Goal: Task Accomplishment & Management: Manage account settings

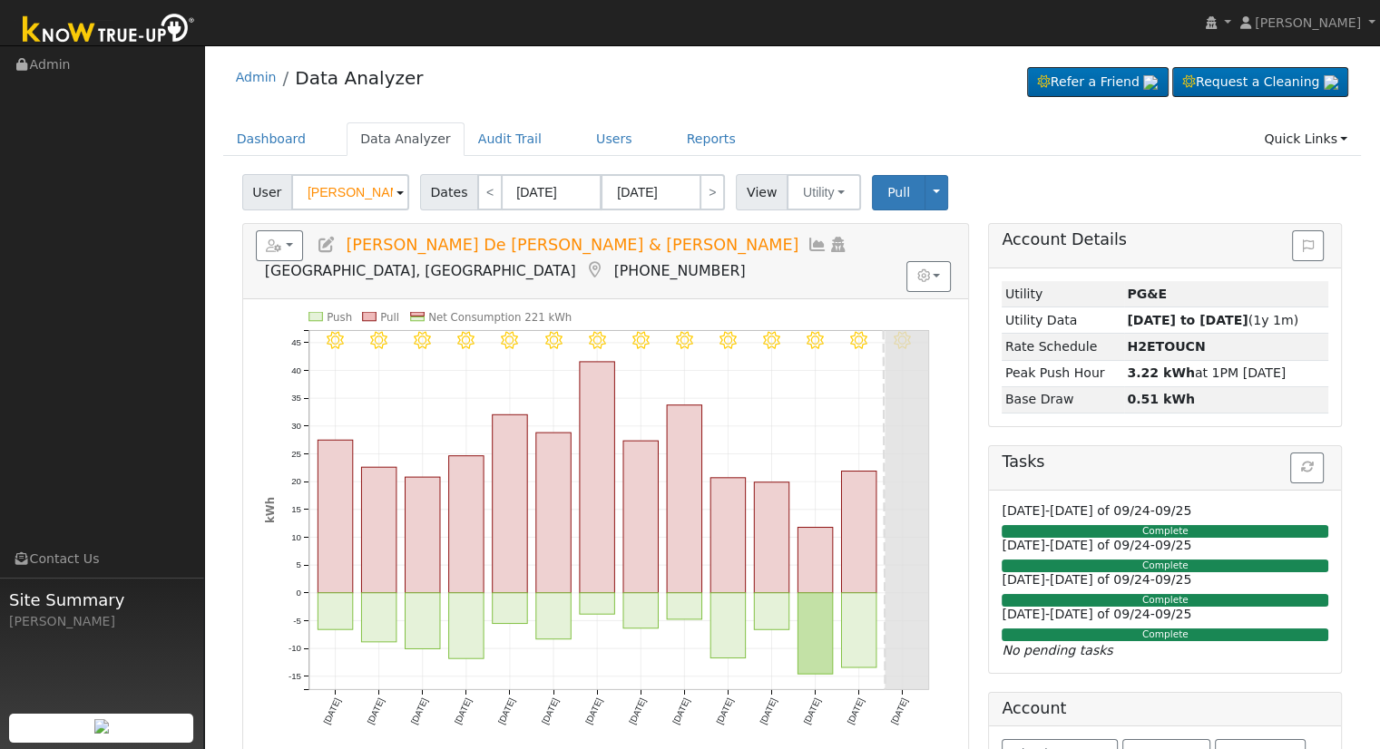
click at [361, 195] on input "[PERSON_NAME] De [PERSON_NAME] & [PERSON_NAME]" at bounding box center [350, 192] width 118 height 36
click at [361, 195] on input "Gloria De La Cruz-Pulido & Frank Pulido" at bounding box center [350, 192] width 118 height 36
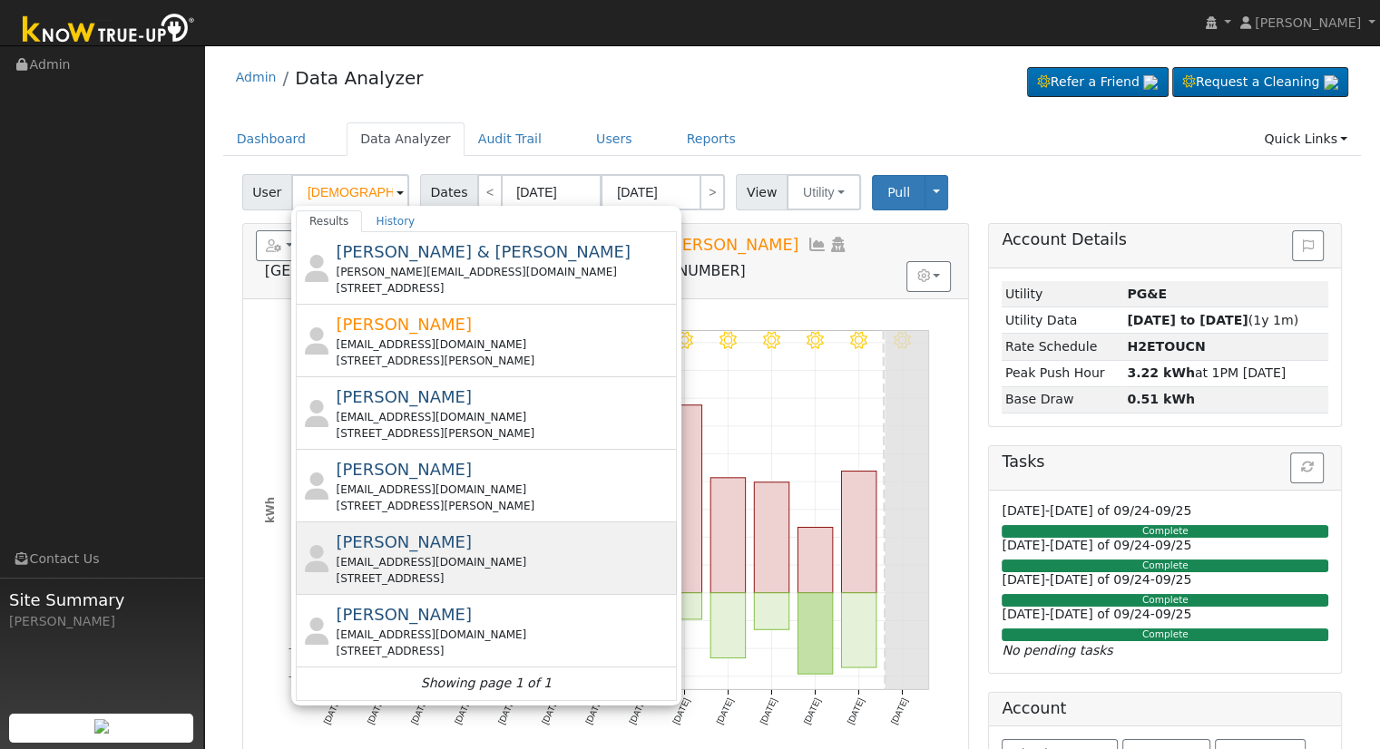
click at [490, 542] on div "Roberto Mosqueda rmosqueda7863@gmail.com 2715 South Bieghle Street, Stockton, C…" at bounding box center [504, 558] width 337 height 57
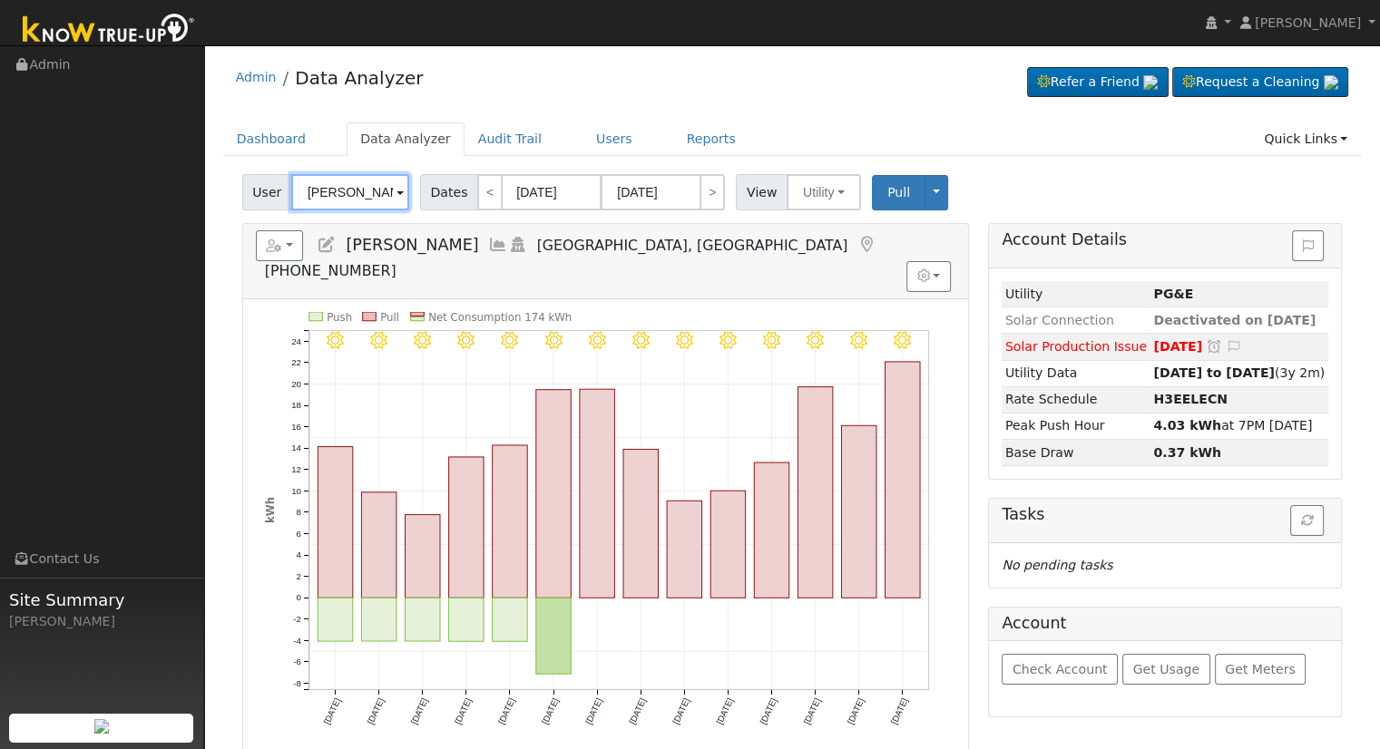
click at [327, 188] on input "Roberto Mosqueda" at bounding box center [350, 192] width 118 height 36
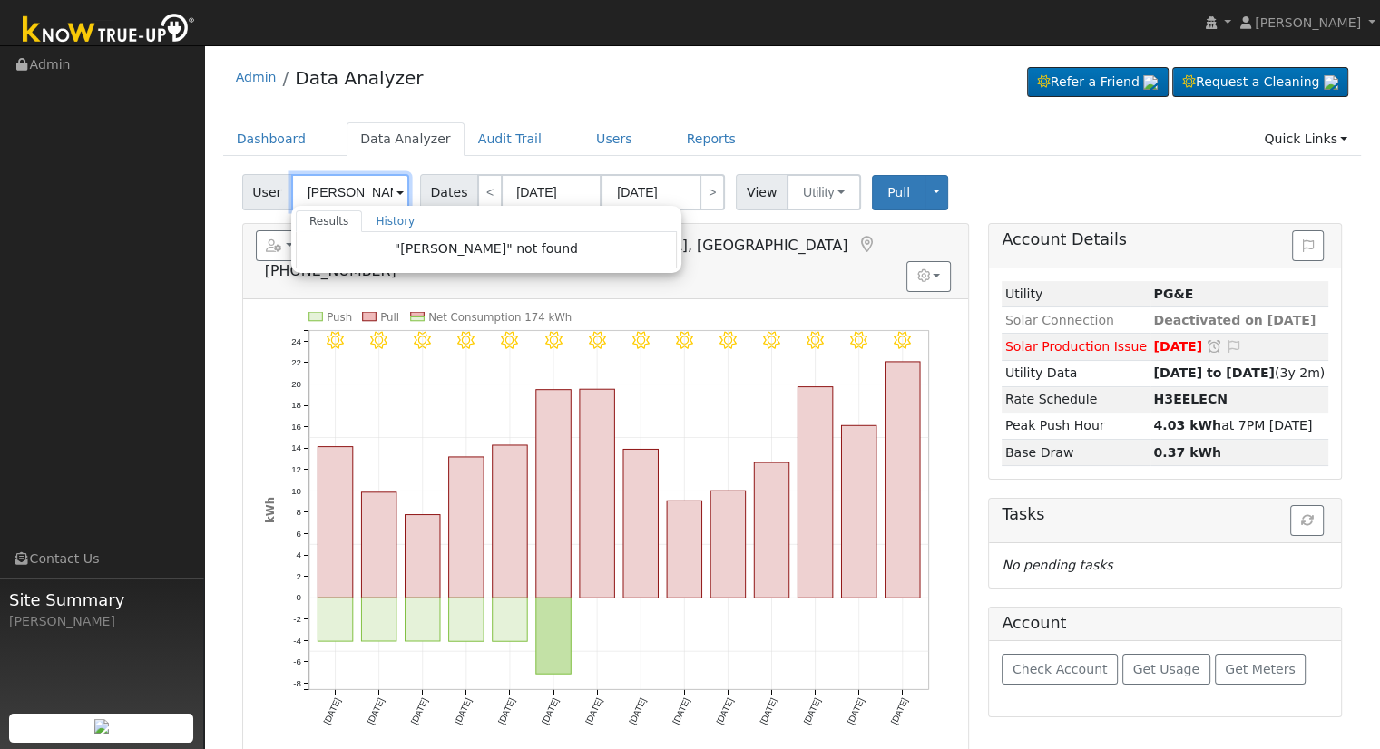
drag, startPoint x: 332, startPoint y: 189, endPoint x: 279, endPoint y: 182, distance: 53.0
click at [279, 182] on div "User Alan Bucknell Results History "Alan Bucknell" not found Enter text to sear…" at bounding box center [327, 192] width 171 height 36
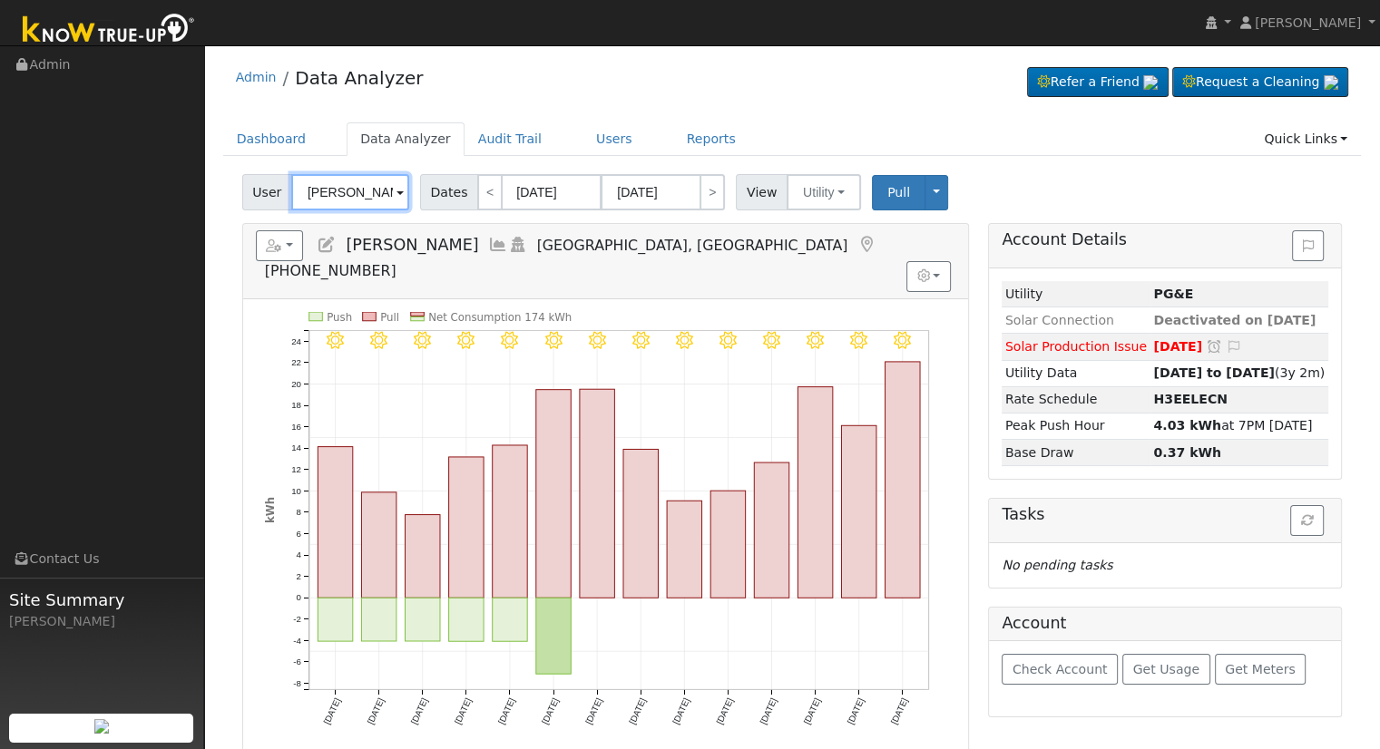
scroll to position [0, 15]
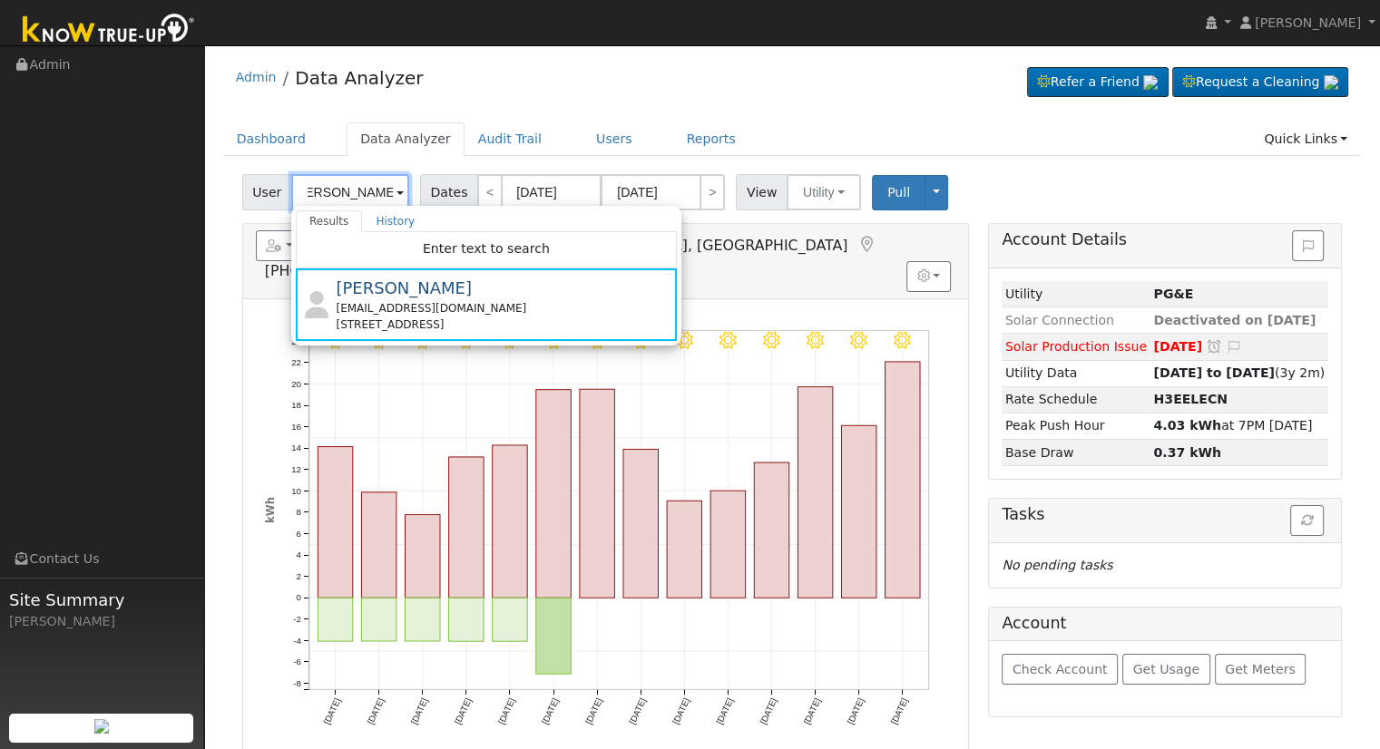
click at [341, 200] on input "Roberto Mosqued" at bounding box center [350, 192] width 118 height 36
click at [335, 197] on input "Roberto Mosqued" at bounding box center [350, 192] width 118 height 36
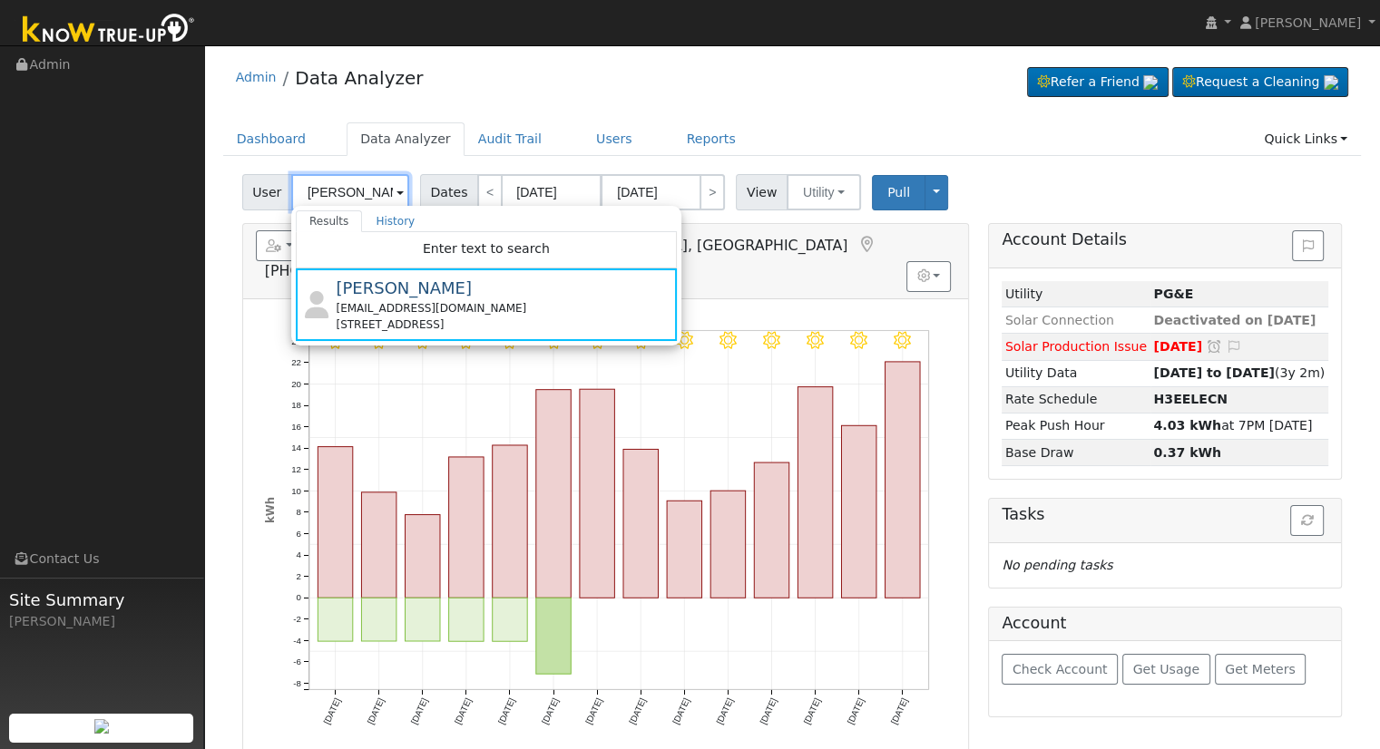
click at [334, 197] on input "Roberto Mosqued" at bounding box center [350, 192] width 118 height 36
click at [336, 196] on input "Roberto Mosqued" at bounding box center [350, 192] width 118 height 36
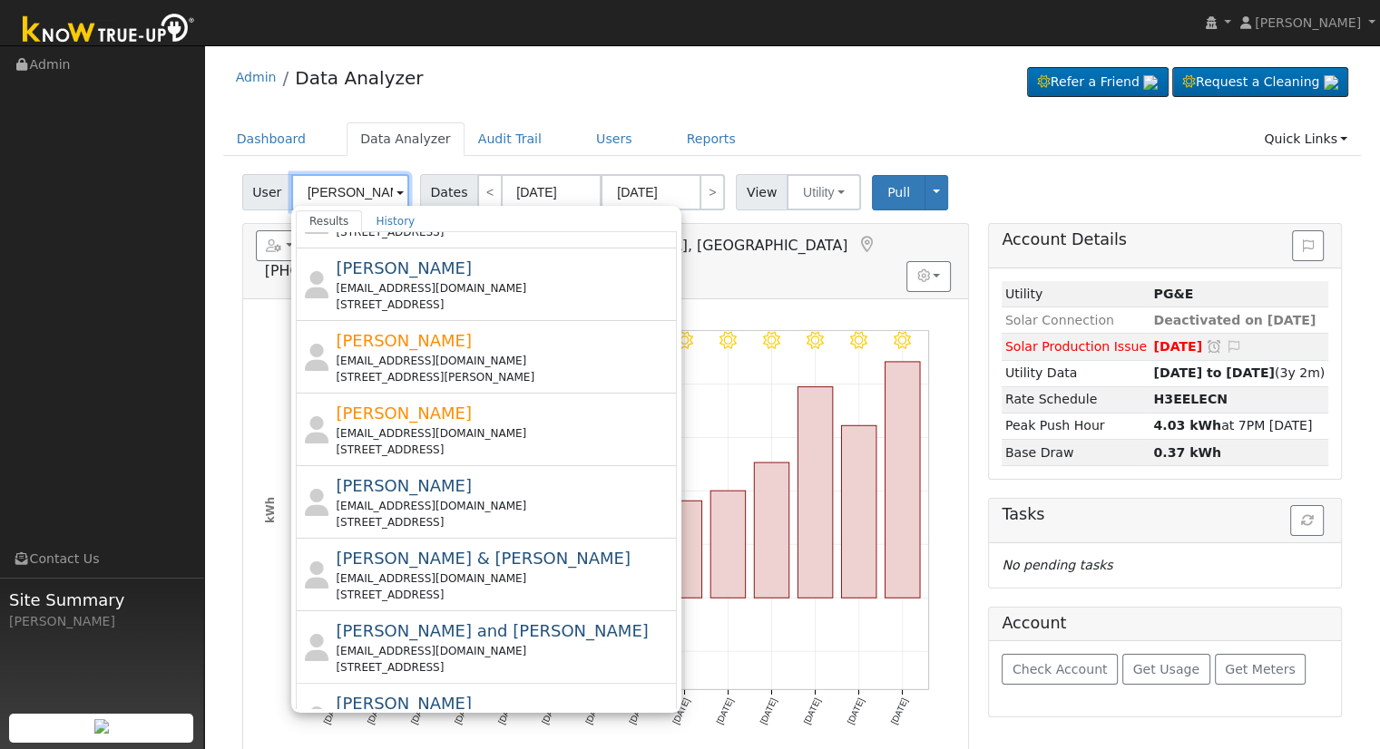
scroll to position [365, 0]
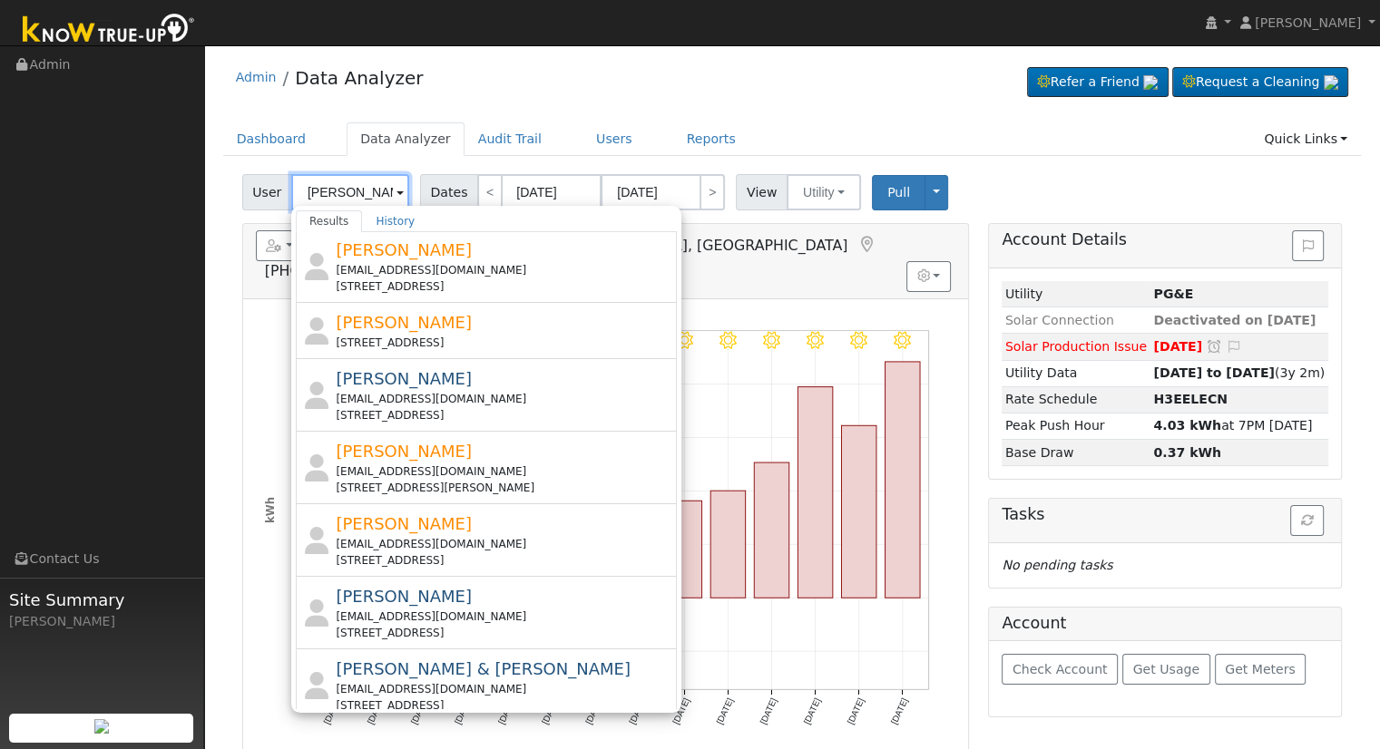
drag, startPoint x: 334, startPoint y: 190, endPoint x: 255, endPoint y: 175, distance: 80.2
click at [256, 175] on div "User Alan Results History Alan Ricardo Aguirre Ibarra arai@grupoalta.com 8327 L…" at bounding box center [327, 192] width 171 height 36
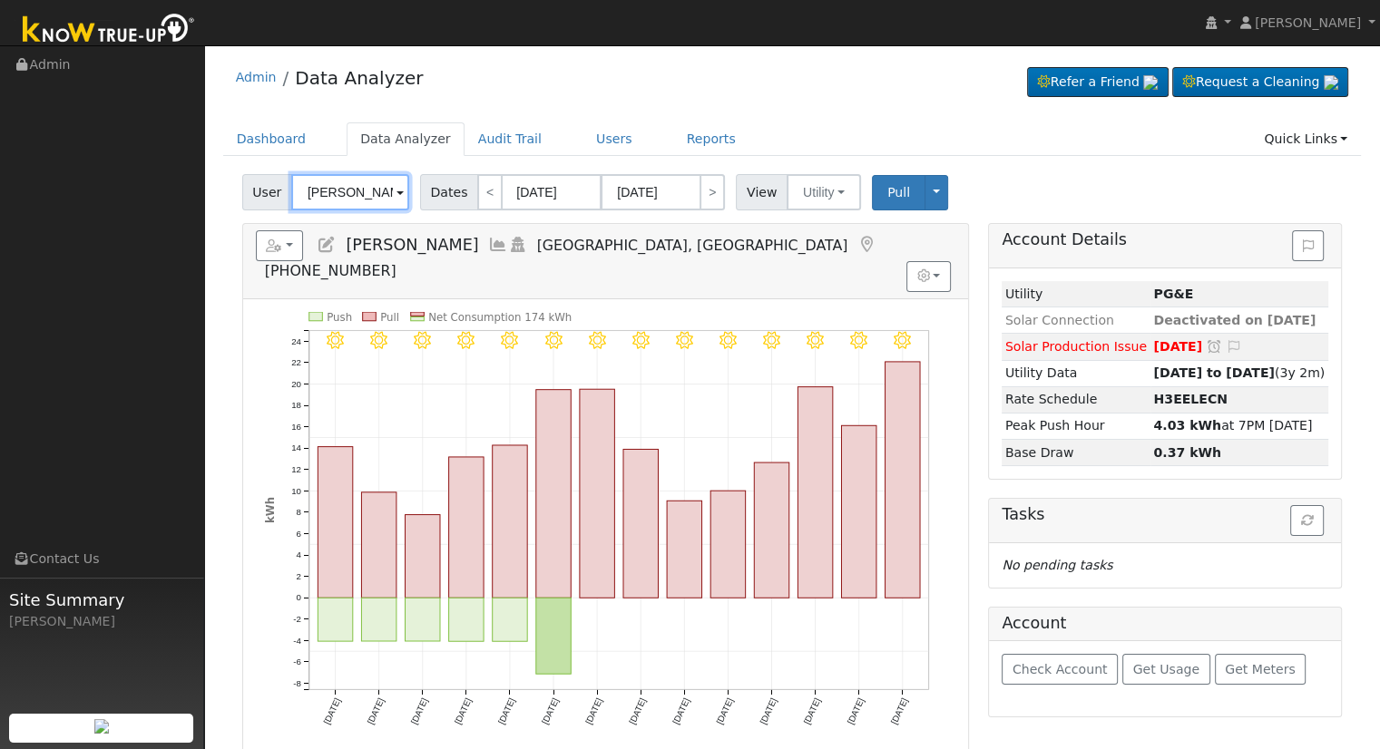
type input "[PERSON_NAME]"
click at [594, 149] on link "Users" at bounding box center [613, 139] width 63 height 34
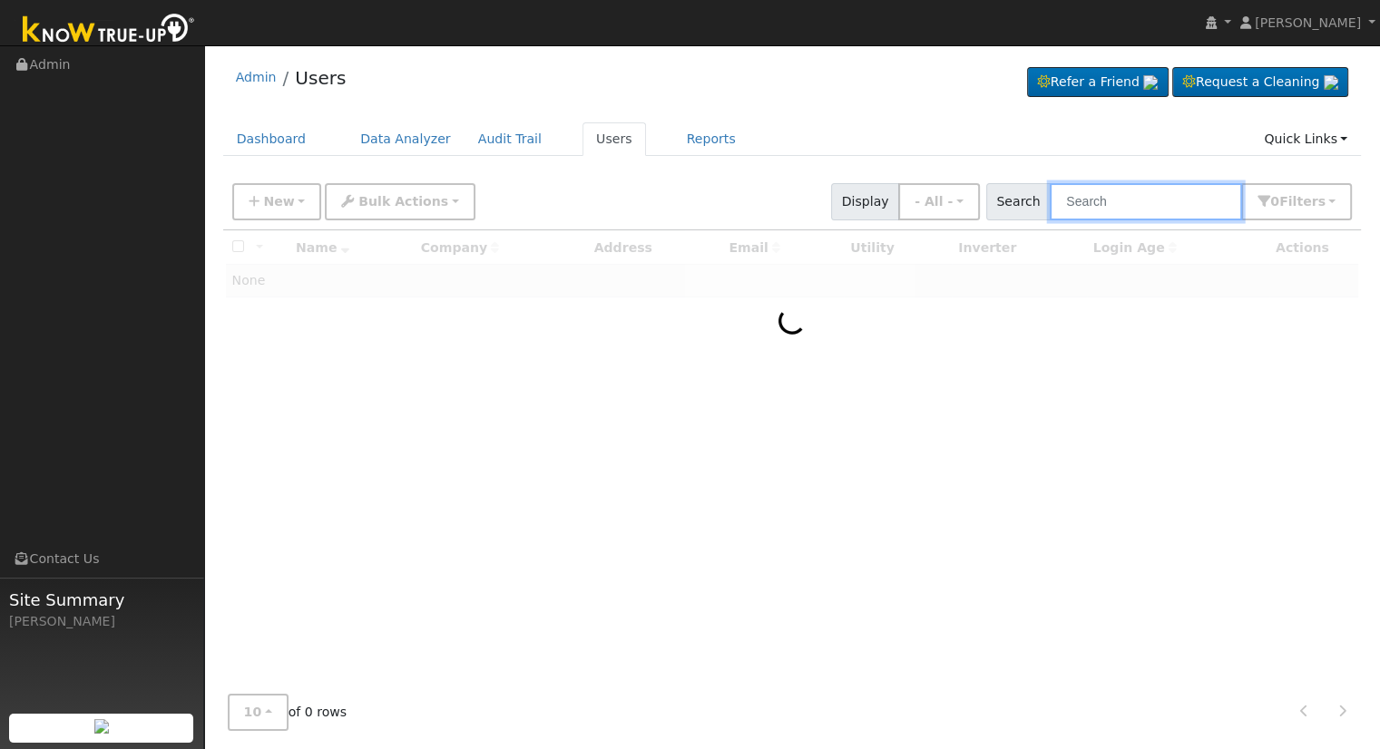
click at [1102, 219] on input "text" at bounding box center [1145, 201] width 192 height 37
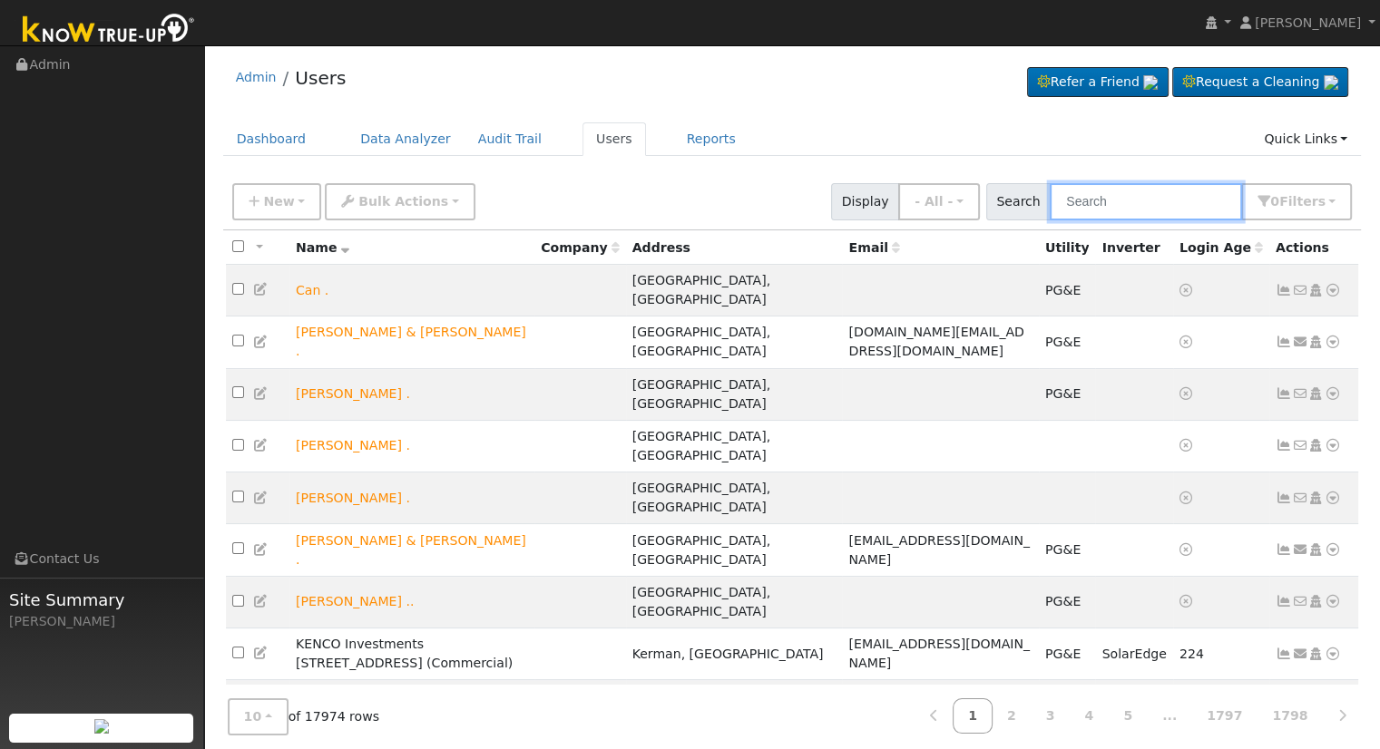
click at [1125, 203] on input "text" at bounding box center [1145, 201] width 192 height 37
click at [1132, 190] on input "text" at bounding box center [1145, 201] width 192 height 37
click at [1114, 196] on input "text" at bounding box center [1145, 201] width 192 height 37
paste input "alanbucknell9@gmail.com"
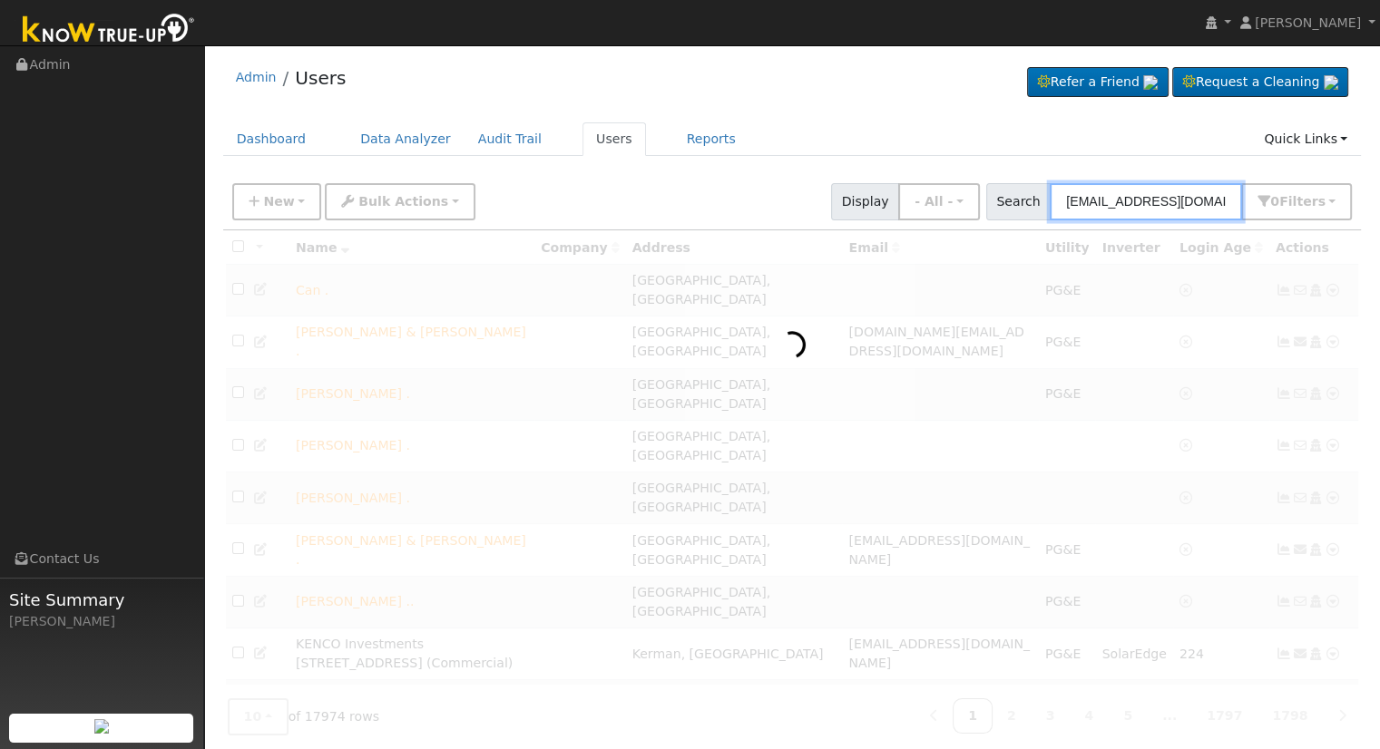
type input "alanbucknell9@gmail.com"
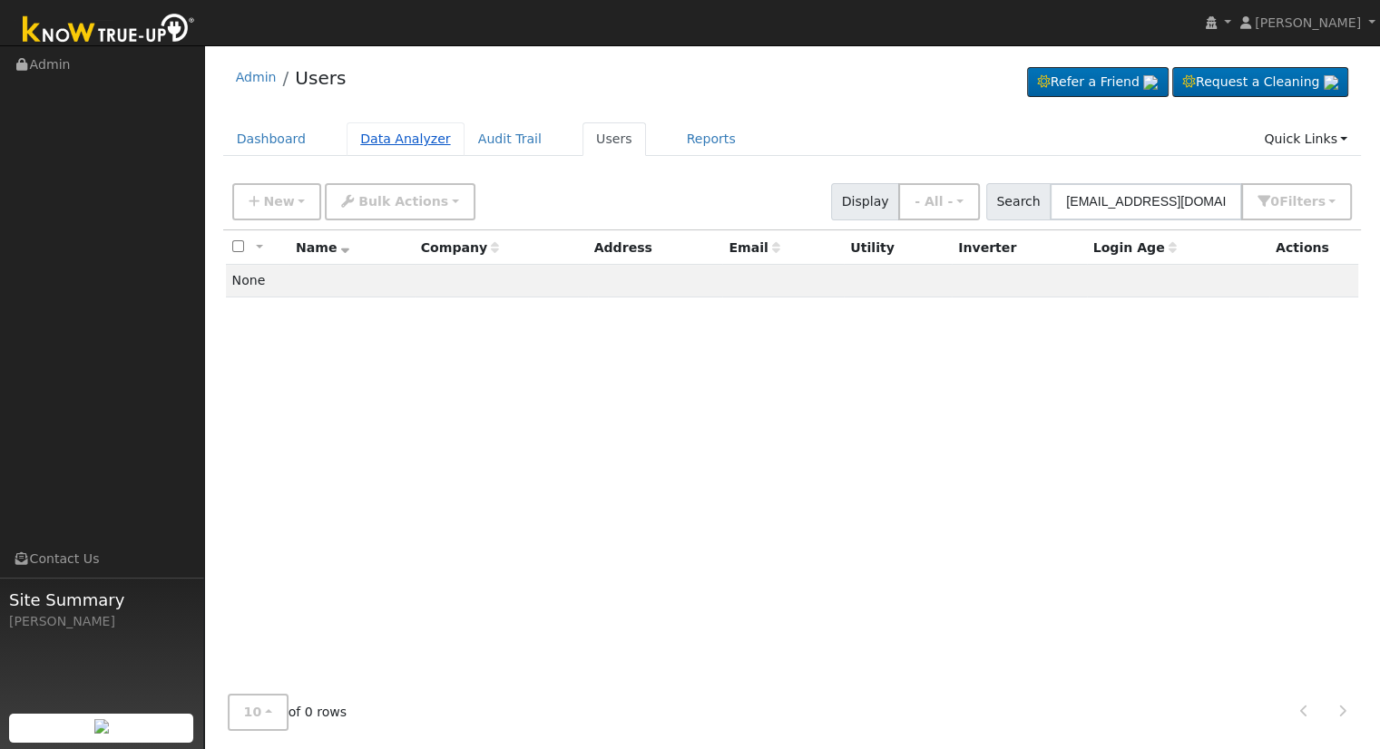
click at [386, 146] on link "Data Analyzer" at bounding box center [406, 139] width 118 height 34
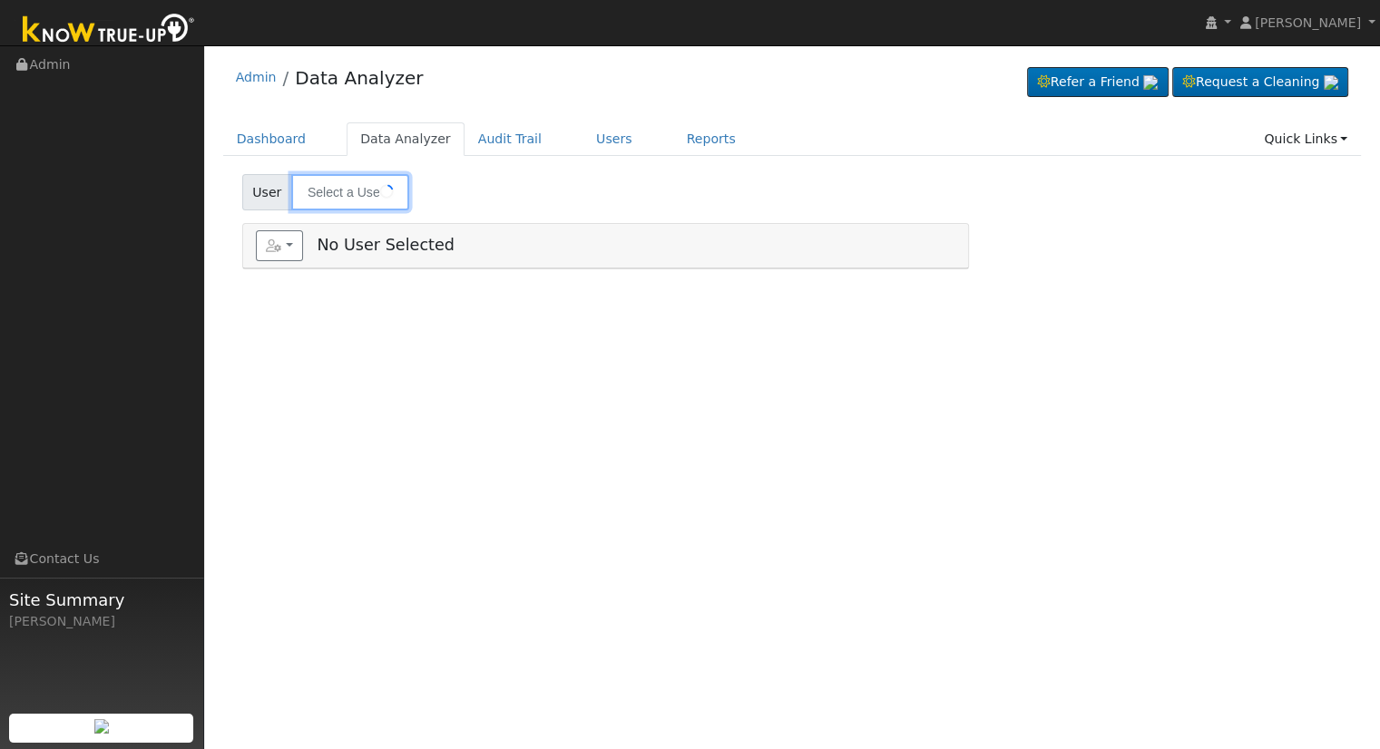
type input "Roberto Mosqueda"
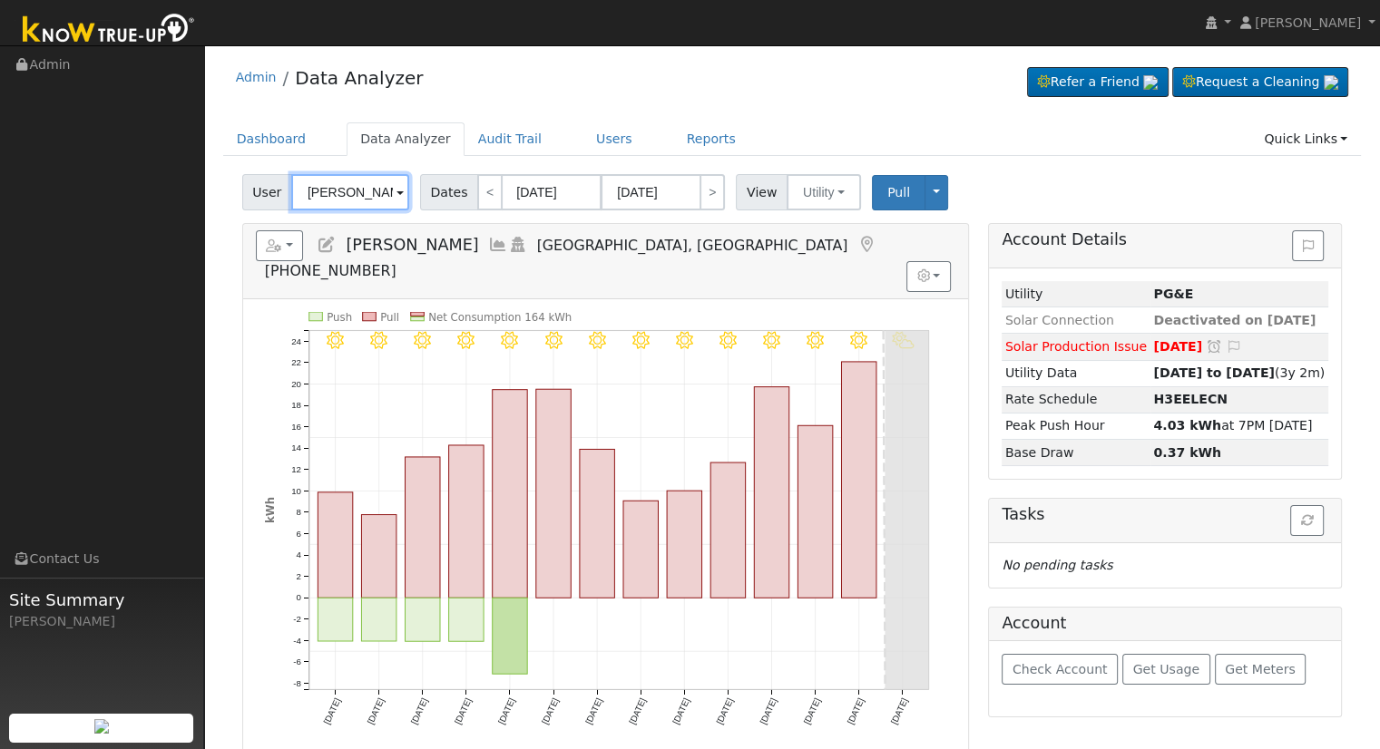
click at [344, 194] on input "Roberto Mosqueda" at bounding box center [350, 192] width 118 height 36
click at [277, 242] on icon "button" at bounding box center [274, 245] width 16 height 13
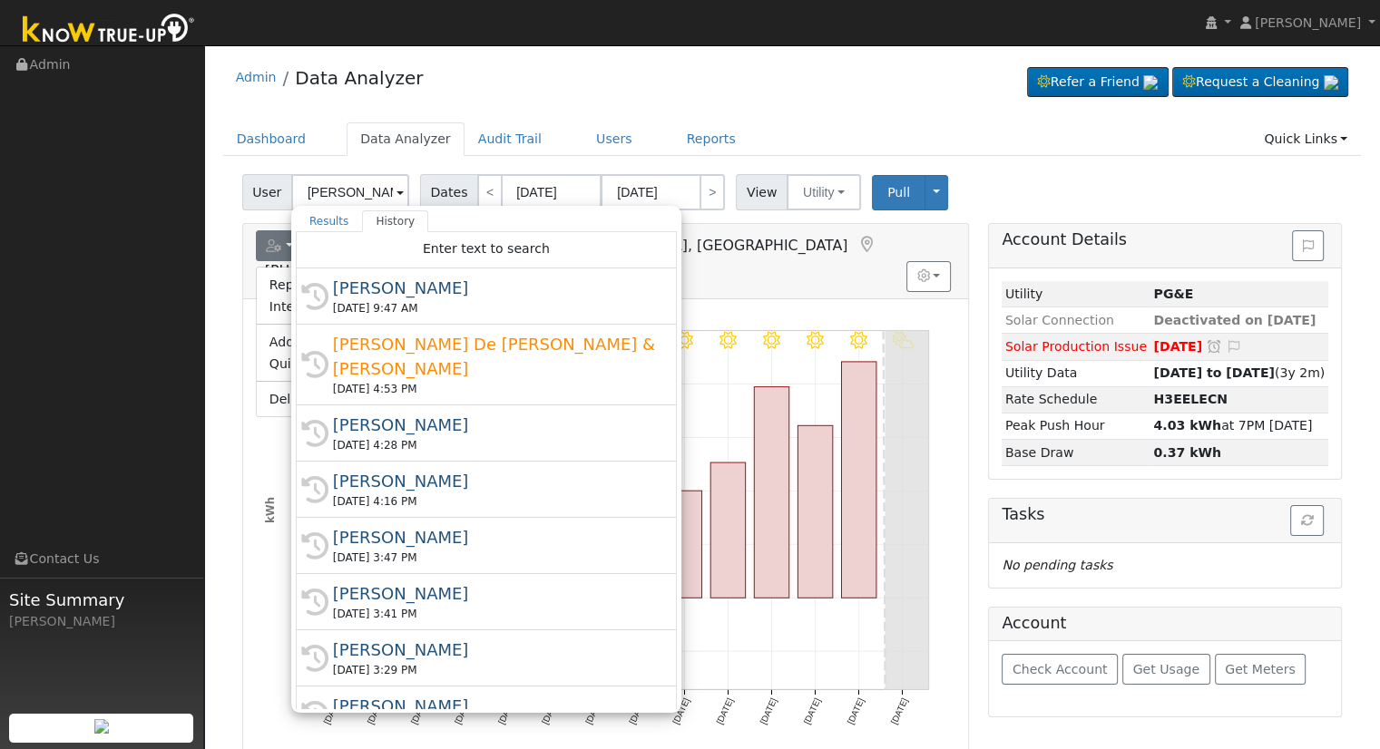
click at [247, 249] on div "Reports Scenario Health Check Energy Audit Account Timeline User Audit Trail In…" at bounding box center [605, 261] width 725 height 74
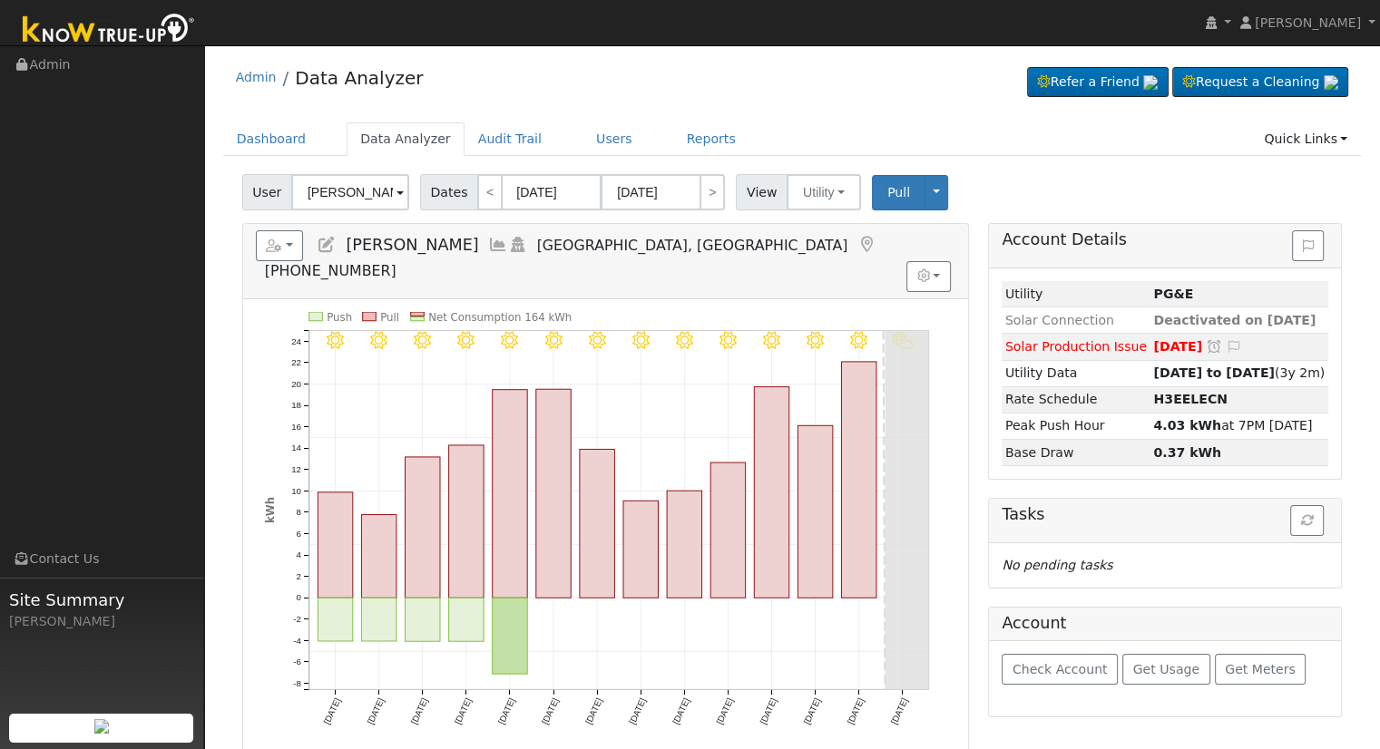
click at [327, 244] on icon at bounding box center [327, 245] width 20 height 16
type input "11/18/2029"
type input "Roberto"
type input "Mosqueda"
type input "rmosqueda7863@gmail.com"
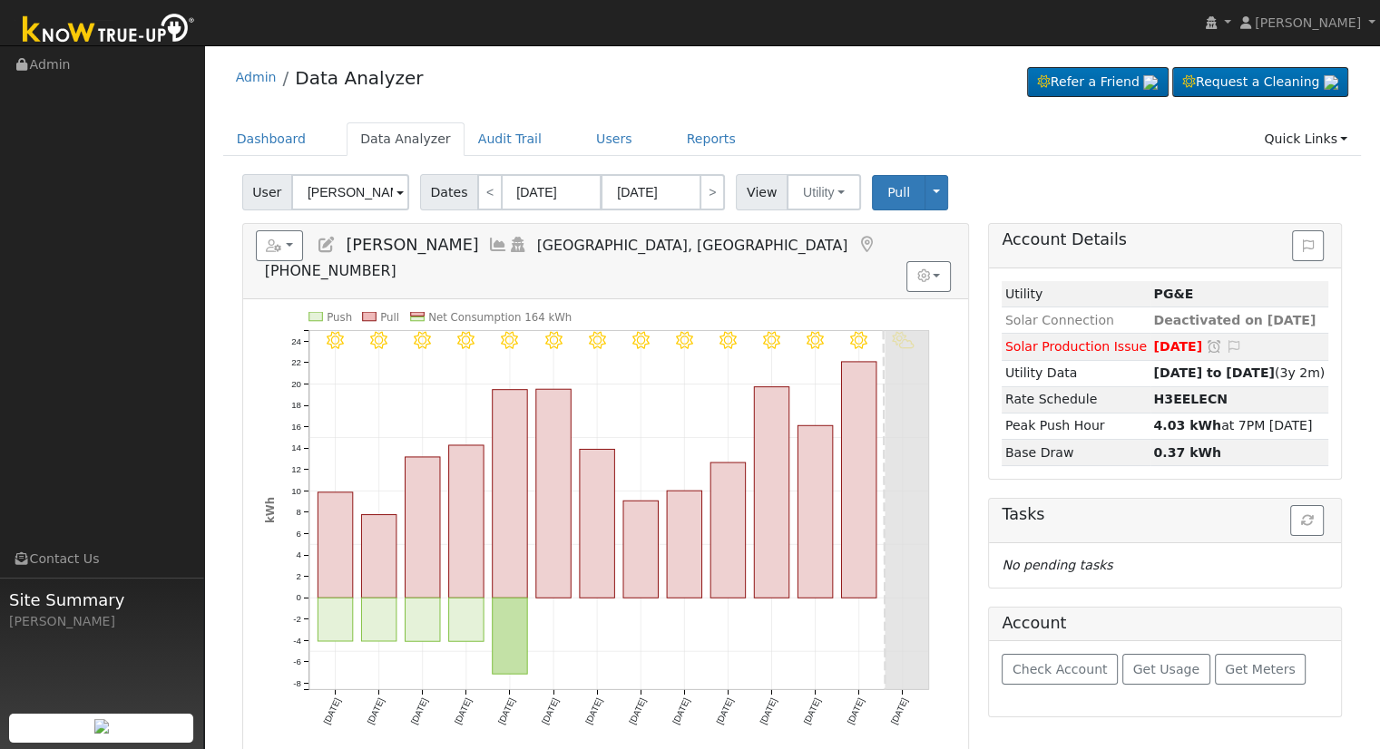
type input "209-405-7501"
checkbox input "true"
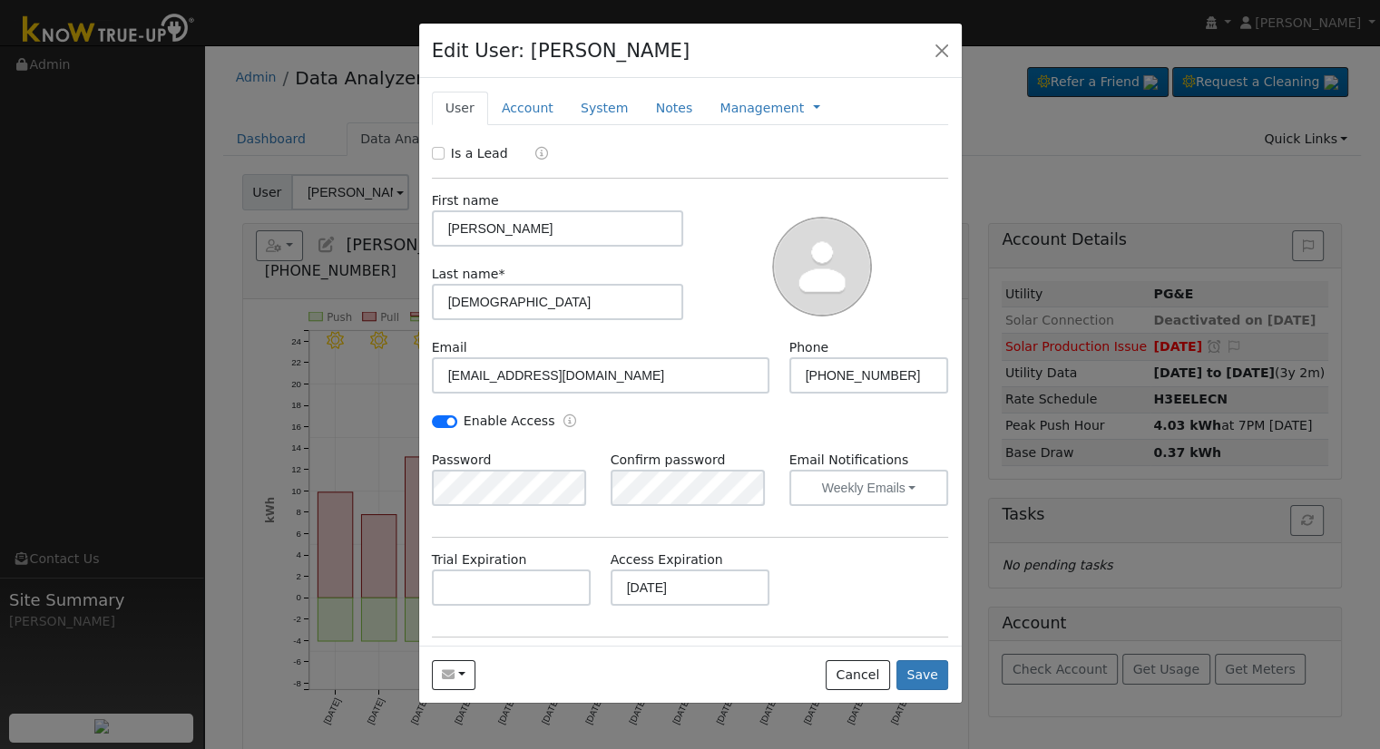
click at [956, 40] on div "Edit User: Roberto Mosqueda Default Account Default Account 2715 South Bieghle …" at bounding box center [690, 51] width 542 height 55
click at [946, 44] on button "button" at bounding box center [941, 49] width 25 height 25
checkbox input "false"
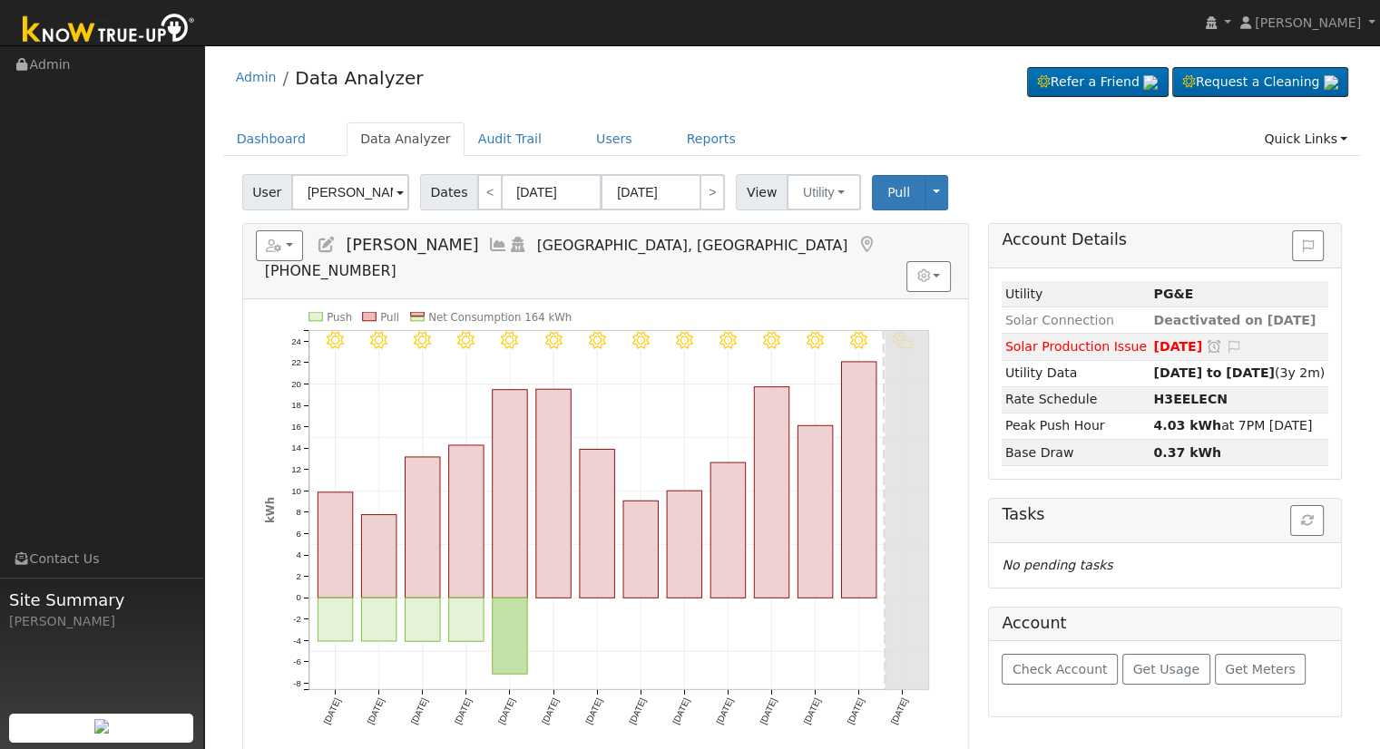
click at [321, 243] on icon at bounding box center [327, 245] width 20 height 16
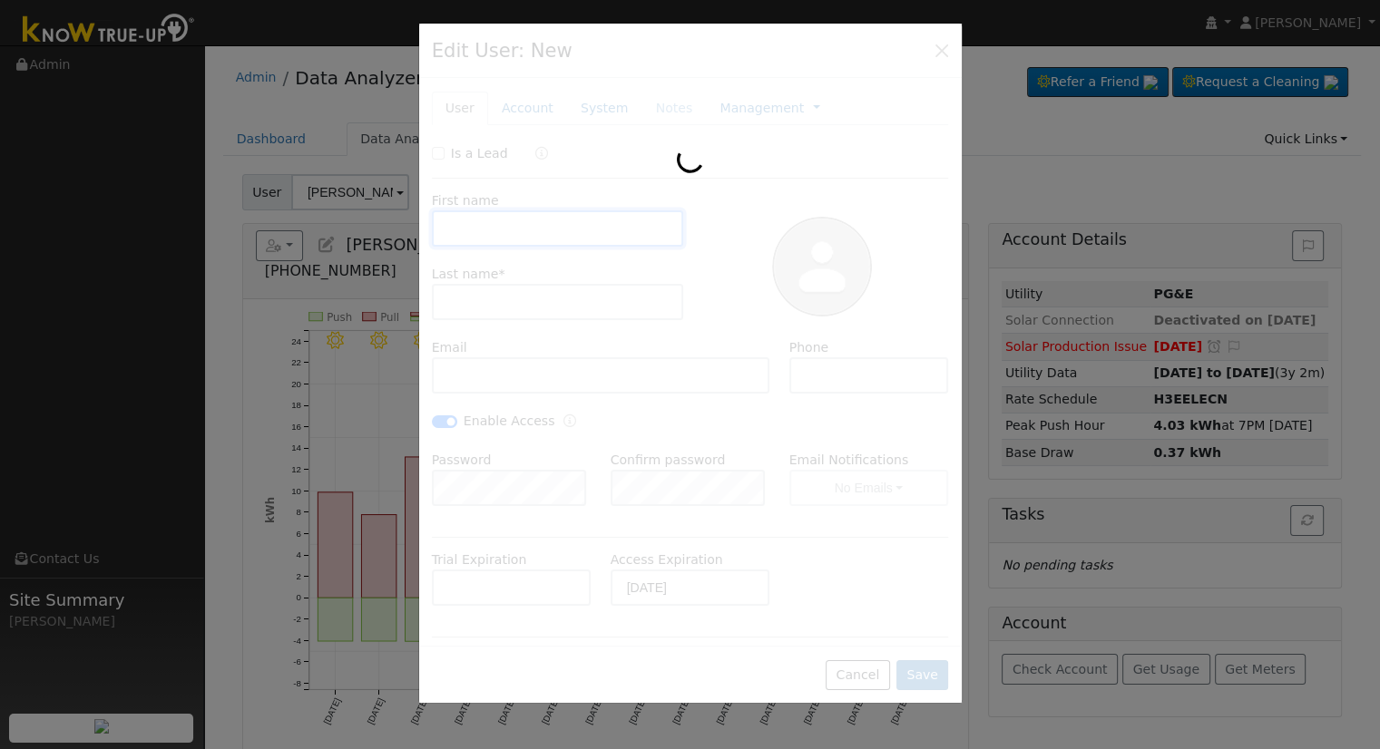
type input "Roberto"
type input "Mosqueda"
type input "[EMAIL_ADDRESS][DOMAIN_NAME]"
type input "[PHONE_NUMBER]"
checkbox input "true"
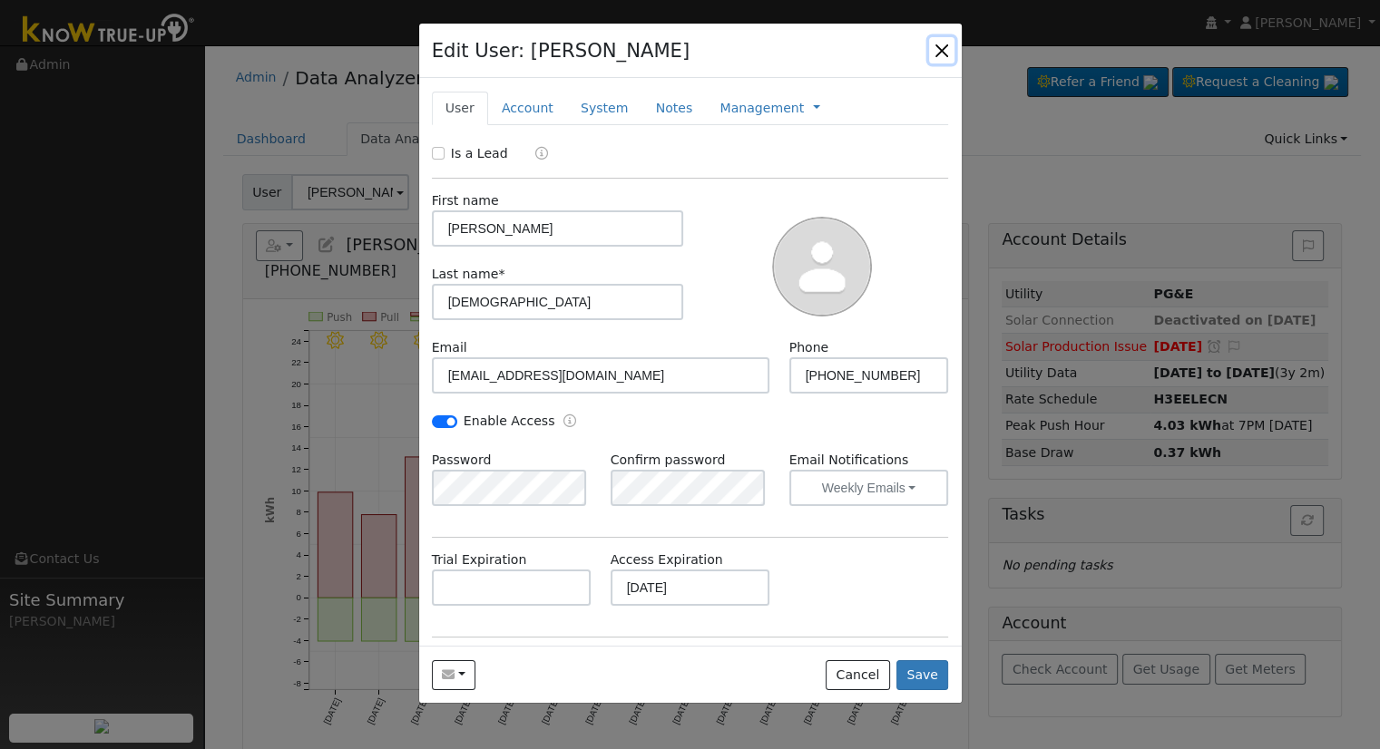
click at [939, 54] on button "button" at bounding box center [941, 49] width 25 height 25
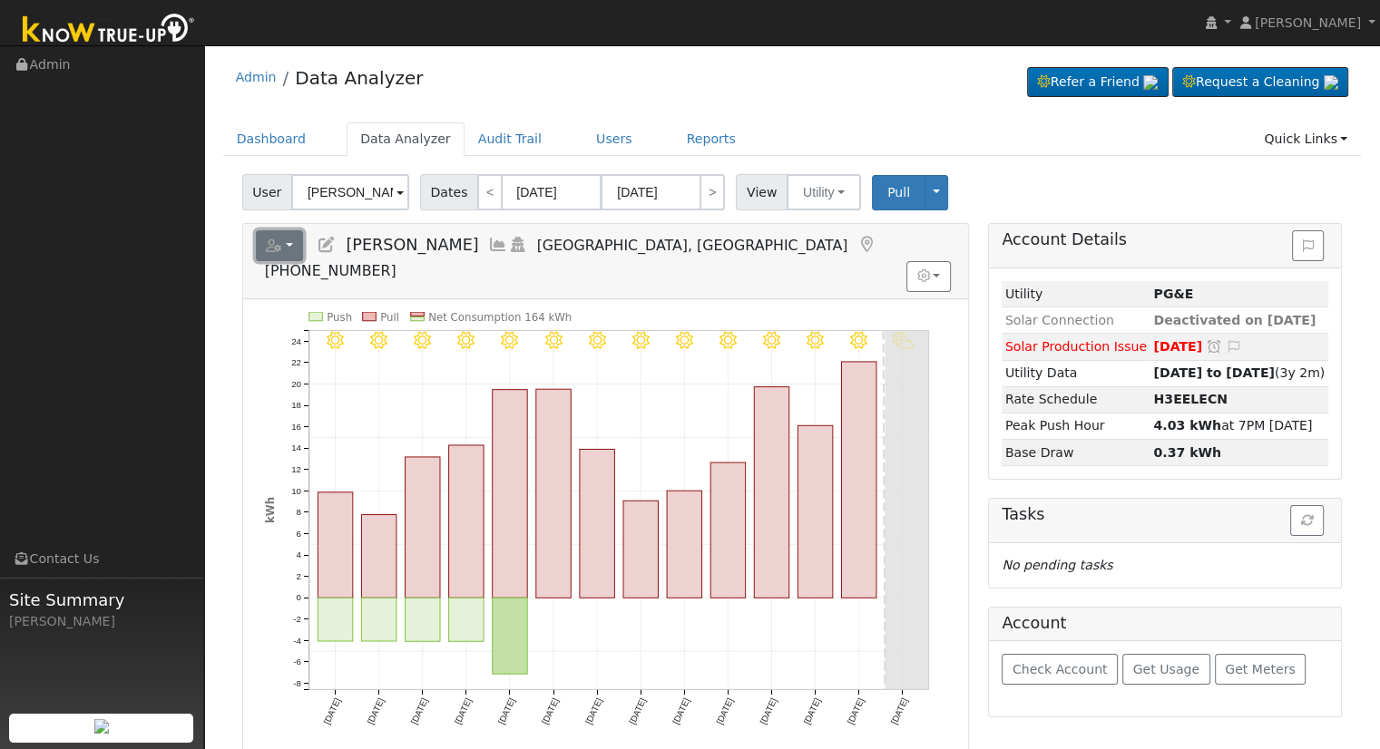
click at [278, 241] on icon "button" at bounding box center [274, 245] width 16 height 13
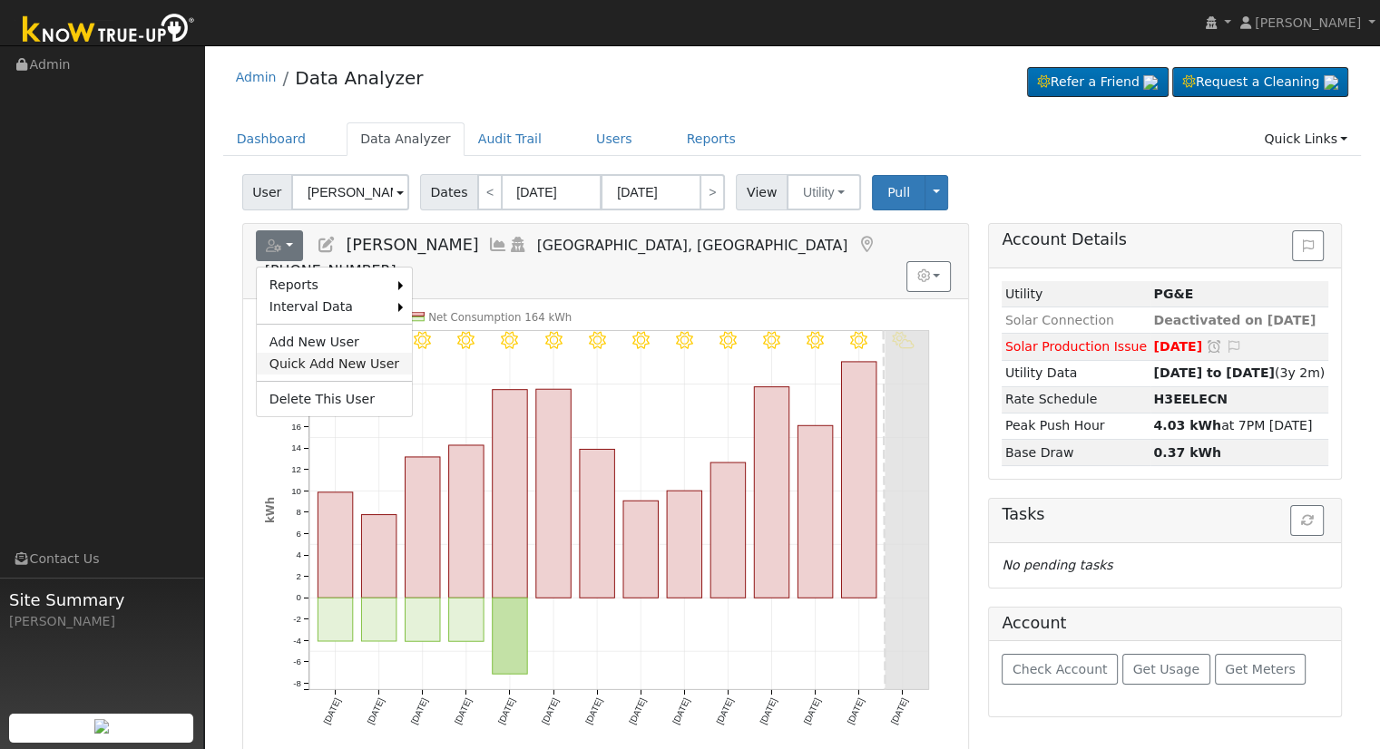
click at [341, 353] on link "Quick Add New User" at bounding box center [334, 364] width 155 height 22
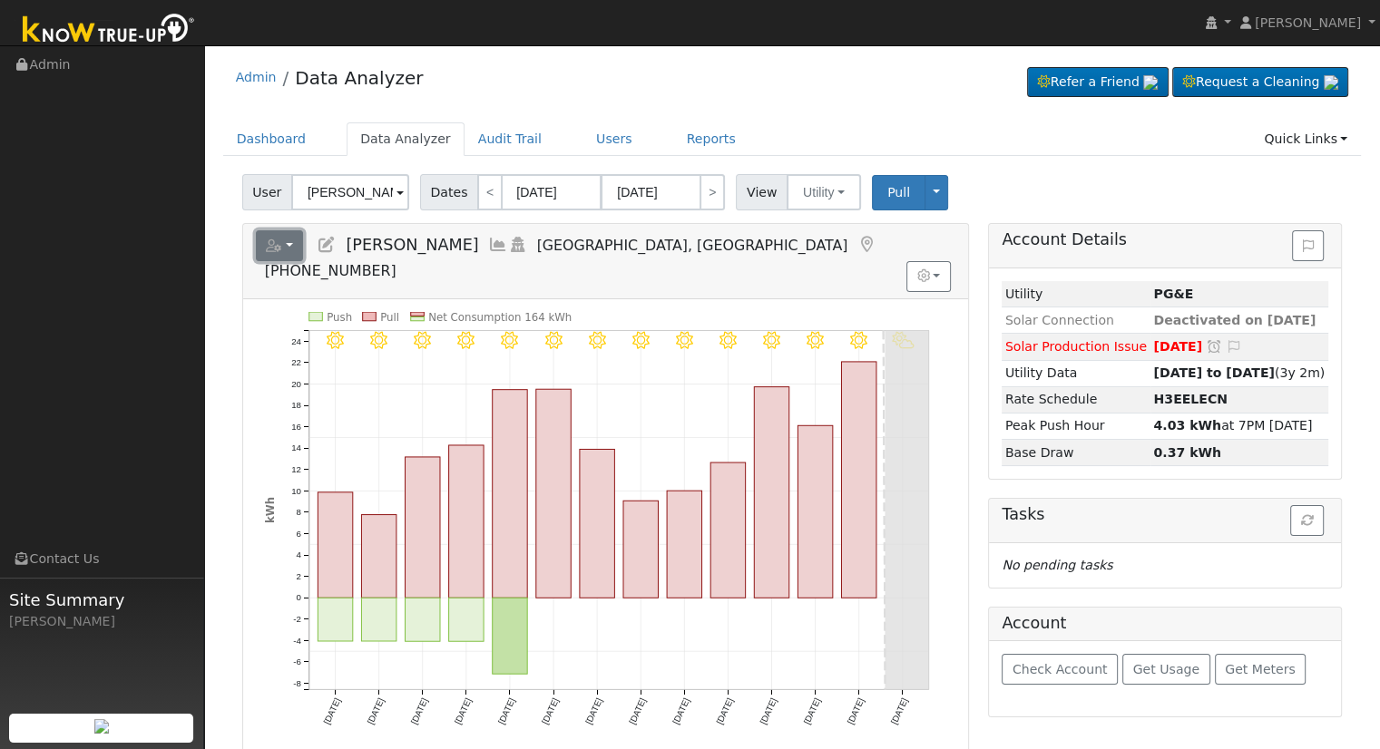
click at [295, 245] on button "button" at bounding box center [280, 245] width 48 height 31
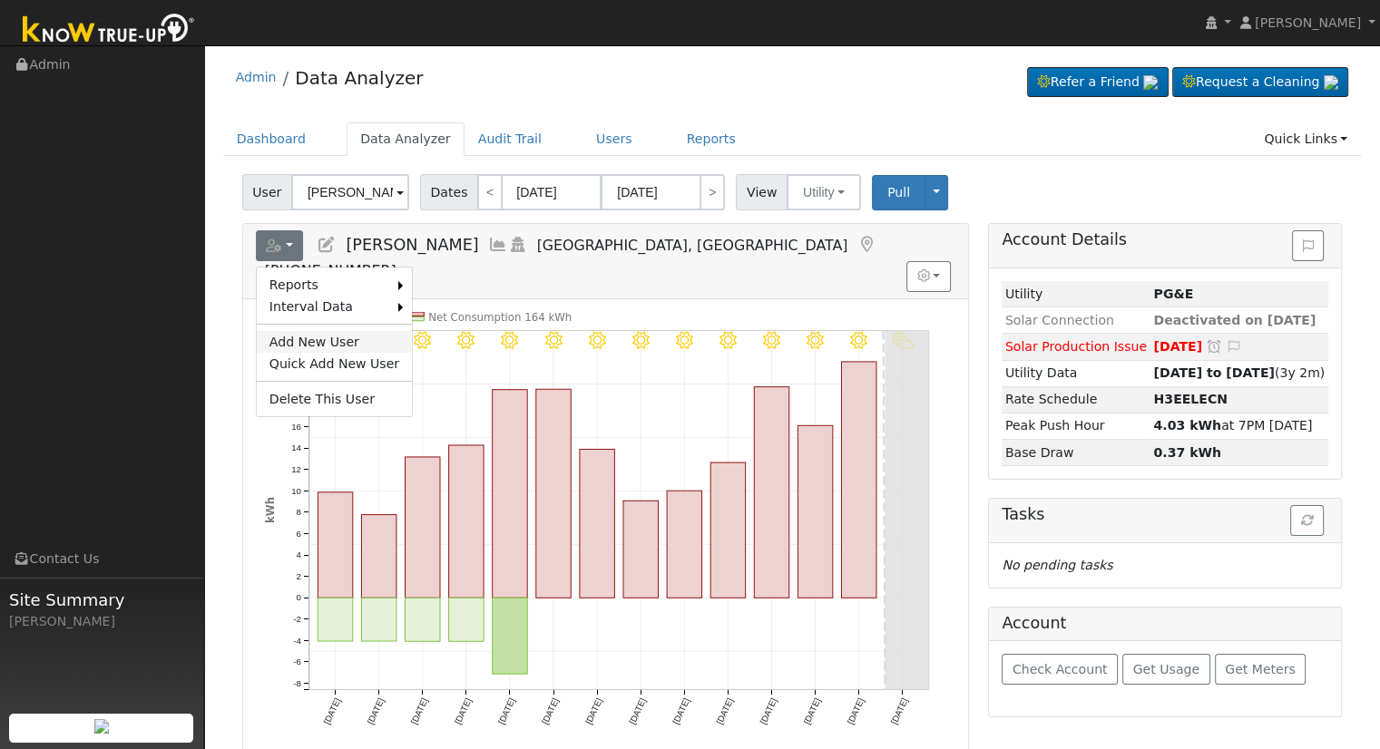
click at [315, 338] on link "Add New User" at bounding box center [334, 342] width 155 height 22
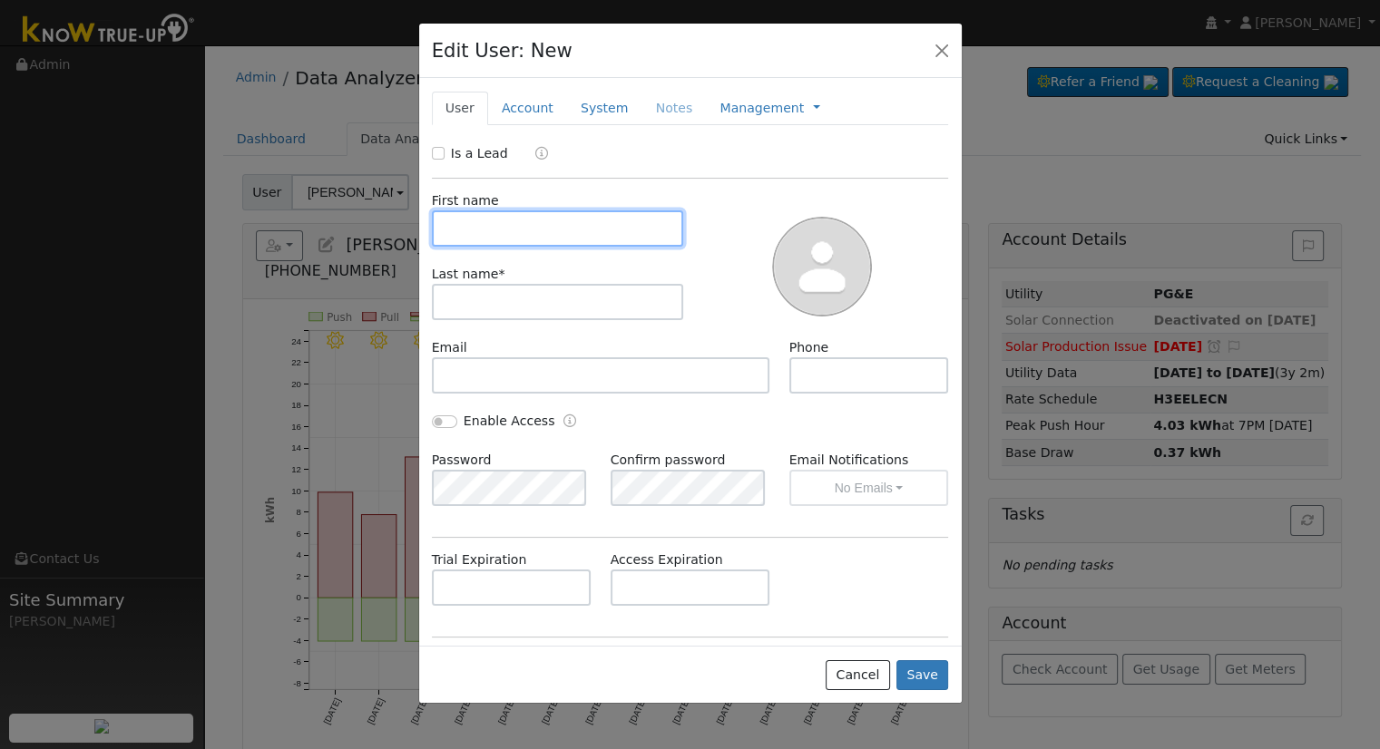
click at [502, 225] on input "text" at bounding box center [558, 228] width 252 height 36
click at [462, 237] on input "text" at bounding box center [558, 228] width 252 height 36
paste input "[PERSON_NAME]"
drag, startPoint x: 473, startPoint y: 227, endPoint x: 699, endPoint y: 222, distance: 226.8
click at [699, 222] on div "First name Alan Bucknell Last name *" at bounding box center [690, 259] width 530 height 160
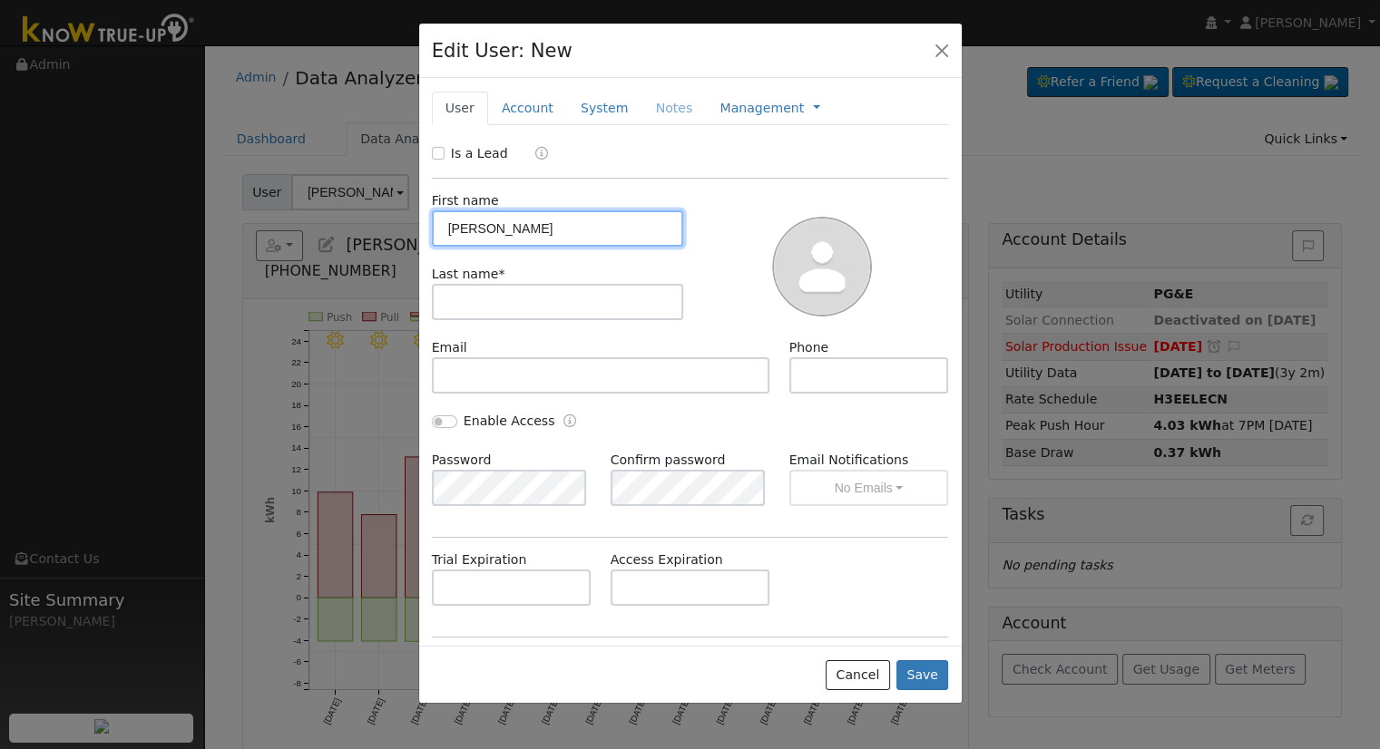
type input "Alan"
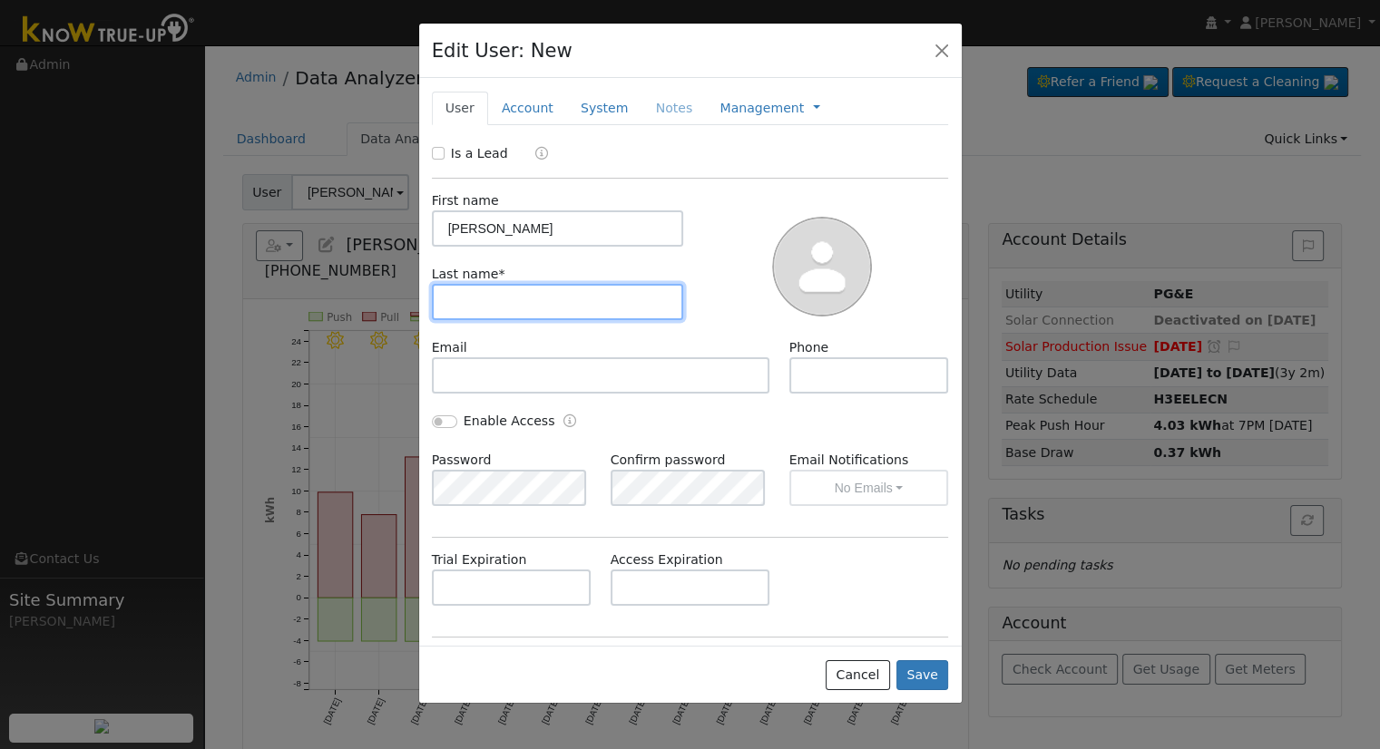
click at [495, 284] on input "text" at bounding box center [558, 302] width 252 height 36
paste input "Bucknell"
click at [448, 306] on input "Bucknell" at bounding box center [558, 302] width 252 height 36
type input "Bucknell"
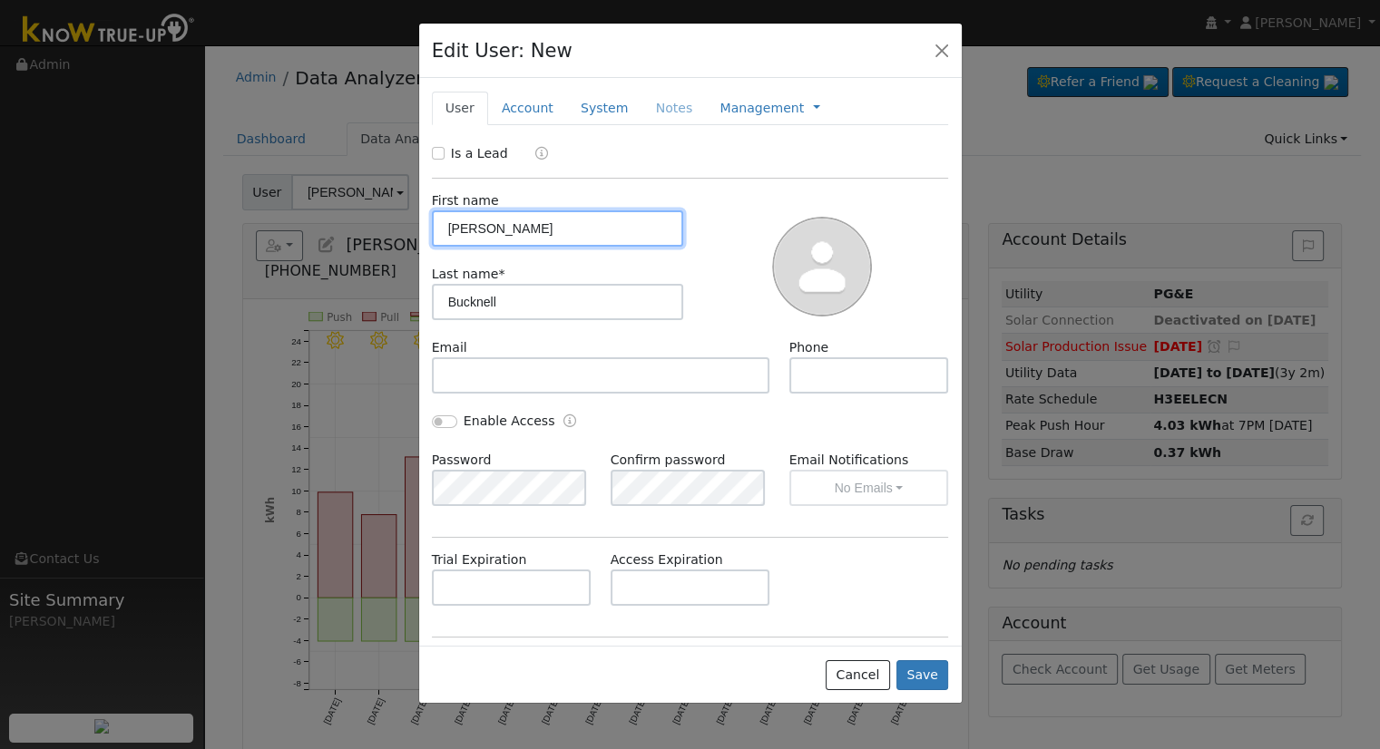
click at [450, 226] on input "Alan" at bounding box center [558, 228] width 252 height 36
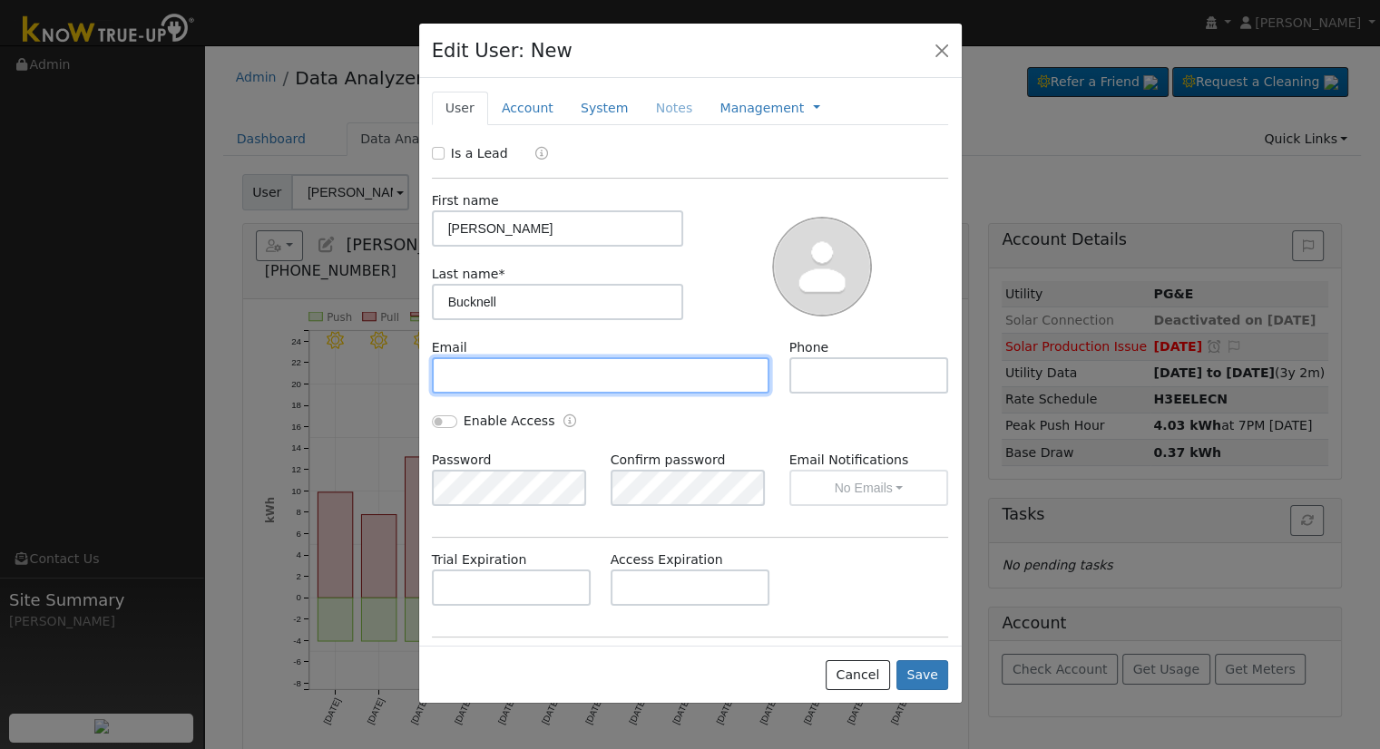
click at [522, 379] on input "text" at bounding box center [601, 375] width 338 height 36
click at [501, 359] on input "text" at bounding box center [601, 375] width 338 height 36
paste input "New Homeowner Account Search Accounts..."
type input "New Homeowner Account Search Accounts..."
drag, startPoint x: 724, startPoint y: 376, endPoint x: 422, endPoint y: 375, distance: 302.1
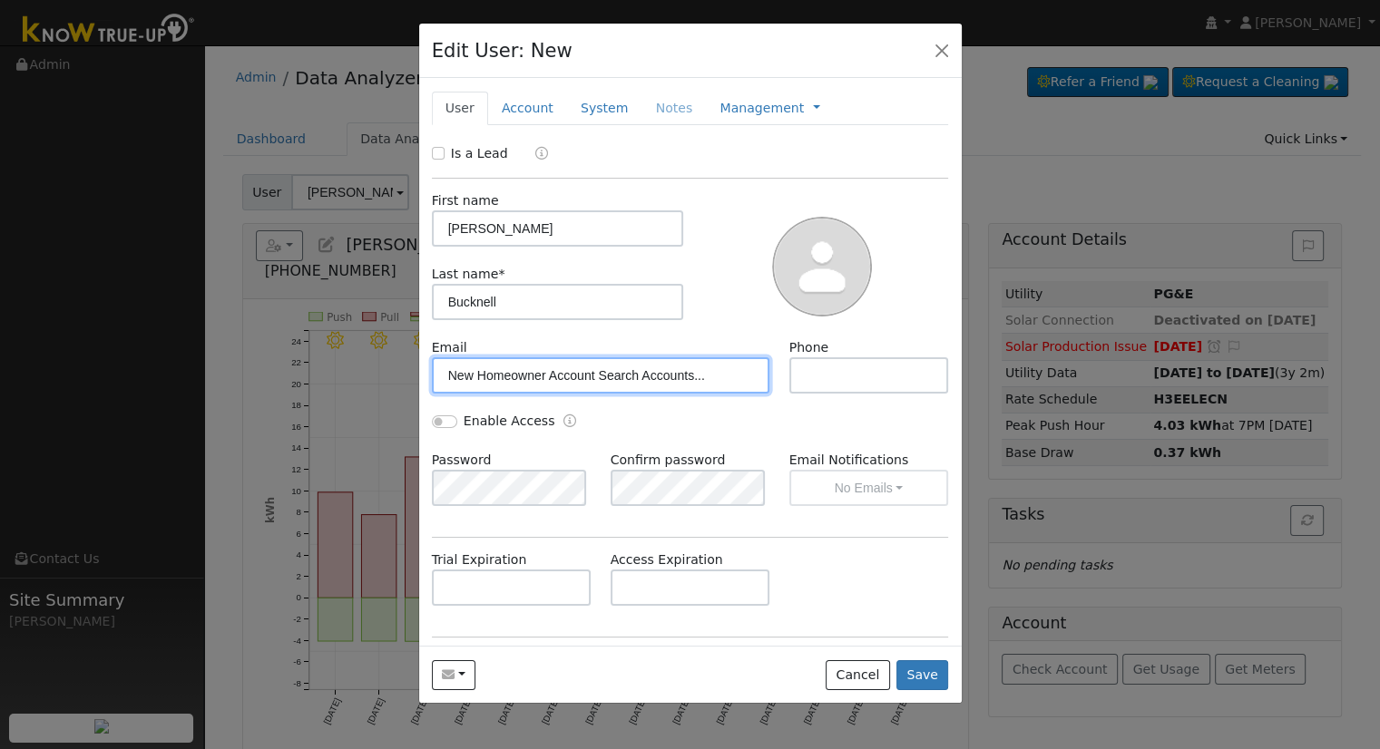
click at [422, 375] on div "Email New Homeowner Account Search Accounts..." at bounding box center [600, 365] width 357 height 55
paste input "alanbucknell9@gmail.com"
type input "alanbucknell9@gmail.com"
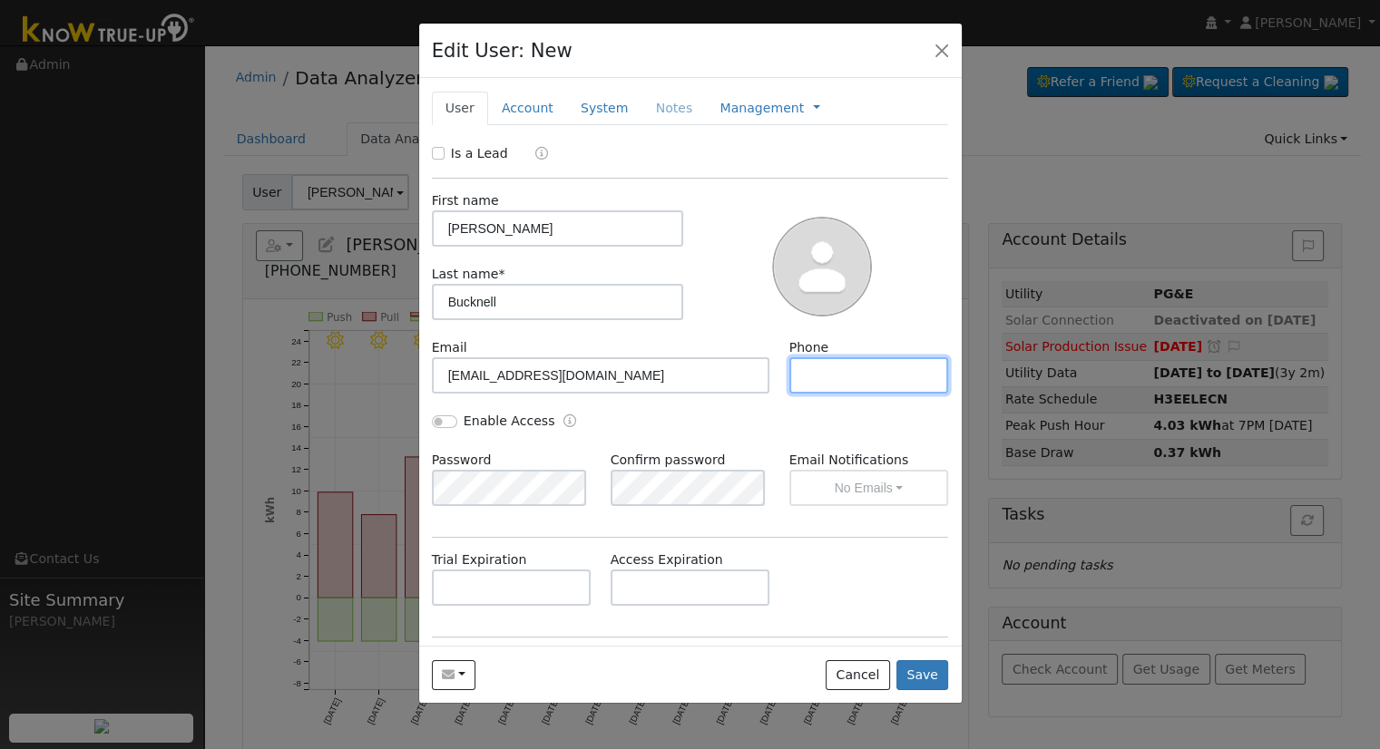
drag, startPoint x: 831, startPoint y: 367, endPoint x: 773, endPoint y: 385, distance: 60.6
click at [833, 367] on input "text" at bounding box center [869, 375] width 160 height 36
click at [880, 375] on input "text" at bounding box center [869, 375] width 160 height 36
paste input "(661) 337-2090"
type input "(661) 337-2090"
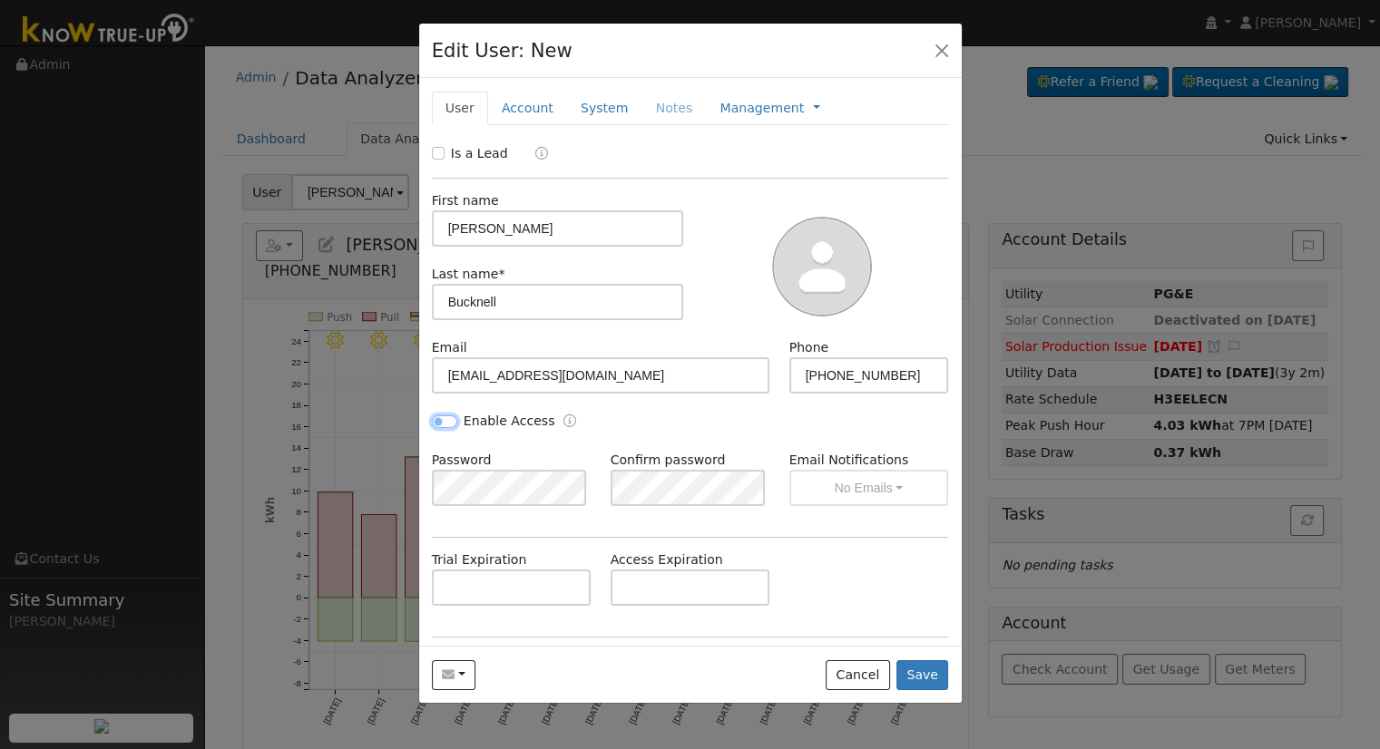
click at [447, 419] on input "Enable Access" at bounding box center [444, 421] width 25 height 13
checkbox input "true"
click at [854, 486] on button "No Emails" at bounding box center [869, 488] width 160 height 36
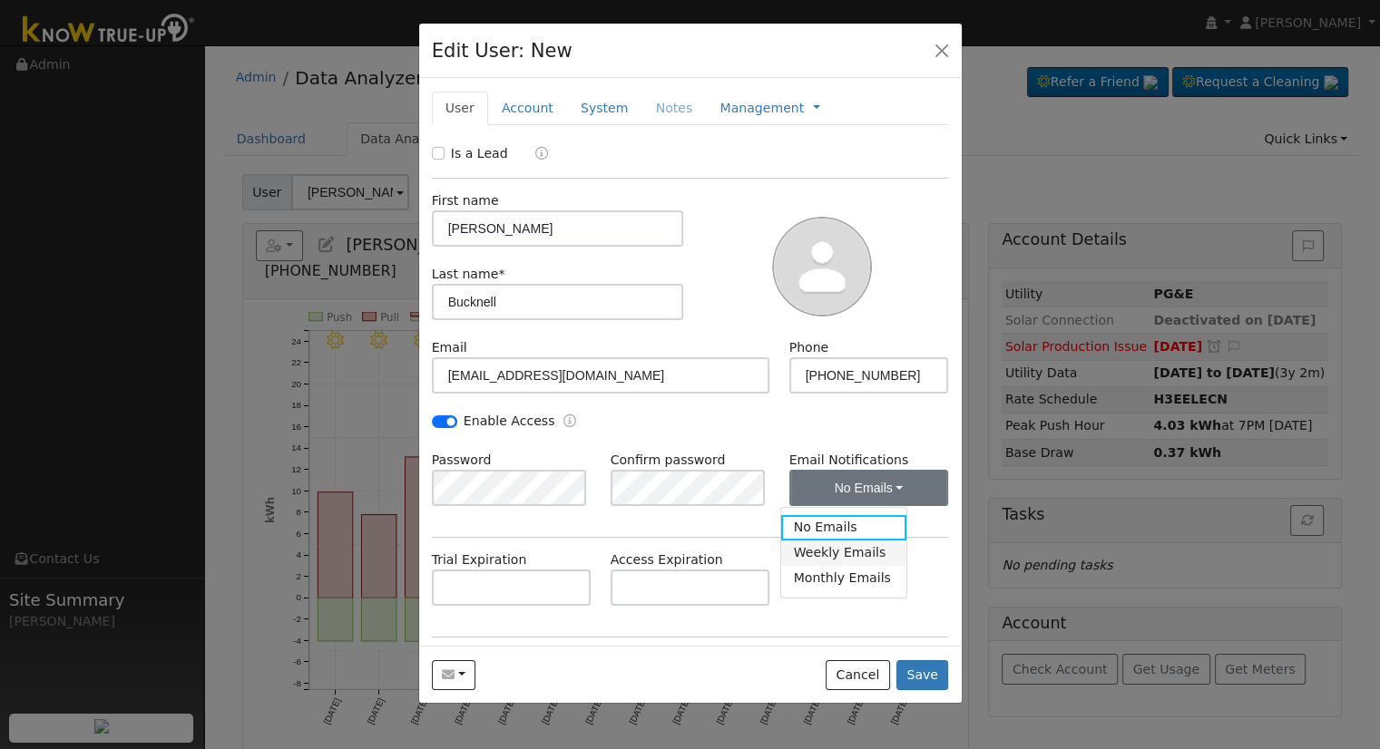
click at [859, 559] on link "Weekly Emails" at bounding box center [844, 553] width 126 height 25
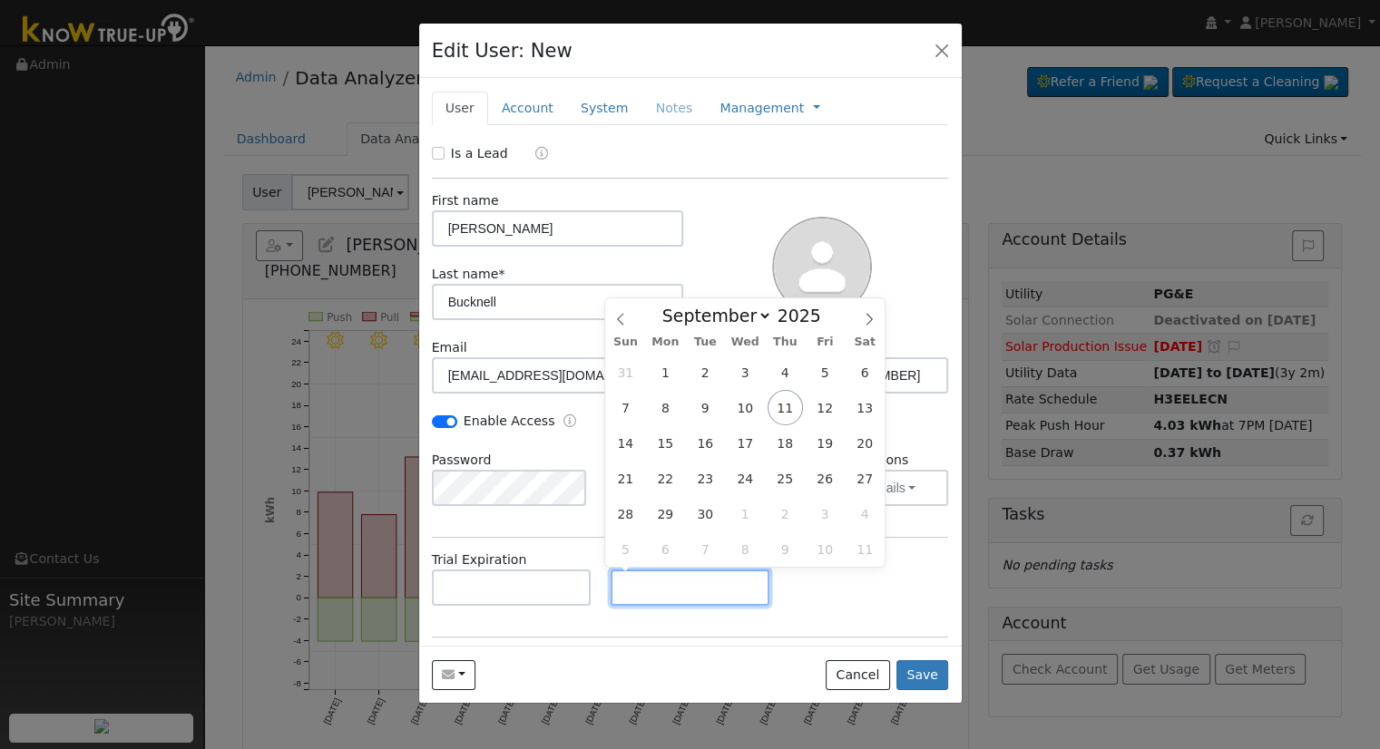
click at [670, 589] on input "text" at bounding box center [690, 588] width 160 height 36
click at [664, 600] on input "text" at bounding box center [690, 588] width 160 height 36
paste input "9/10/2025"
type input "09/10/2030"
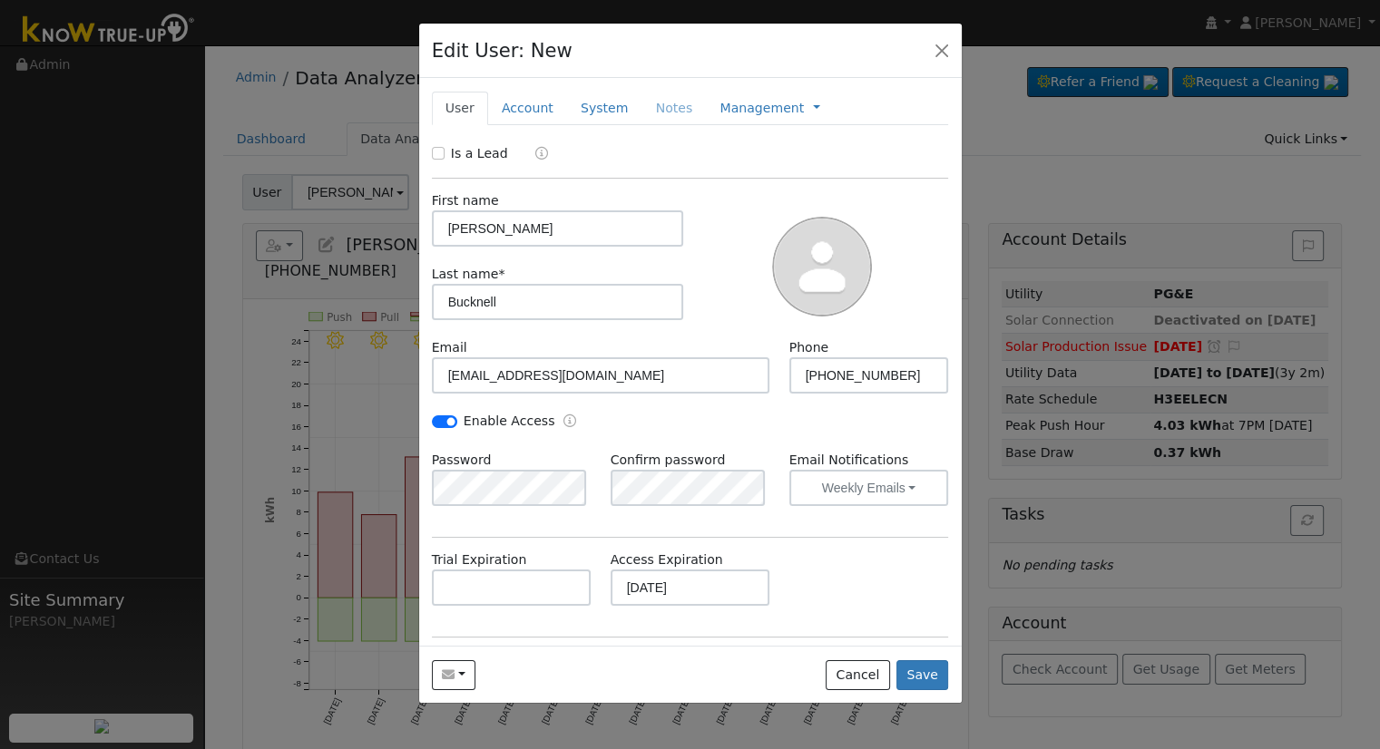
click at [843, 589] on div "Trial Expiration Access Expiration 09/10/2030" at bounding box center [690, 587] width 536 height 73
click at [533, 110] on link "Account" at bounding box center [527, 109] width 79 height 34
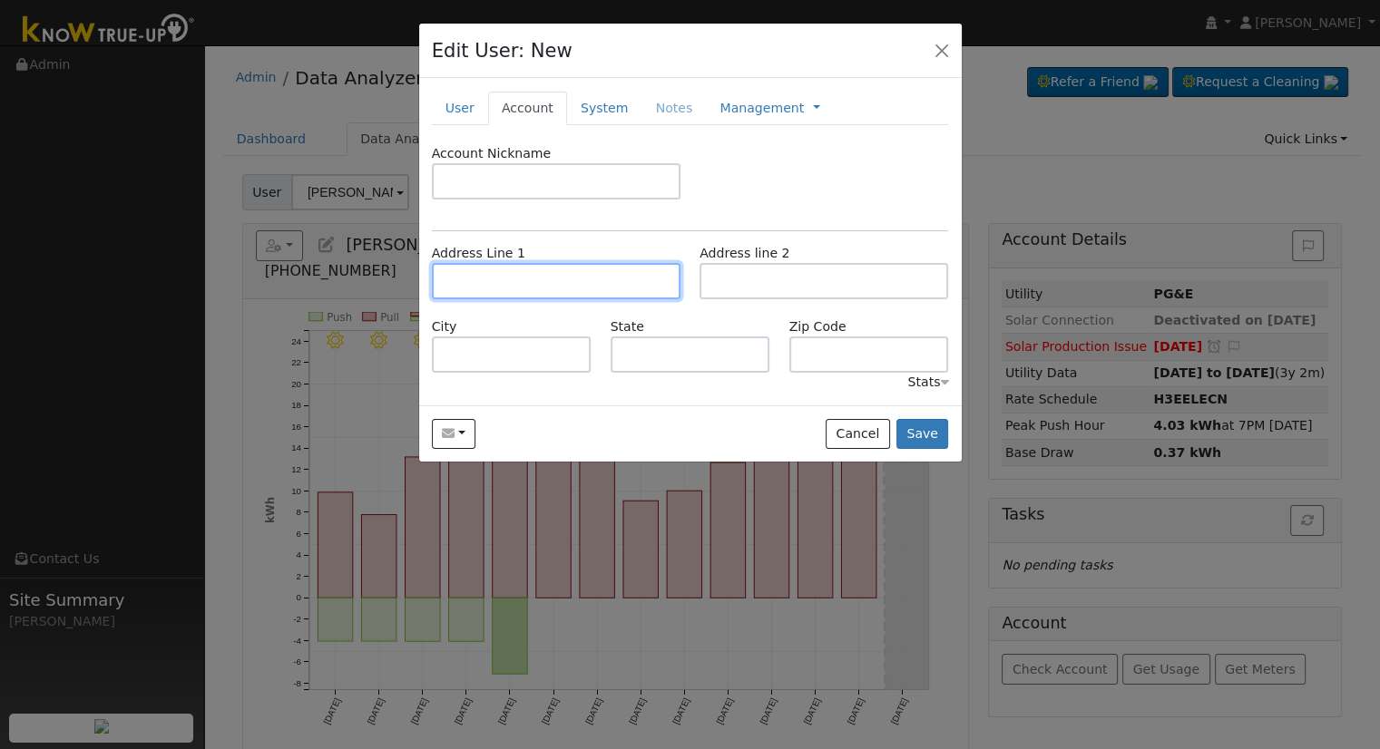
click at [553, 284] on input "text" at bounding box center [556, 281] width 249 height 36
paste input "13102 Ridgeway Meadows Drive"
type input "13102 Ridgeway Meadows Drive"
type input "Bakersfield"
type input "CA"
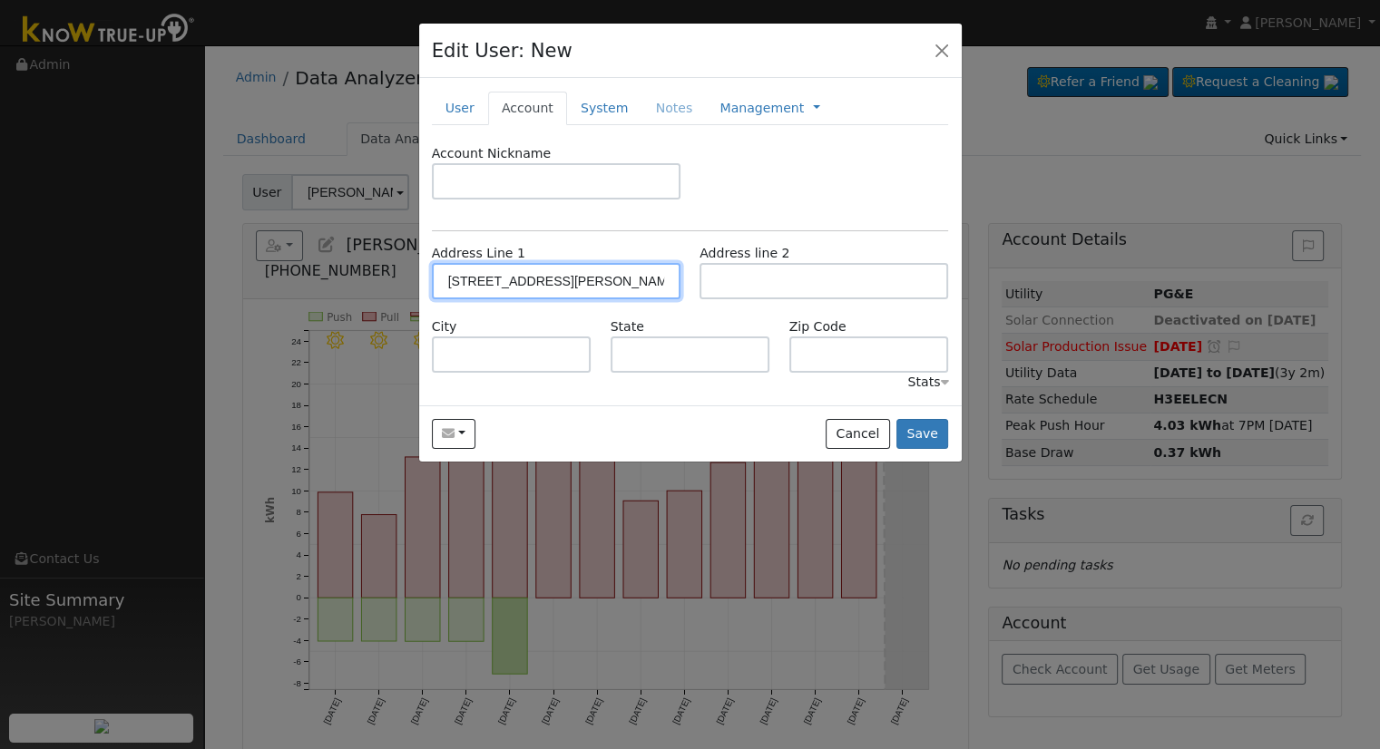
type input "93314"
click at [588, 109] on link "System" at bounding box center [604, 109] width 75 height 34
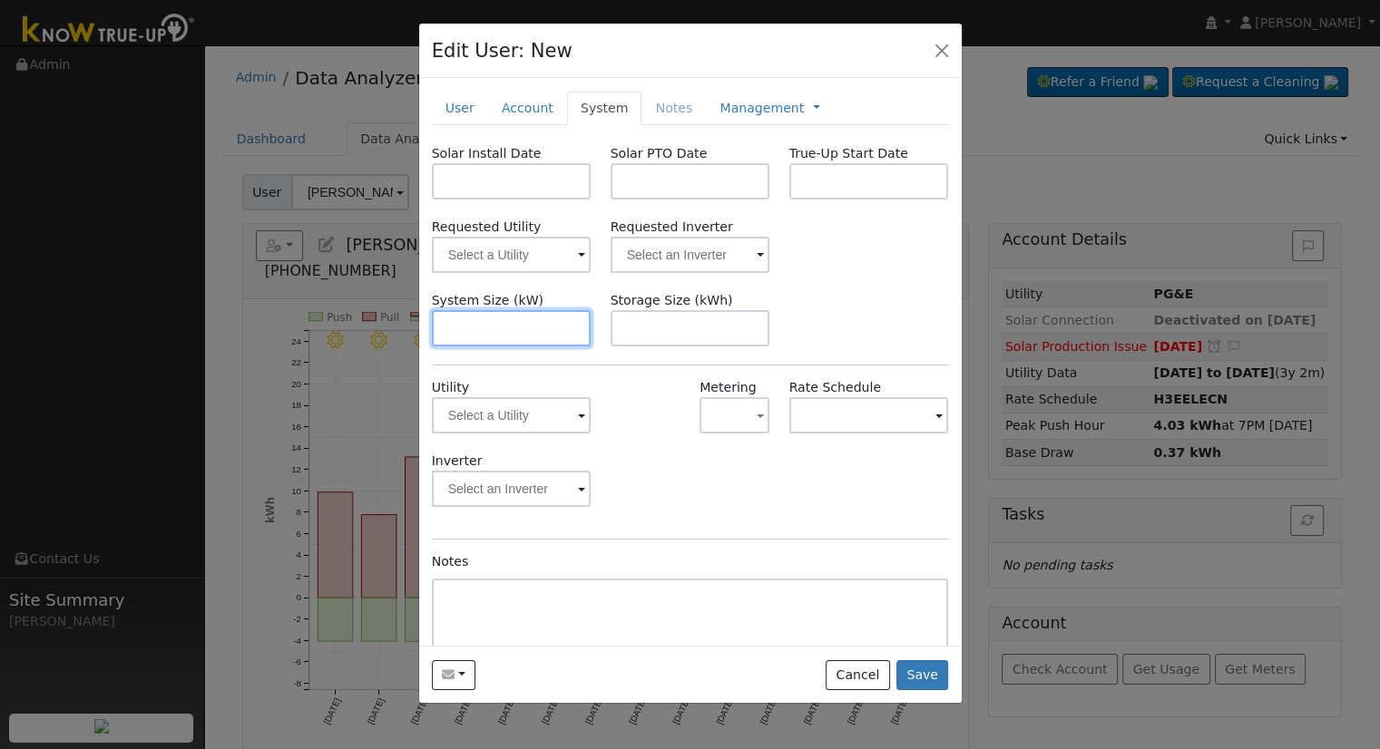
click at [507, 339] on input "text" at bounding box center [512, 328] width 160 height 36
paste input "8.610"
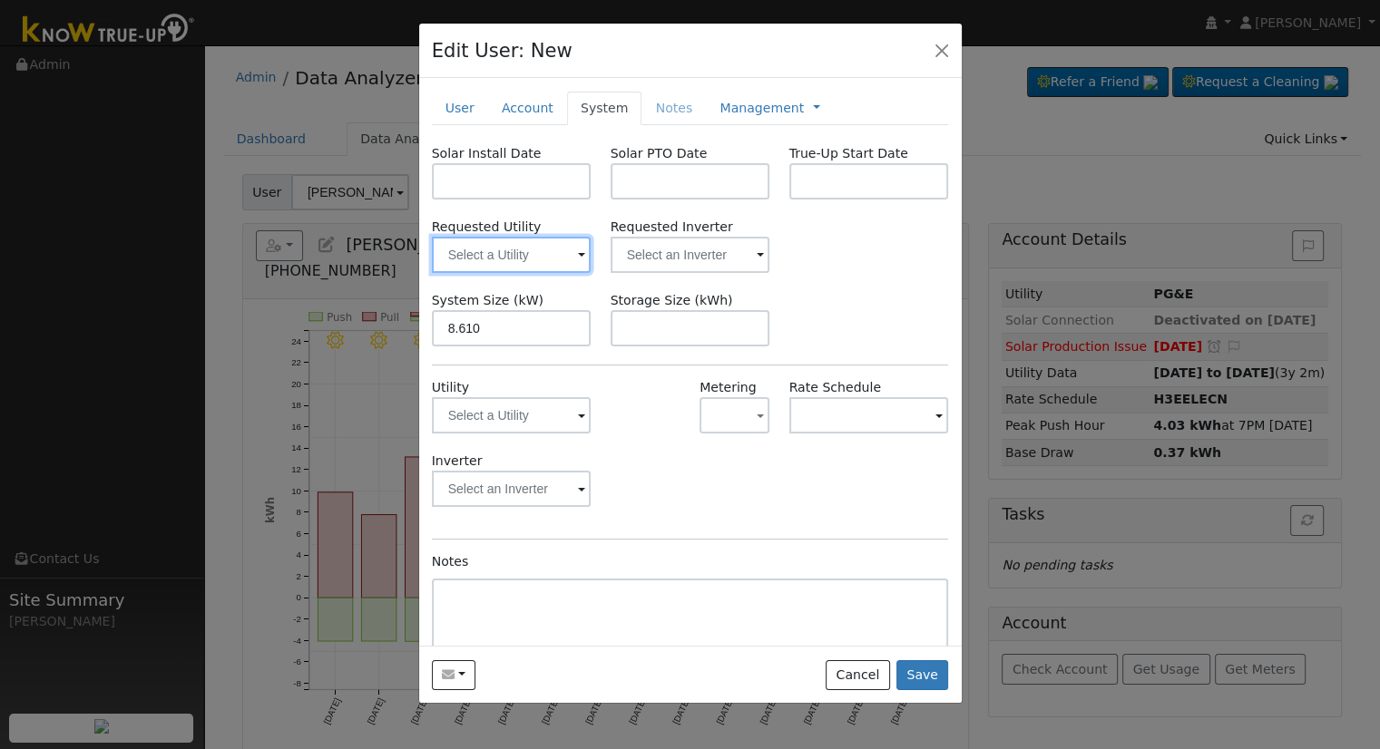
type input "8.6"
click at [497, 251] on input "text" at bounding box center [512, 255] width 160 height 36
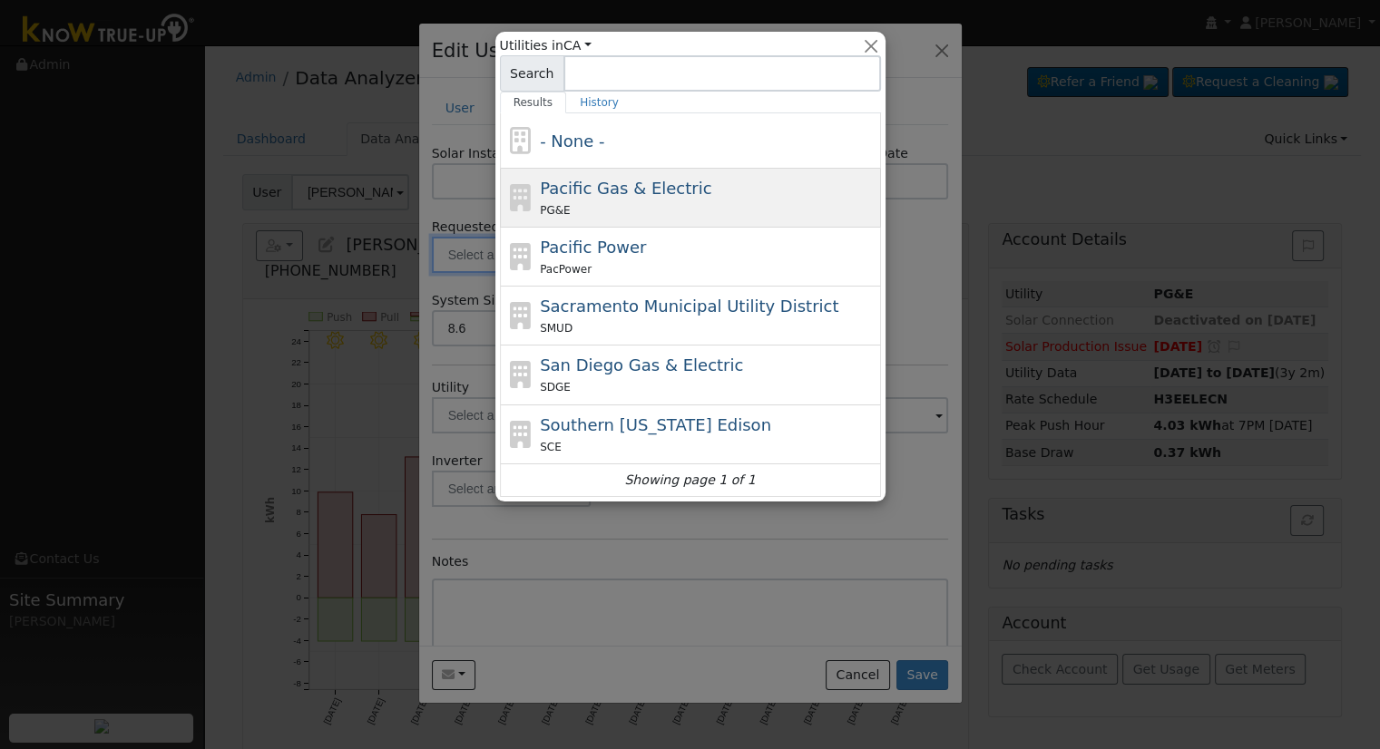
click at [688, 217] on div "PG&E" at bounding box center [708, 209] width 337 height 19
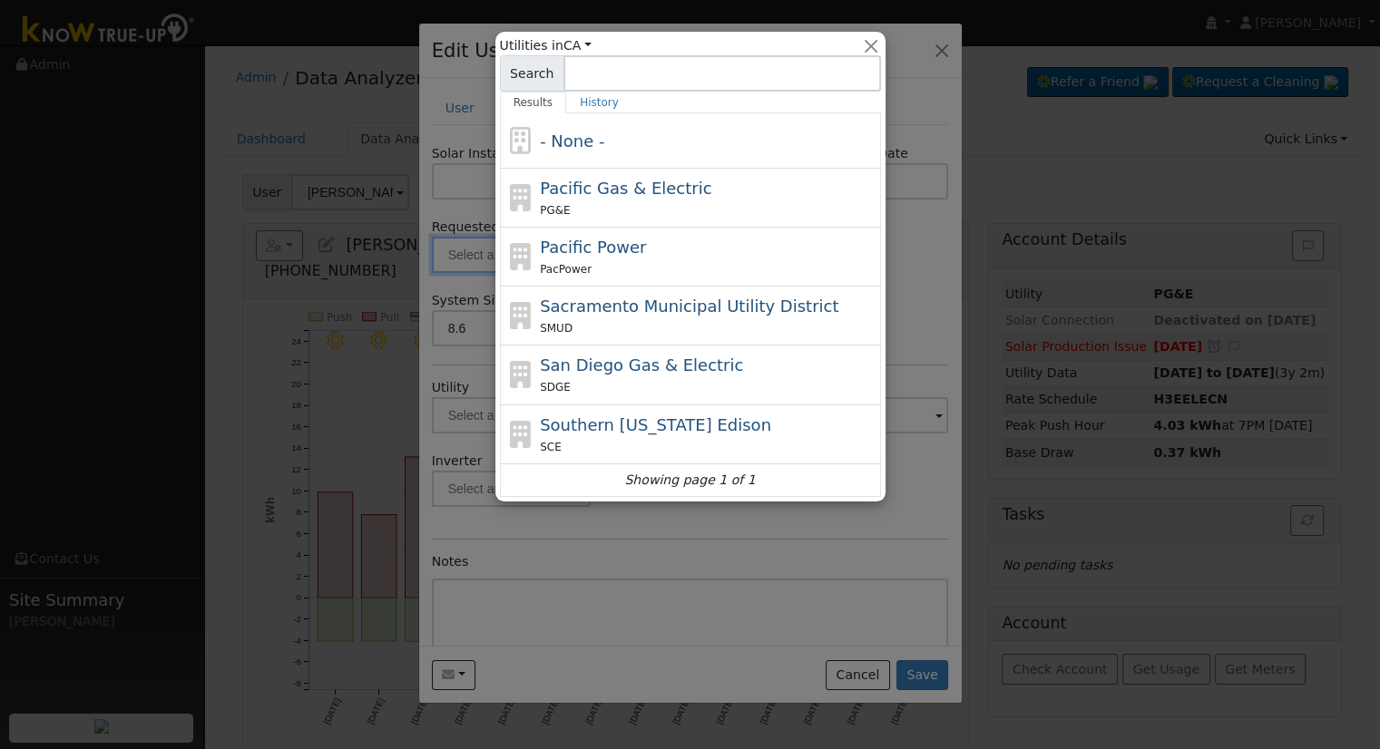
type input "Pacific Gas & Electric"
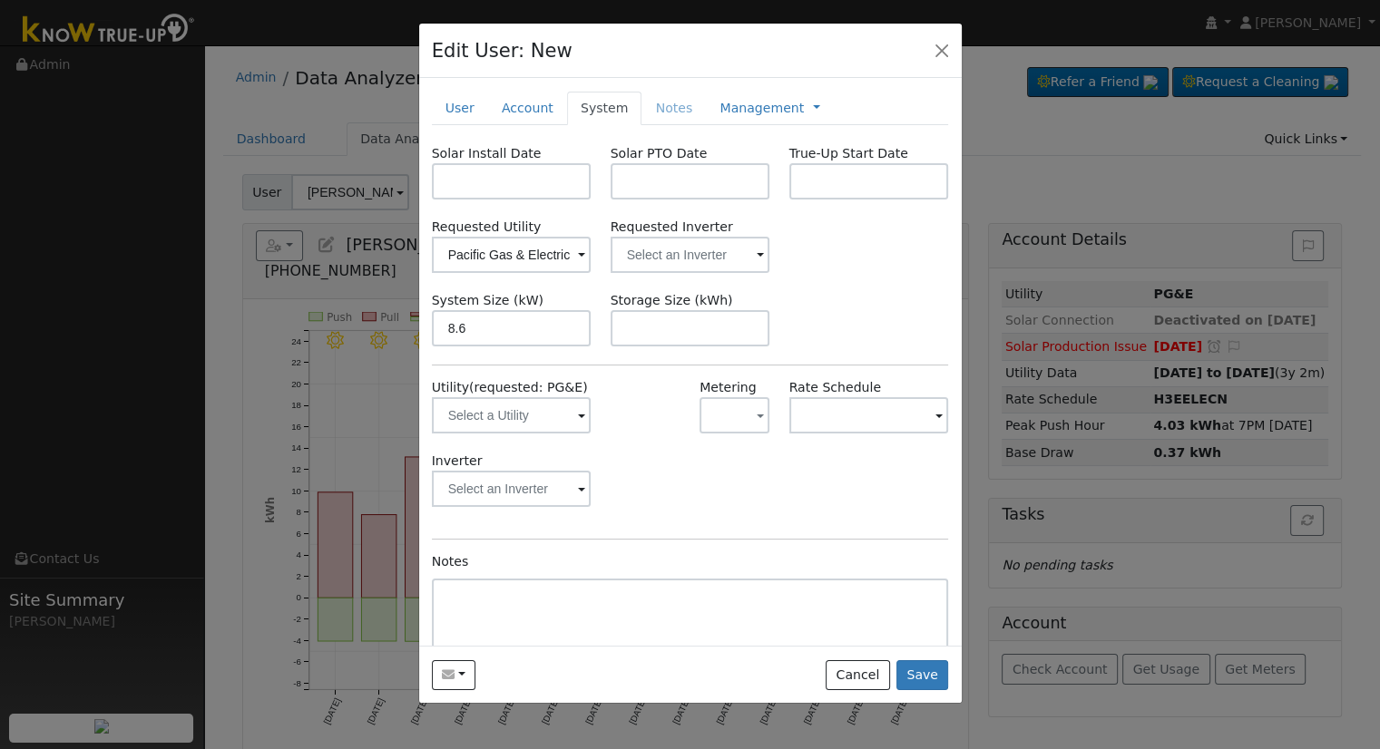
click at [533, 200] on div "Solar Install Date Solar PTO Date True-Up Start Date Requested Utility Pacific …" at bounding box center [690, 429] width 517 height 571
click at [515, 181] on input "text" at bounding box center [512, 181] width 160 height 36
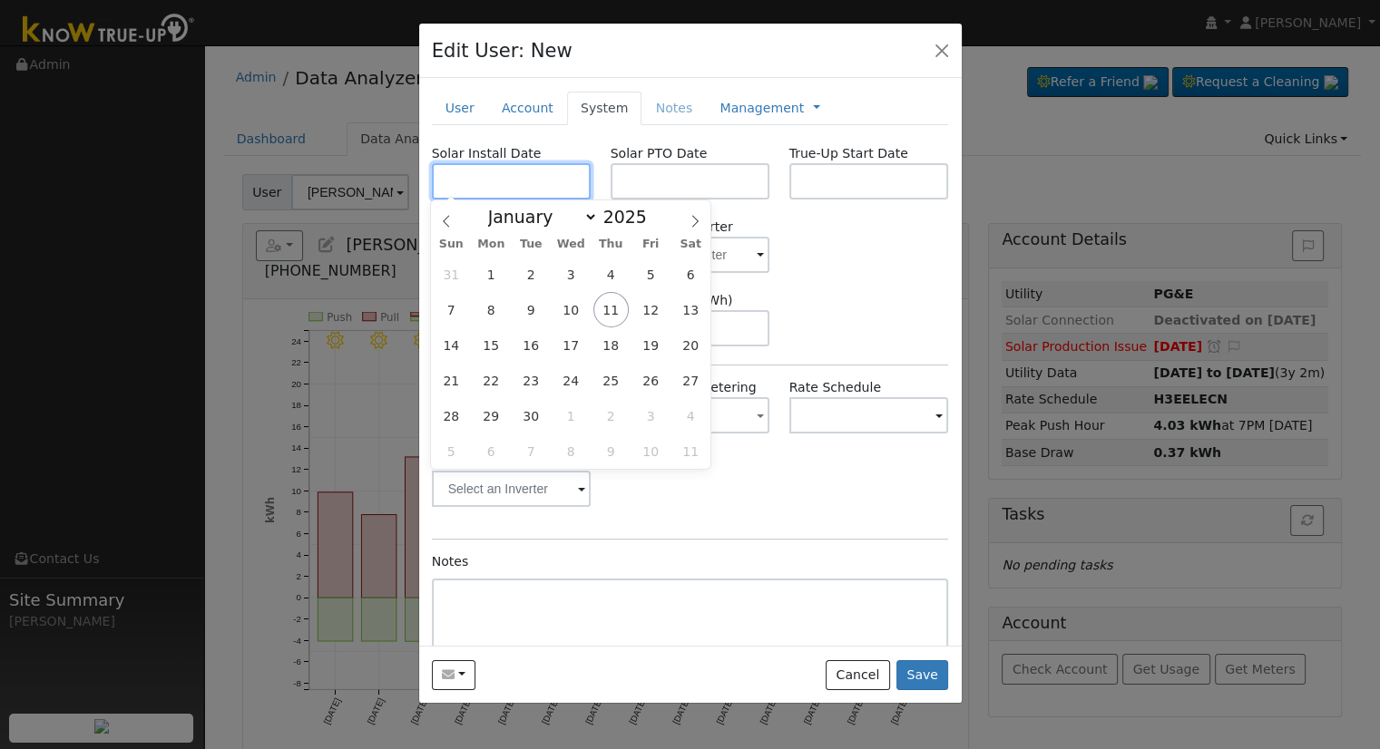
drag, startPoint x: 545, startPoint y: 192, endPoint x: 562, endPoint y: 190, distance: 17.4
click at [545, 192] on input "text" at bounding box center [512, 181] width 160 height 36
paste input "7/7/2025"
type input "07/07/2025"
click at [635, 190] on body "Allanah Young Allanah Young Profile My Company Help Center Terms Of Service See…" at bounding box center [690, 513] width 1380 height 936
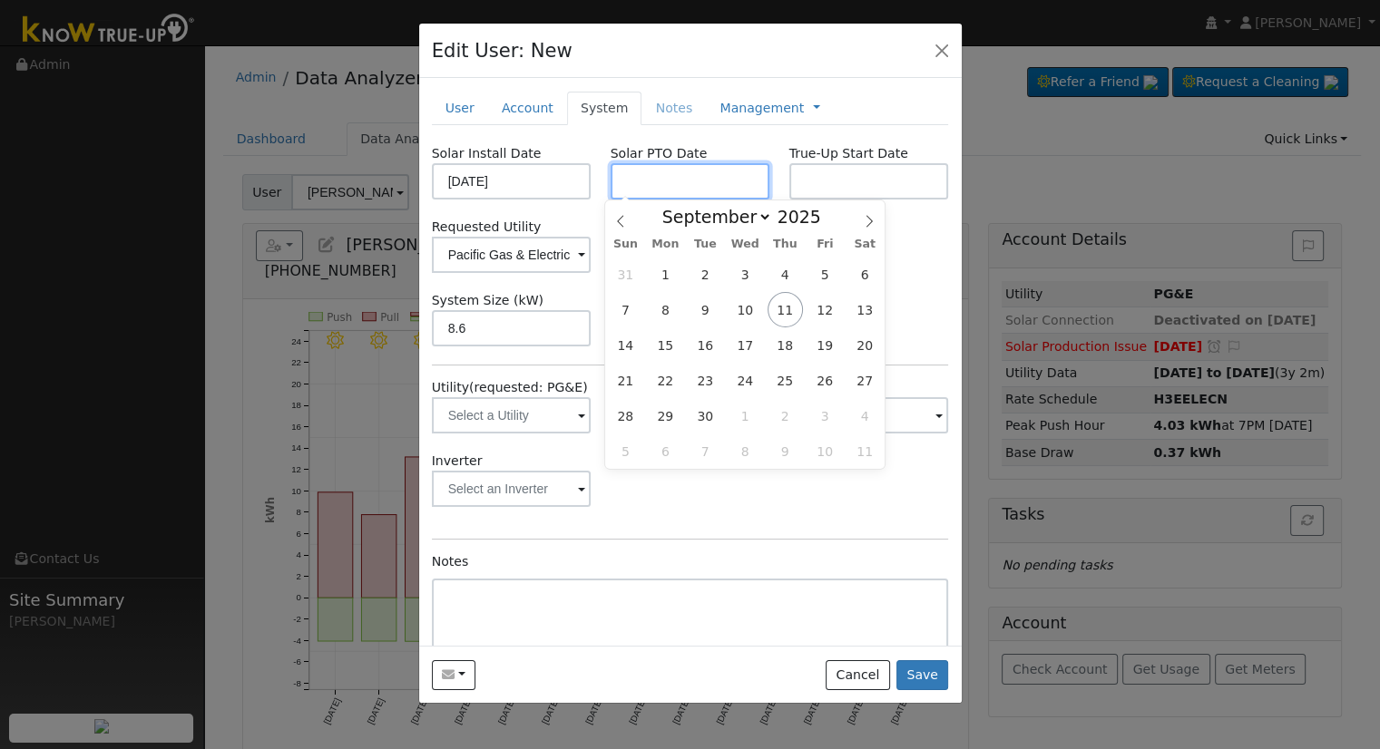
click at [640, 186] on input "text" at bounding box center [690, 181] width 160 height 36
paste input "9/10/2025"
type input "[DATE]"
click at [868, 540] on div "Solar Install Date 07/07/2025 Solar PTO Date 09/10/2025 True-Up Start Date Requ…" at bounding box center [690, 429] width 517 height 571
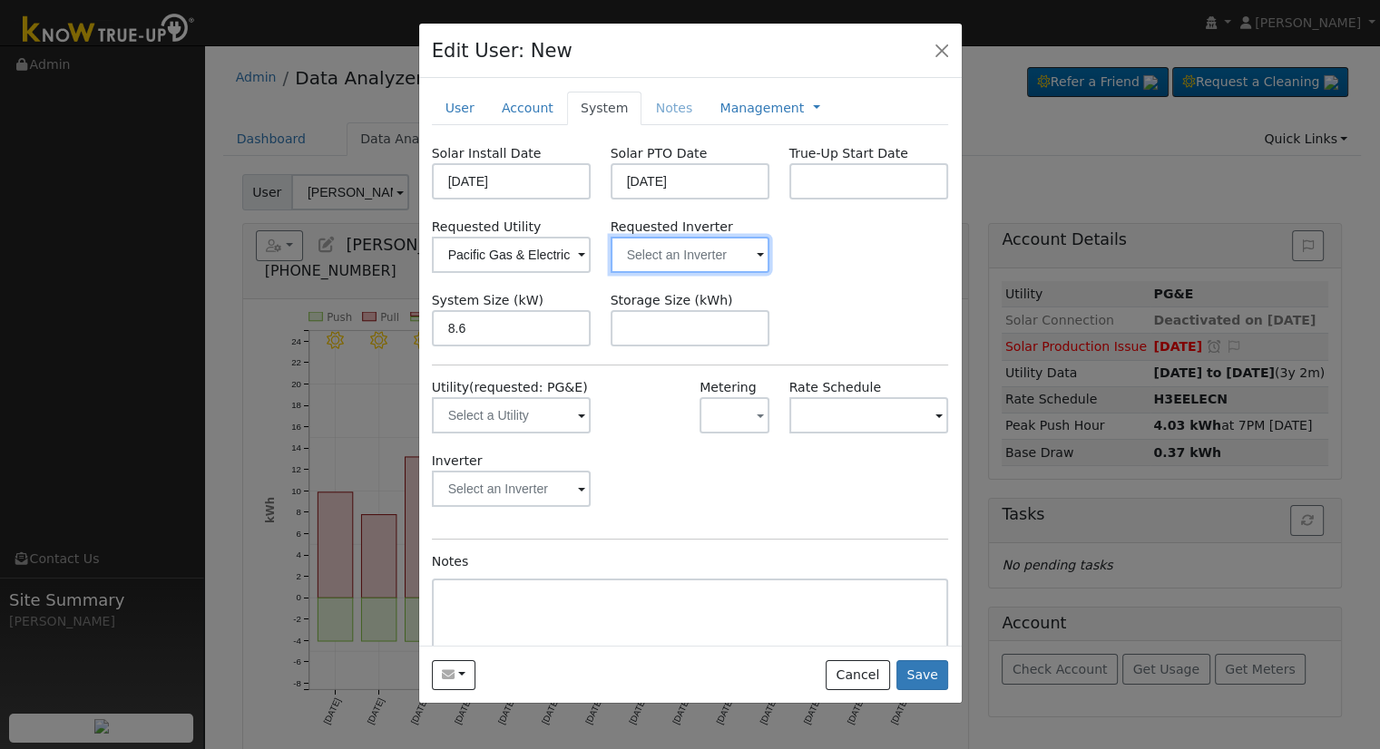
click at [671, 261] on input "text" at bounding box center [690, 255] width 160 height 36
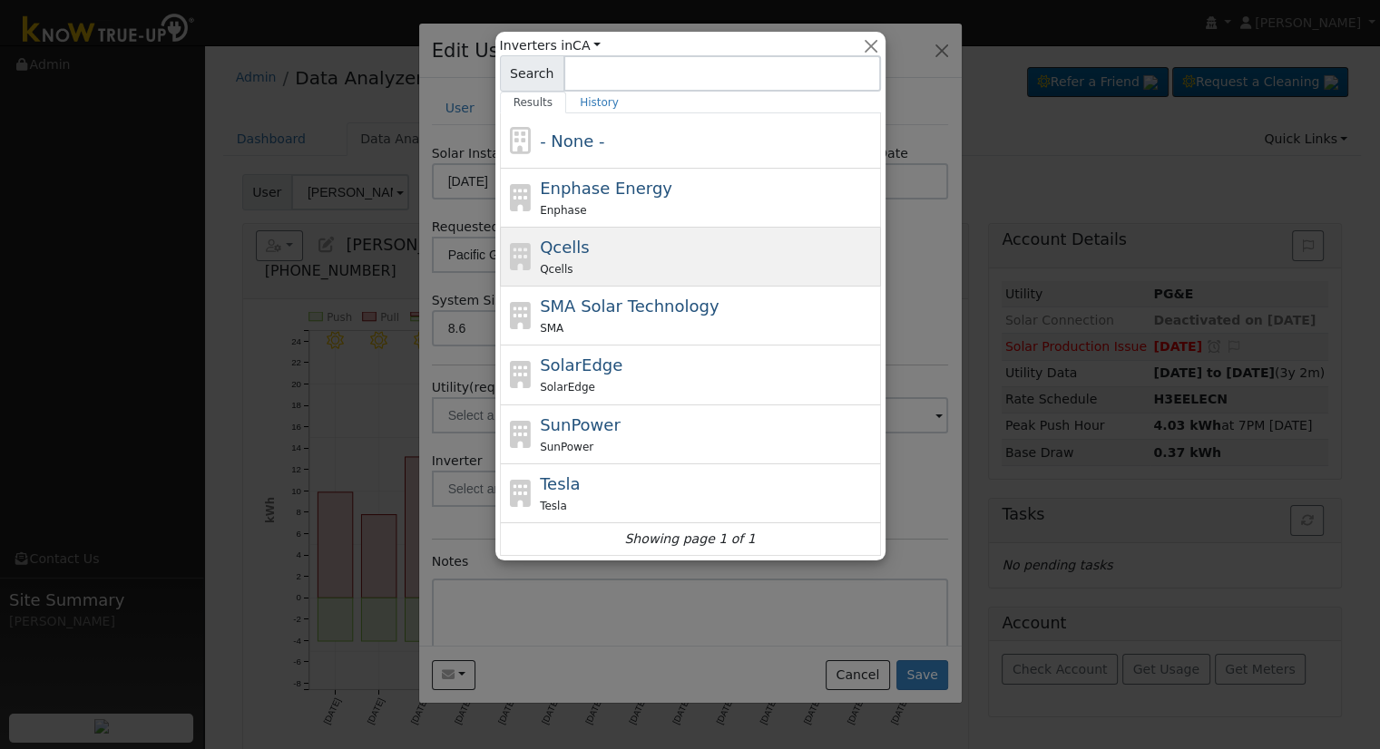
click at [589, 250] on div "Qcells Qcells" at bounding box center [708, 257] width 337 height 44
type input "Qcells"
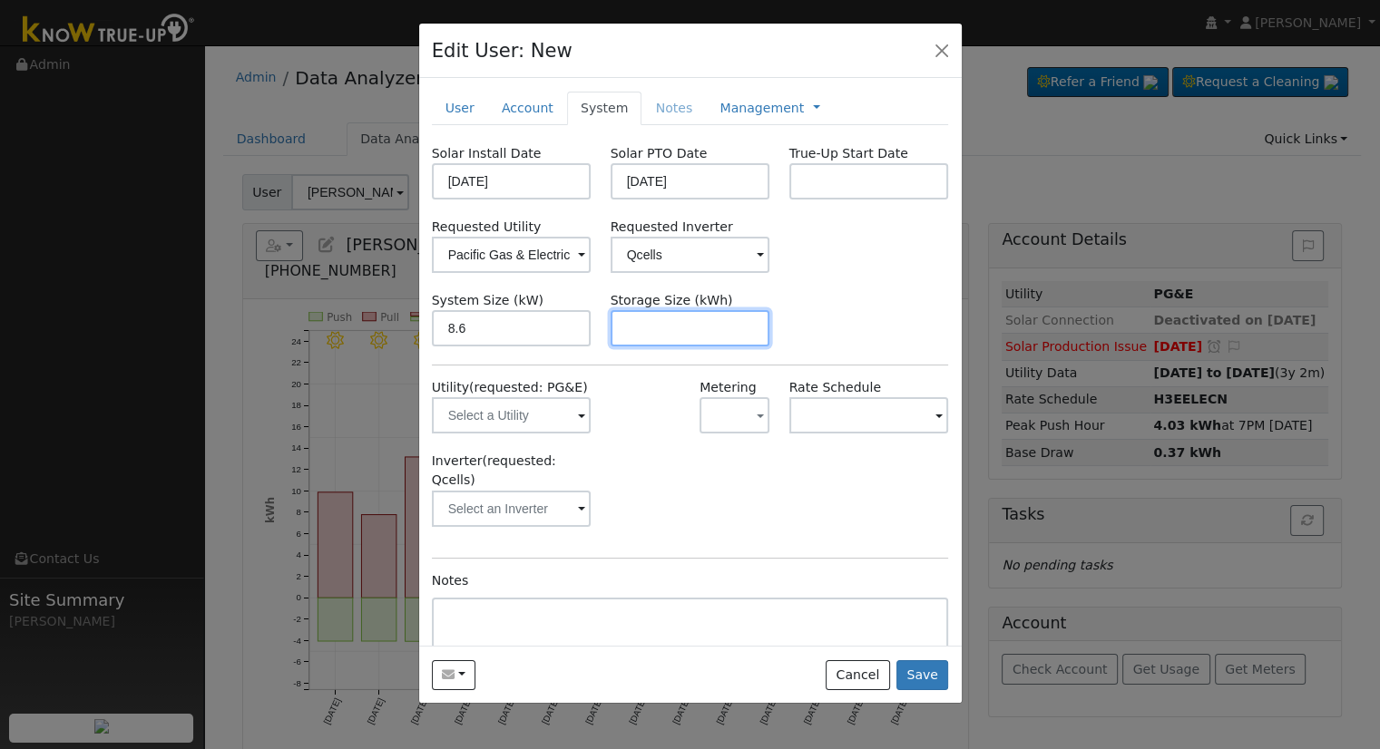
drag, startPoint x: 675, startPoint y: 330, endPoint x: 725, endPoint y: 280, distance: 70.6
click at [673, 330] on input "text" at bounding box center [690, 328] width 160 height 36
click at [726, 229] on label "Requested Inverter" at bounding box center [690, 227] width 160 height 19
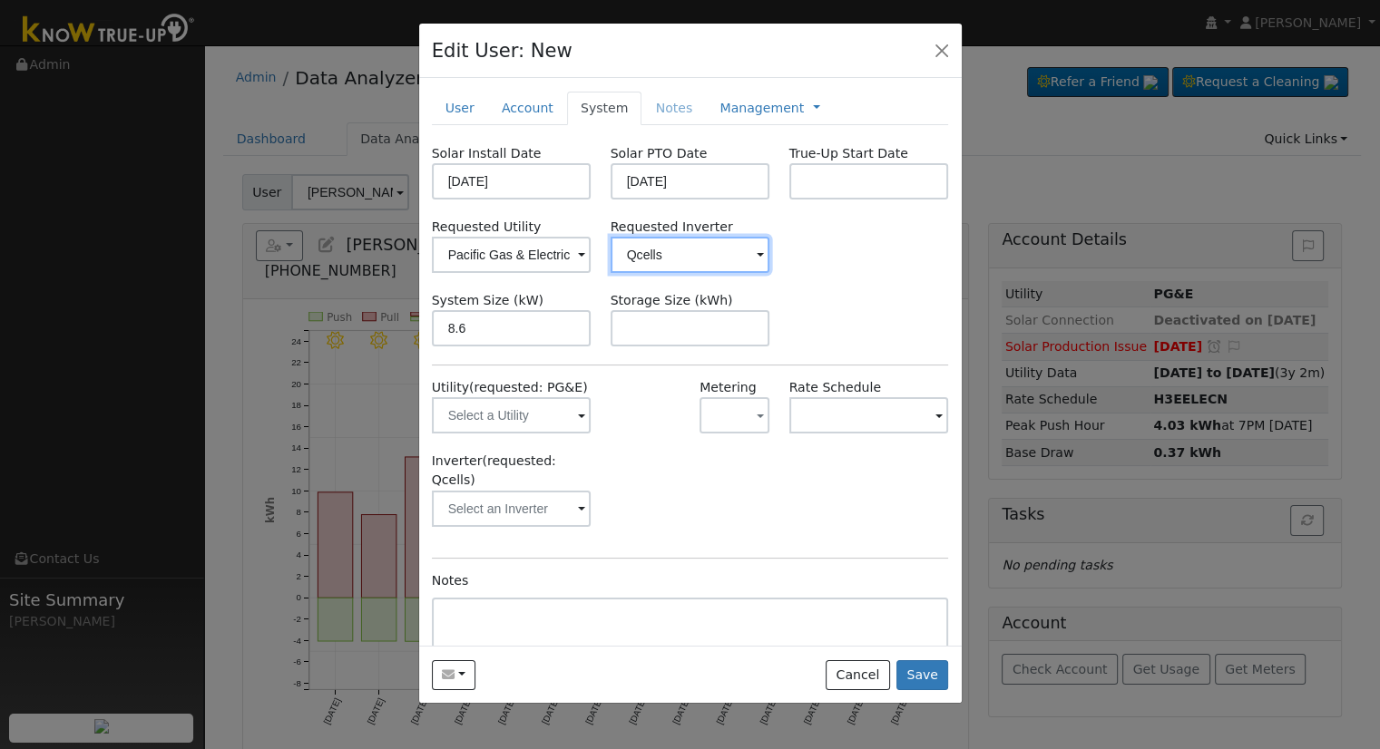
click at [717, 248] on input "Qcells" at bounding box center [690, 255] width 160 height 36
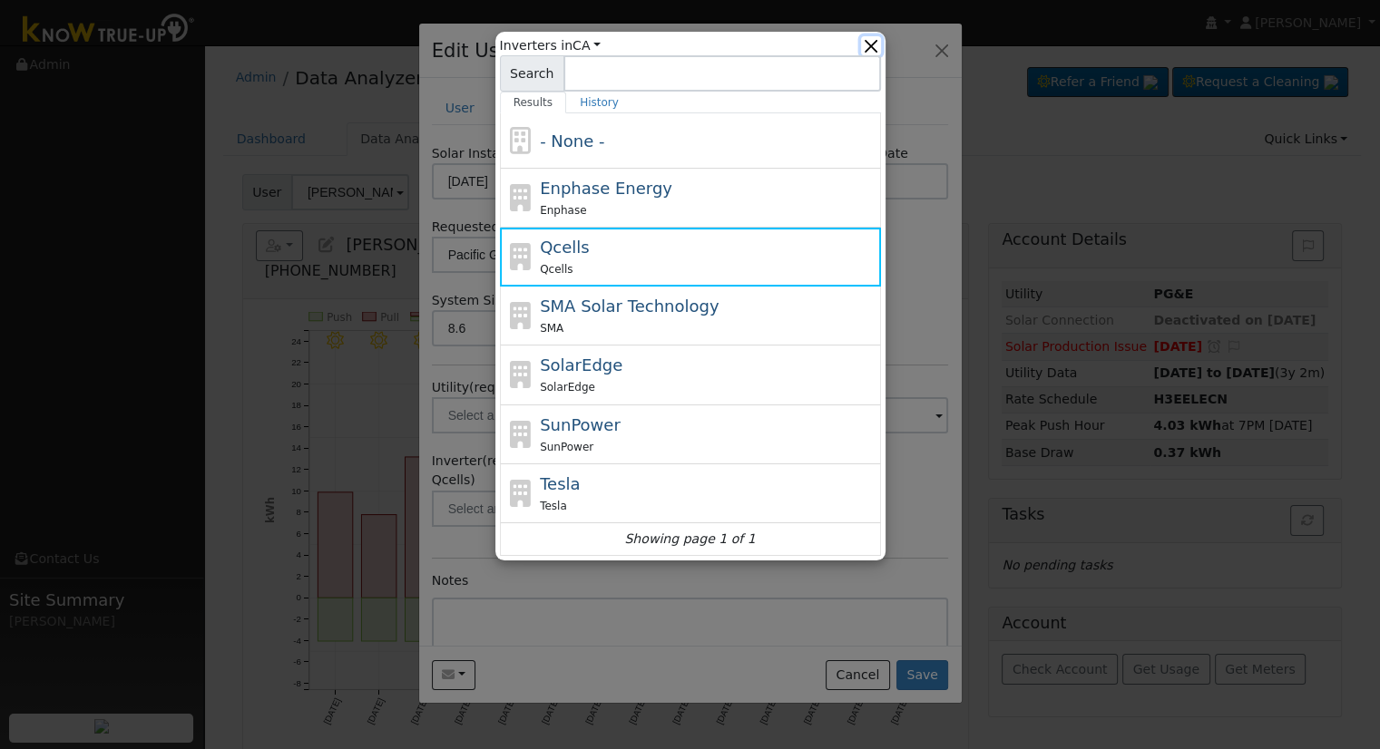
click at [876, 49] on button "button" at bounding box center [870, 45] width 19 height 19
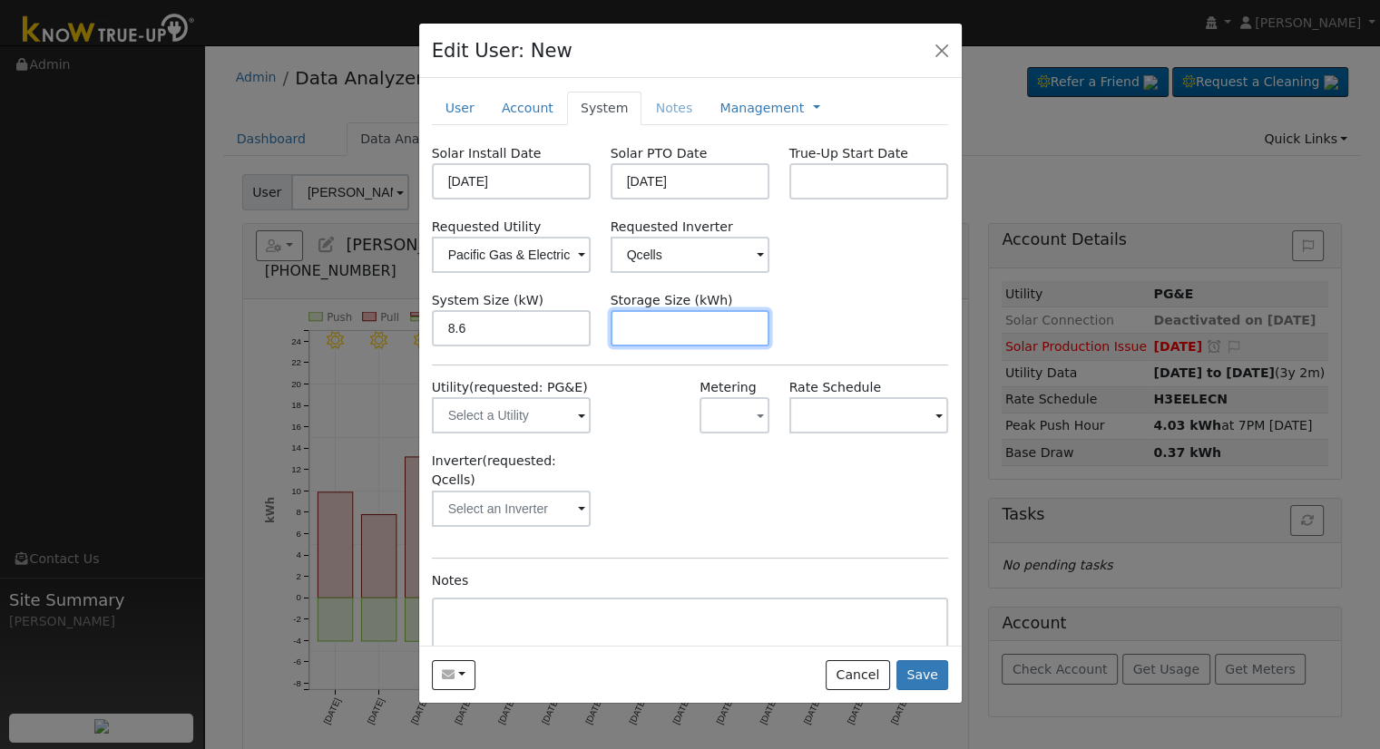
click at [714, 327] on input "text" at bounding box center [690, 328] width 160 height 36
click at [678, 329] on input "text" at bounding box center [690, 328] width 160 height 36
paste input "15.00"
type input "15"
click at [826, 282] on div "Solar Install Date 07/07/2025 Solar PTO Date 09/10/2025 True-Up Start Date Requ…" at bounding box center [690, 439] width 517 height 590
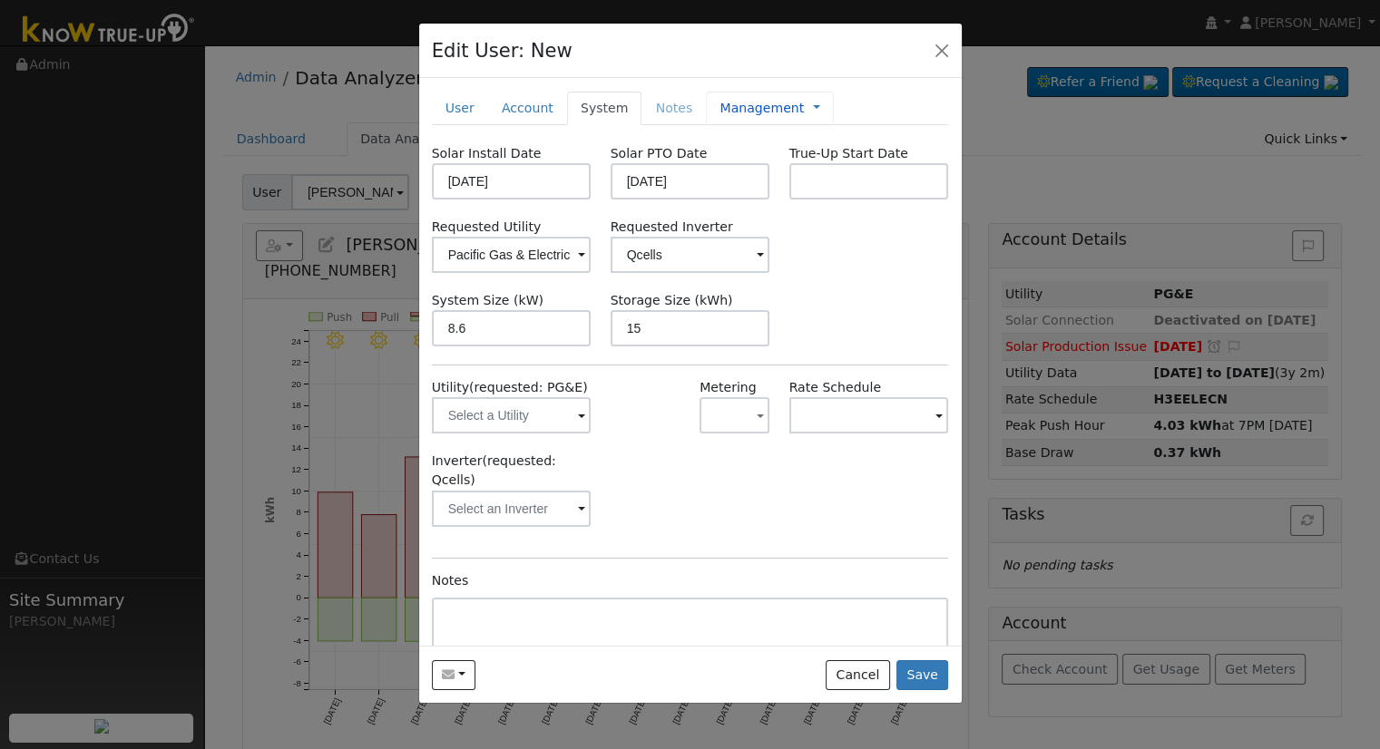
click at [756, 116] on link "Management" at bounding box center [761, 108] width 84 height 19
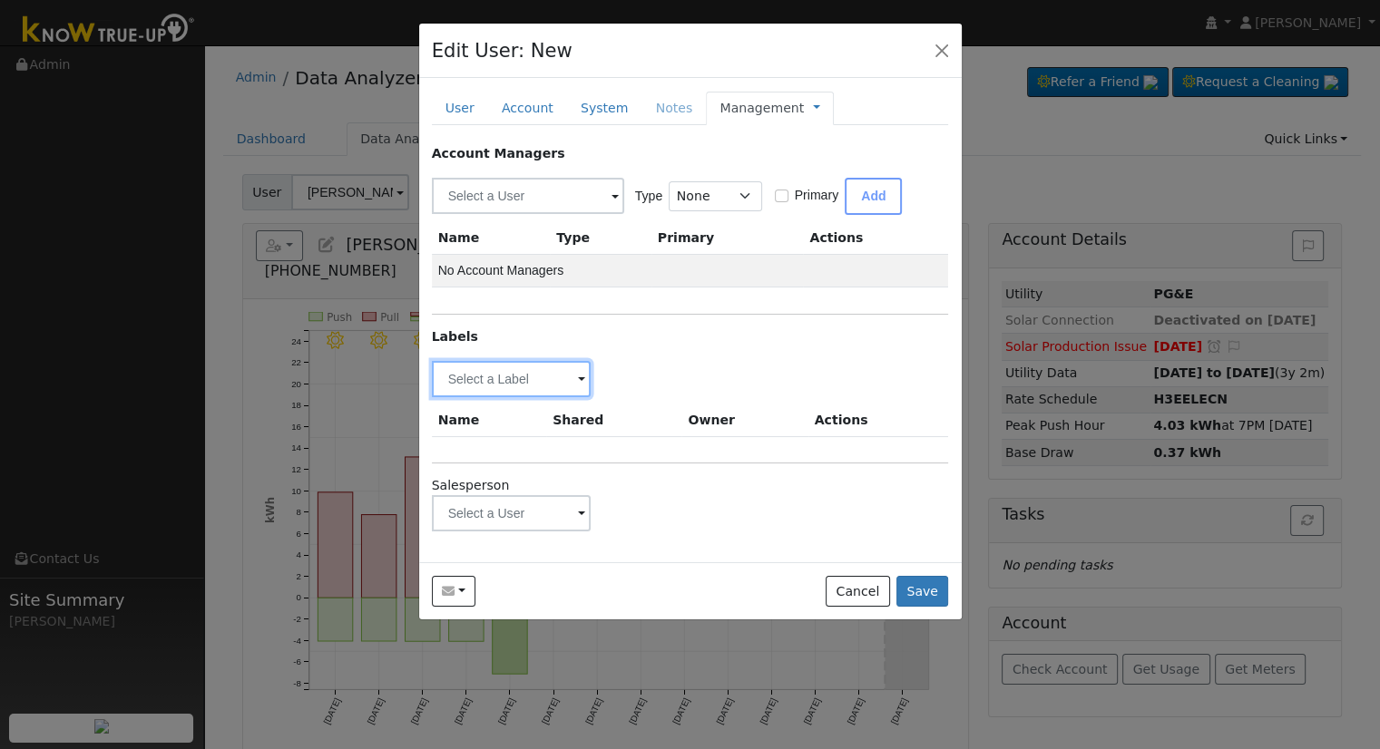
click at [555, 382] on input "text" at bounding box center [512, 379] width 160 height 36
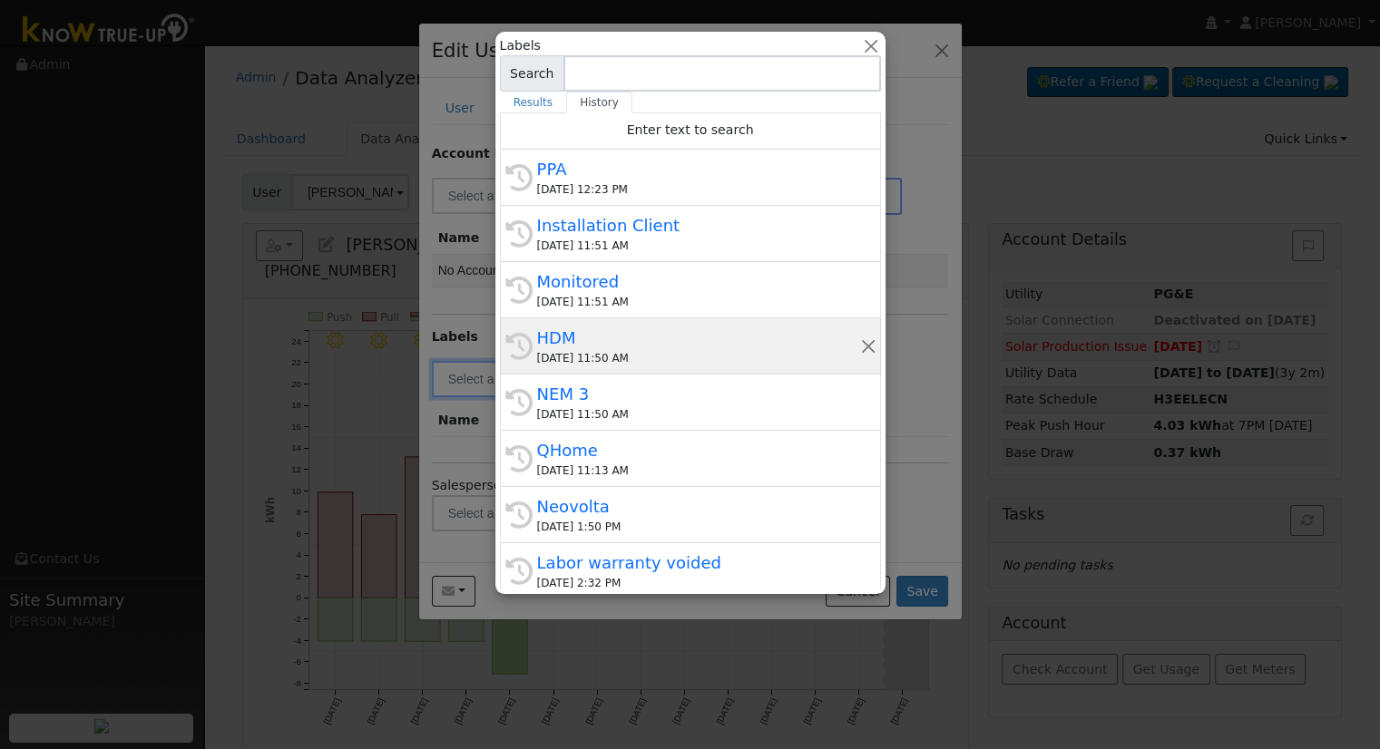
click at [641, 324] on div "History HDM 09/09/2025 11:50 AM" at bounding box center [690, 346] width 381 height 56
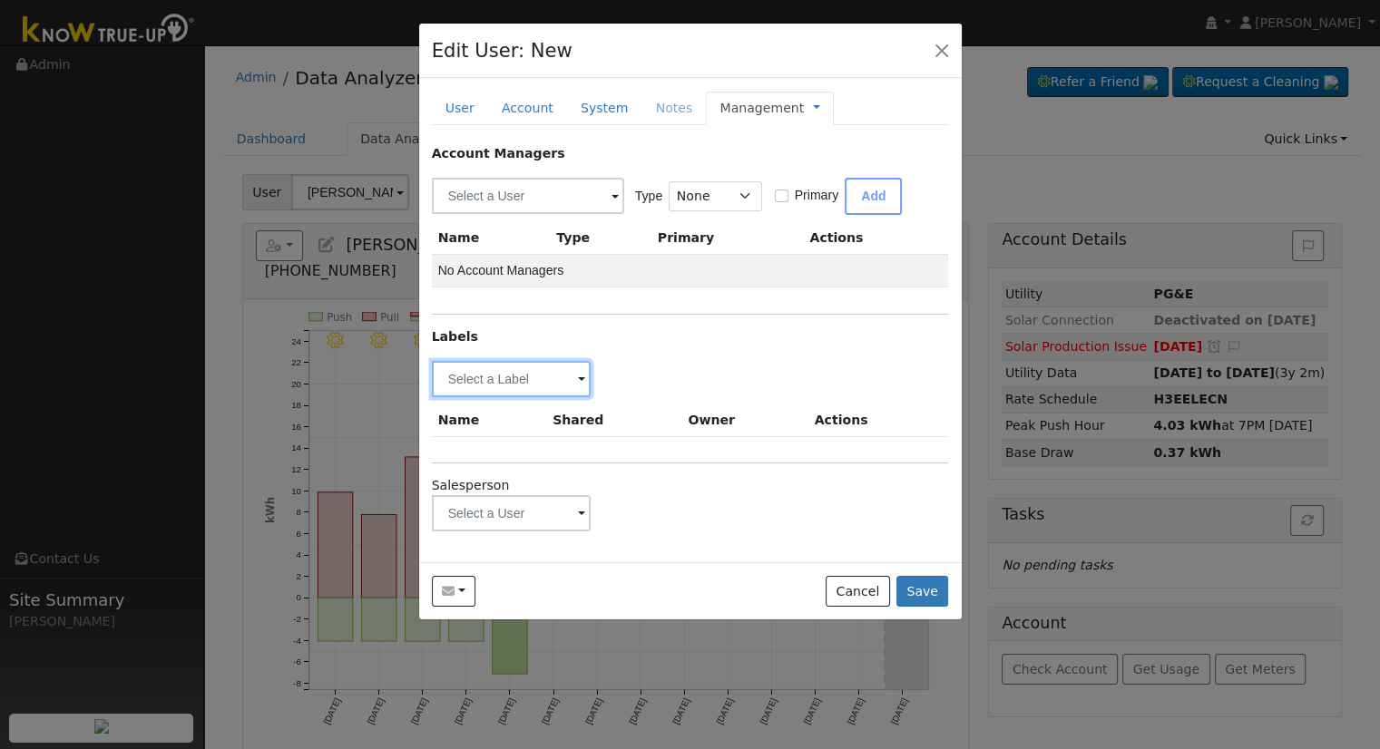
click at [513, 375] on input "text" at bounding box center [512, 379] width 160 height 36
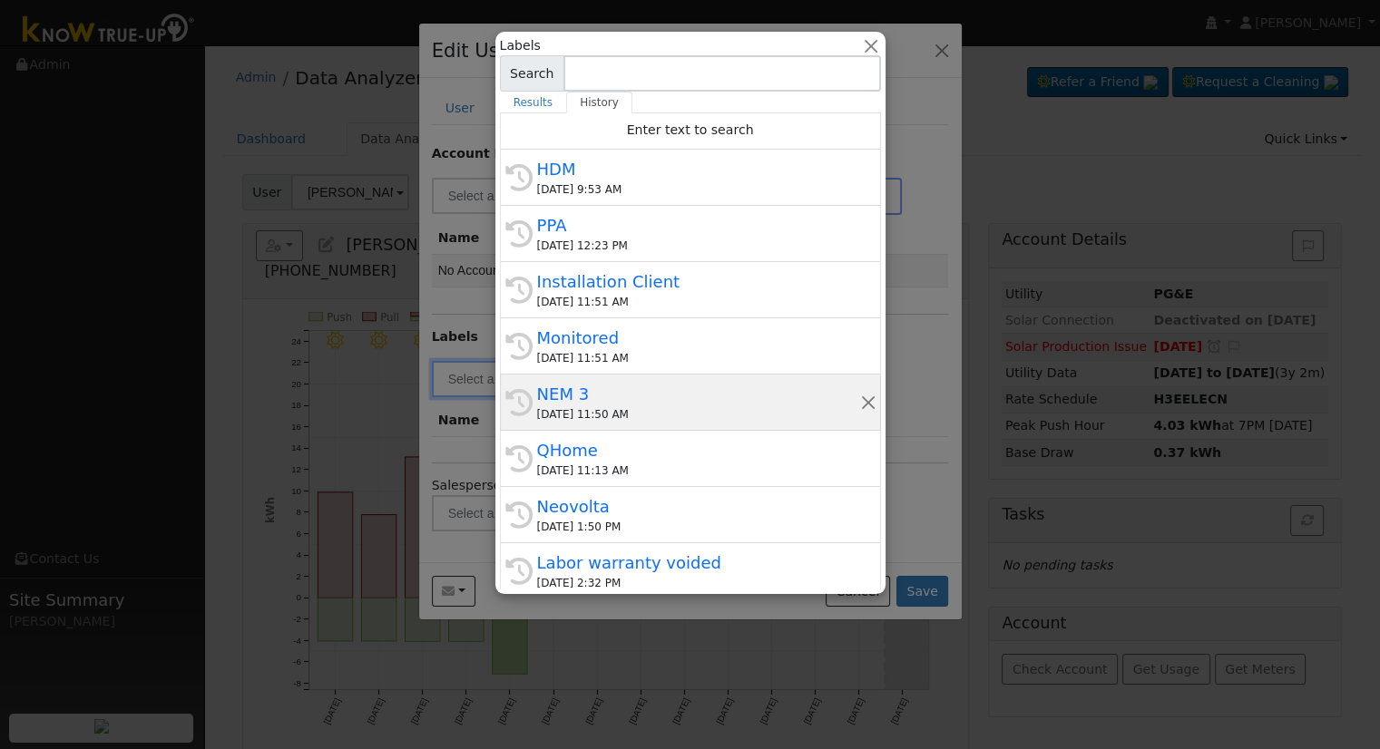
click at [698, 414] on div "09/09/2025 11:50 AM" at bounding box center [698, 414] width 323 height 16
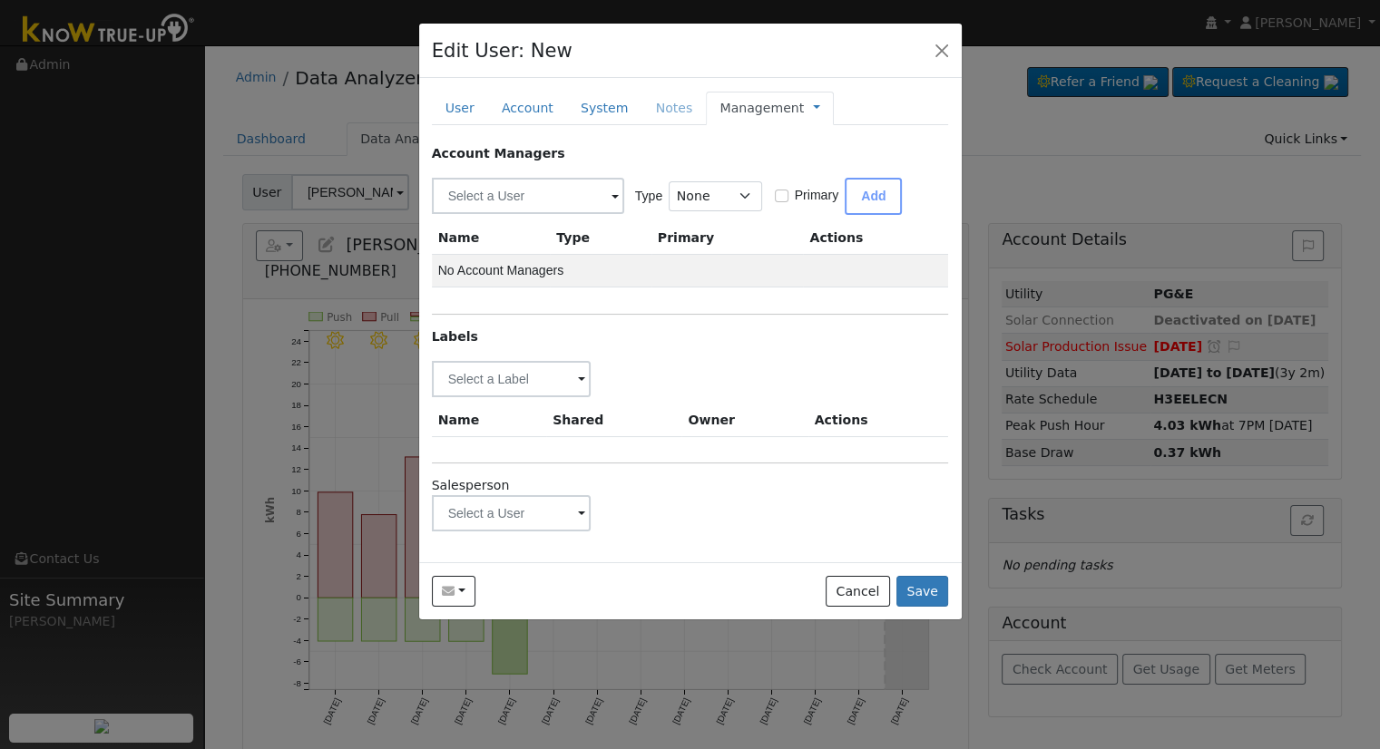
click at [765, 117] on link "Management" at bounding box center [761, 108] width 84 height 19
click at [814, 171] on link "Billing" at bounding box center [877, 165] width 126 height 25
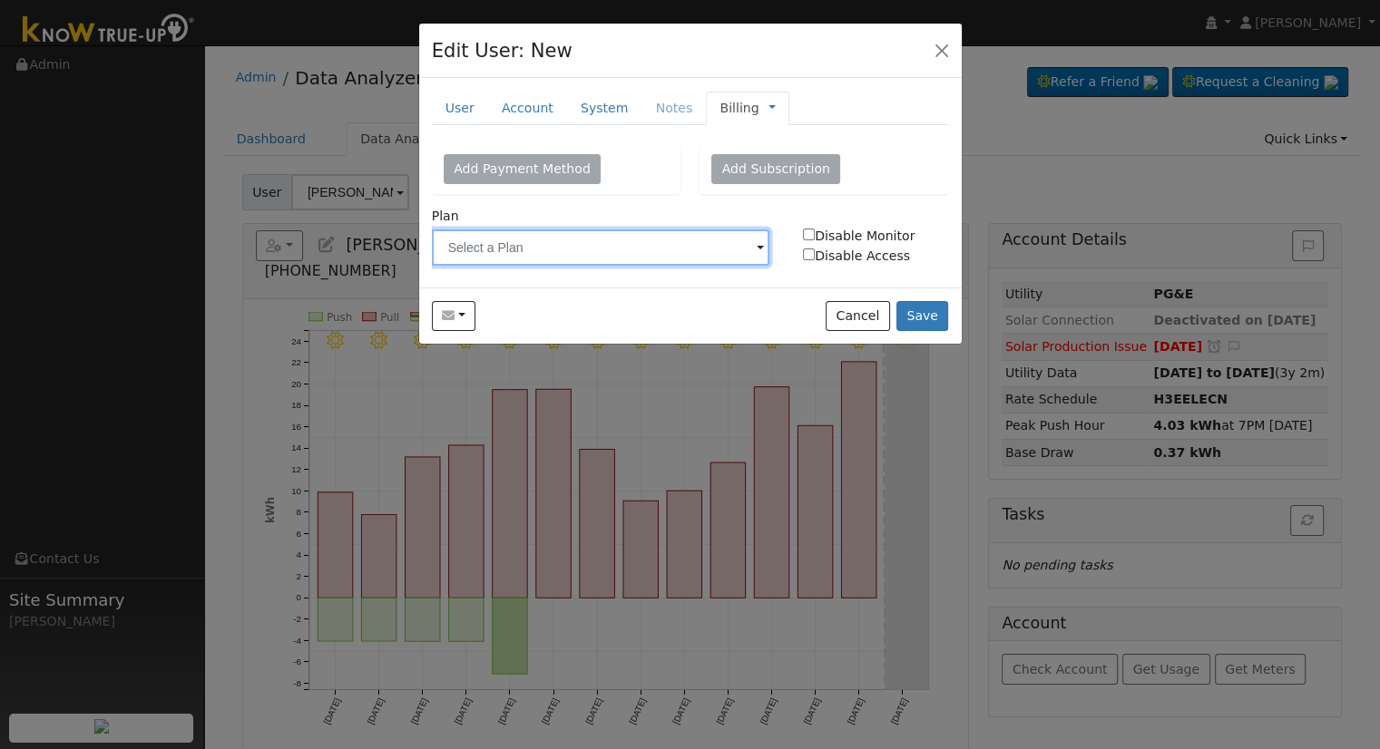
click at [572, 237] on input "text" at bounding box center [601, 247] width 338 height 36
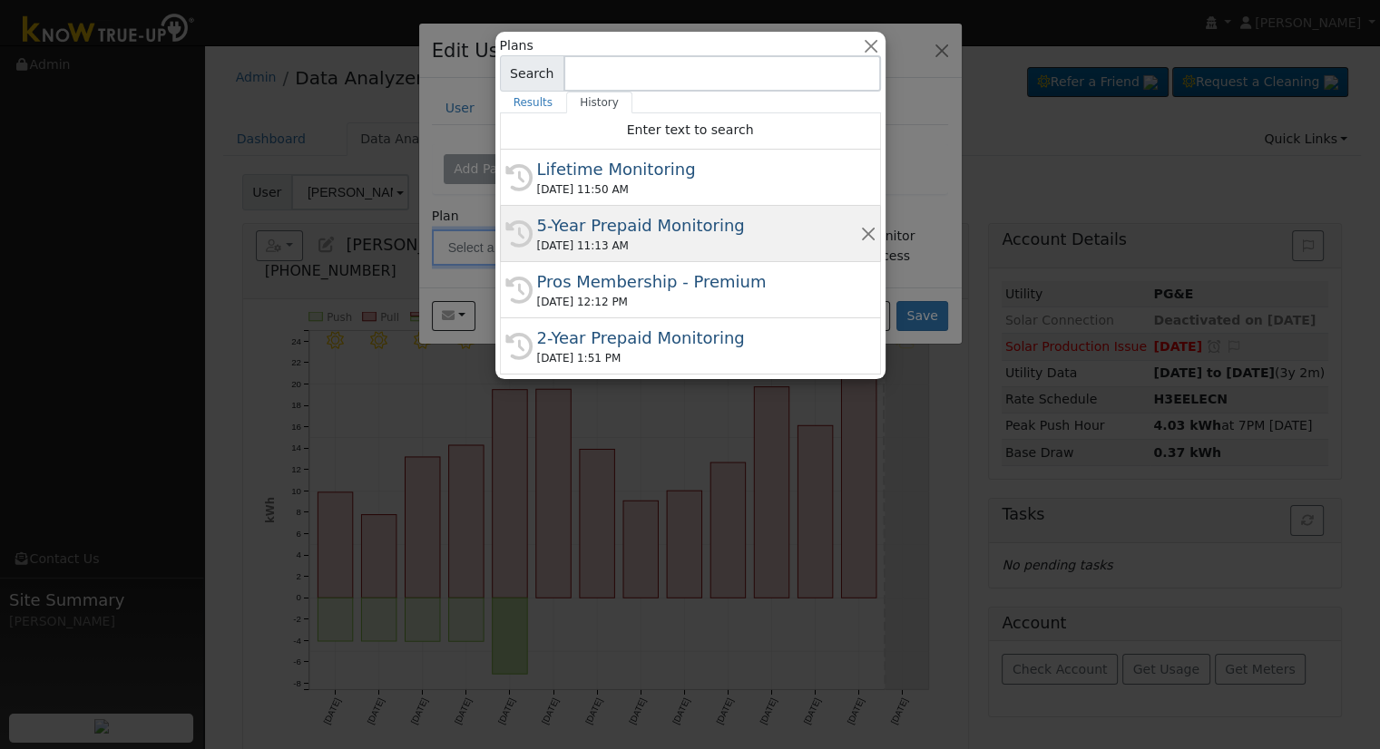
click at [600, 229] on div "5-Year Prepaid Monitoring" at bounding box center [698, 225] width 323 height 24
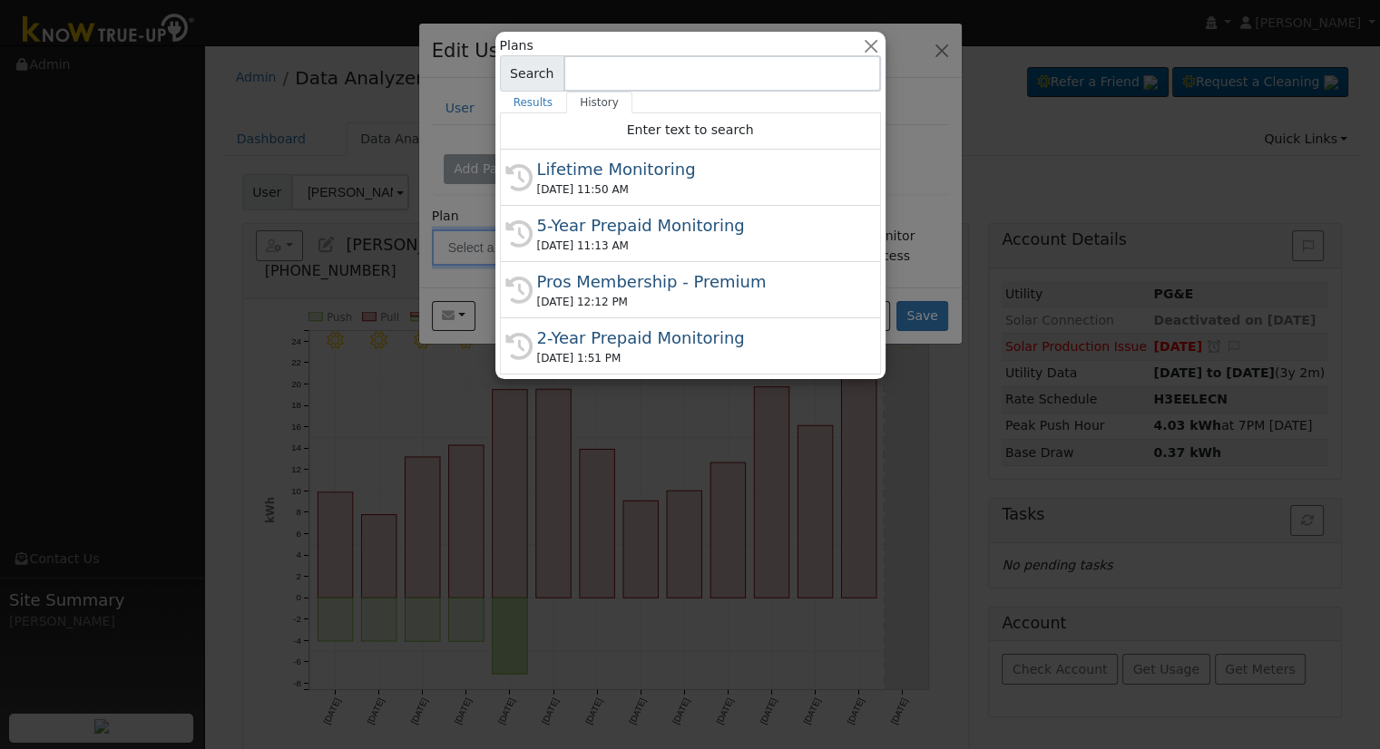
type input "5-Year Prepaid Monitoring"
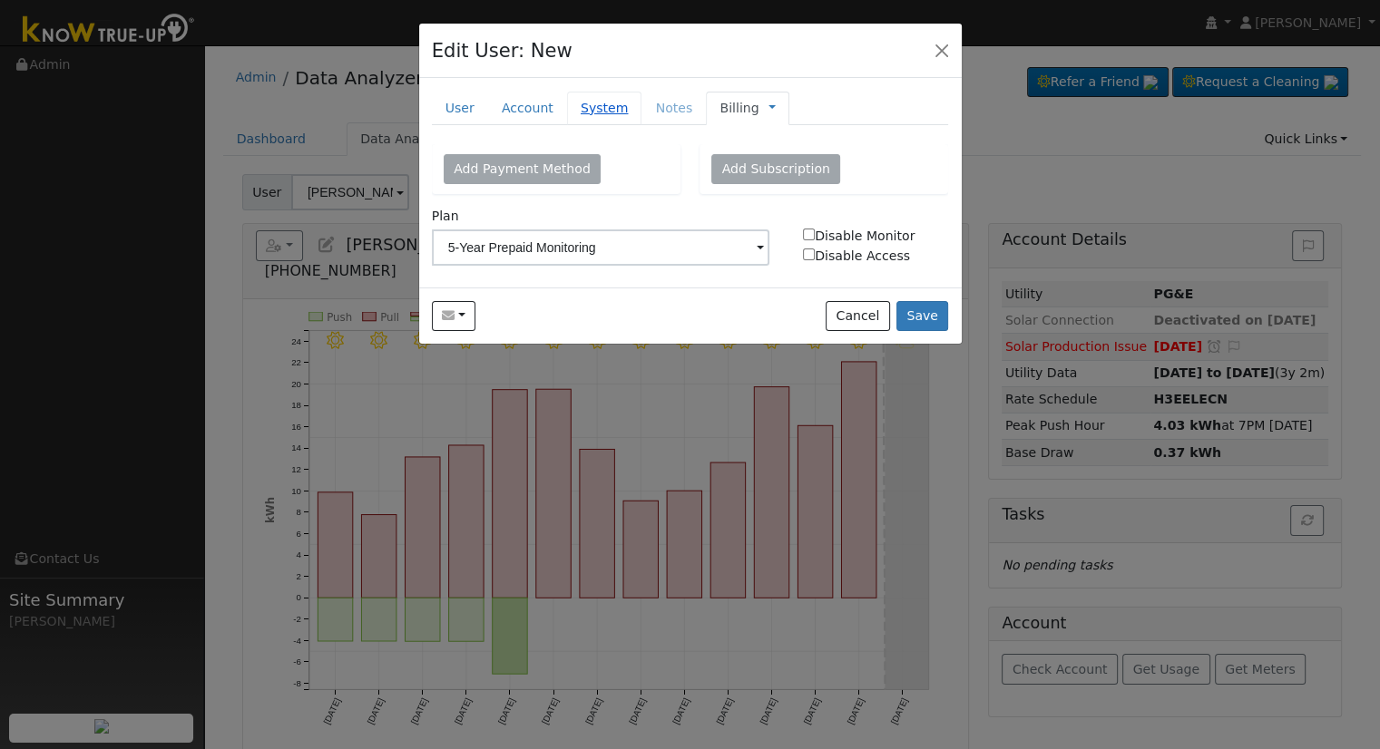
click at [585, 100] on link "System" at bounding box center [604, 109] width 75 height 34
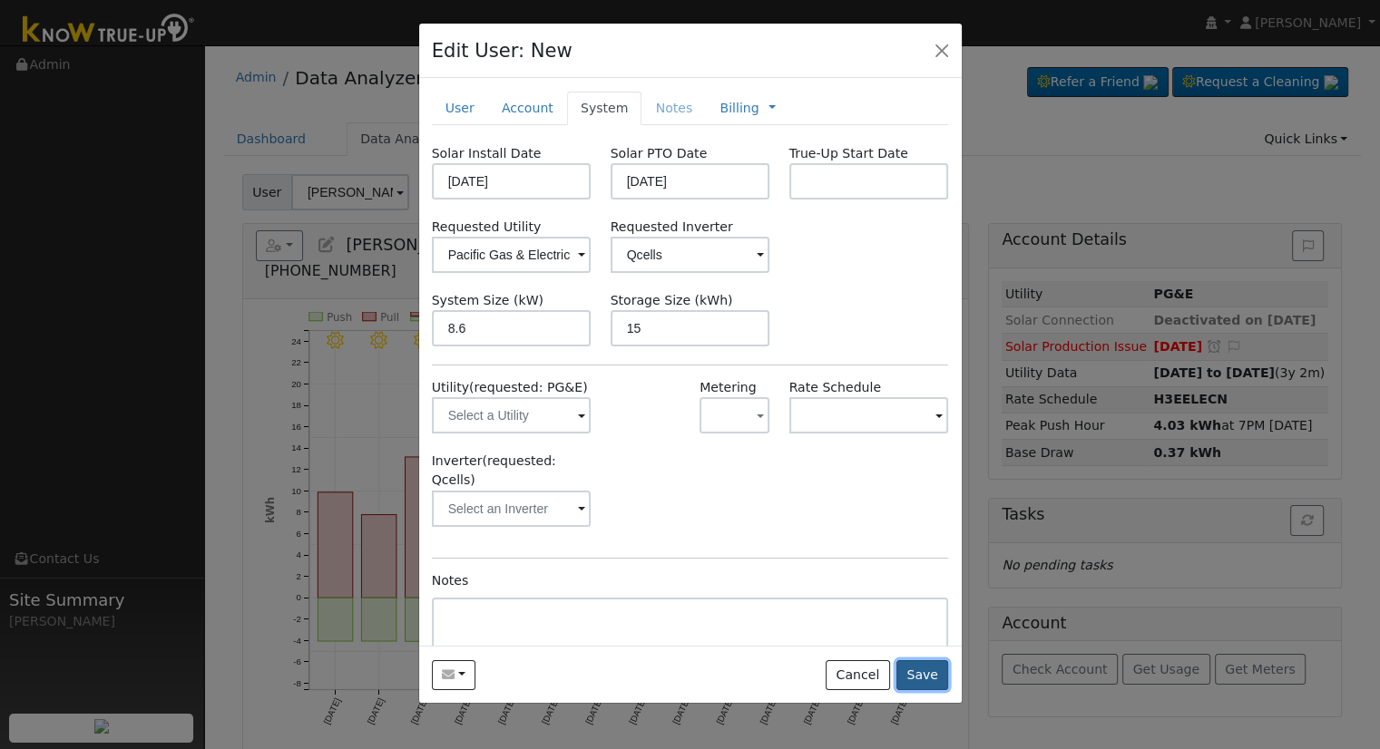
click at [913, 669] on button "Save" at bounding box center [922, 675] width 53 height 31
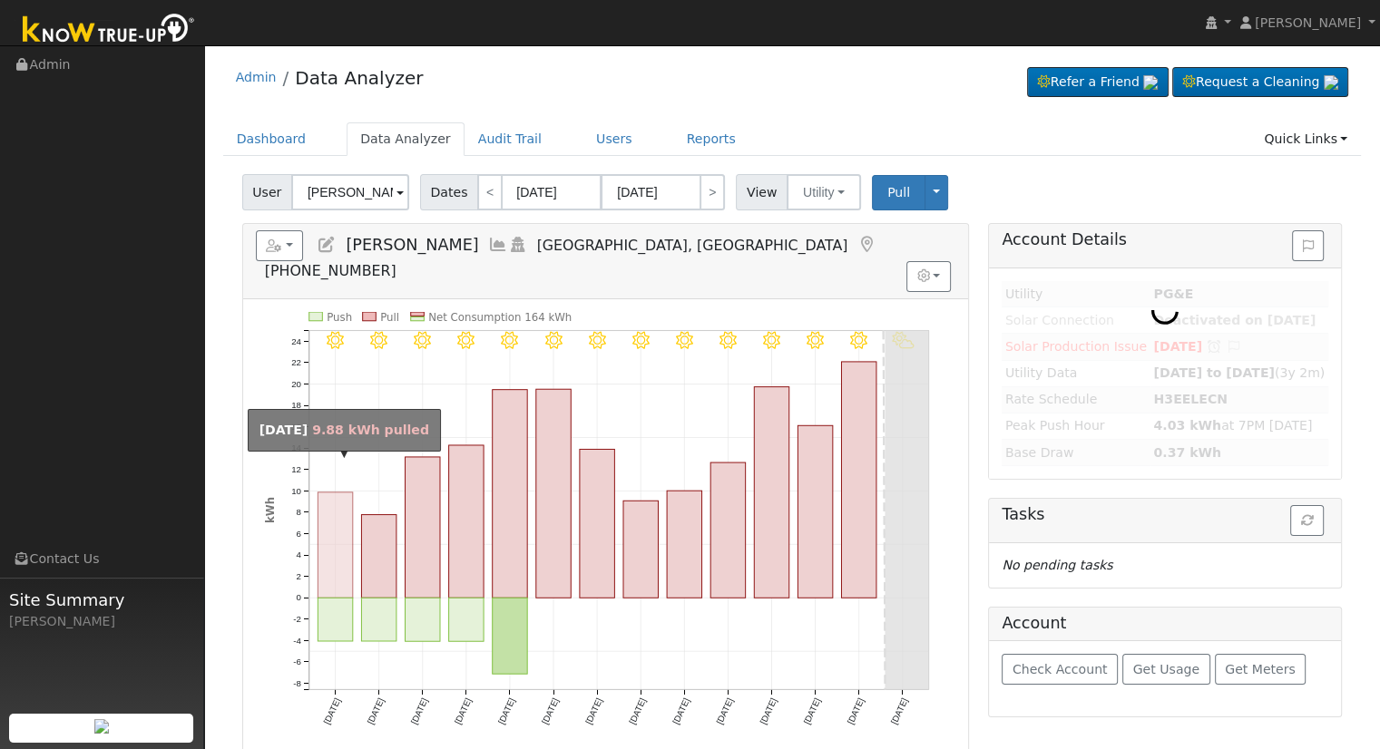
type input "[PERSON_NAME]"
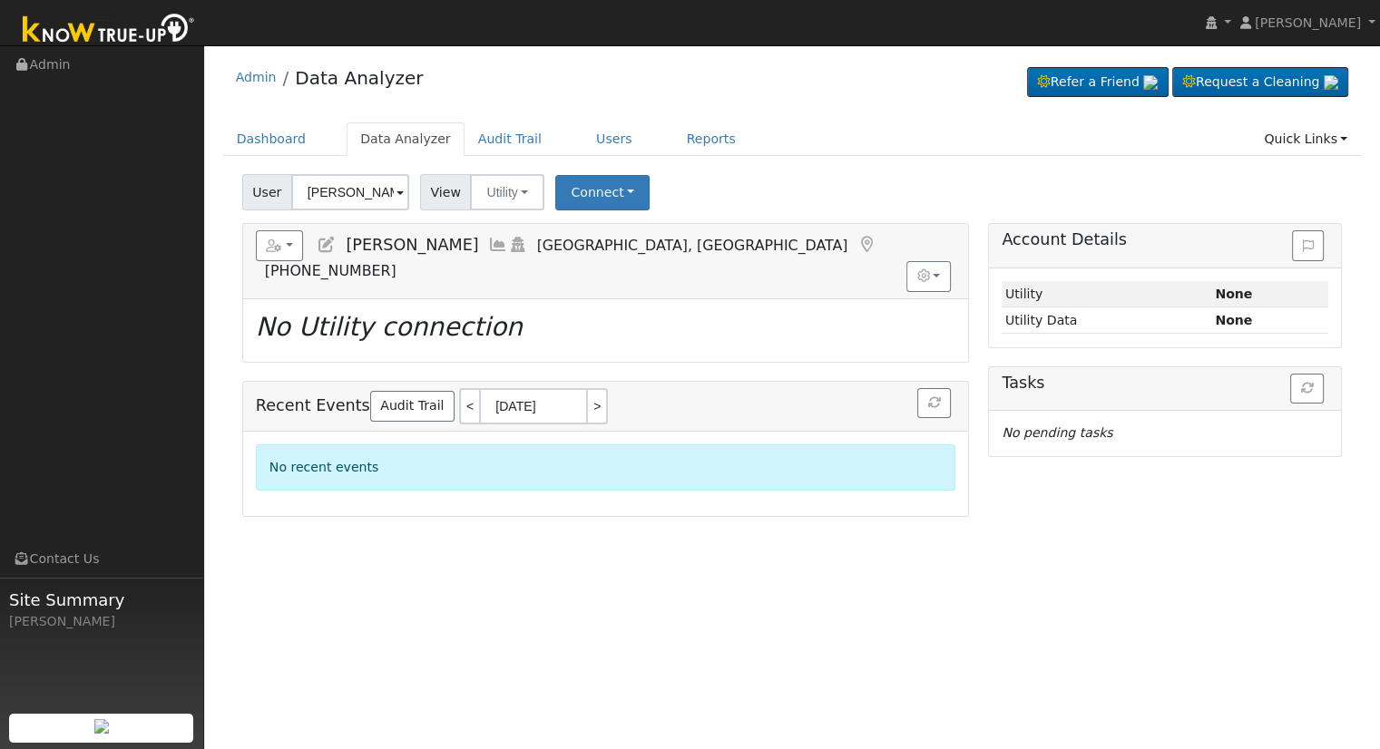
click at [323, 249] on icon at bounding box center [327, 245] width 20 height 16
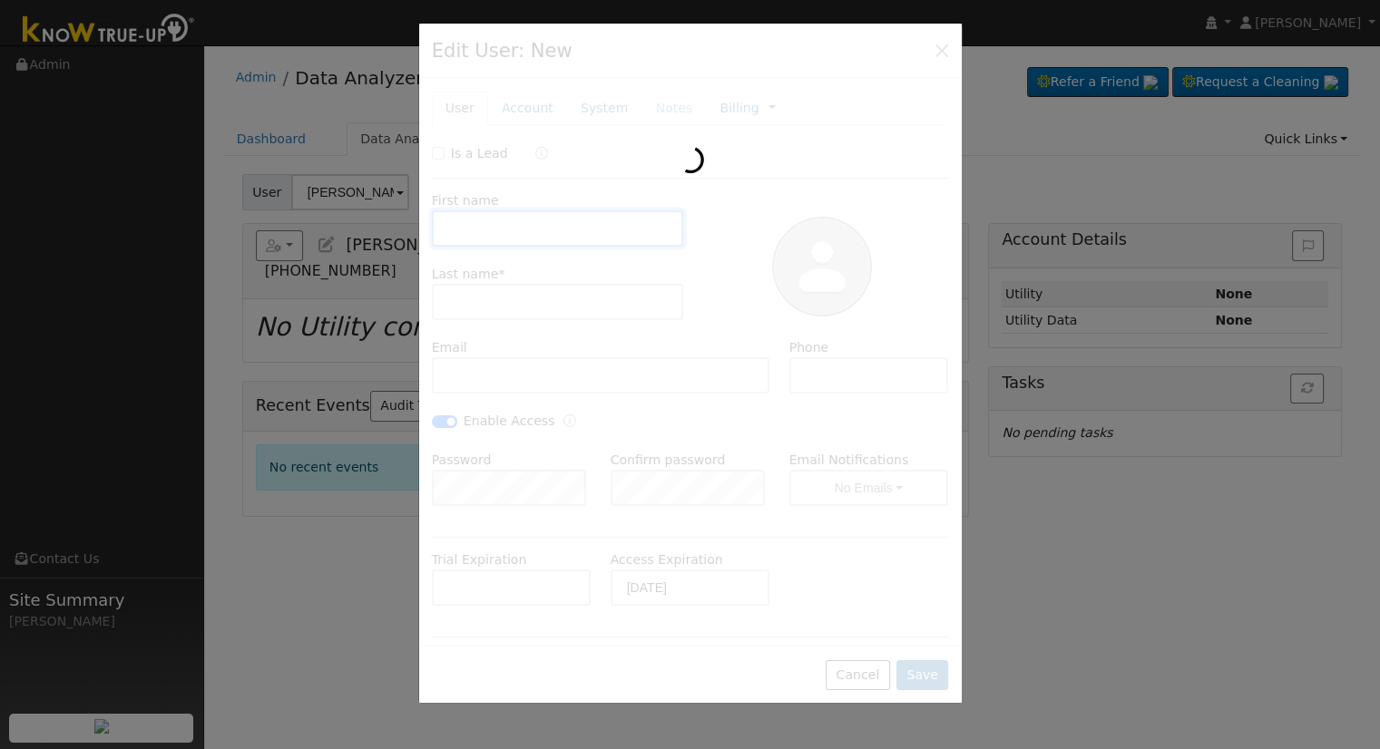
type input "Alan"
type input "Bucknell"
type input "alanbucknell9@gmail.com"
type input "(661) 337-2090"
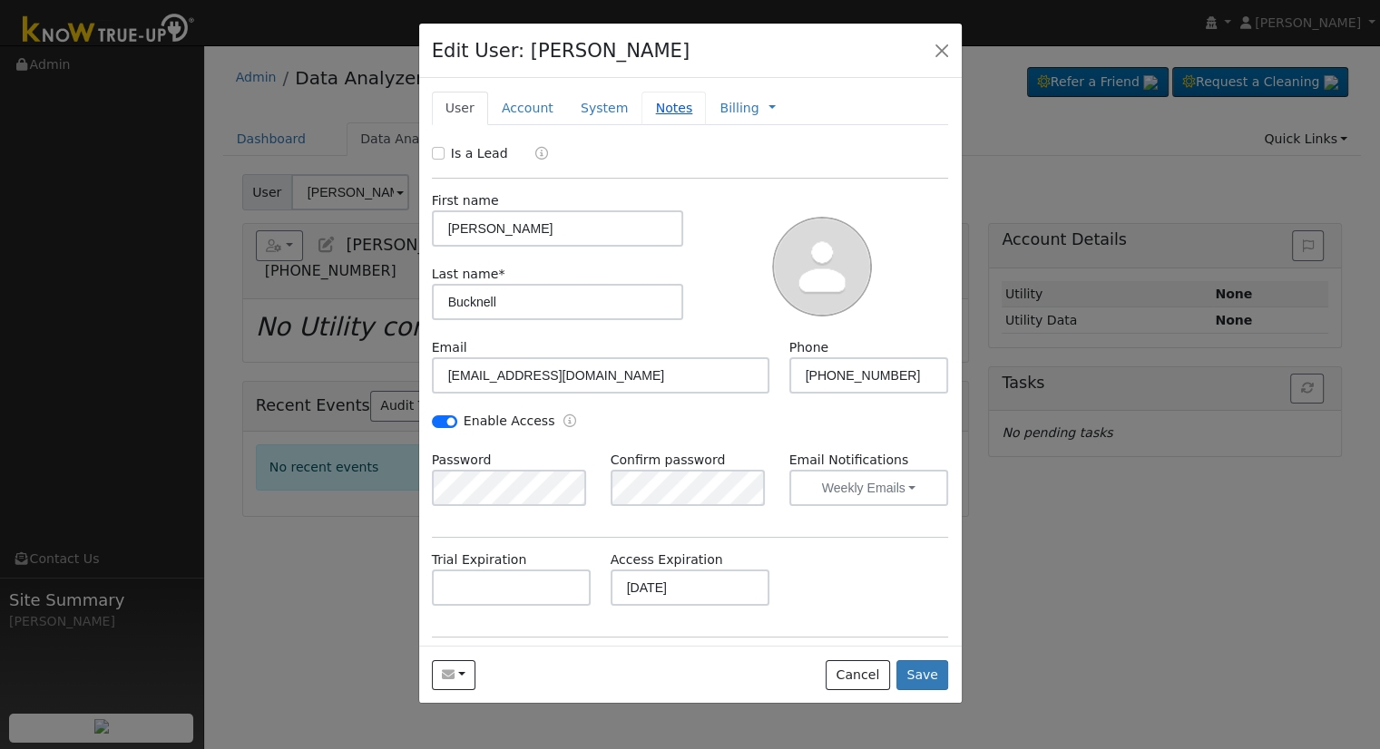
click at [682, 113] on link "Notes" at bounding box center [673, 109] width 64 height 34
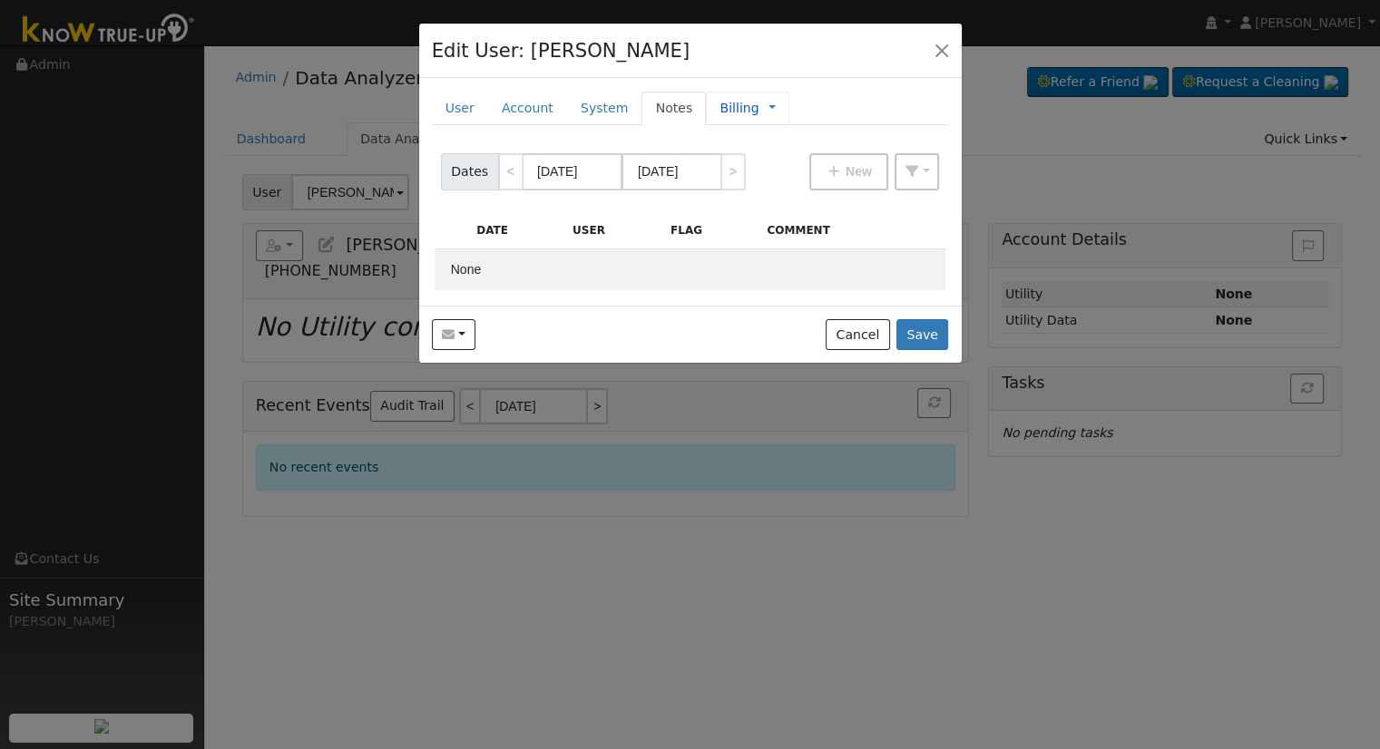
click at [759, 113] on span "Management Billing Timeline" at bounding box center [767, 108] width 16 height 15
click at [759, 112] on span "Management Billing Timeline" at bounding box center [767, 108] width 16 height 15
click at [768, 106] on link at bounding box center [771, 108] width 7 height 19
click at [759, 102] on span "Management Billing Timeline" at bounding box center [767, 108] width 16 height 15
click at [768, 107] on link at bounding box center [771, 108] width 7 height 19
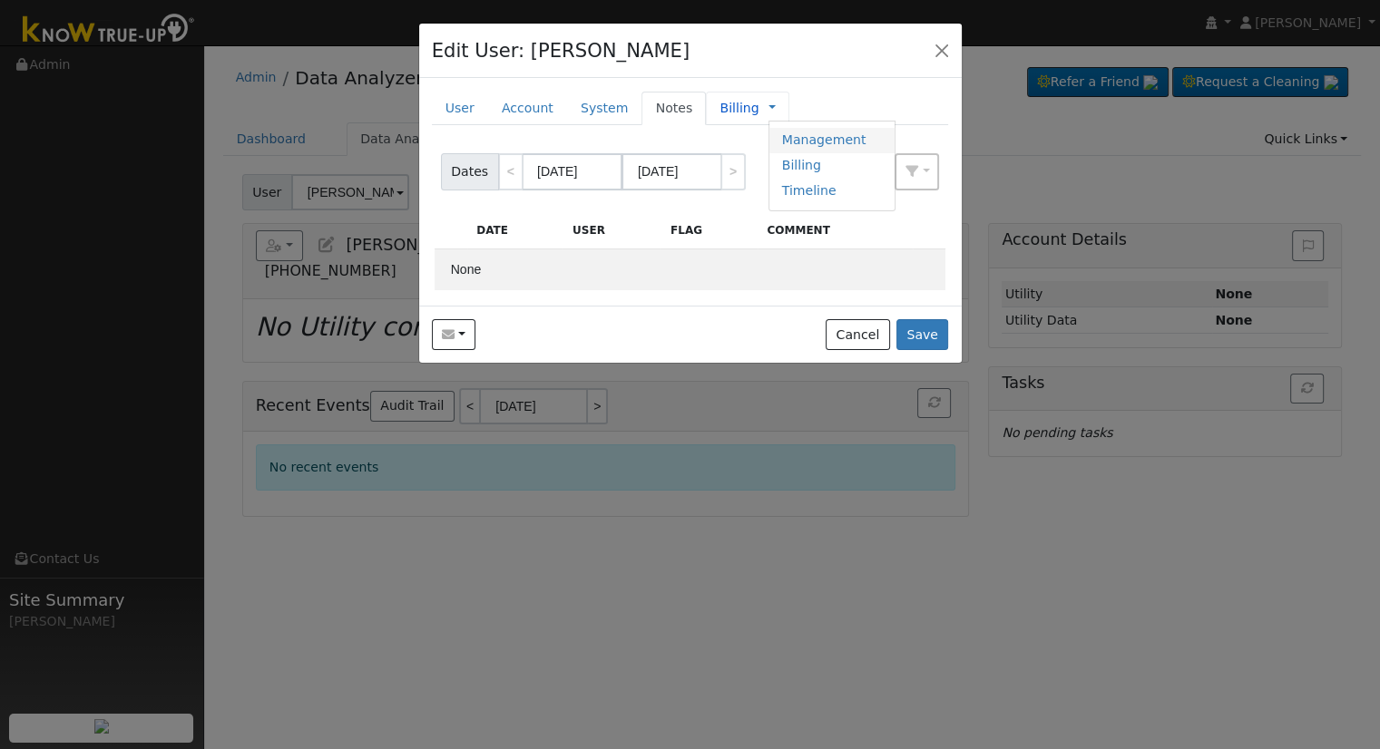
click at [780, 128] on link "Management" at bounding box center [832, 140] width 126 height 25
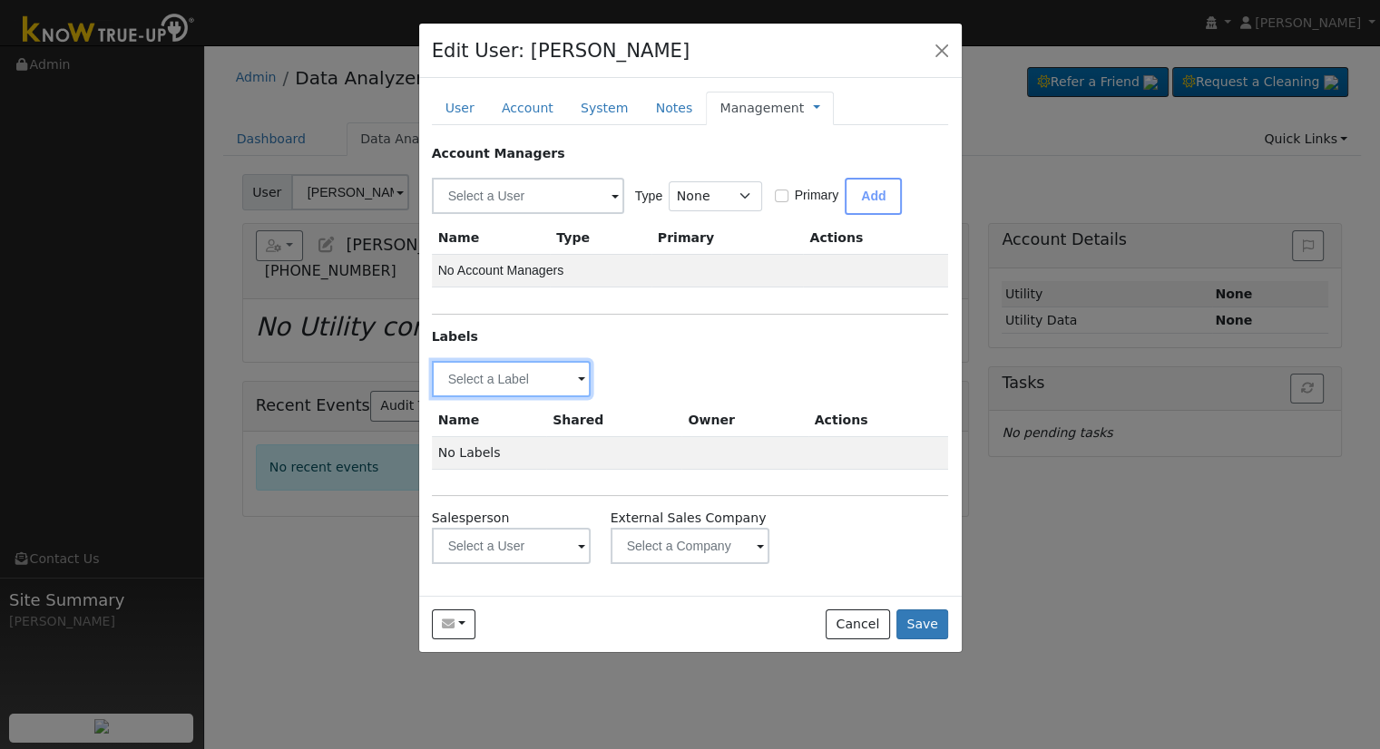
click at [521, 375] on input "text" at bounding box center [512, 379] width 160 height 36
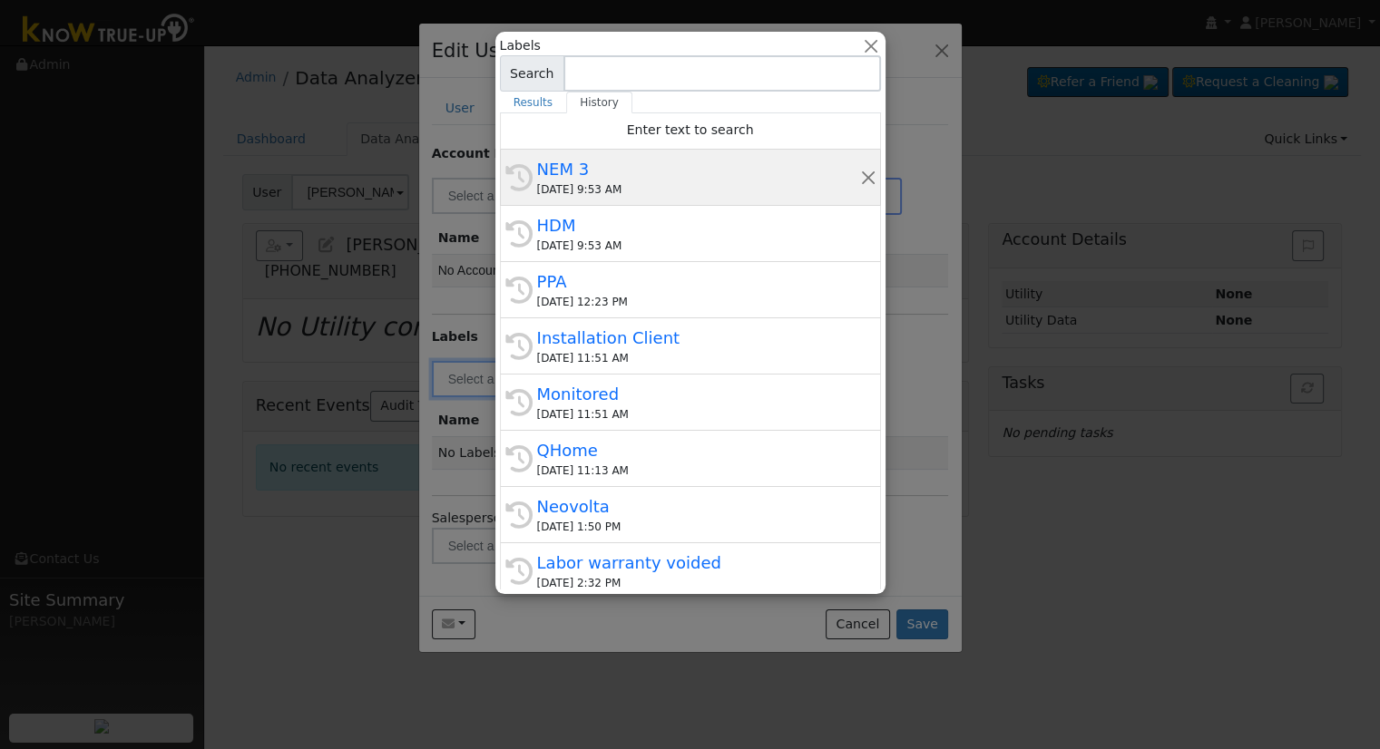
click at [698, 200] on div "History NEM 3 09/11/2025 9:53 AM" at bounding box center [690, 178] width 381 height 56
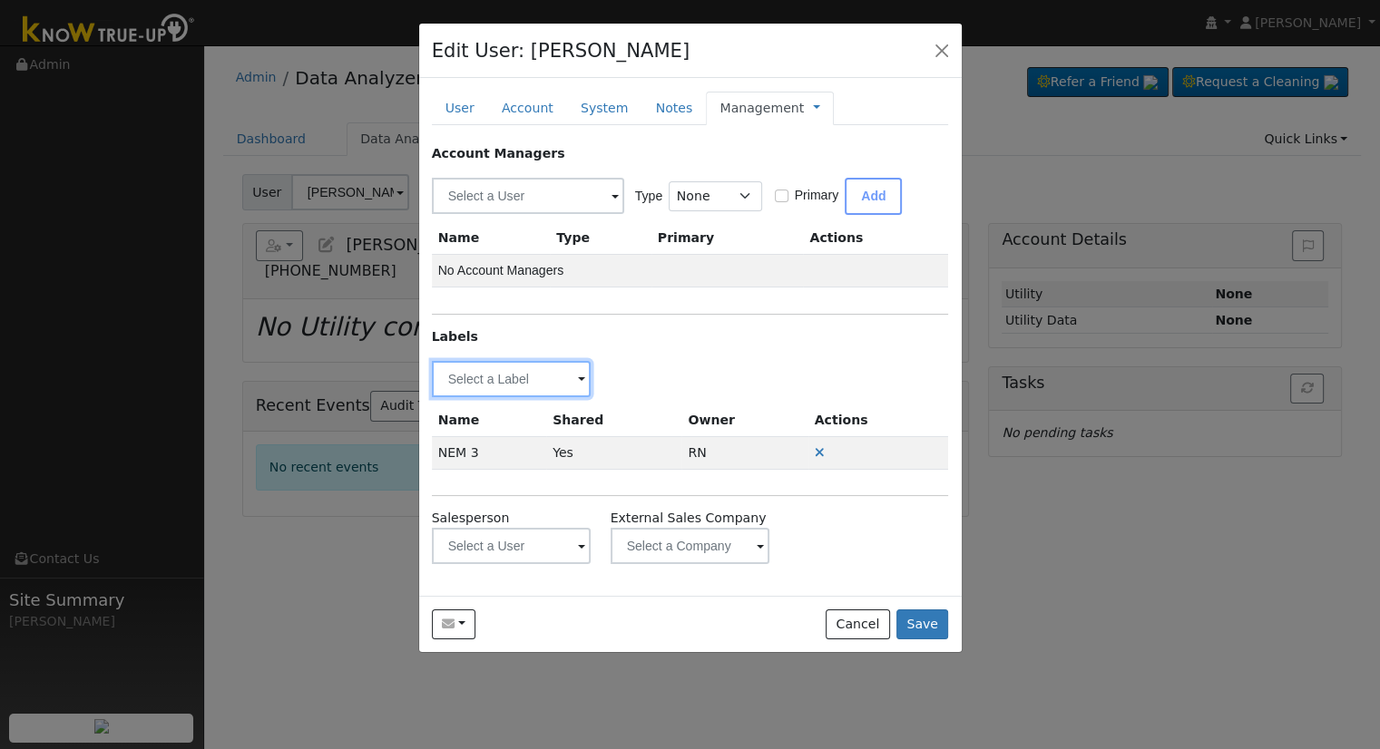
click at [518, 378] on input "text" at bounding box center [512, 379] width 160 height 36
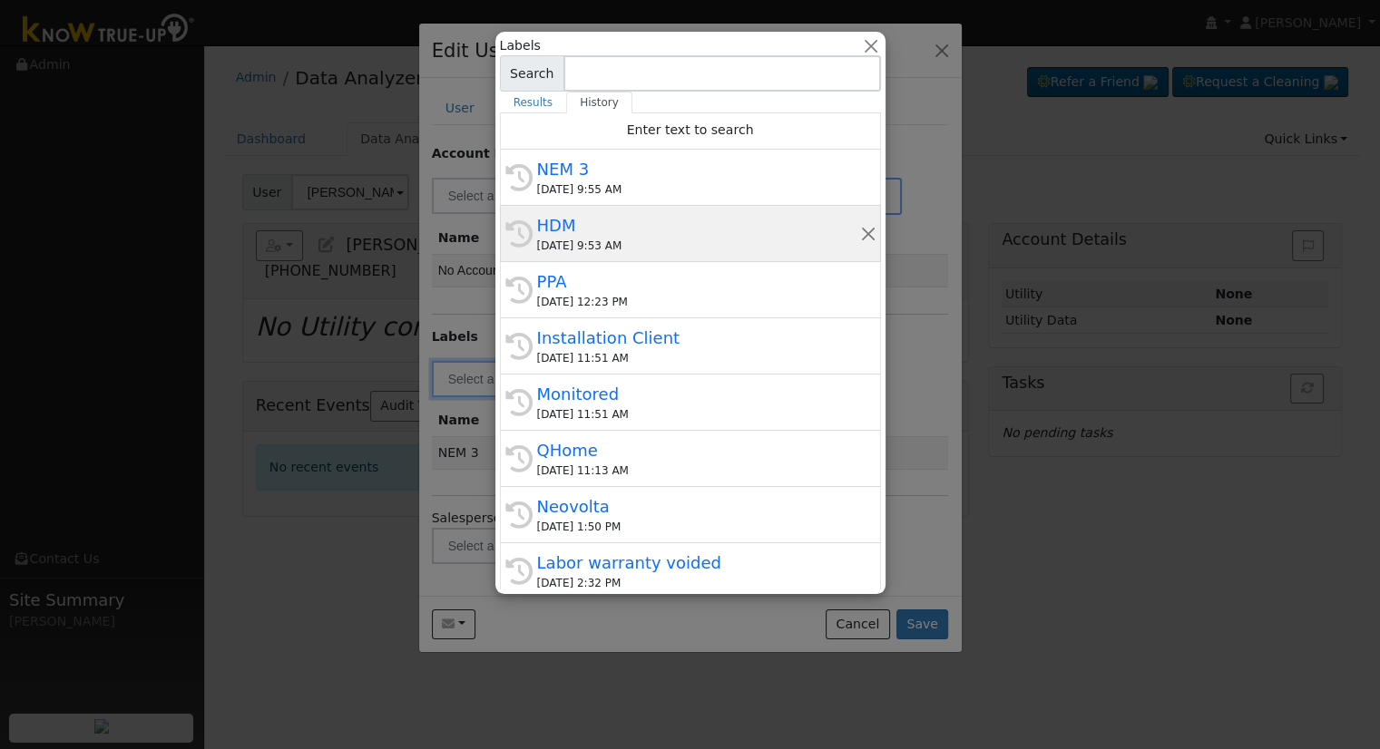
click at [613, 234] on div "HDM" at bounding box center [698, 225] width 323 height 24
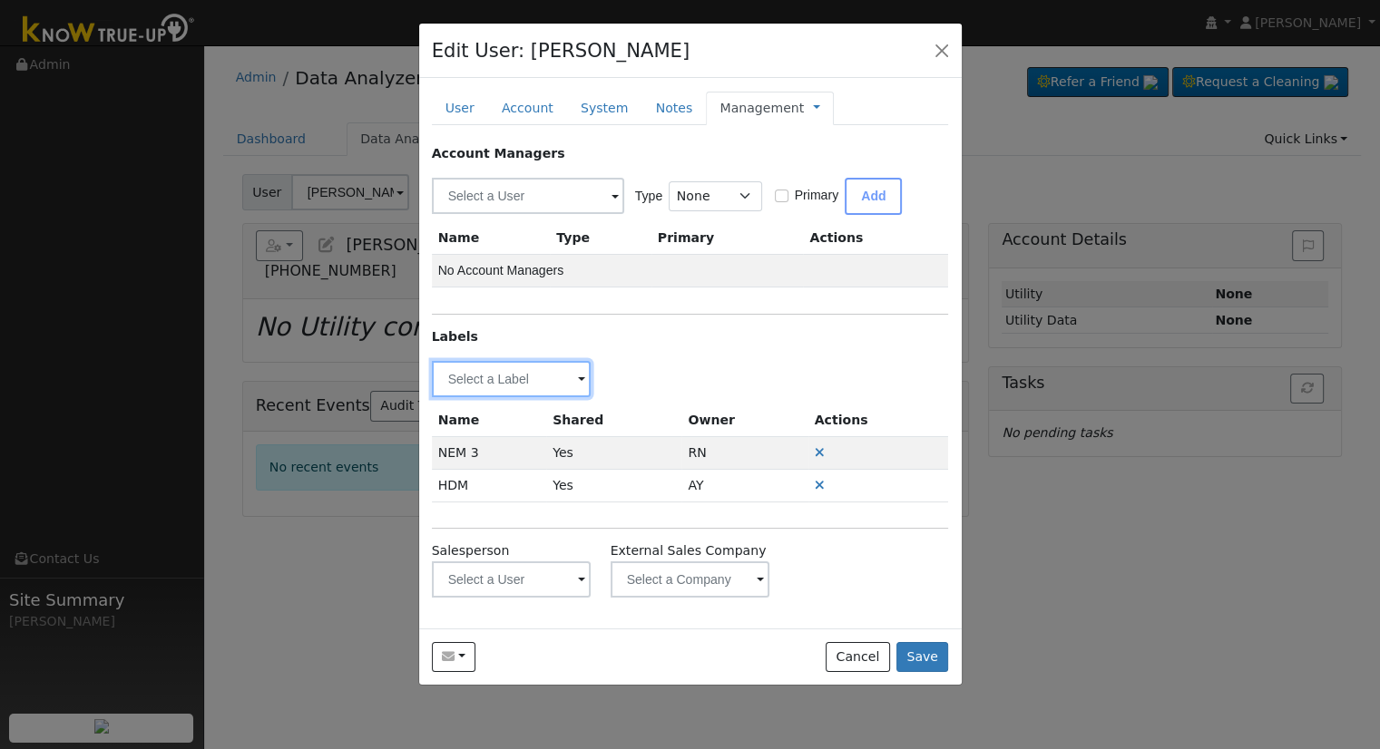
drag, startPoint x: 480, startPoint y: 375, endPoint x: 479, endPoint y: 364, distance: 10.9
click at [477, 375] on input "text" at bounding box center [512, 379] width 160 height 36
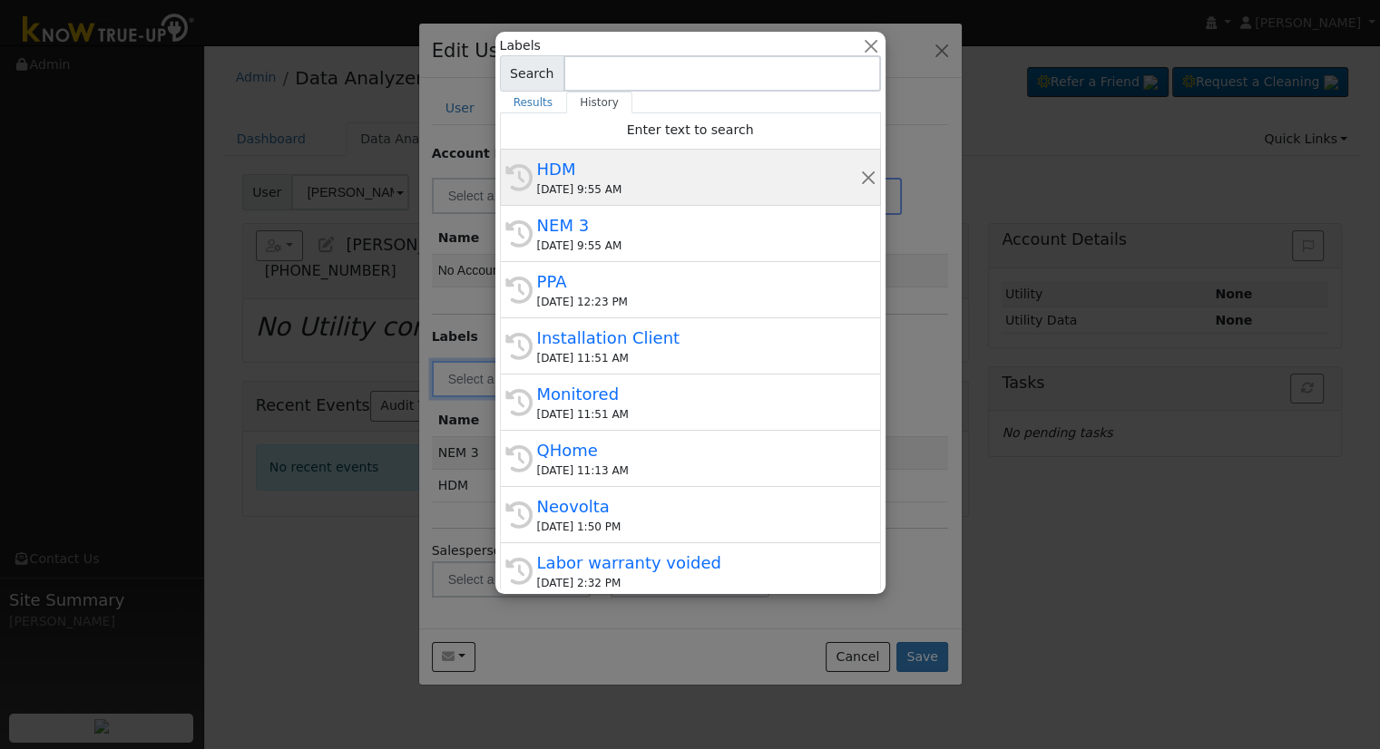
click at [649, 167] on div "HDM" at bounding box center [698, 169] width 323 height 24
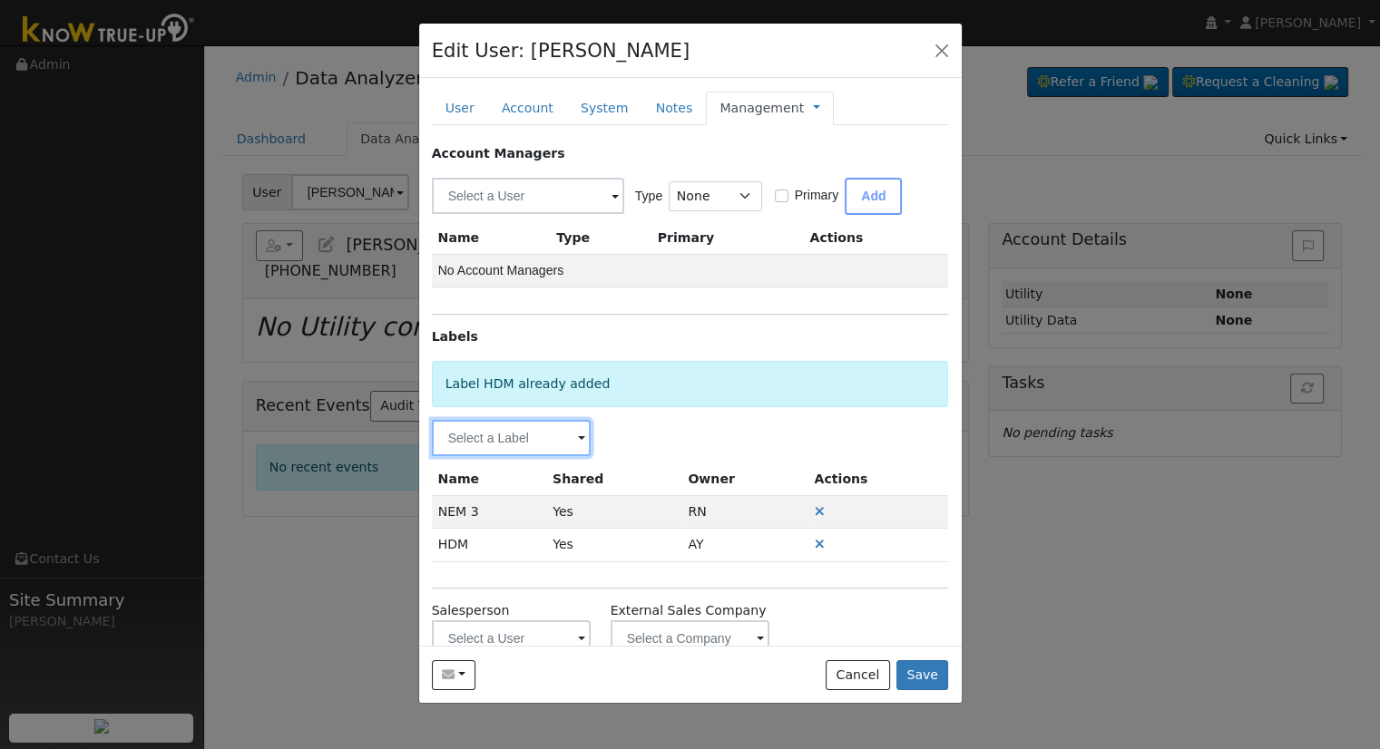
click at [521, 427] on input "text" at bounding box center [512, 438] width 160 height 36
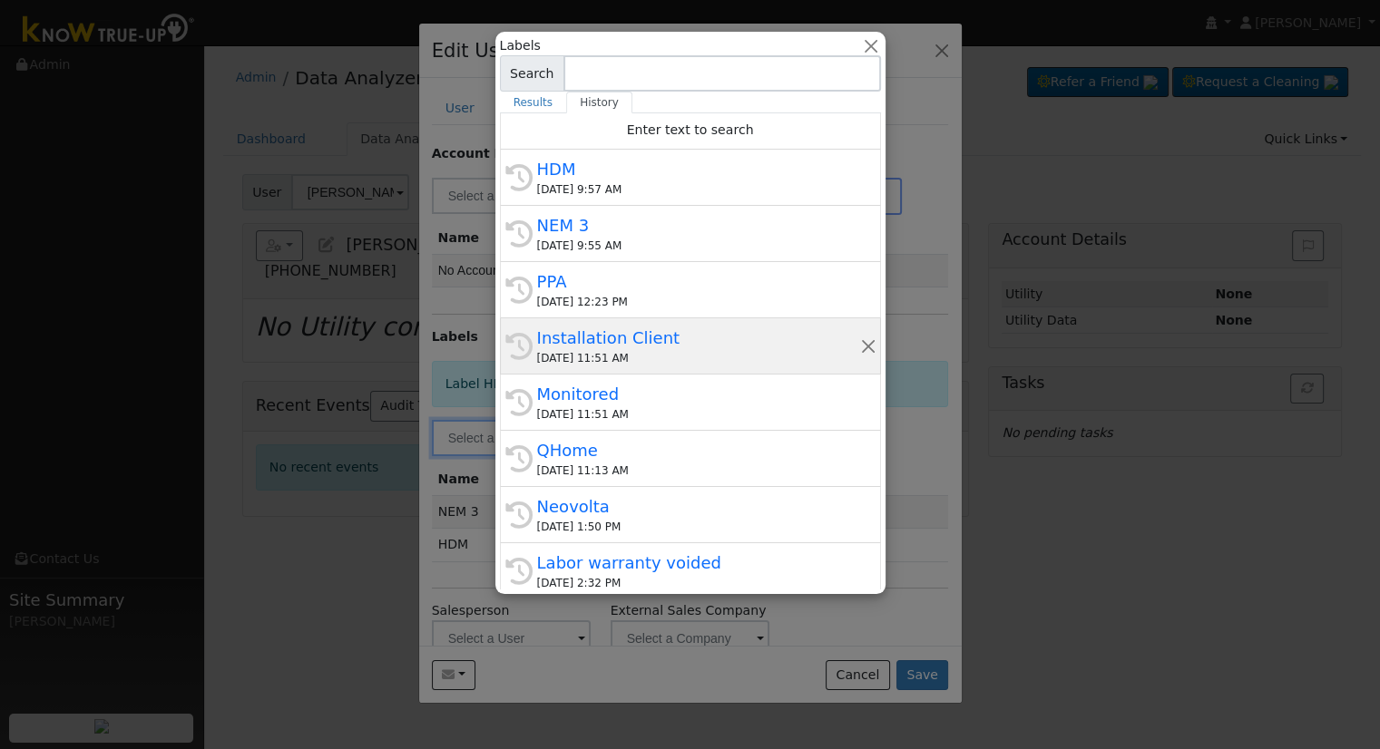
click at [610, 368] on div "History Installation Client 09/09/2025 11:51 AM" at bounding box center [690, 346] width 381 height 56
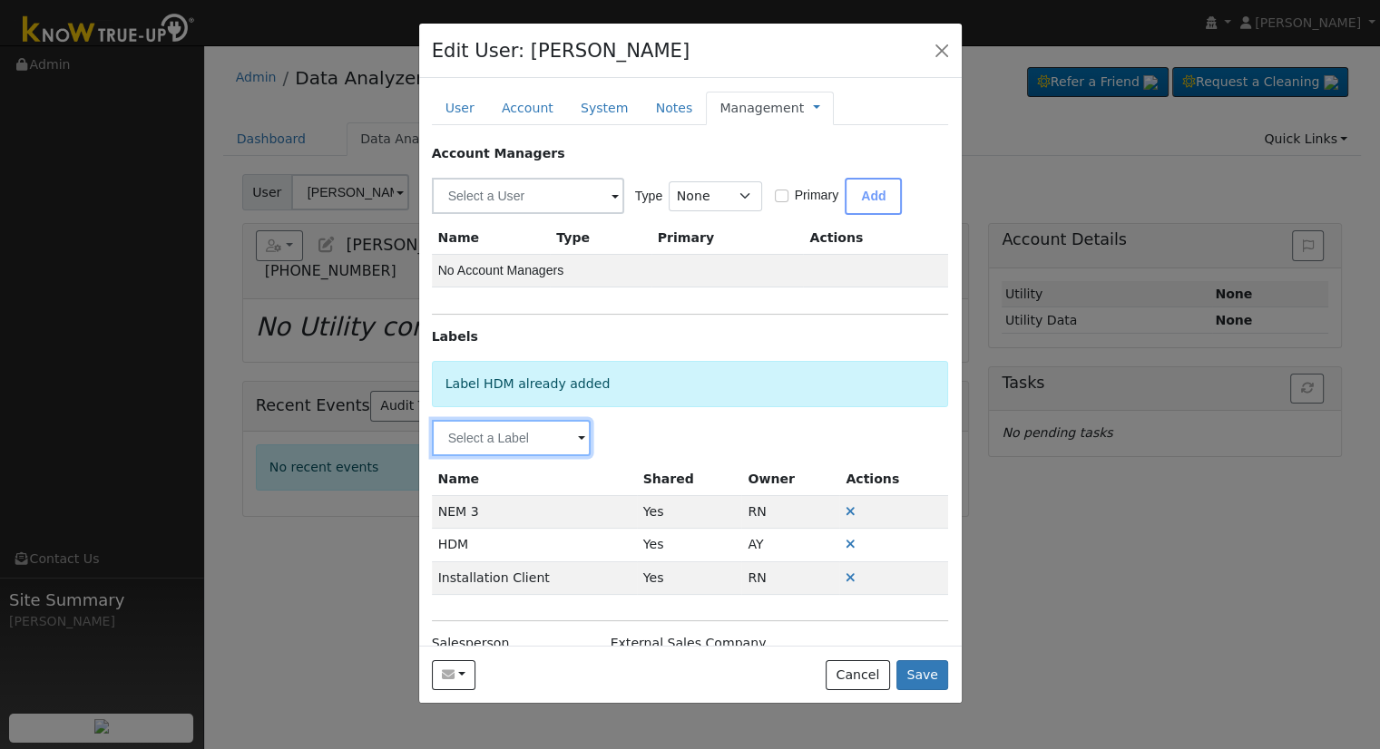
click at [516, 434] on input "text" at bounding box center [512, 438] width 160 height 36
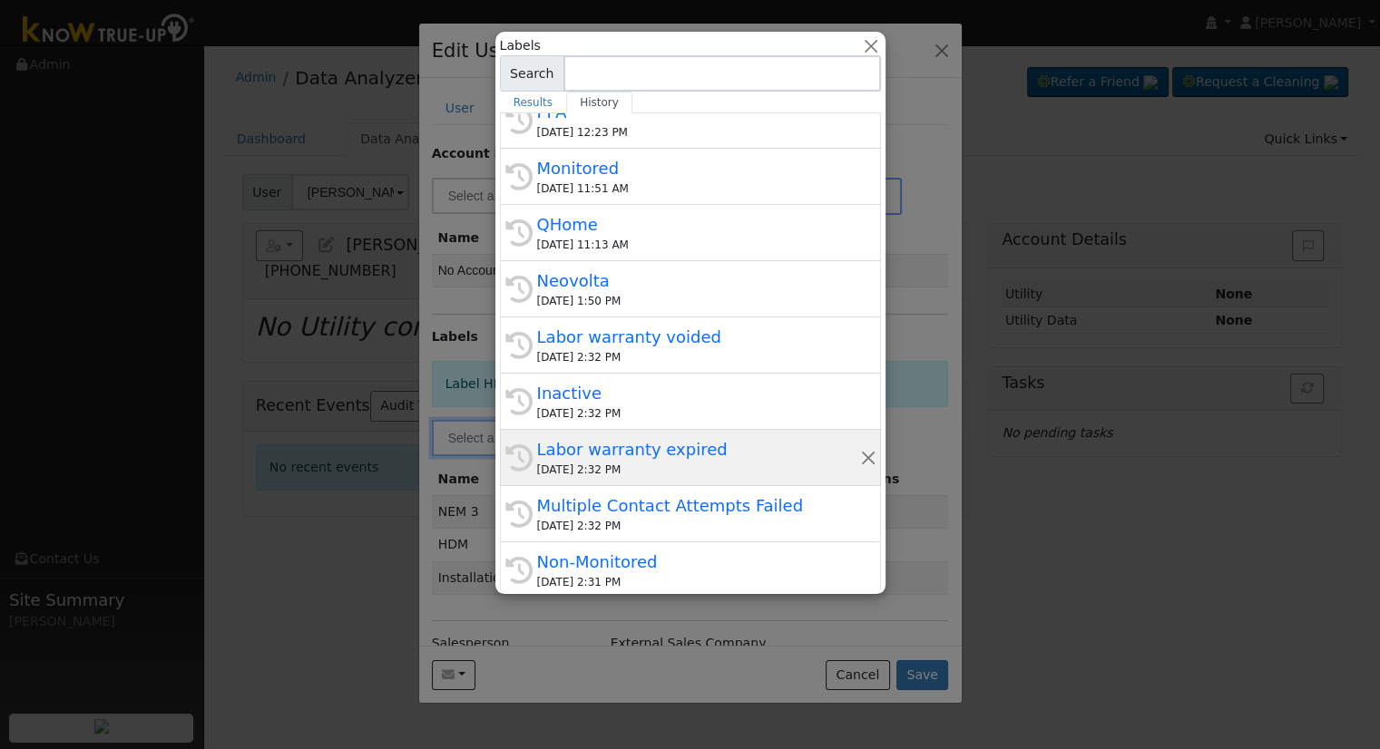
scroll to position [272, 0]
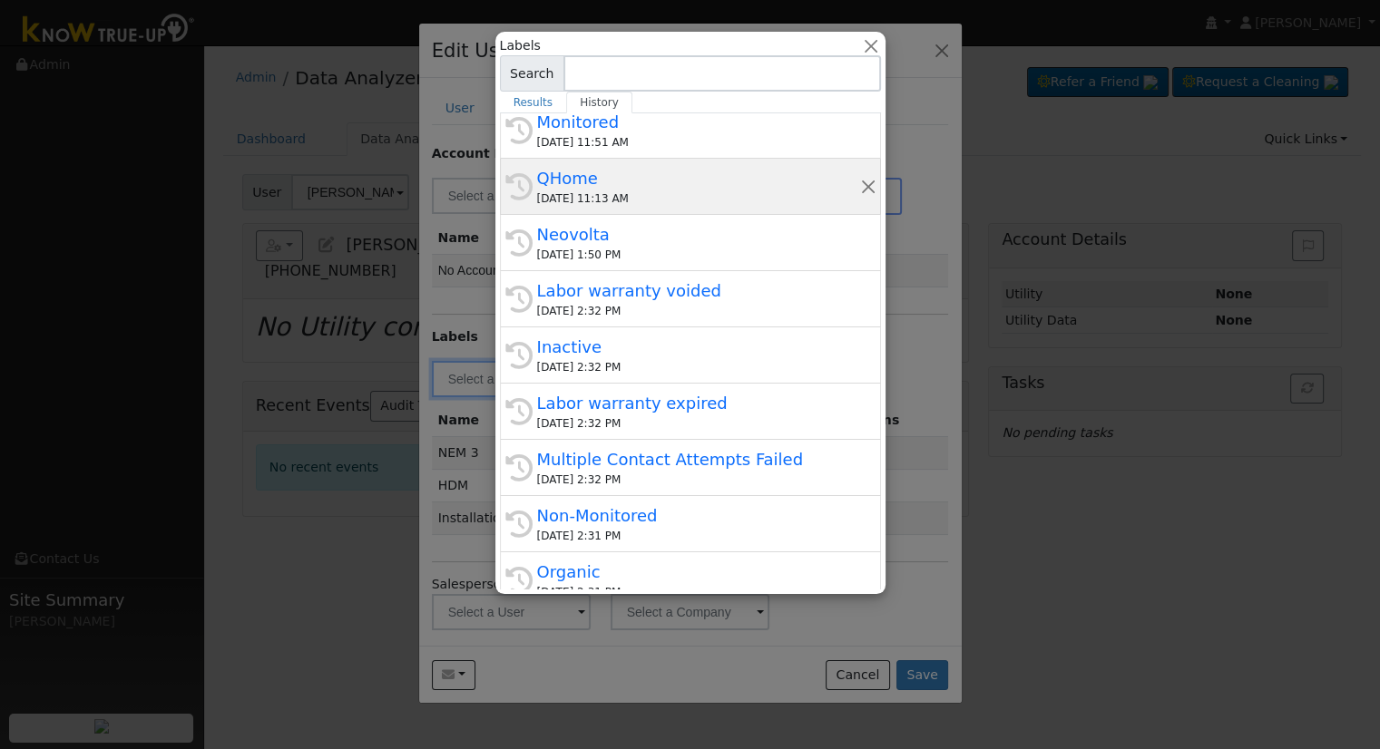
click at [604, 175] on div "QHome" at bounding box center [698, 178] width 323 height 24
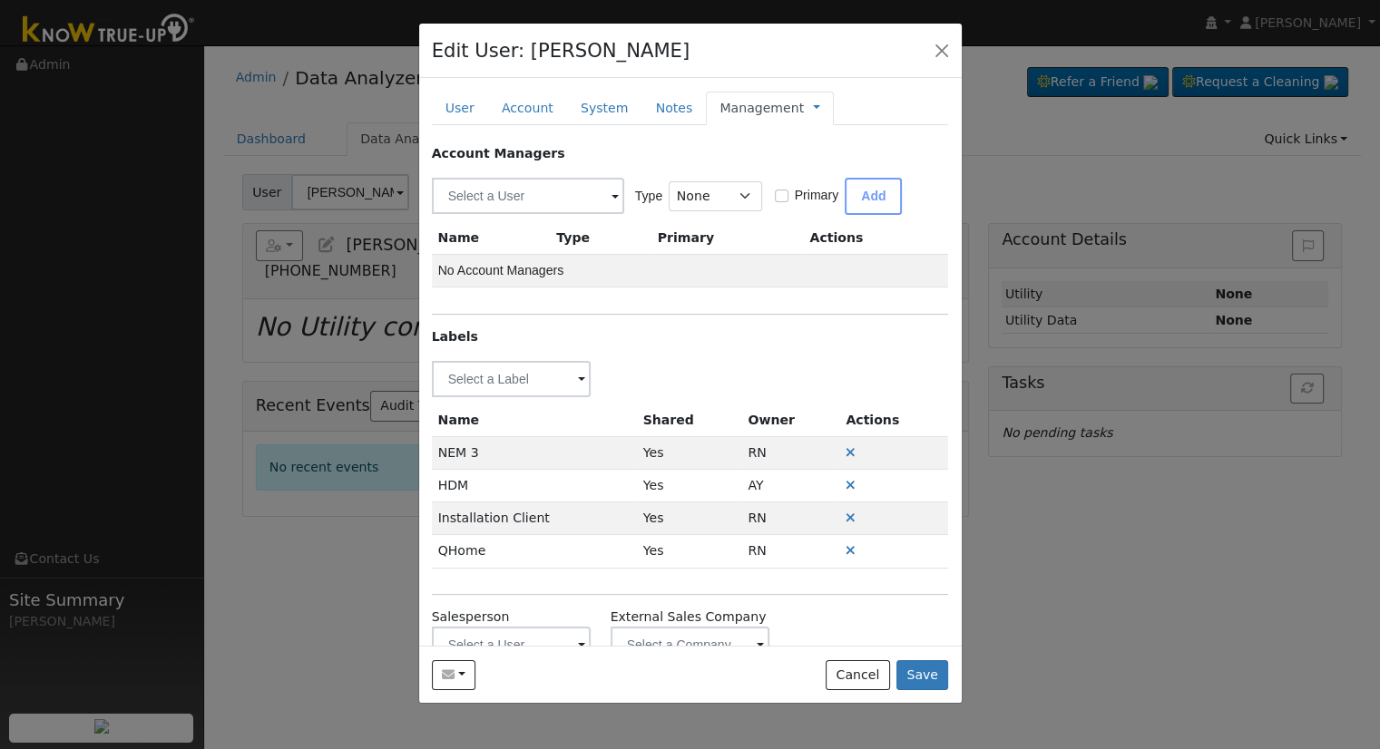
click at [740, 108] on link "Management" at bounding box center [761, 108] width 84 height 19
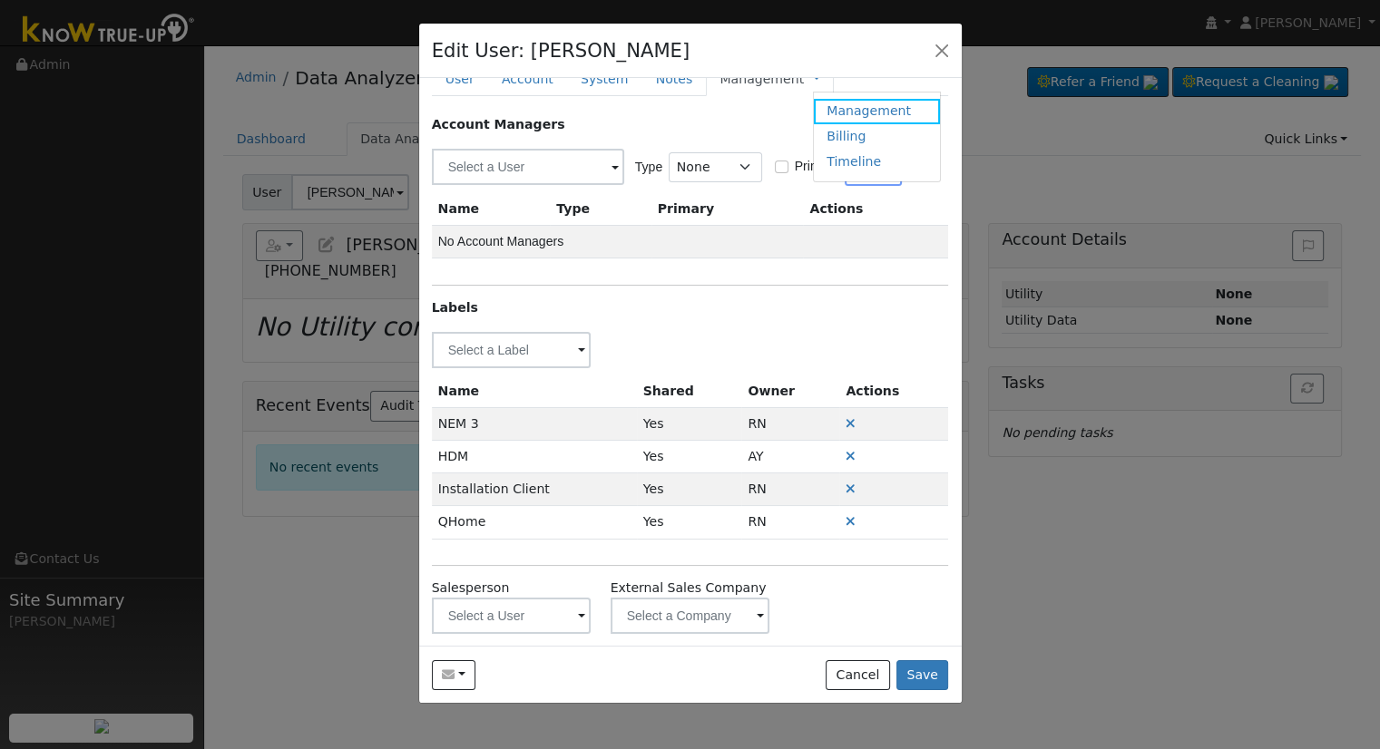
scroll to position [44, 0]
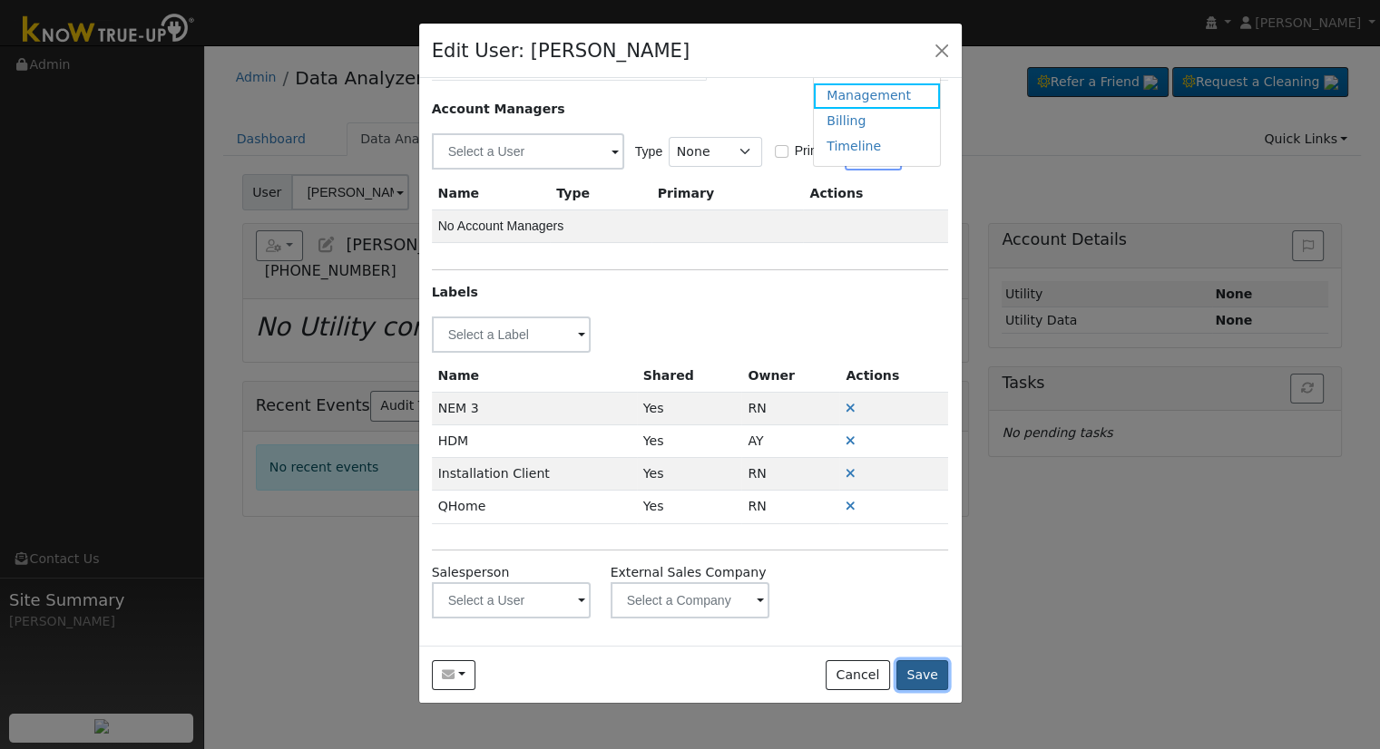
click at [933, 678] on button "Save" at bounding box center [922, 675] width 53 height 31
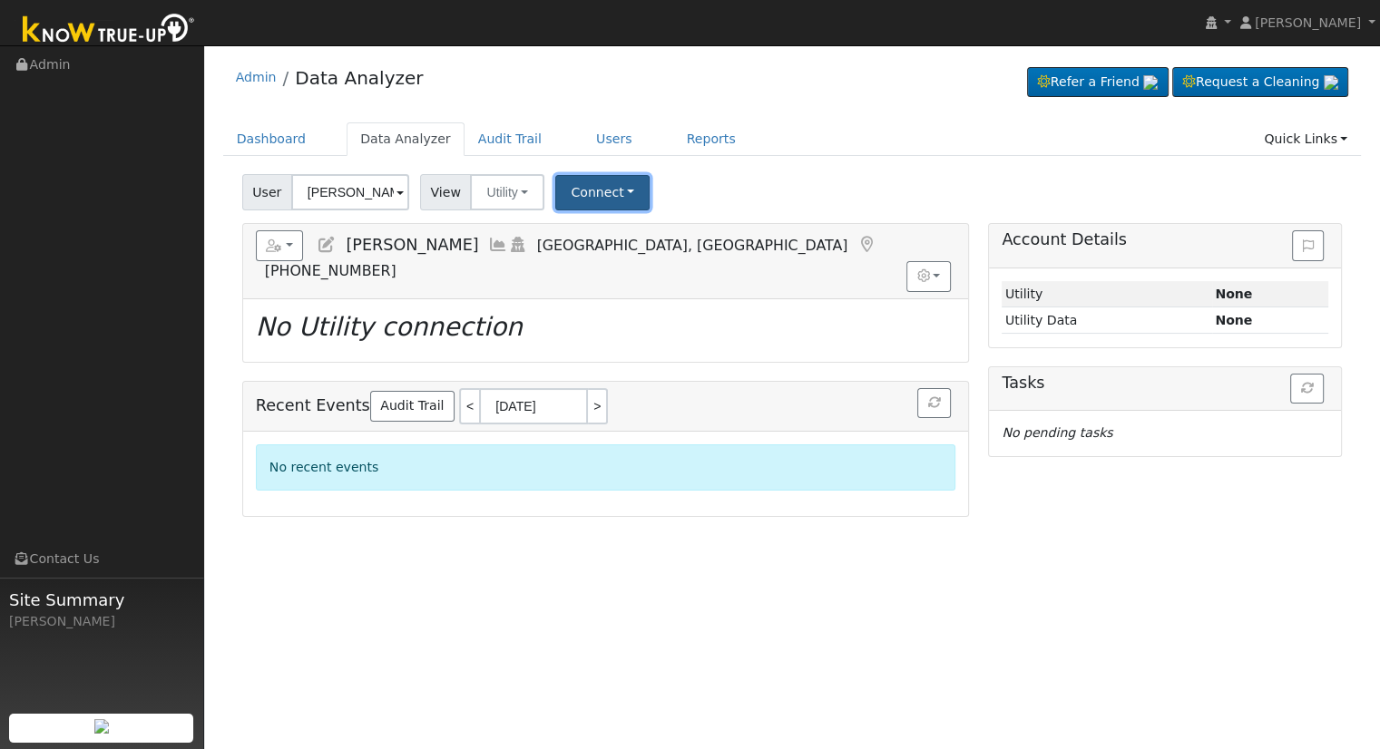
click at [572, 193] on button "Connect" at bounding box center [602, 192] width 94 height 35
click at [583, 231] on link "Select a Provider" at bounding box center [627, 232] width 142 height 25
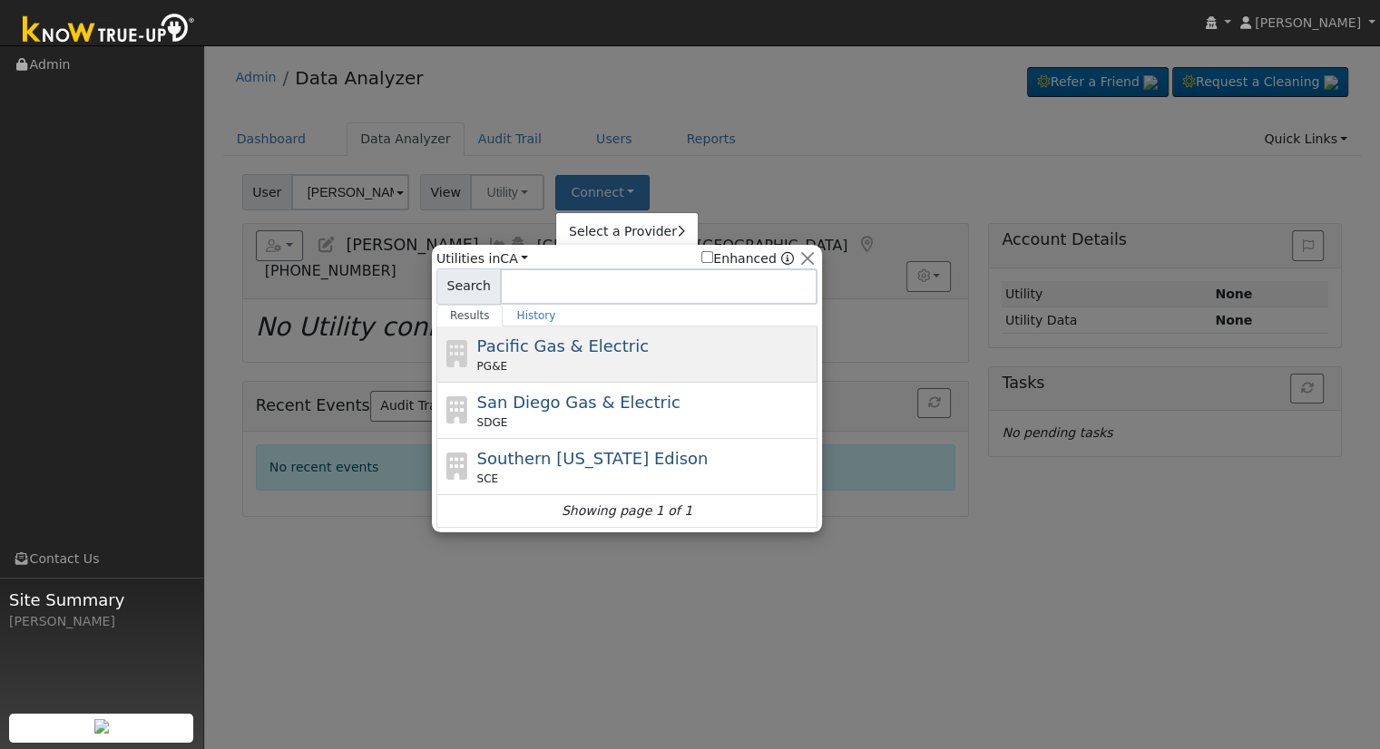
click at [585, 353] on span "Pacific Gas & Electric" at bounding box center [562, 346] width 171 height 19
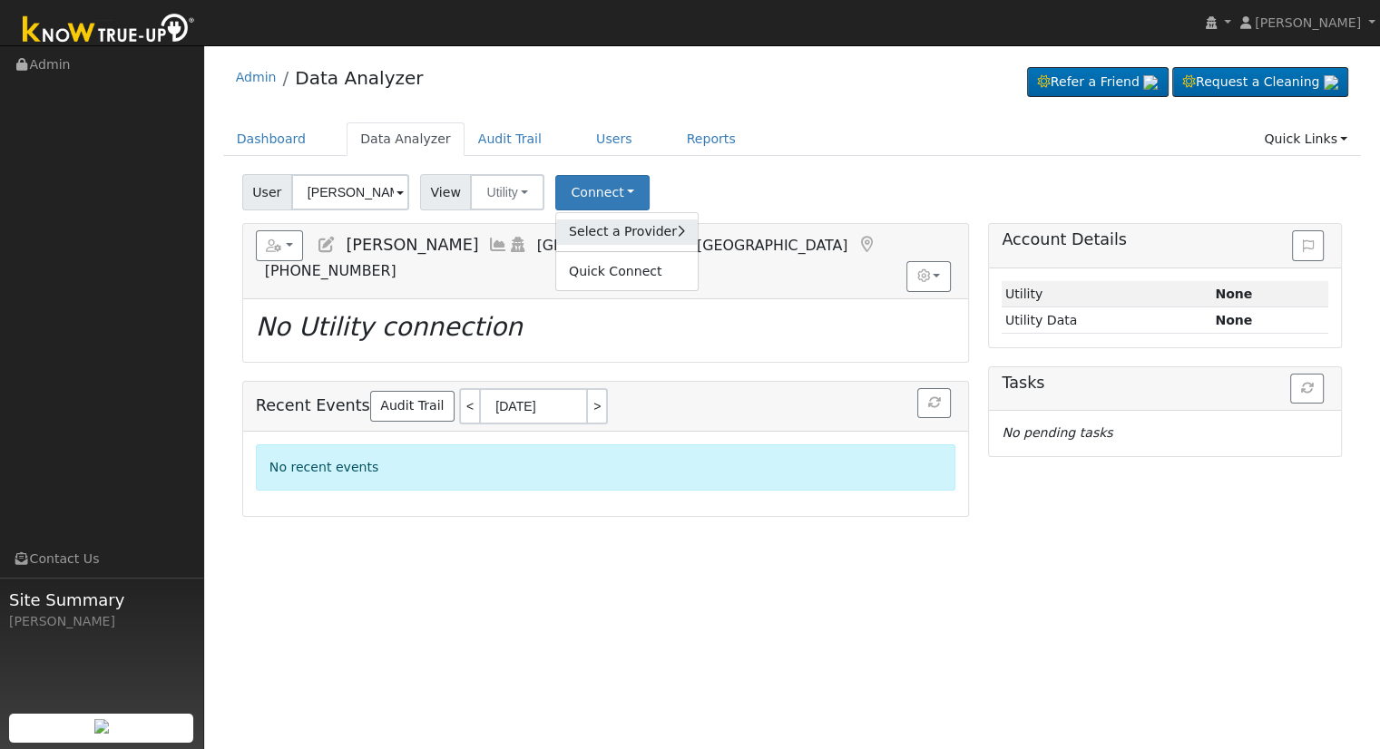
click at [593, 233] on link "Select a Provider" at bounding box center [627, 232] width 142 height 25
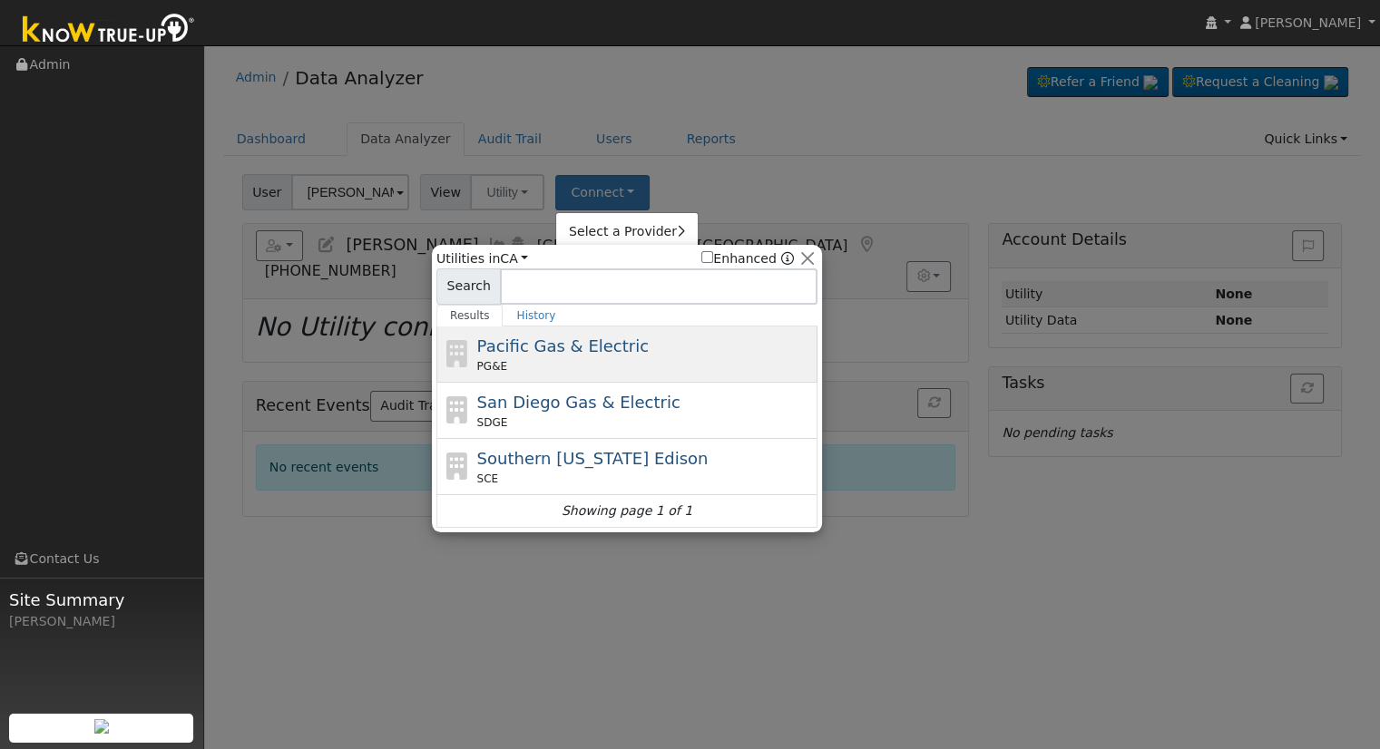
click at [588, 367] on div "PG&E" at bounding box center [645, 366] width 337 height 16
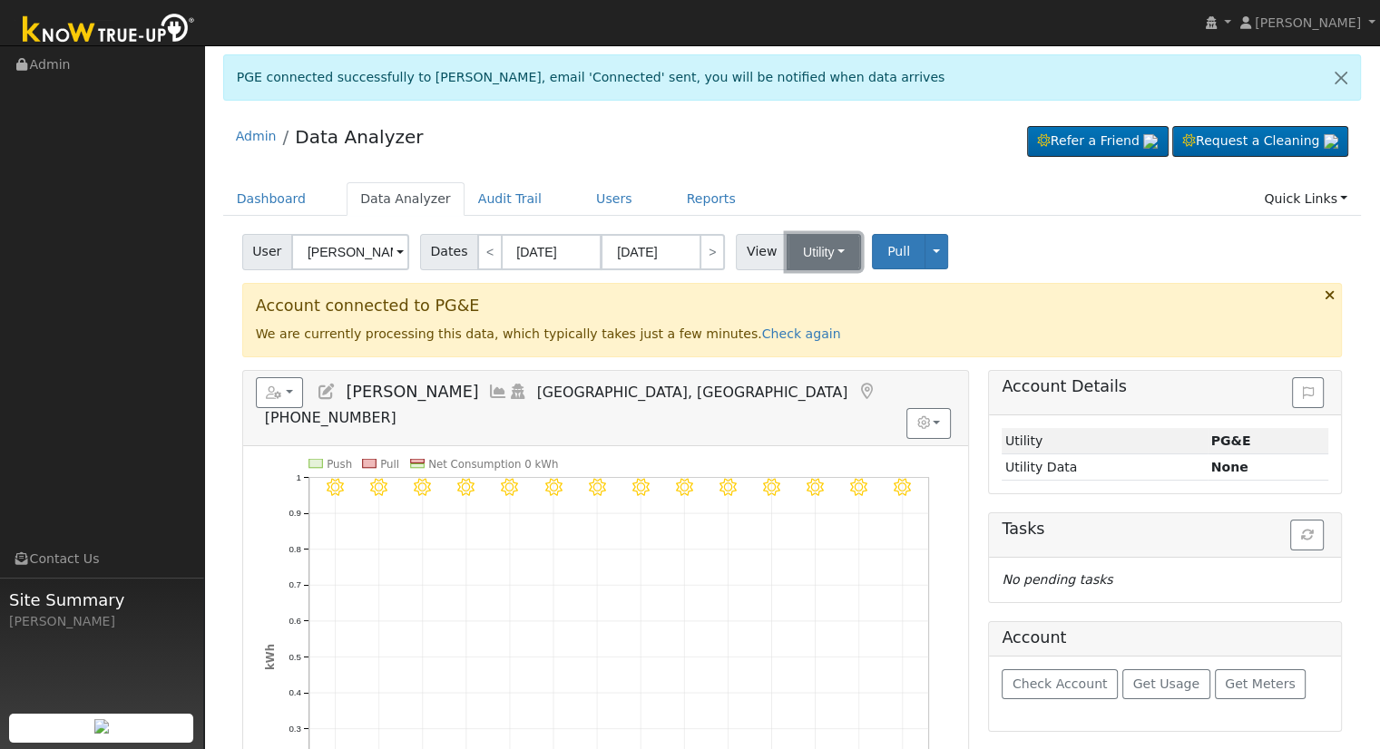
click at [815, 251] on button "Utility" at bounding box center [823, 252] width 74 height 36
click at [828, 318] on link "Solar" at bounding box center [846, 317] width 126 height 25
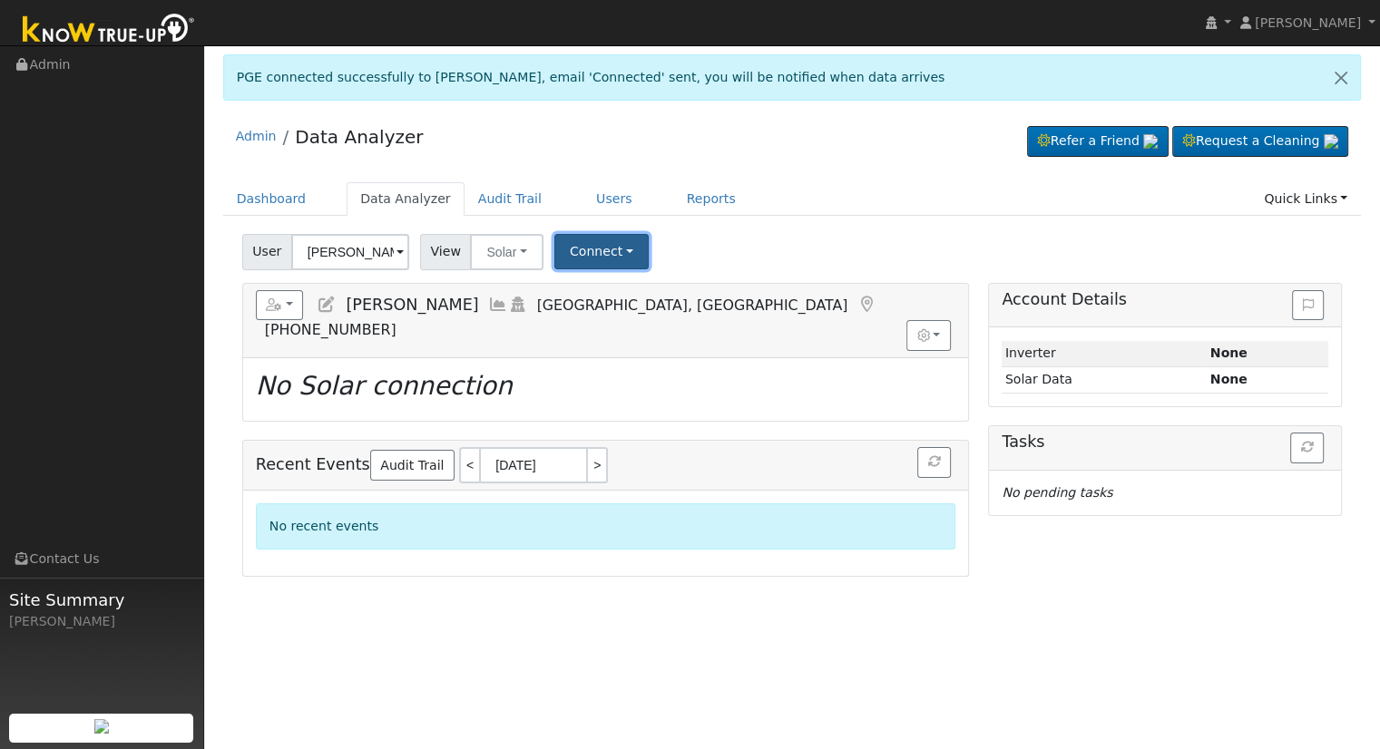
click at [617, 255] on button "Connect" at bounding box center [601, 251] width 94 height 35
click at [643, 294] on link "Select a Provider" at bounding box center [625, 290] width 142 height 25
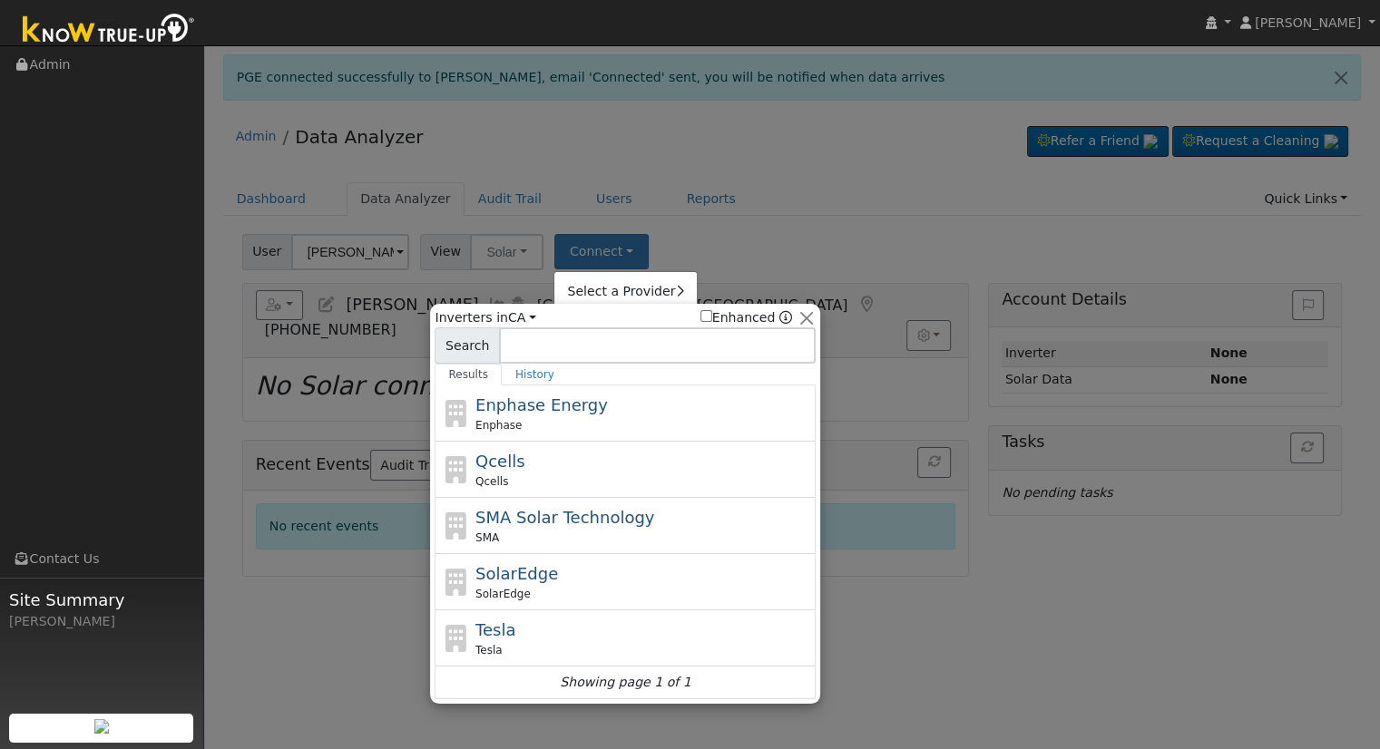
click at [613, 348] on input at bounding box center [657, 345] width 317 height 36
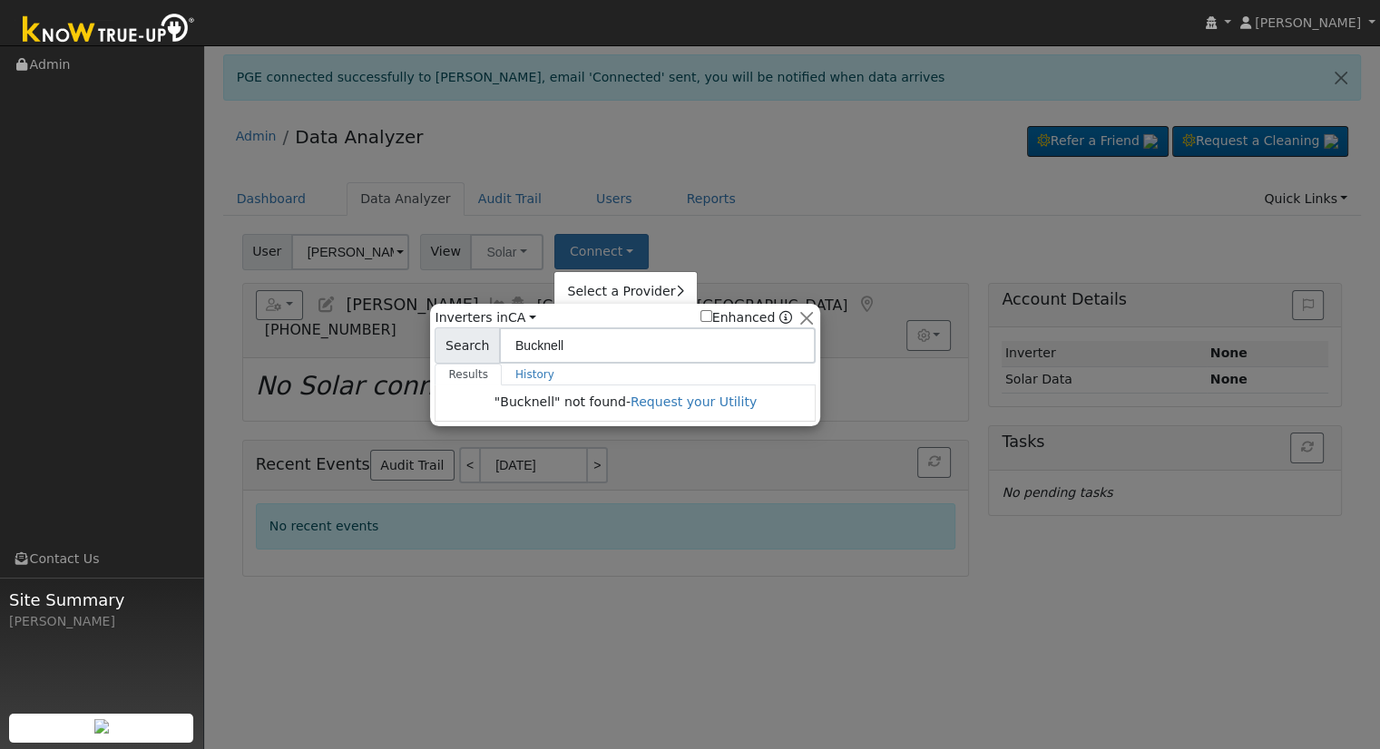
type input "Bucknell"
click at [674, 238] on div at bounding box center [690, 374] width 1380 height 749
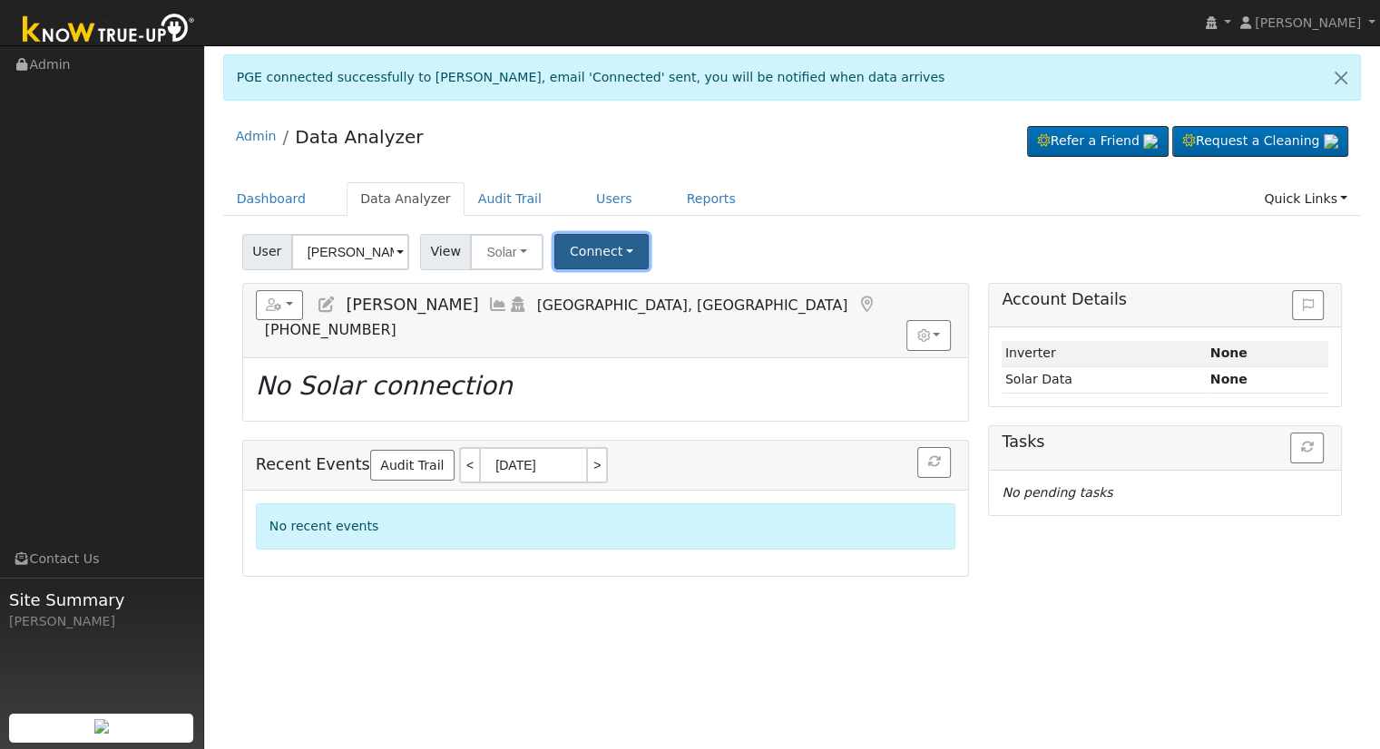
click at [617, 249] on button "Connect" at bounding box center [601, 251] width 94 height 35
click at [620, 291] on link "Select a Provider" at bounding box center [625, 290] width 142 height 25
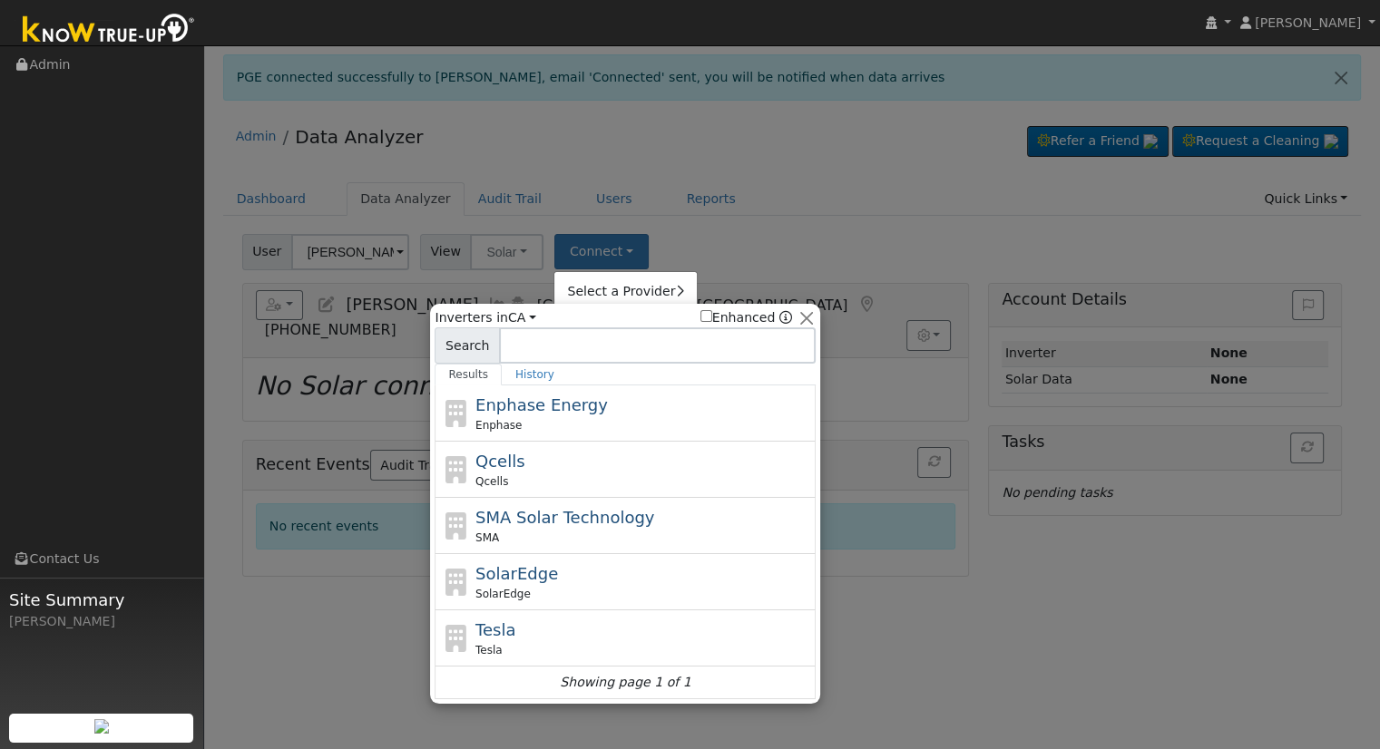
click at [573, 465] on div "Qcells Qcells" at bounding box center [643, 469] width 337 height 41
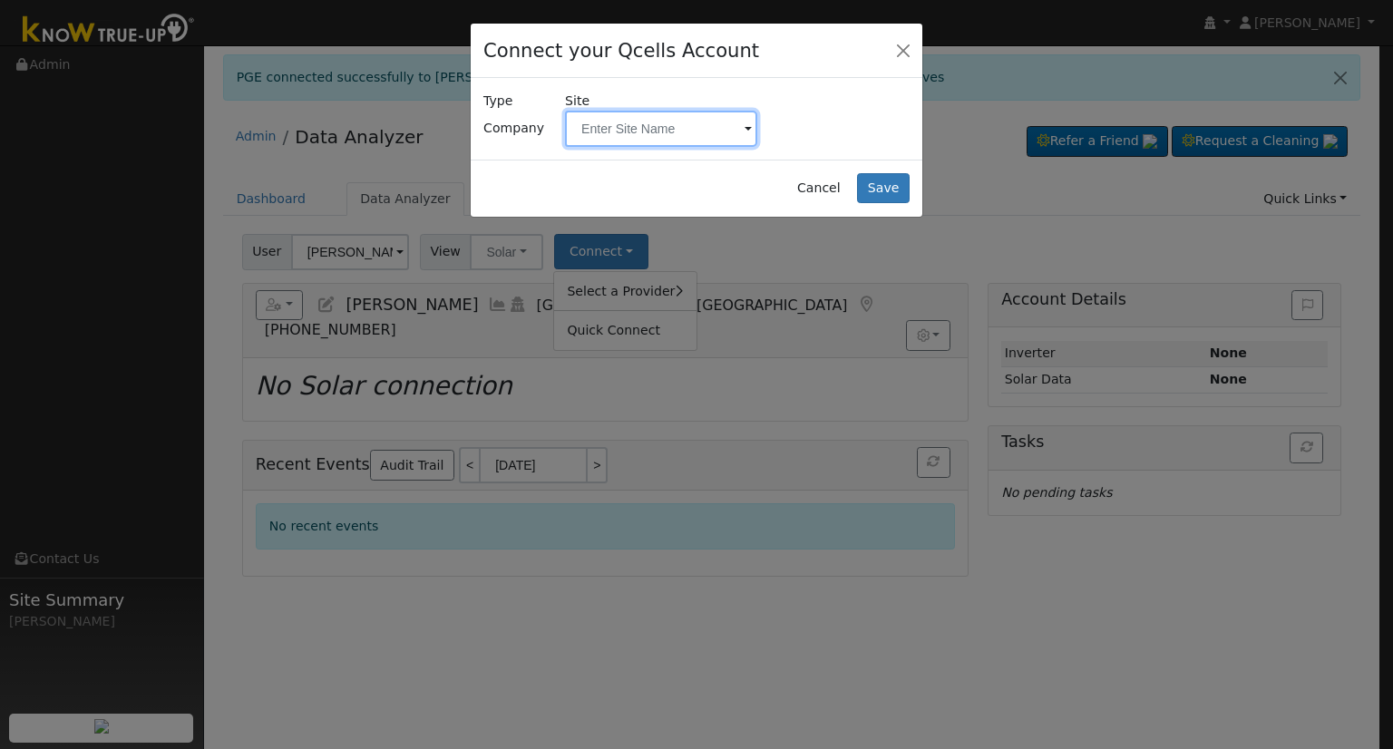
click at [688, 118] on input "text" at bounding box center [661, 129] width 192 height 36
click at [663, 120] on input "text" at bounding box center [661, 129] width 192 height 36
click at [659, 128] on input "text" at bounding box center [661, 129] width 192 height 36
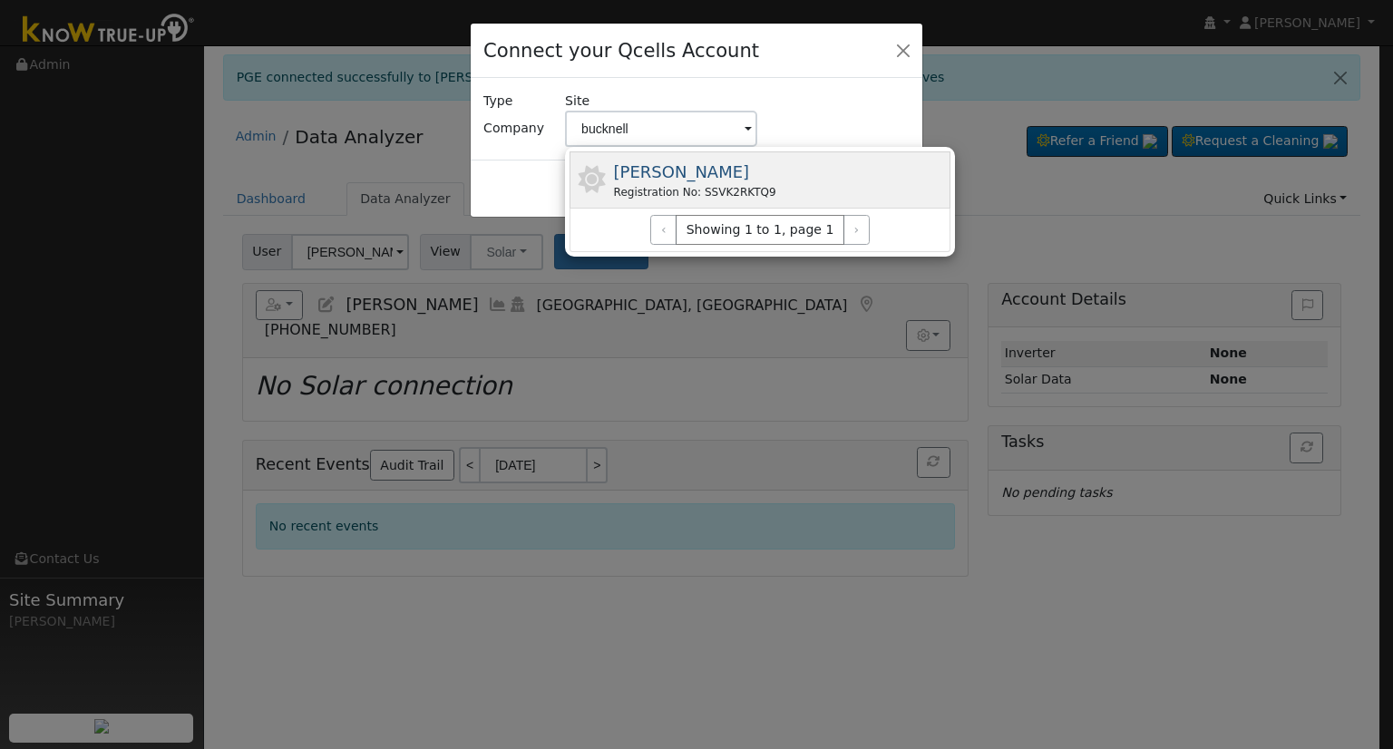
click at [680, 179] on span "[PERSON_NAME]" at bounding box center [682, 171] width 136 height 19
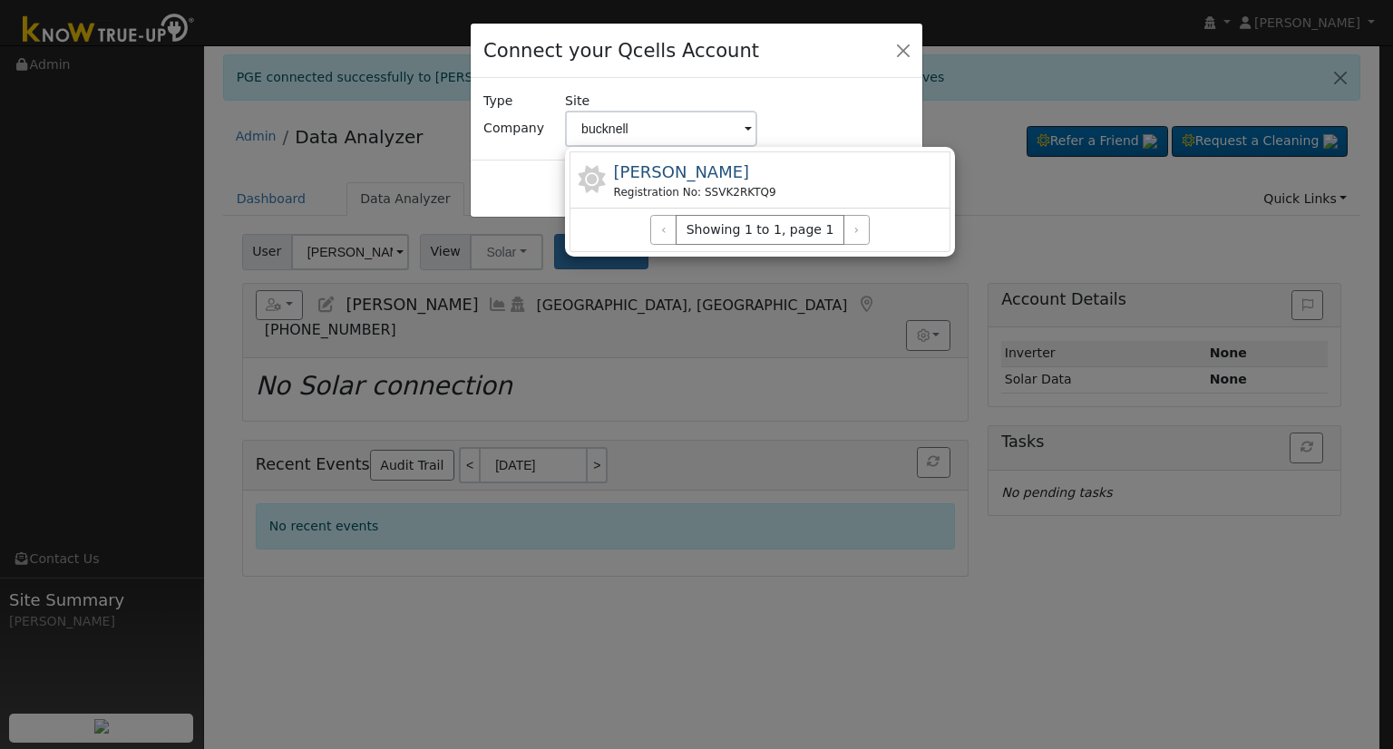
type input "[PERSON_NAME]"
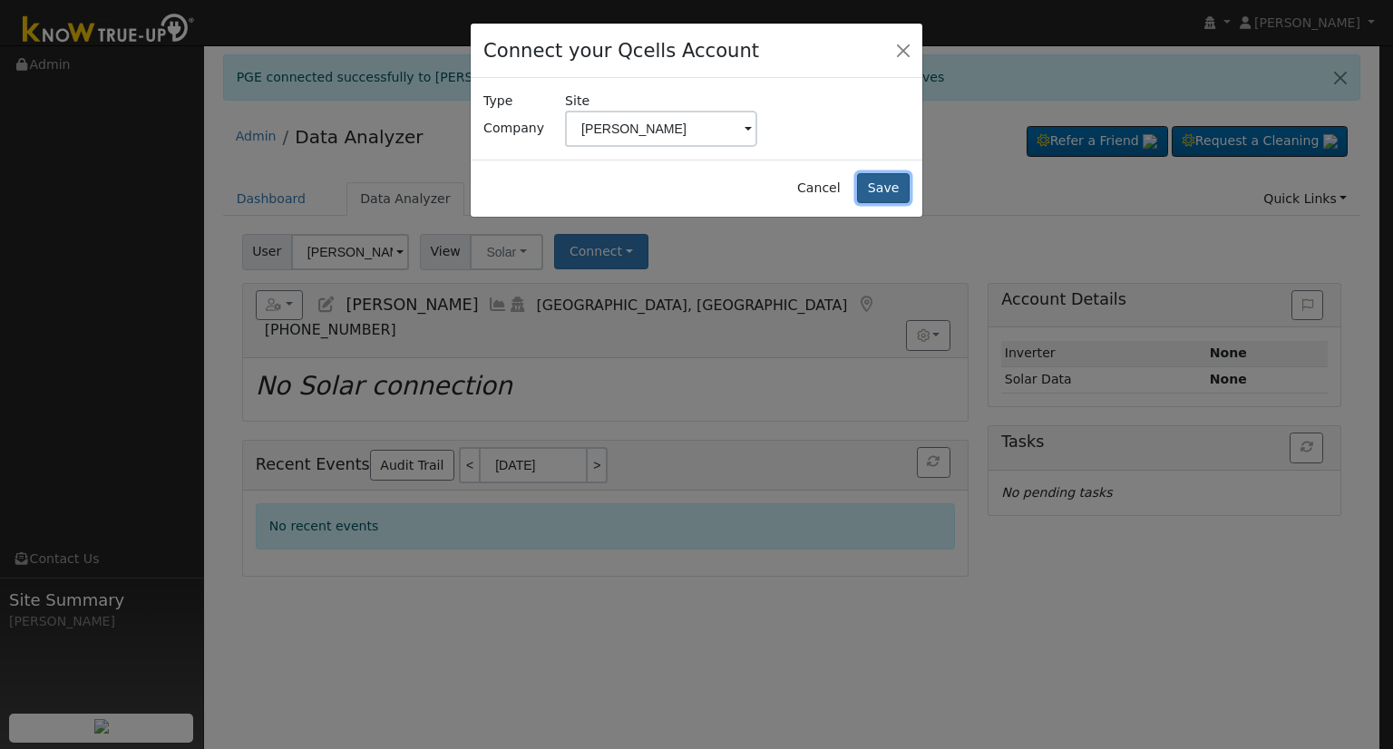
click at [885, 194] on button "Save" at bounding box center [883, 188] width 53 height 31
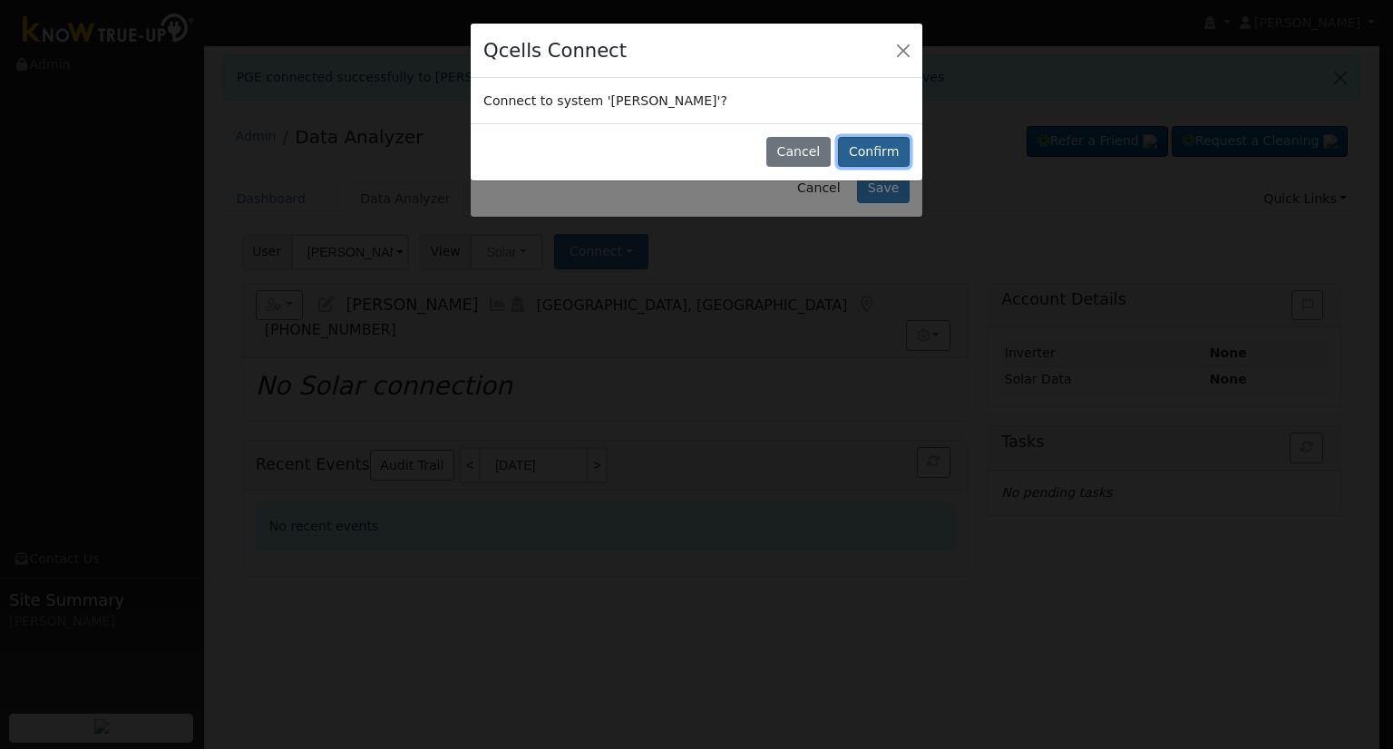
click at [872, 164] on button "Confirm" at bounding box center [874, 152] width 72 height 31
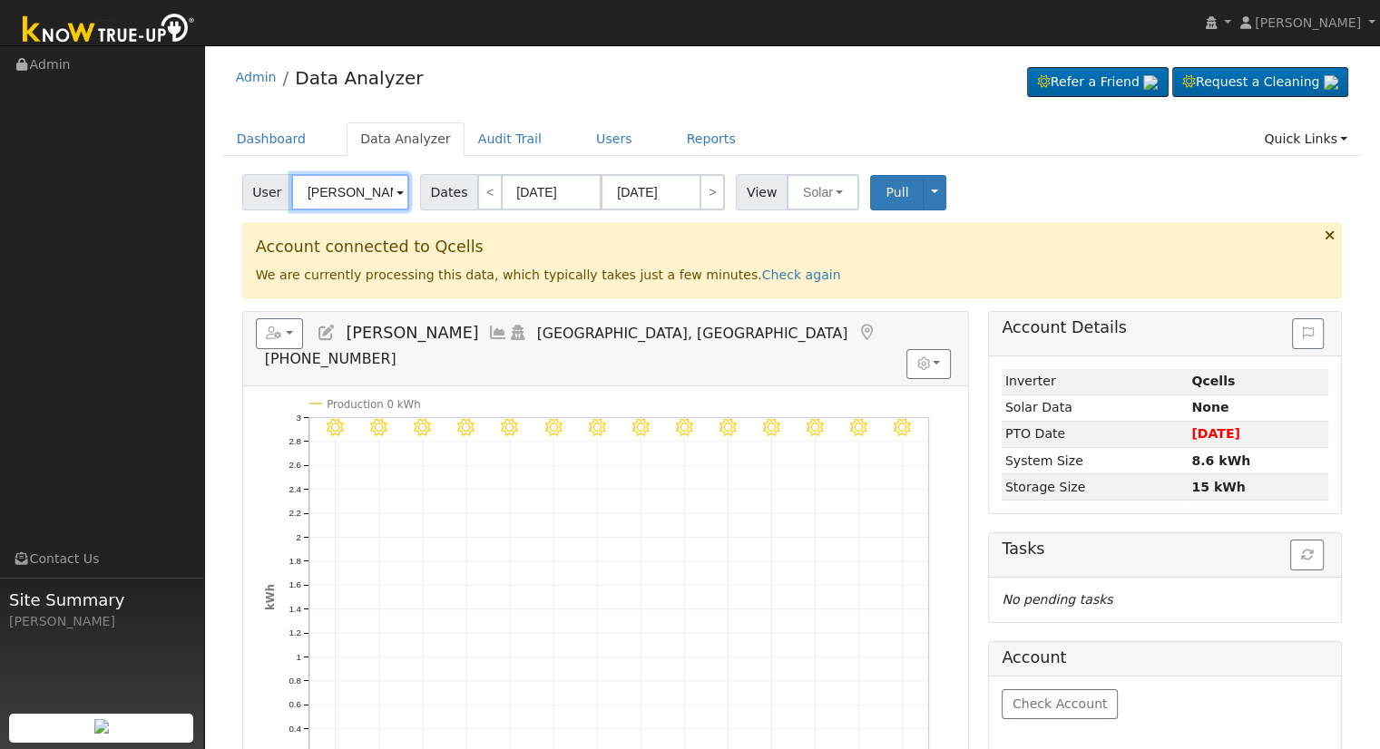
click at [357, 177] on input "[PERSON_NAME]" at bounding box center [350, 192] width 118 height 36
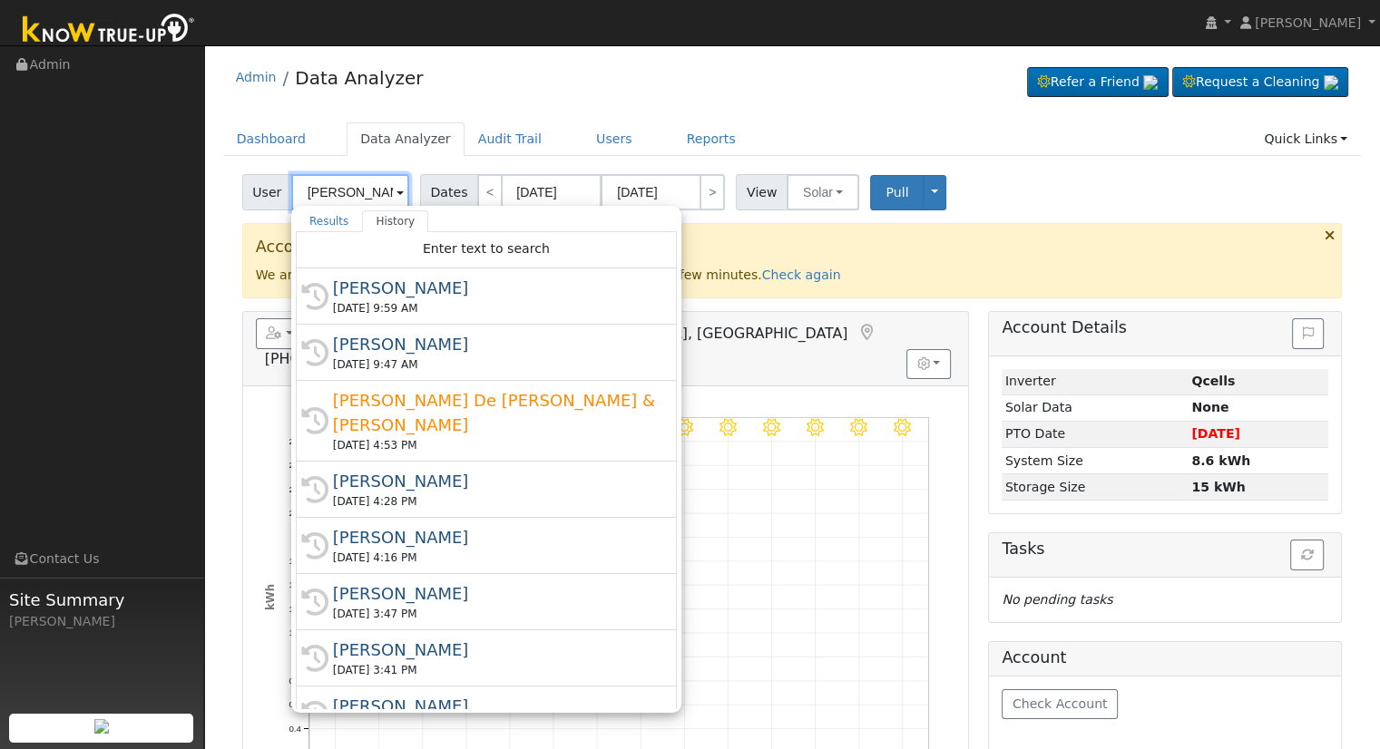
click at [358, 190] on input "[PERSON_NAME]" at bounding box center [350, 192] width 118 height 36
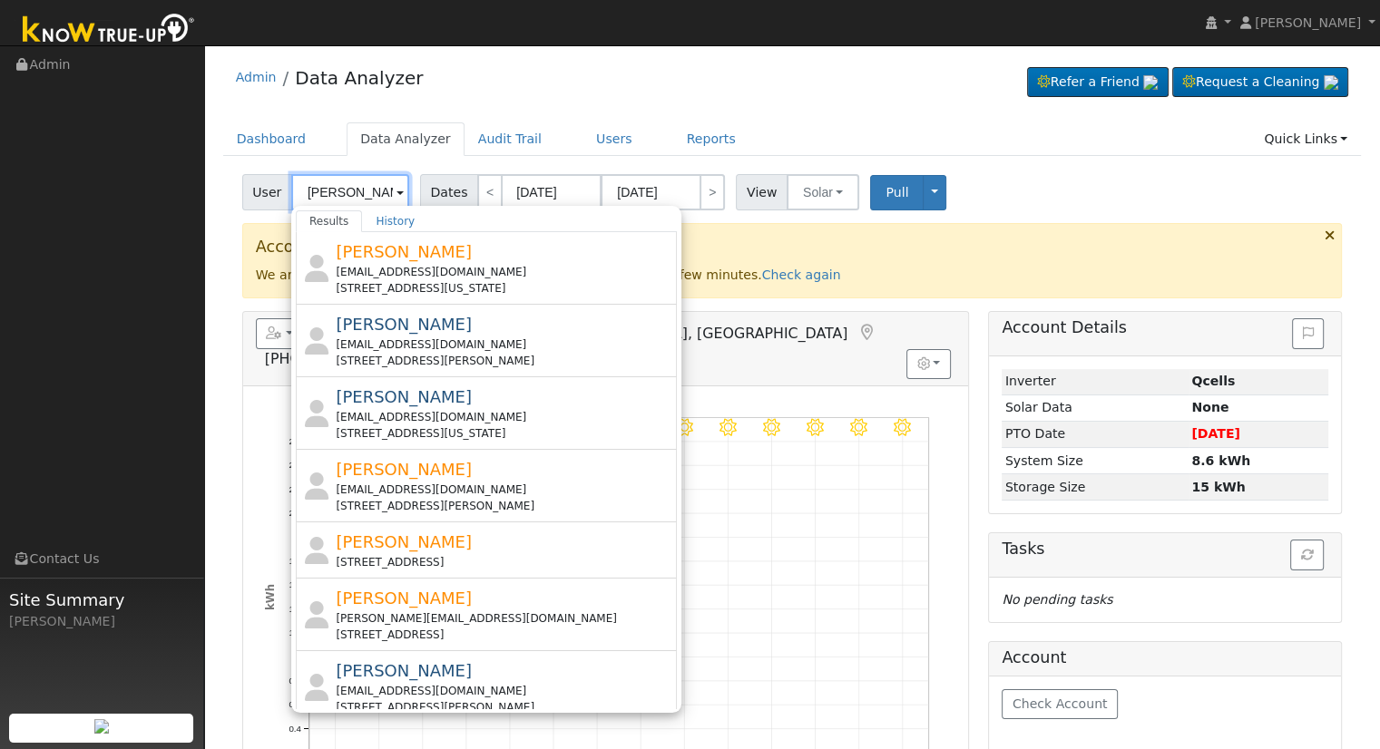
click at [299, 188] on input "Zamora" at bounding box center [350, 192] width 118 height 36
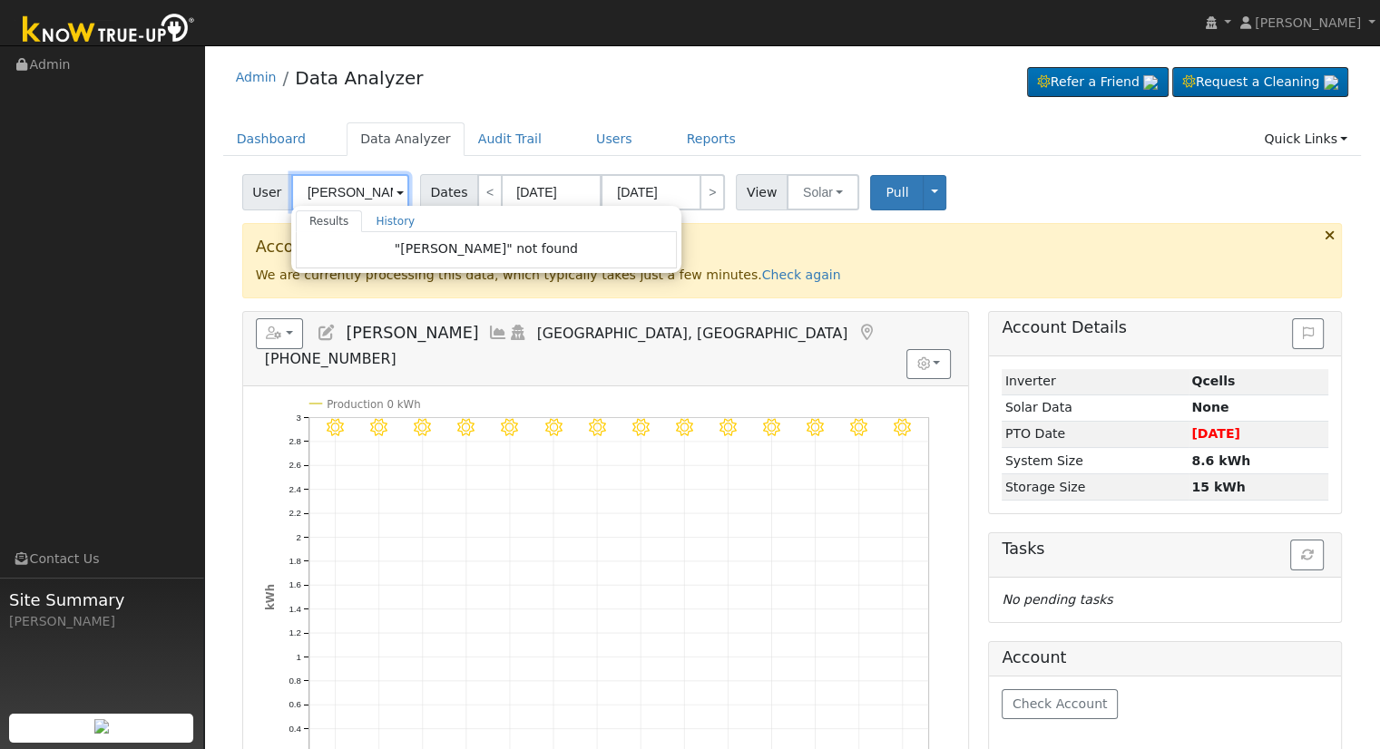
drag, startPoint x: 339, startPoint y: 186, endPoint x: 273, endPoint y: 179, distance: 66.6
click at [273, 179] on div "User Julio Zamora Results History "Julio Zamora" not found Enter text to search…" at bounding box center [327, 192] width 171 height 36
click at [321, 196] on input "Alan BucknelZ" at bounding box center [350, 192] width 118 height 36
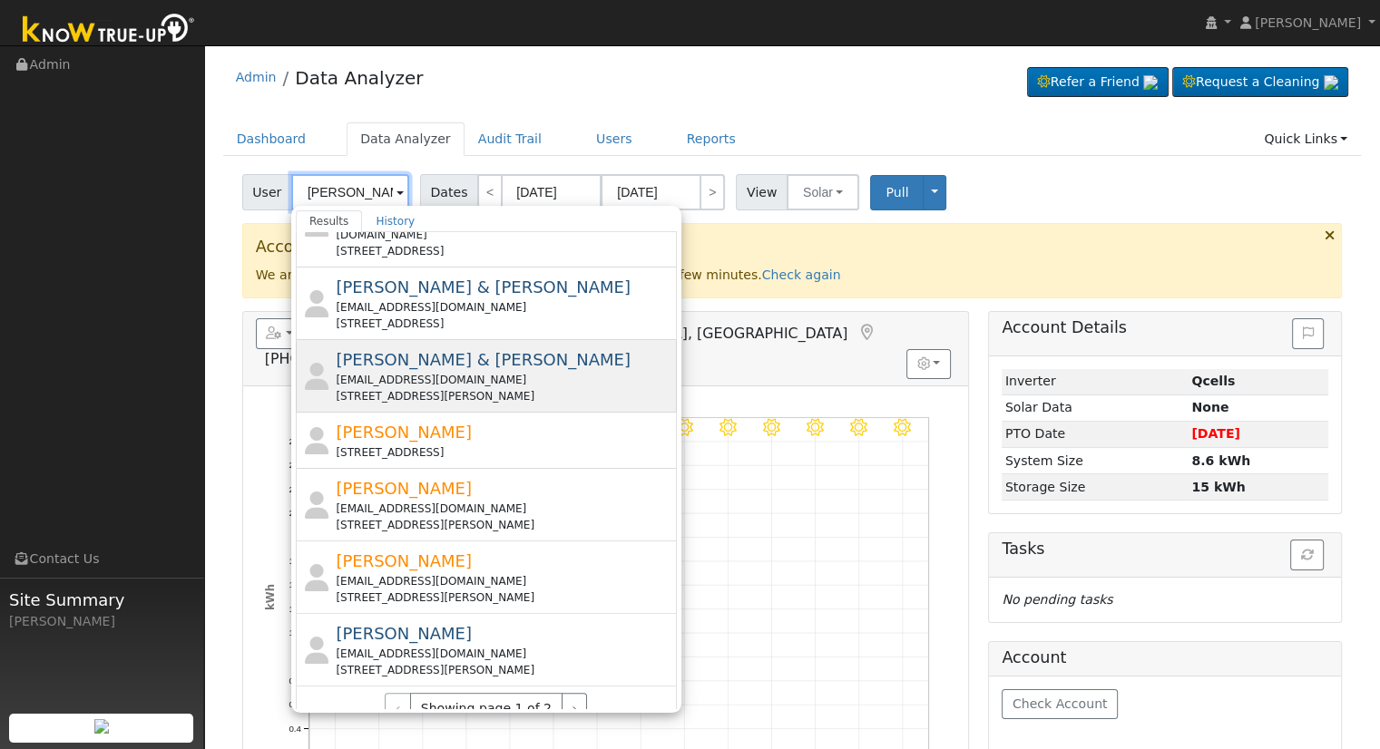
scroll to position [620, 0]
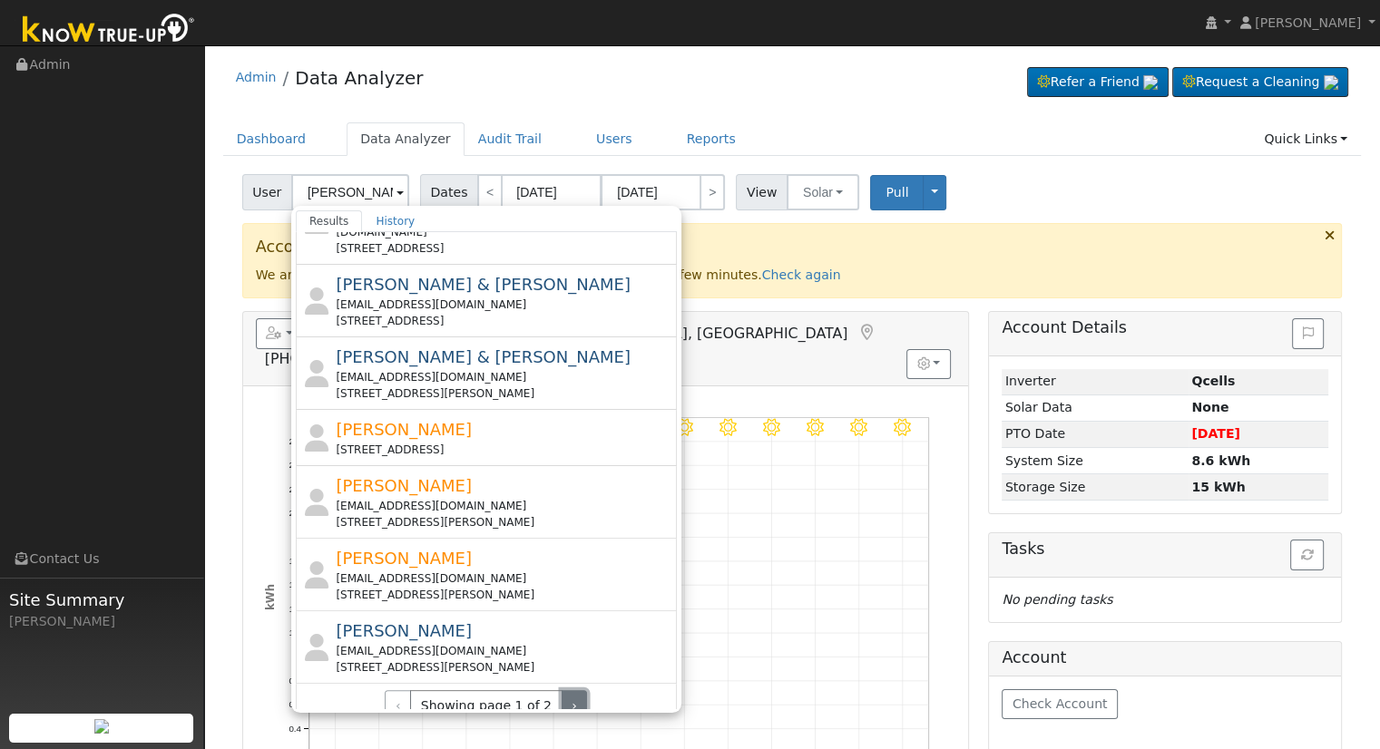
click at [571, 691] on button "›" at bounding box center [574, 705] width 26 height 31
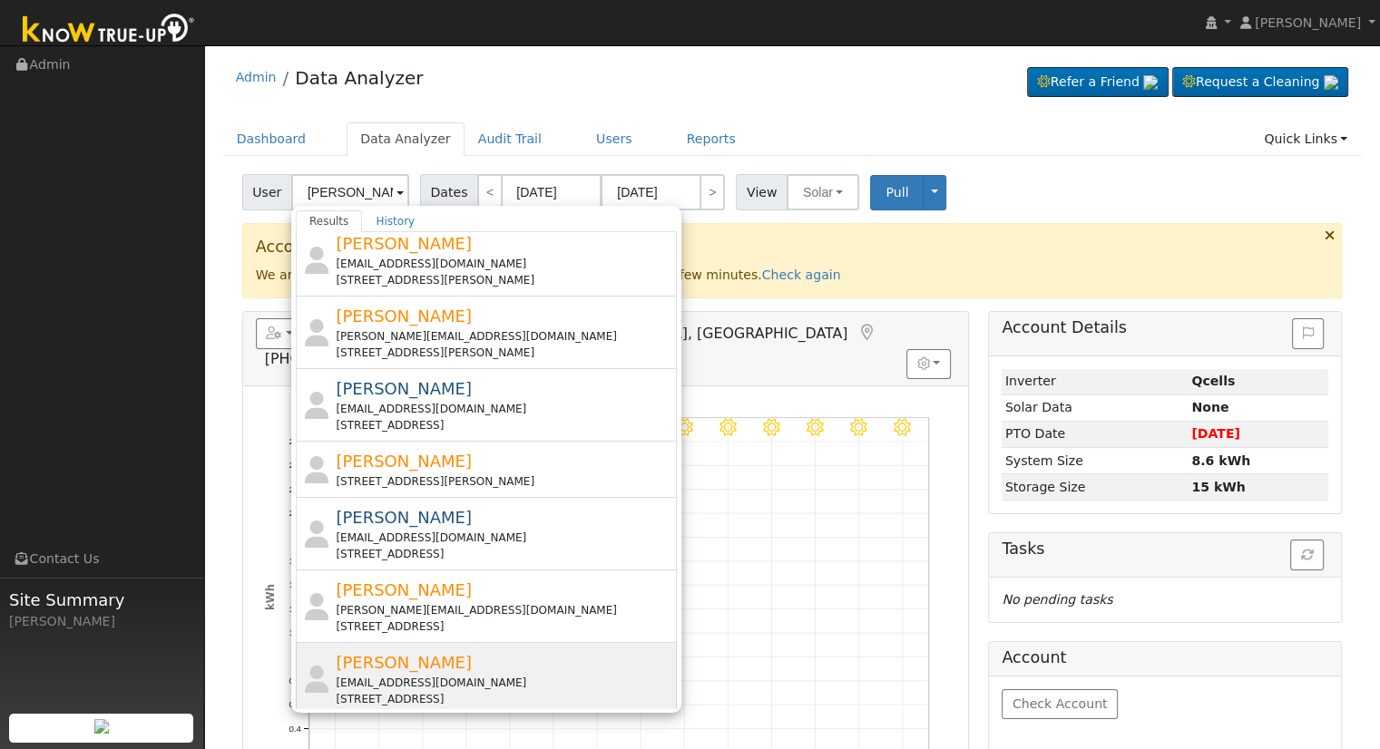
scroll to position [0, 0]
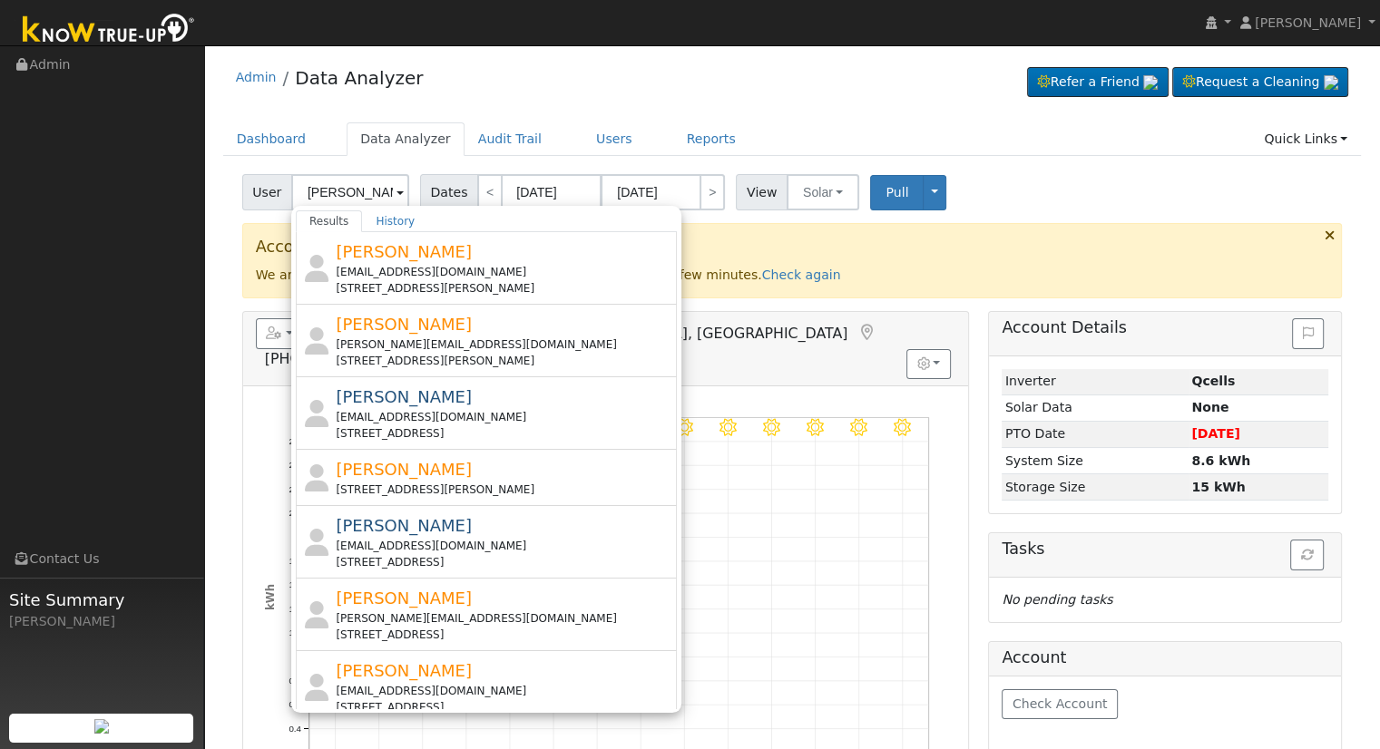
click at [215, 229] on div "Edit User: New Select an Ac... New Account Nickname Cancel Create Are you sure …" at bounding box center [791, 584] width 1157 height 821
type input "[PERSON_NAME]"
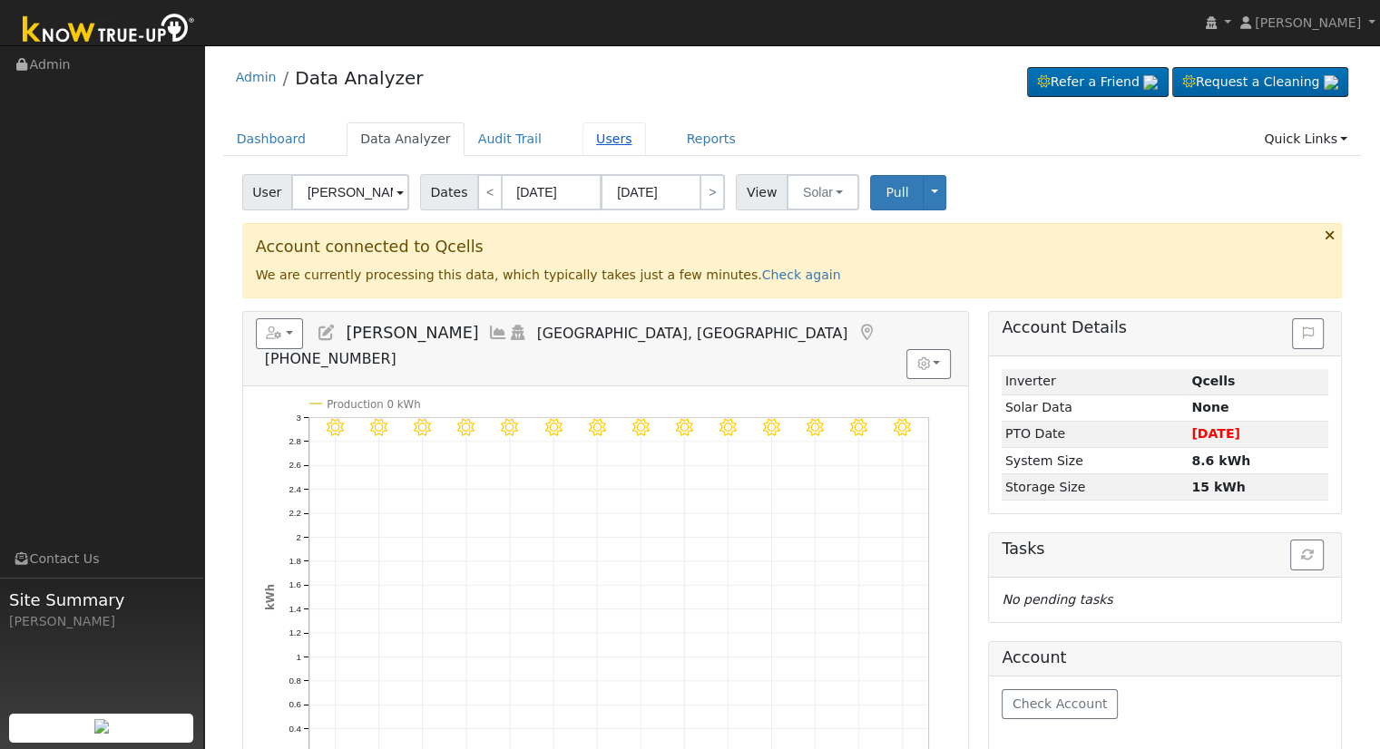
click at [582, 137] on link "Users" at bounding box center [613, 139] width 63 height 34
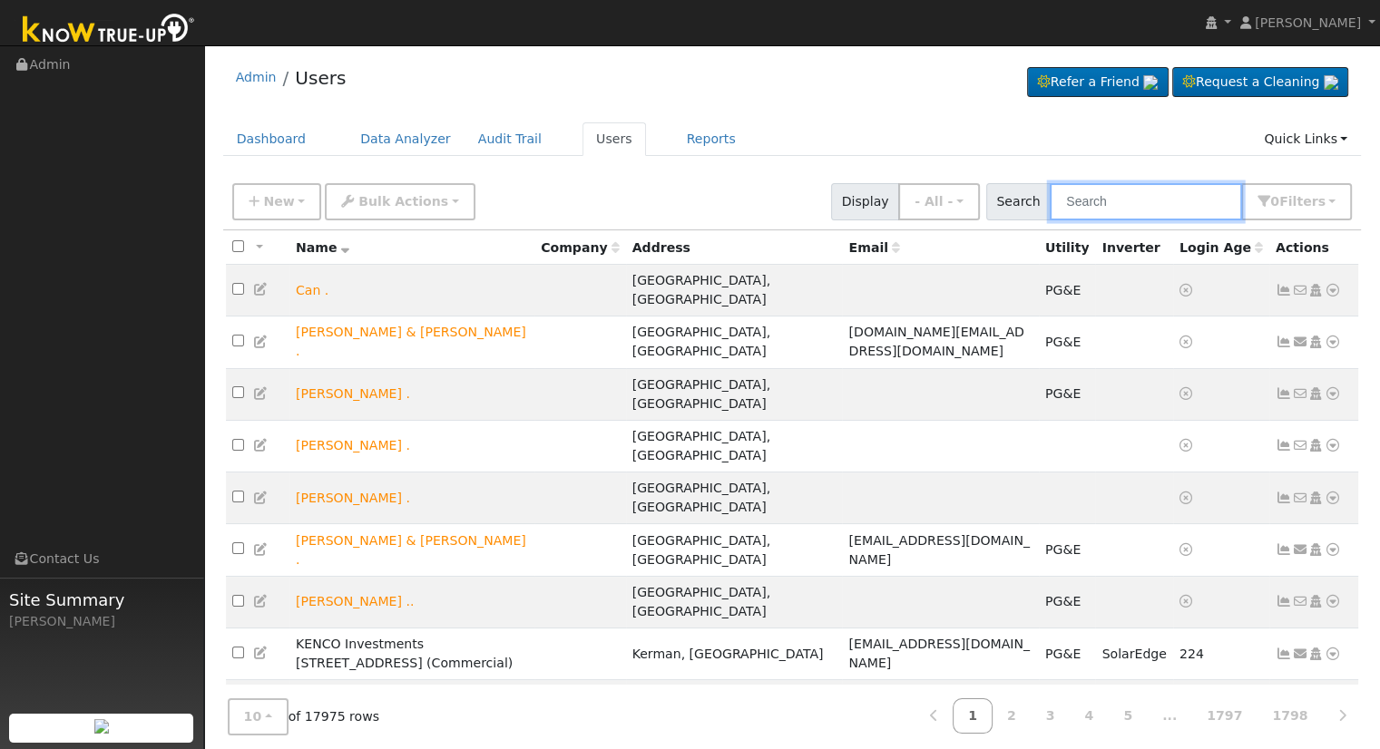
click at [1185, 209] on input "text" at bounding box center [1145, 201] width 192 height 37
paste input "[PERSON_NAME][EMAIL_ADDRESS][DOMAIN_NAME]"
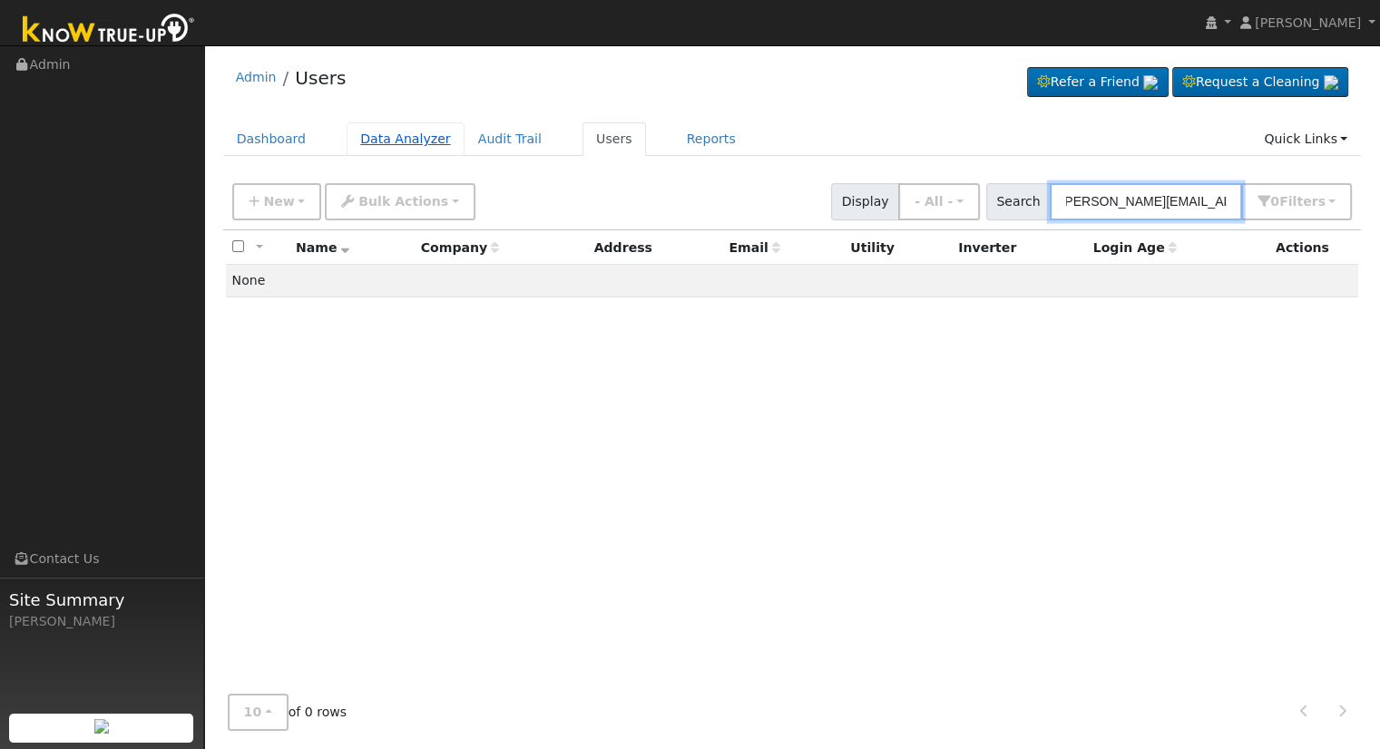
type input "[PERSON_NAME][EMAIL_ADDRESS][DOMAIN_NAME]"
click at [389, 151] on link "Data Analyzer" at bounding box center [406, 139] width 118 height 34
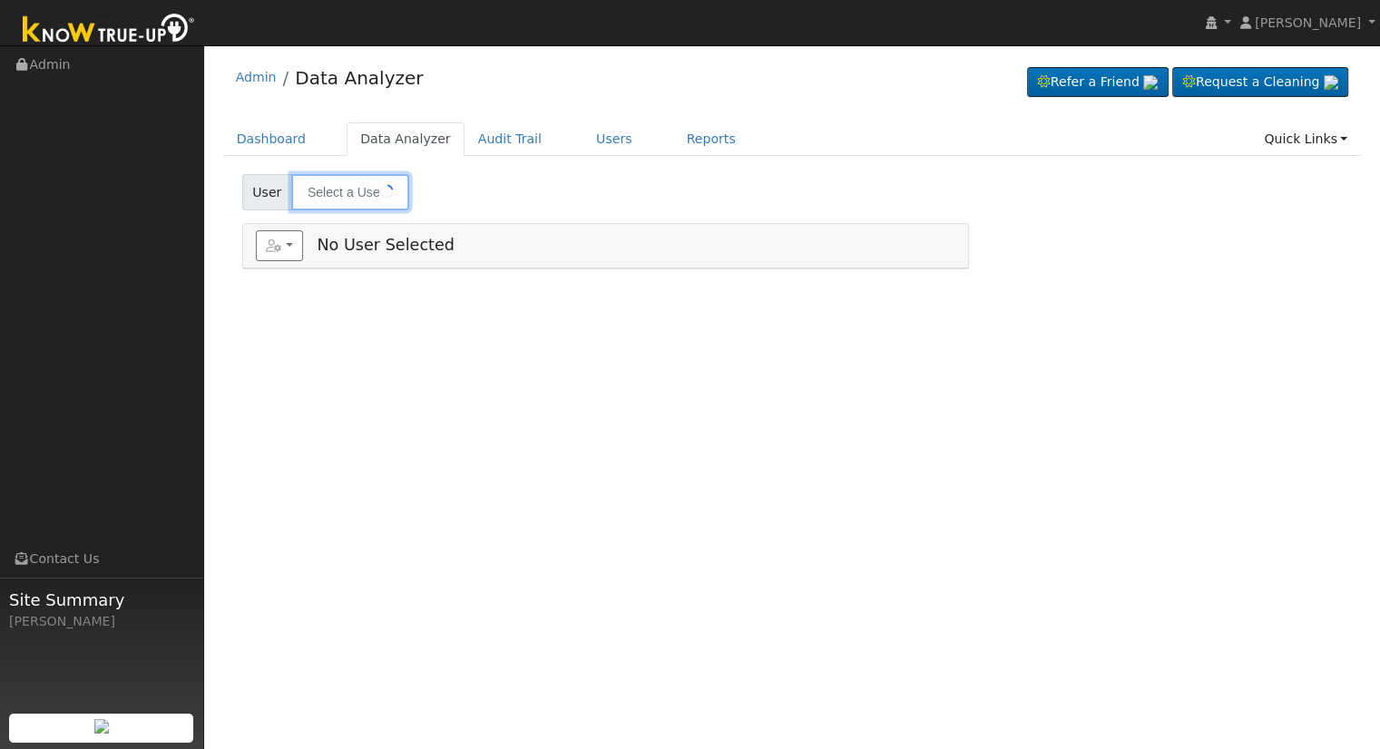
type input "[PERSON_NAME]"
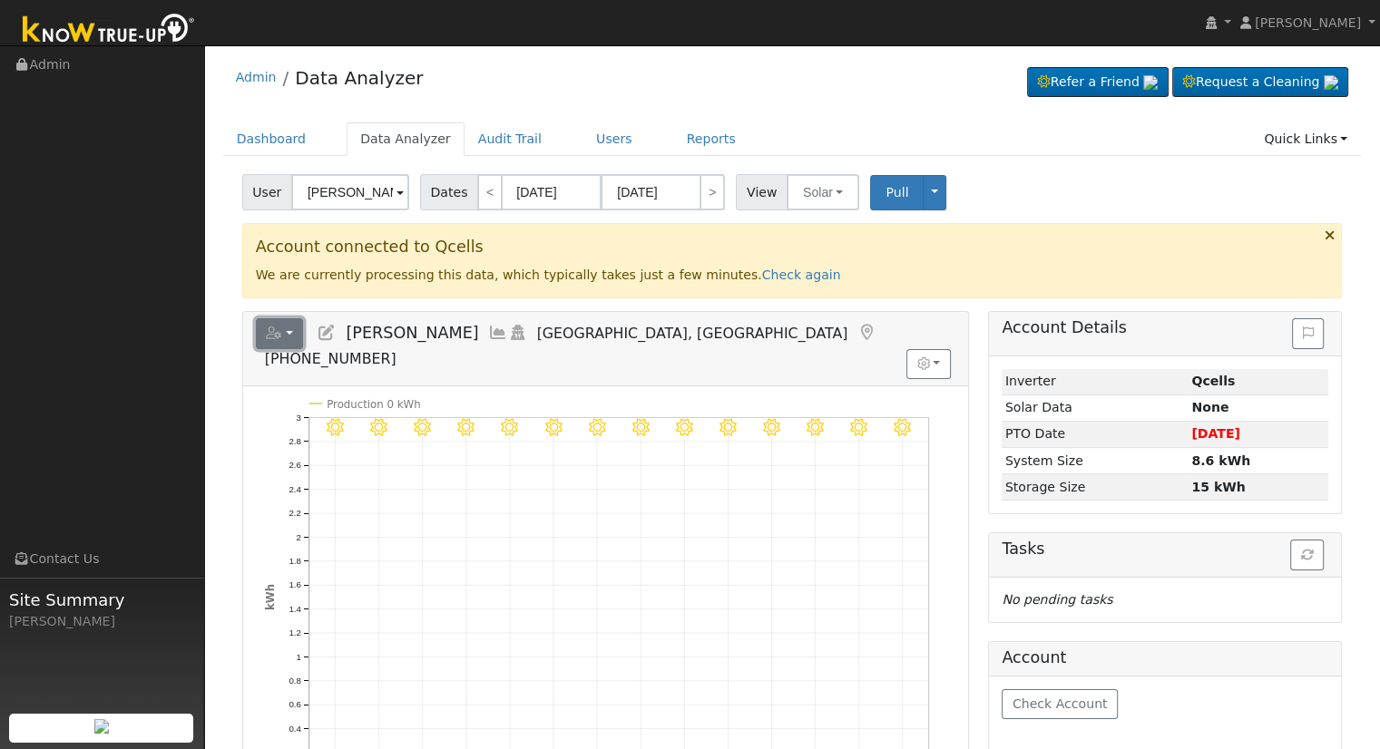
click at [268, 333] on icon "button" at bounding box center [274, 333] width 16 height 13
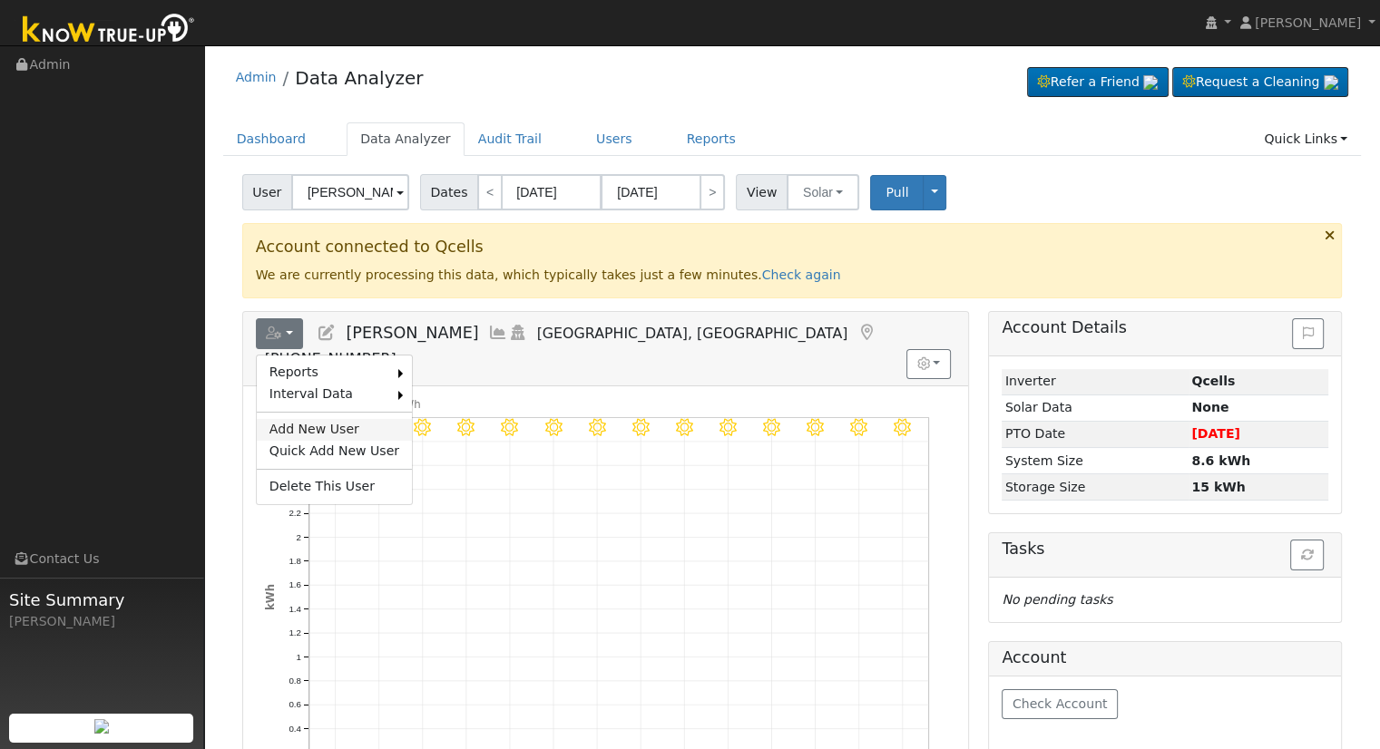
click at [330, 419] on link "Add New User" at bounding box center [334, 430] width 155 height 22
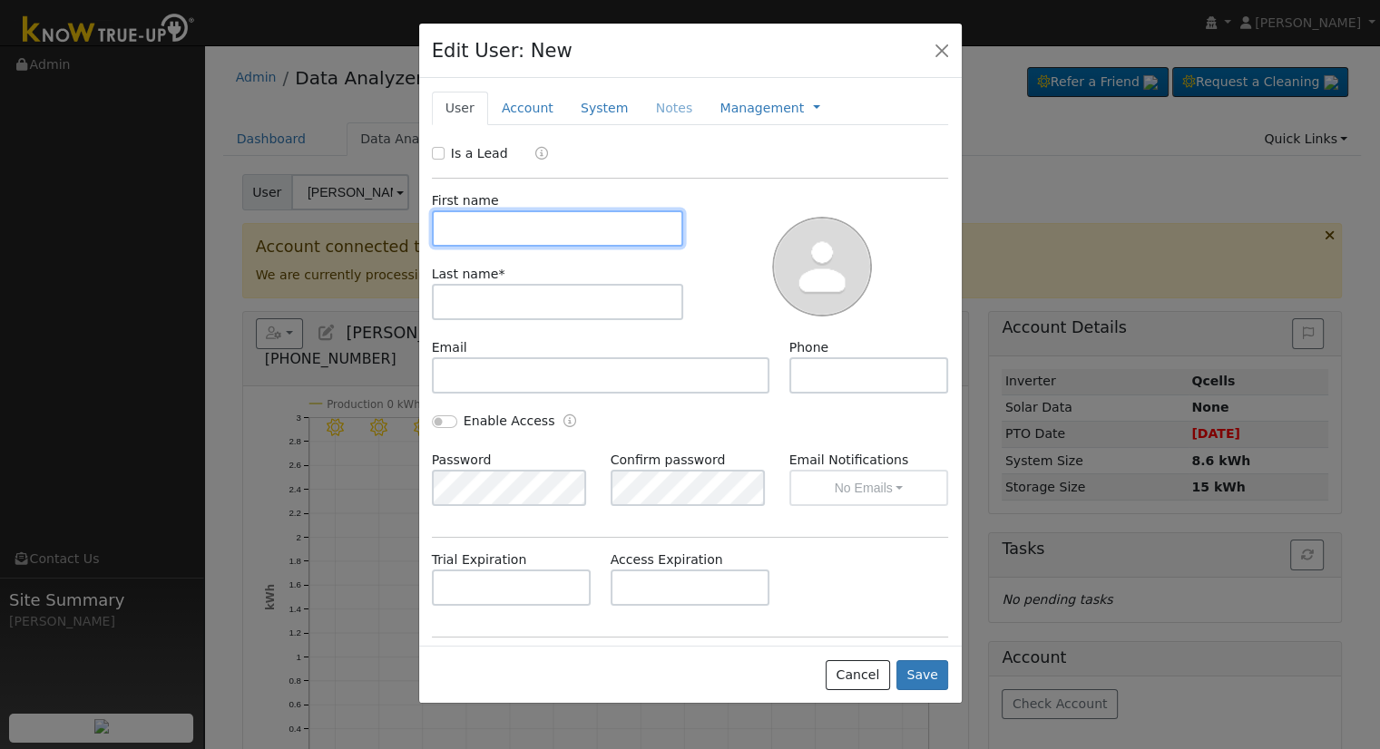
click at [506, 221] on input "text" at bounding box center [558, 228] width 252 height 36
paste input "[PERSON_NAME]"
drag, startPoint x: 479, startPoint y: 227, endPoint x: 522, endPoint y: 233, distance: 44.0
click at [522, 233] on input "[PERSON_NAME]" at bounding box center [558, 228] width 252 height 36
type input "[PERSON_NAME]"
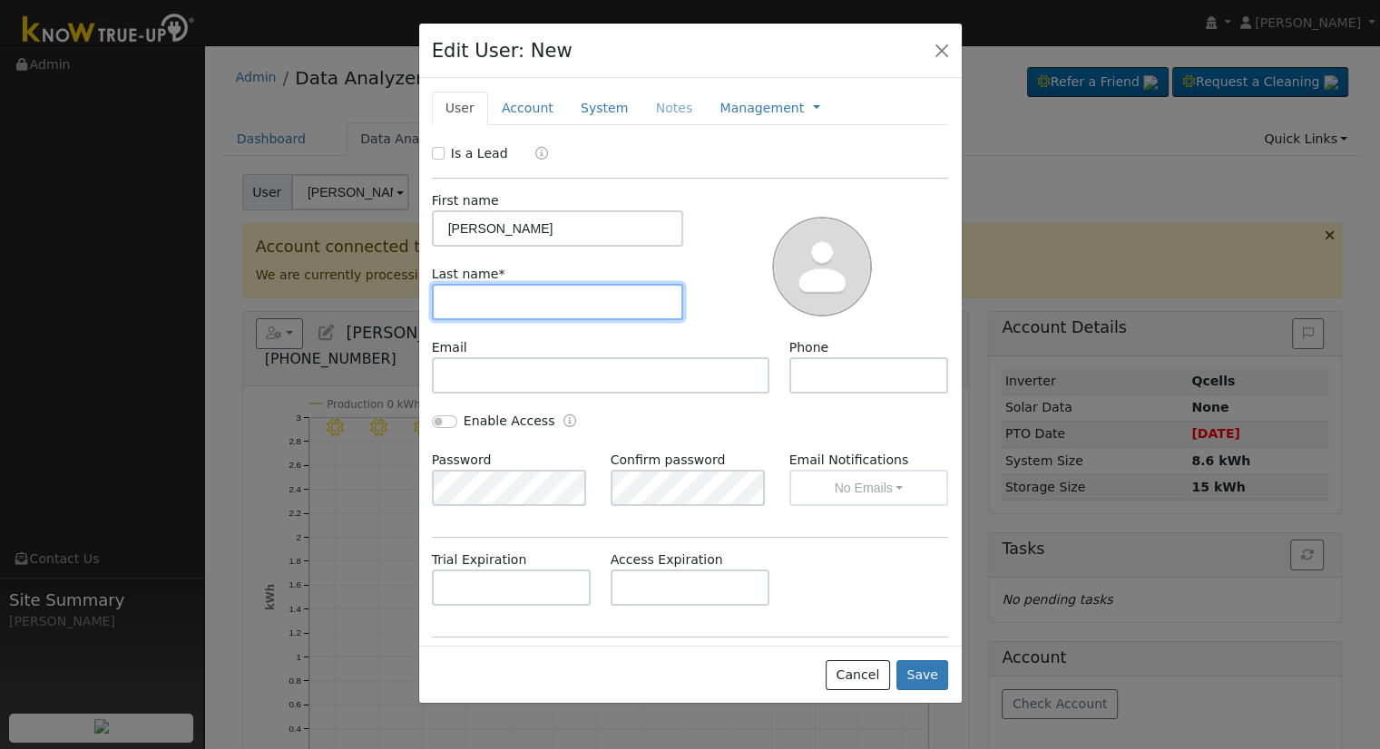
click at [463, 293] on input "text" at bounding box center [558, 302] width 252 height 36
paste input "[PERSON_NAME]"
type input "[PERSON_NAME]"
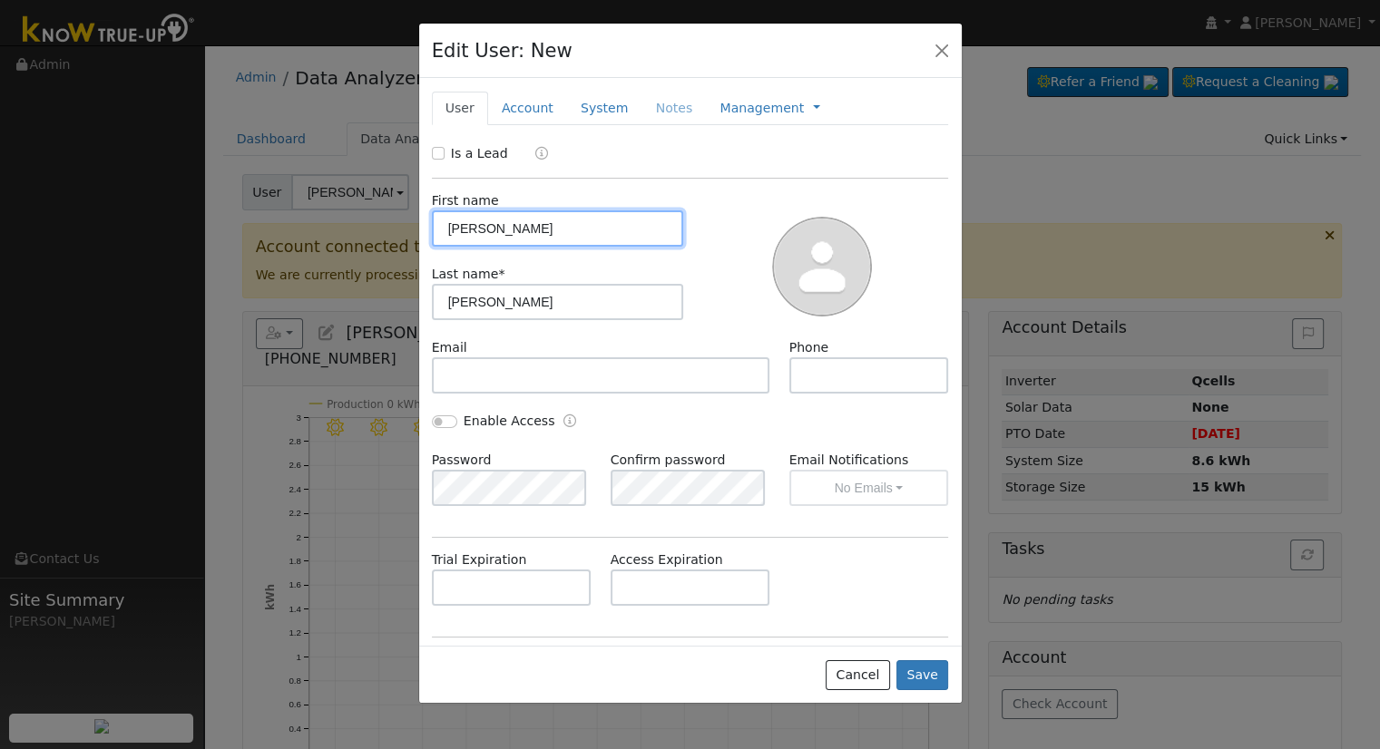
click at [447, 229] on input "Julio" at bounding box center [558, 228] width 252 height 36
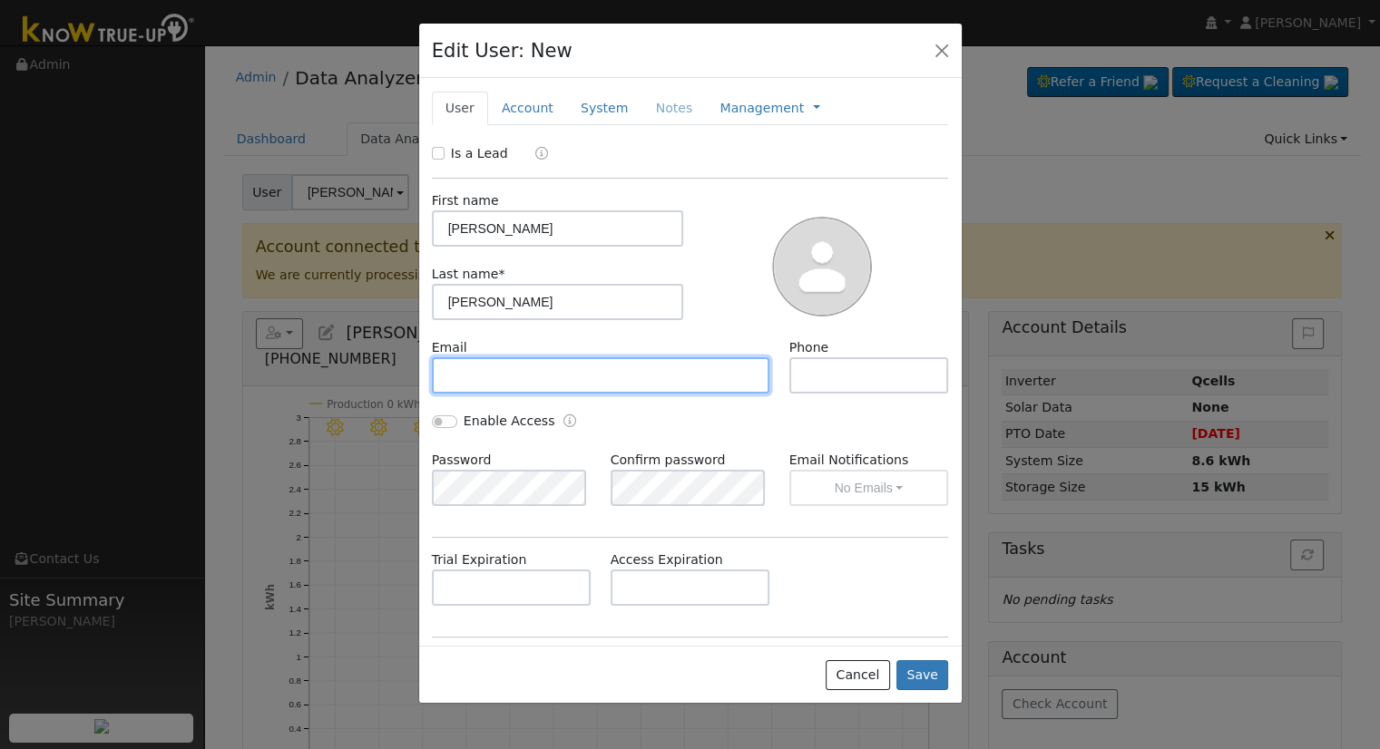
click at [497, 379] on input "text" at bounding box center [601, 375] width 338 height 36
click at [624, 358] on input "text" at bounding box center [601, 375] width 338 height 36
paste input "lupita.perezrios1@gmail.com"
type input "lupita.perezrios1@gmail.com"
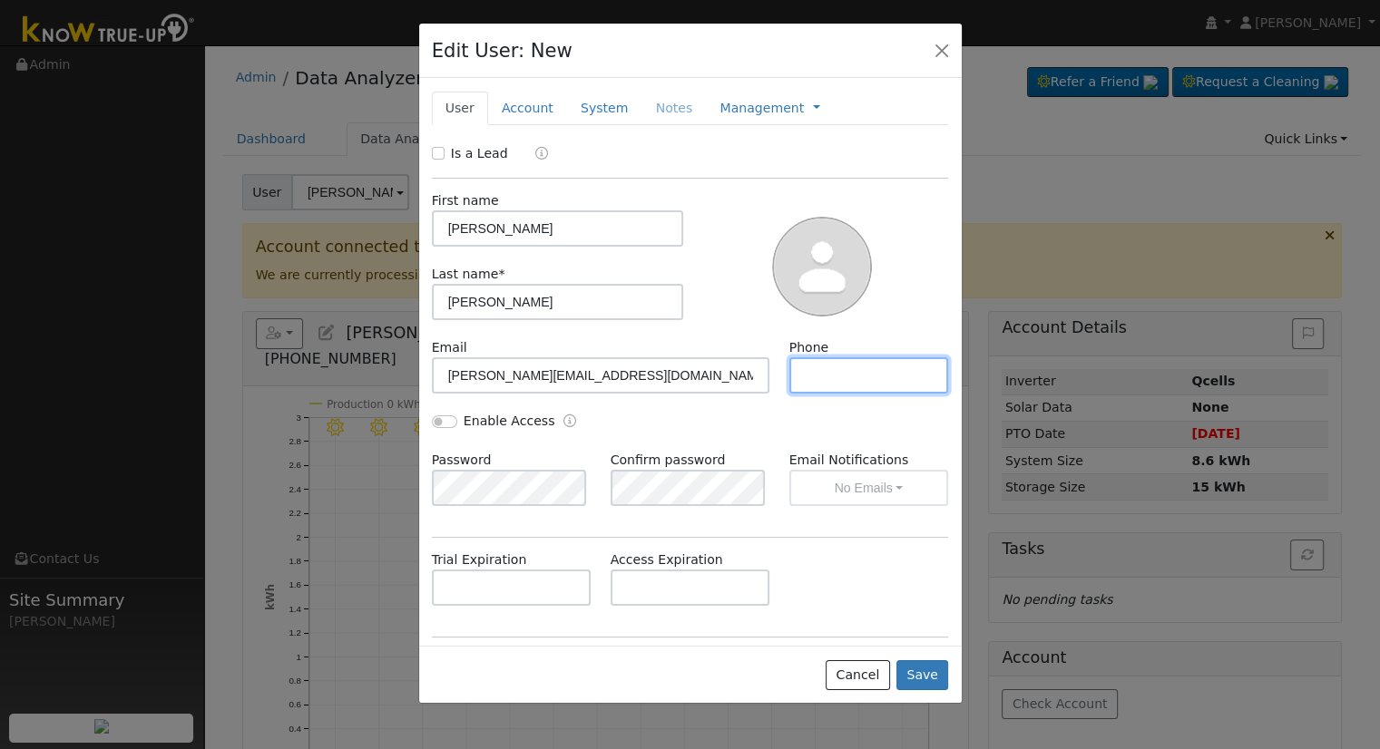
click at [832, 389] on input "text" at bounding box center [869, 375] width 160 height 36
click at [841, 373] on input "text" at bounding box center [869, 375] width 160 height 36
paste input "(661) 805-2288"
type input "(661) 805-2288"
click at [441, 418] on input "Enable Access" at bounding box center [444, 421] width 25 height 13
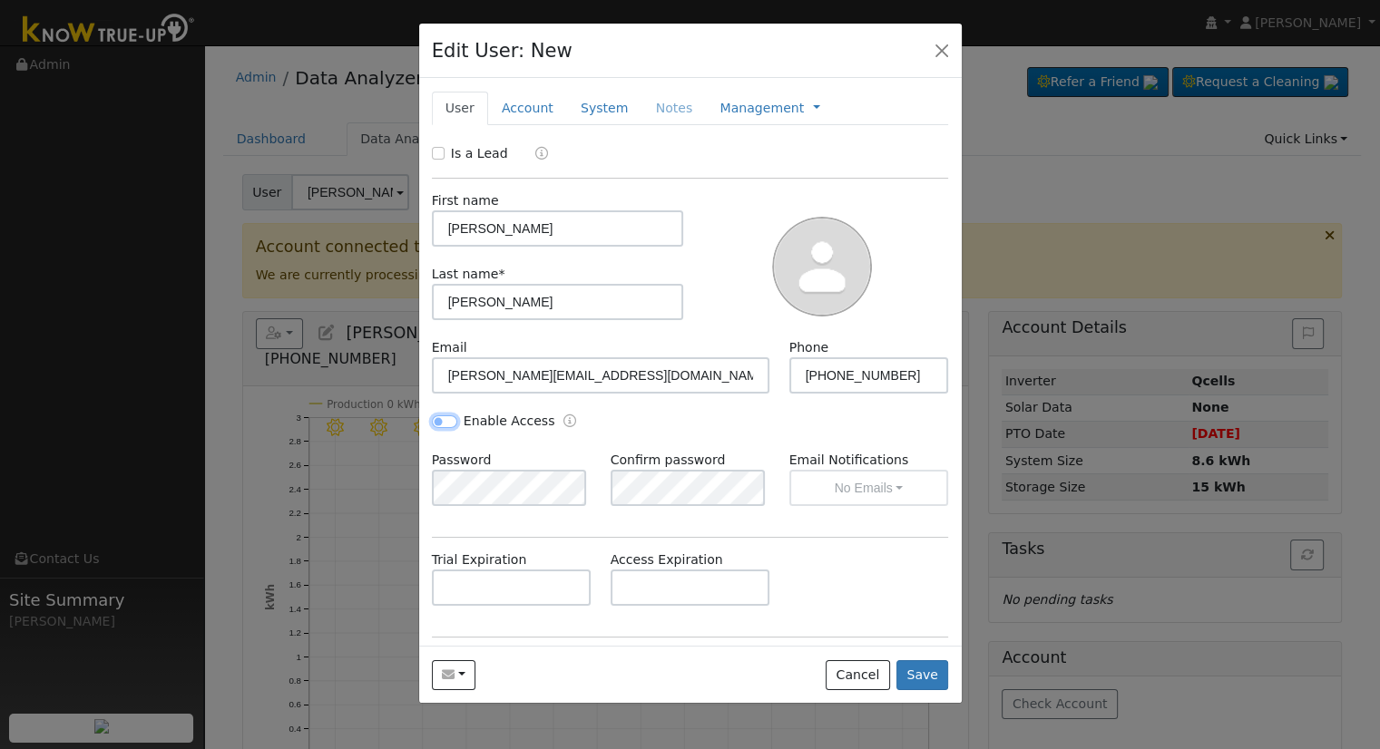
checkbox input "true"
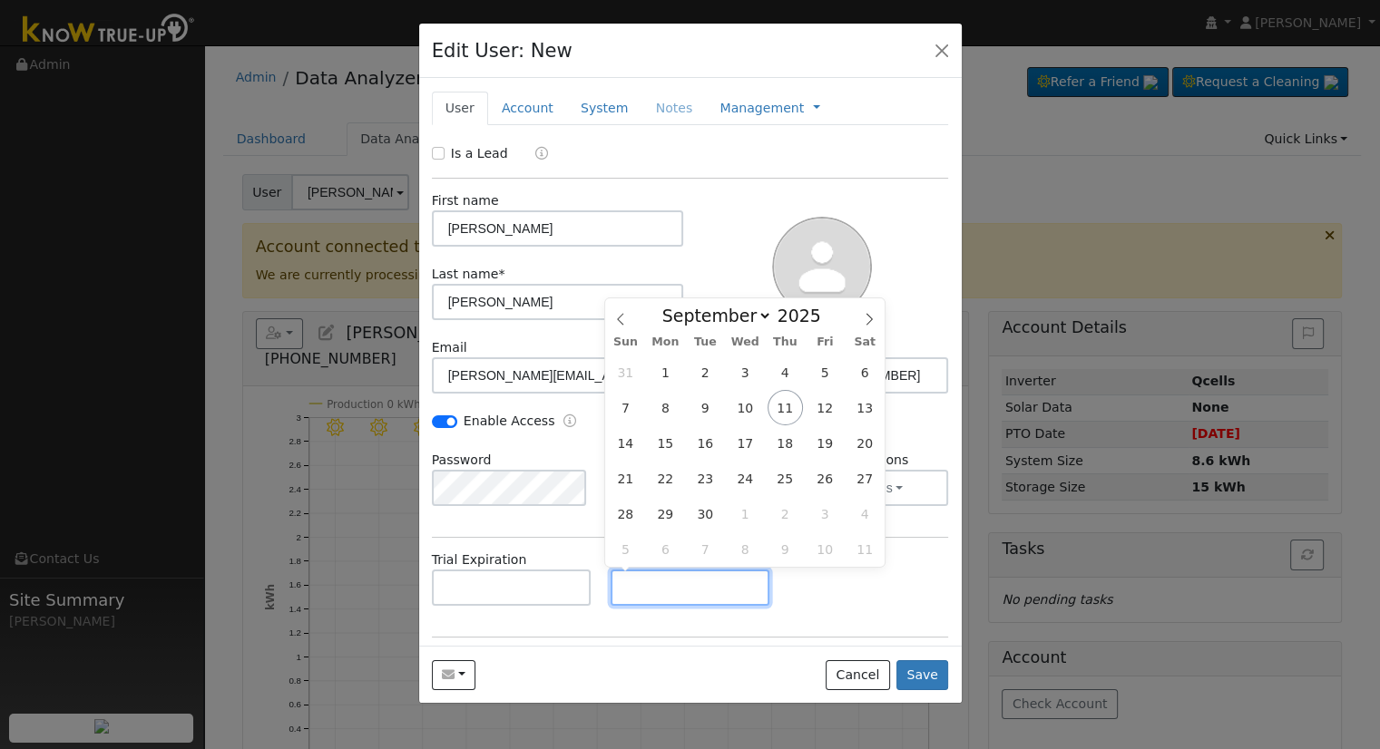
click at [619, 601] on input "text" at bounding box center [690, 588] width 160 height 36
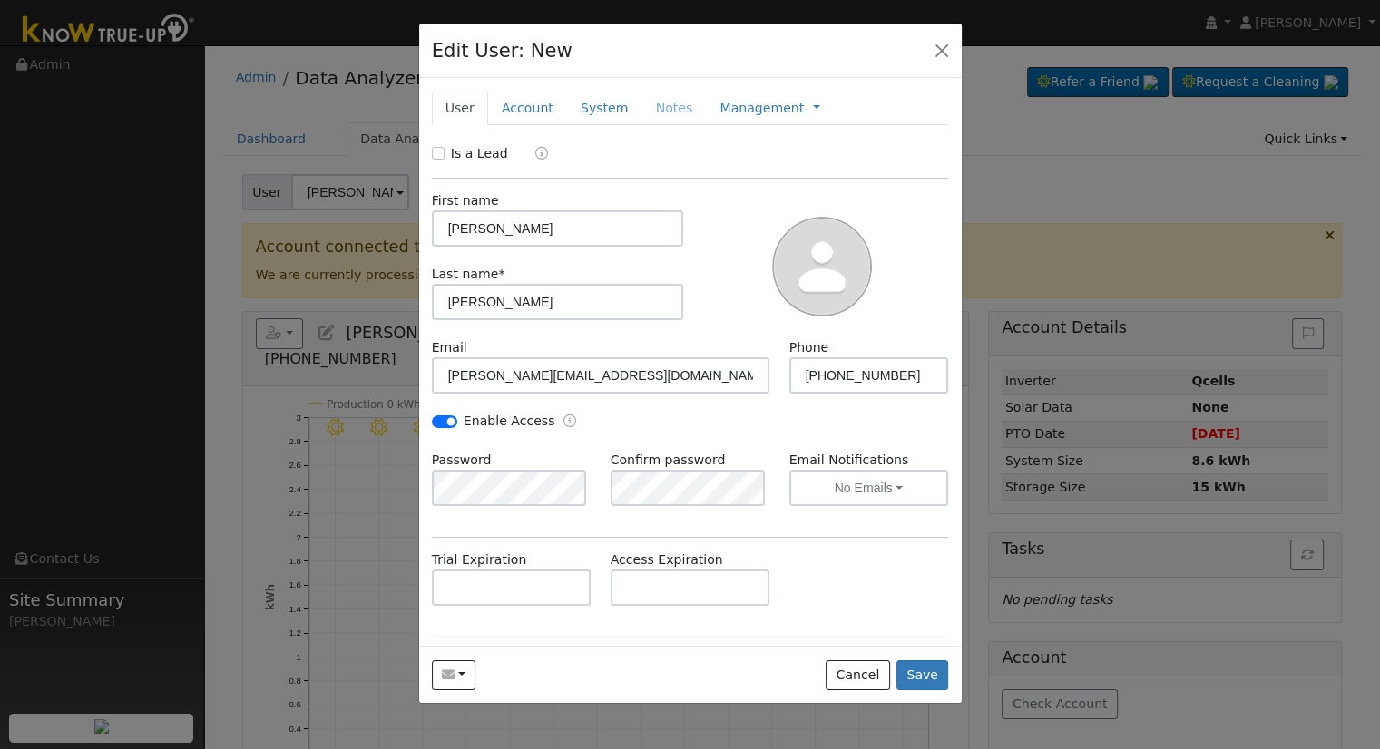
click at [793, 616] on div "Trial Expiration Access Expiration" at bounding box center [690, 587] width 536 height 73
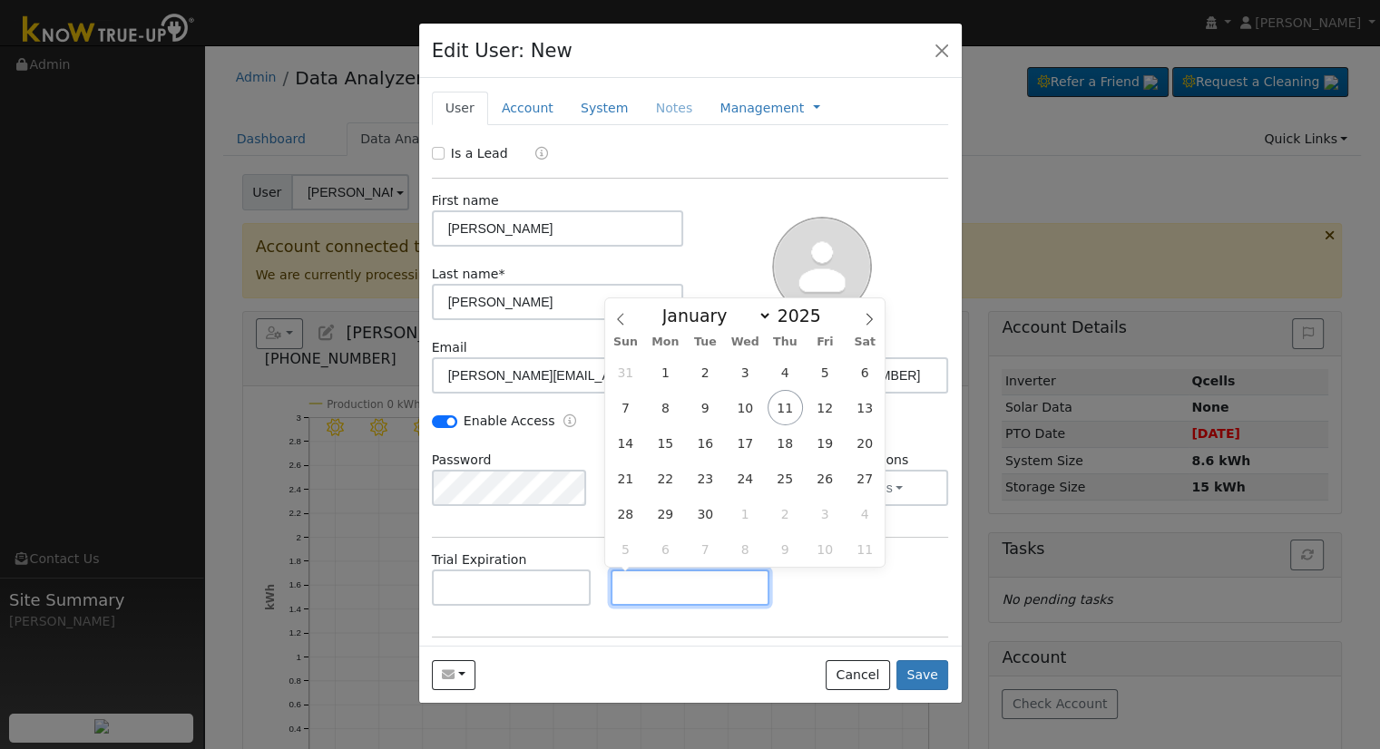
click at [658, 588] on input "text" at bounding box center [690, 588] width 160 height 36
click at [839, 597] on div "Trial Expiration Access Expiration" at bounding box center [690, 587] width 536 height 73
click at [727, 599] on input "text" at bounding box center [690, 588] width 160 height 36
paste input "9/10/2025"
type input "09/10/2030"
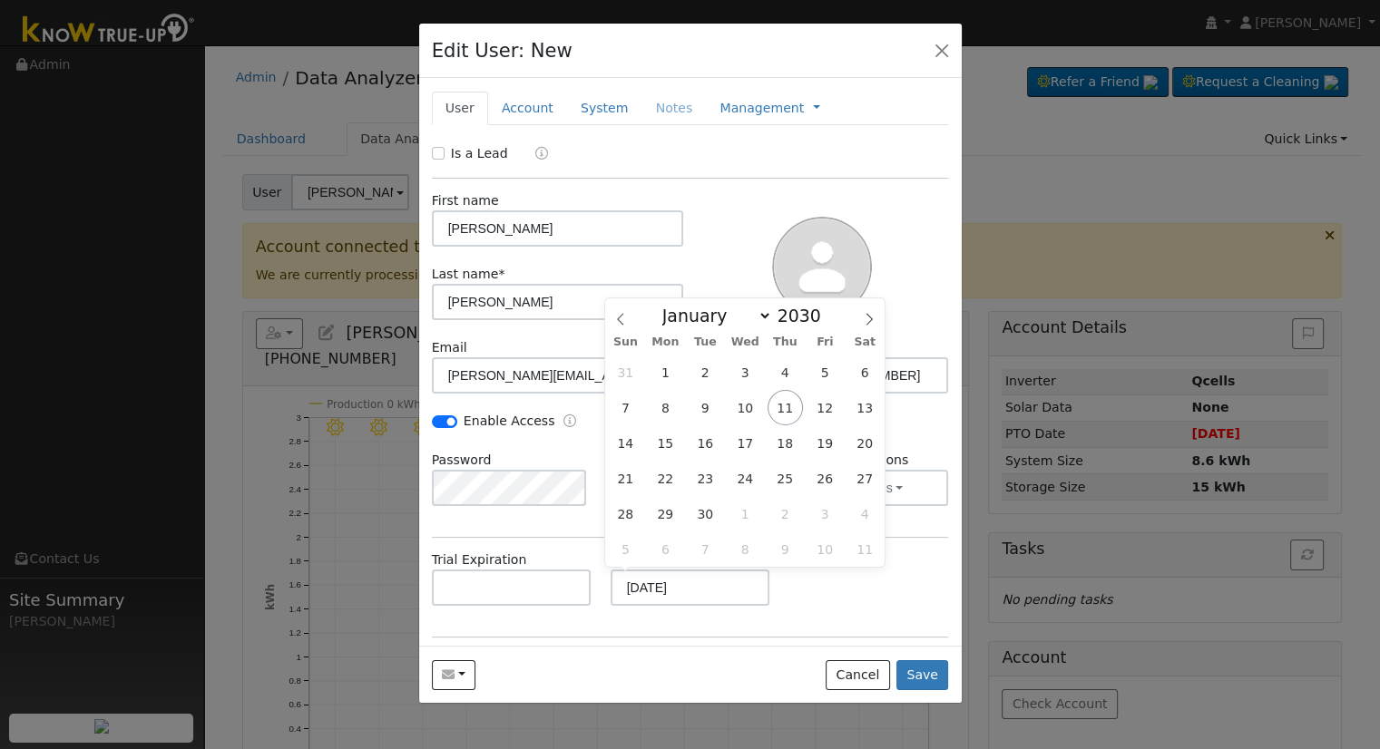
click at [796, 611] on div "Trial Expiration Access Expiration 09/10/2030" at bounding box center [690, 587] width 536 height 73
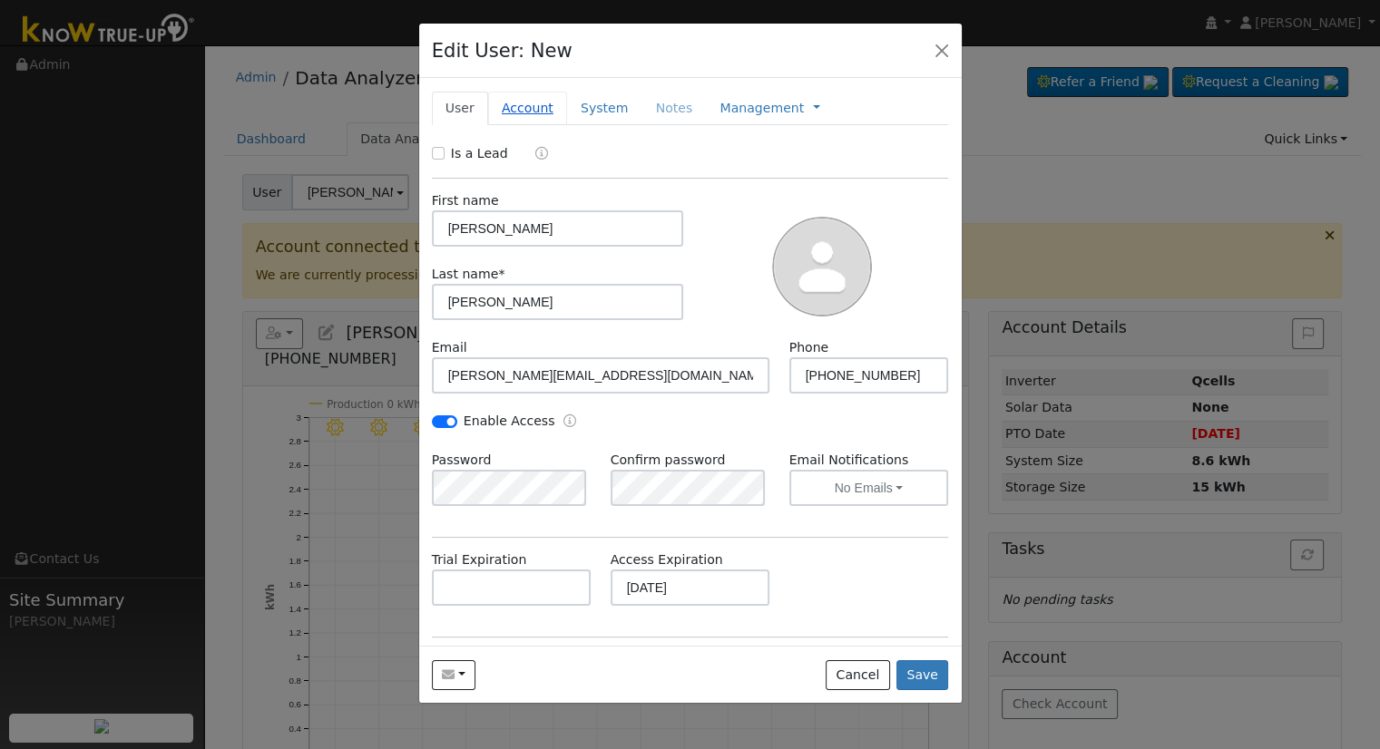
click at [512, 114] on link "Account" at bounding box center [527, 109] width 79 height 34
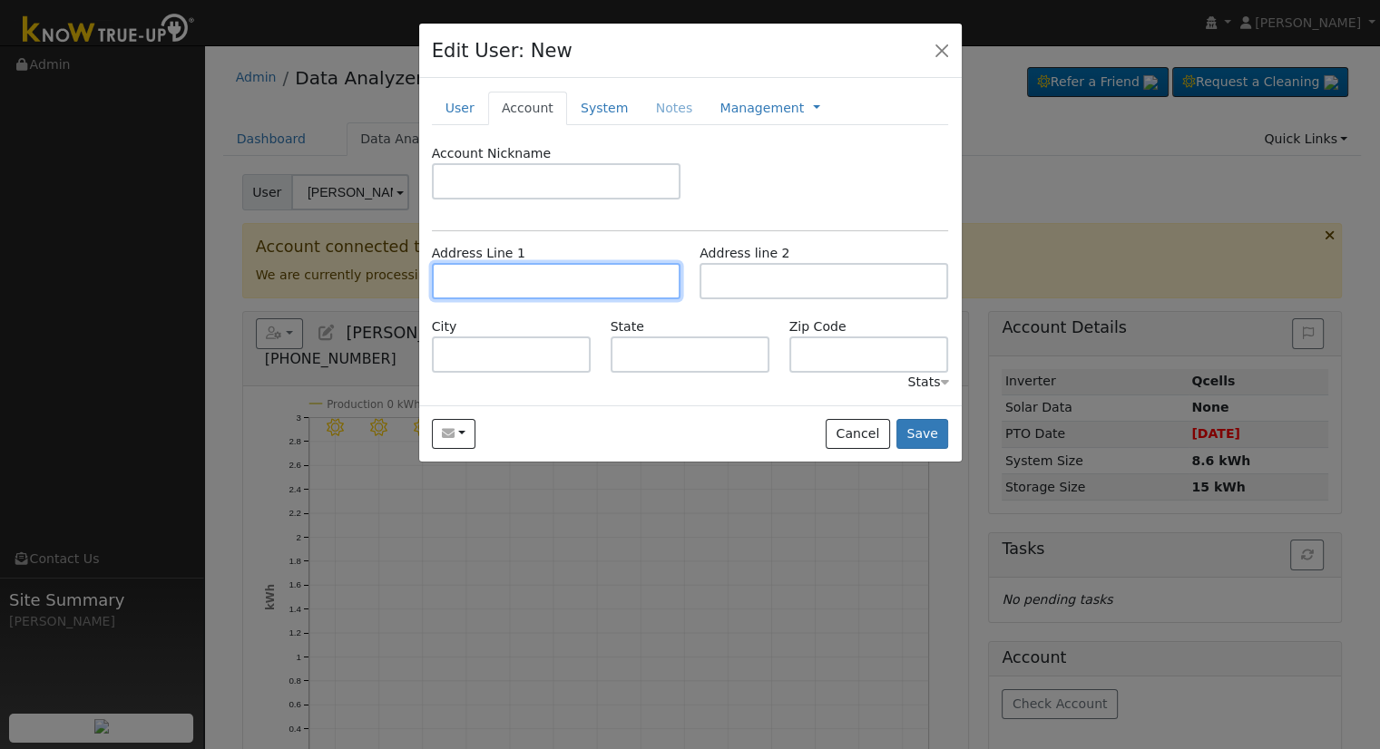
click at [526, 283] on input "text" at bounding box center [556, 281] width 249 height 36
click at [588, 279] on input "text" at bounding box center [556, 281] width 249 height 36
paste input "[STREET_ADDRESS]"
type input "[STREET_ADDRESS]"
type input "Bakersfield"
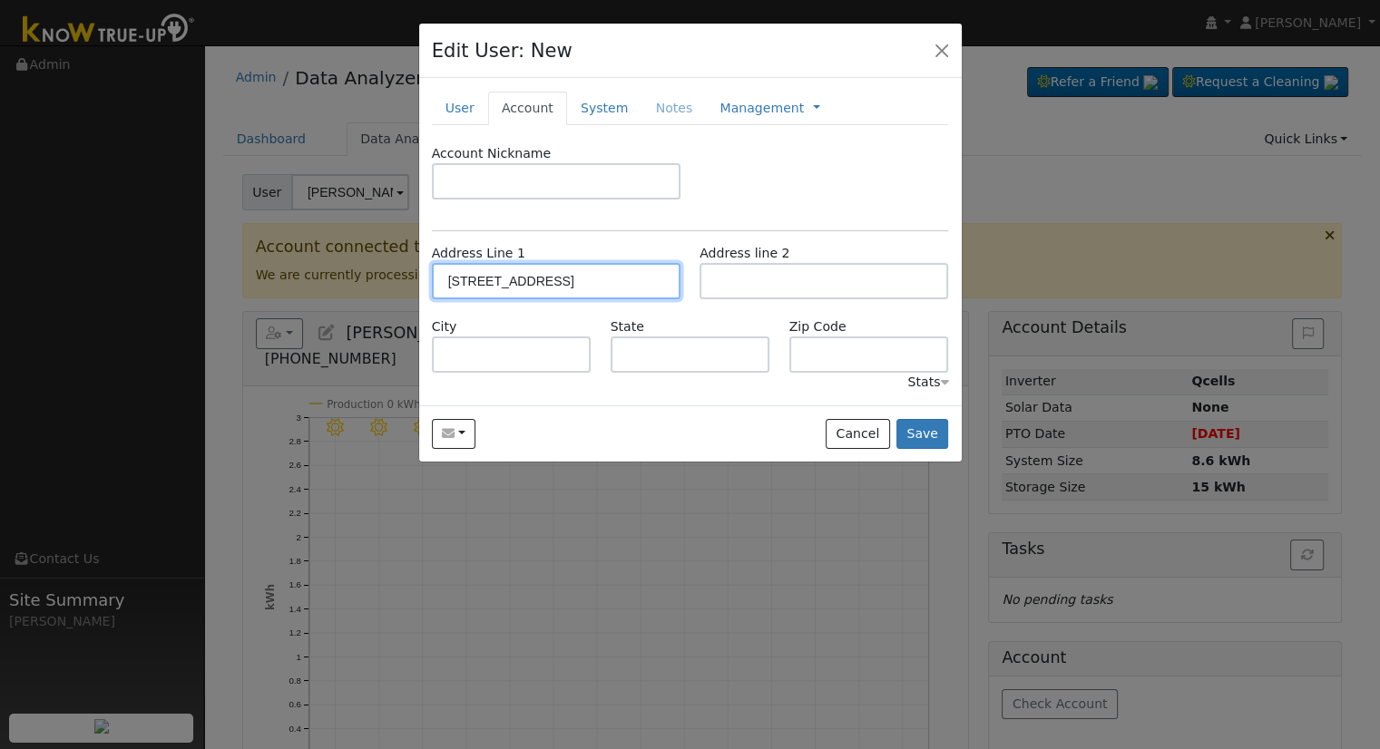
type input "CA"
type input "93313"
click at [571, 100] on link "System" at bounding box center [604, 109] width 75 height 34
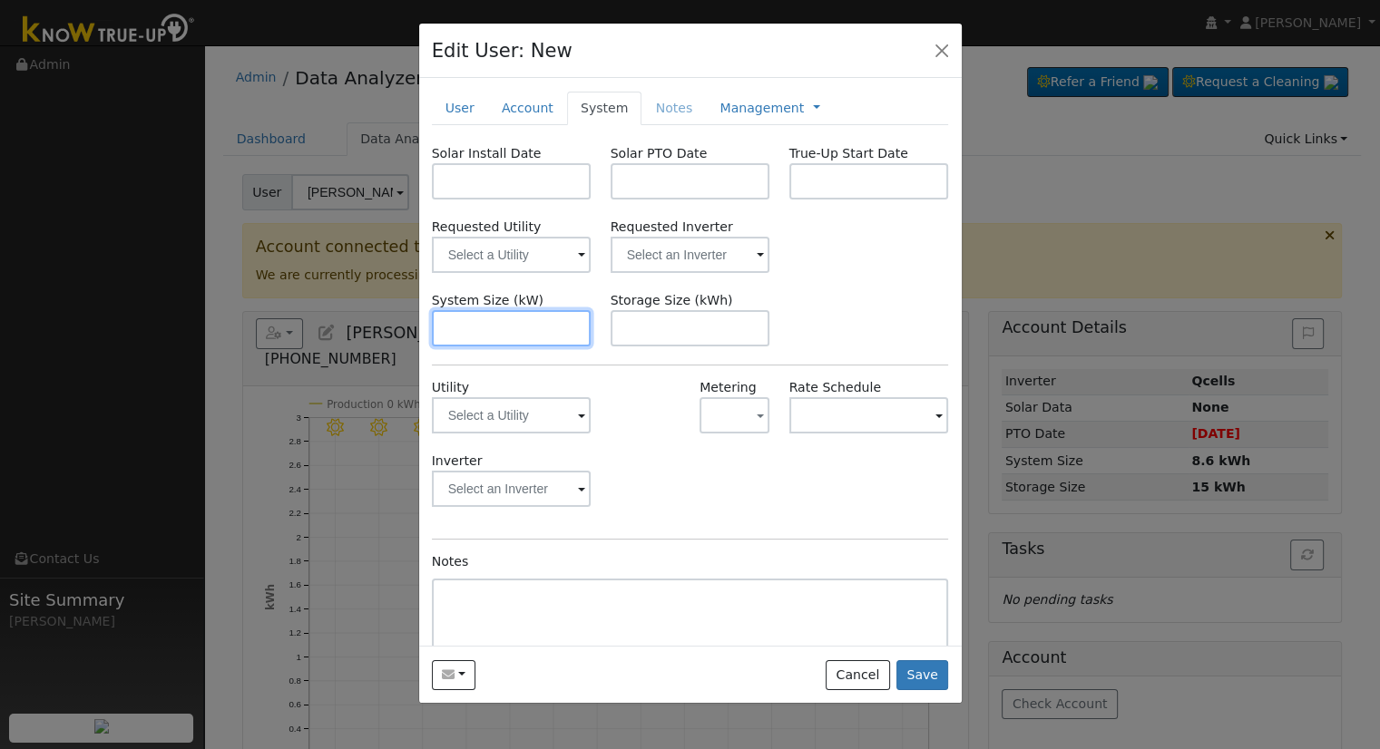
click at [518, 320] on input "text" at bounding box center [512, 328] width 160 height 36
click at [525, 334] on input "text" at bounding box center [512, 328] width 160 height 36
paste input "7.040"
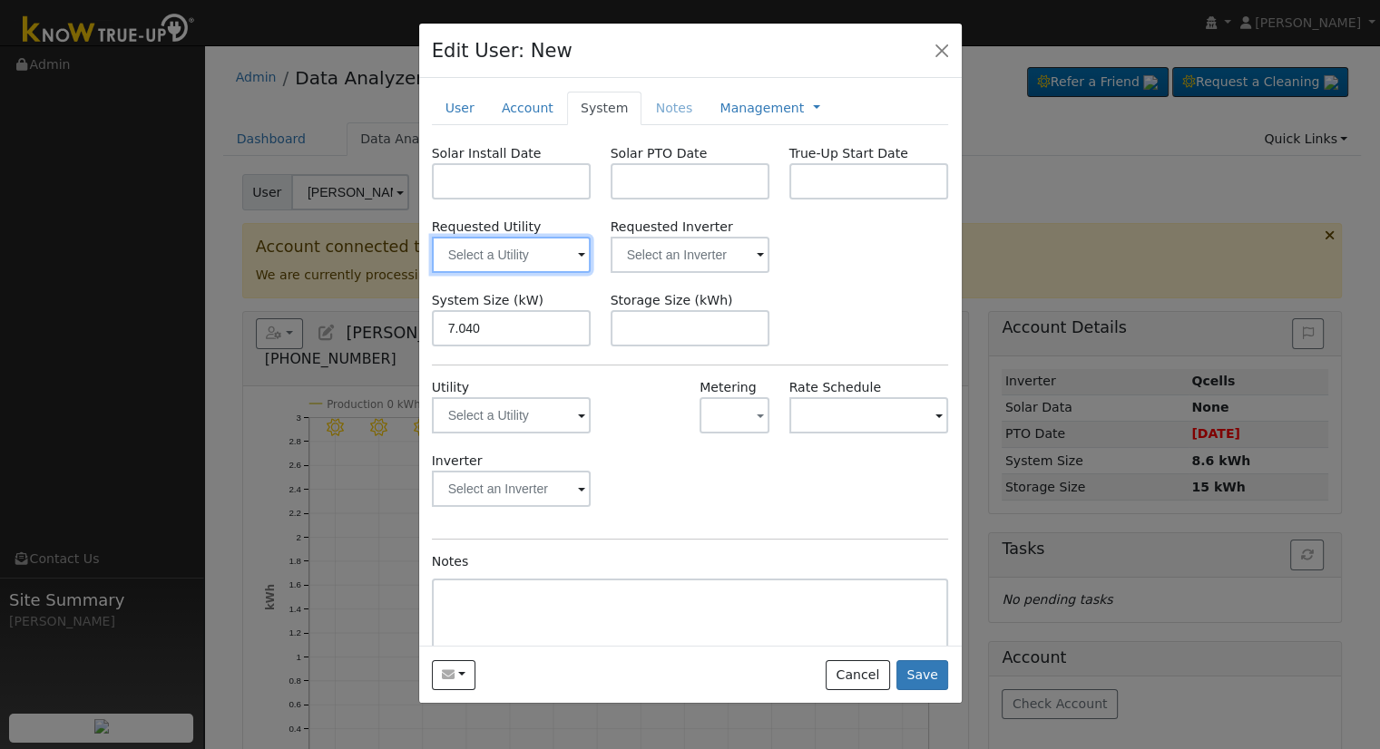
type input "7"
click at [518, 254] on input "text" at bounding box center [512, 255] width 160 height 36
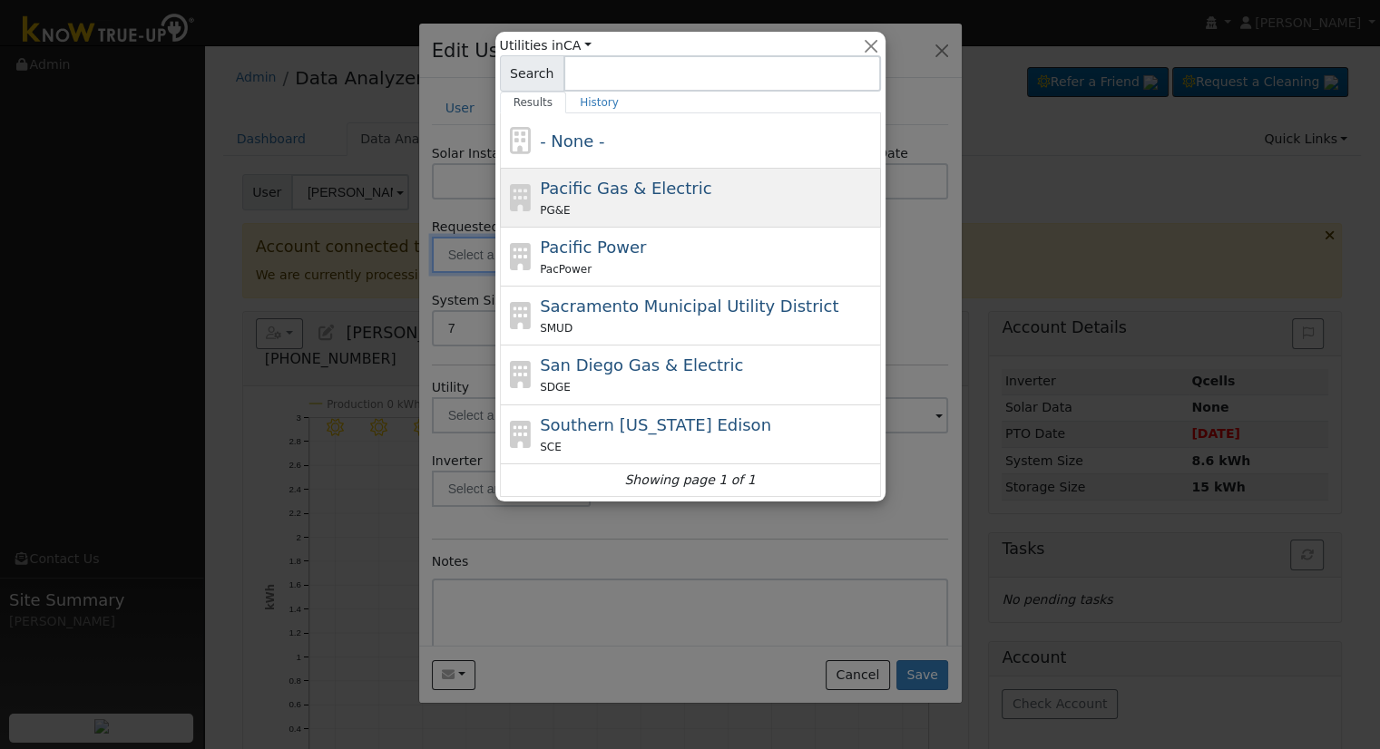
click at [628, 208] on div "PG&E" at bounding box center [708, 209] width 337 height 19
type input "Pacific Gas & Electric"
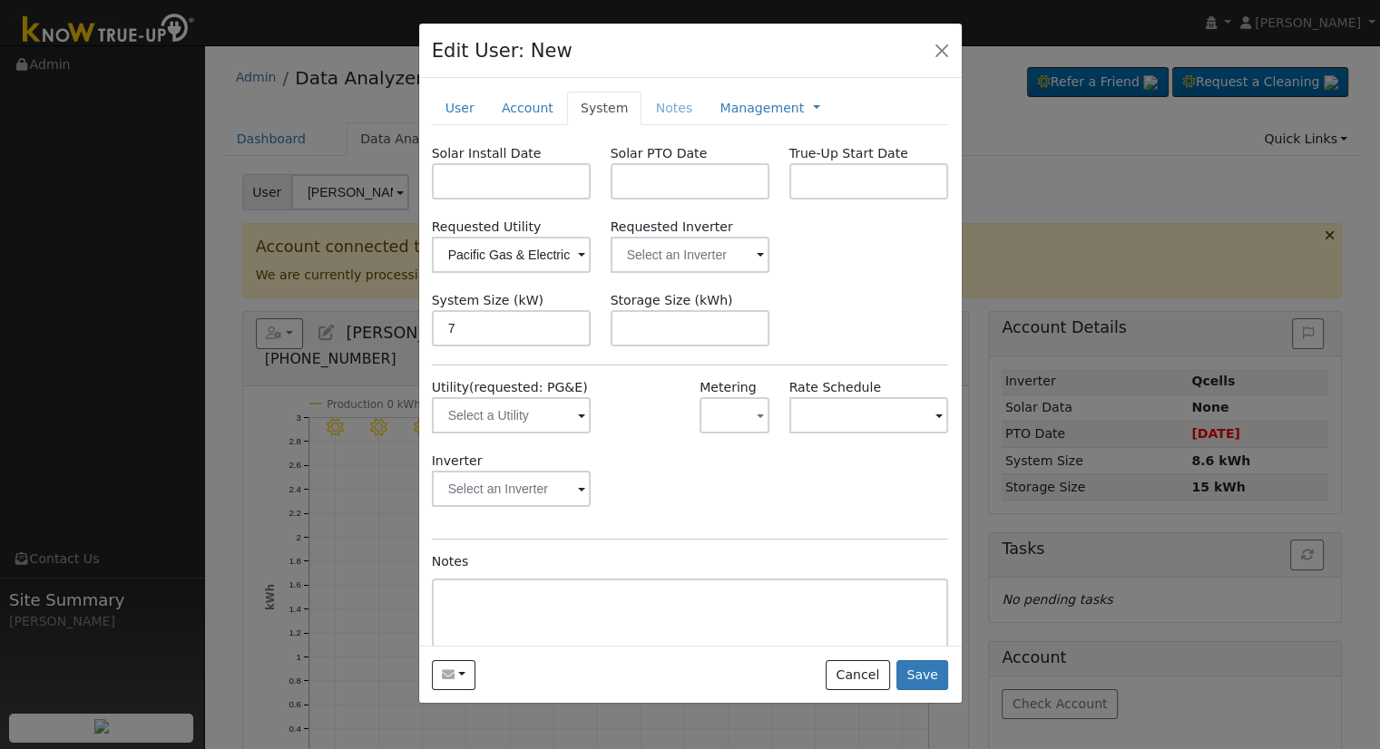
click at [656, 150] on label "Solar PTO Date" at bounding box center [658, 153] width 97 height 19
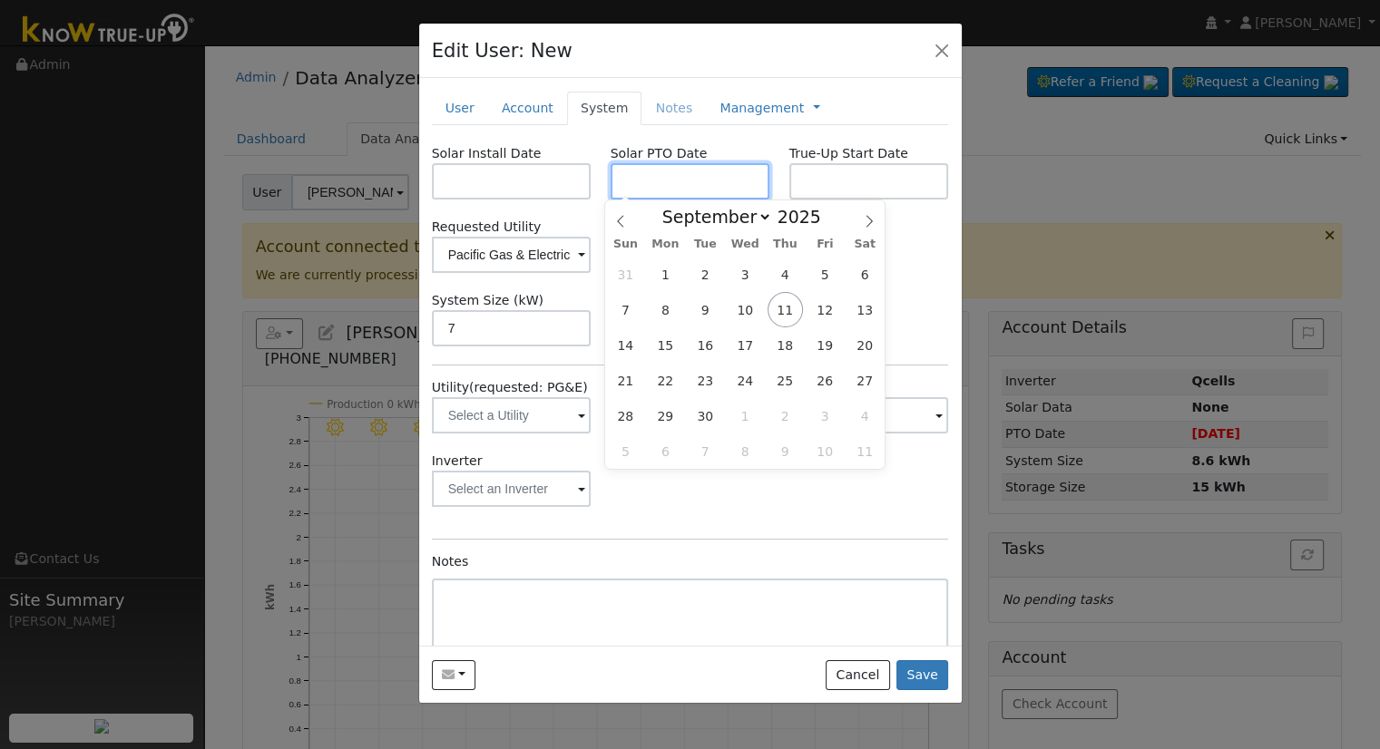
click at [656, 179] on input "text" at bounding box center [690, 181] width 160 height 36
paste input "9/10/2025"
type input "[DATE]"
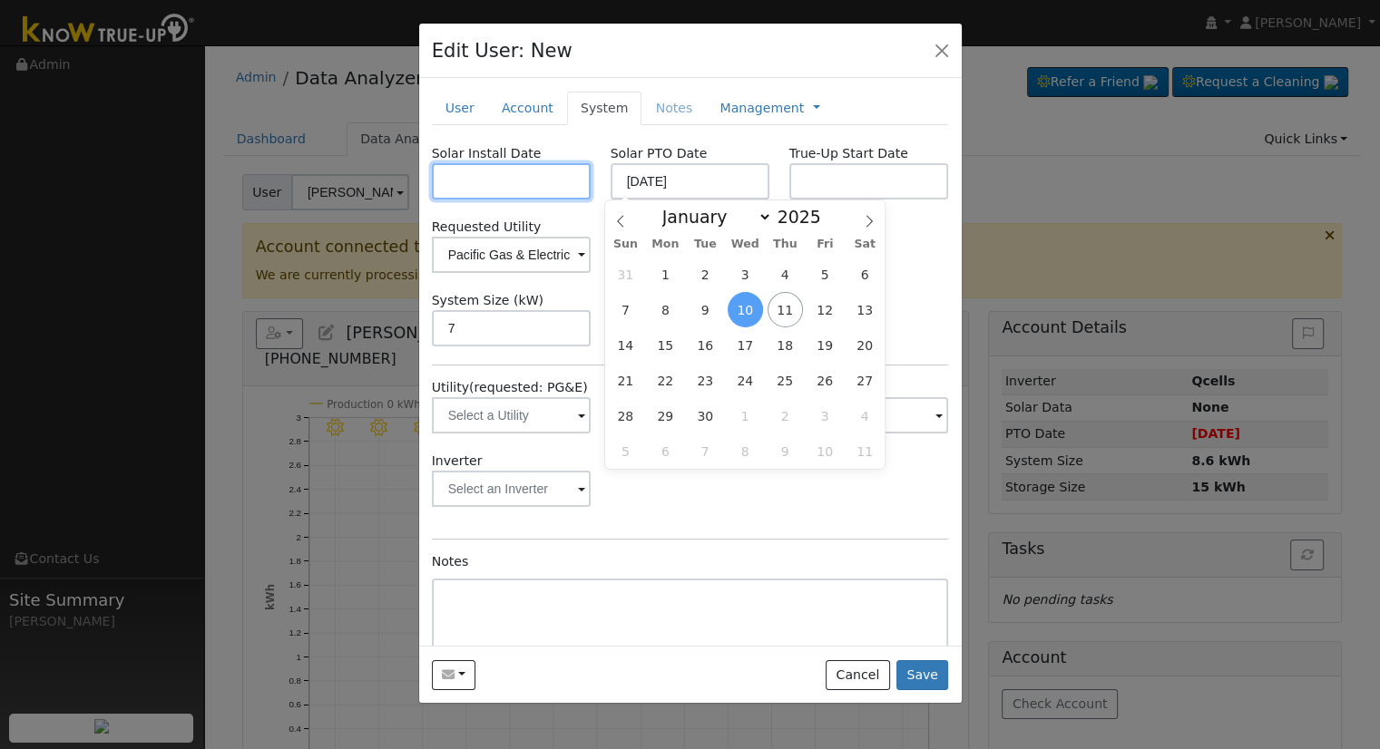
click at [476, 173] on input "text" at bounding box center [512, 181] width 160 height 36
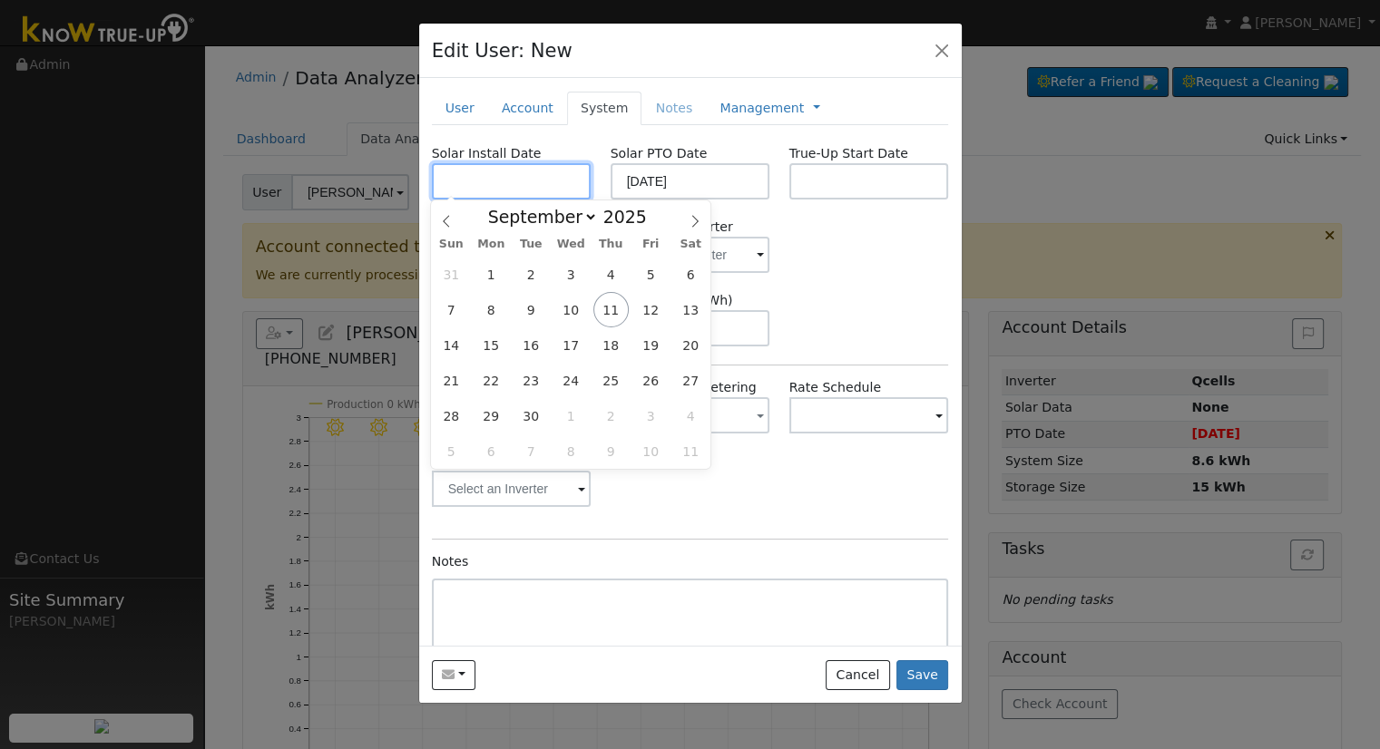
paste input "8/13/2025"
type input "08/13/2025"
click at [840, 300] on div "System Size (kW) 7 Storage Size (kWh)" at bounding box center [690, 318] width 536 height 55
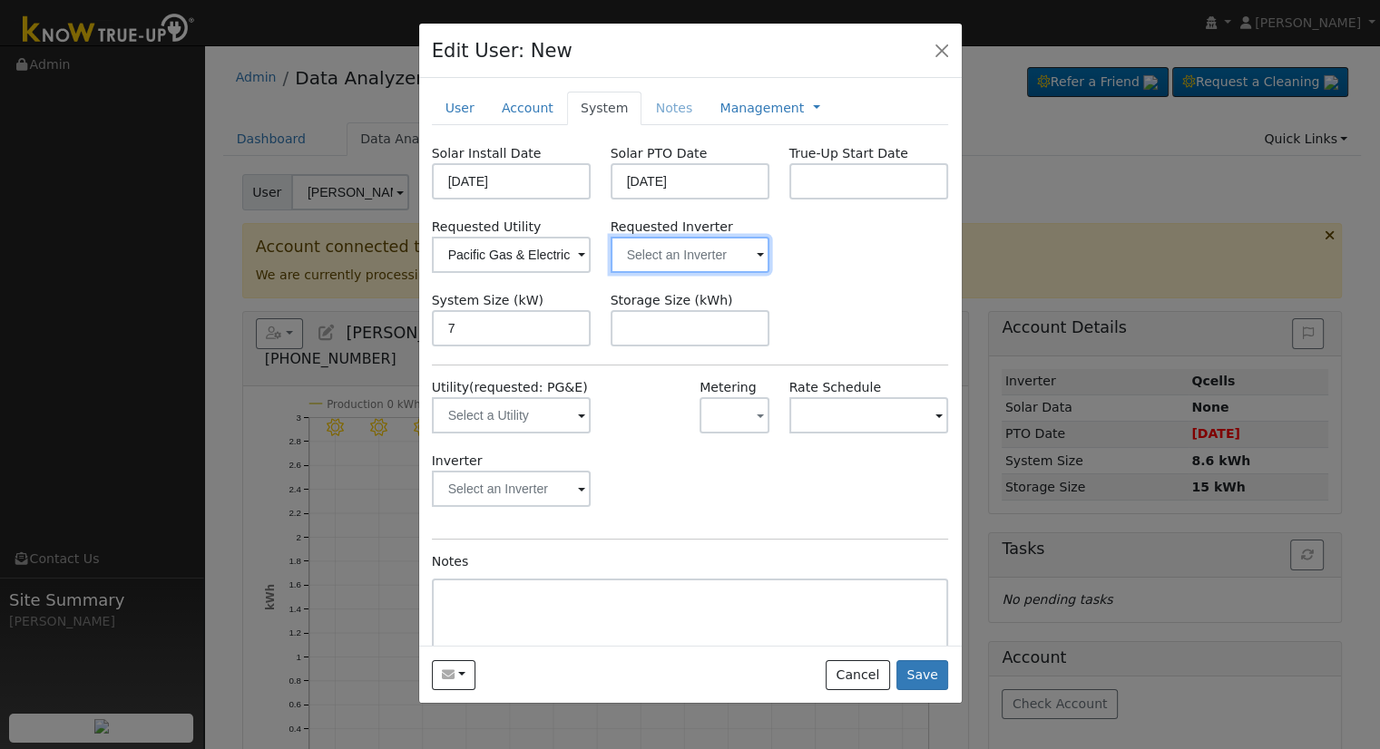
click at [734, 251] on input "text" at bounding box center [690, 255] width 160 height 36
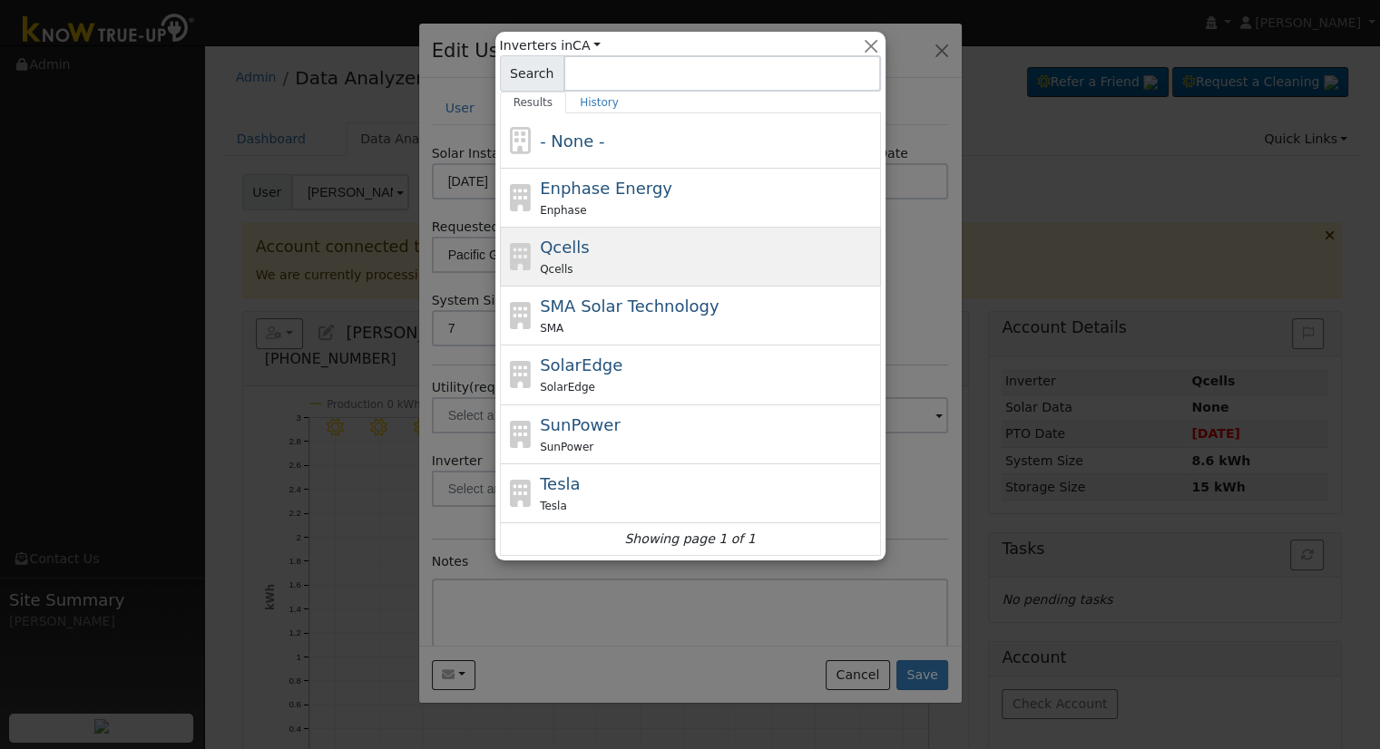
click at [626, 252] on div "Qcells Qcells" at bounding box center [708, 257] width 337 height 44
type input "Qcells"
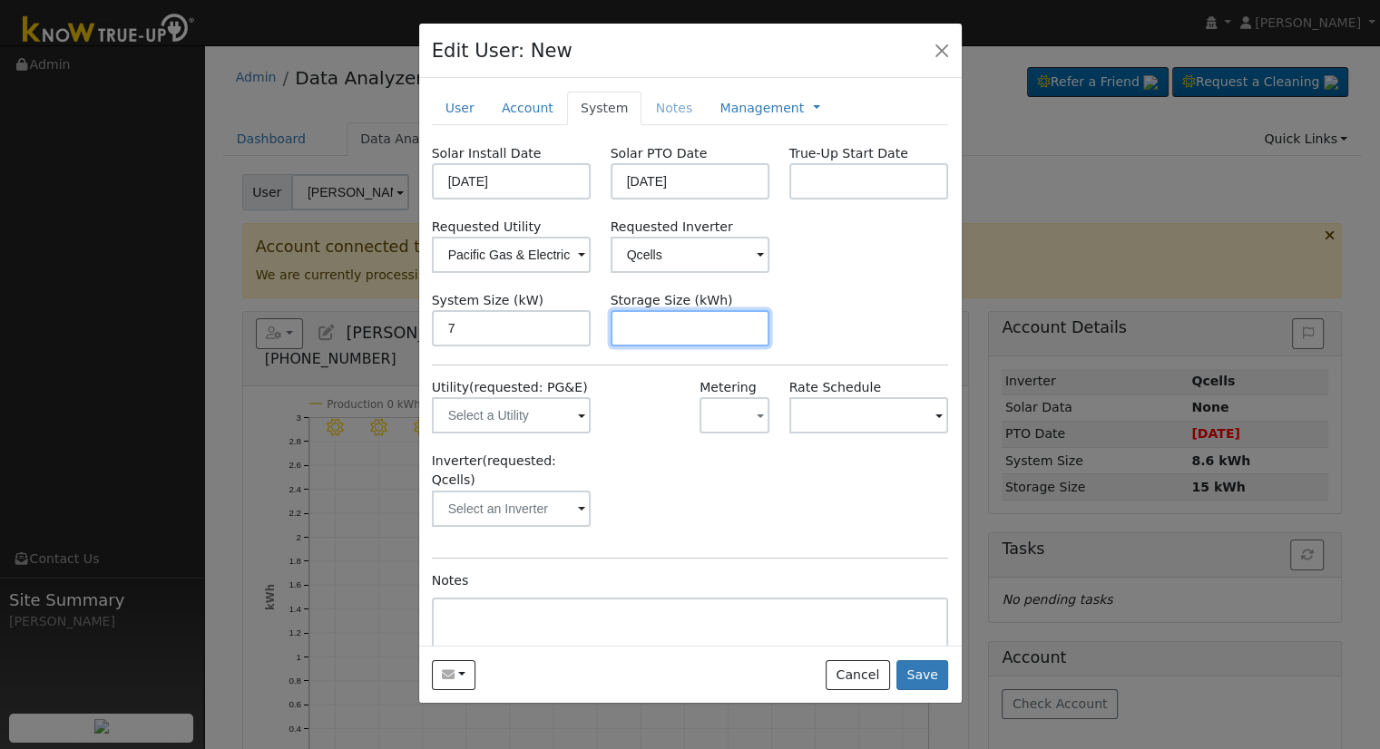
click at [667, 326] on input "text" at bounding box center [690, 328] width 160 height 36
click at [631, 338] on input "text" at bounding box center [690, 328] width 160 height 36
paste input "15.00"
type input "15"
click at [740, 108] on link "Management" at bounding box center [761, 108] width 84 height 19
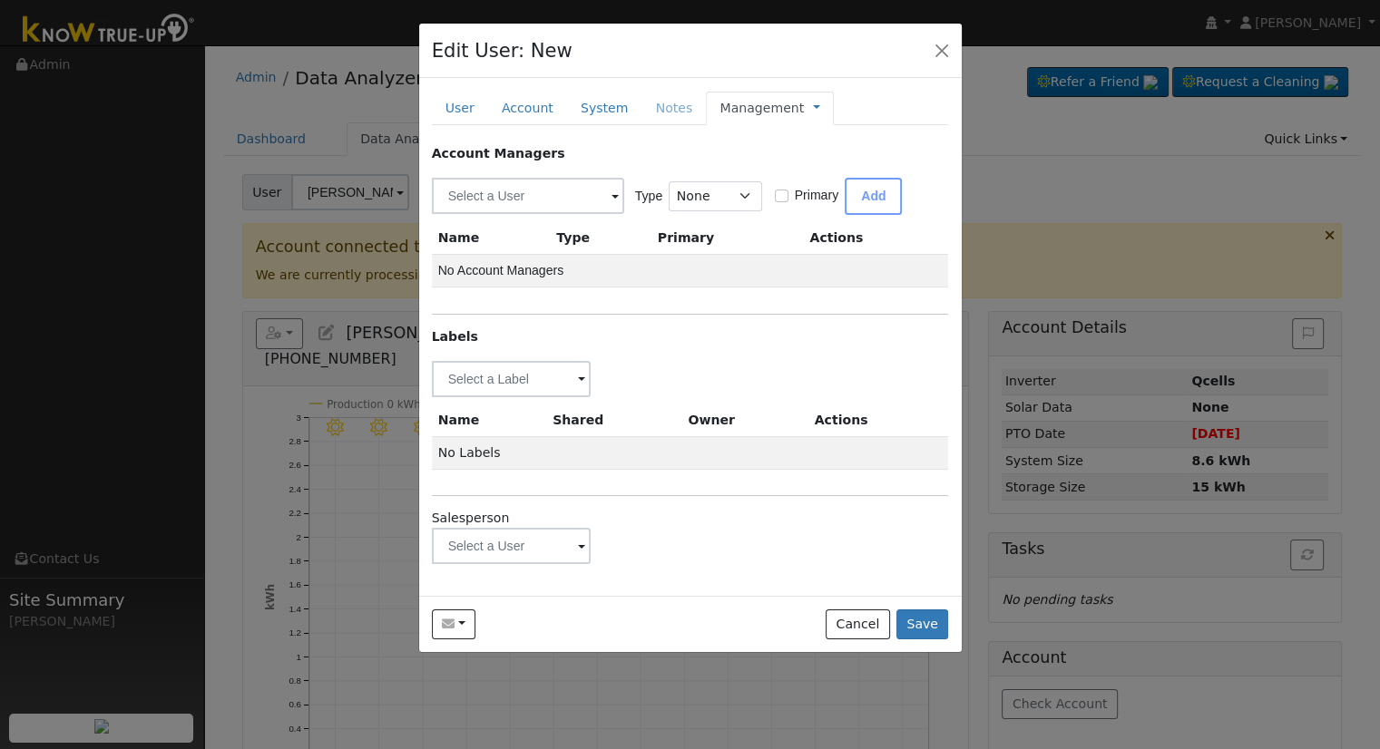
click at [533, 398] on div "Account Managers Type None Manager Sales Other Primary Add Name Type Primary Ac…" at bounding box center [690, 354] width 517 height 421
click at [533, 367] on input "text" at bounding box center [512, 379] width 160 height 36
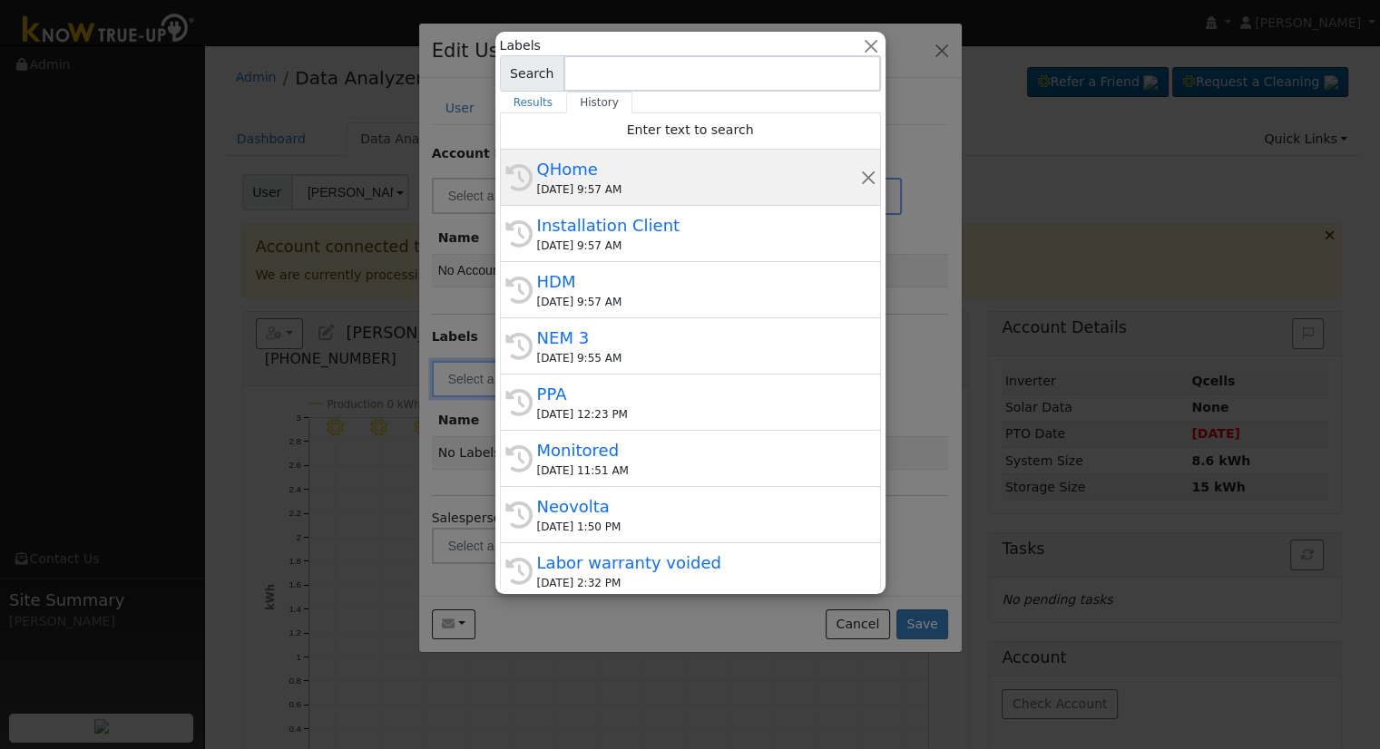
click at [636, 190] on div "09/11/2025 9:57 AM" at bounding box center [698, 189] width 323 height 16
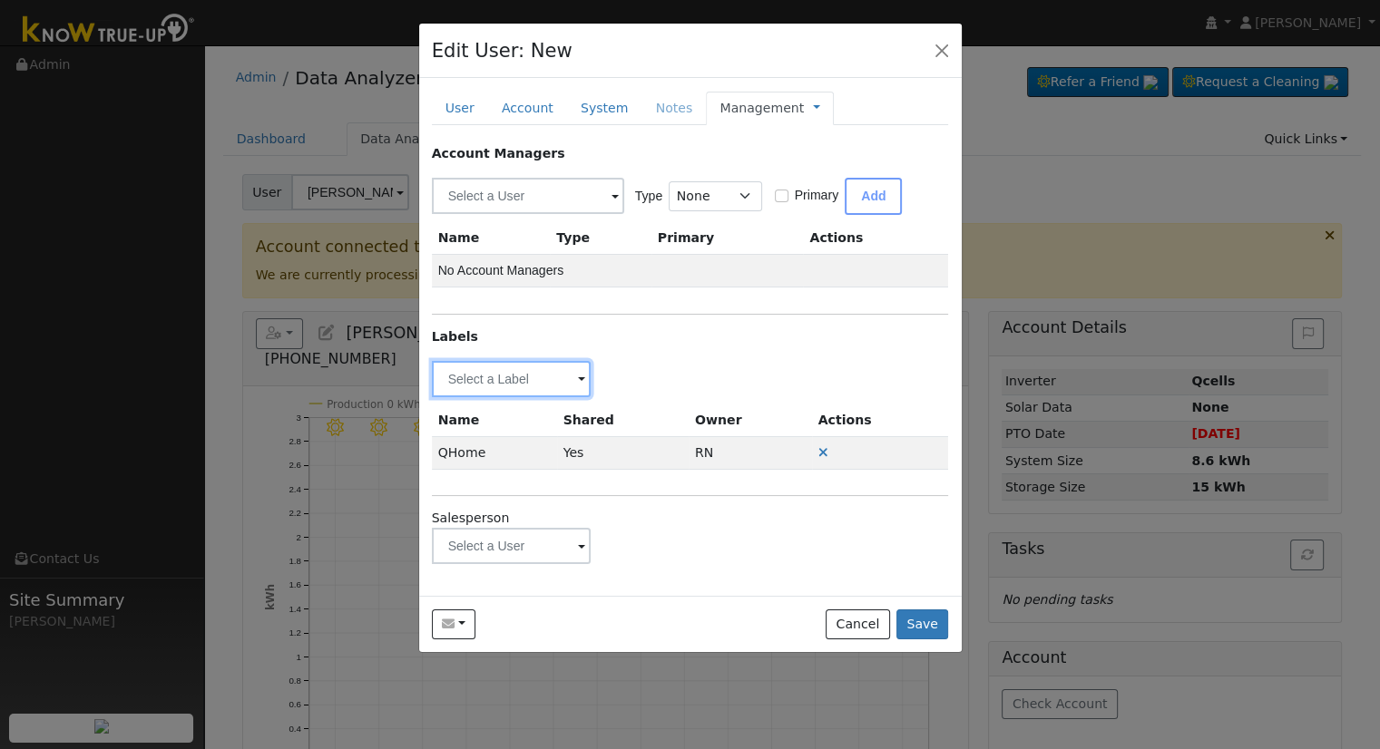
click at [546, 369] on input "text" at bounding box center [512, 379] width 160 height 36
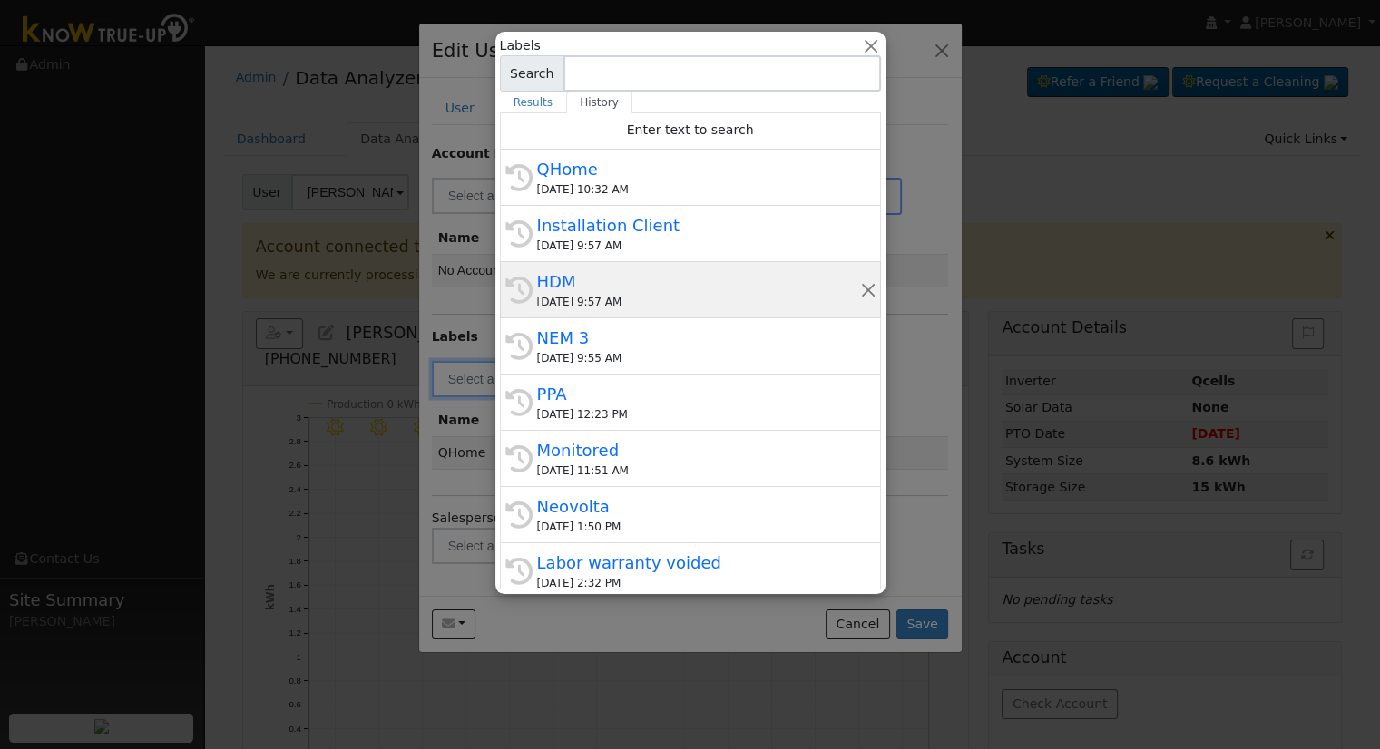
click at [599, 287] on div "HDM" at bounding box center [698, 281] width 323 height 24
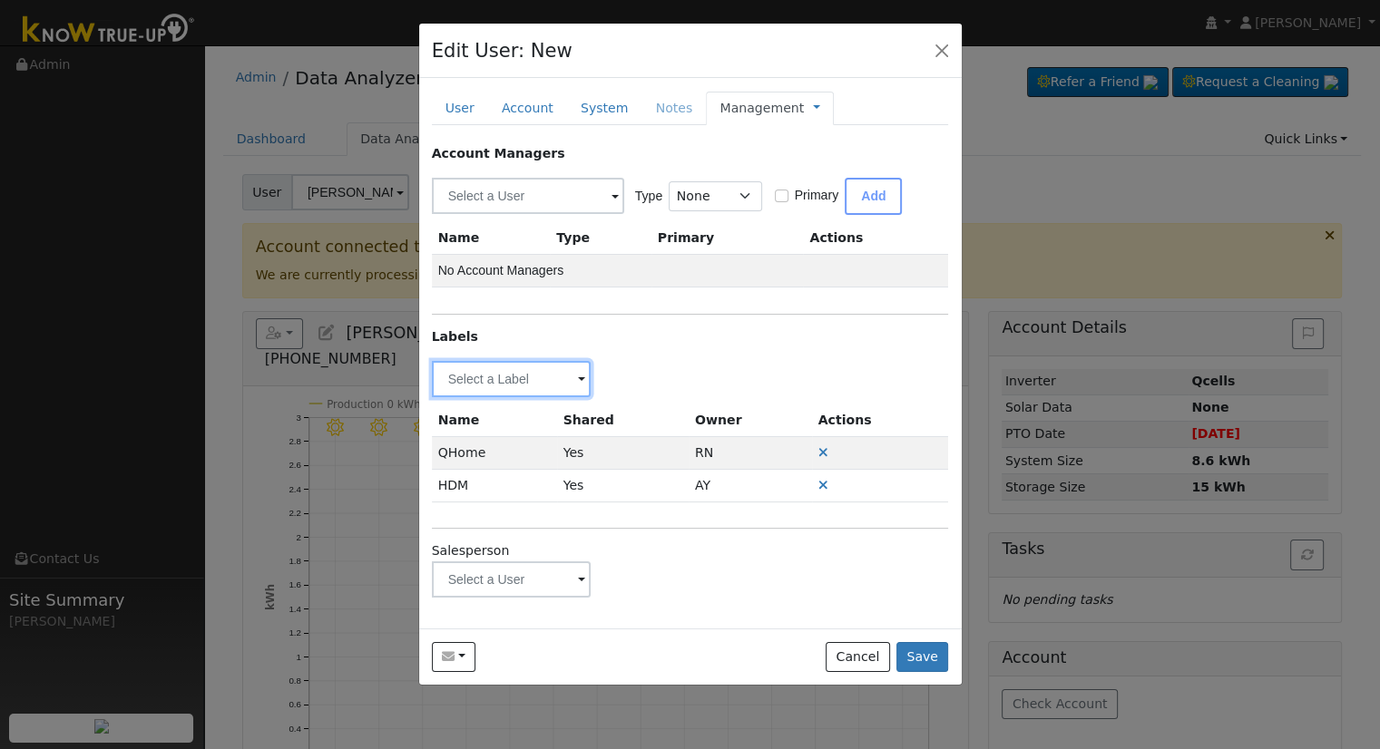
click at [530, 377] on input "text" at bounding box center [512, 379] width 160 height 36
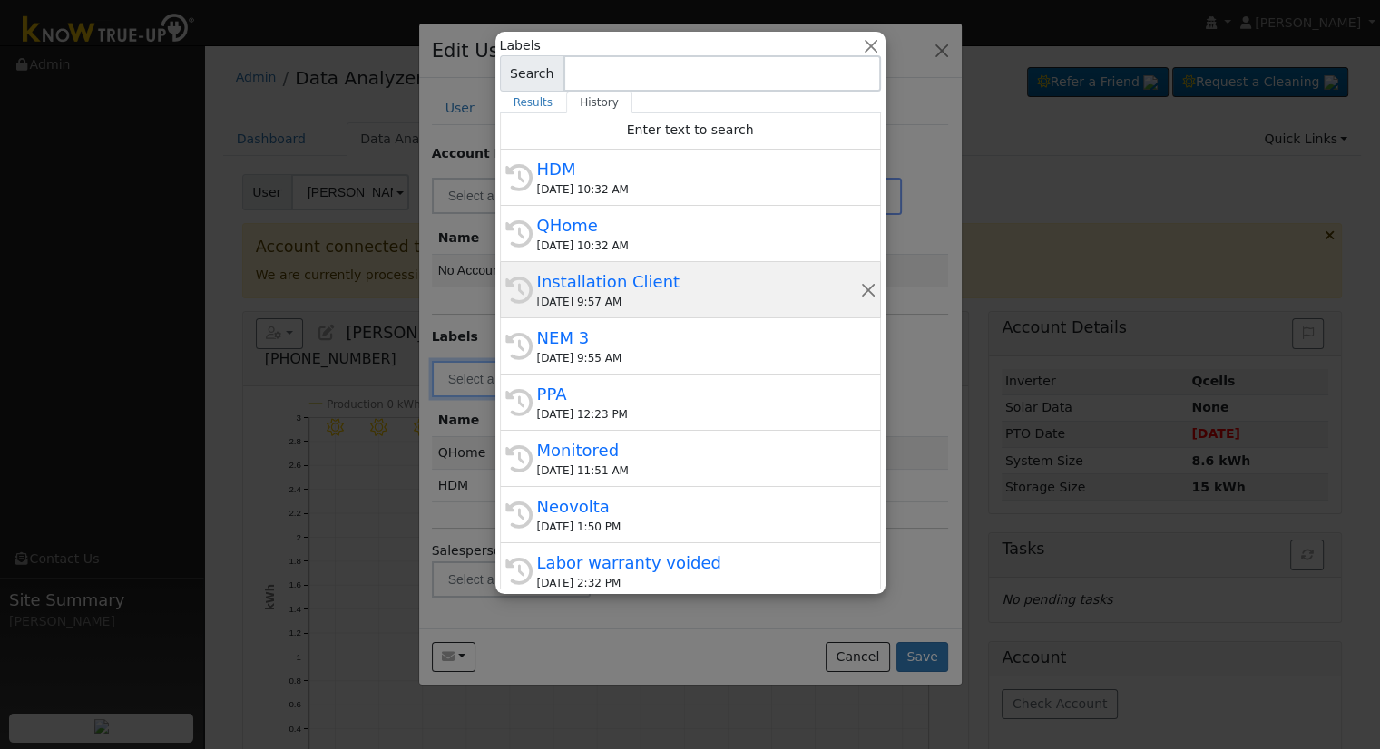
click at [610, 288] on div "Installation Client" at bounding box center [698, 281] width 323 height 24
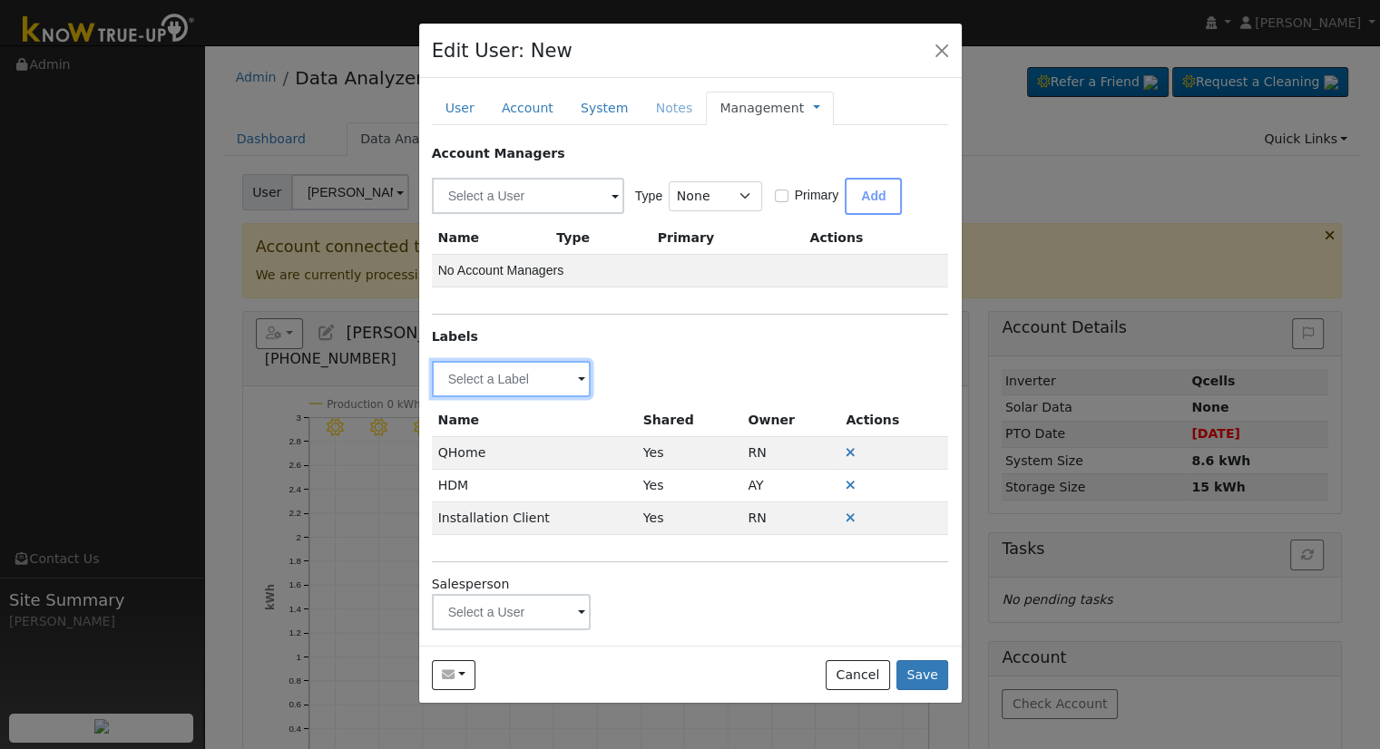
click at [541, 390] on input "text" at bounding box center [512, 379] width 160 height 36
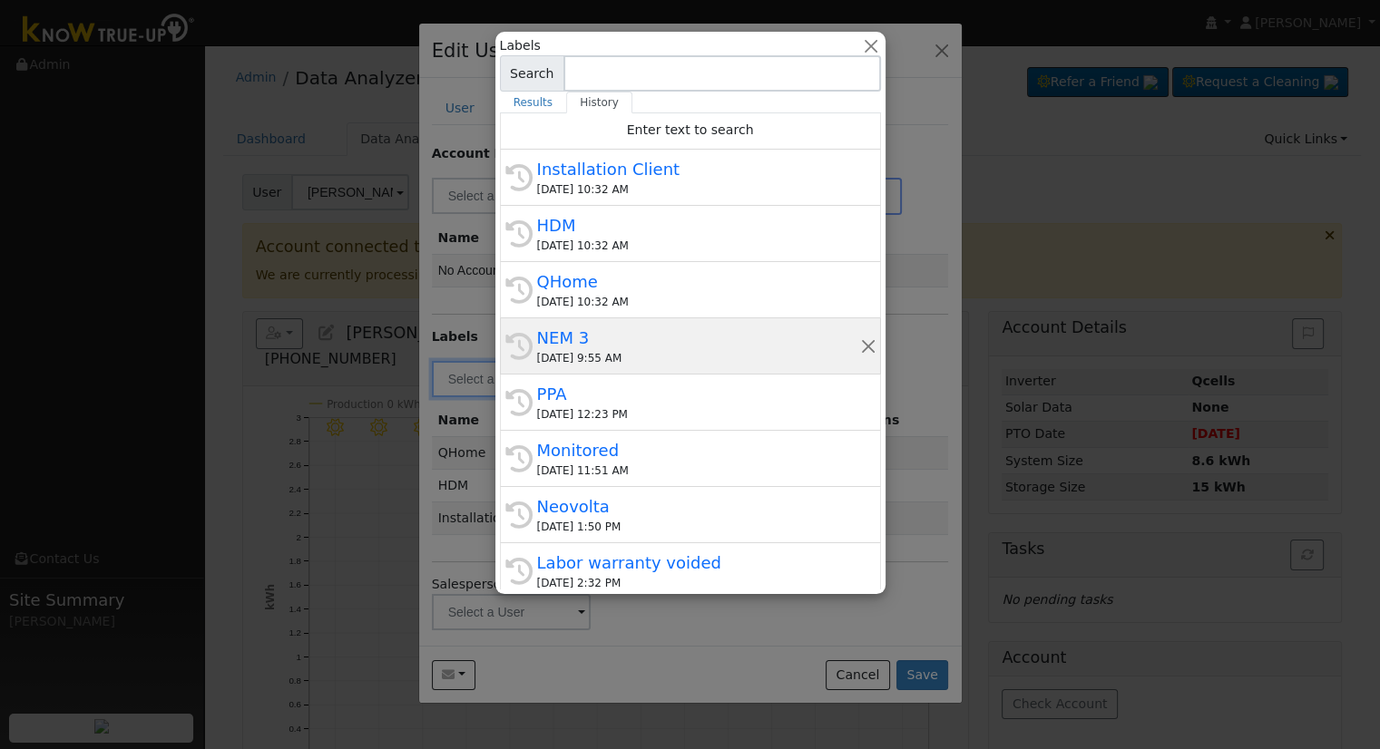
click at [647, 360] on div "09/11/2025 9:55 AM" at bounding box center [698, 358] width 323 height 16
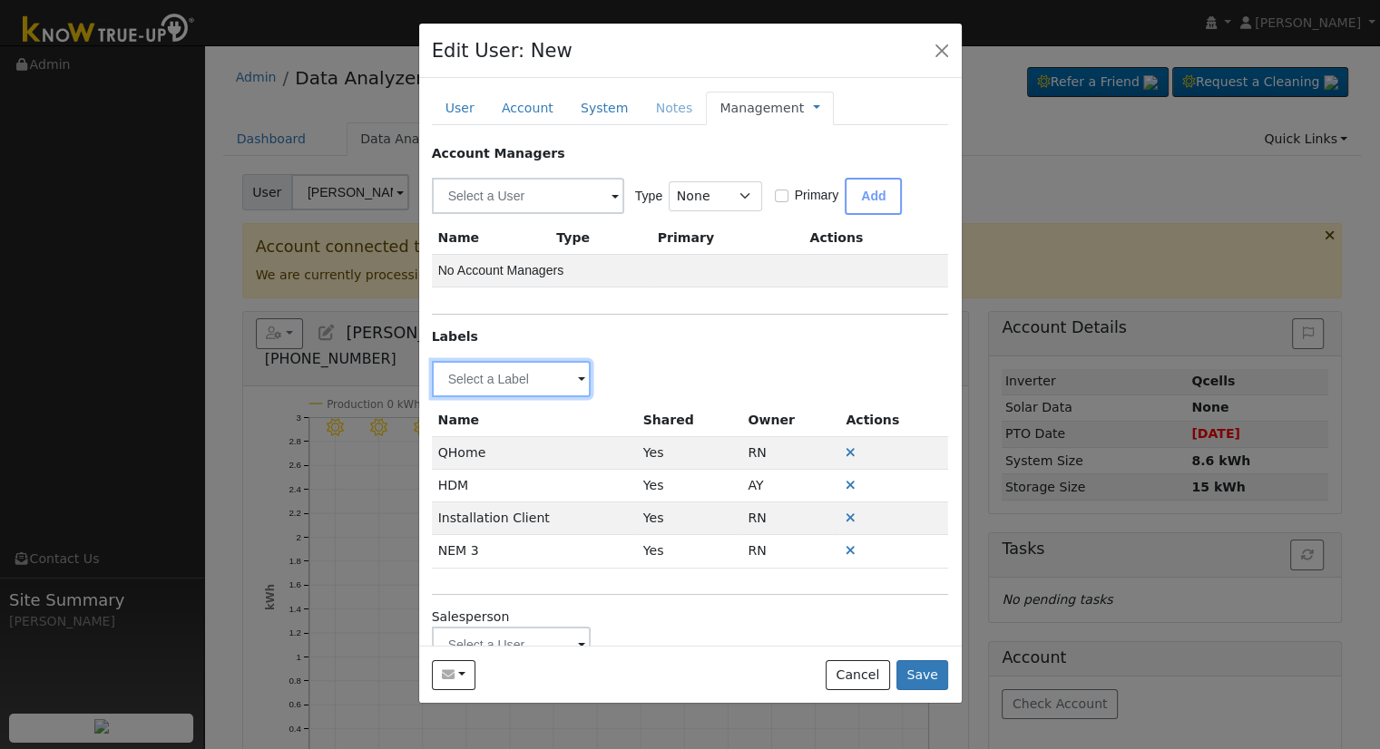
click at [553, 382] on input "text" at bounding box center [512, 379] width 160 height 36
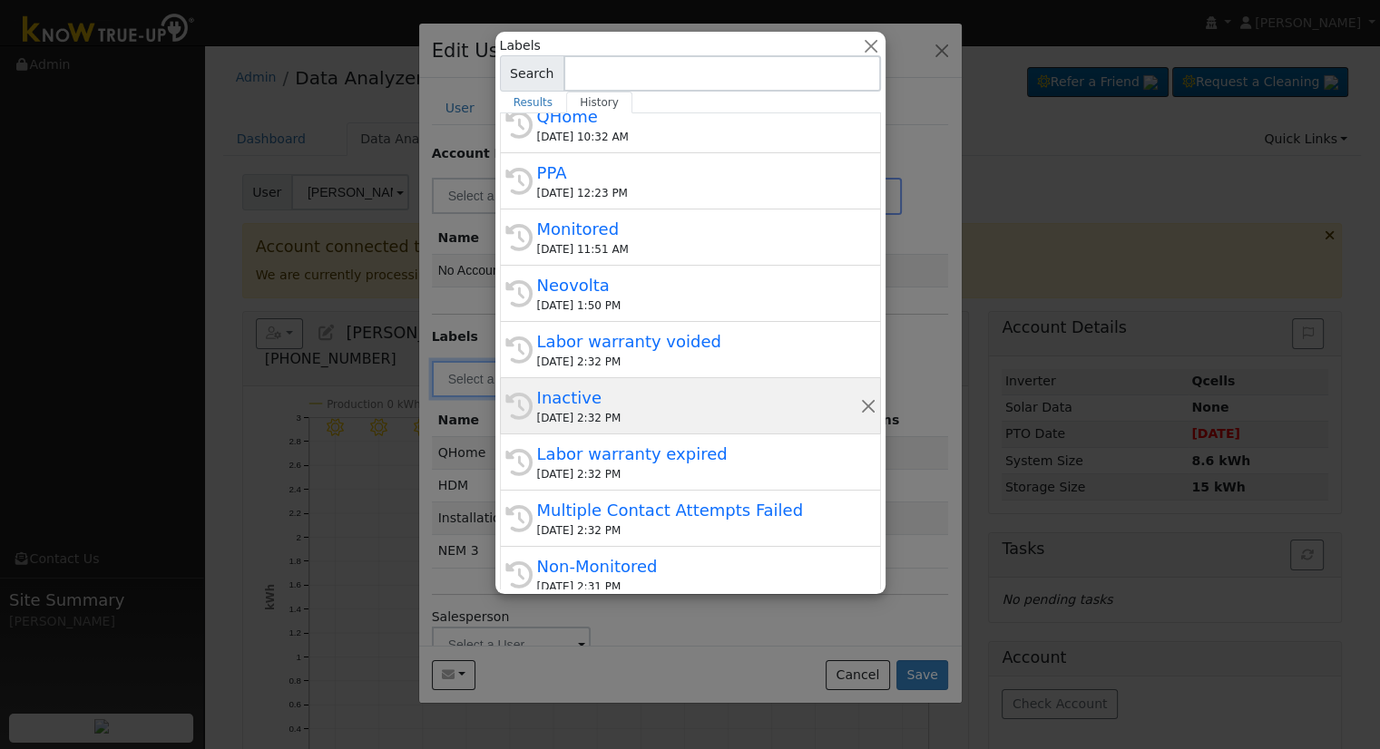
scroll to position [272, 0]
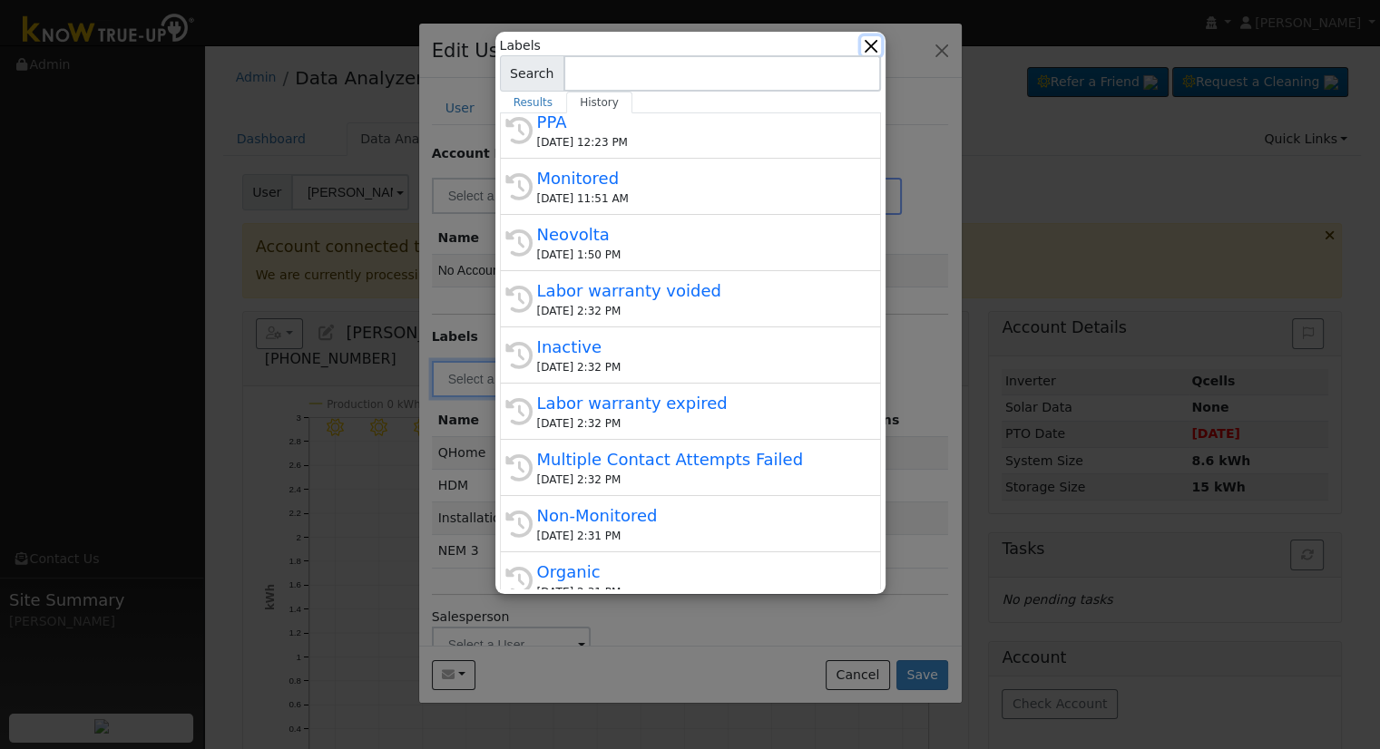
click at [869, 48] on button "button" at bounding box center [870, 45] width 19 height 19
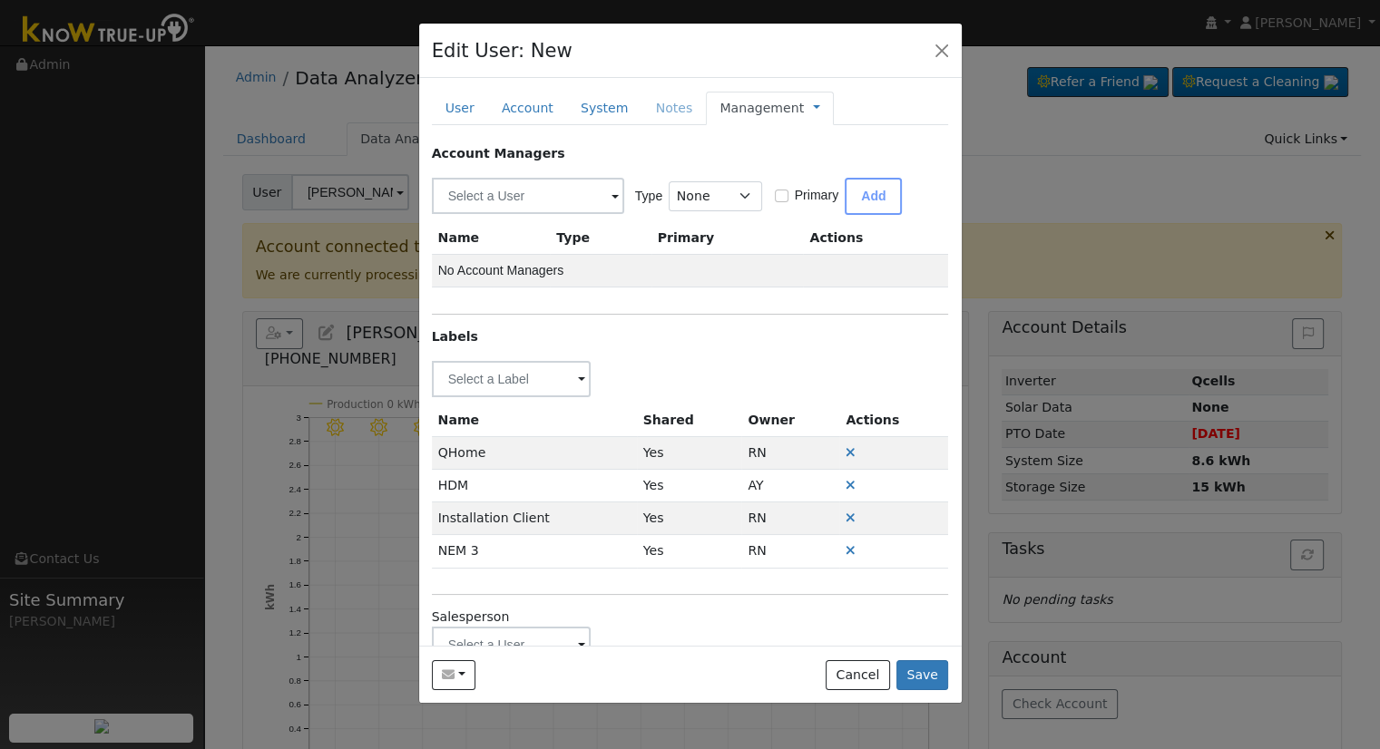
click at [762, 113] on link "Management" at bounding box center [761, 108] width 84 height 19
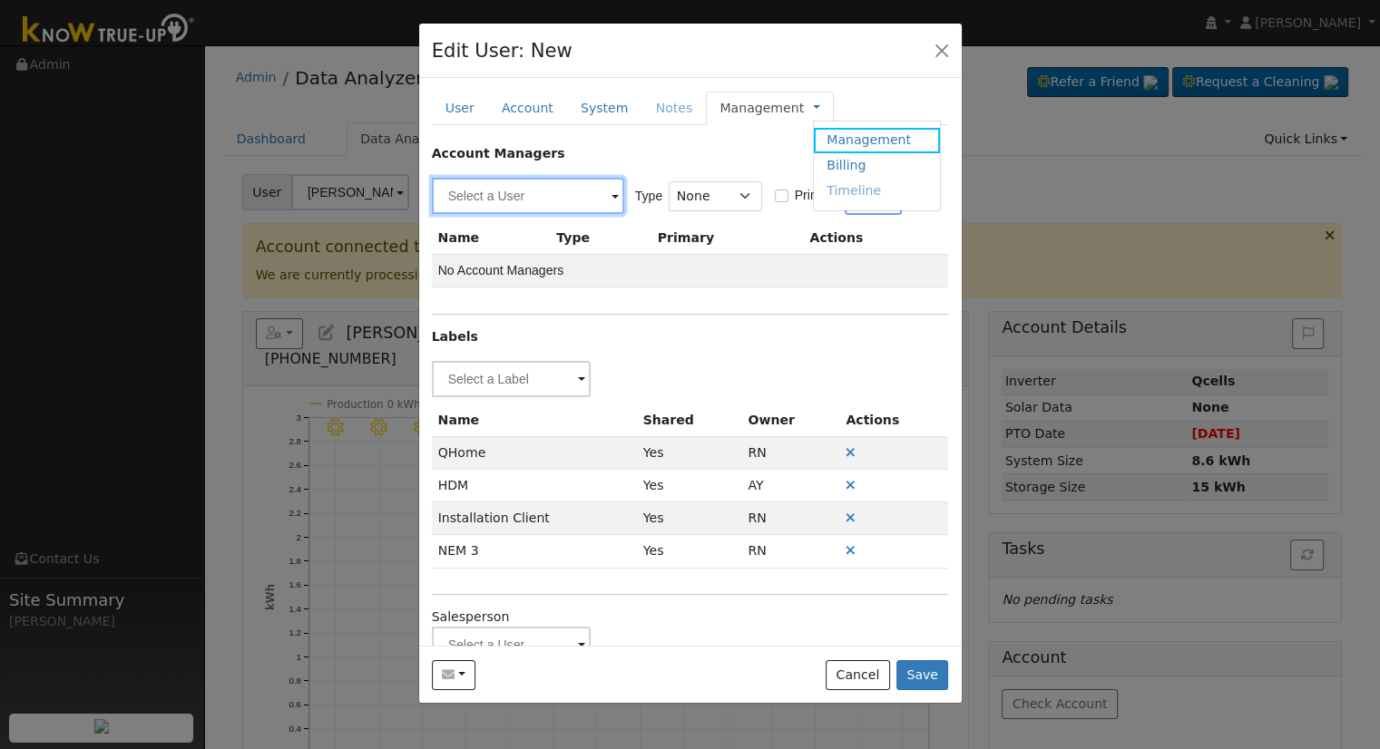
click at [559, 191] on input "text" at bounding box center [528, 196] width 192 height 36
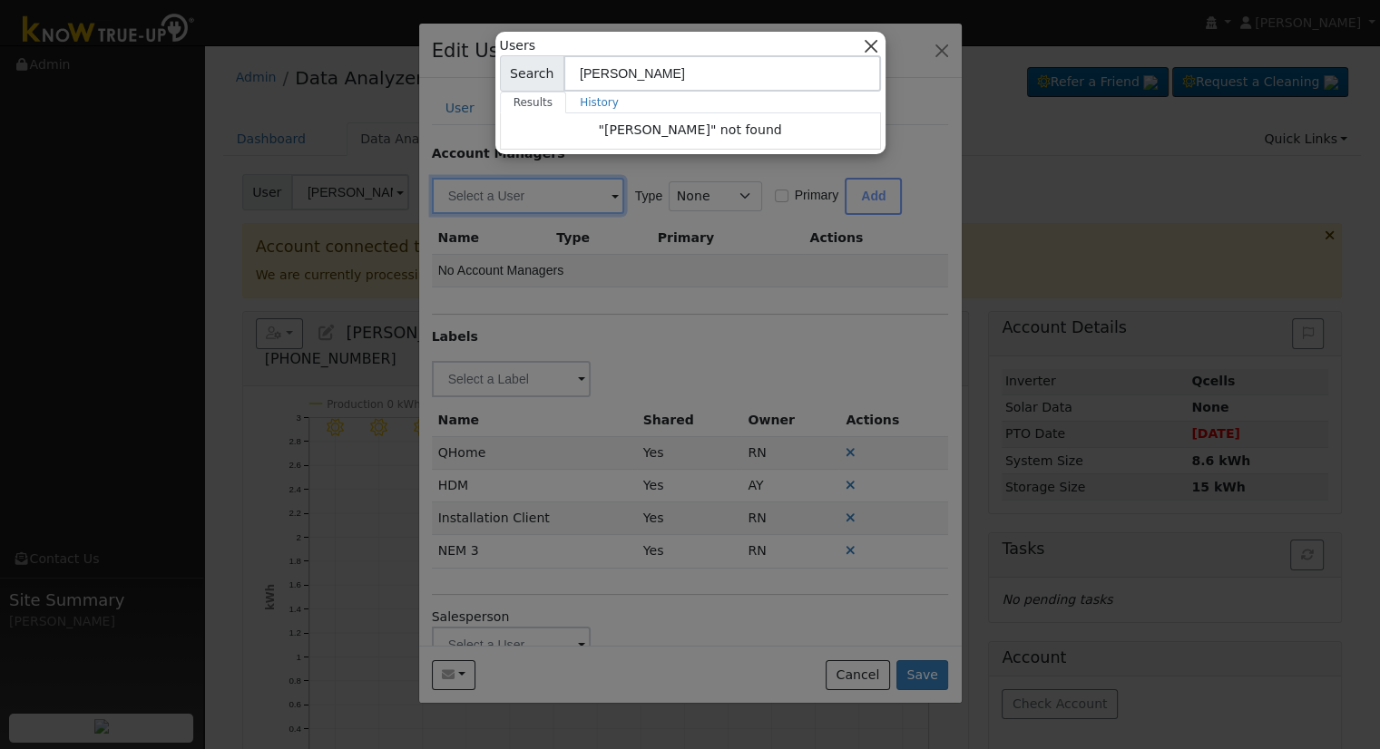
type input "justin"
click at [880, 42] on button "button" at bounding box center [870, 45] width 19 height 19
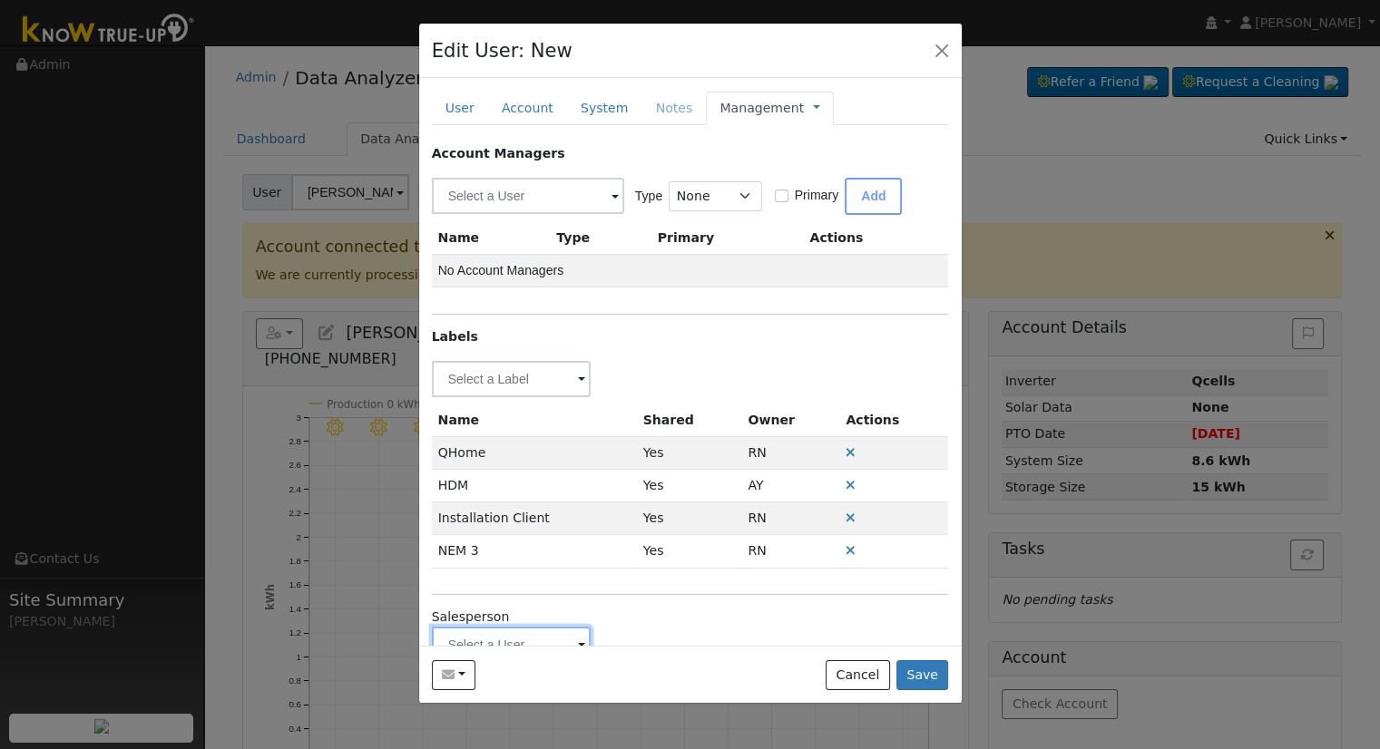
click at [519, 635] on input "text" at bounding box center [512, 645] width 160 height 36
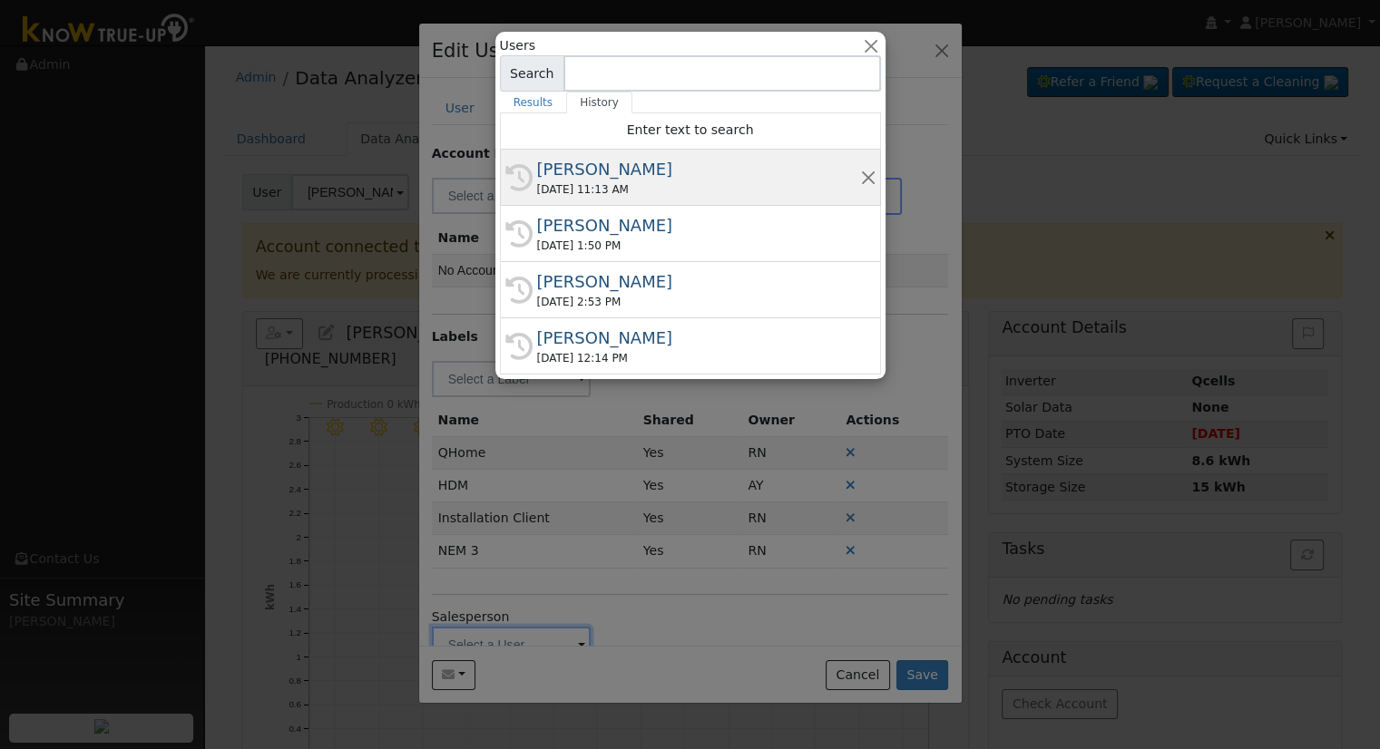
click at [617, 196] on div "09/09/2025 11:13 AM" at bounding box center [698, 189] width 323 height 16
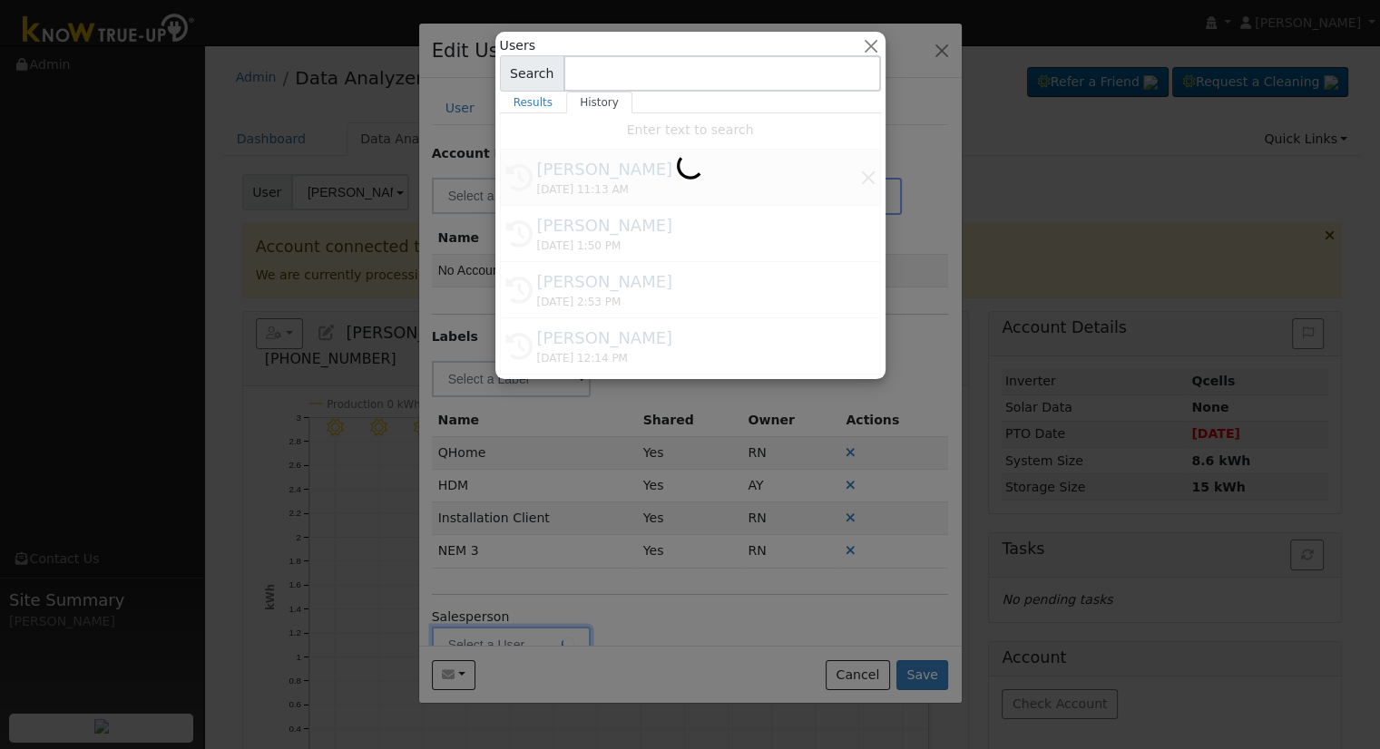
type input "Justin Beck"
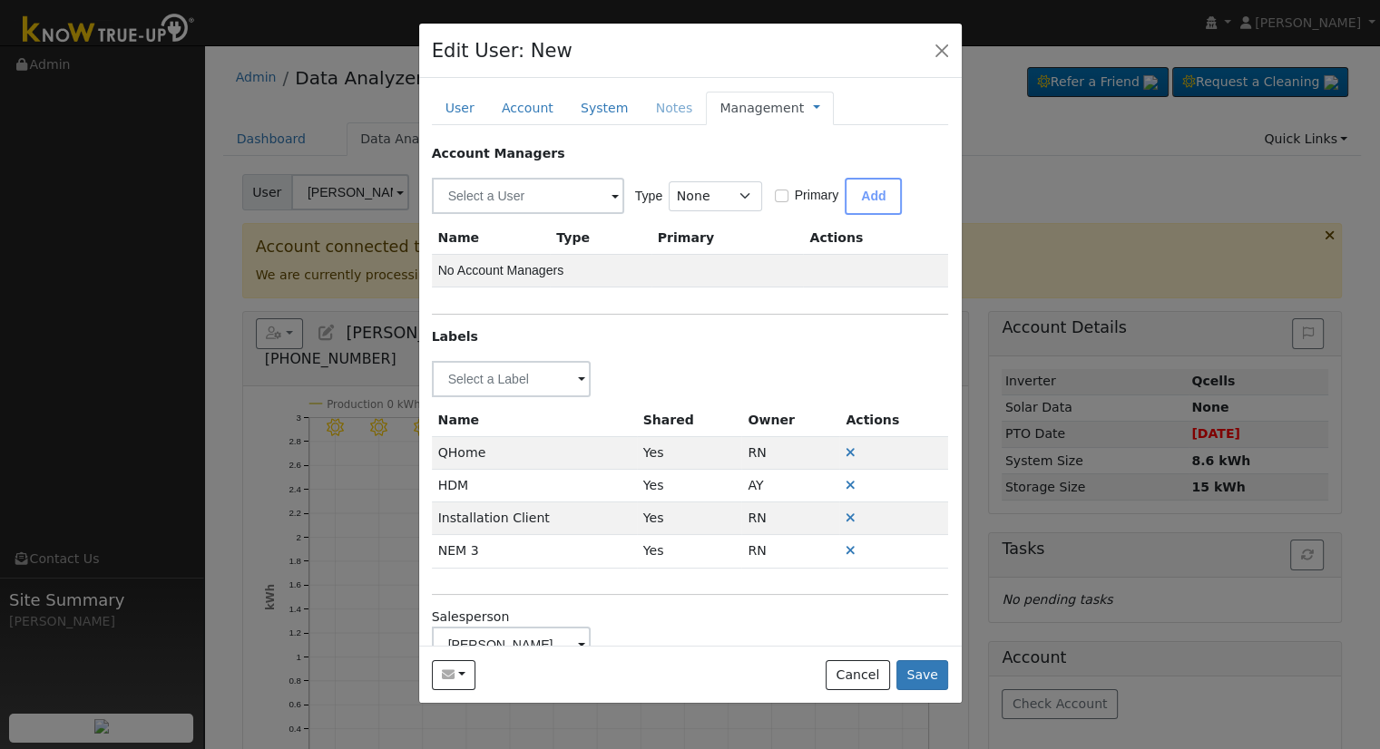
click at [804, 106] on span "Management Billing Timeline" at bounding box center [812, 108] width 16 height 15
click at [813, 106] on link at bounding box center [816, 108] width 7 height 19
click at [814, 164] on link "Billing" at bounding box center [877, 165] width 126 height 25
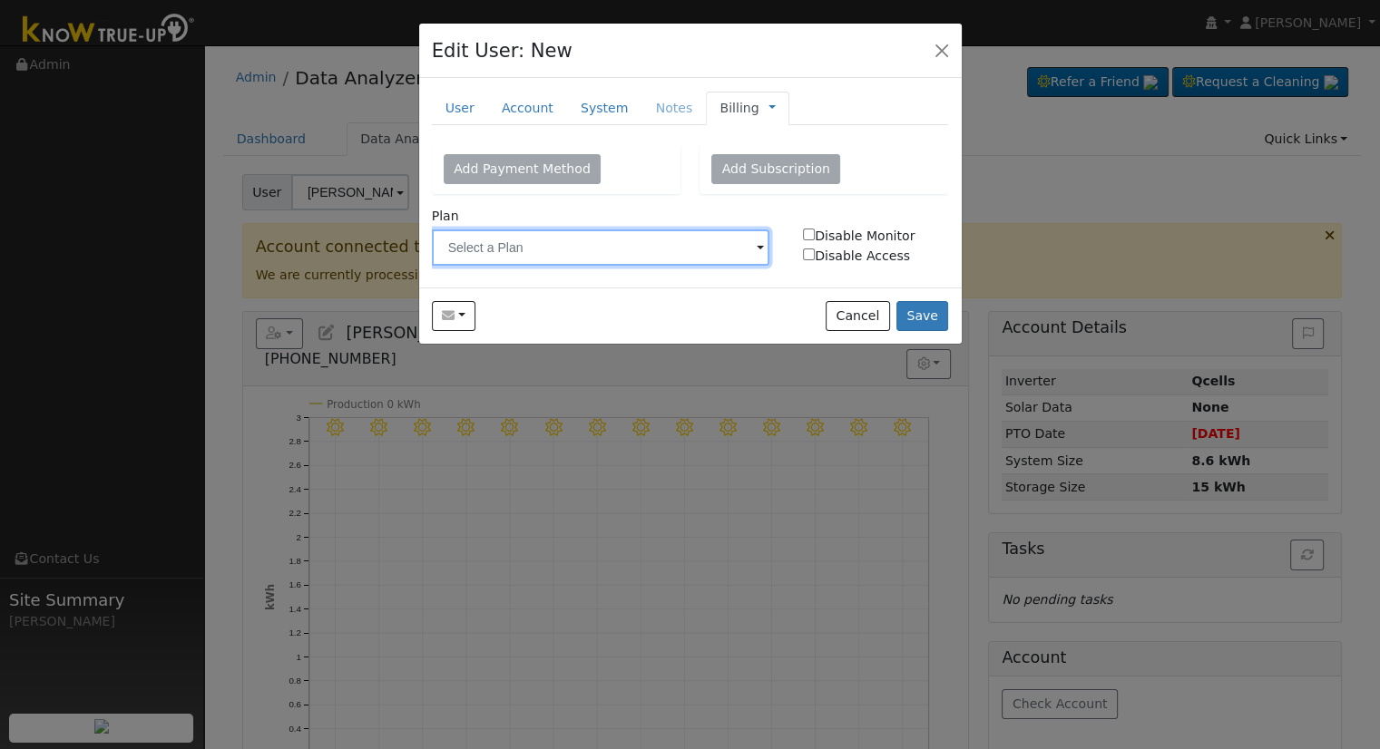
click at [612, 260] on input "text" at bounding box center [601, 247] width 338 height 36
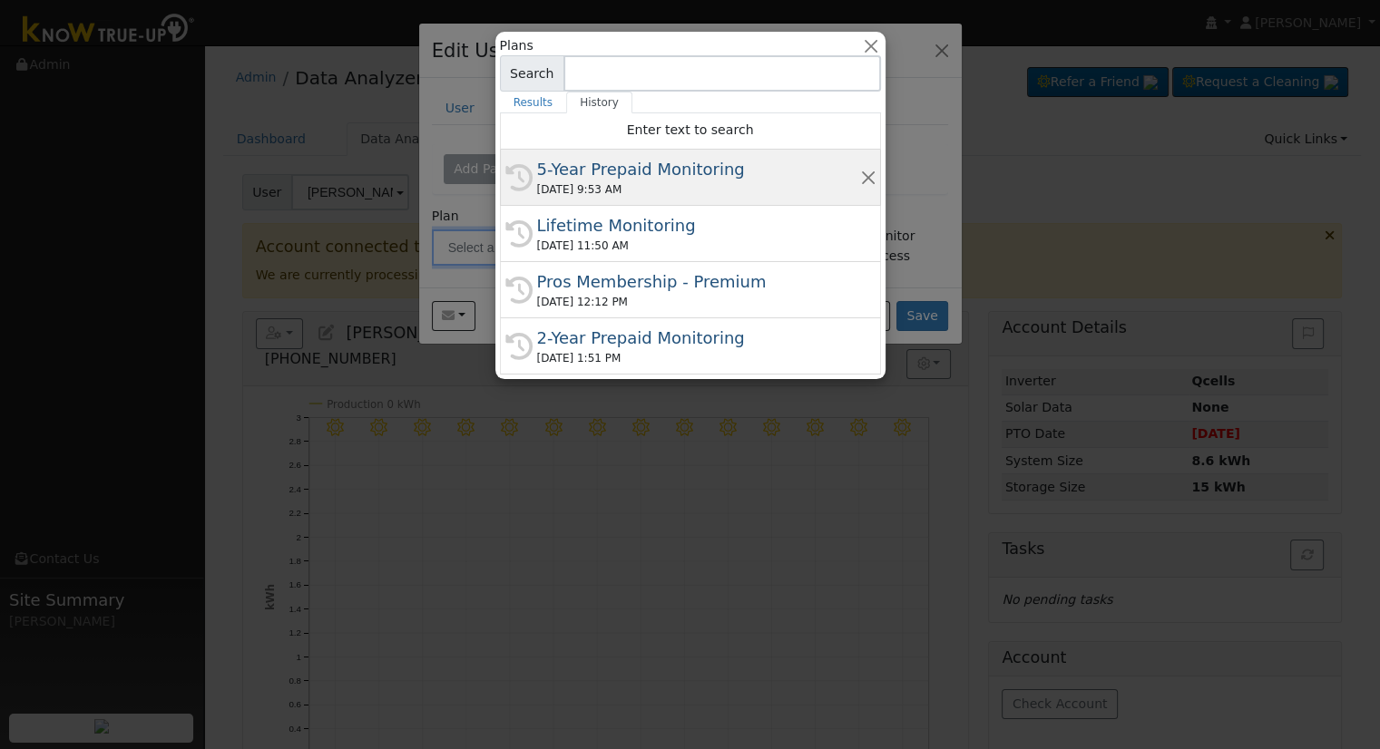
click at [619, 190] on div "09/11/2025 9:53 AM" at bounding box center [698, 189] width 323 height 16
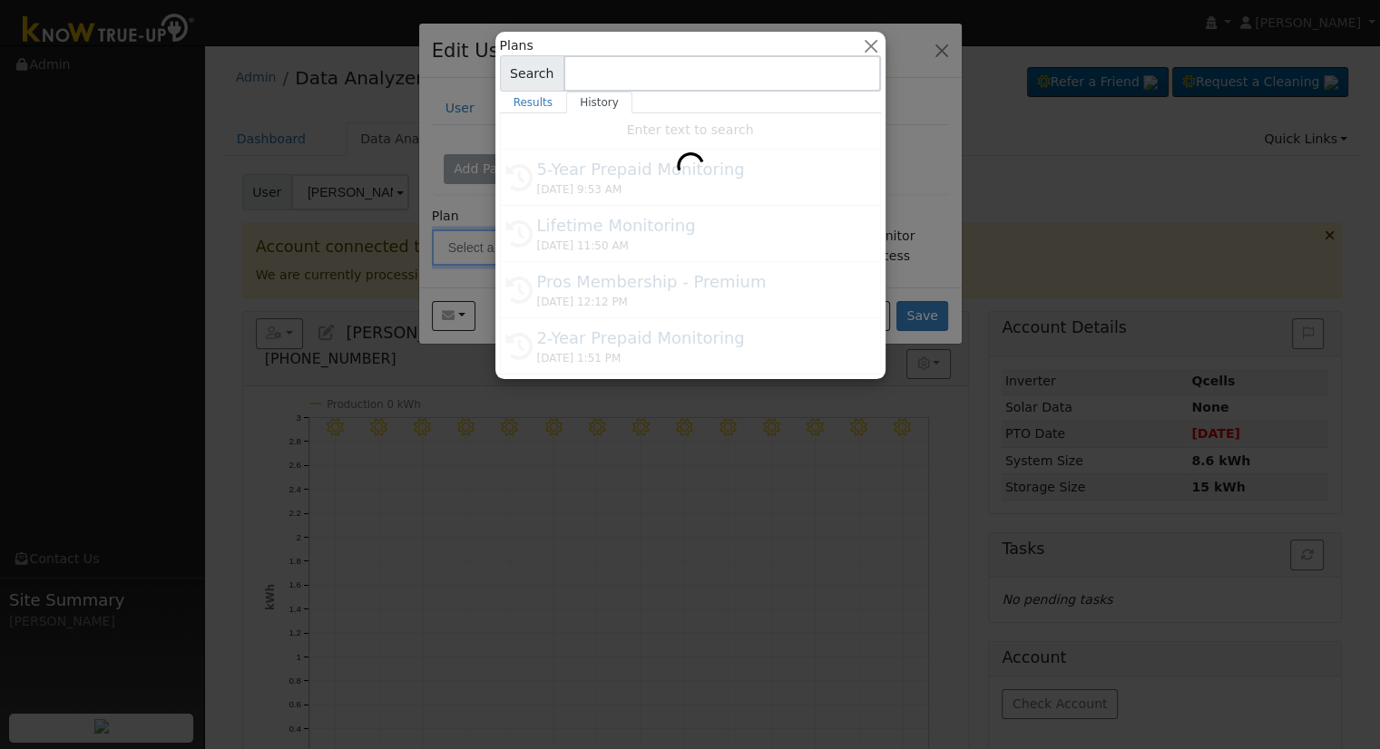
type input "5-Year Prepaid Monitoring"
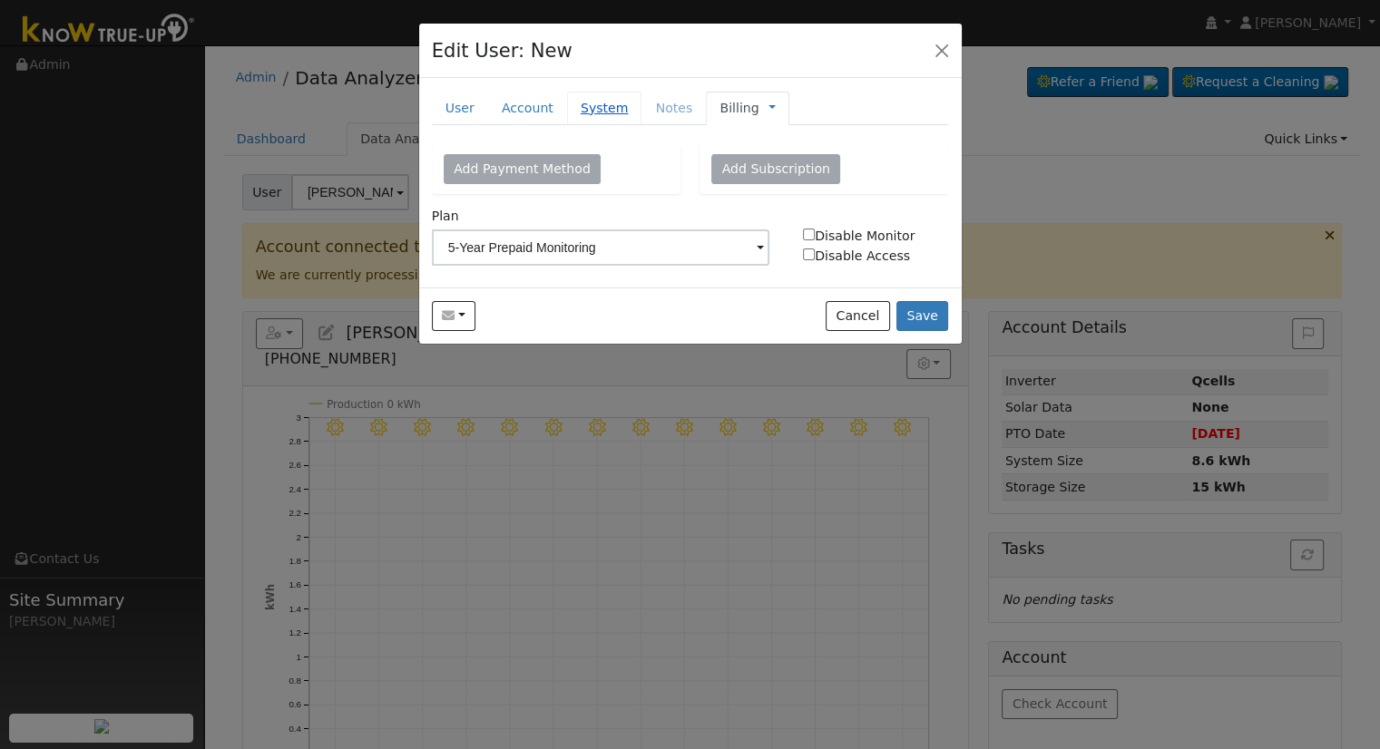
click at [571, 109] on link "System" at bounding box center [604, 109] width 75 height 34
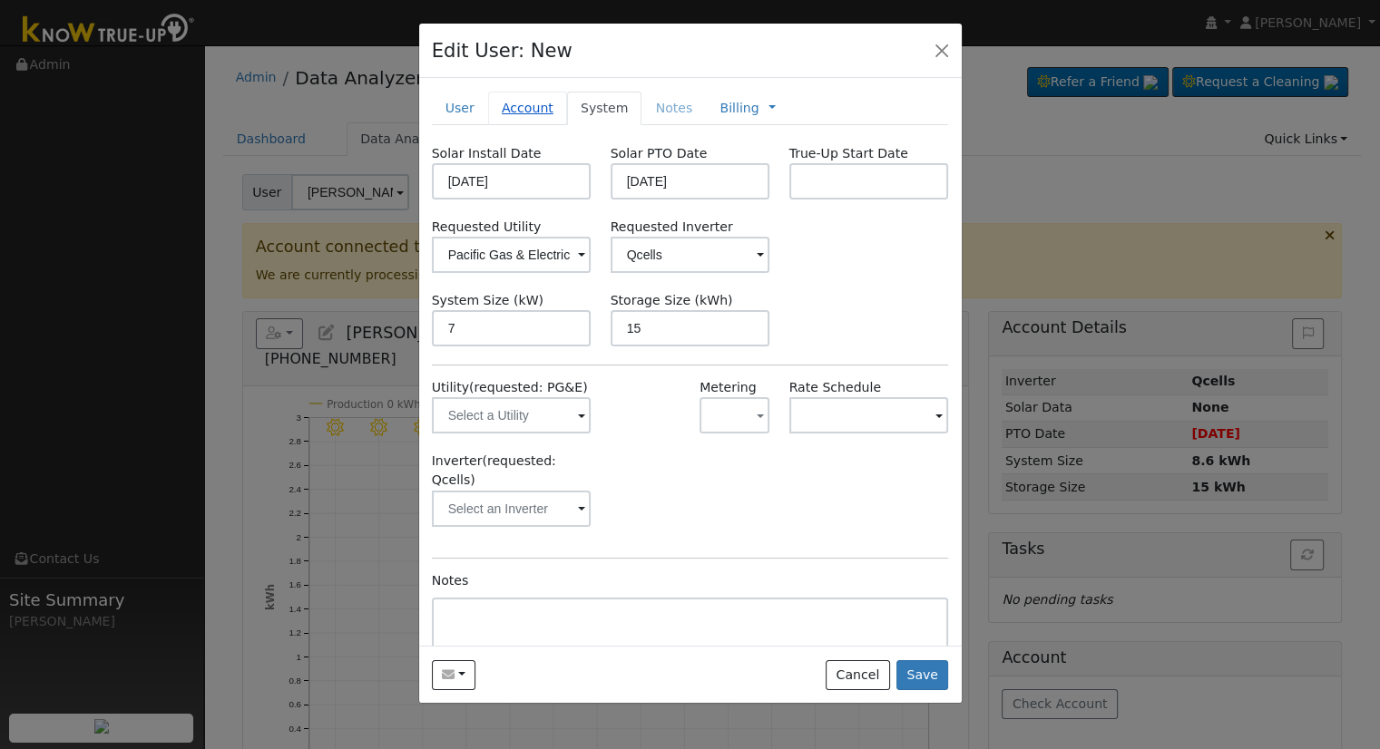
click at [517, 102] on link "Account" at bounding box center [527, 109] width 79 height 34
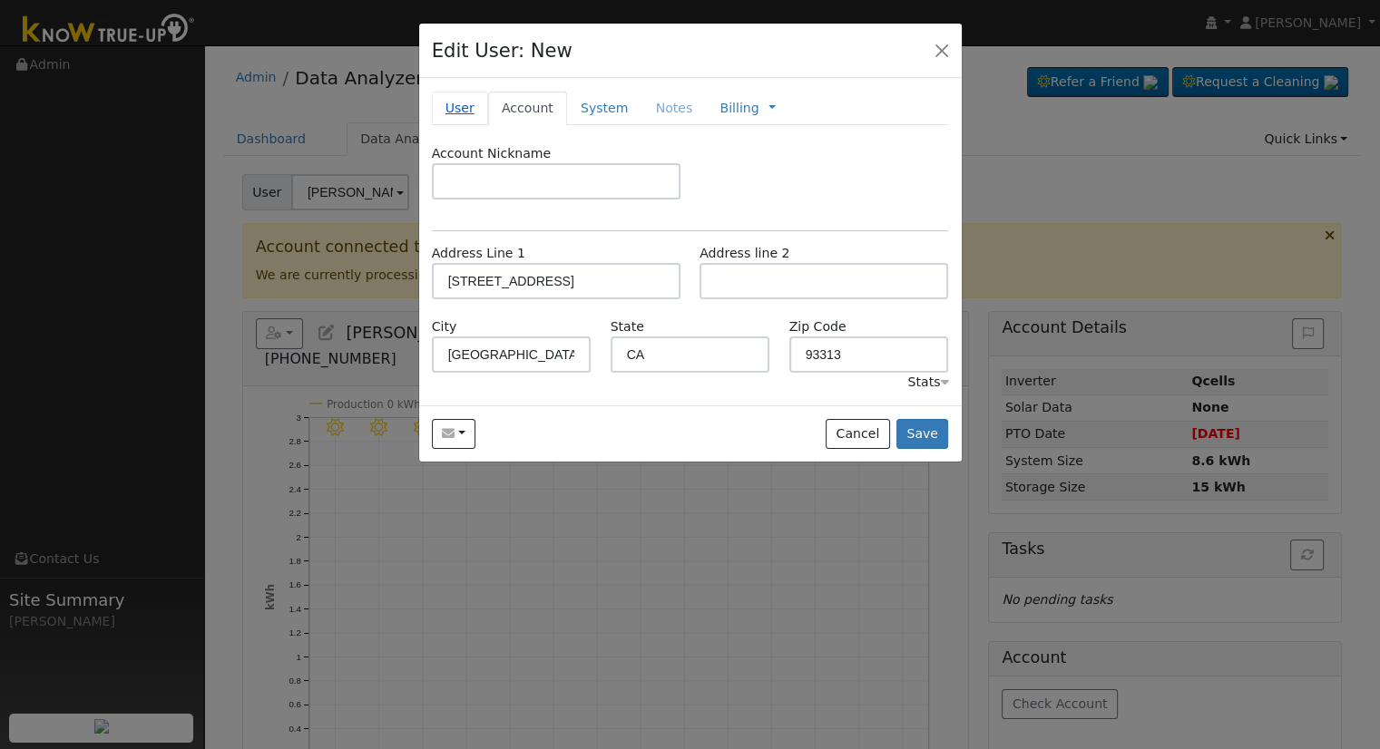
click at [444, 113] on link "User" at bounding box center [460, 109] width 56 height 34
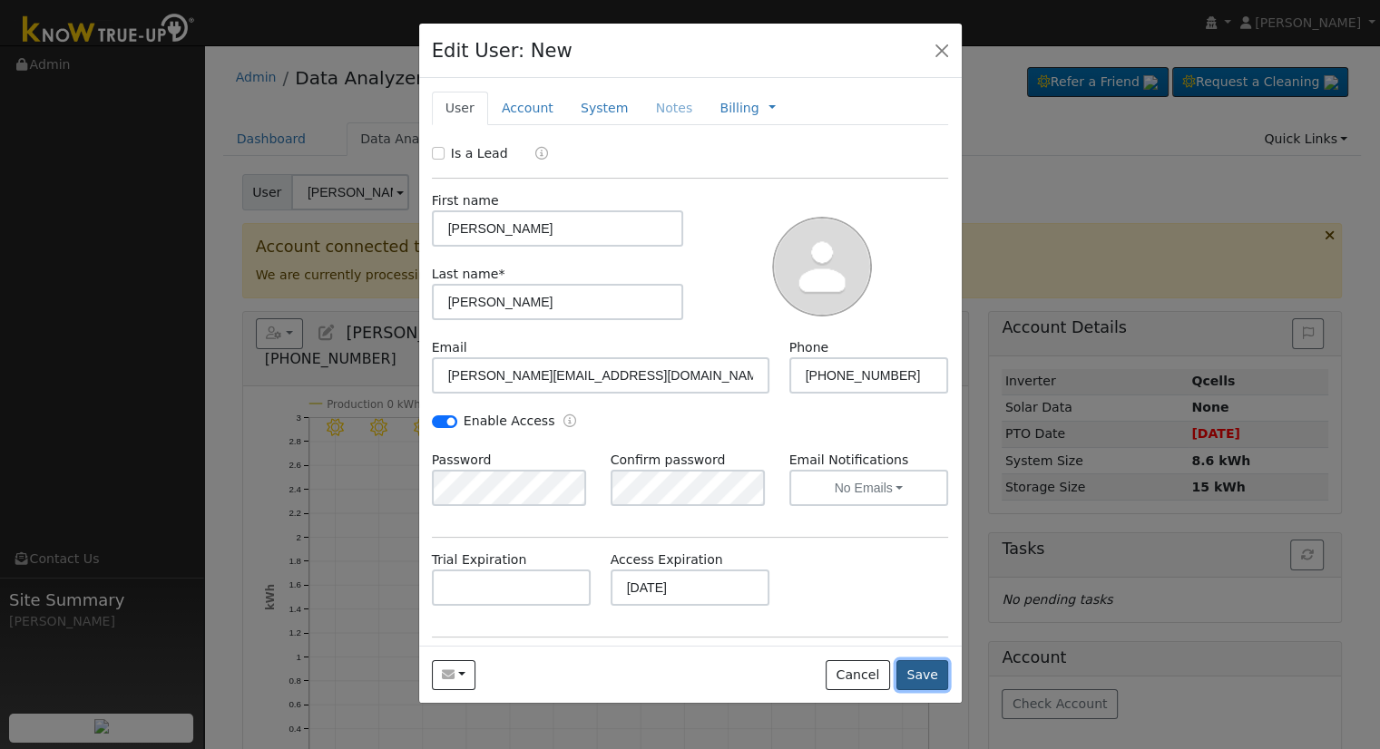
click at [936, 676] on button "Save" at bounding box center [922, 675] width 53 height 31
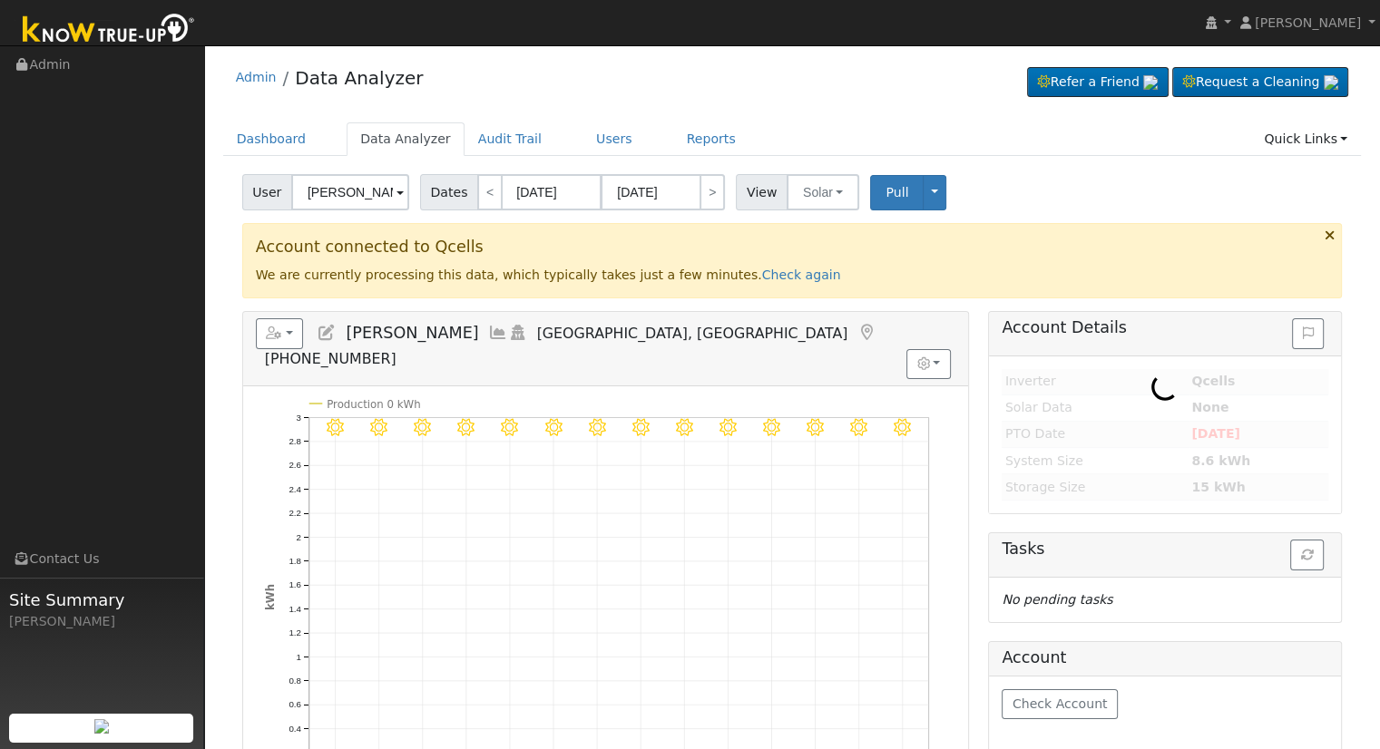
type input "Julio Zamora"
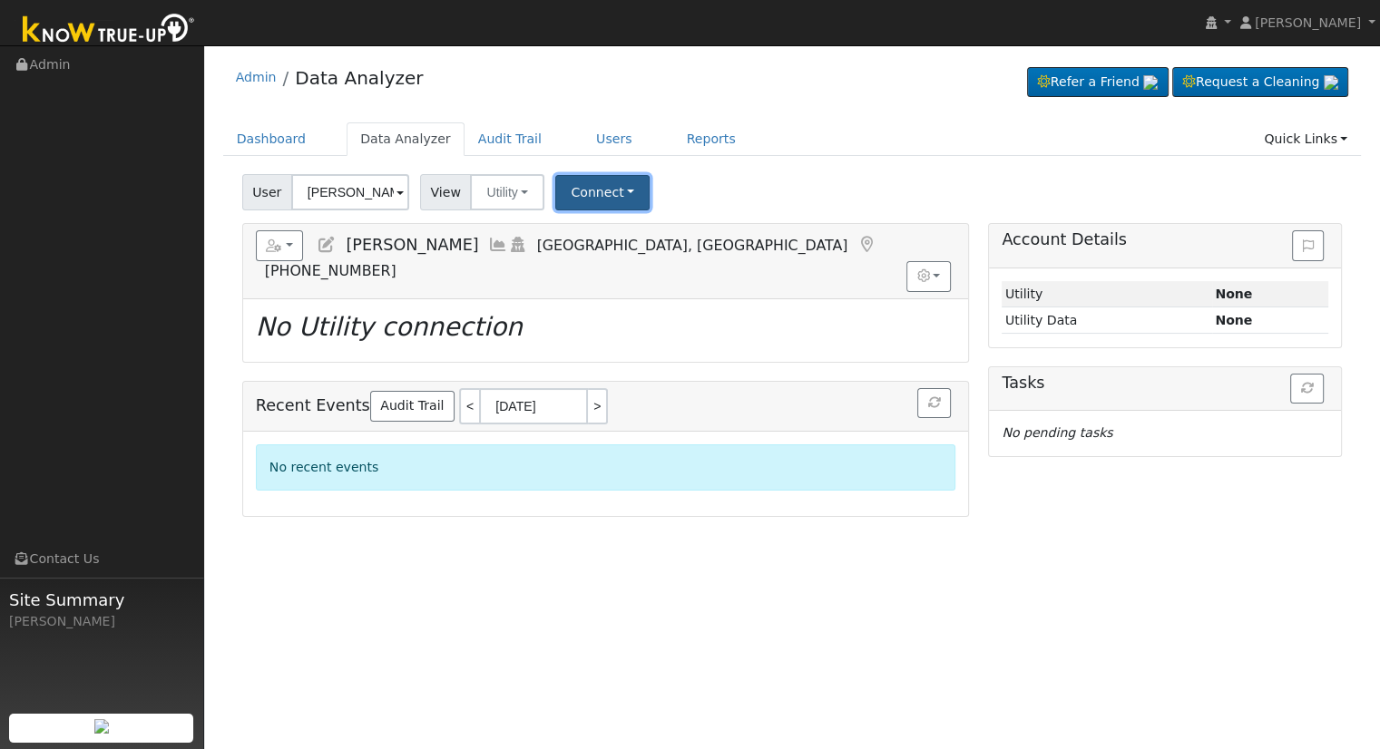
click at [632, 181] on button "Connect" at bounding box center [602, 192] width 94 height 35
click at [628, 222] on link "Select a Provider" at bounding box center [627, 232] width 142 height 25
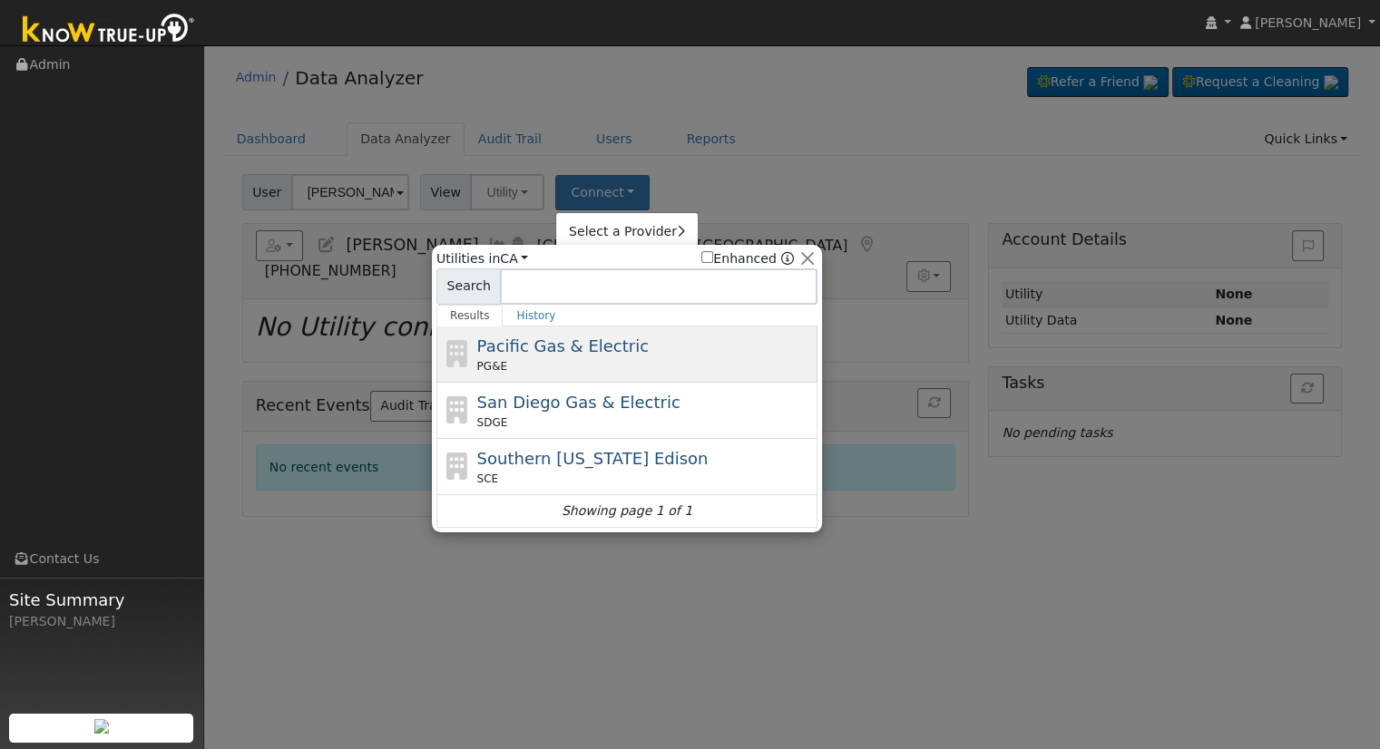
click at [581, 353] on span "Pacific Gas & Electric" at bounding box center [562, 346] width 171 height 19
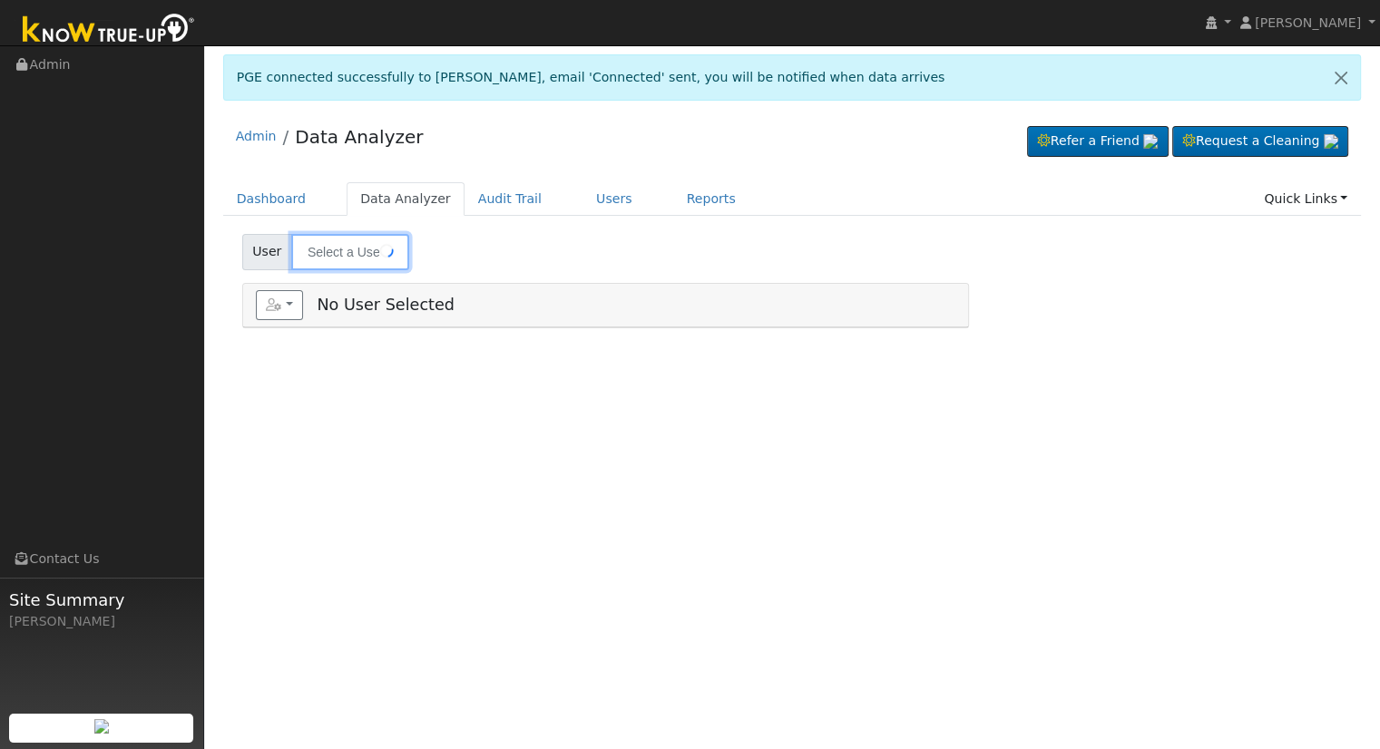
type input "[PERSON_NAME]"
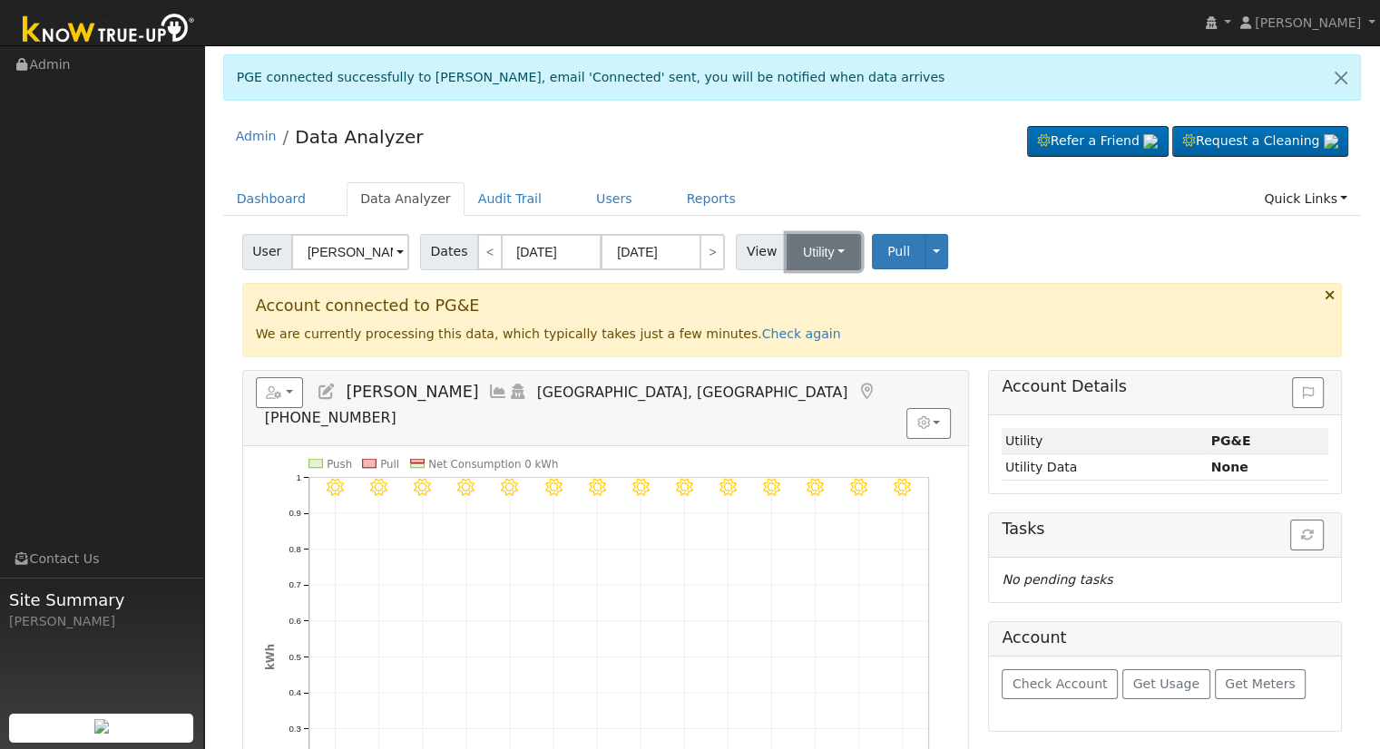
click at [836, 245] on button "Utility" at bounding box center [823, 252] width 74 height 36
click at [841, 310] on link "Solar" at bounding box center [846, 317] width 126 height 25
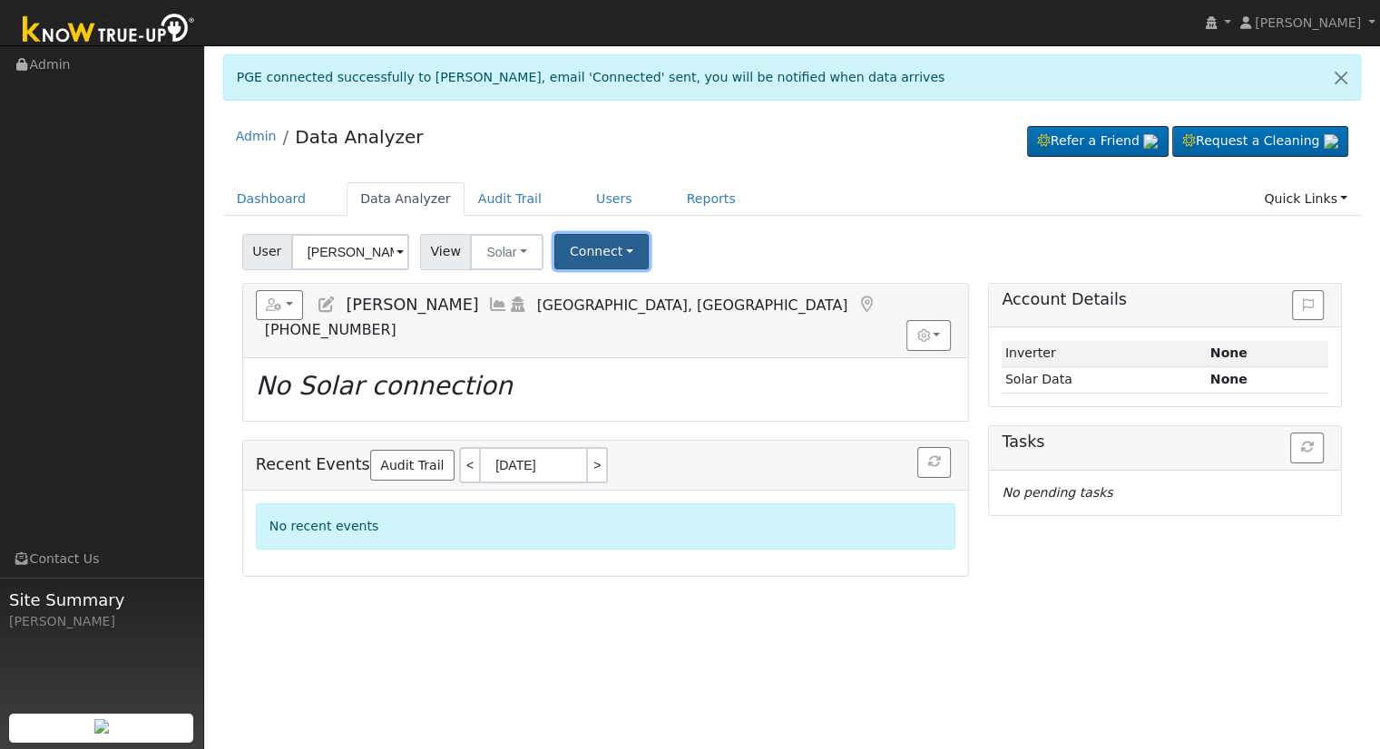
click at [562, 259] on button "Connect" at bounding box center [601, 251] width 94 height 35
click at [591, 295] on link "Select a Provider" at bounding box center [625, 290] width 142 height 25
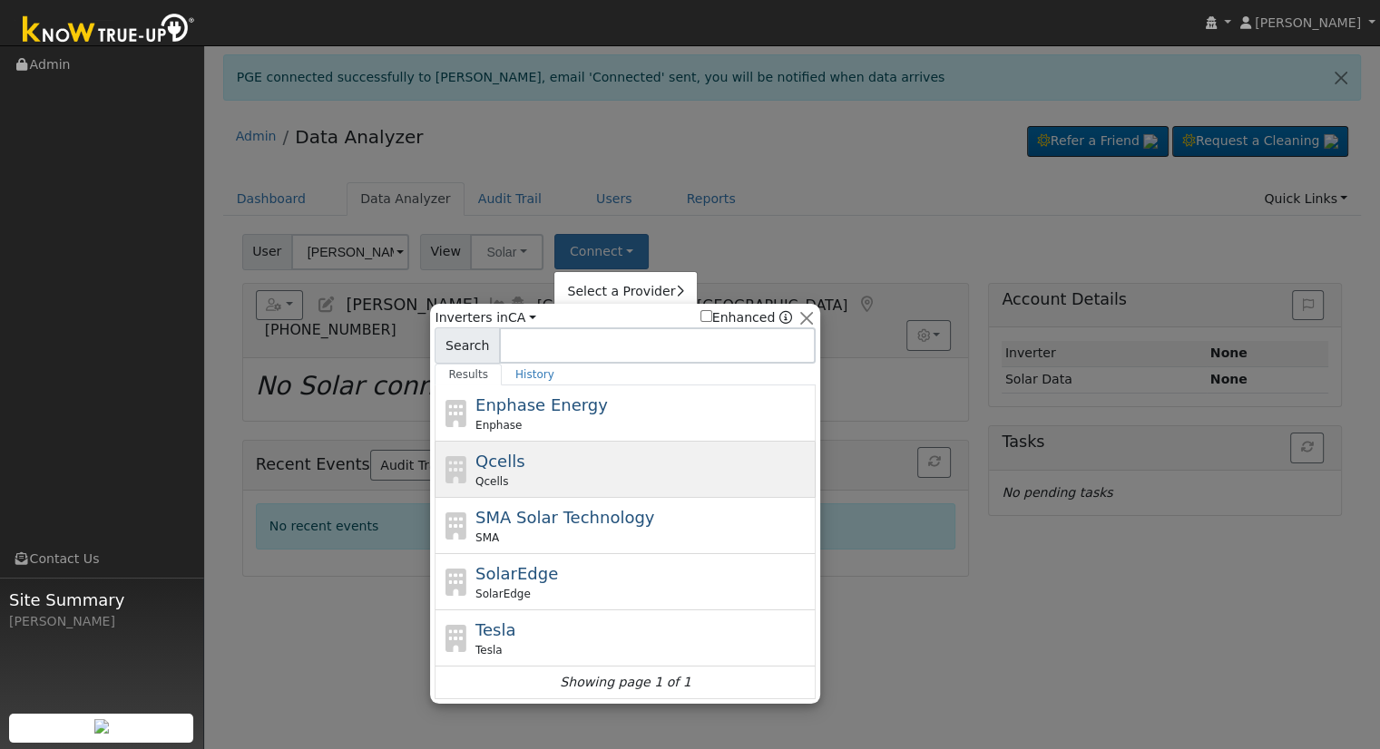
click at [525, 460] on div "Qcells Qcells" at bounding box center [643, 469] width 337 height 41
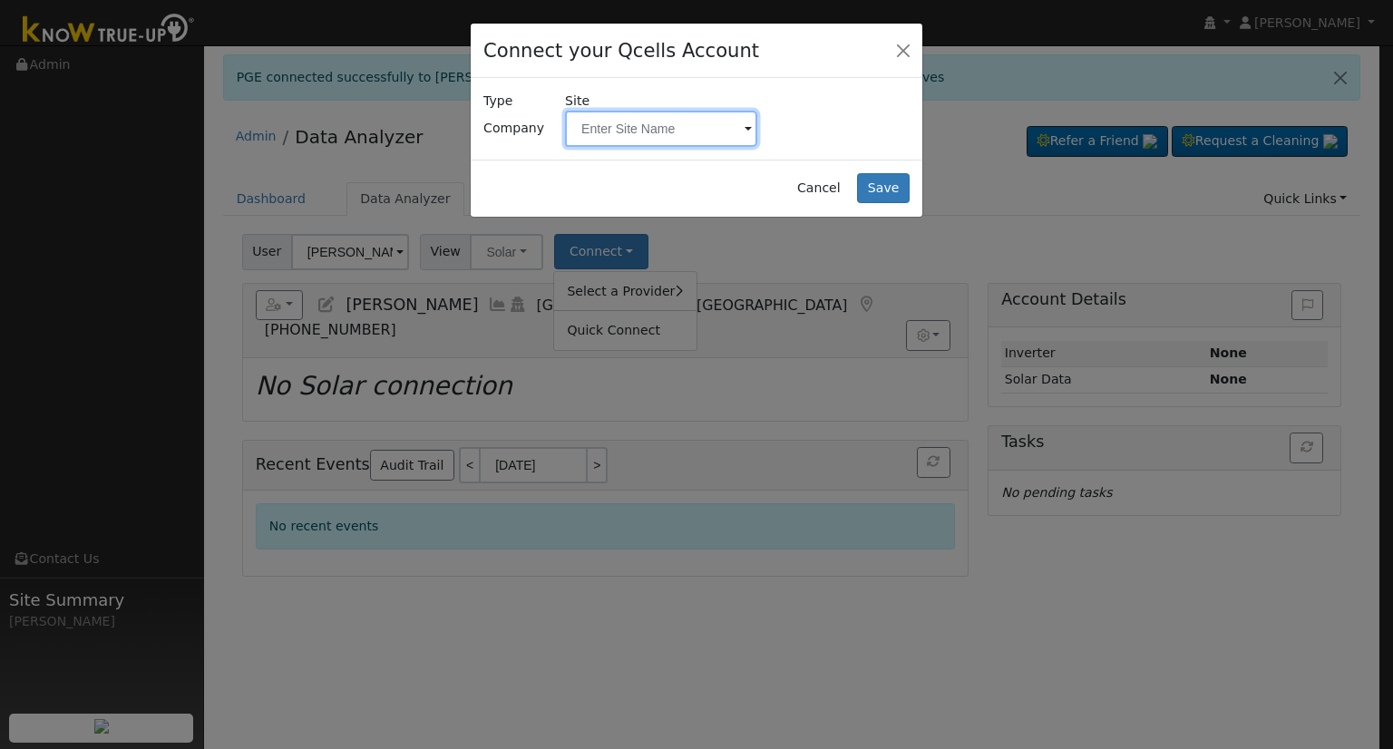
click at [613, 145] on input "text" at bounding box center [661, 129] width 192 height 36
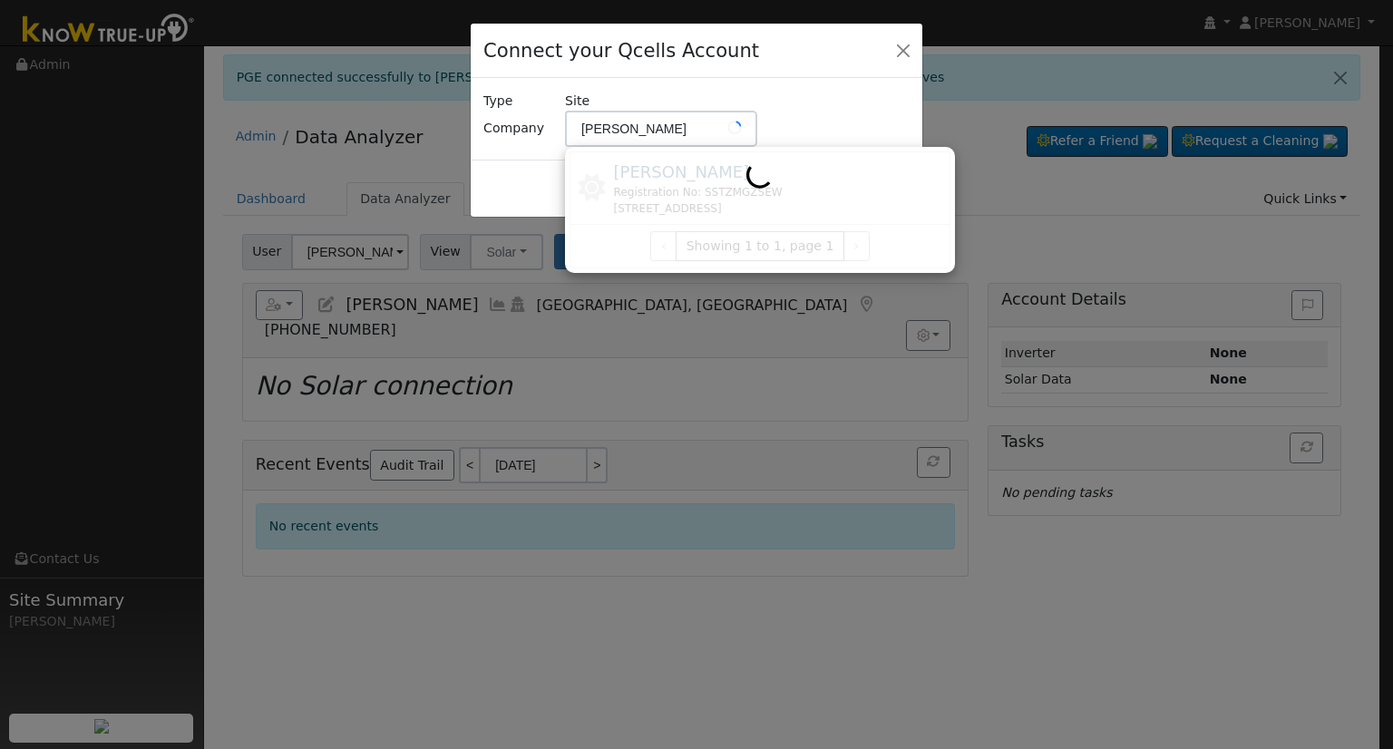
click at [646, 181] on div at bounding box center [760, 210] width 381 height 118
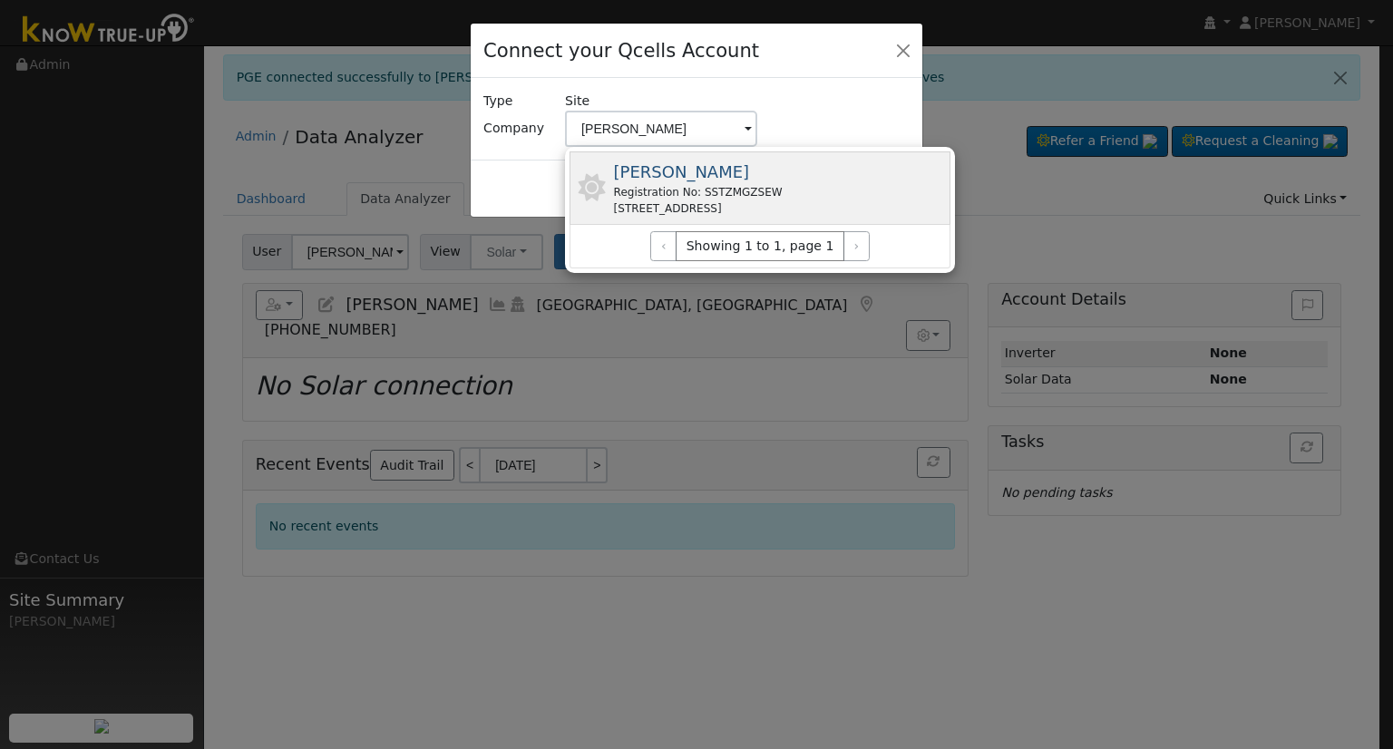
click at [639, 208] on div "[STREET_ADDRESS]" at bounding box center [698, 208] width 169 height 16
type input "[PERSON_NAME]"
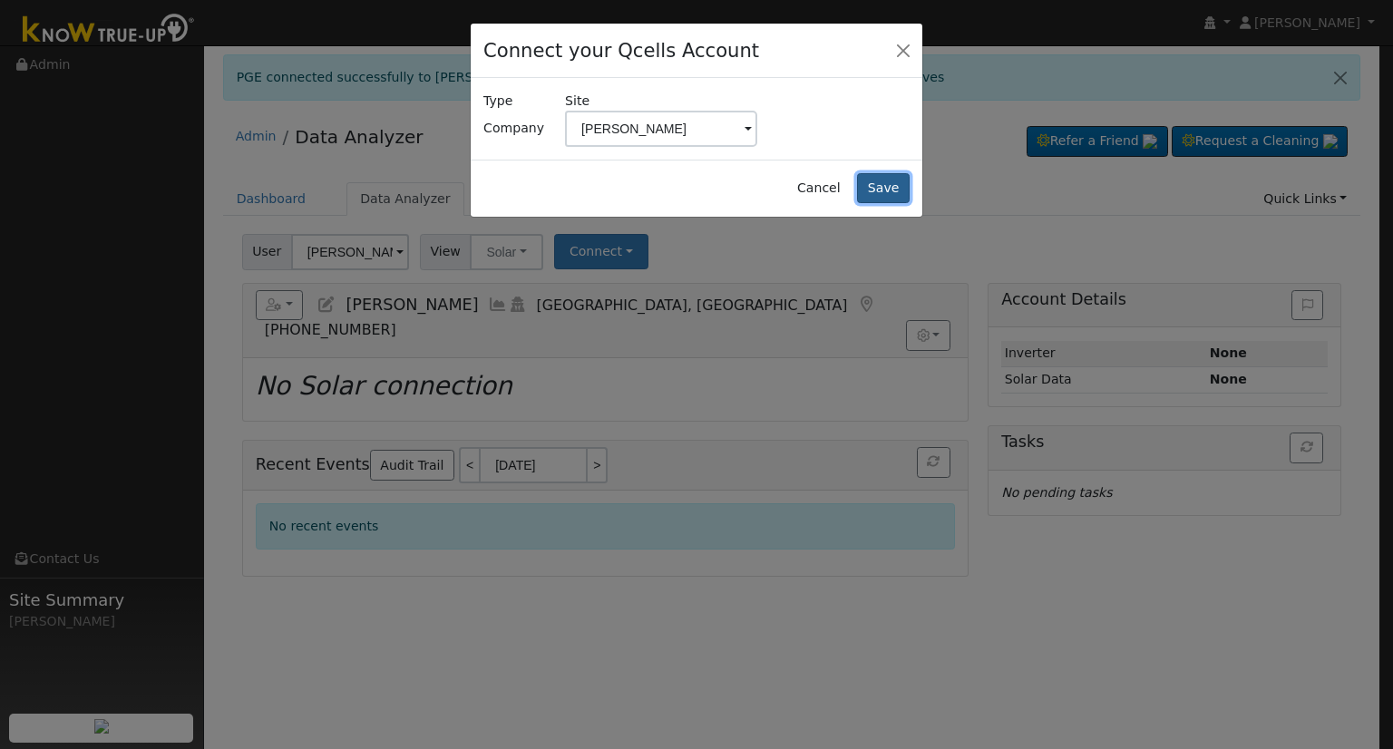
click at [889, 193] on button "Save" at bounding box center [883, 188] width 53 height 31
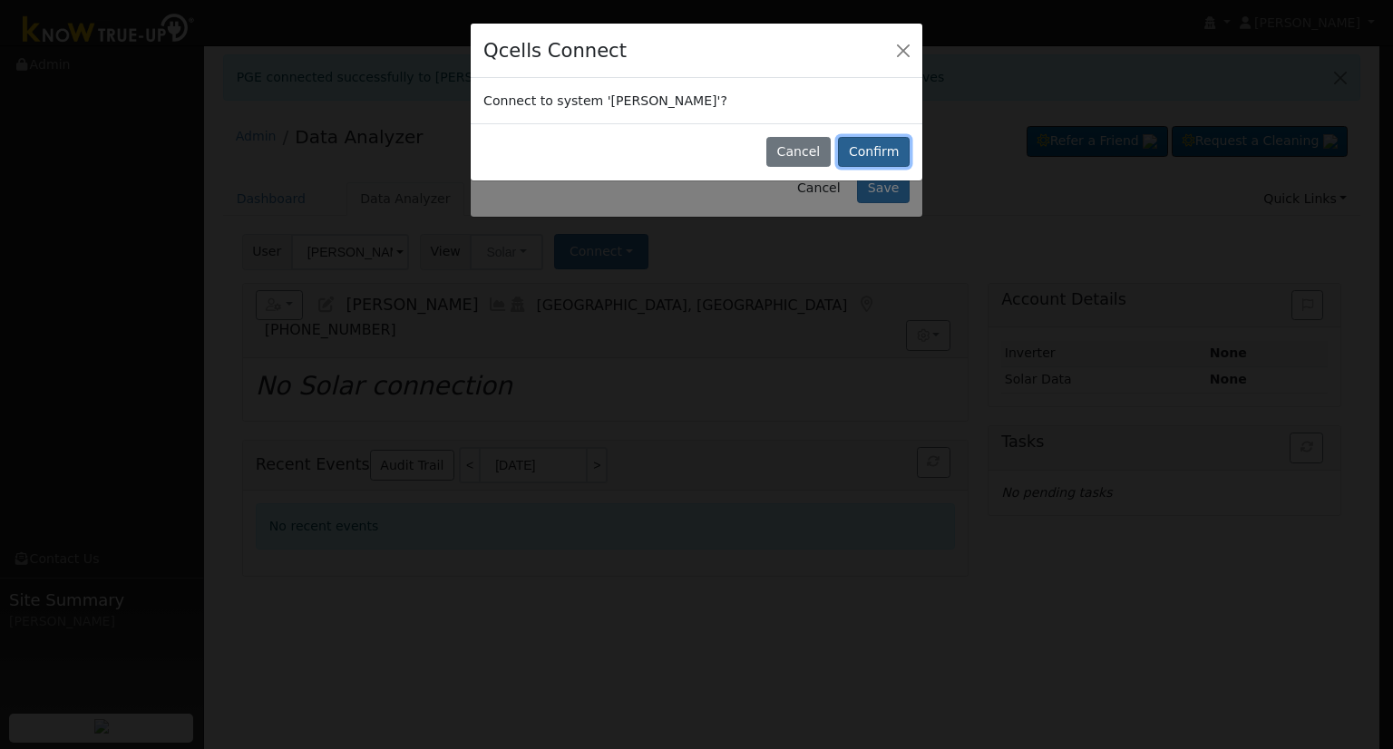
click at [868, 154] on button "Confirm" at bounding box center [874, 152] width 72 height 31
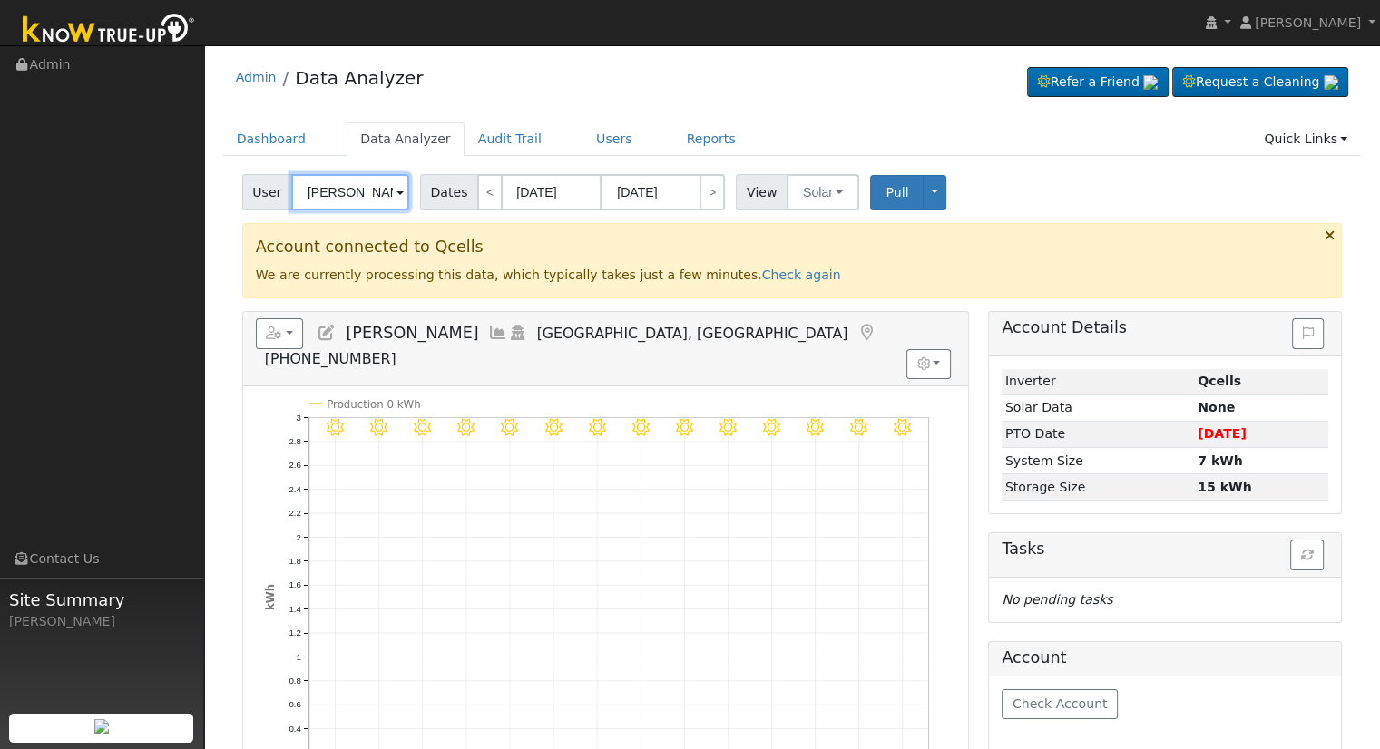
click at [337, 199] on input "[PERSON_NAME]" at bounding box center [350, 192] width 118 height 36
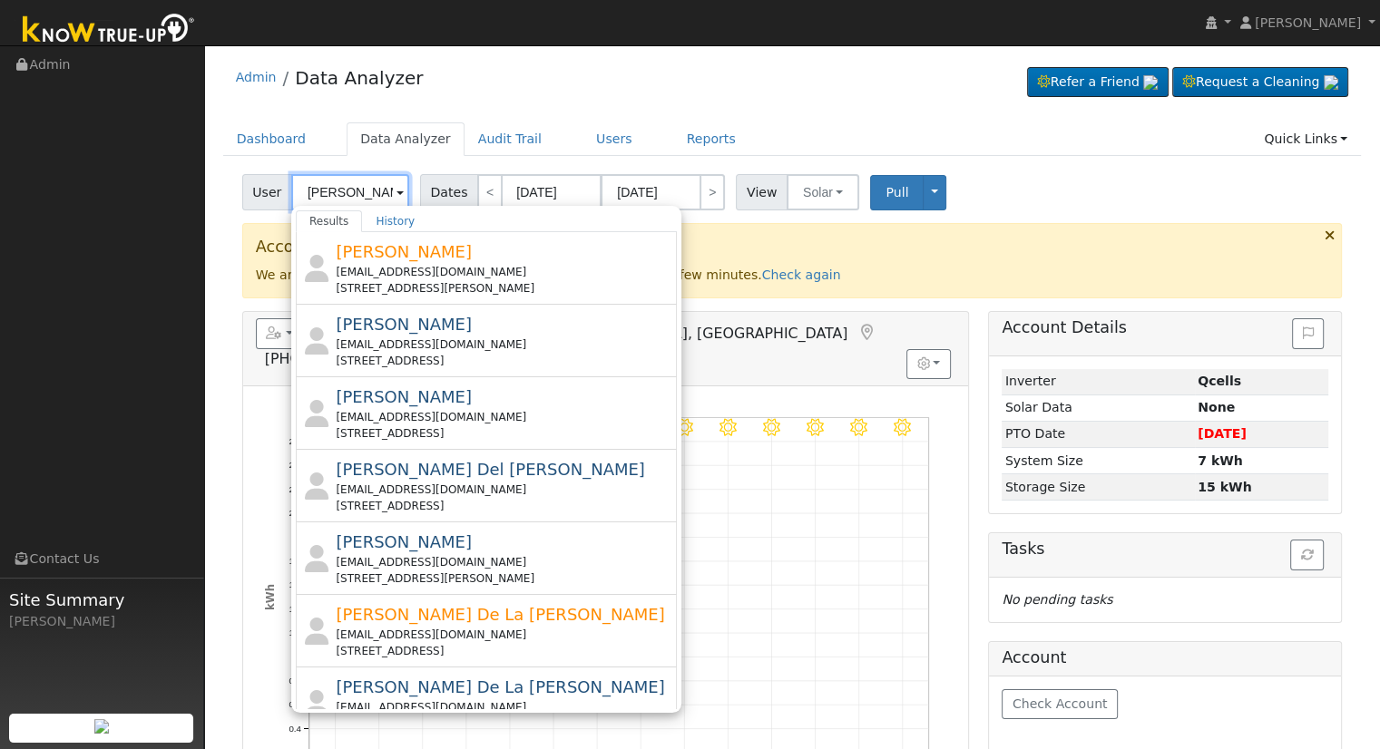
click at [303, 199] on input "[PERSON_NAME]" at bounding box center [350, 192] width 118 height 36
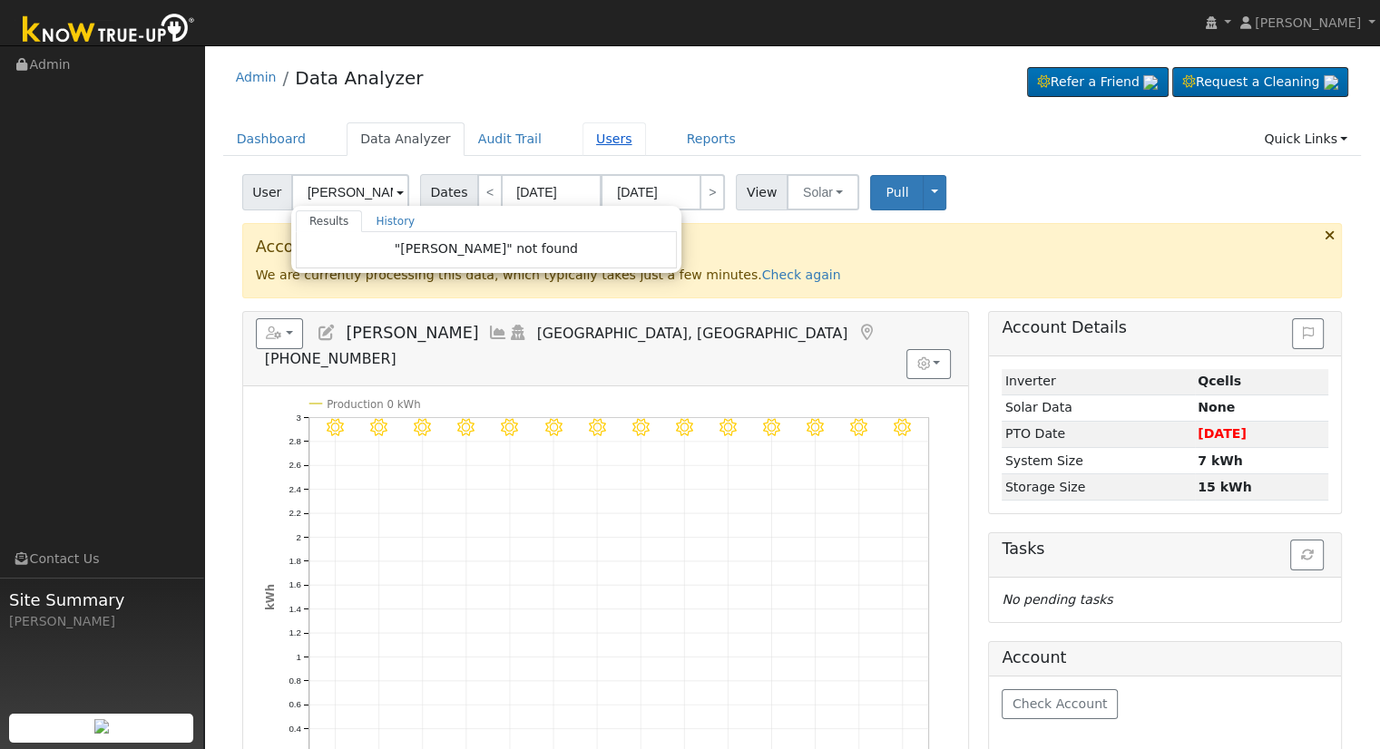
click at [582, 134] on link "Users" at bounding box center [613, 139] width 63 height 34
type input "[PERSON_NAME]"
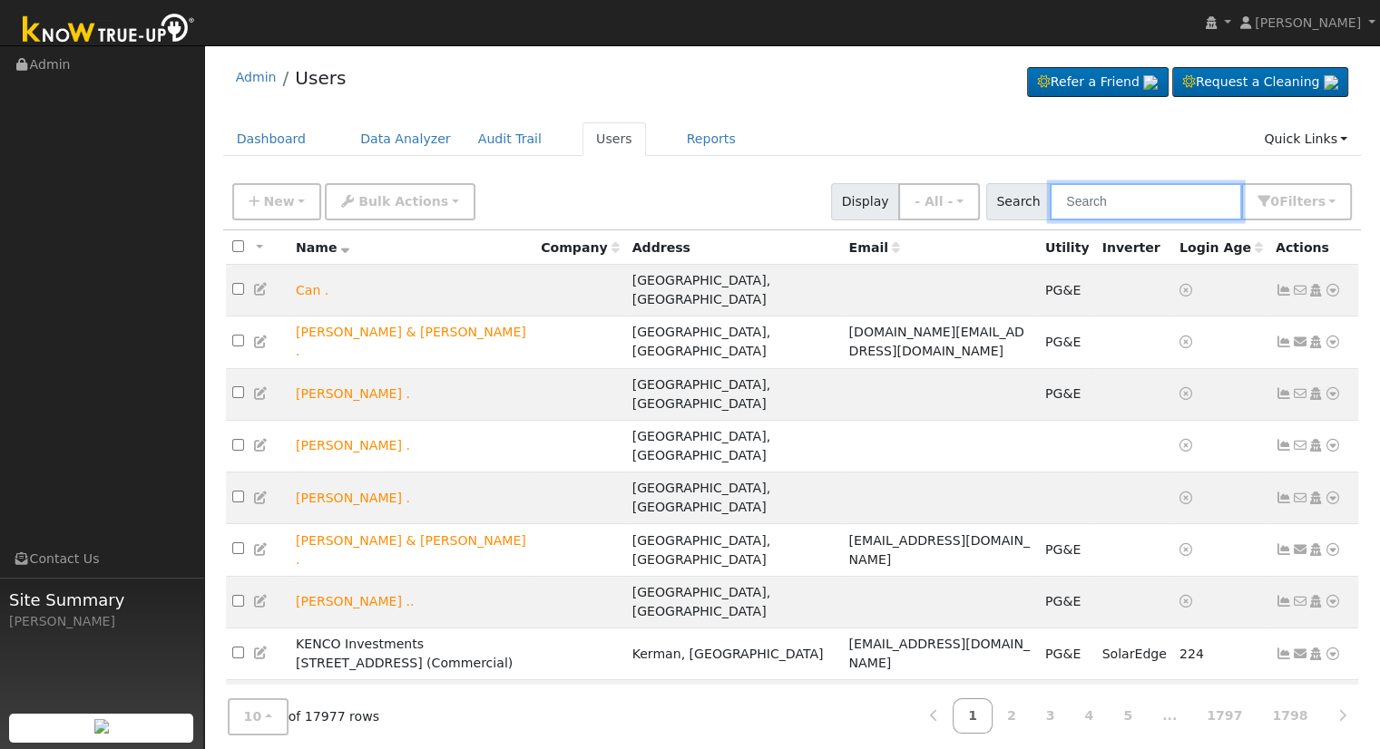
paste input "[EMAIL_ADDRESS][DOMAIN_NAME]"
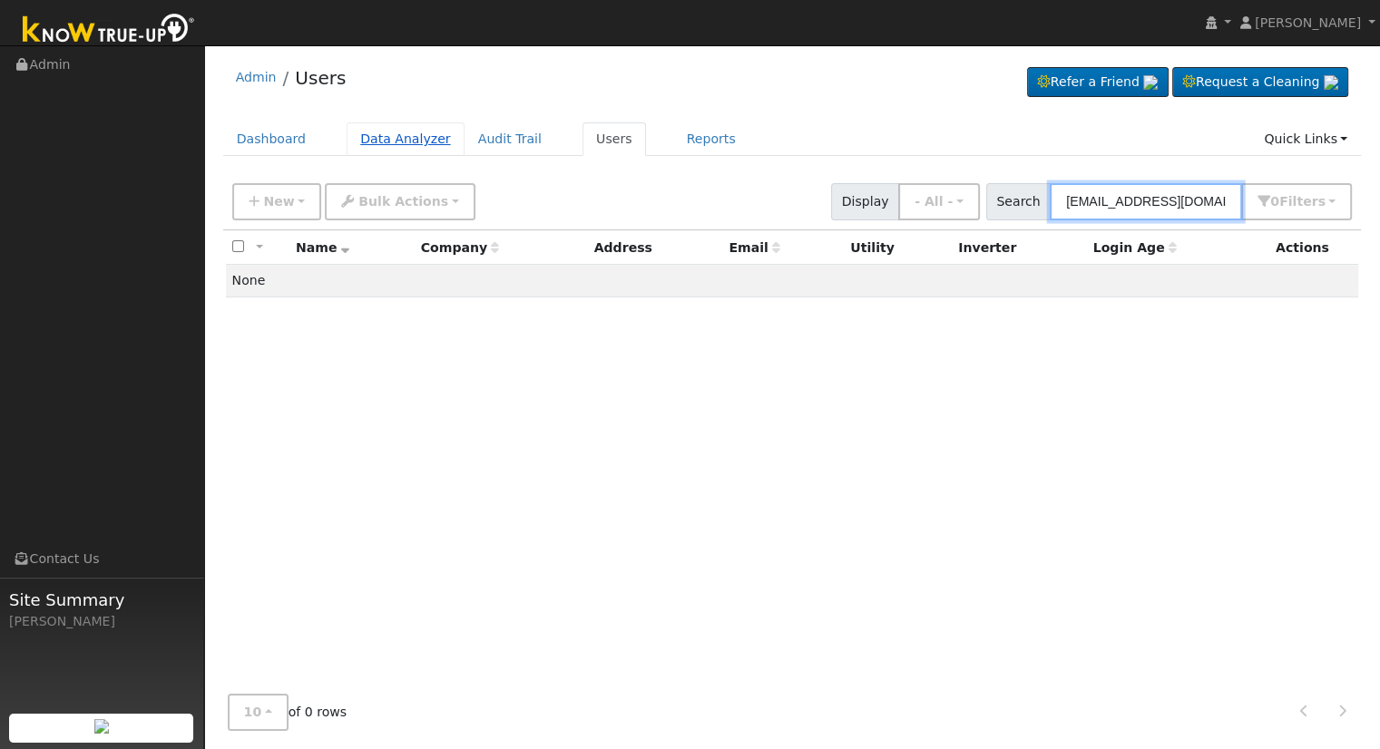
type input "[EMAIL_ADDRESS][DOMAIN_NAME]"
click at [376, 149] on link "Data Analyzer" at bounding box center [406, 139] width 118 height 34
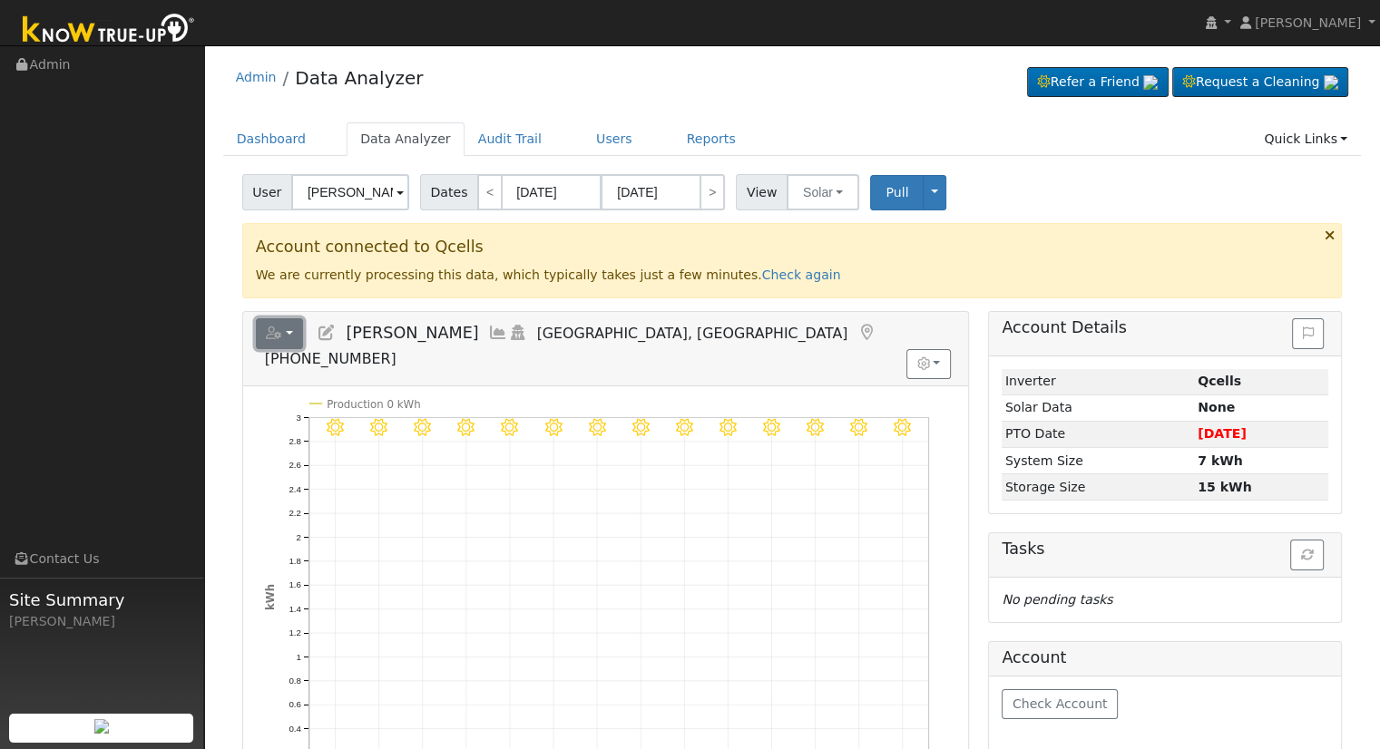
click at [294, 331] on button "button" at bounding box center [280, 333] width 48 height 31
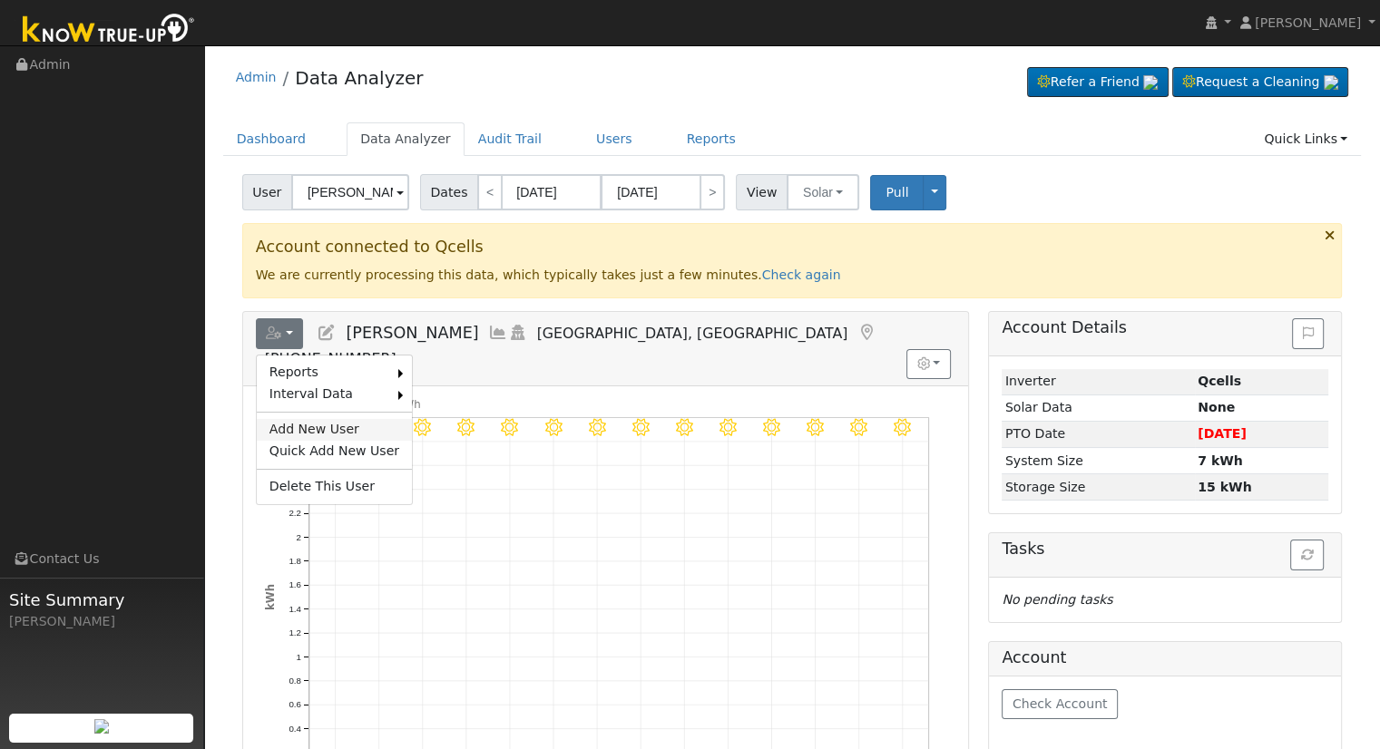
click at [314, 427] on link "Add New User" at bounding box center [334, 430] width 155 height 22
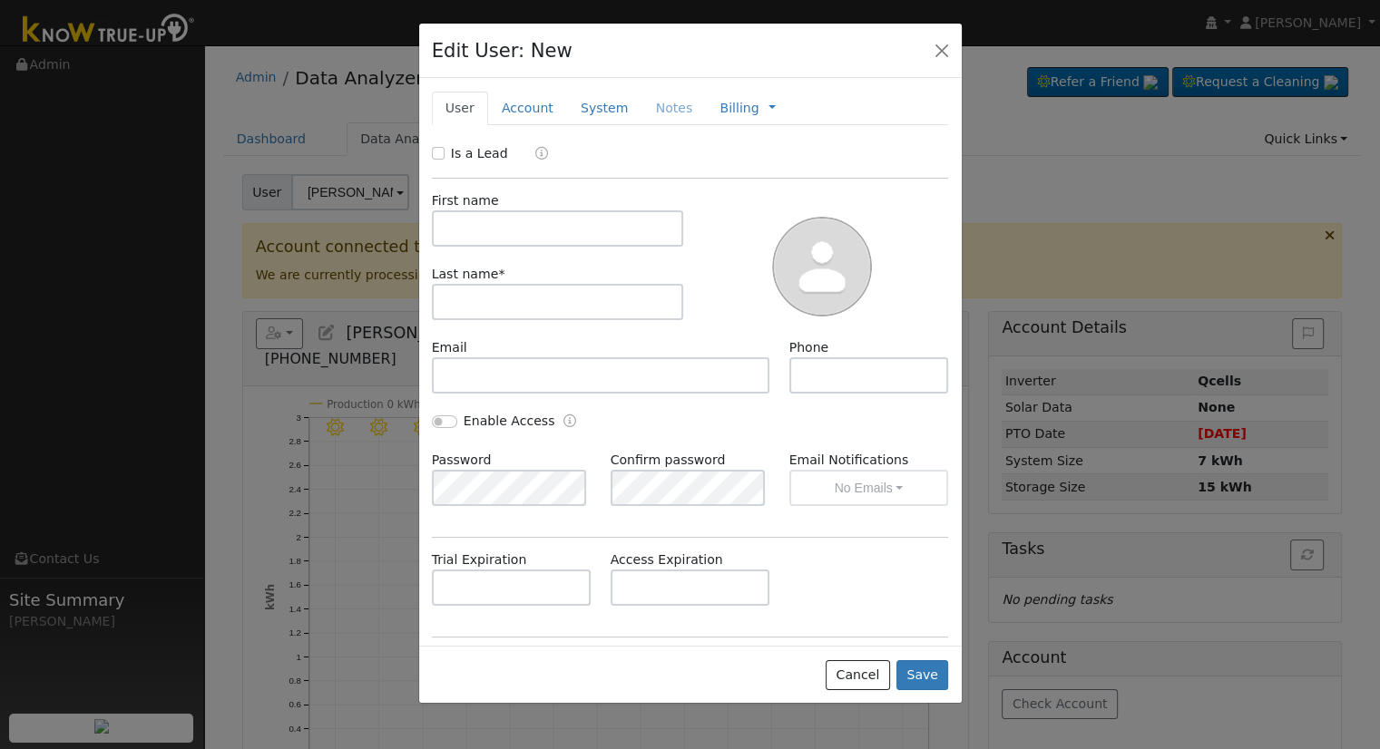
click at [427, 234] on div "First name" at bounding box center [557, 218] width 271 height 55
click at [517, 224] on input "text" at bounding box center [558, 228] width 252 height 36
click at [584, 229] on input "text" at bounding box center [558, 228] width 252 height 36
paste input "[PERSON_NAME]"
drag, startPoint x: 567, startPoint y: 229, endPoint x: 504, endPoint y: 229, distance: 62.6
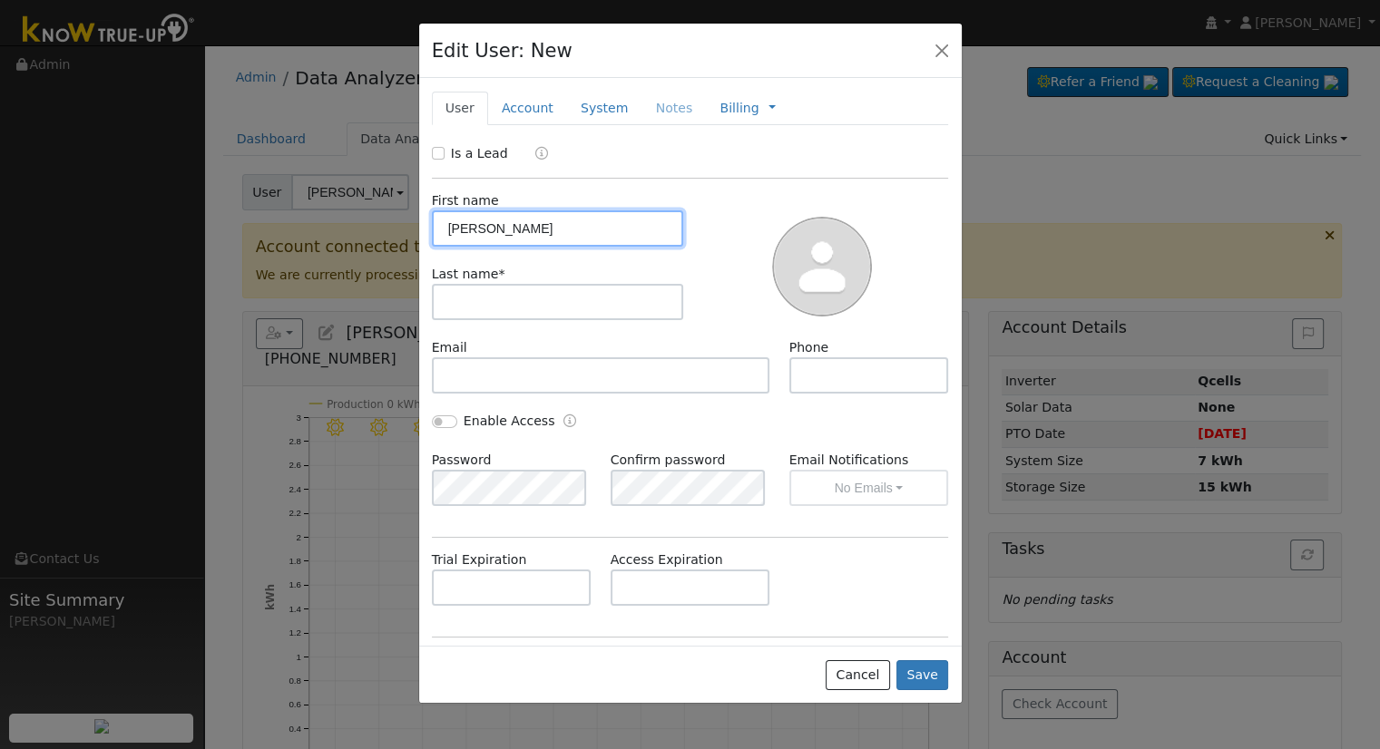
click at [504, 229] on input "[PERSON_NAME]" at bounding box center [558, 228] width 252 height 36
type input "Alejandro"
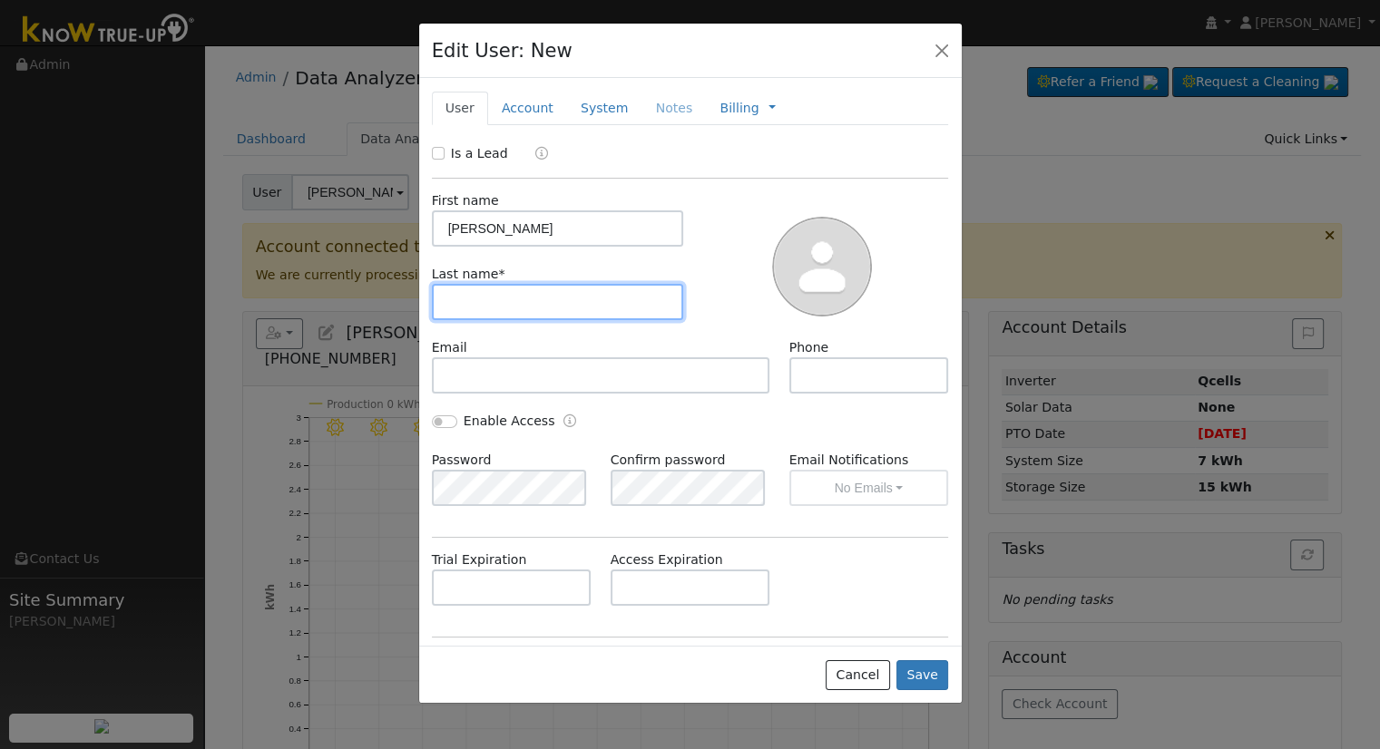
click at [496, 296] on input "text" at bounding box center [558, 302] width 252 height 36
paste input "Torres"
type input "Torres"
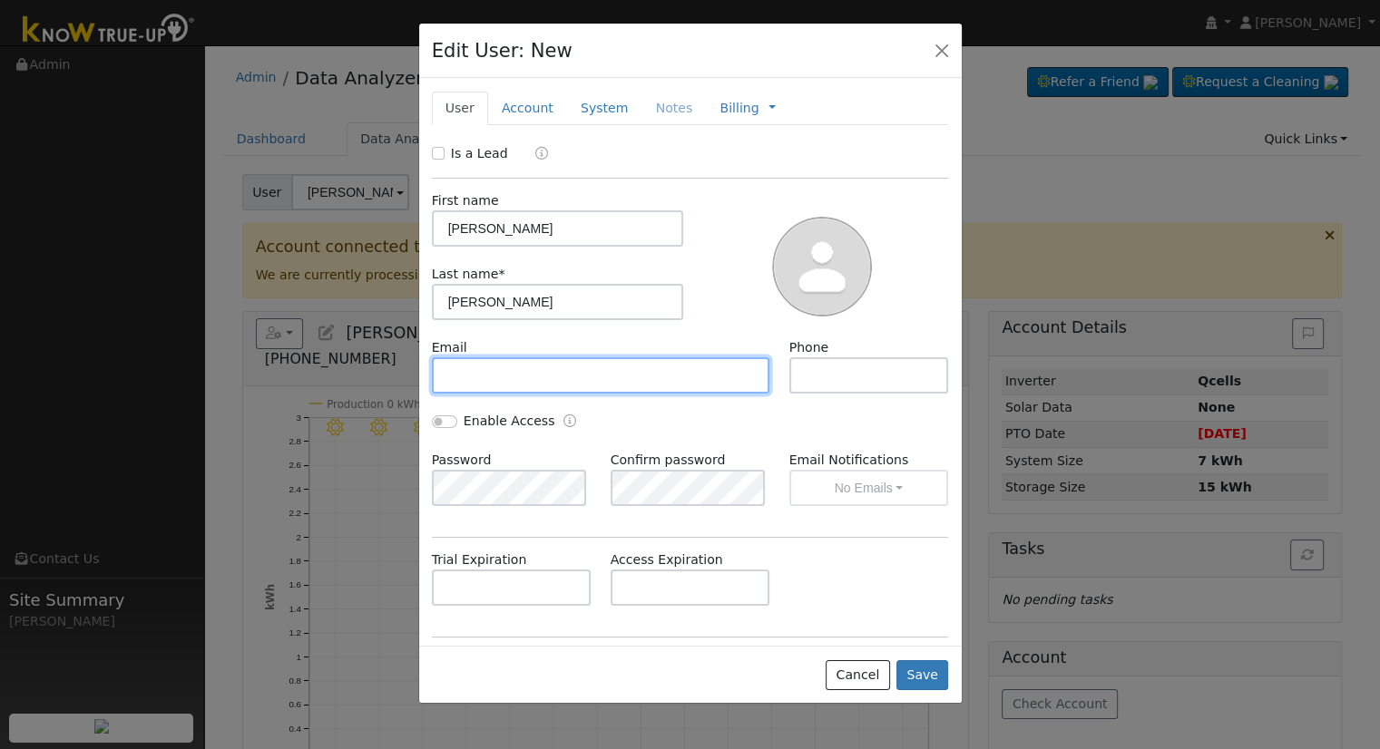
click at [532, 389] on input "text" at bounding box center [601, 375] width 338 height 36
click at [521, 371] on input "text" at bounding box center [601, 375] width 338 height 36
paste input "alextorres0527@gmail.com"
type input "alextorres0527@gmail.com"
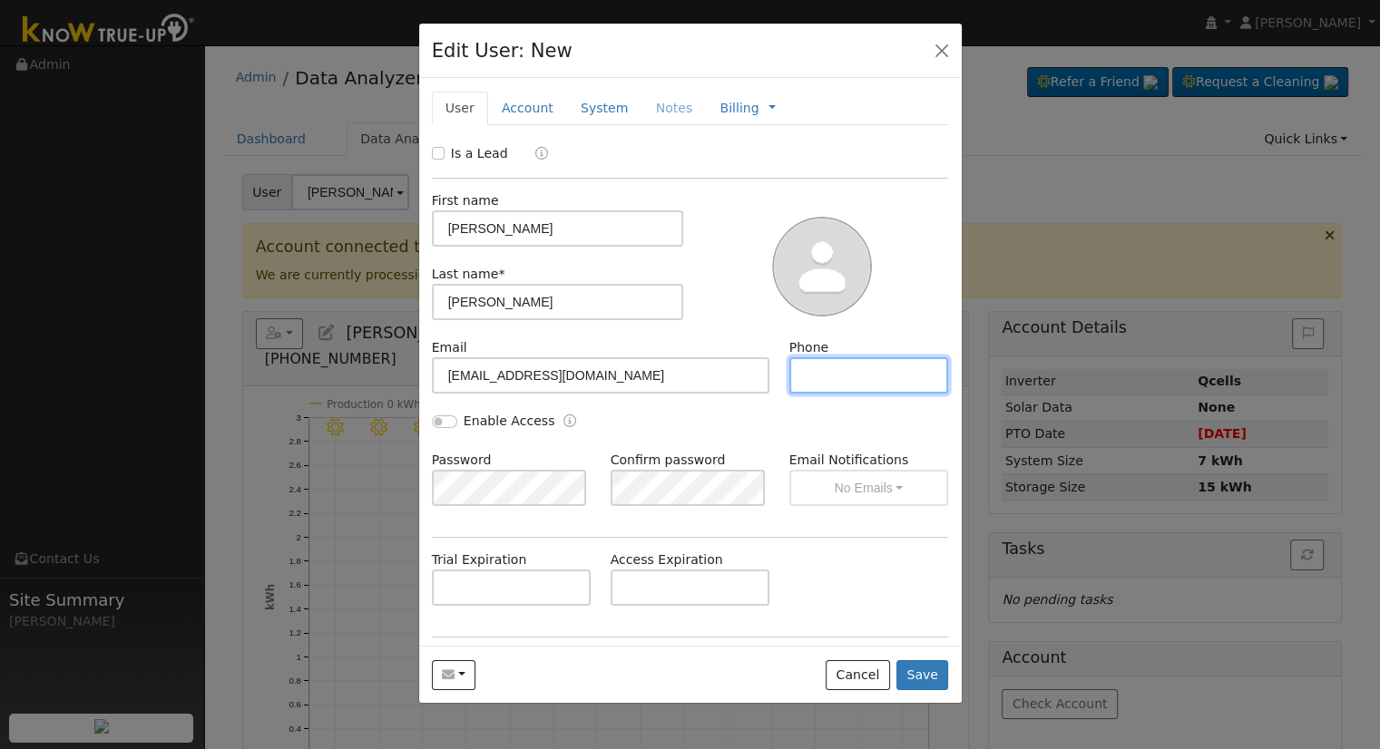
click at [867, 386] on input "text" at bounding box center [869, 375] width 160 height 36
click at [825, 386] on input "text" at bounding box center [869, 375] width 160 height 36
paste input "(661) 331-0333"
type input "(661) 331-0333"
click at [433, 419] on input "Enable Access" at bounding box center [444, 421] width 25 height 13
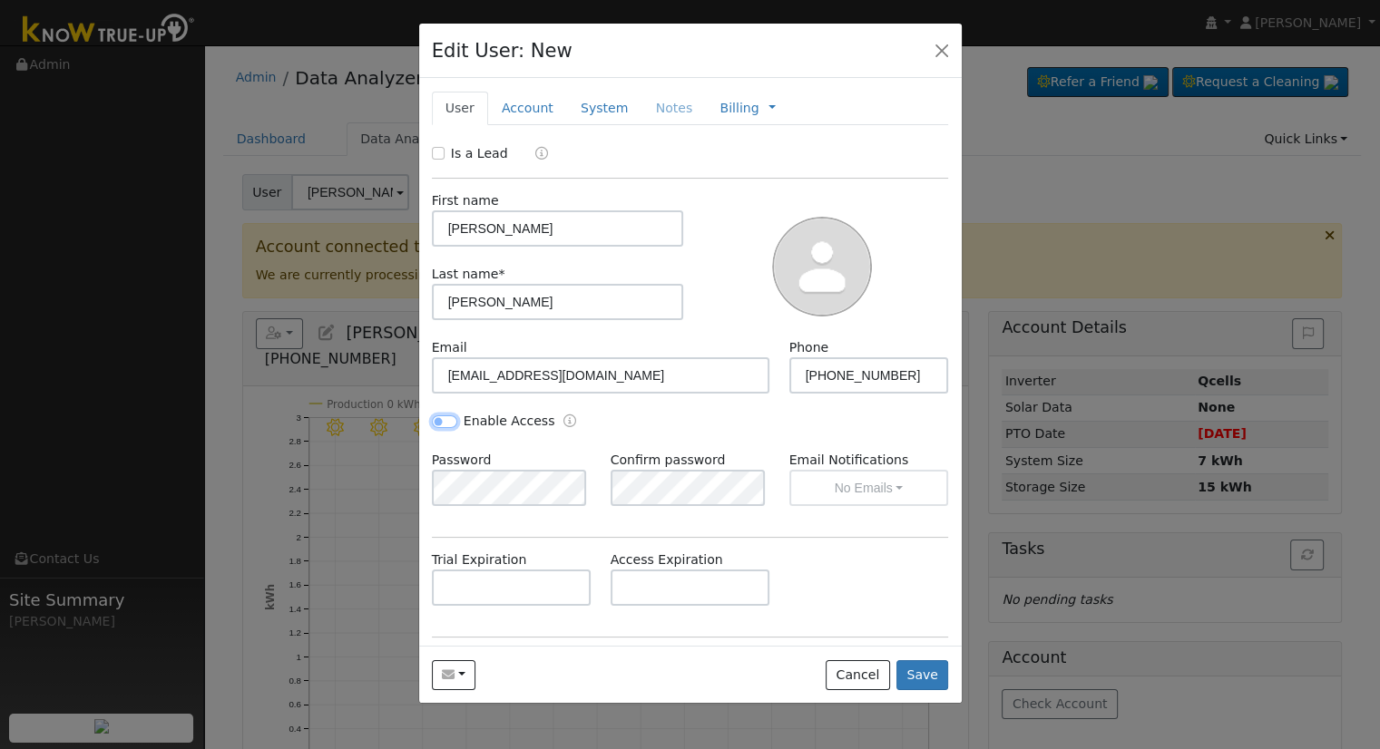
checkbox input "true"
click at [805, 477] on button "No Emails" at bounding box center [869, 488] width 160 height 36
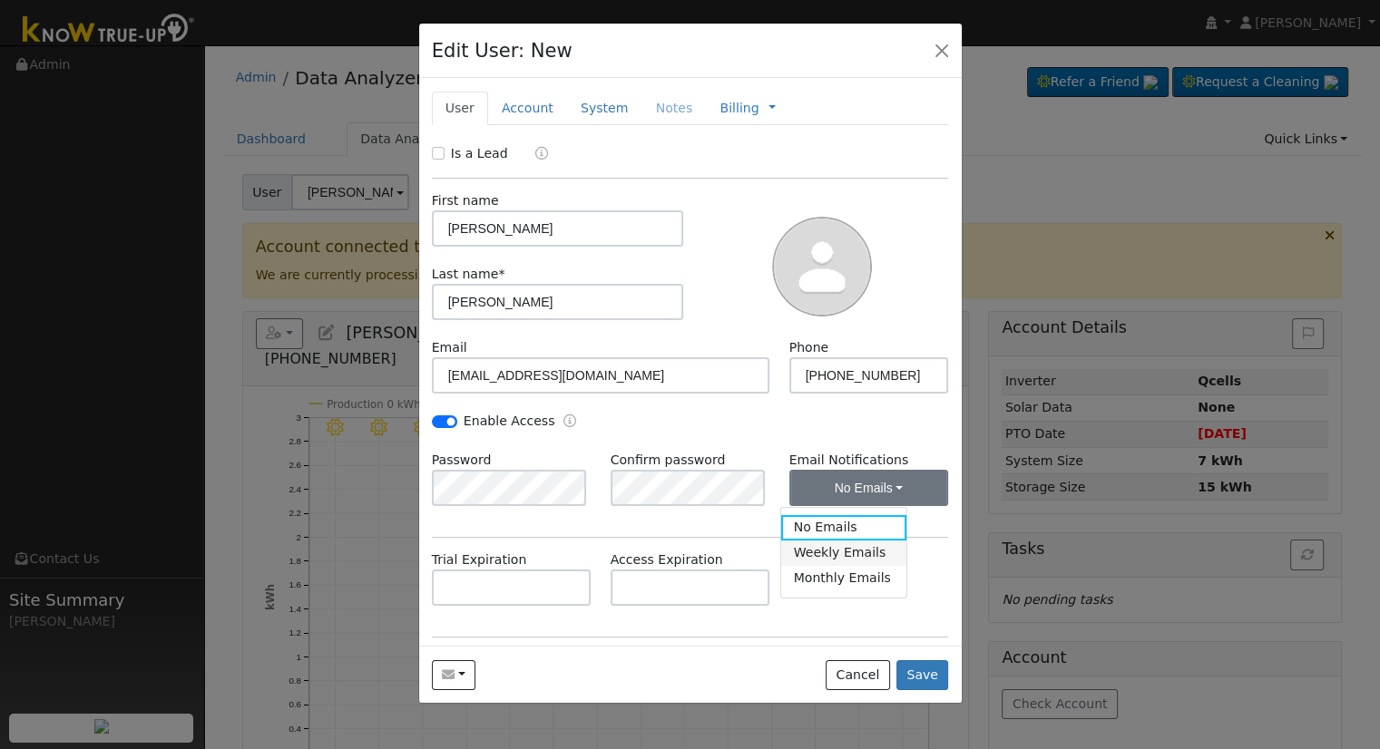
click at [817, 553] on link "Weekly Emails" at bounding box center [844, 553] width 126 height 25
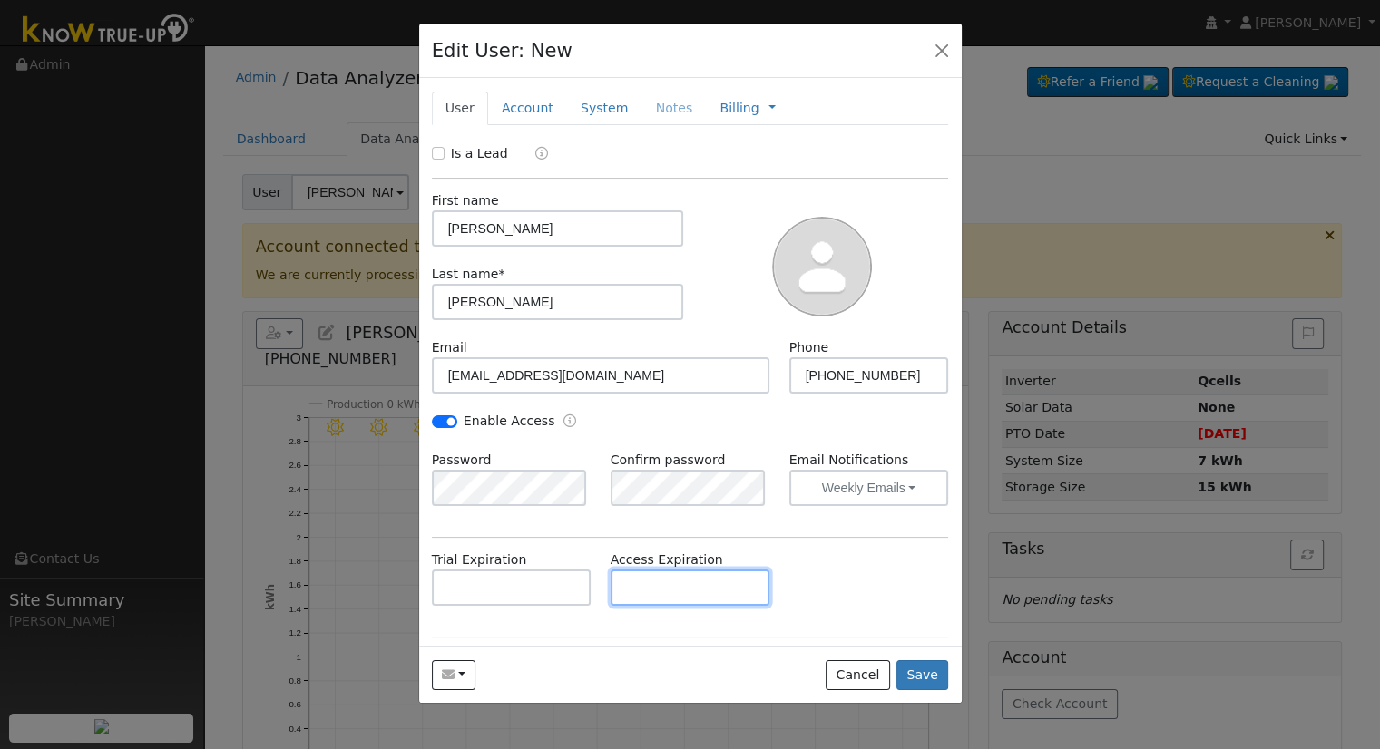
click at [659, 572] on input "text" at bounding box center [690, 588] width 160 height 36
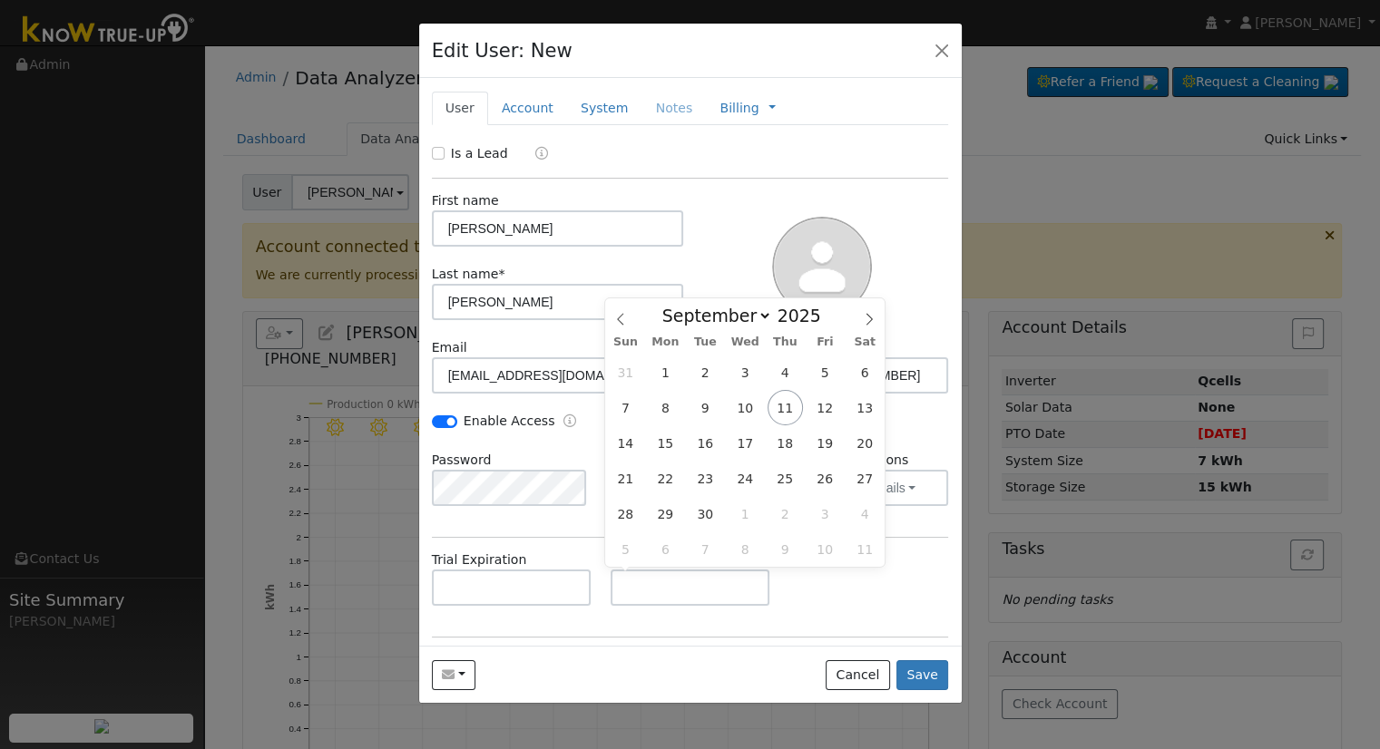
click at [581, 327] on div "First name Alejandro Last name * Torres" at bounding box center [557, 264] width 265 height 147
click at [649, 600] on input "text" at bounding box center [690, 588] width 160 height 36
paste input "[DATE]"
click at [788, 409] on span "11" at bounding box center [784, 407] width 35 height 35
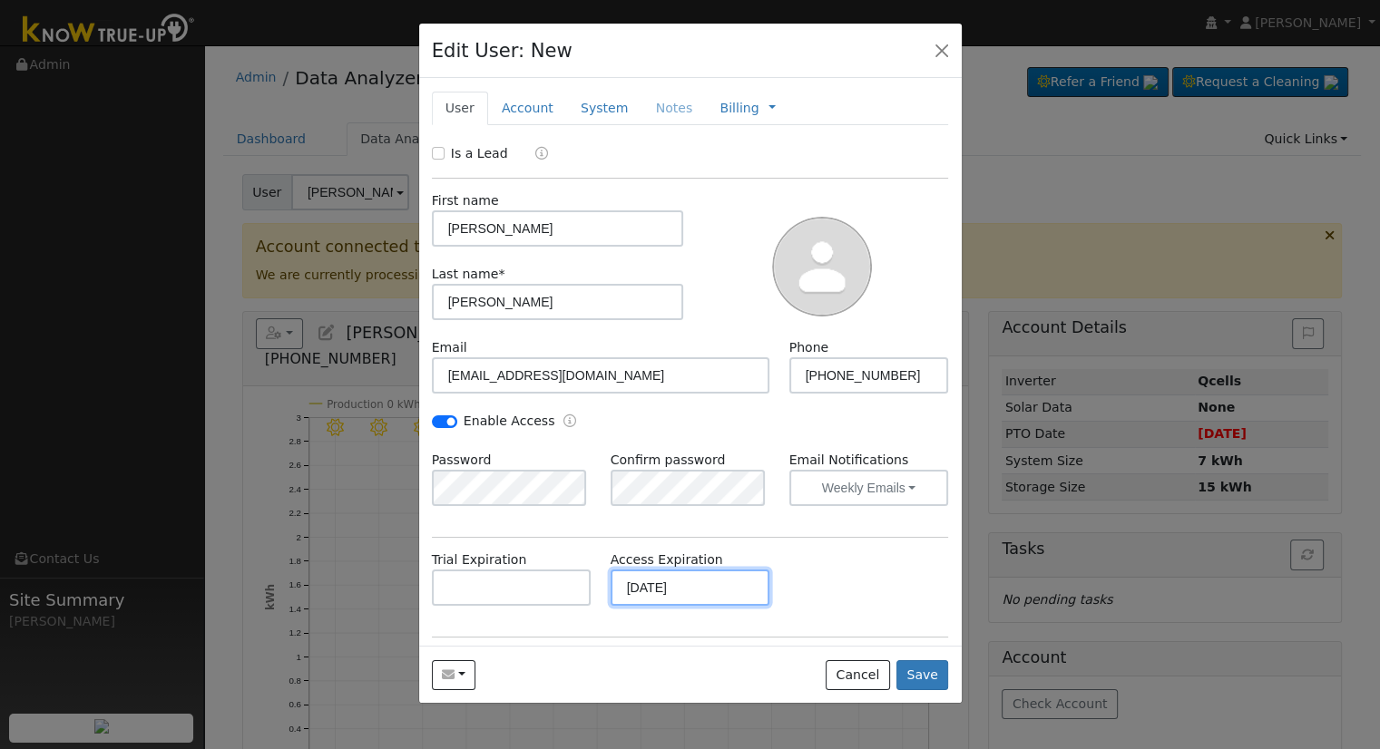
drag, startPoint x: 689, startPoint y: 584, endPoint x: 669, endPoint y: 581, distance: 21.0
click at [669, 581] on input "[DATE]" at bounding box center [690, 588] width 160 height 36
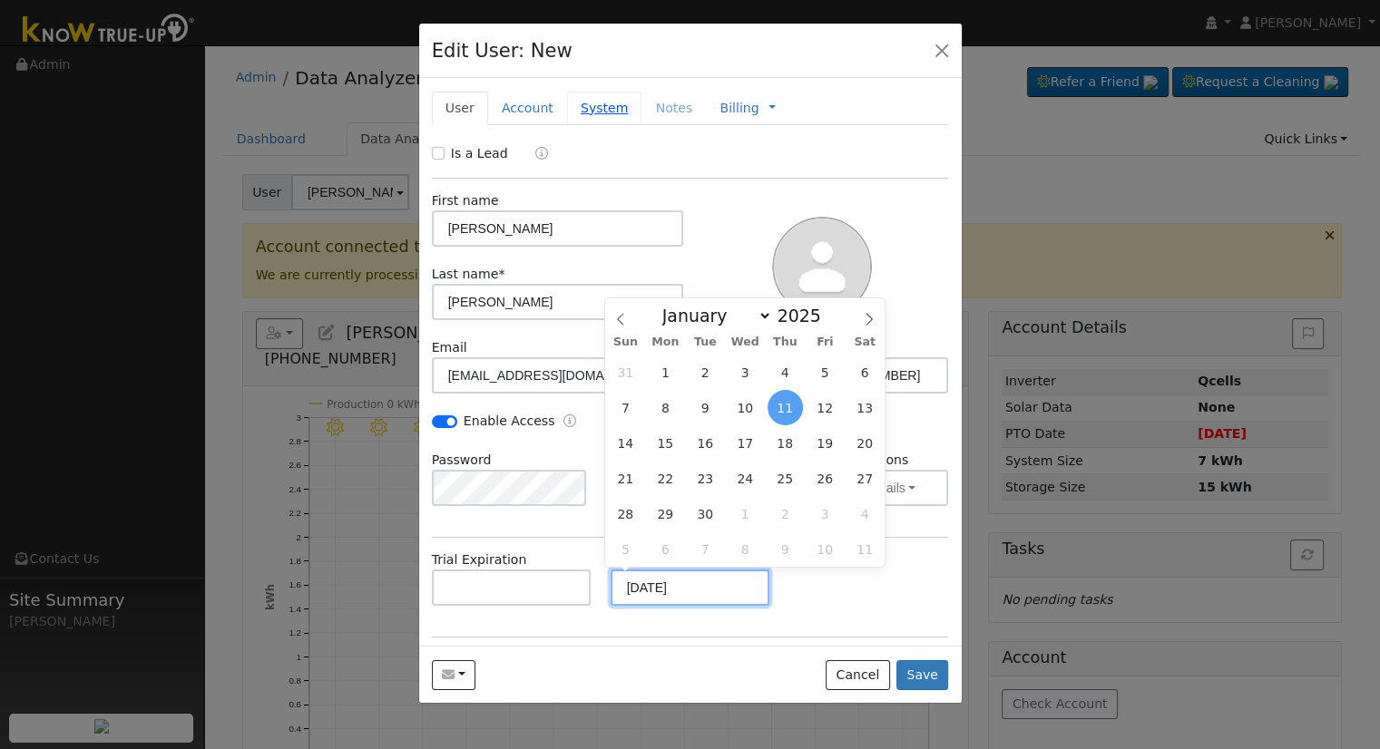
type input "09/11/2030"
click at [572, 111] on link "System" at bounding box center [604, 109] width 75 height 34
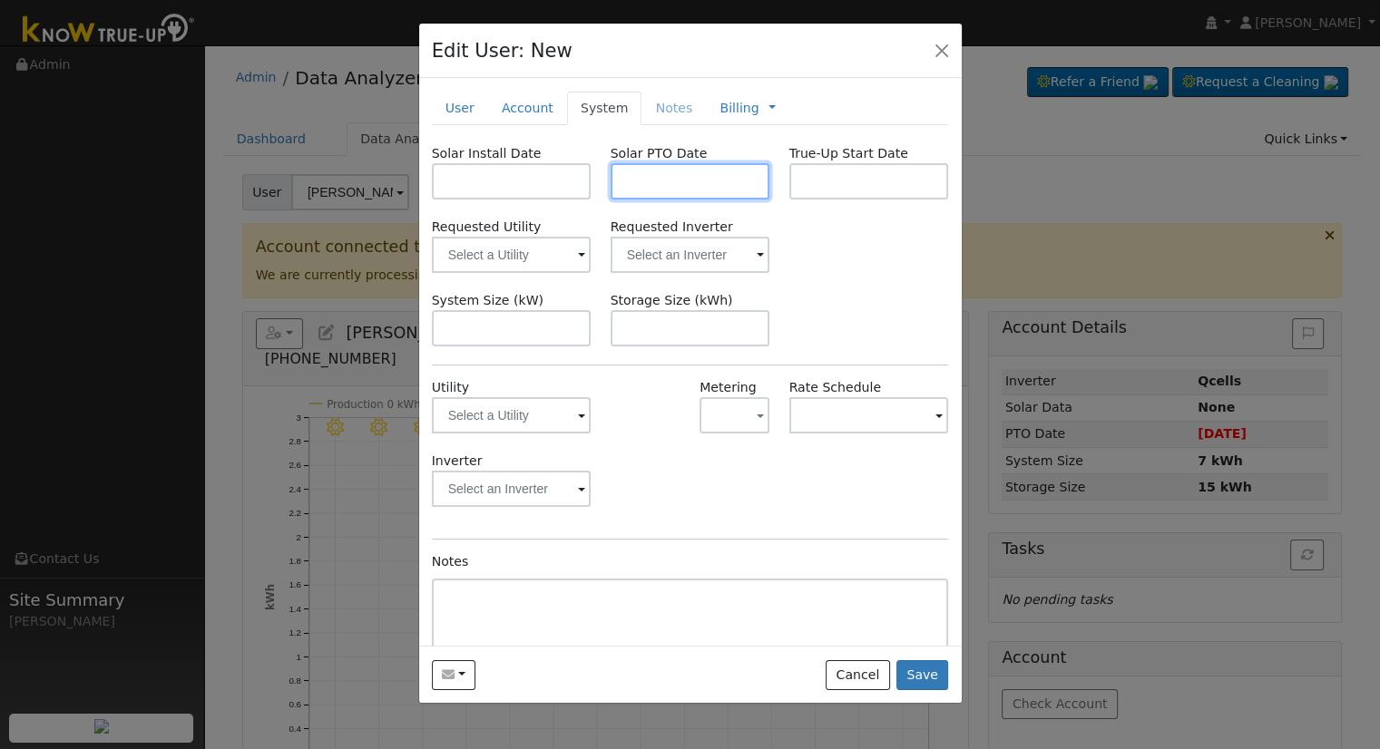
click at [648, 189] on input "text" at bounding box center [690, 181] width 160 height 36
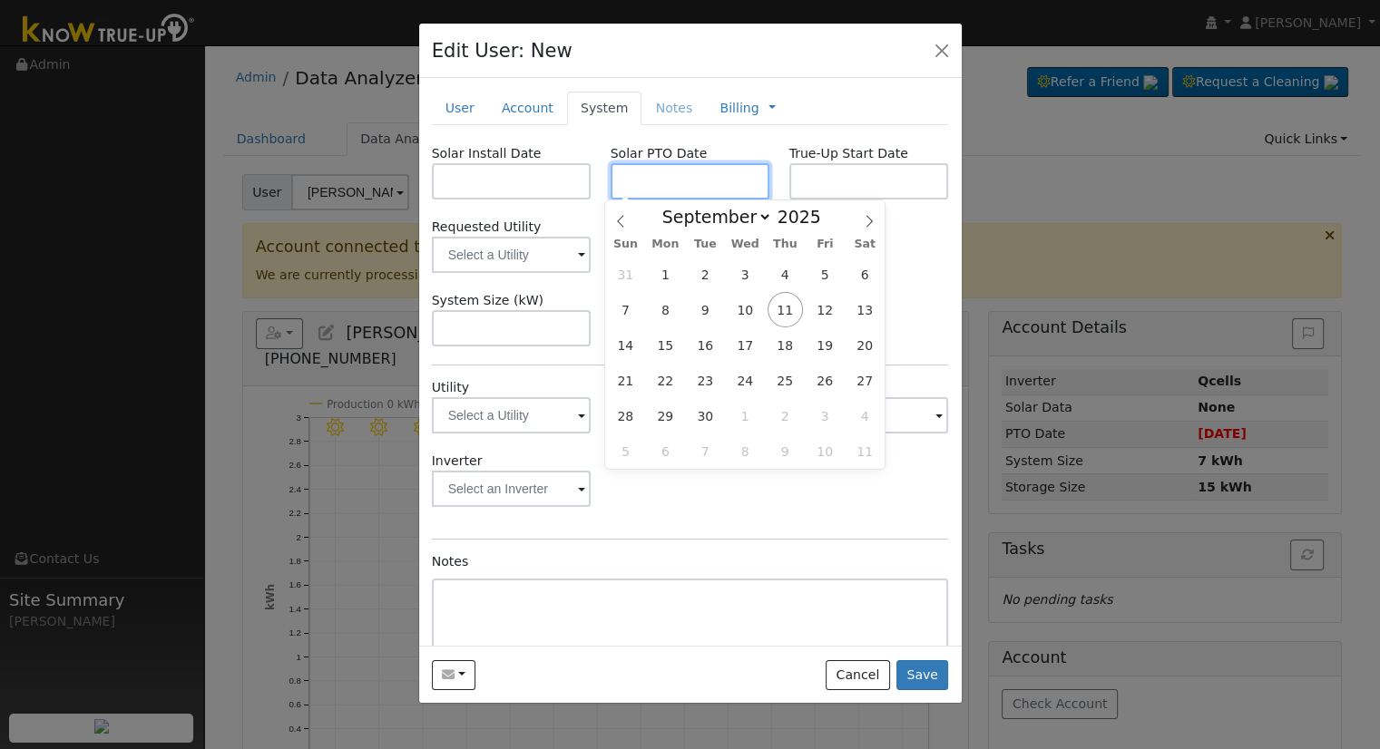
paste input "[DATE]"
type input "[DATE]"
click at [500, 169] on input "text" at bounding box center [512, 181] width 160 height 36
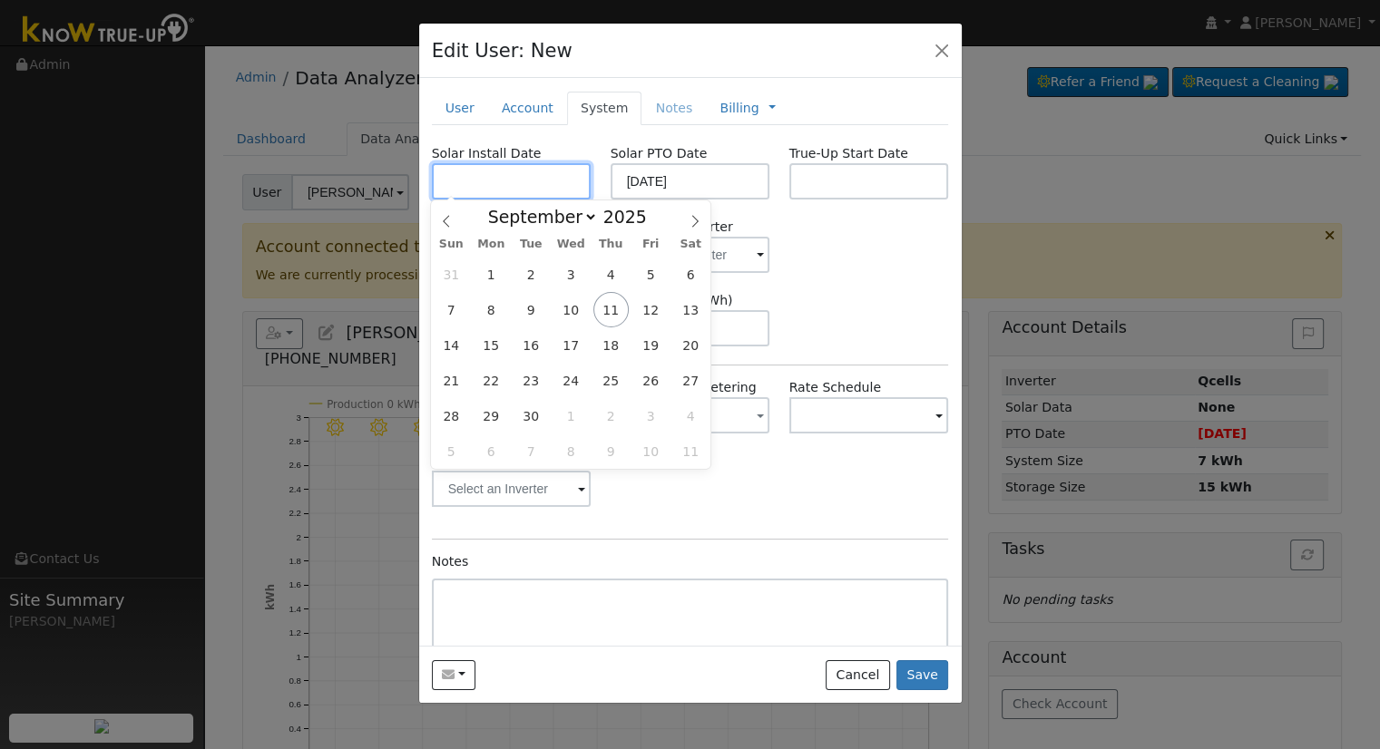
click at [499, 190] on input "text" at bounding box center [512, 181] width 160 height 36
paste input "8/11/2025"
type input "08/11/2025"
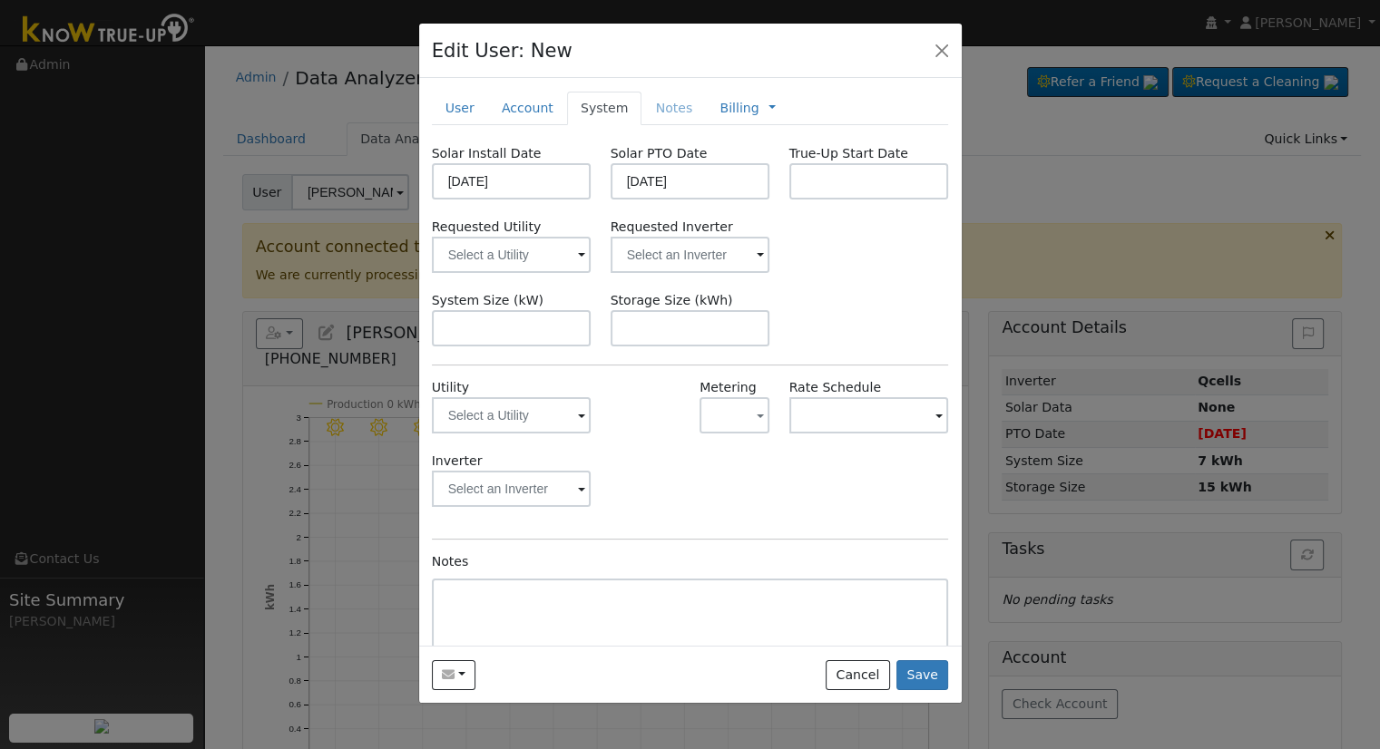
click at [838, 265] on div "Requested Utility Requested Inverter" at bounding box center [690, 245] width 536 height 55
click at [699, 255] on input "text" at bounding box center [690, 255] width 160 height 36
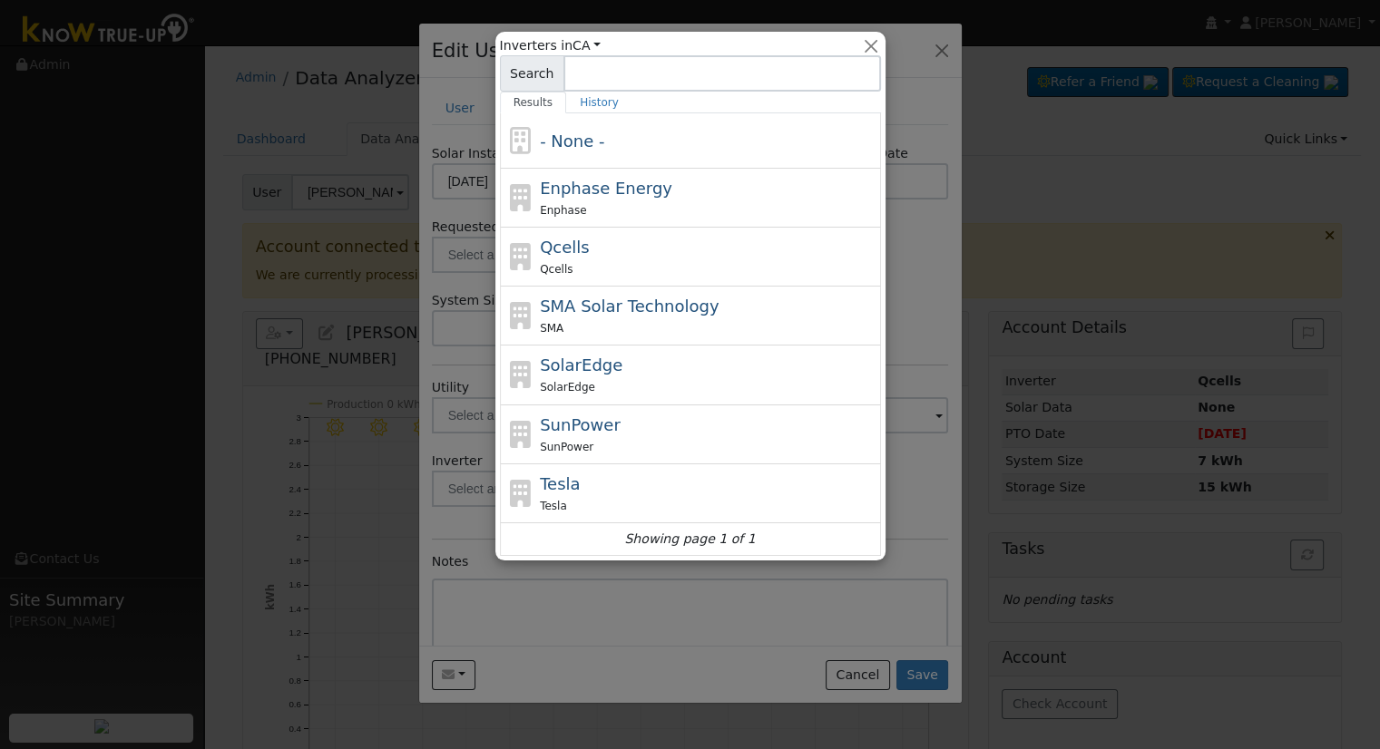
click at [625, 266] on div "Qcells" at bounding box center [708, 268] width 337 height 19
type input "Qcells"
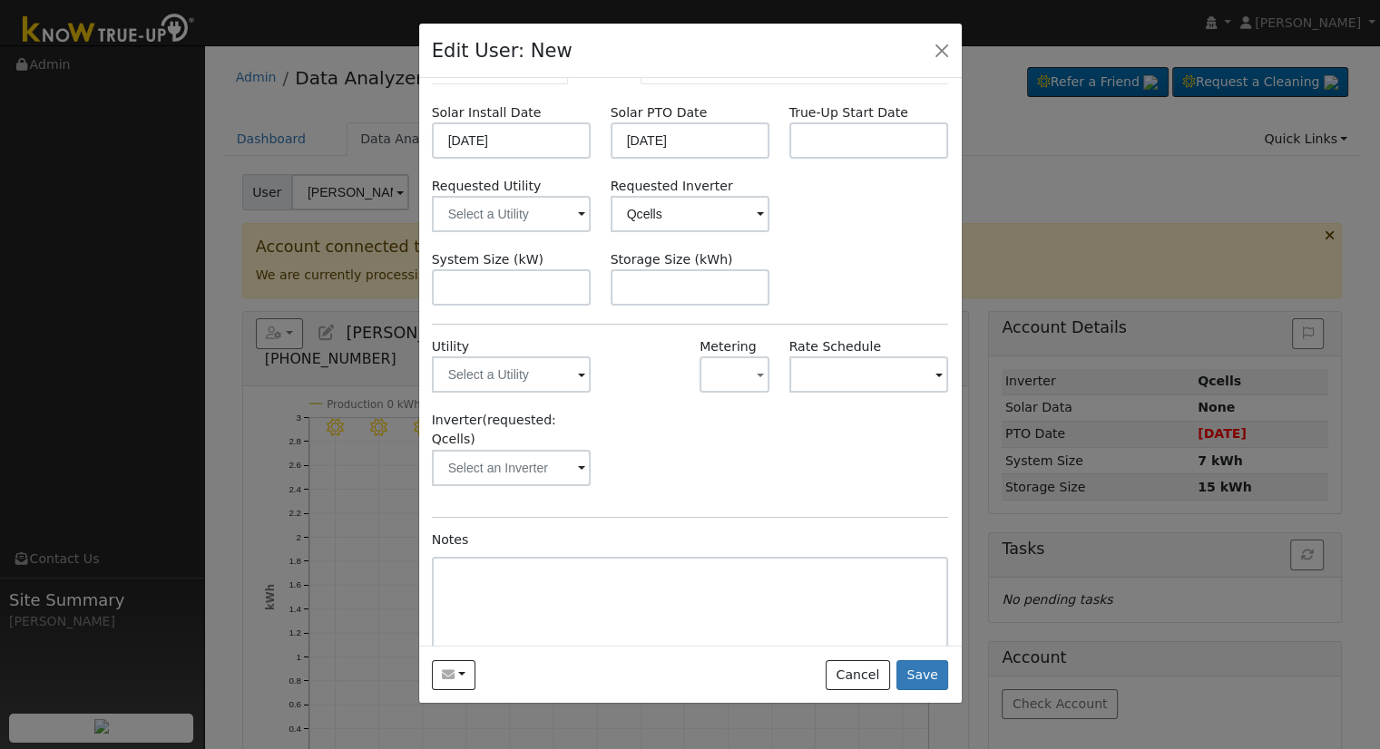
scroll to position [80, 0]
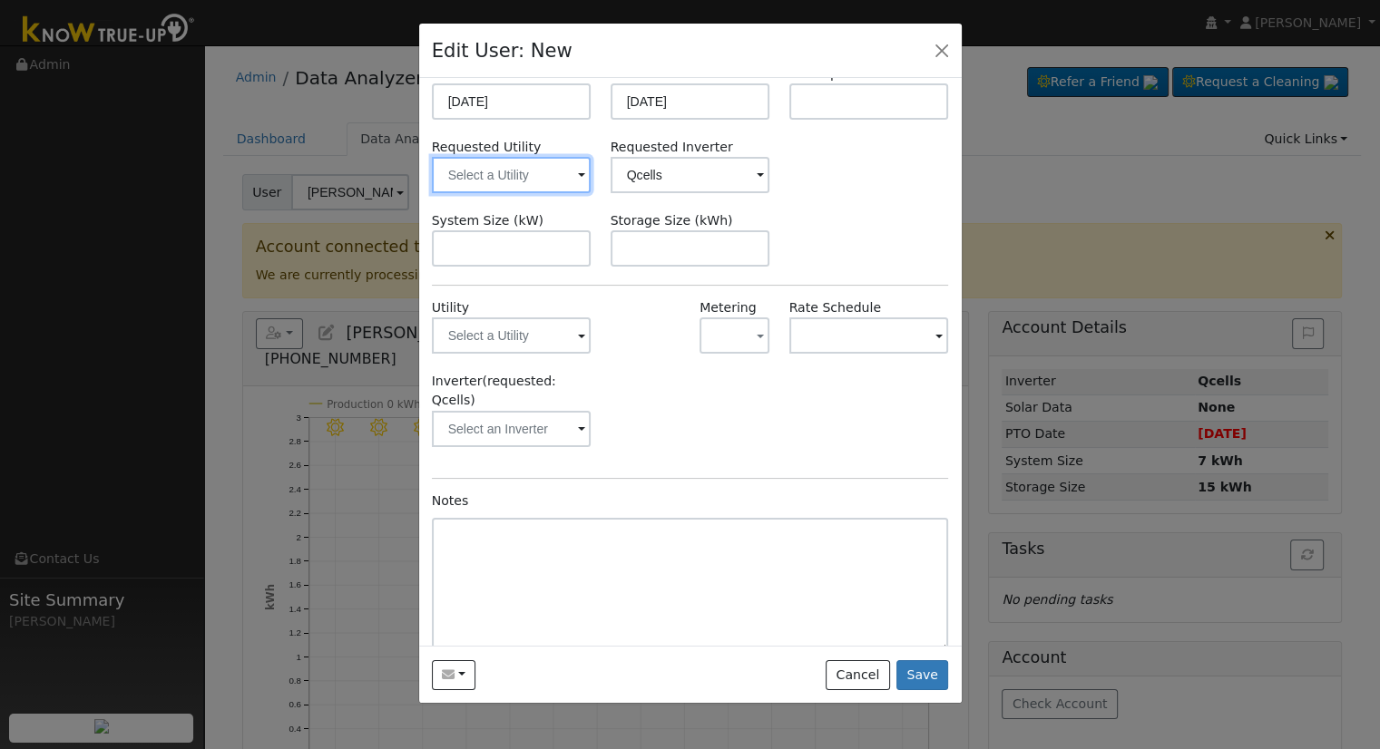
click at [490, 161] on input "text" at bounding box center [512, 175] width 160 height 36
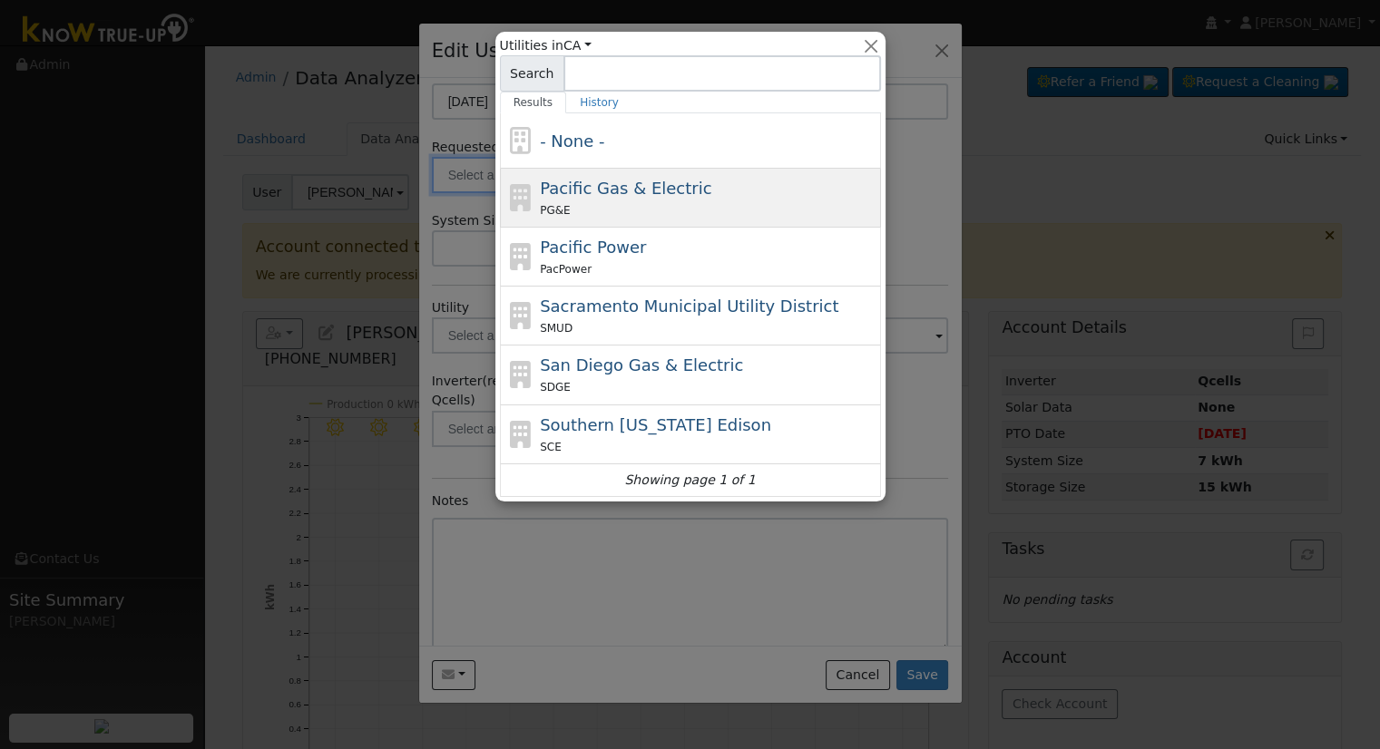
click at [640, 190] on span "Pacific Gas & Electric" at bounding box center [625, 188] width 171 height 19
type input "Pacific Gas & Electric"
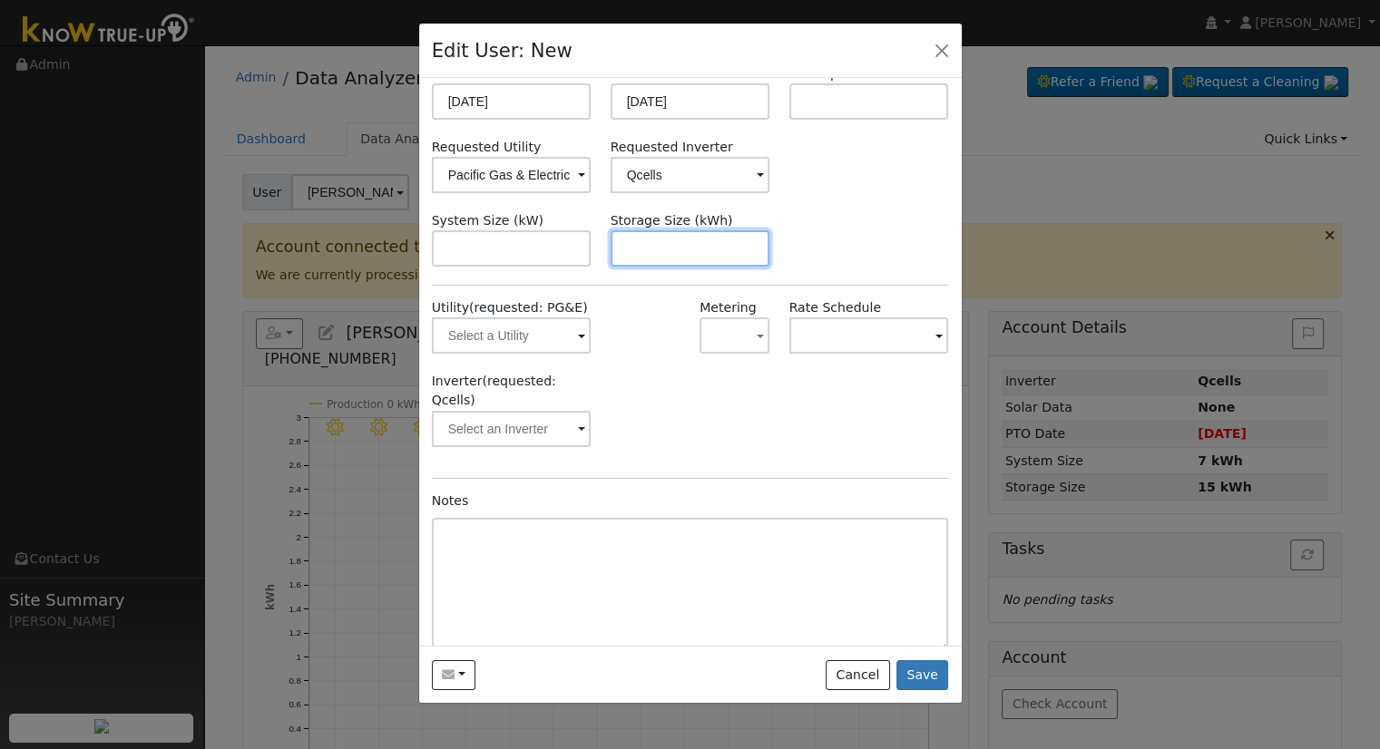
click at [657, 259] on input "text" at bounding box center [690, 248] width 160 height 36
paste input "20.00"
type input "20"
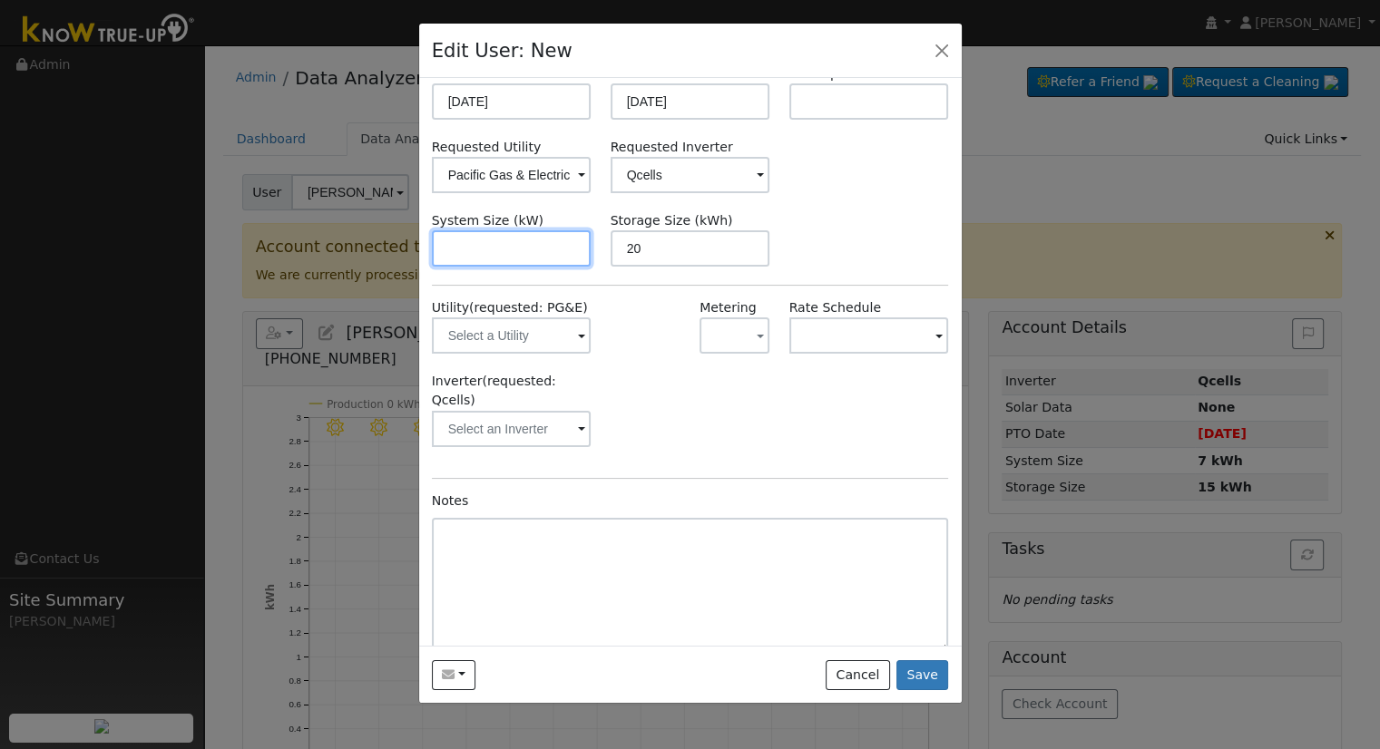
click at [488, 258] on input "text" at bounding box center [512, 248] width 160 height 36
paste input "12.320"
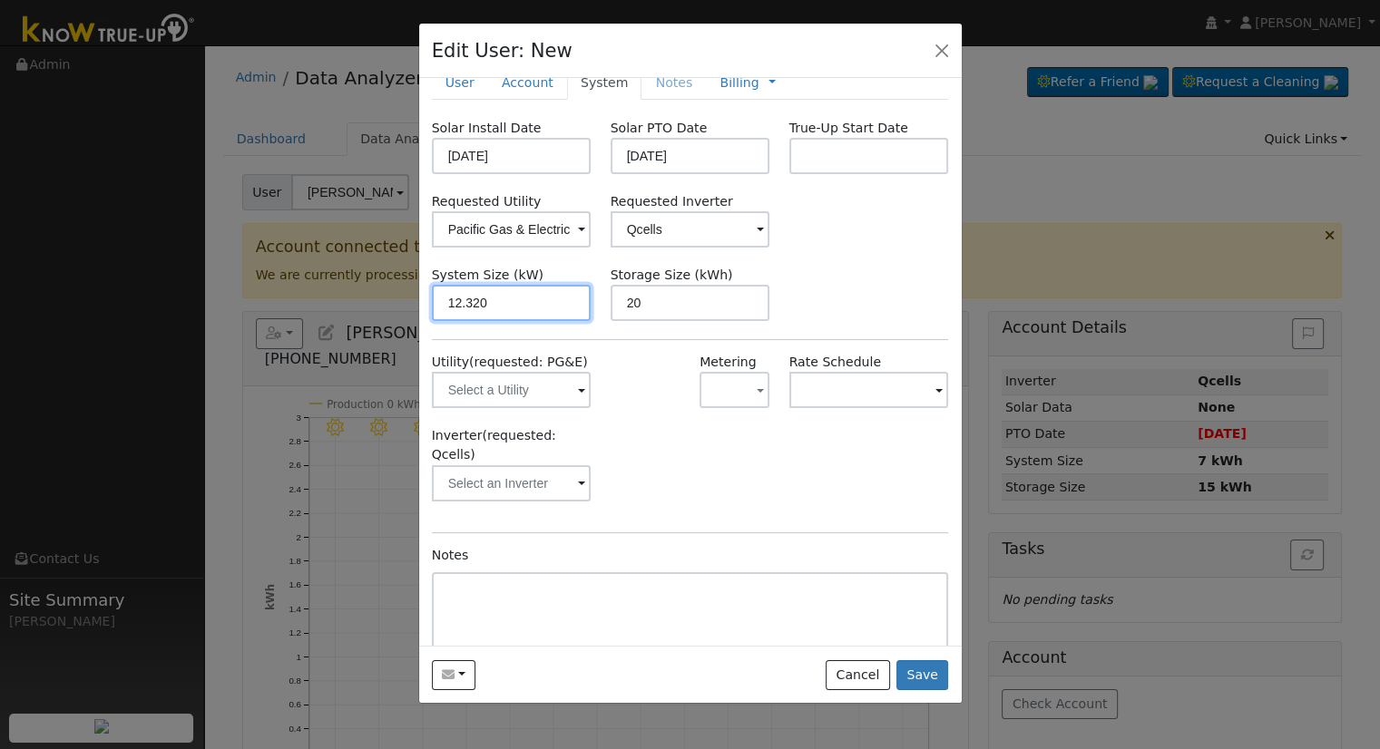
scroll to position [0, 0]
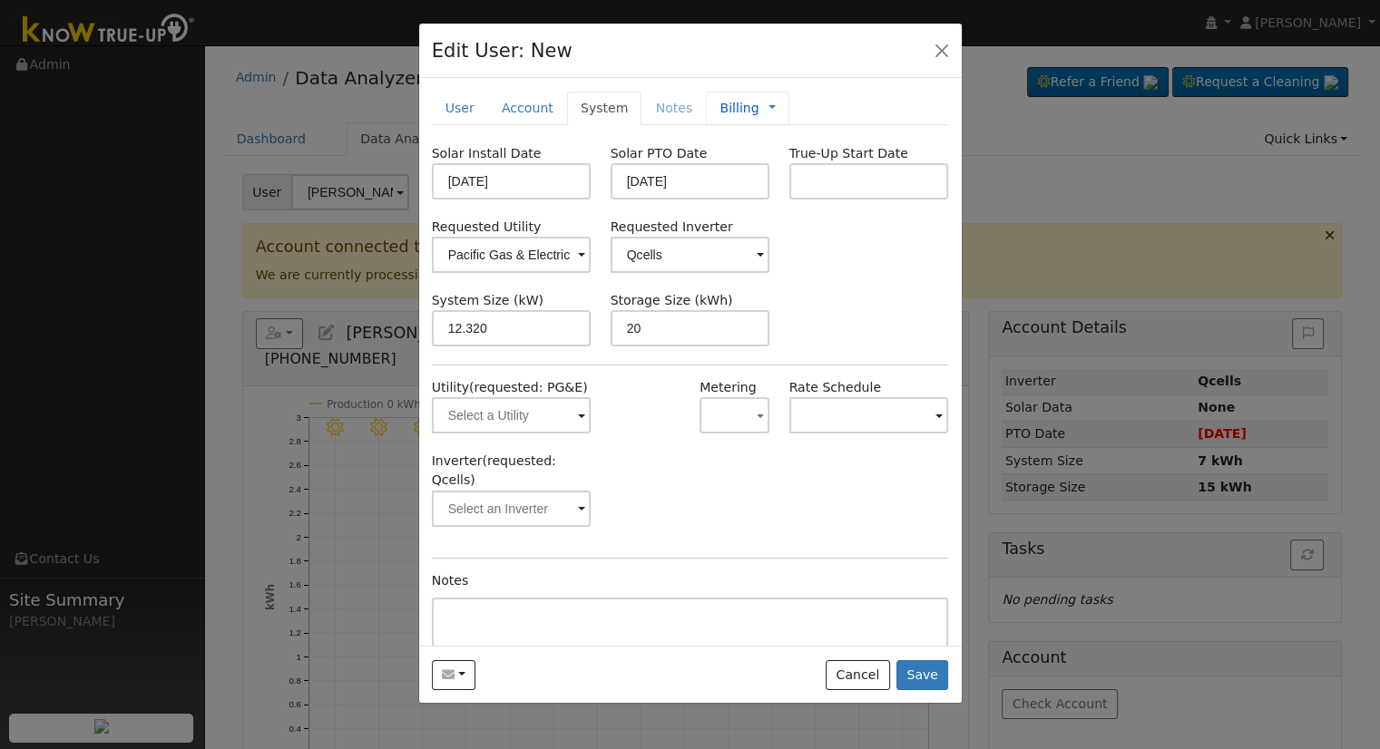
type input "12.3"
click at [728, 111] on link "Billing" at bounding box center [738, 108] width 39 height 19
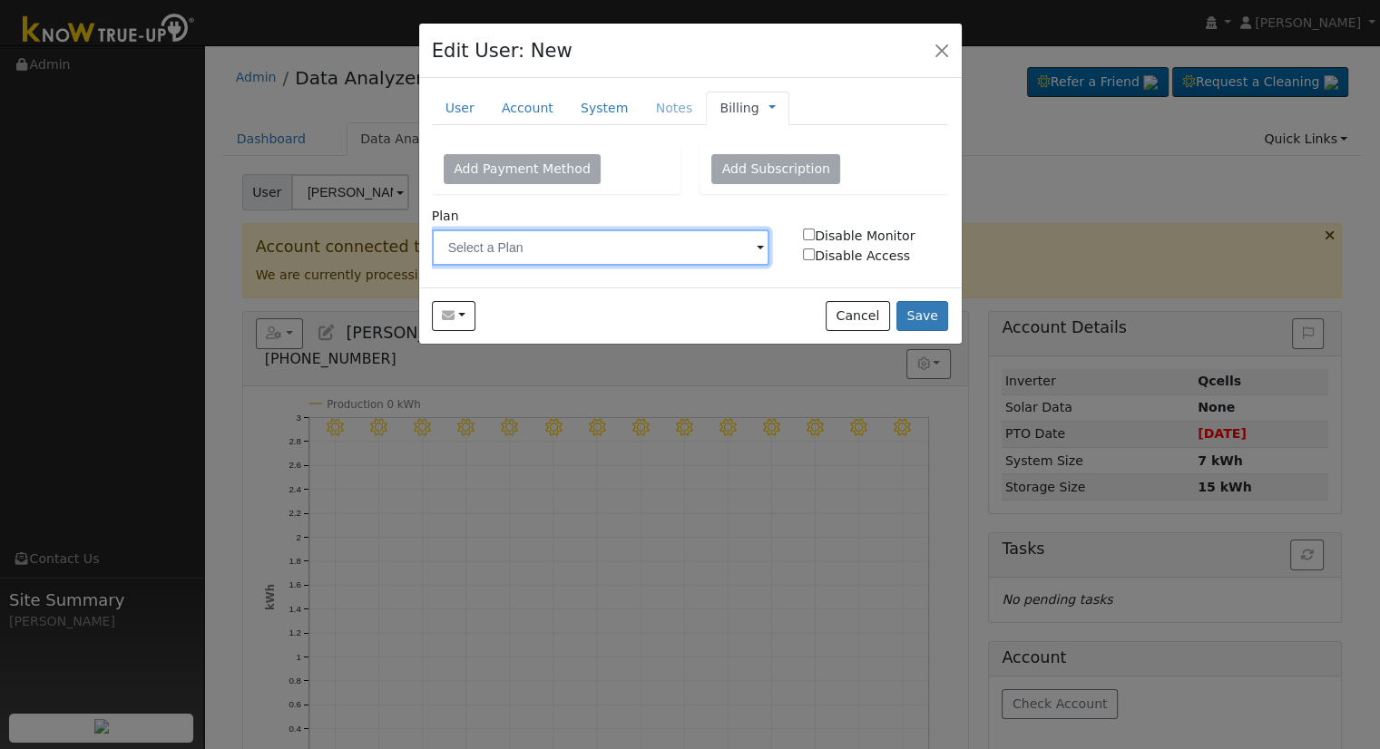
click at [576, 248] on input "text" at bounding box center [601, 247] width 338 height 36
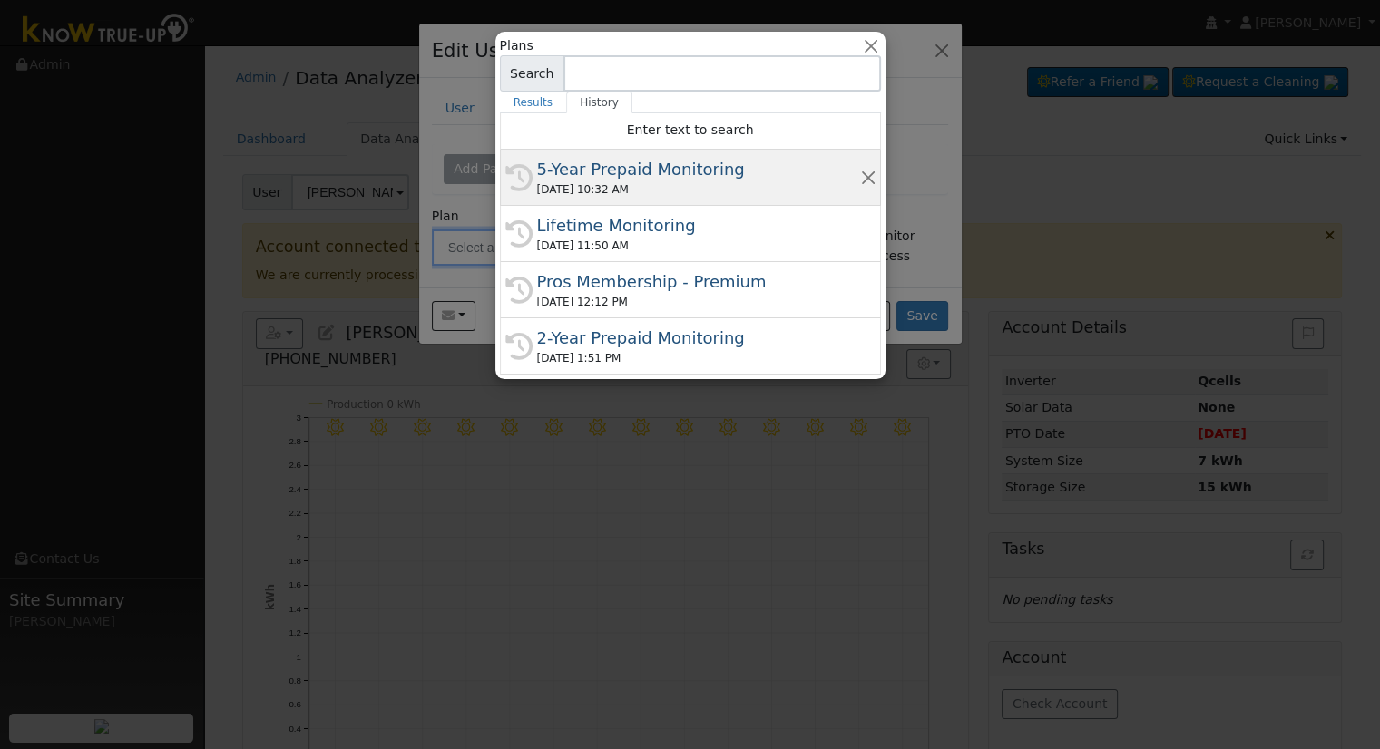
click at [628, 179] on div "5-Year Prepaid Monitoring" at bounding box center [698, 169] width 323 height 24
type input "5-Year Prepaid Monitoring"
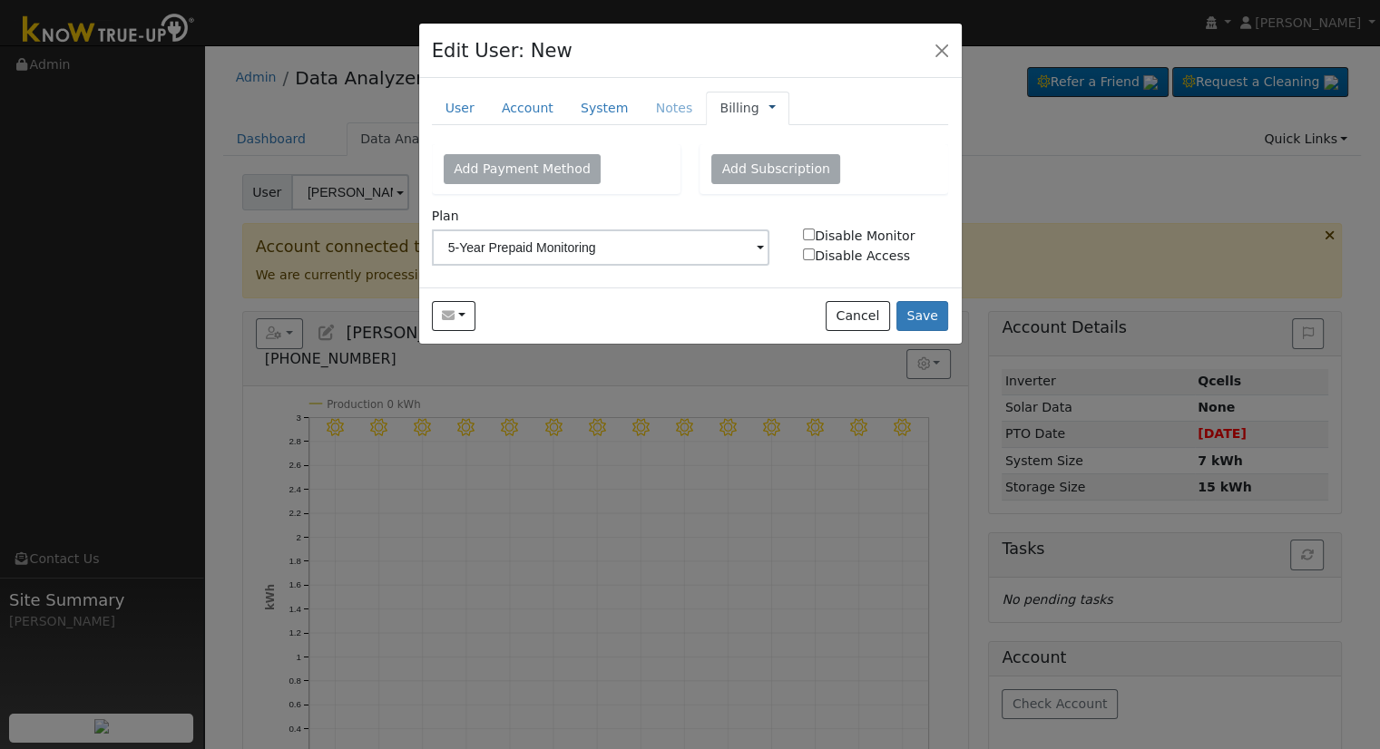
click at [768, 103] on link at bounding box center [771, 108] width 7 height 19
click at [785, 133] on link "Management" at bounding box center [832, 140] width 126 height 25
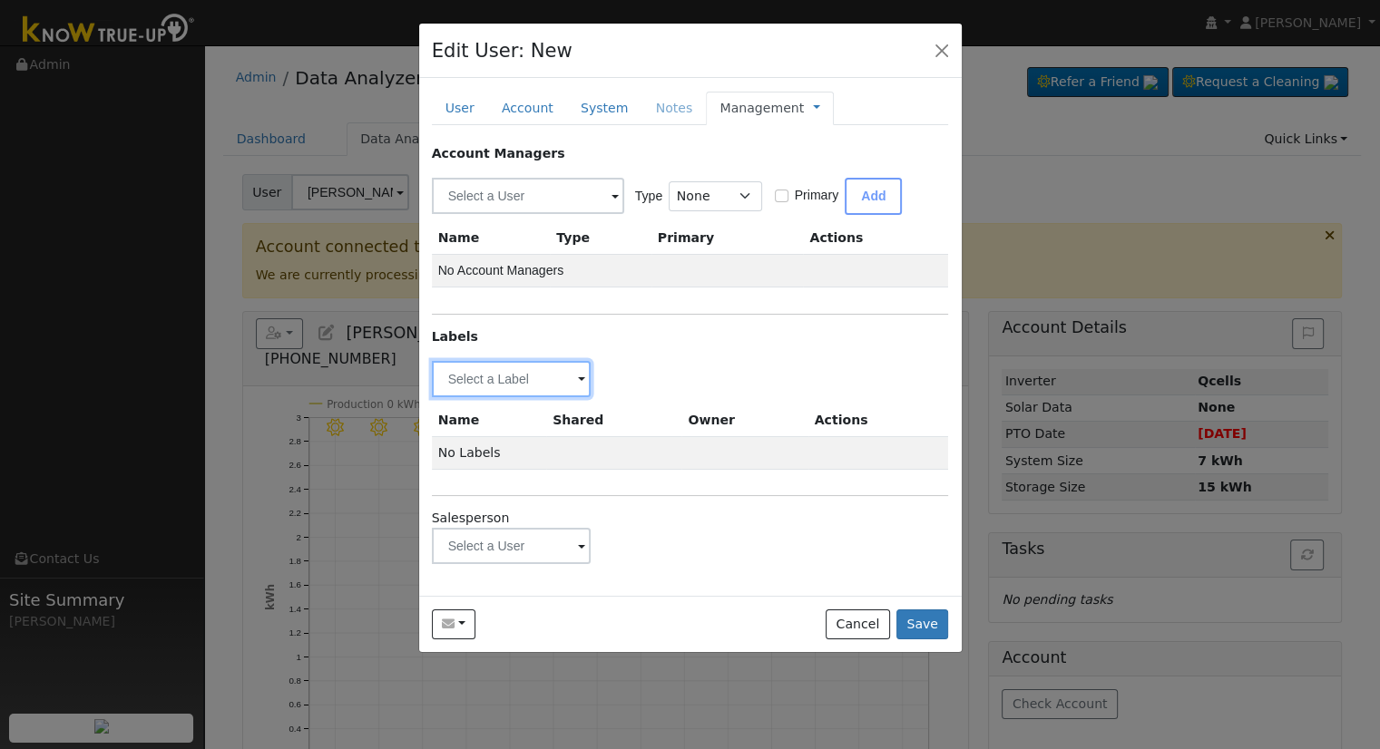
click at [472, 388] on input "text" at bounding box center [512, 379] width 160 height 36
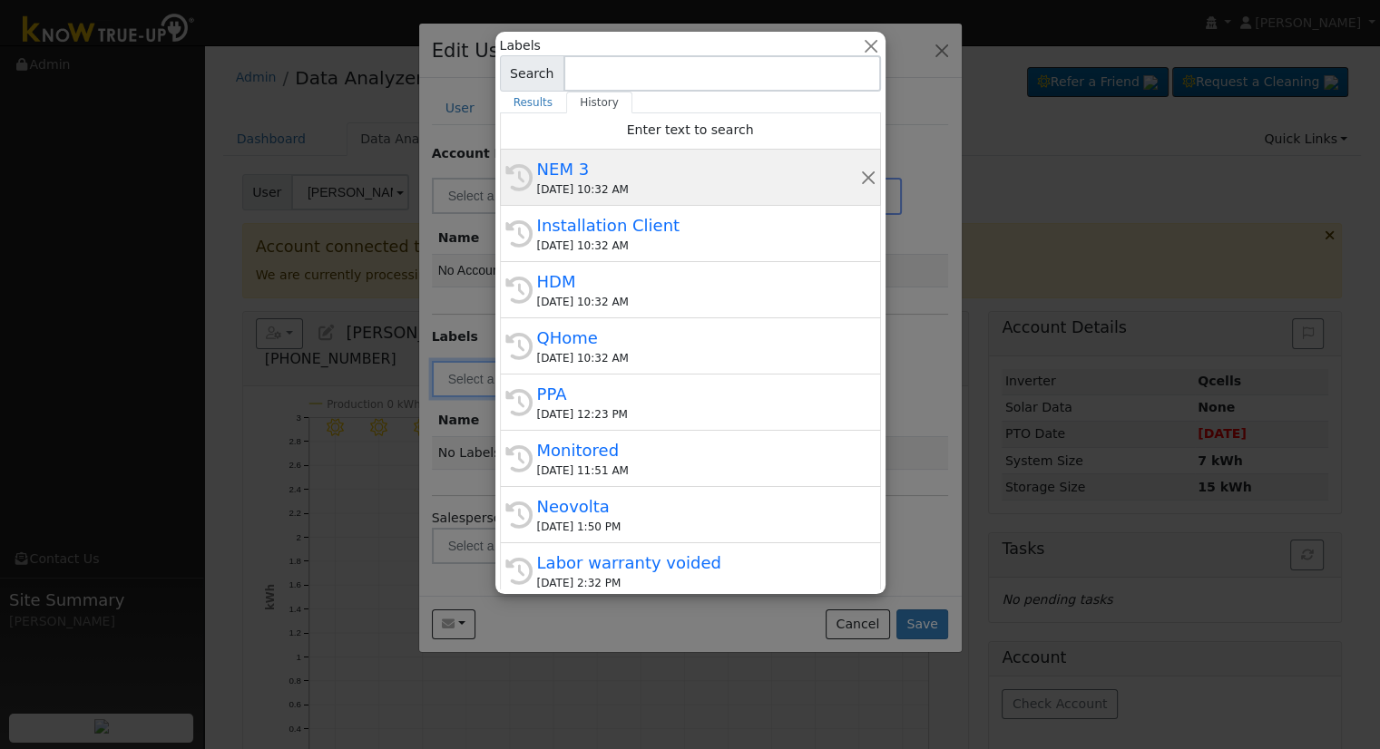
click at [683, 167] on div "NEM 3" at bounding box center [698, 169] width 323 height 24
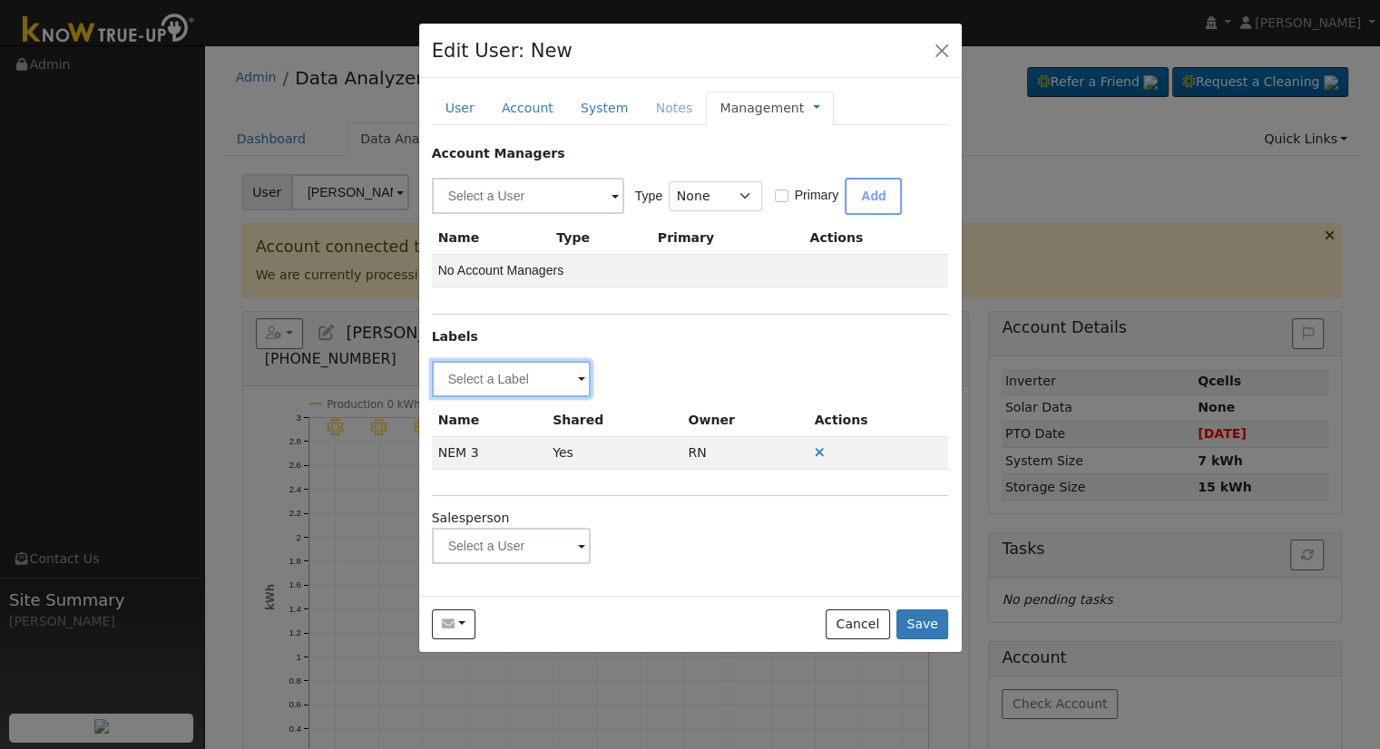
click at [541, 380] on input "text" at bounding box center [512, 379] width 160 height 36
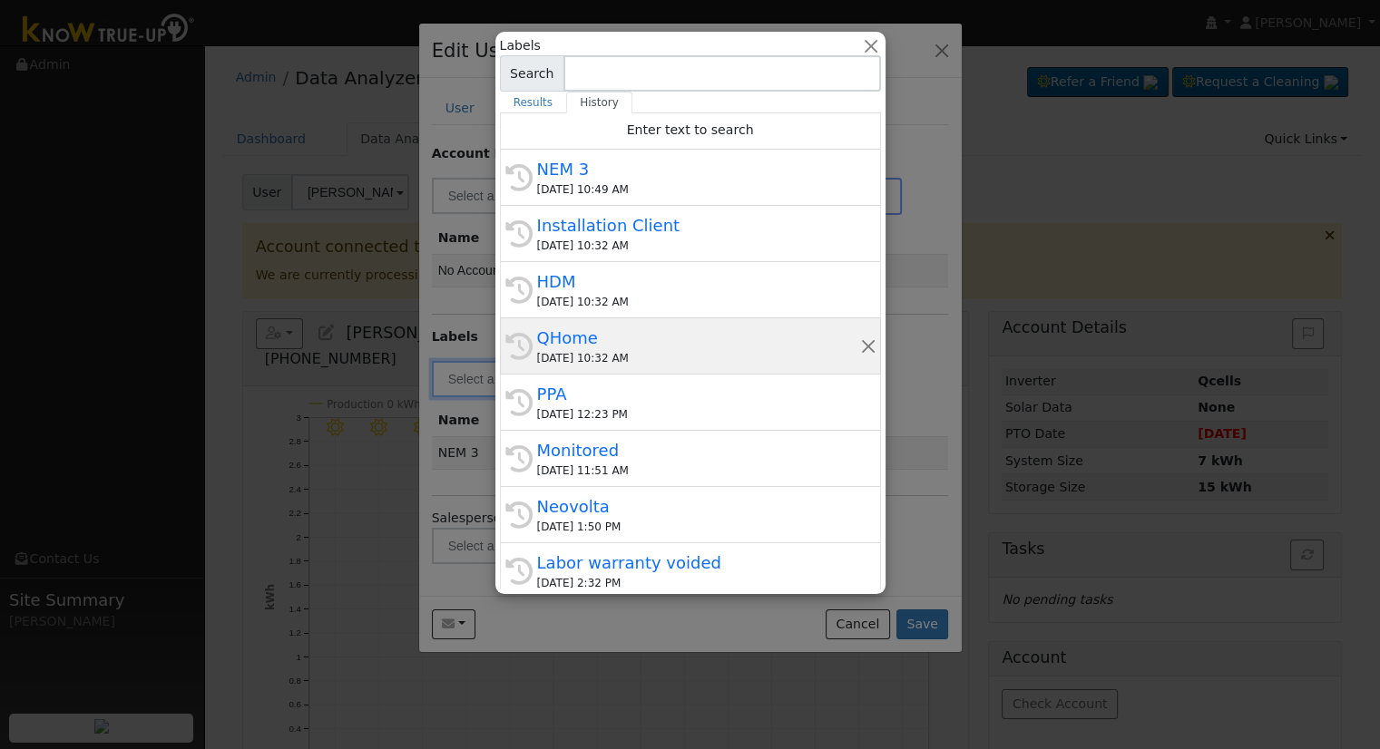
click at [584, 347] on div "QHome" at bounding box center [698, 338] width 323 height 24
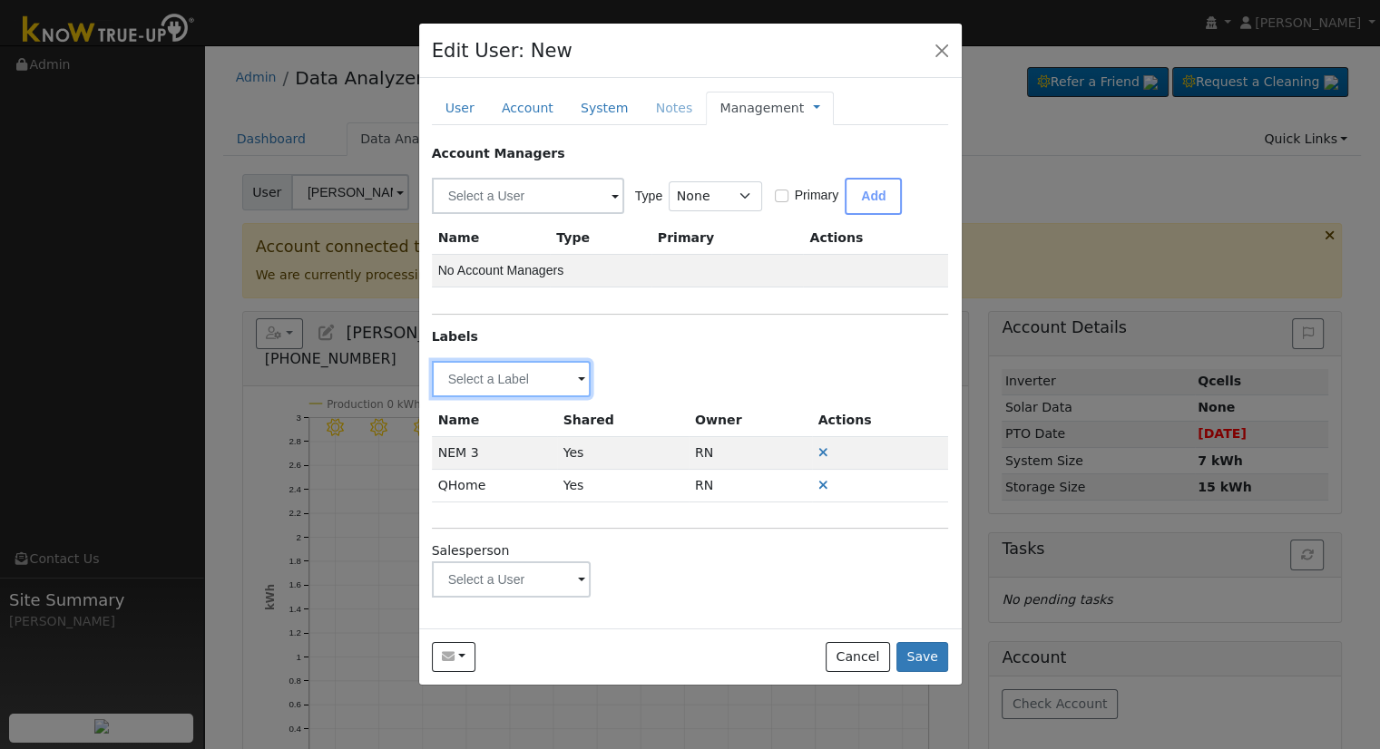
click at [528, 385] on input "text" at bounding box center [512, 379] width 160 height 36
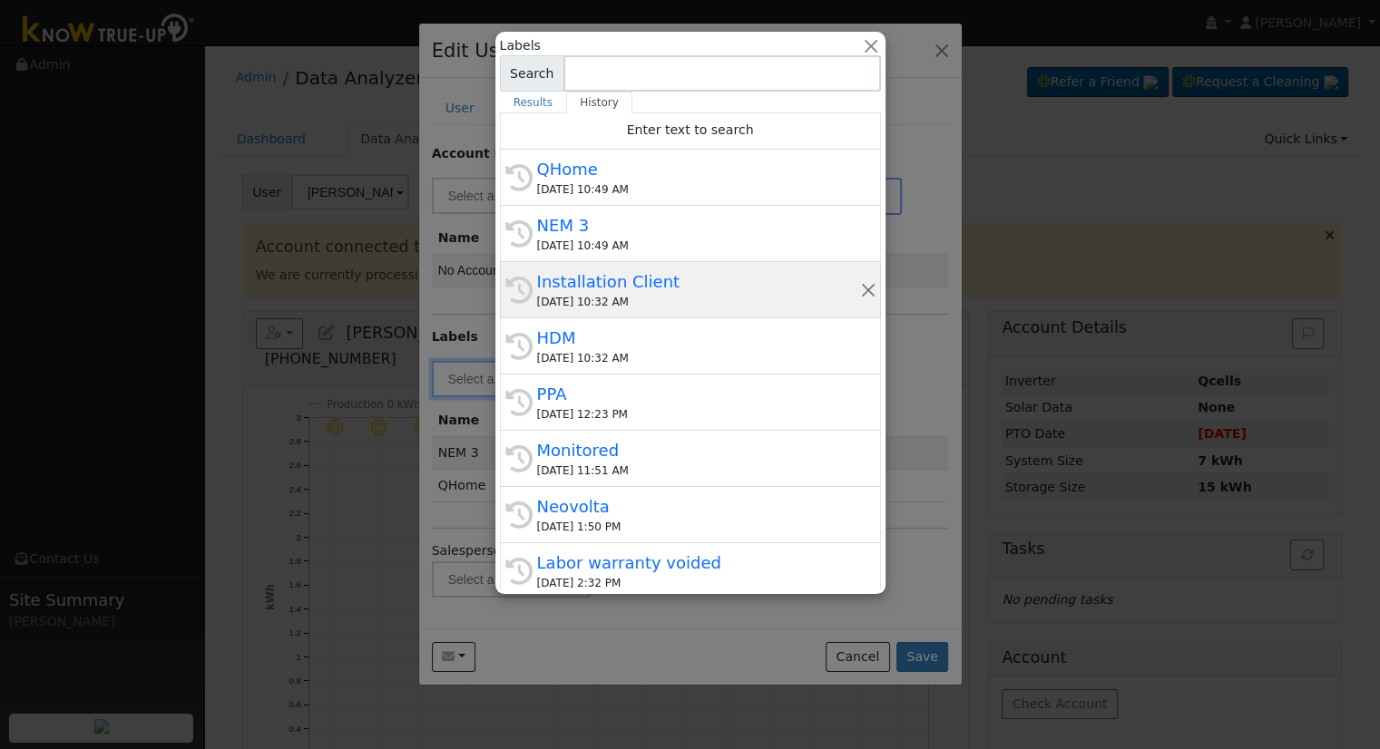
click at [585, 281] on div "Installation Client" at bounding box center [698, 281] width 323 height 24
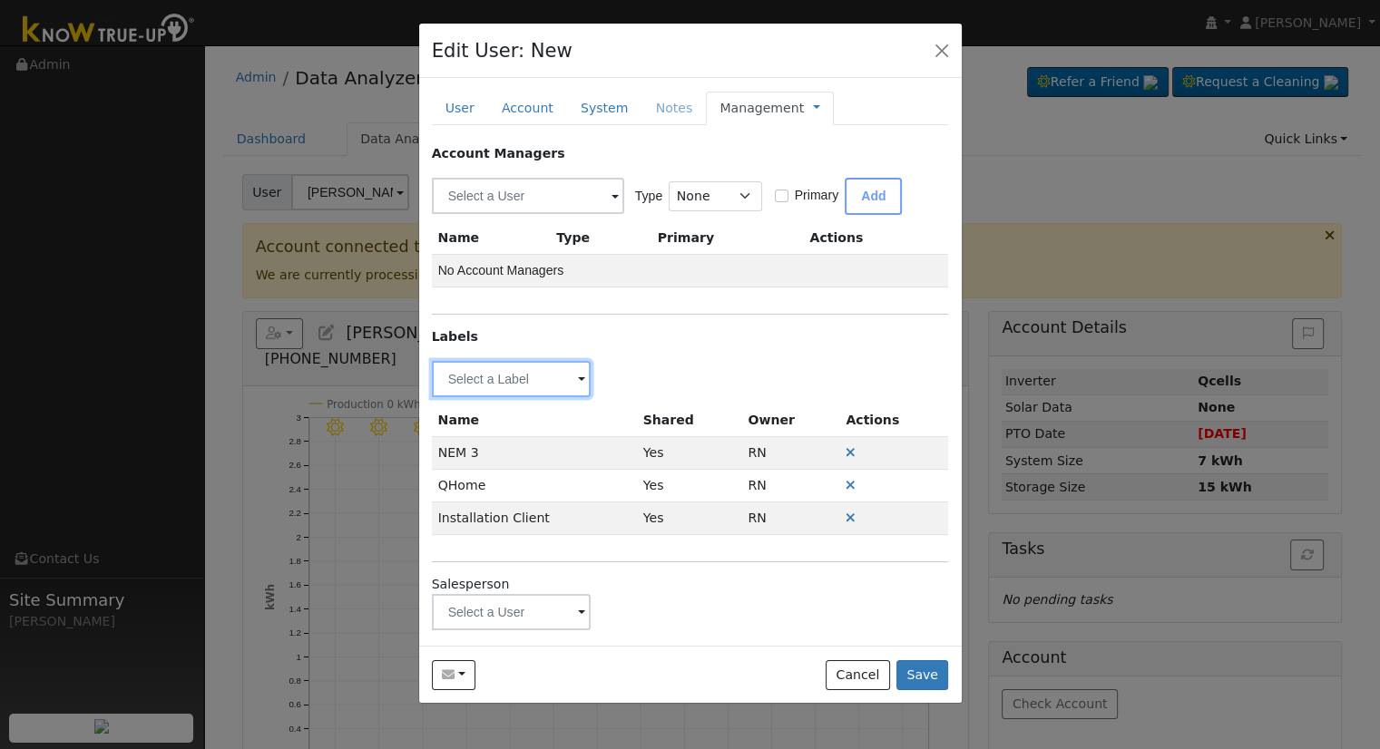
click at [512, 372] on input "text" at bounding box center [512, 379] width 160 height 36
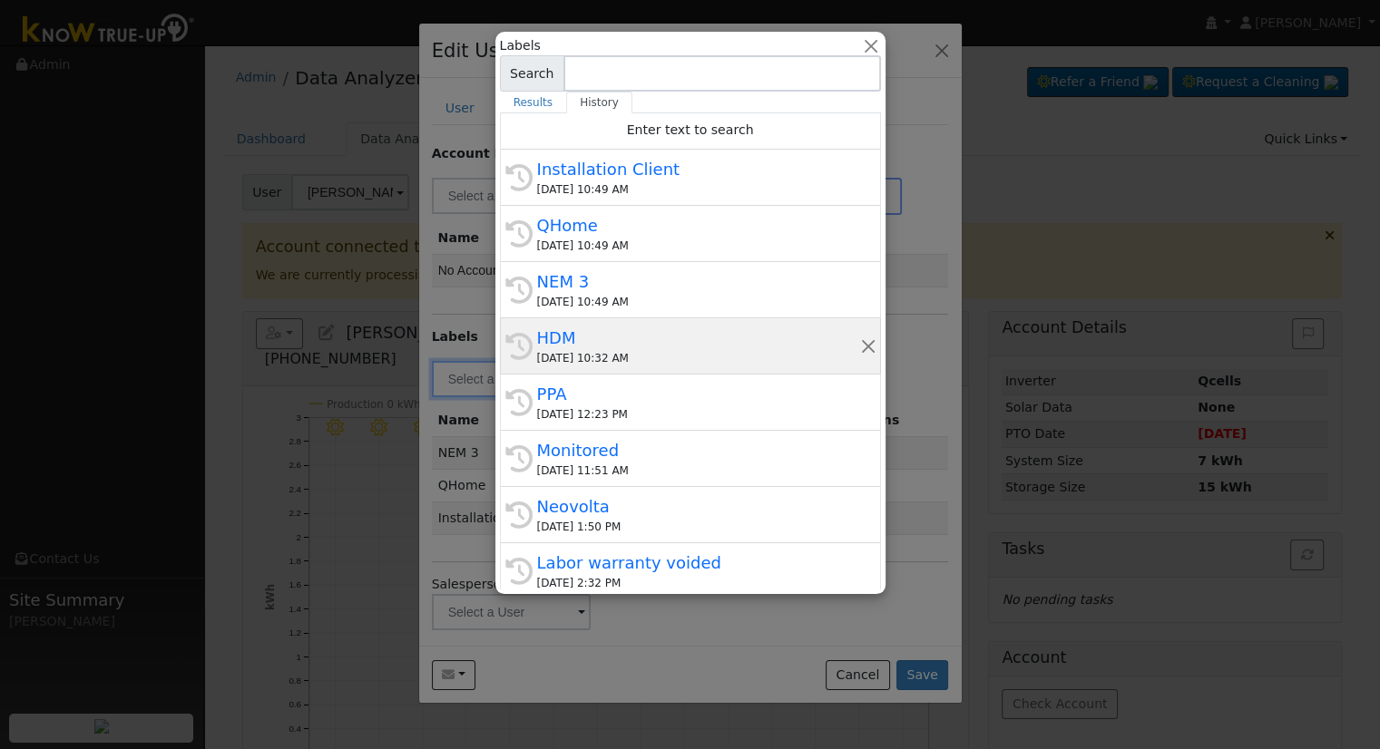
click at [581, 347] on div "HDM" at bounding box center [698, 338] width 323 height 24
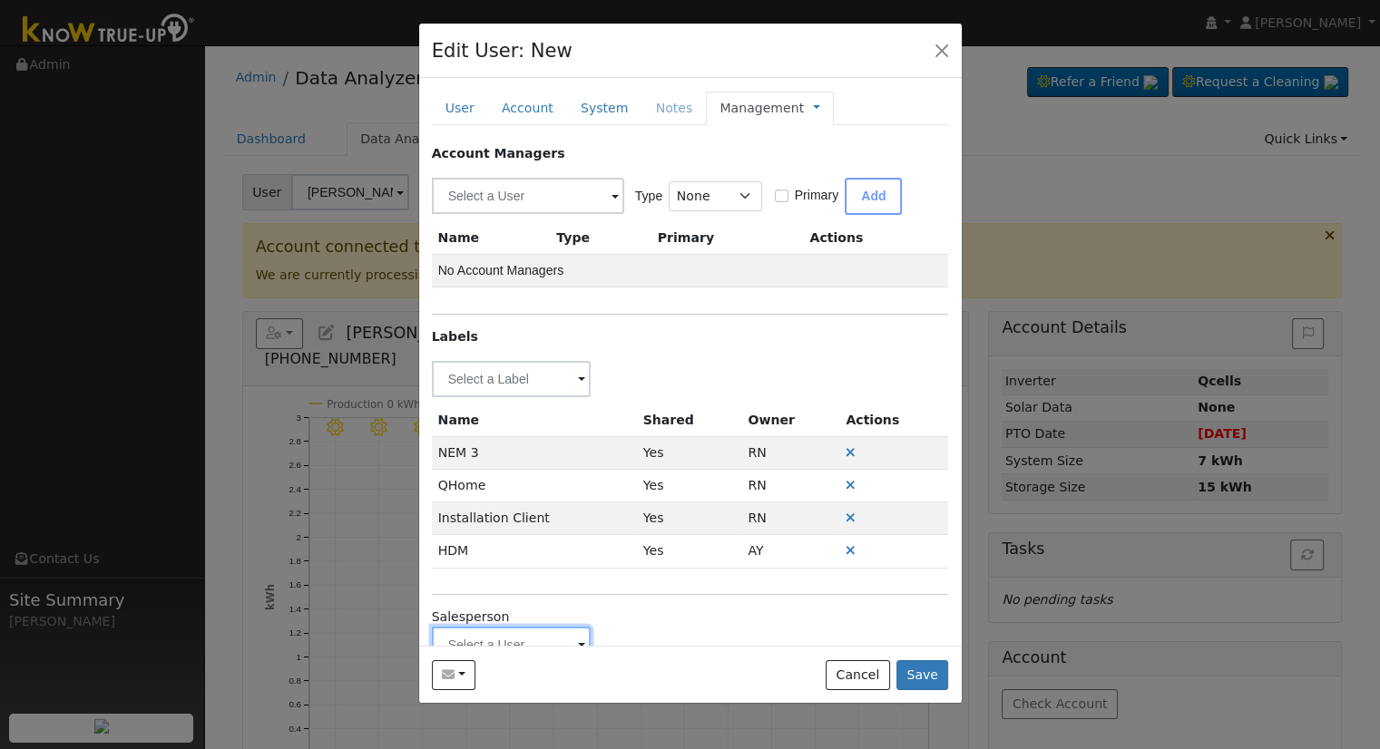
click at [512, 630] on input "text" at bounding box center [512, 645] width 160 height 36
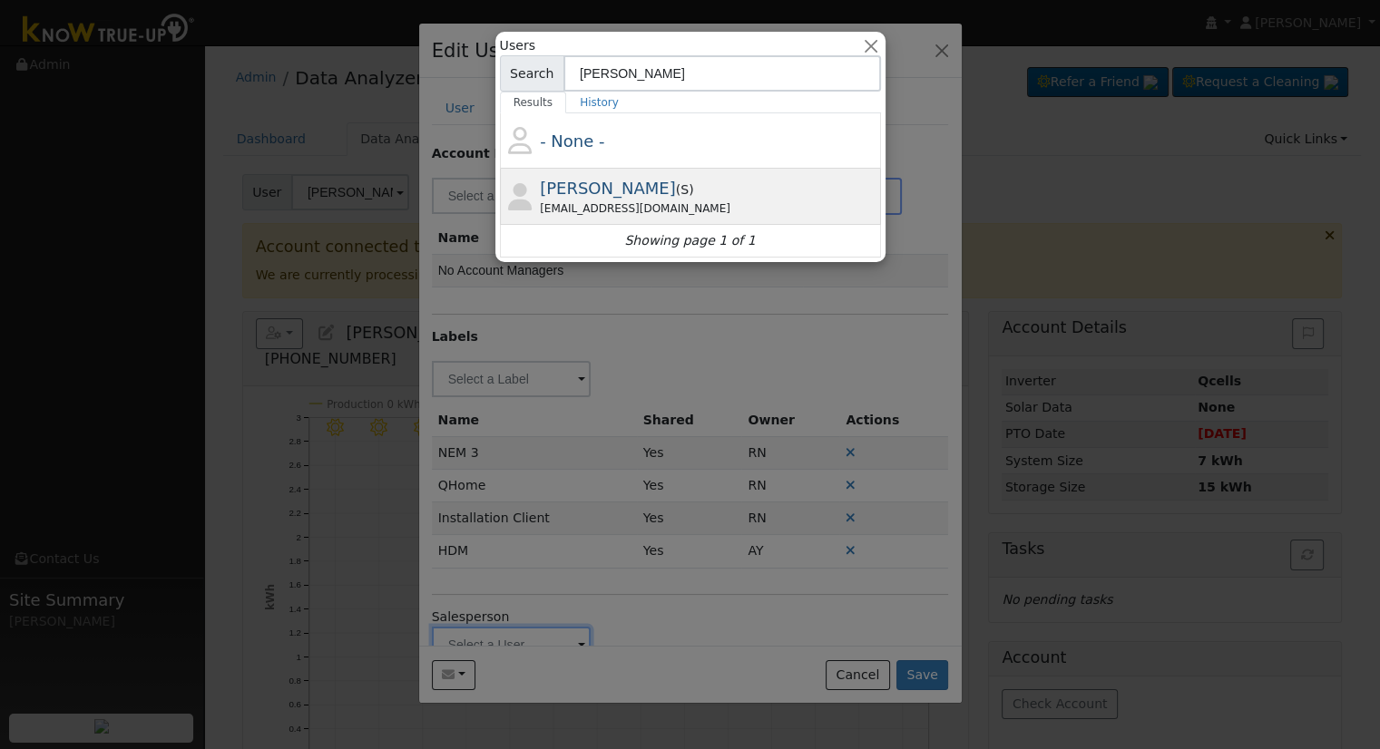
type input "Justin beck"
click at [738, 195] on div "Justin Beck ( S ) jbecksmp@gmail.com" at bounding box center [708, 196] width 337 height 41
type input "Justin Beck"
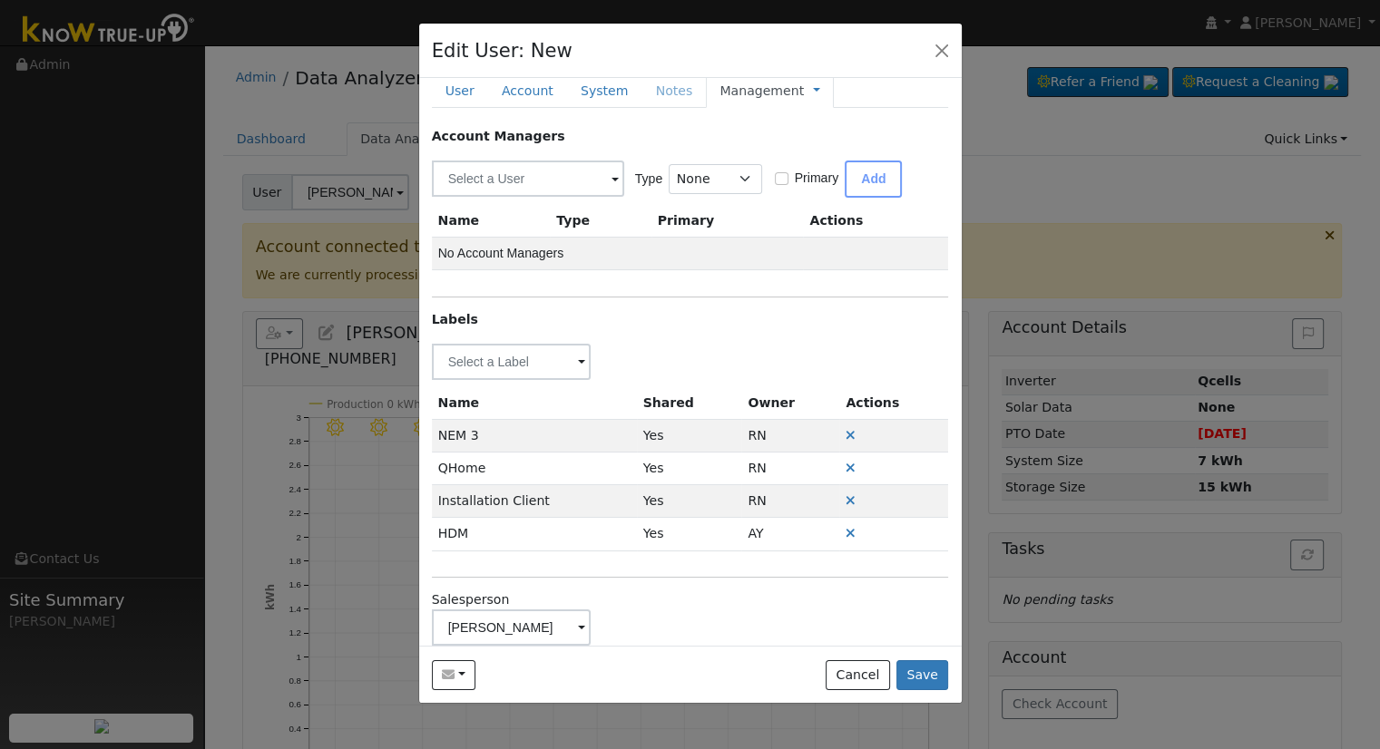
scroll to position [69, 0]
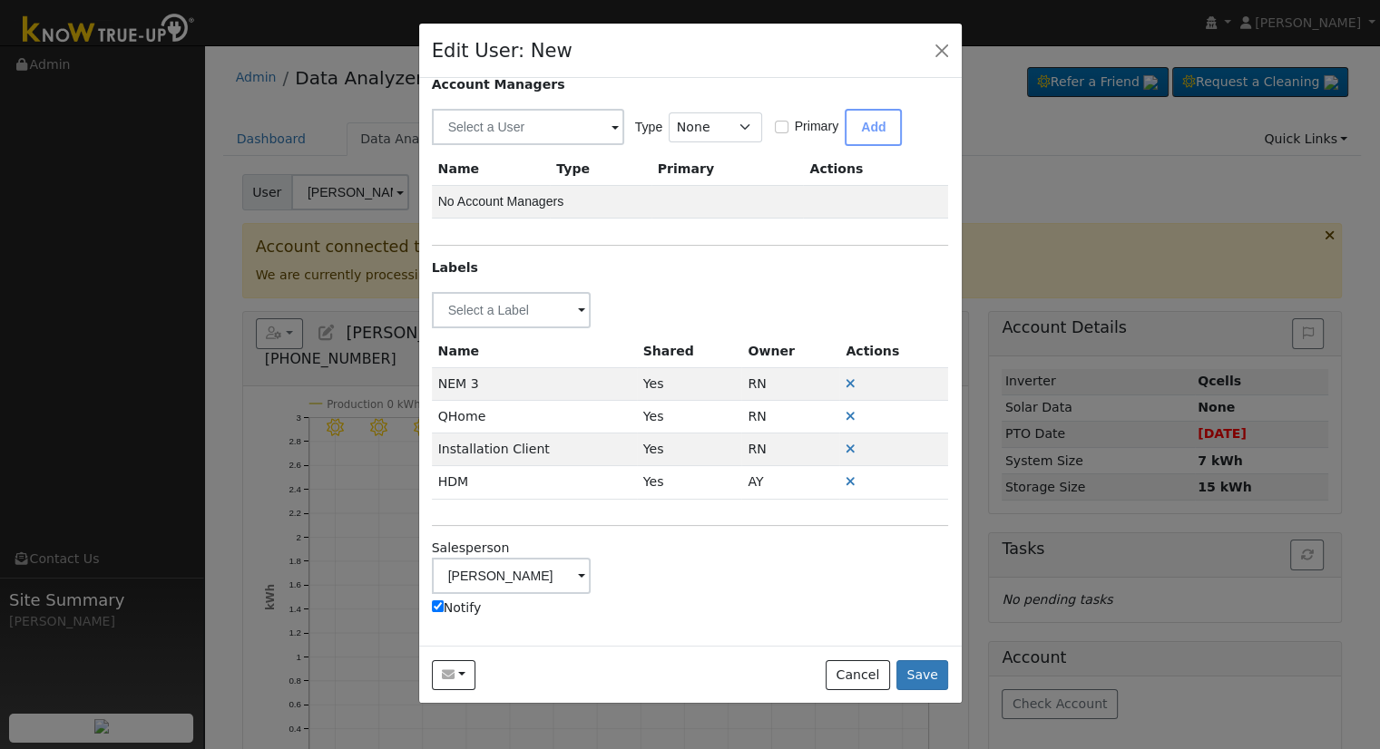
click at [436, 604] on input "Notify" at bounding box center [438, 606] width 12 height 12
checkbox input "false"
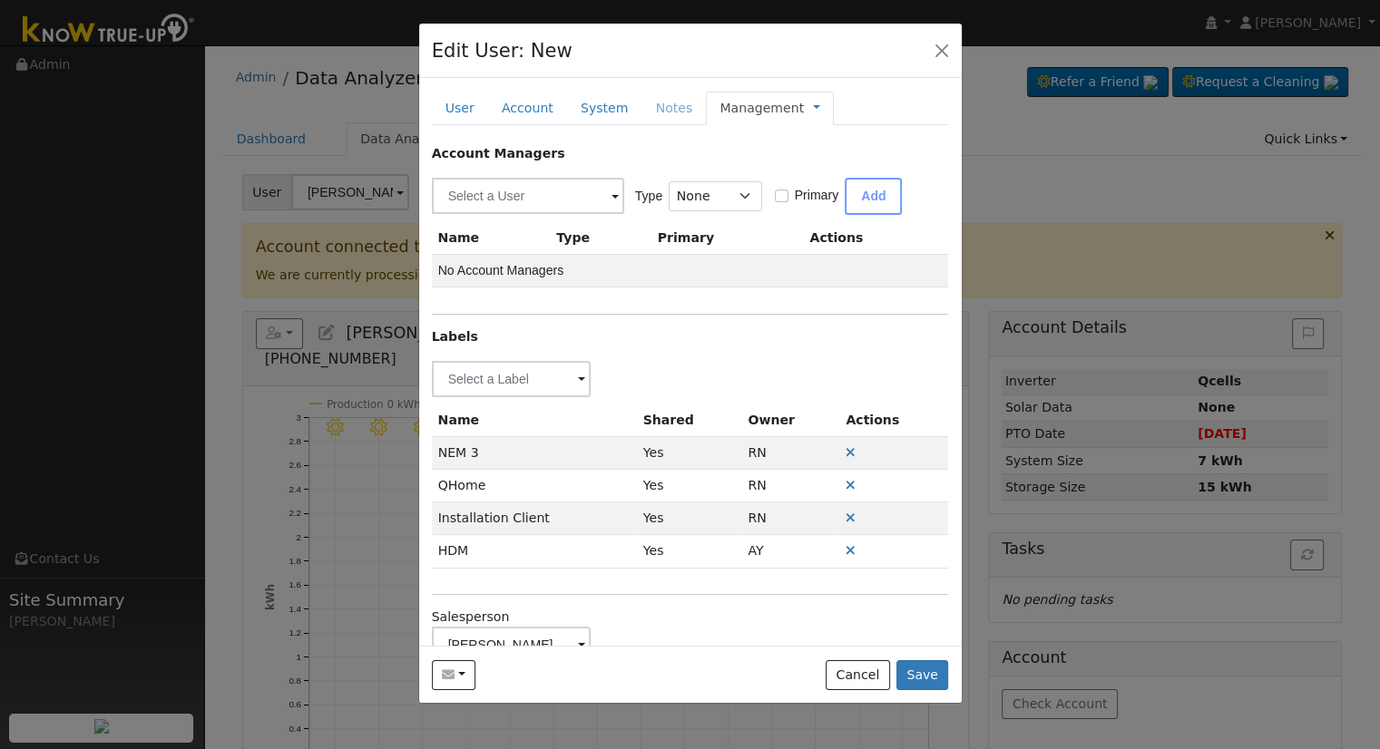
drag, startPoint x: 788, startPoint y: 110, endPoint x: 787, endPoint y: 122, distance: 11.8
click at [813, 110] on link at bounding box center [816, 108] width 7 height 19
click at [821, 163] on link "Billing" at bounding box center [877, 165] width 126 height 25
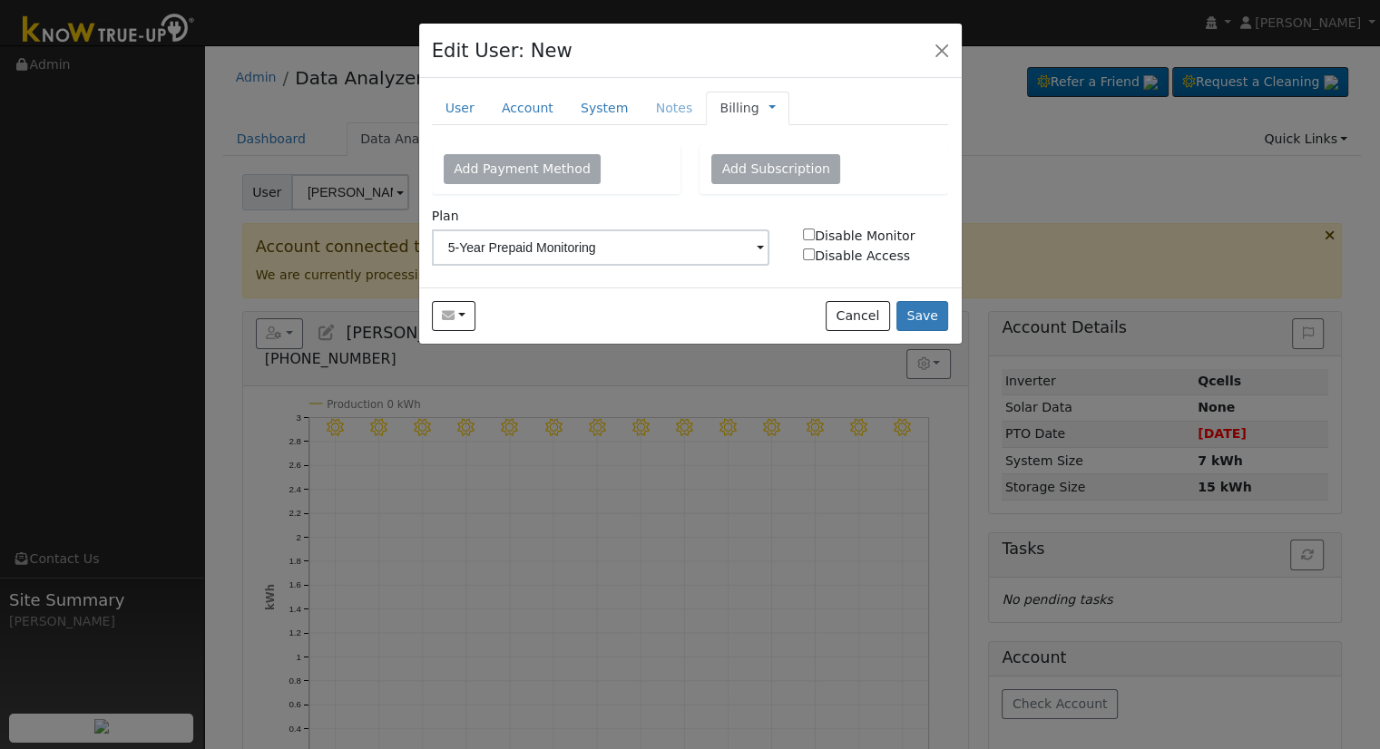
click at [621, 88] on div "New Account Nickname Cancel Create Are you sure you want to create new account …" at bounding box center [690, 182] width 542 height 209
click at [590, 120] on link "System" at bounding box center [604, 109] width 75 height 34
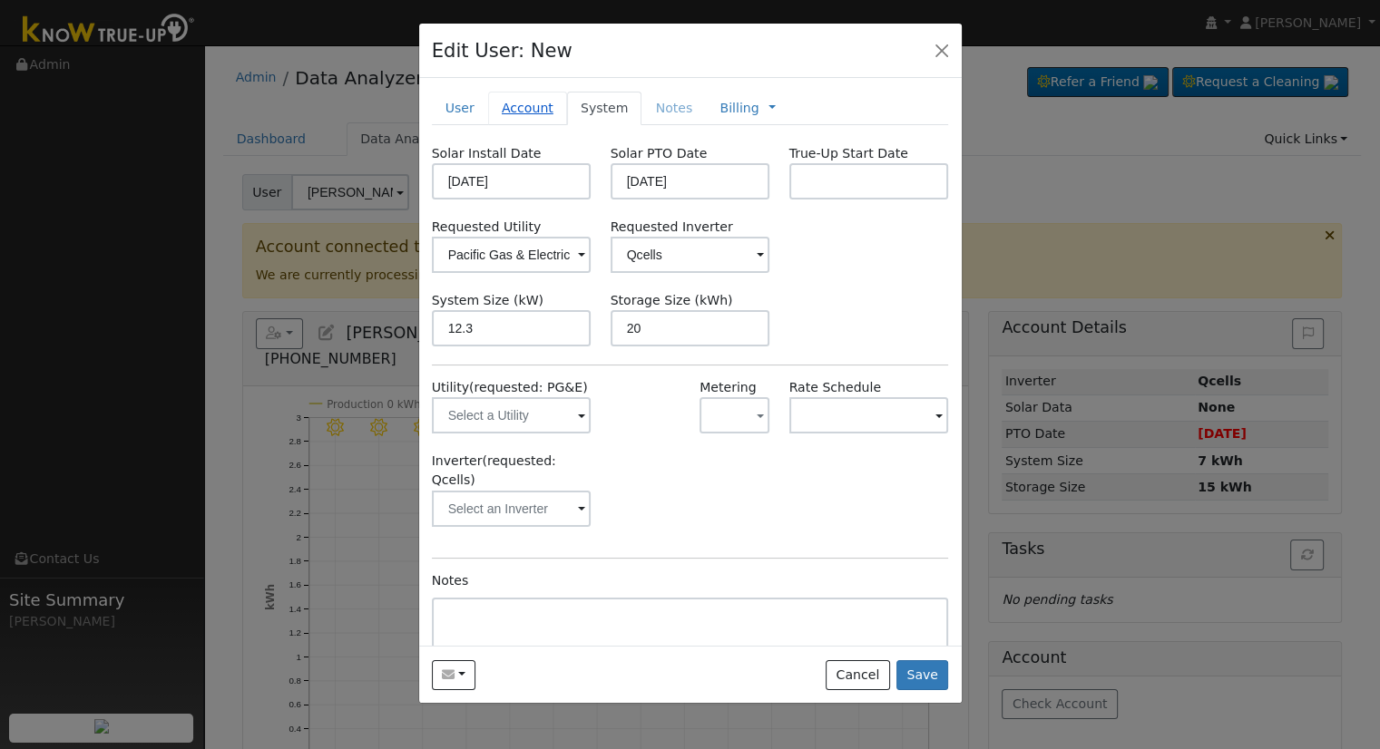
click at [542, 101] on link "Account" at bounding box center [527, 109] width 79 height 34
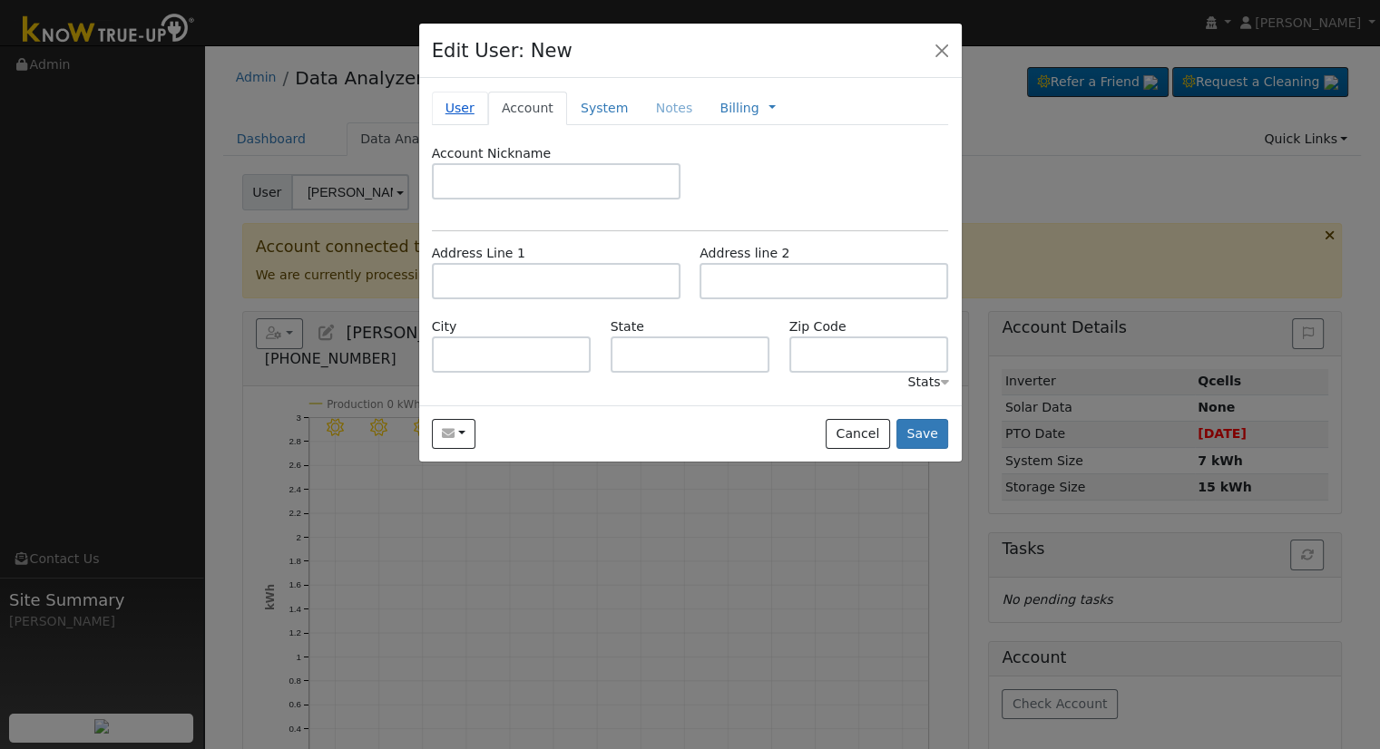
click at [479, 109] on link "User" at bounding box center [460, 109] width 56 height 34
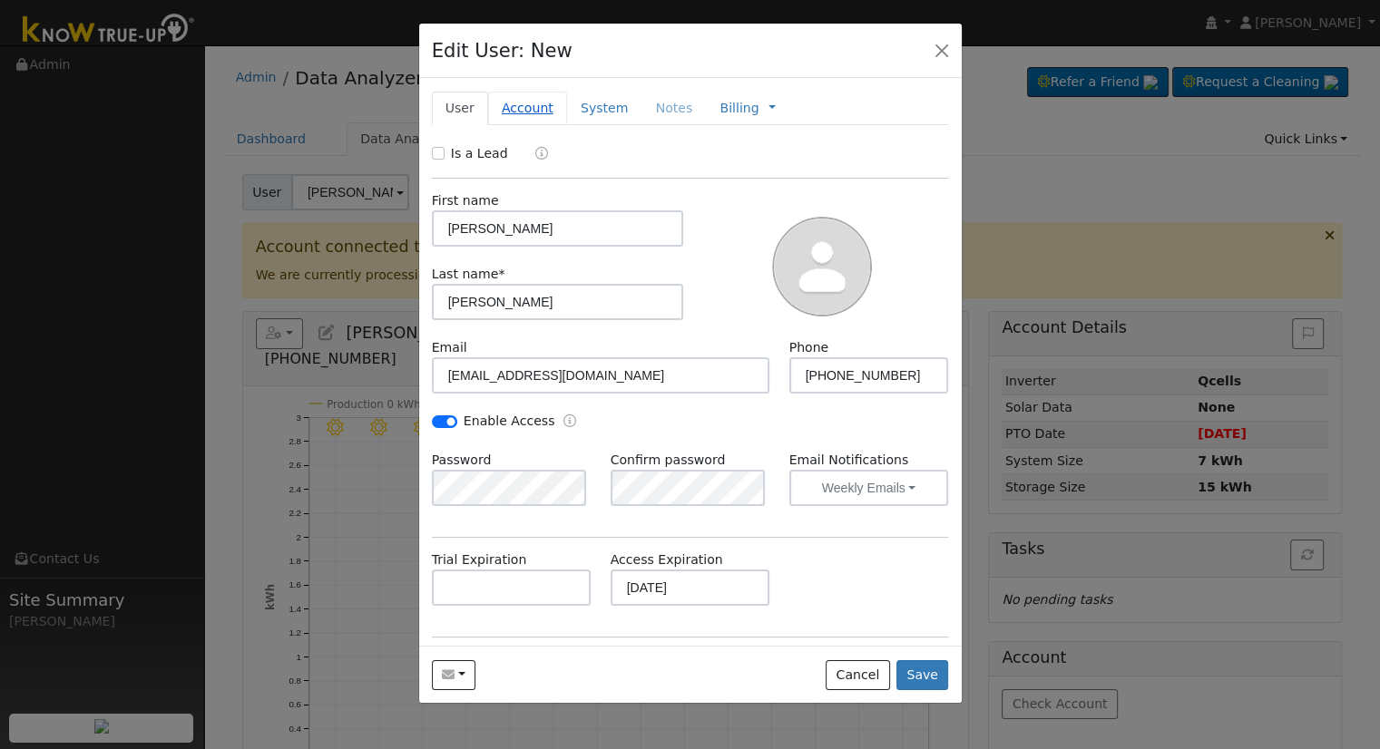
click at [530, 116] on link "Account" at bounding box center [527, 109] width 79 height 34
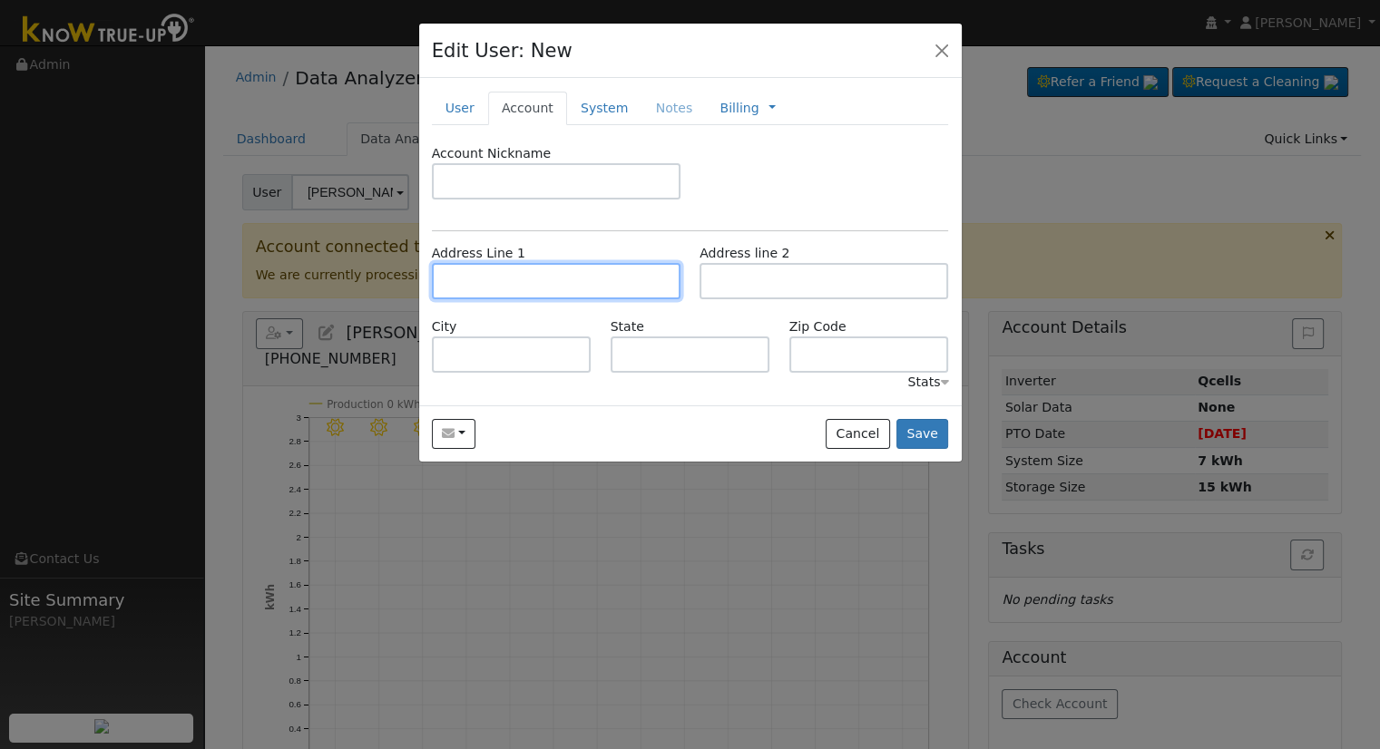
click at [532, 287] on input "text" at bounding box center [556, 281] width 249 height 36
paste input "200 Aspen Way"
type input "200 Aspen Way"
type input "Shafter"
type input "CA"
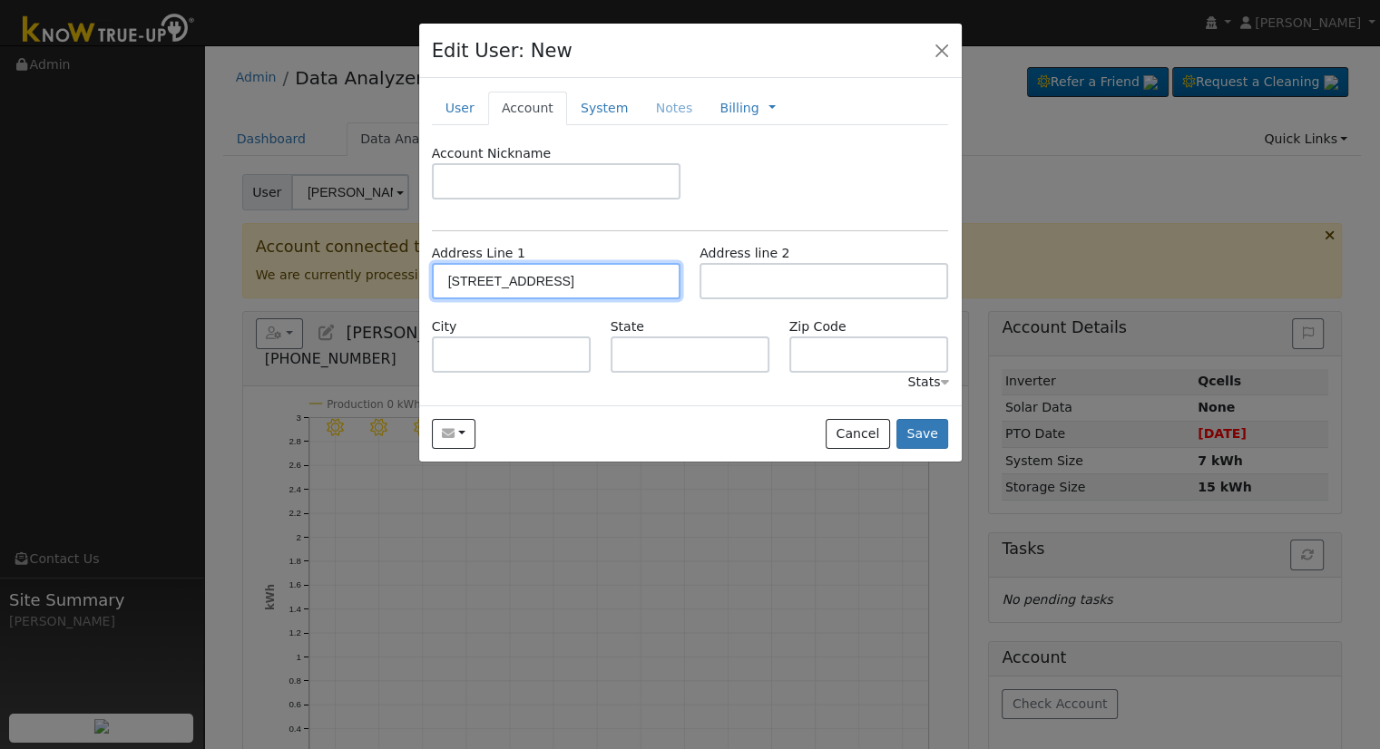
type input "93263"
click at [463, 102] on link "User" at bounding box center [460, 109] width 56 height 34
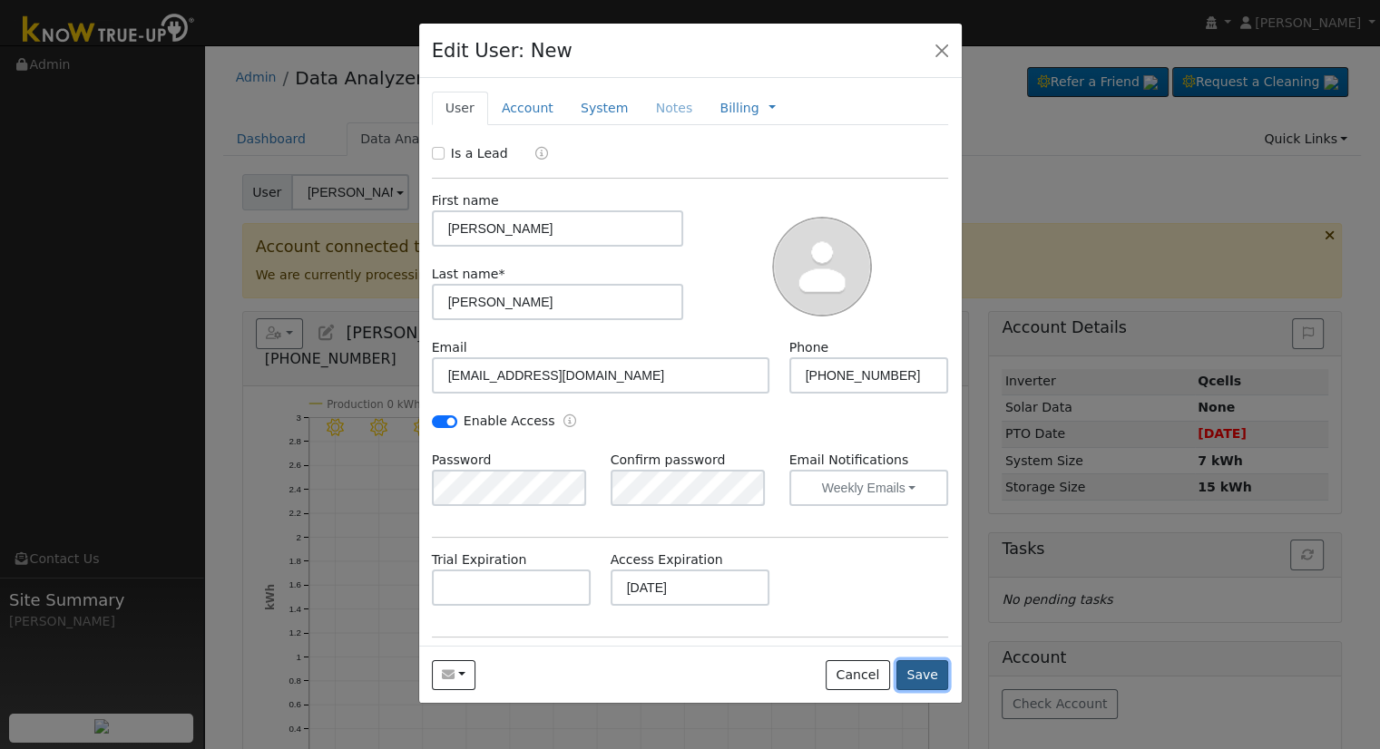
click at [922, 672] on button "Save" at bounding box center [922, 675] width 53 height 31
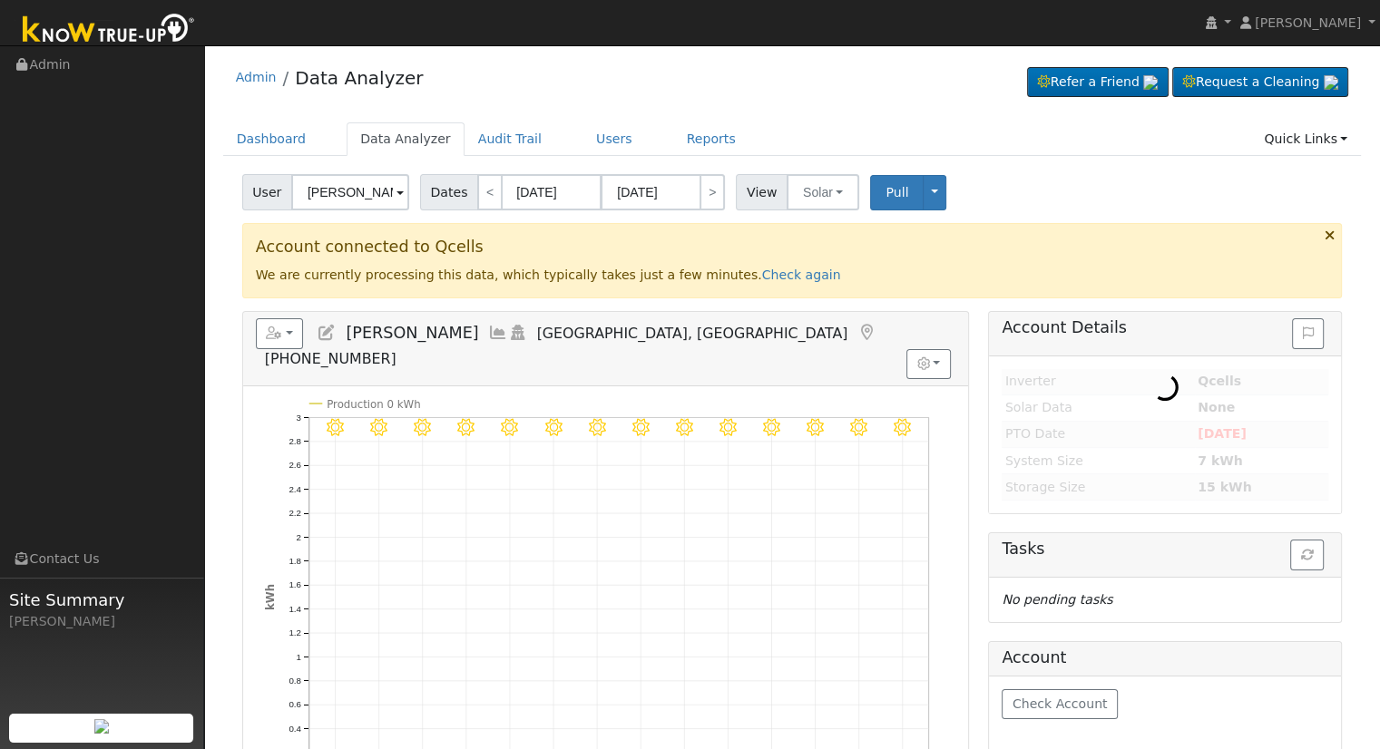
type input "[PERSON_NAME]"
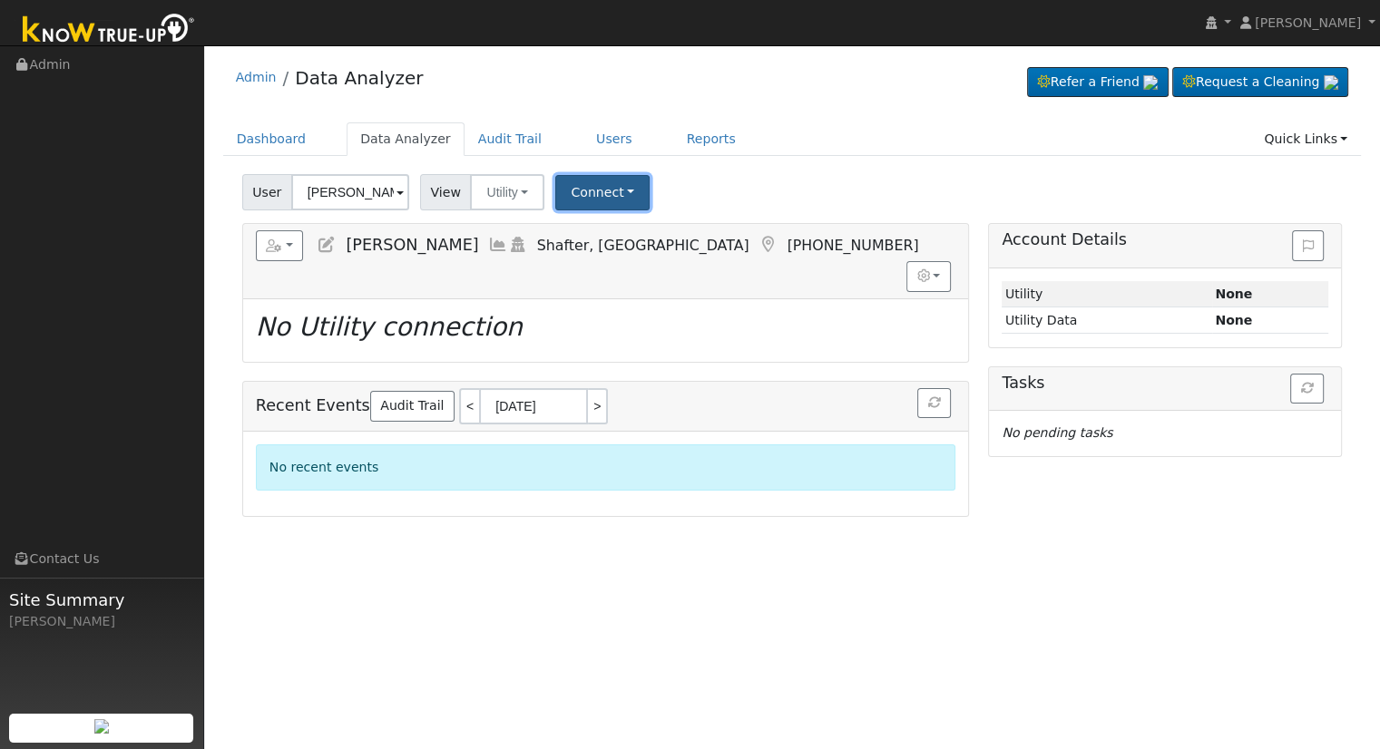
click at [588, 181] on button "Connect" at bounding box center [602, 192] width 94 height 35
click at [620, 229] on link "Select a Provider" at bounding box center [627, 232] width 142 height 25
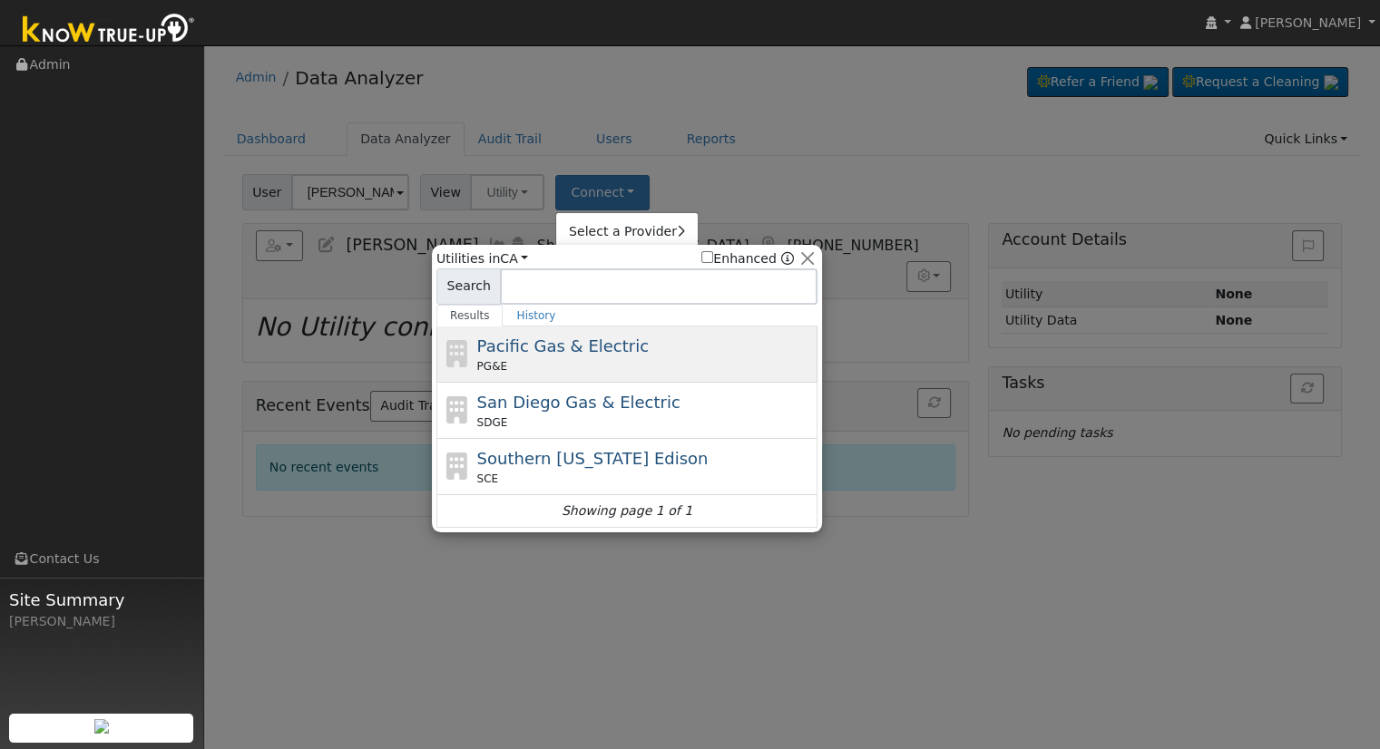
click at [540, 358] on div "PG&E" at bounding box center [645, 366] width 337 height 16
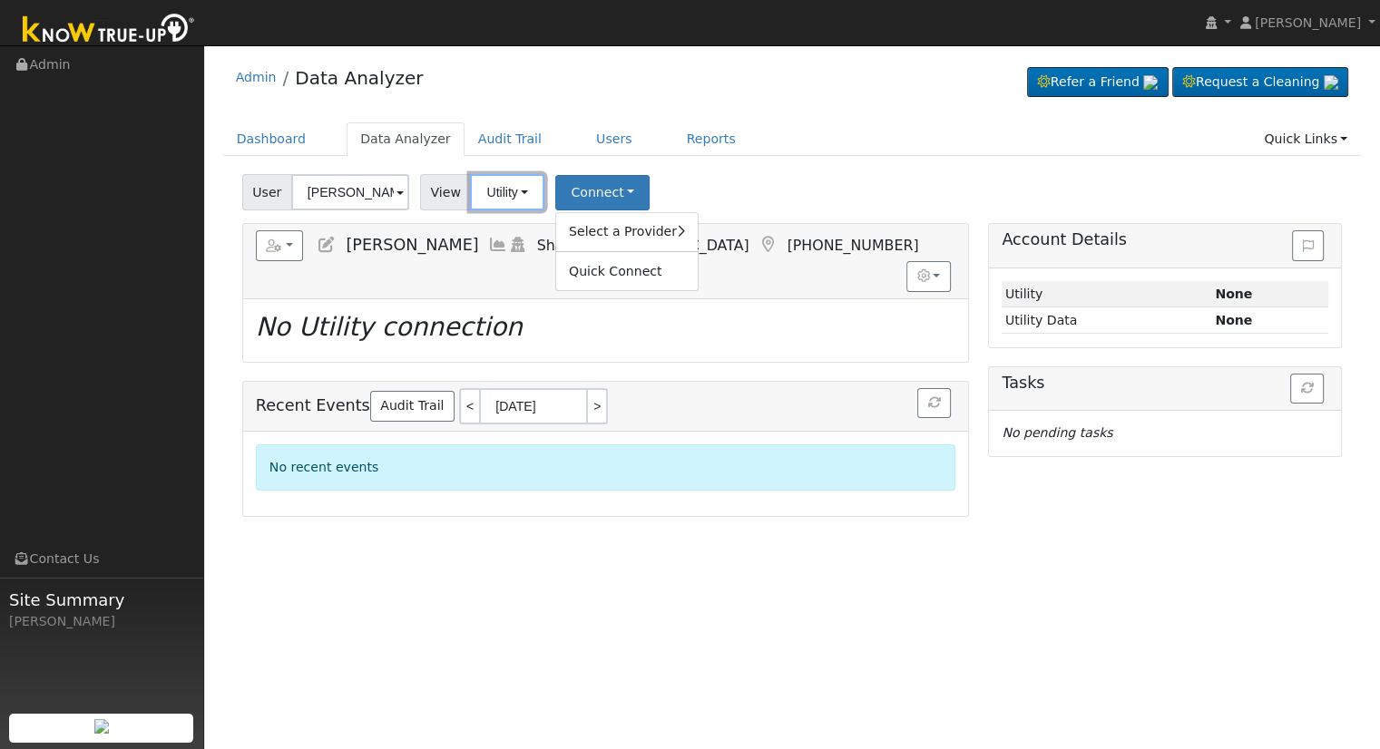
drag, startPoint x: 493, startPoint y: 190, endPoint x: 504, endPoint y: 211, distance: 24.8
click at [493, 190] on button "Utility" at bounding box center [507, 192] width 74 height 36
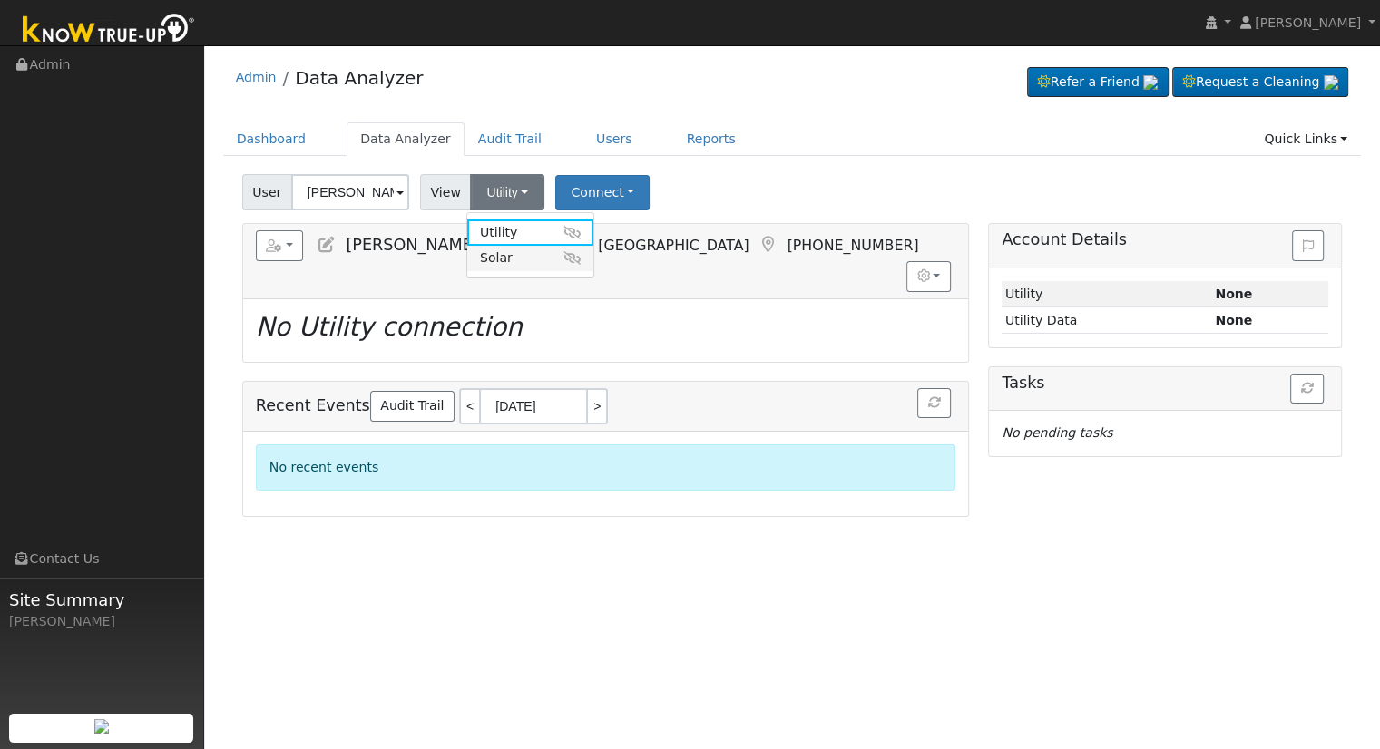
click at [509, 266] on link "Solar" at bounding box center [530, 258] width 126 height 25
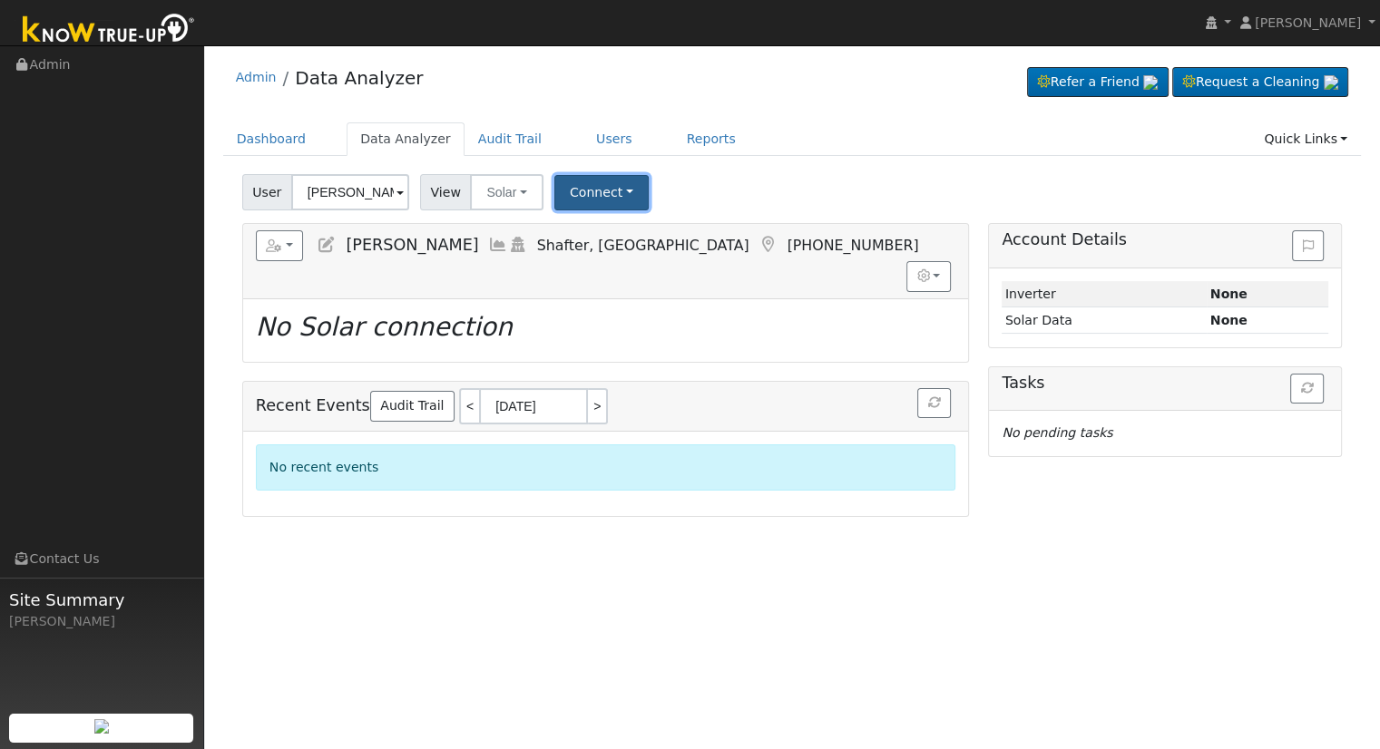
click at [592, 201] on button "Connect" at bounding box center [601, 192] width 94 height 35
click at [607, 239] on link "Select a Provider" at bounding box center [625, 232] width 142 height 25
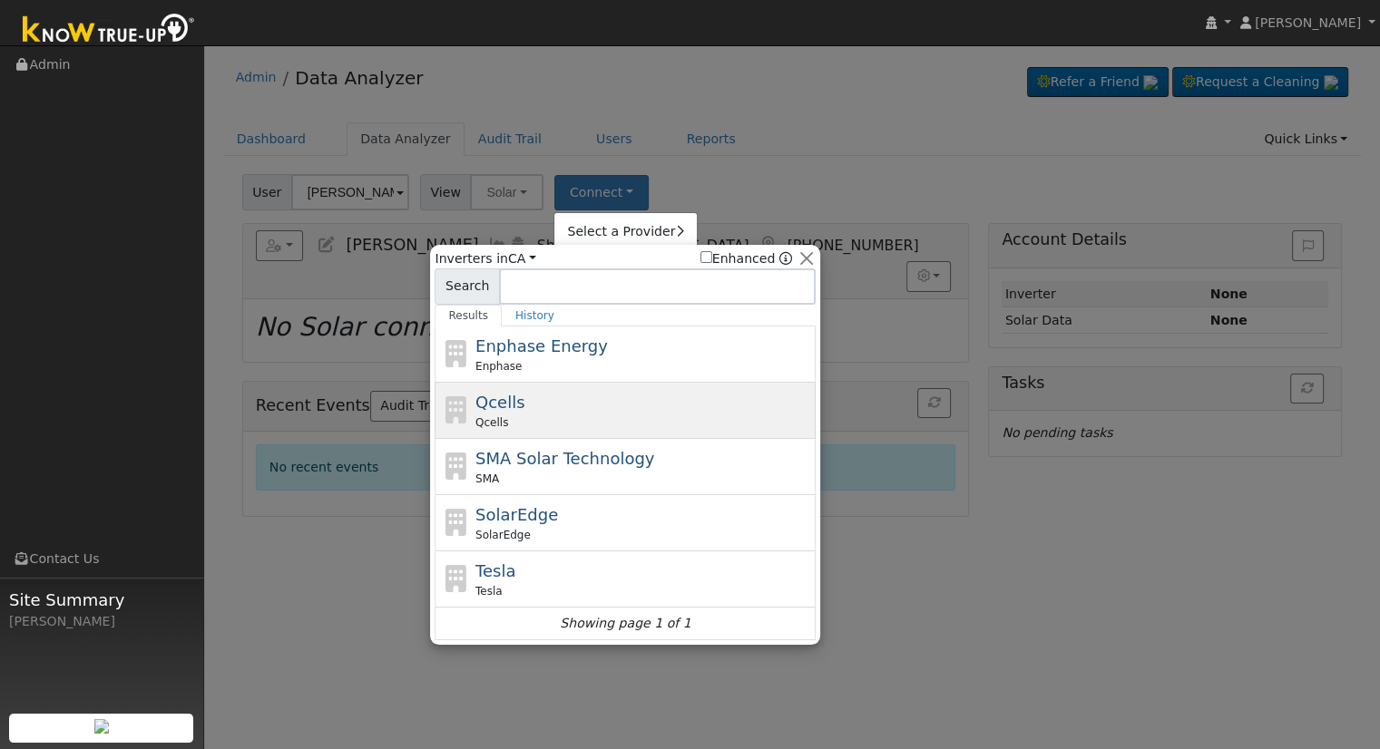
click at [542, 402] on div "Qcells Qcells" at bounding box center [643, 410] width 337 height 41
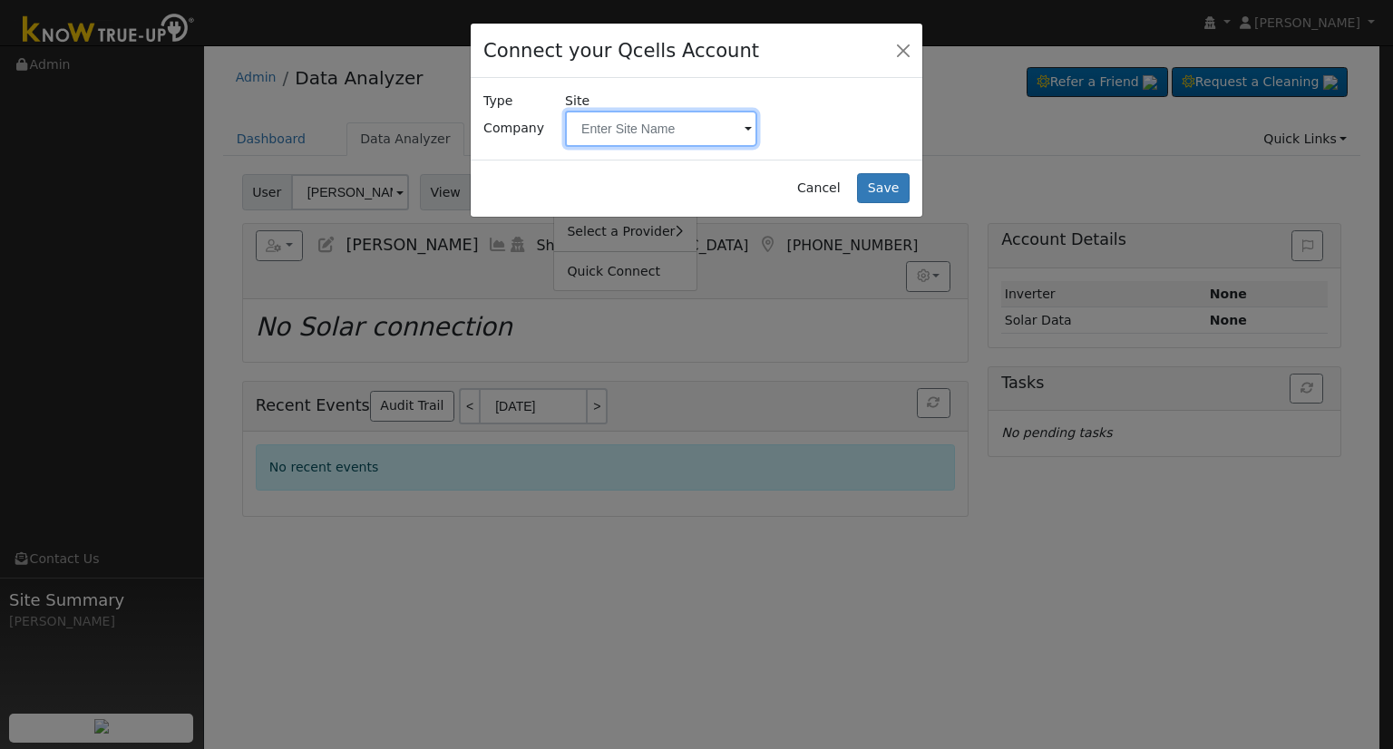
click at [614, 132] on input "text" at bounding box center [661, 129] width 192 height 36
click at [613, 132] on input "text" at bounding box center [661, 129] width 192 height 36
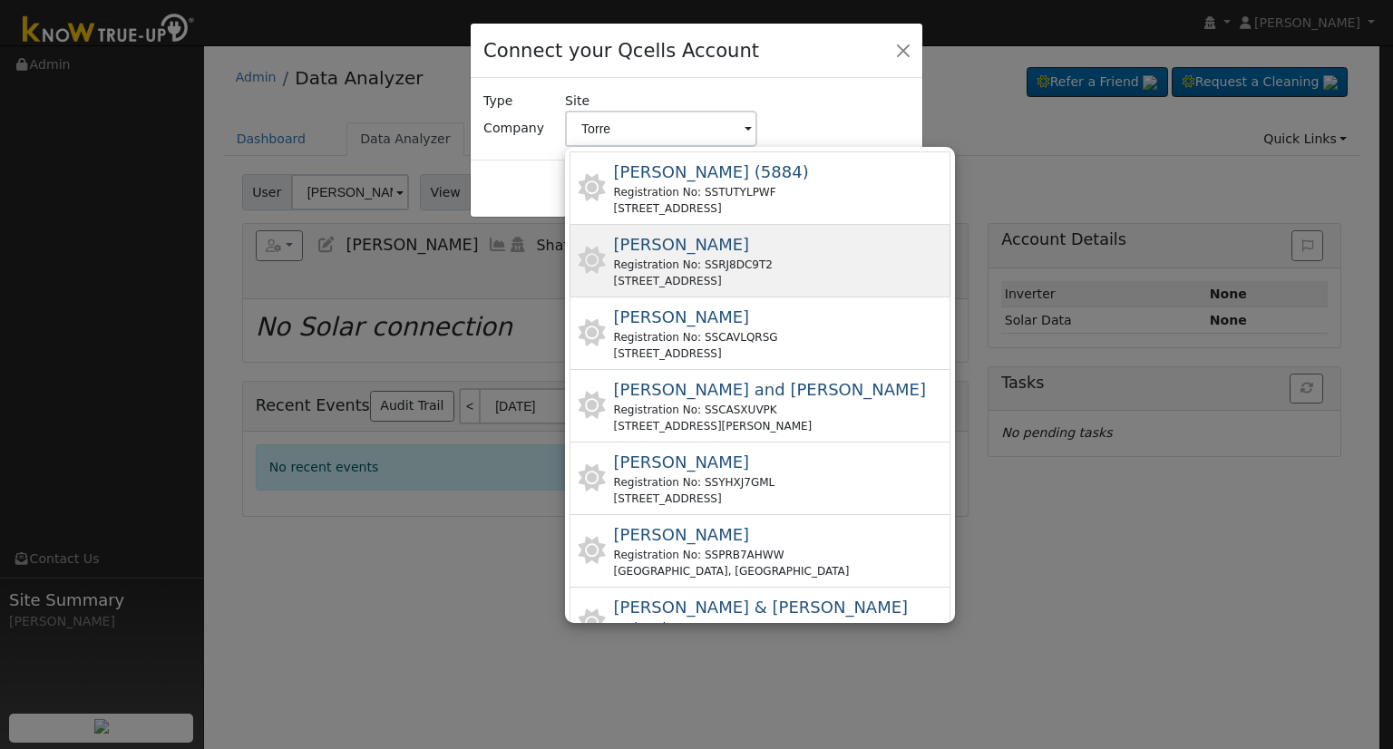
click at [750, 258] on div "Registration No: SSRJ8DC9T2" at bounding box center [693, 265] width 159 height 16
type input "Torres, Alejandro"
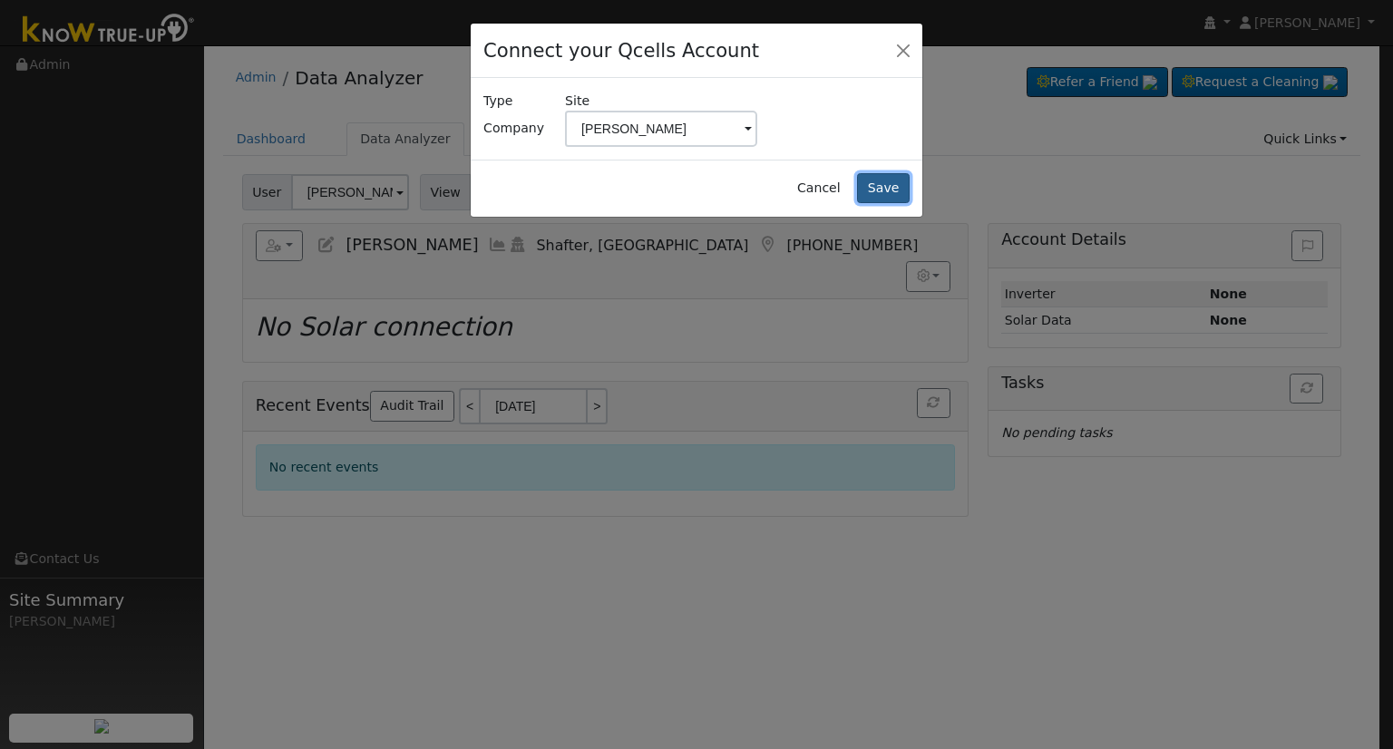
click at [907, 187] on button "Save" at bounding box center [883, 188] width 53 height 31
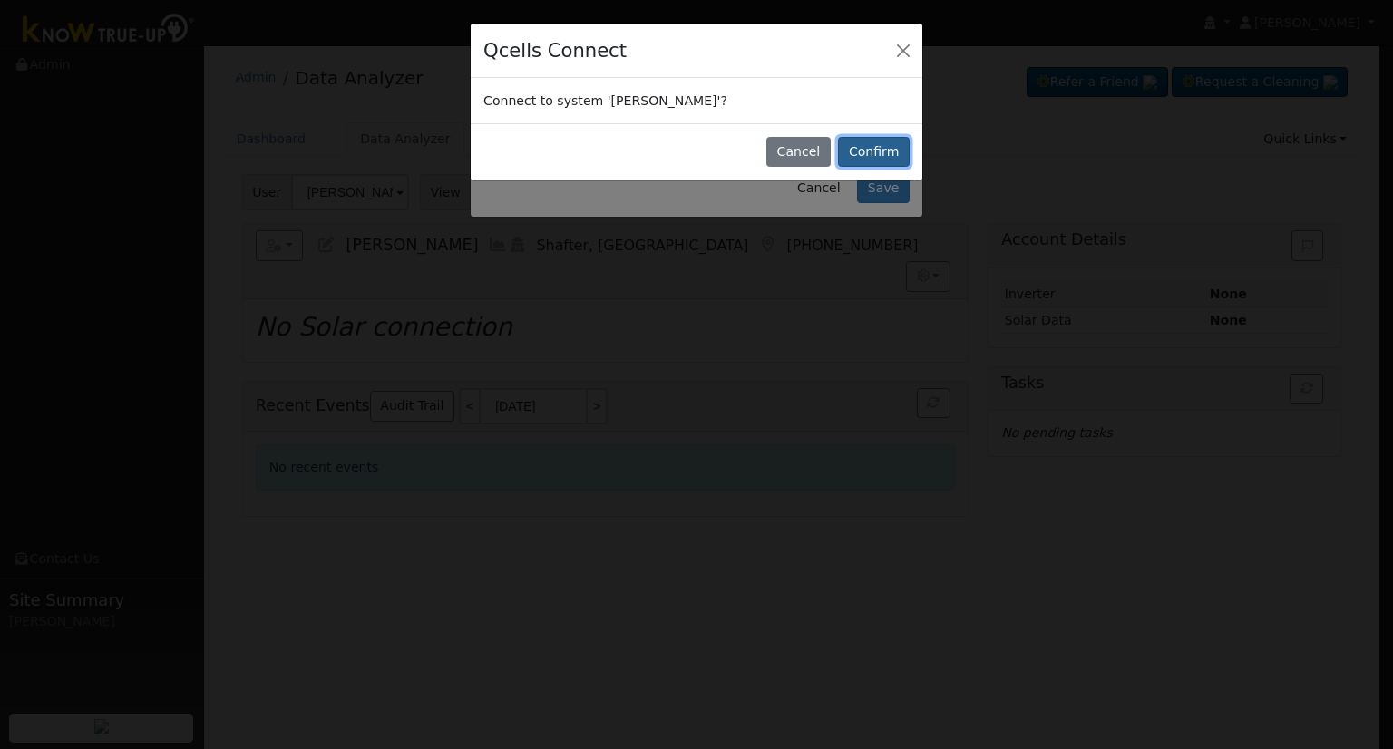
click at [883, 153] on button "Confirm" at bounding box center [874, 152] width 72 height 31
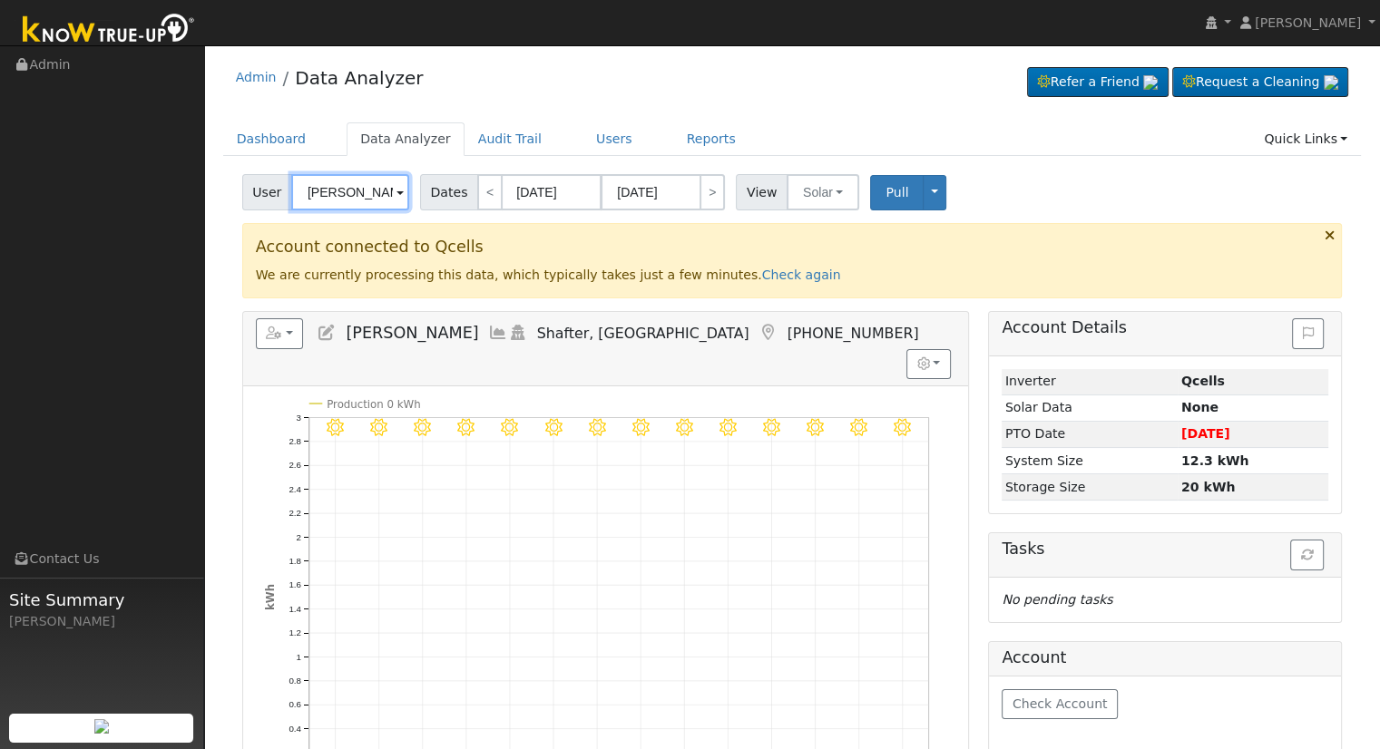
click at [309, 197] on input "[PERSON_NAME]" at bounding box center [350, 192] width 118 height 36
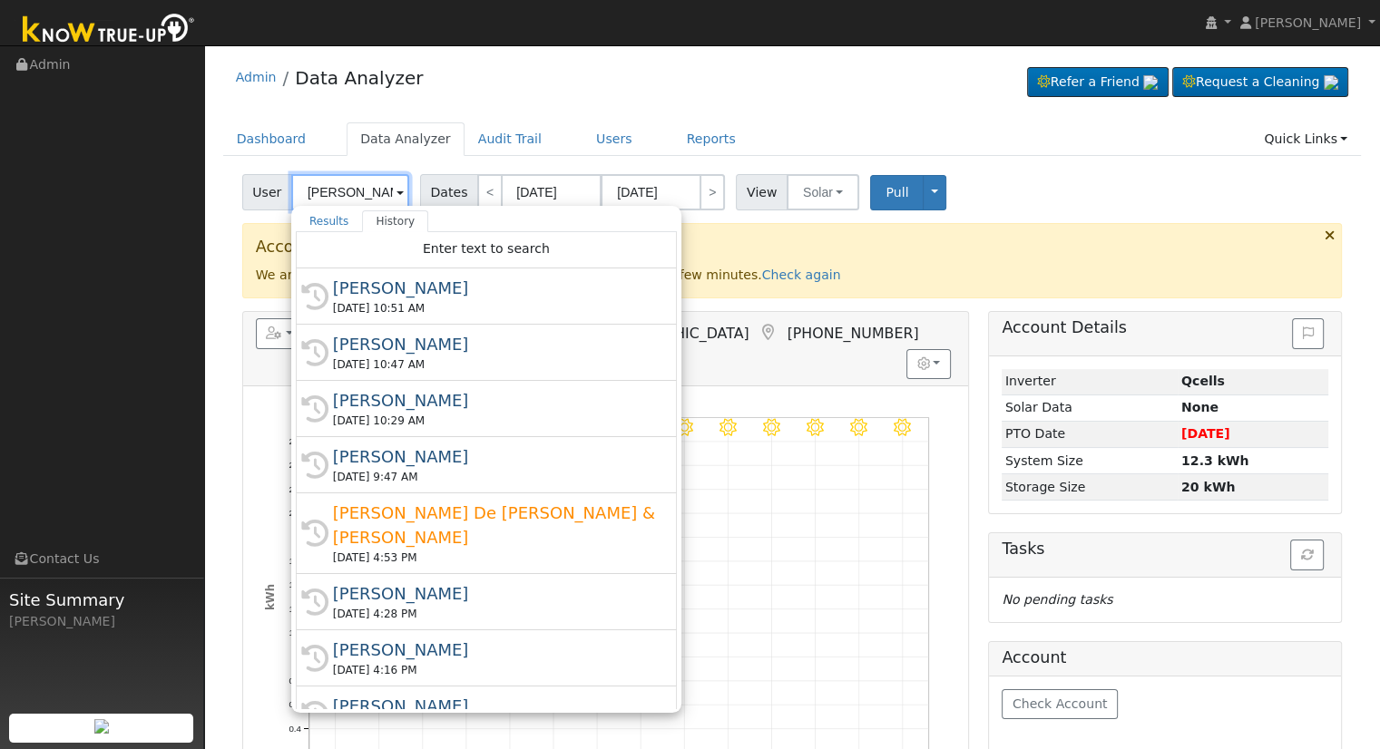
click at [309, 197] on input "[PERSON_NAME]" at bounding box center [350, 192] width 118 height 36
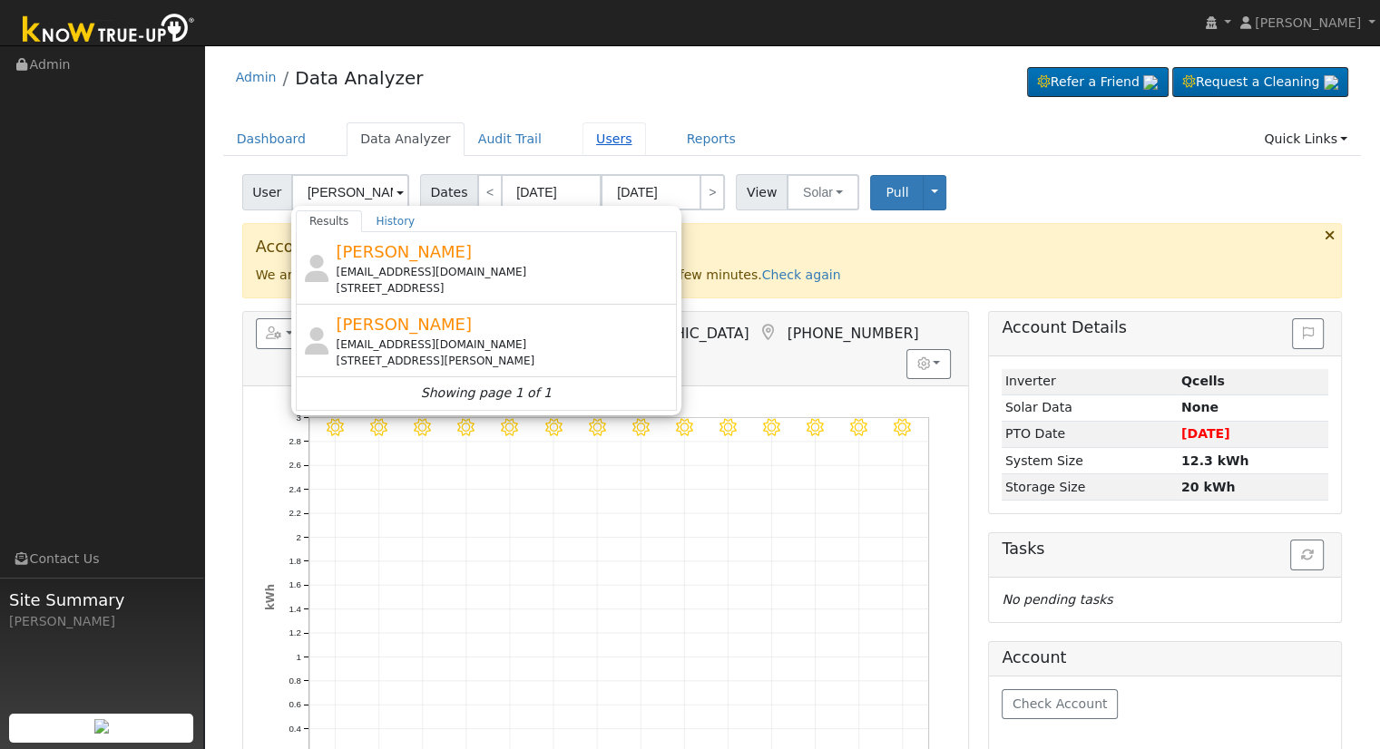
click at [582, 136] on link "Users" at bounding box center [613, 139] width 63 height 34
type input "[PERSON_NAME]"
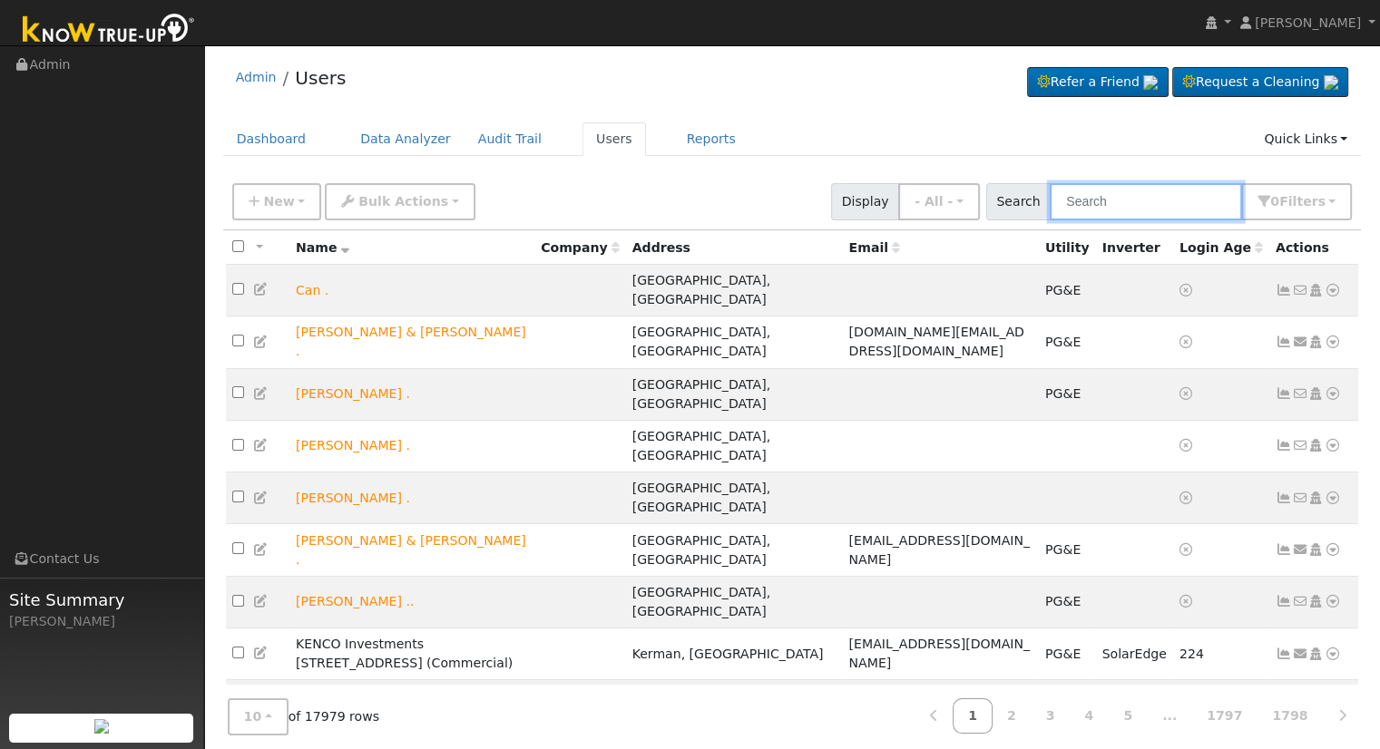
click at [1092, 200] on input "text" at bounding box center [1145, 201] width 192 height 37
paste input "[EMAIL_ADDRESS][DOMAIN_NAME]"
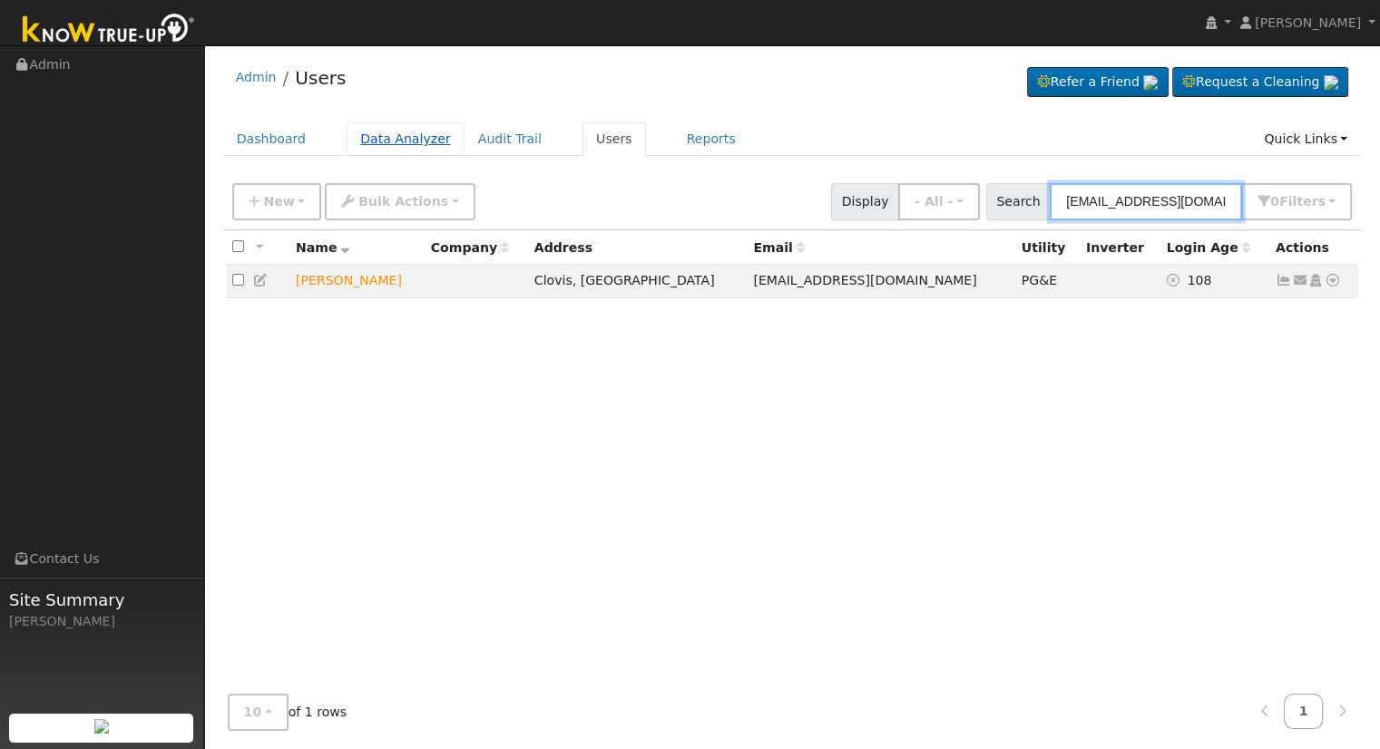
type input "[EMAIL_ADDRESS][DOMAIN_NAME]"
click at [383, 131] on link "Data Analyzer" at bounding box center [406, 139] width 118 height 34
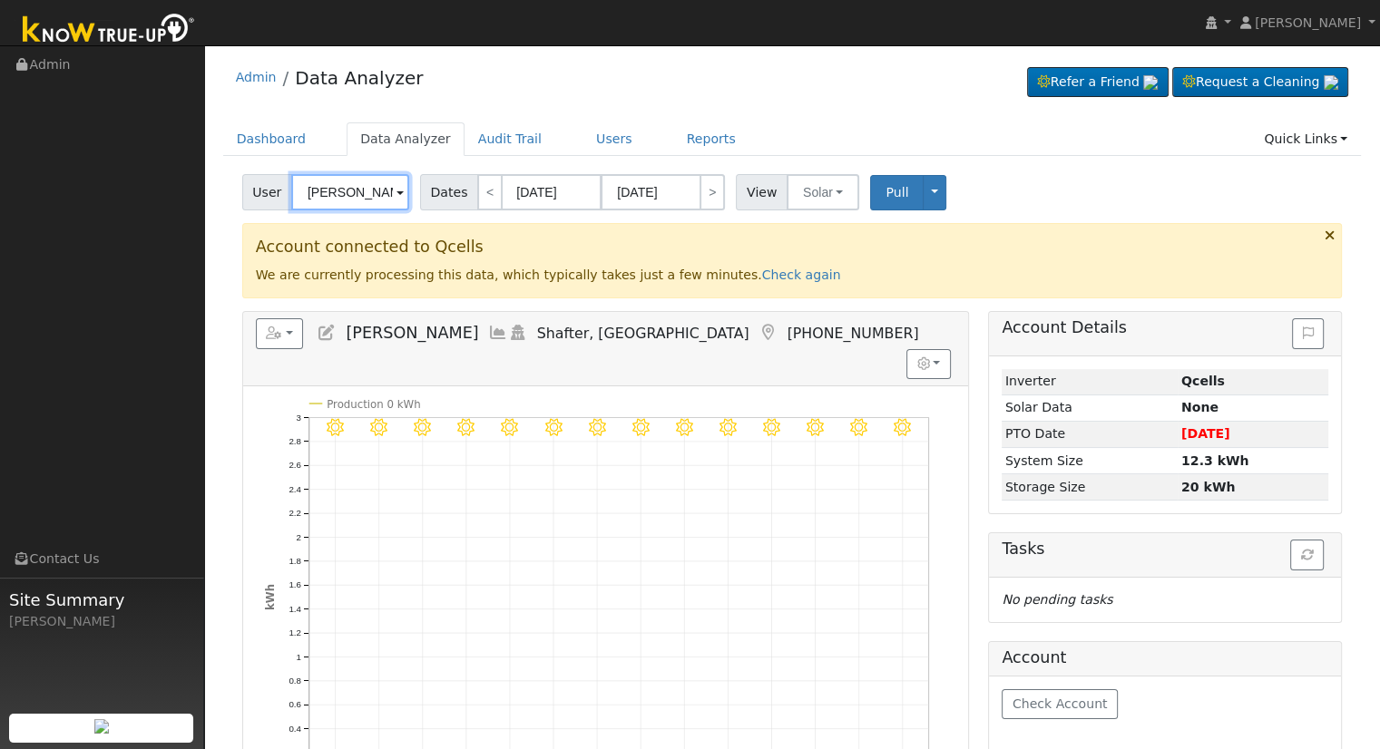
click at [356, 186] on input "[PERSON_NAME]" at bounding box center [350, 192] width 118 height 36
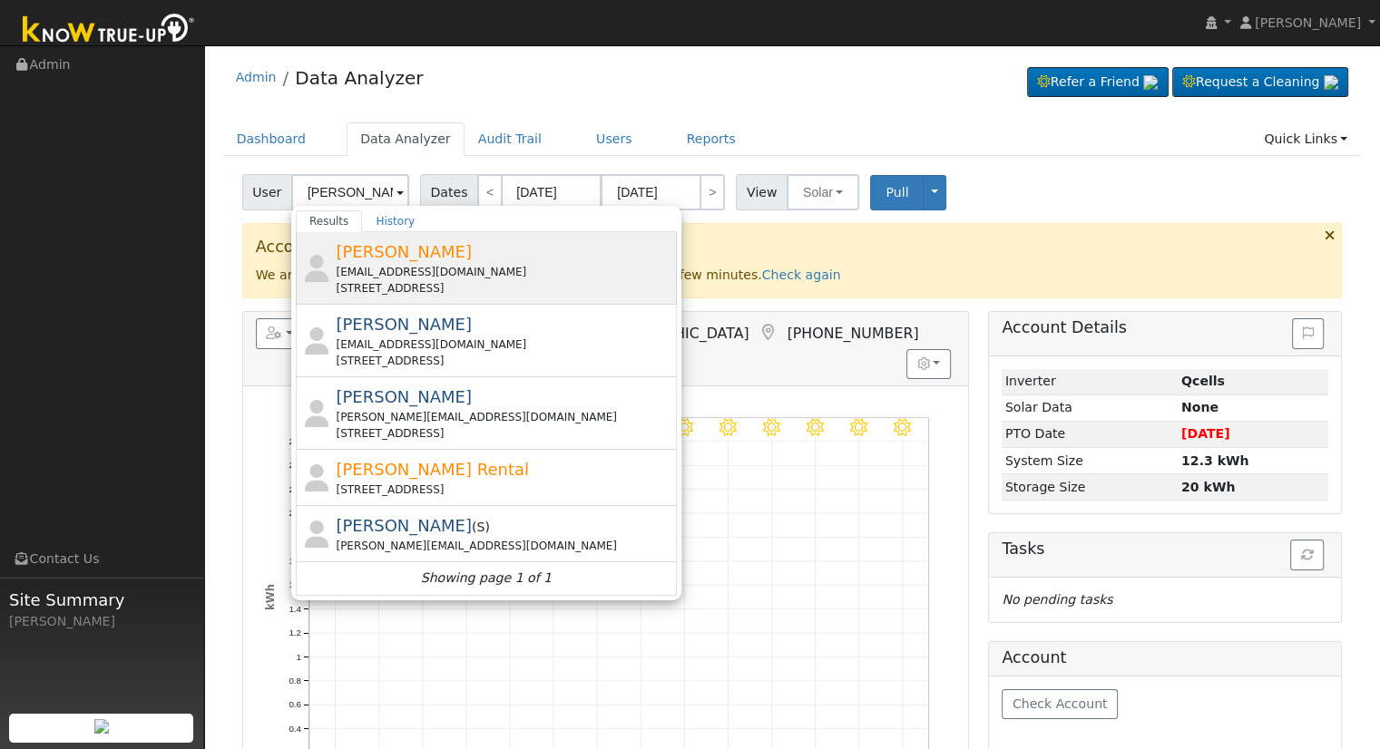
click at [479, 272] on div "[EMAIL_ADDRESS][DOMAIN_NAME]" at bounding box center [504, 272] width 337 height 16
type input "[PERSON_NAME]"
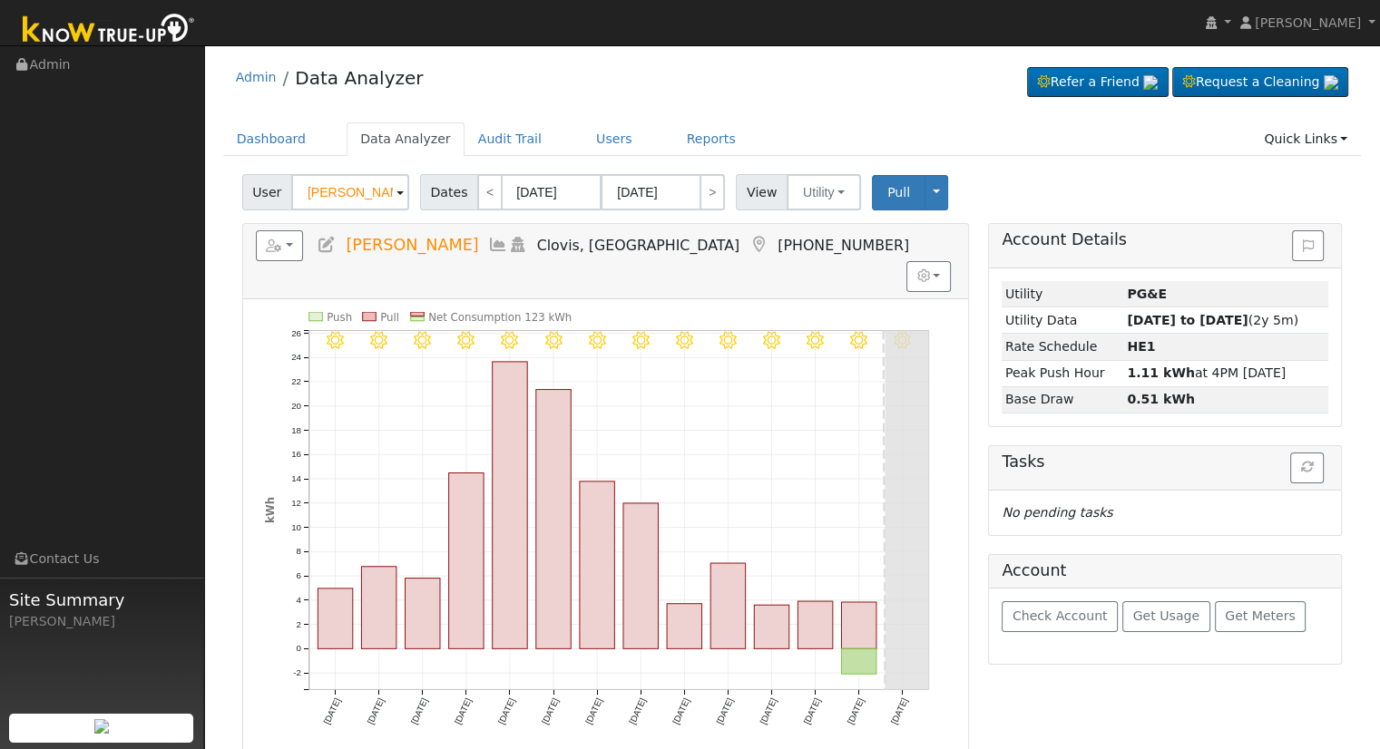
click at [326, 247] on icon at bounding box center [327, 245] width 20 height 16
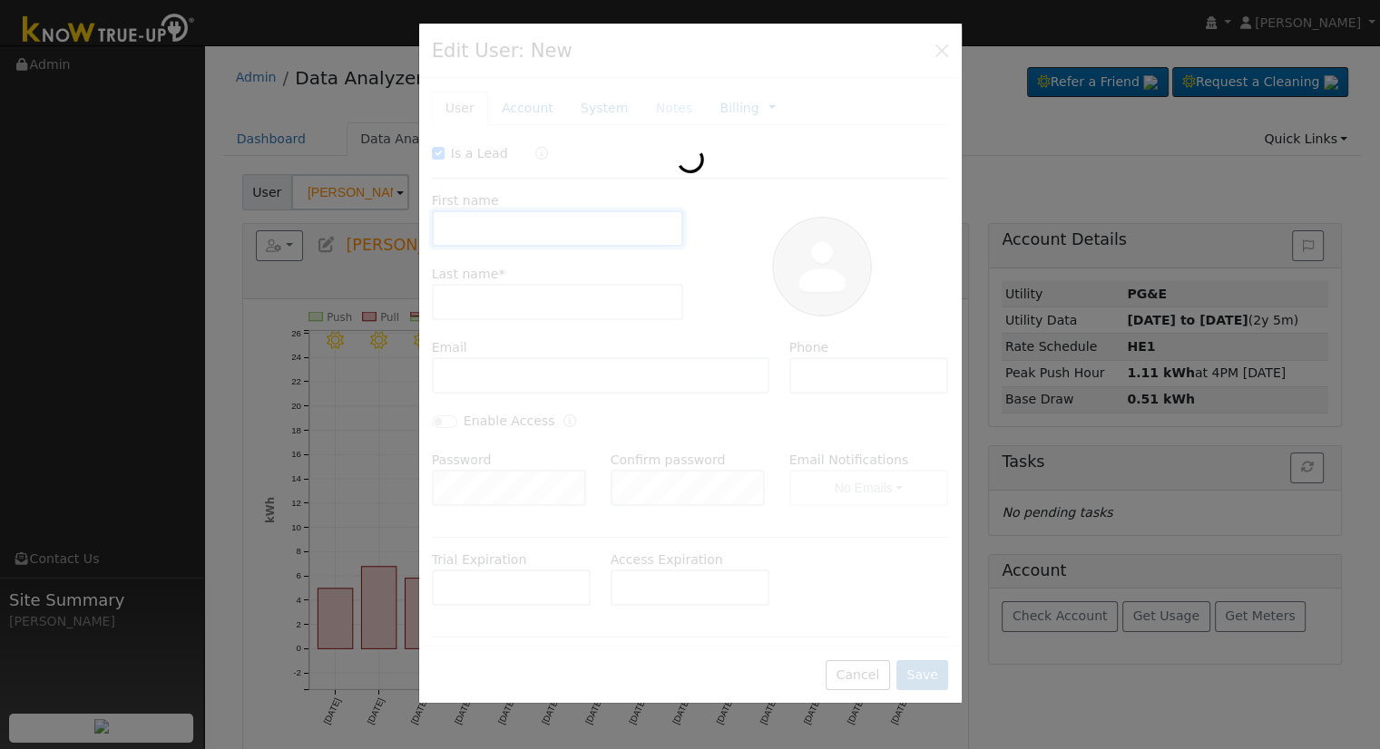
checkbox input "true"
type input "[PERSON_NAME]"
type input "[EMAIL_ADDRESS][DOMAIN_NAME]"
type input "[PHONE_NUMBER]"
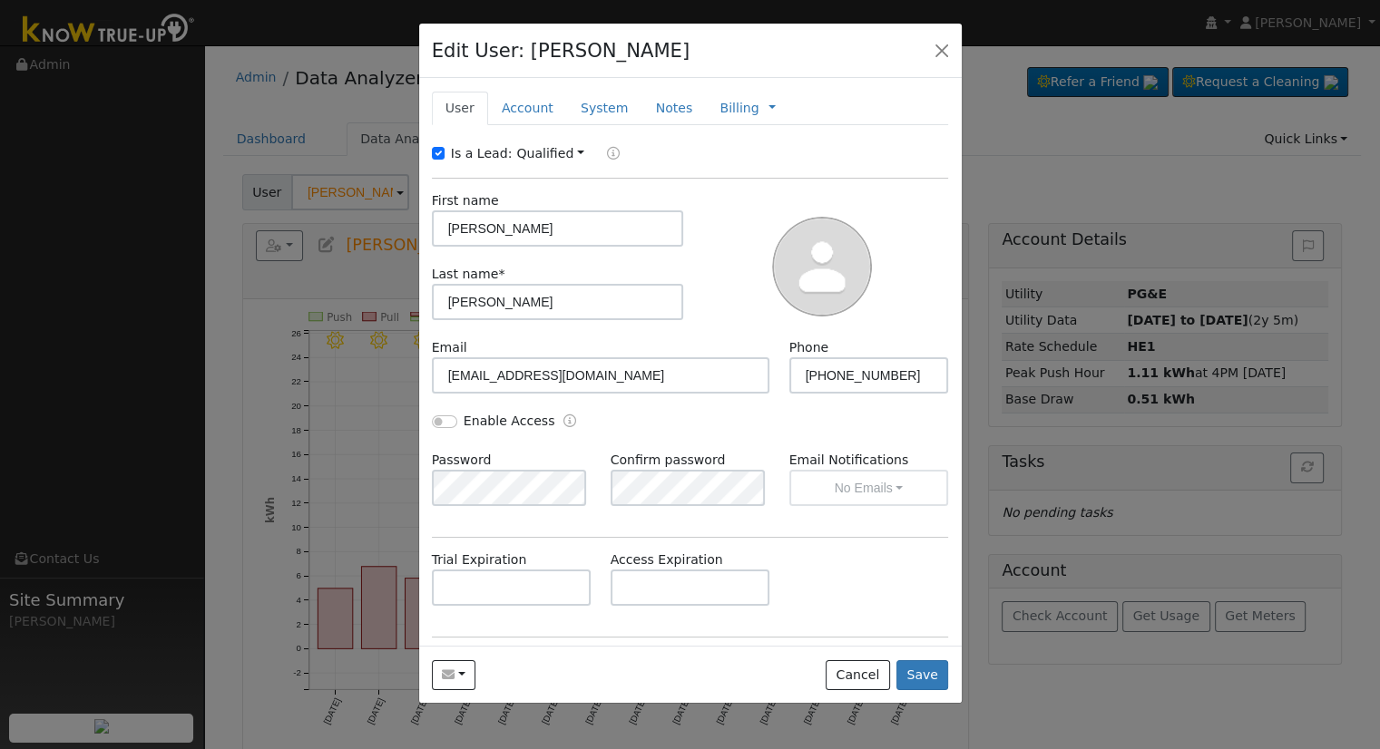
click at [461, 151] on label "Is a Lead:" at bounding box center [482, 153] width 62 height 19
click at [444, 151] on input "Is a Lead:" at bounding box center [438, 153] width 13 height 13
checkbox input "false"
drag, startPoint x: 493, startPoint y: 215, endPoint x: 403, endPoint y: 216, distance: 90.7
click at [403, 216] on div "Edit User: [PERSON_NAME] Default Account Default Account [STREET_ADDRESS] Prima…" at bounding box center [690, 374] width 1380 height 749
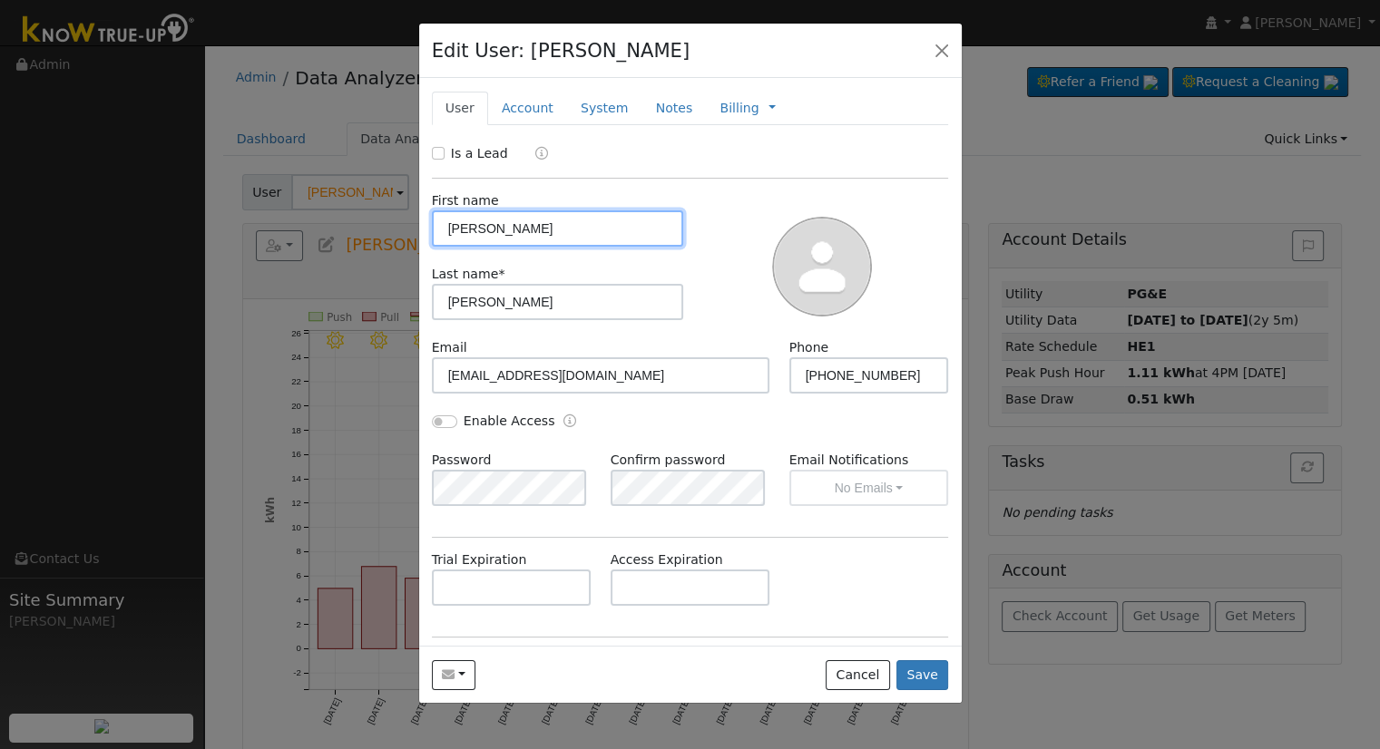
paste input "[PERSON_NAME]"
click at [451, 226] on input "[PERSON_NAME]" at bounding box center [558, 228] width 252 height 36
type input "[PERSON_NAME]"
click at [436, 419] on input "Enable Access" at bounding box center [444, 421] width 25 height 13
checkbox input "true"
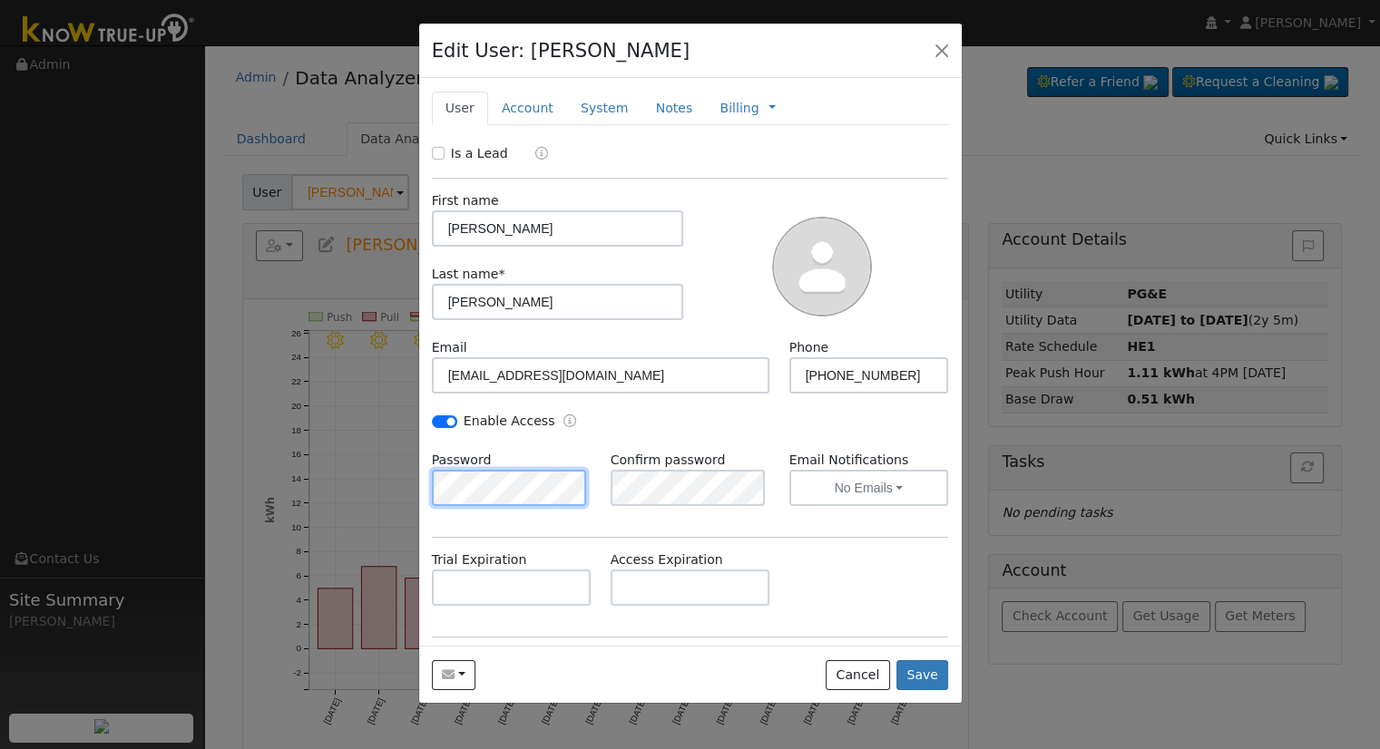
click at [403, 479] on div "Edit User: [PERSON_NAME] Default Account Default Account [STREET_ADDRESS] Prima…" at bounding box center [690, 374] width 1380 height 749
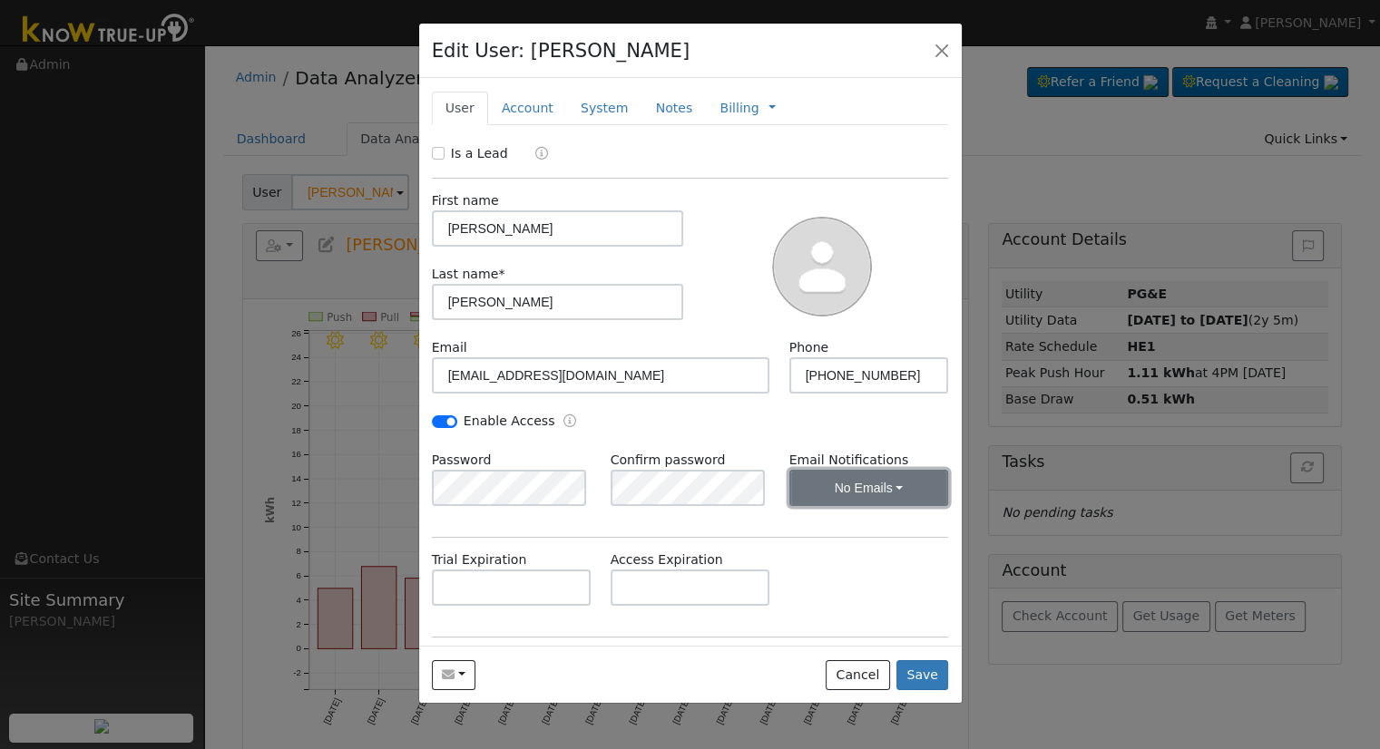
click at [844, 498] on button "No Emails" at bounding box center [869, 488] width 160 height 36
click at [860, 549] on link "Weekly Emails" at bounding box center [844, 553] width 126 height 25
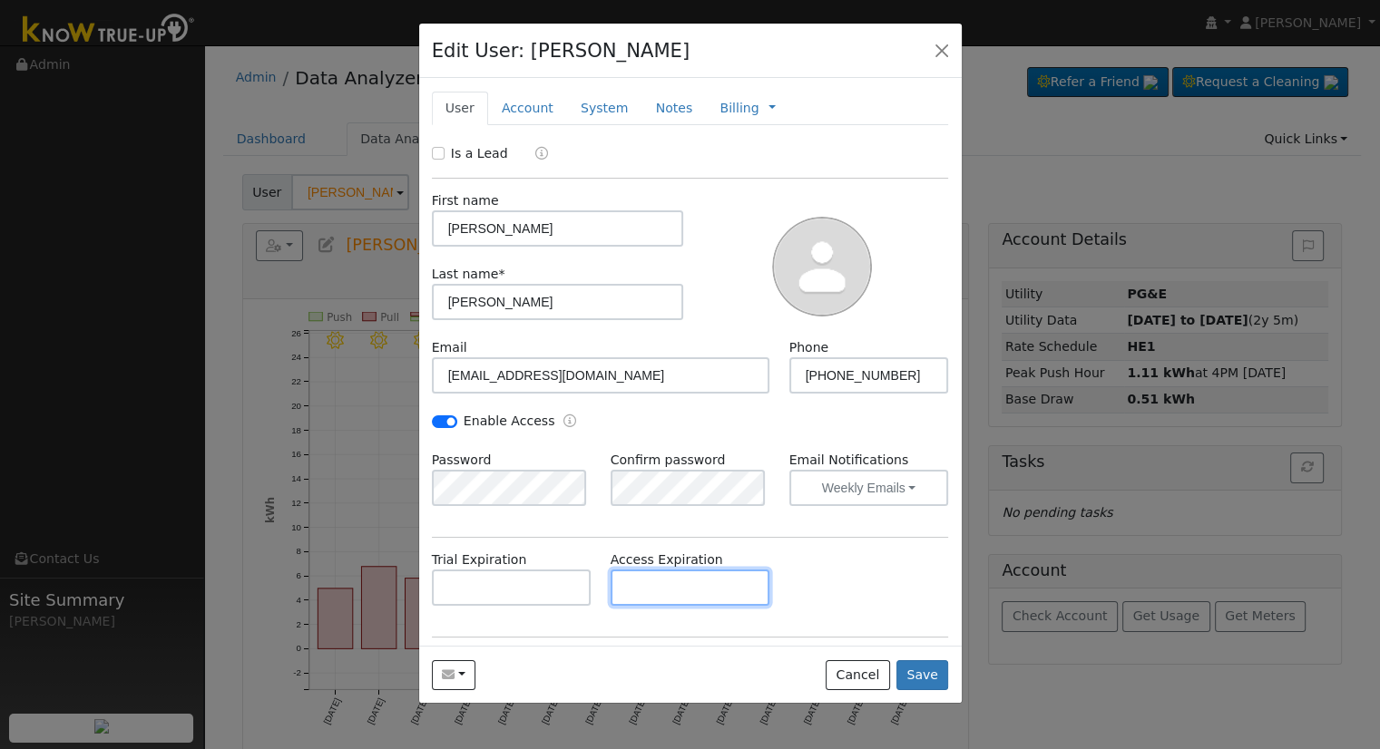
click at [636, 589] on input "text" at bounding box center [690, 588] width 160 height 36
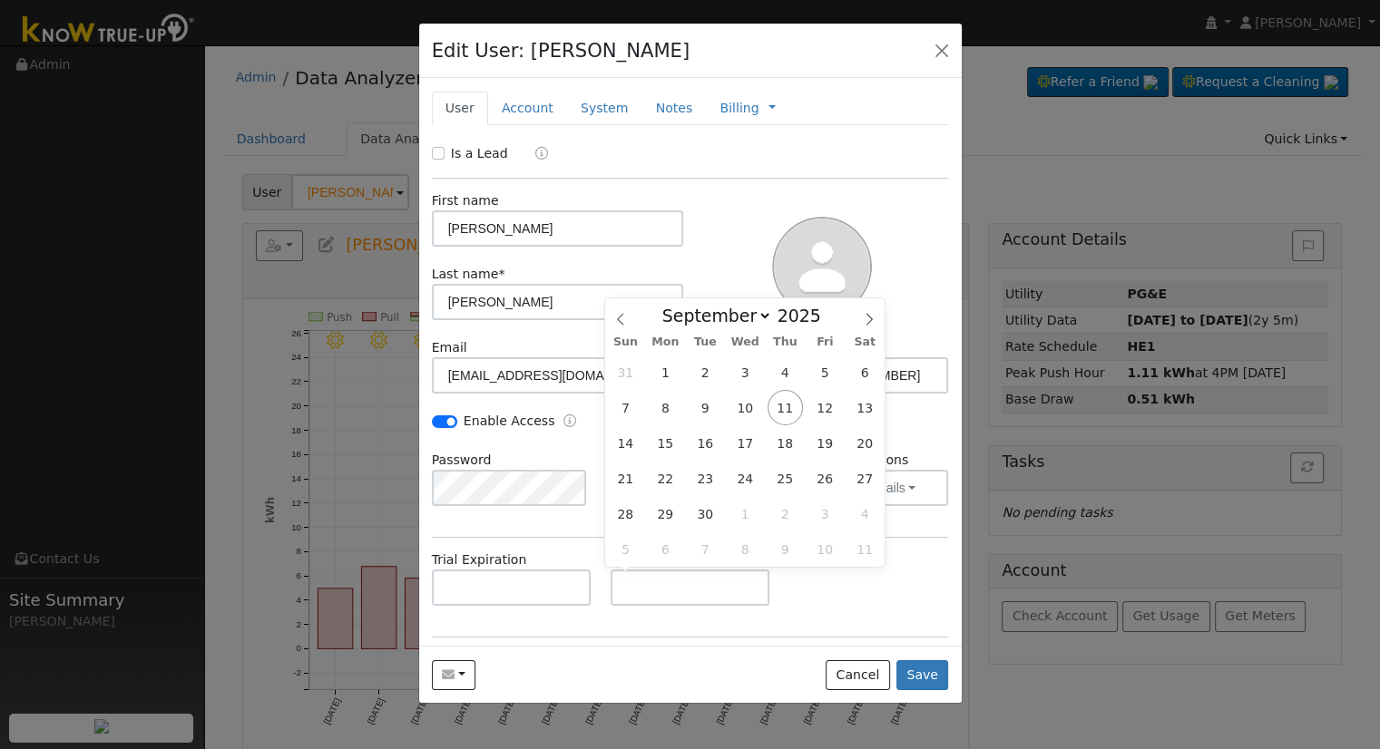
click at [802, 605] on div "Trial Expiration Access Expiration" at bounding box center [690, 587] width 536 height 73
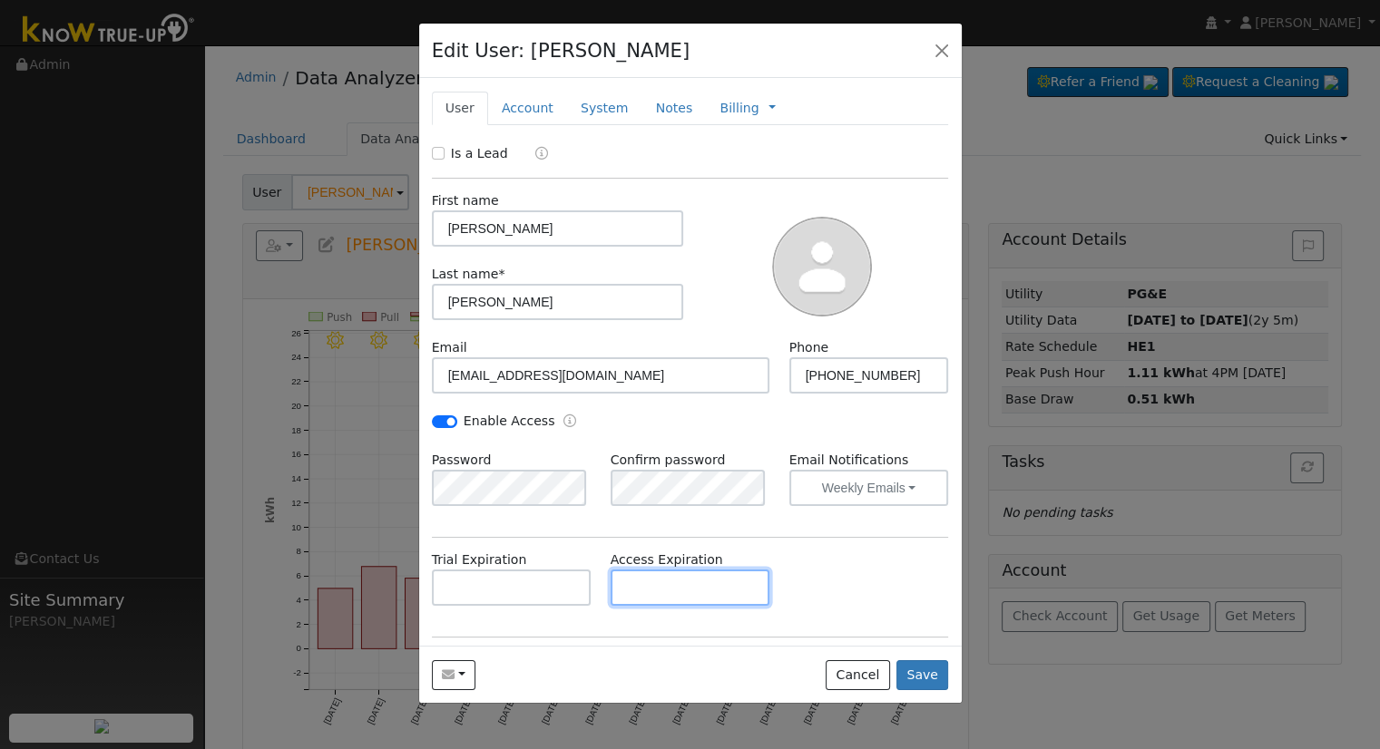
click at [678, 592] on input "text" at bounding box center [690, 588] width 160 height 36
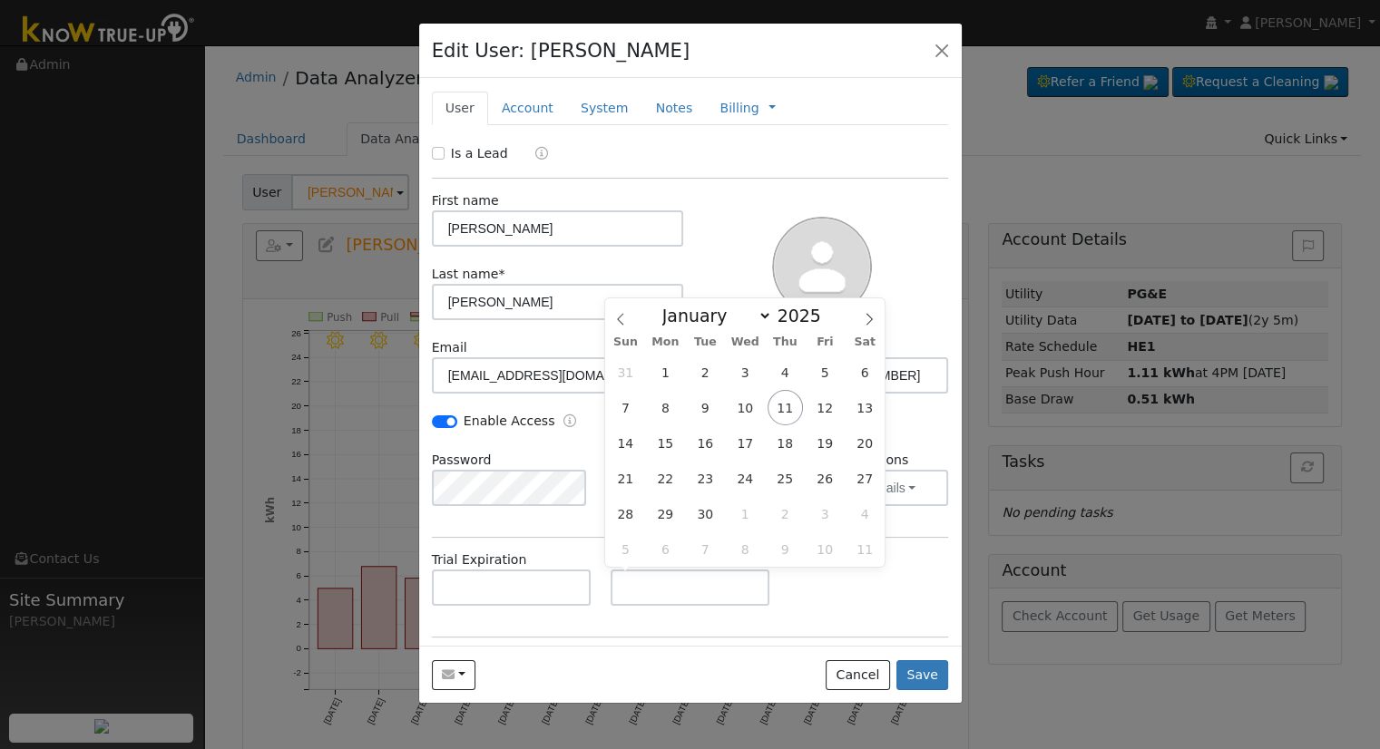
click at [859, 610] on div "Trial Expiration Access Expiration" at bounding box center [690, 587] width 536 height 73
click at [653, 586] on input "text" at bounding box center [690, 588] width 160 height 36
click at [932, 596] on div "Trial Expiration Access Expiration" at bounding box center [690, 587] width 536 height 73
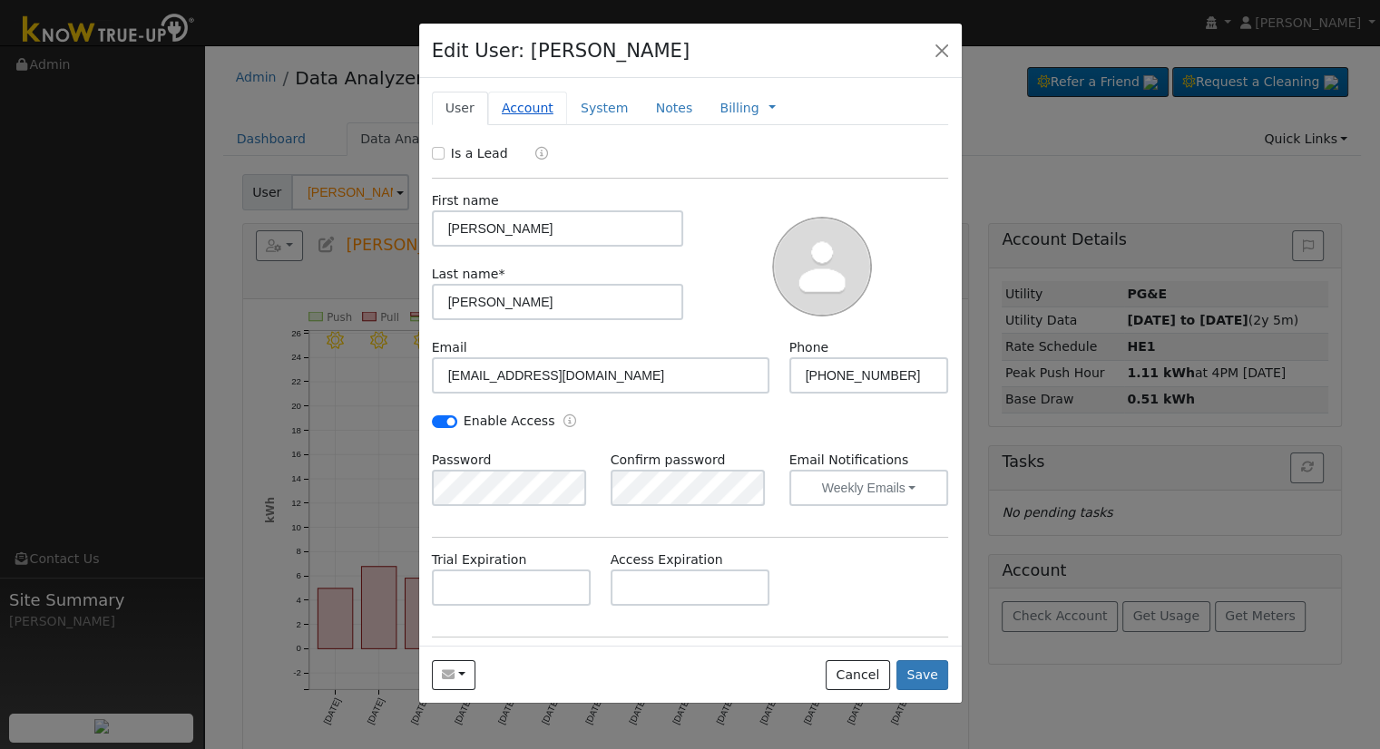
click at [519, 112] on link "Account" at bounding box center [527, 109] width 79 height 34
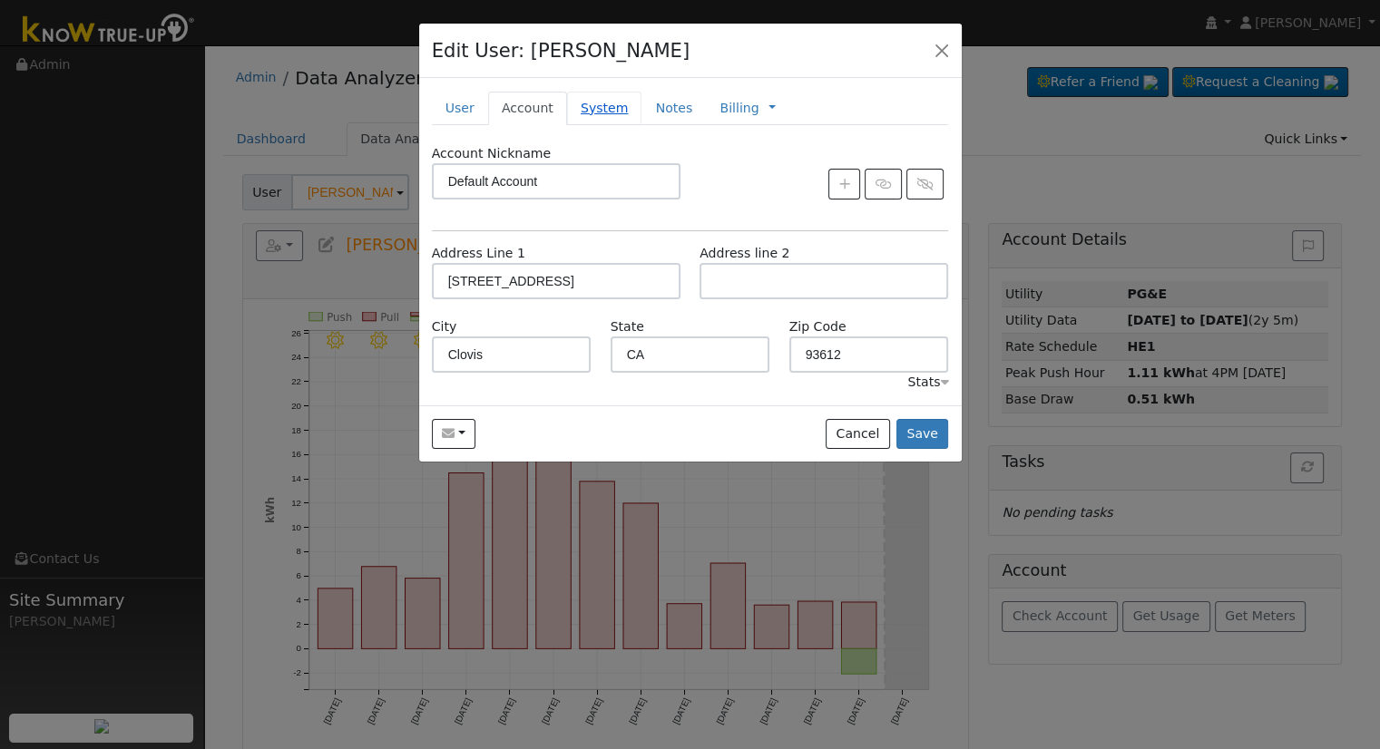
click at [595, 112] on link "System" at bounding box center [604, 109] width 75 height 34
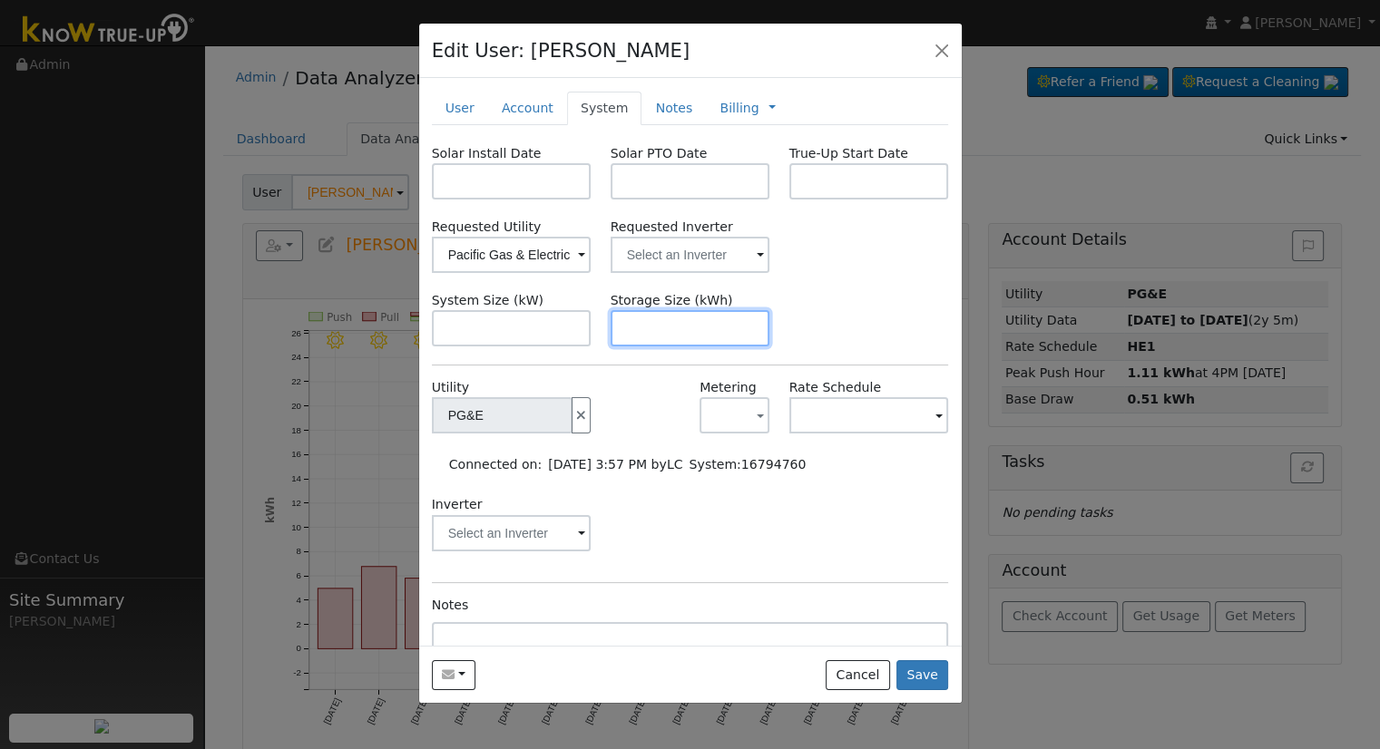
click at [639, 331] on input "text" at bounding box center [690, 328] width 160 height 36
paste input "9.020"
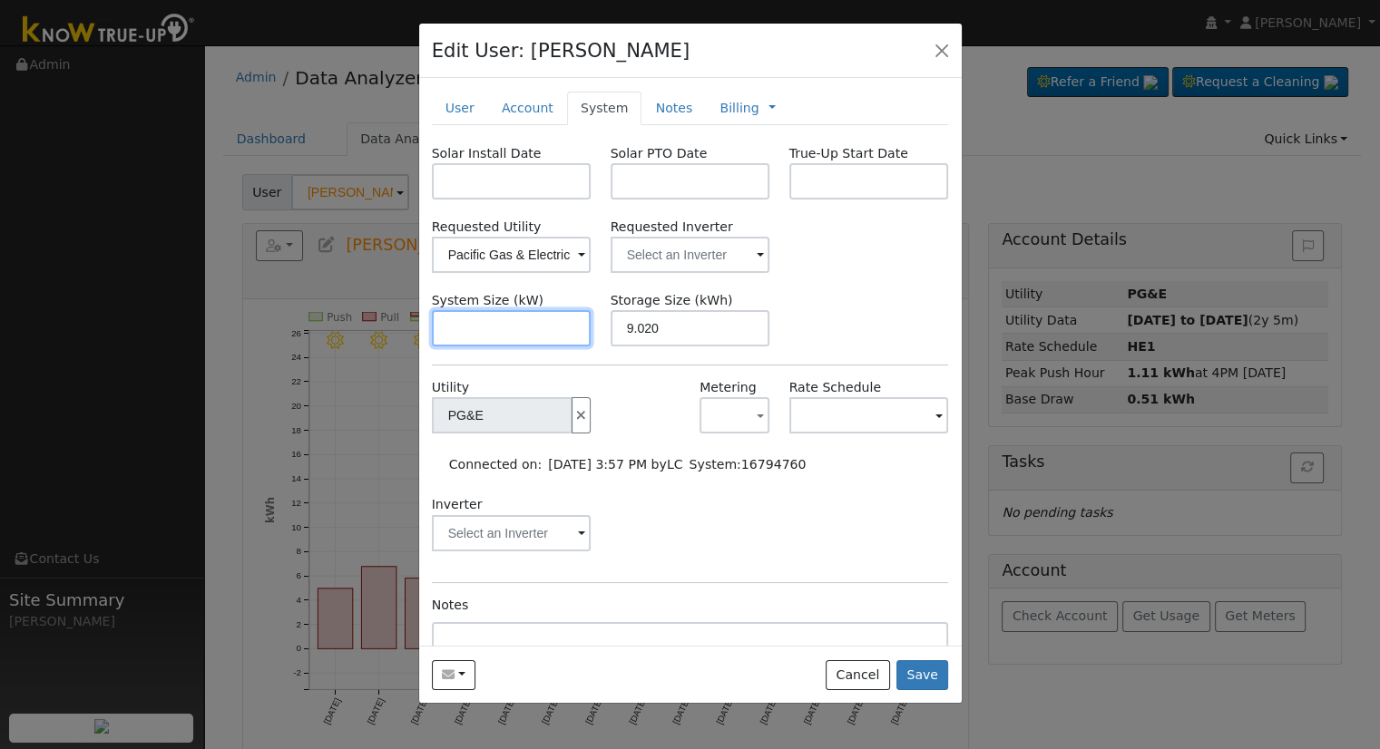
type input "9"
click at [489, 320] on input "text" at bounding box center [512, 328] width 160 height 36
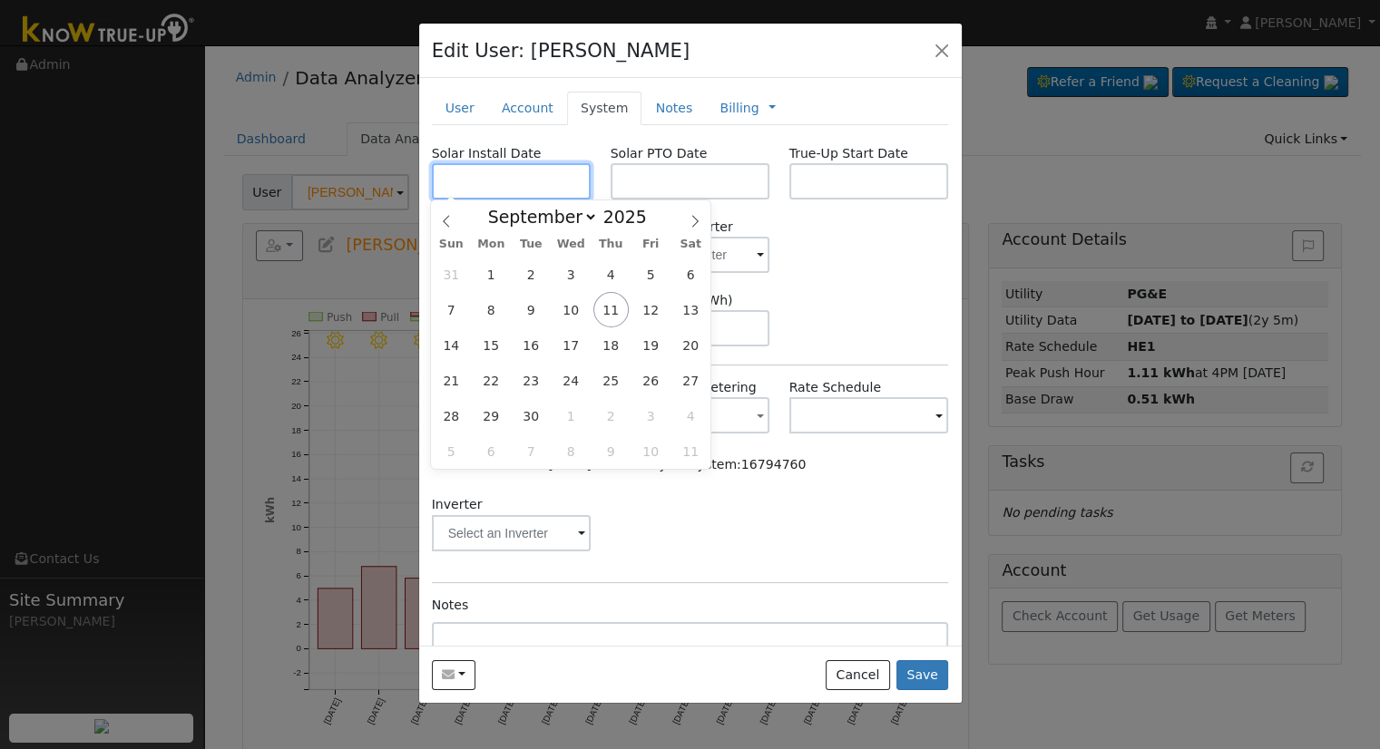
click at [508, 166] on input "text" at bounding box center [512, 181] width 160 height 36
paste input "6/27/2025"
type input "[DATE]"
click at [843, 281] on div "Solar Install Date 06/27/2025 Solar PTO Date True-Up Start Date Requested Utili…" at bounding box center [690, 451] width 517 height 614
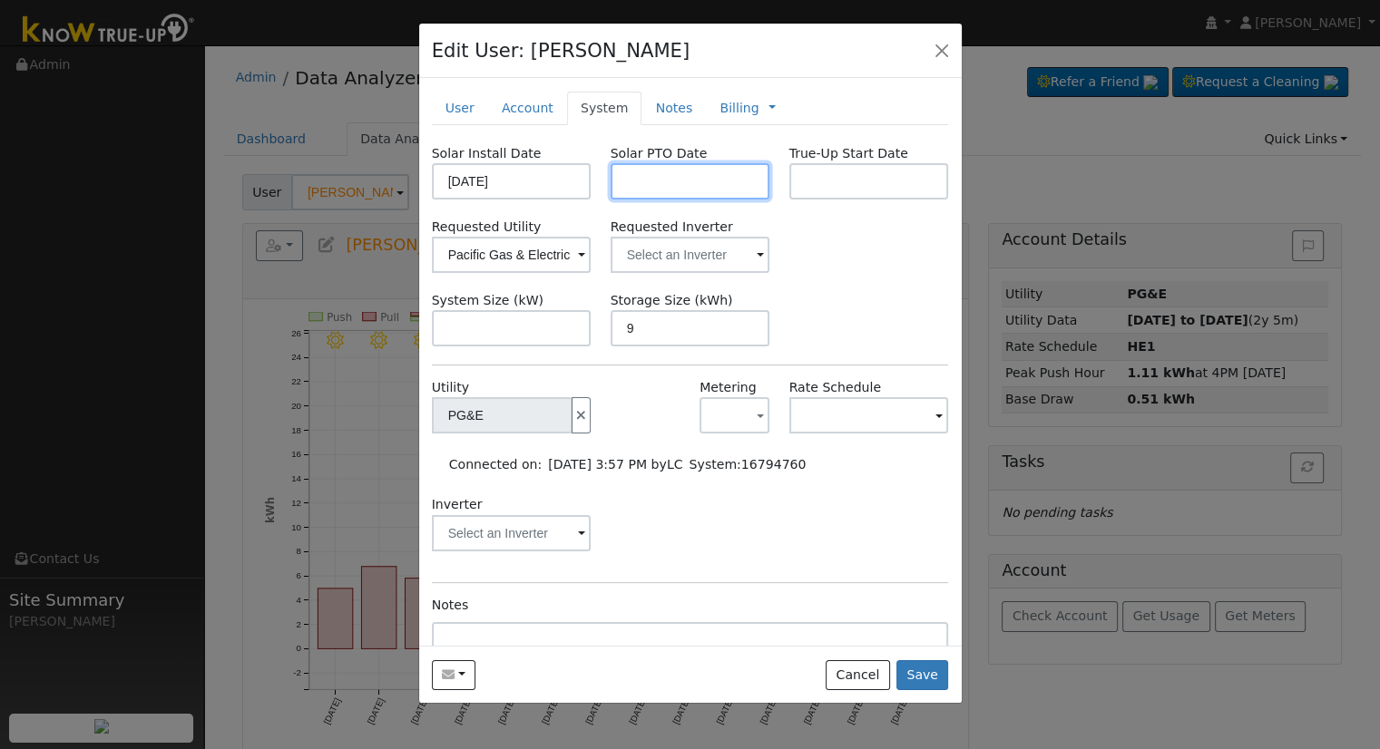
click at [654, 186] on input "text" at bounding box center [690, 181] width 160 height 36
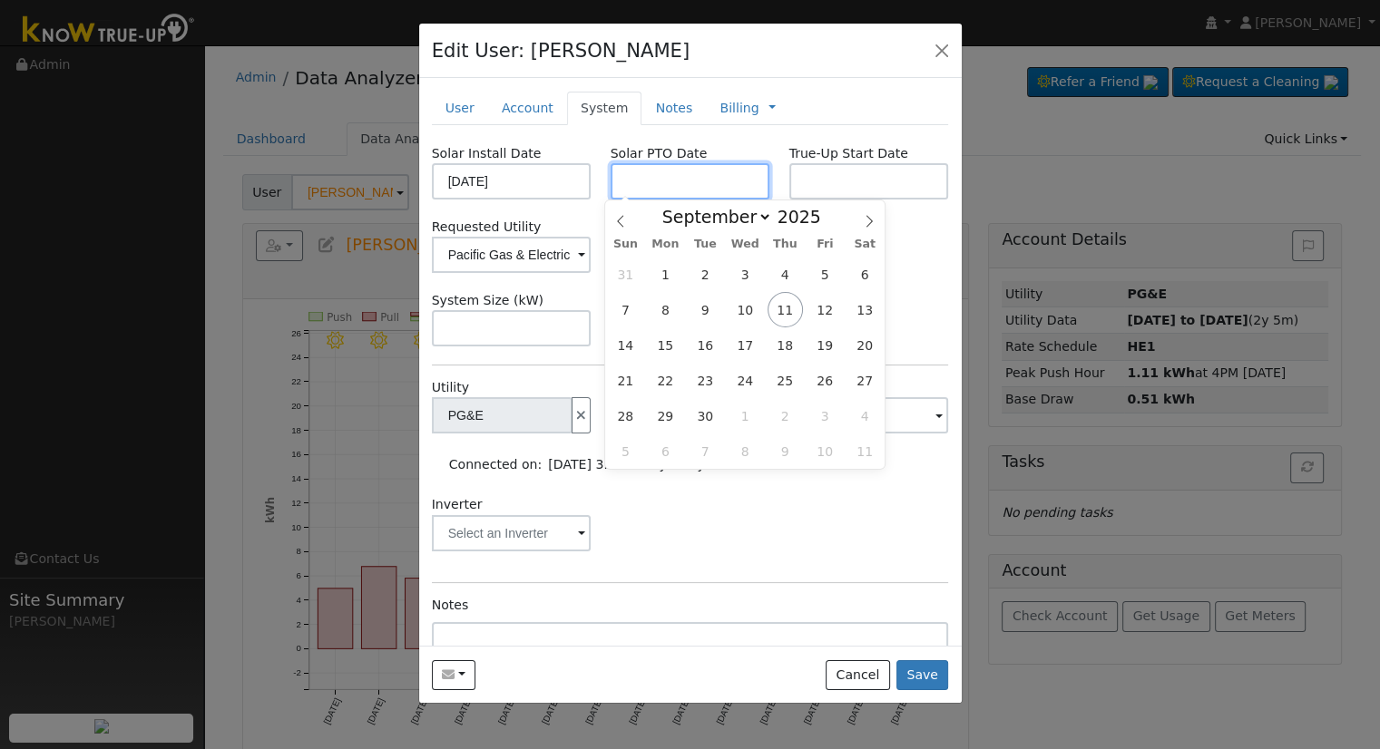
paste input "9/10/2025"
type input "[DATE]"
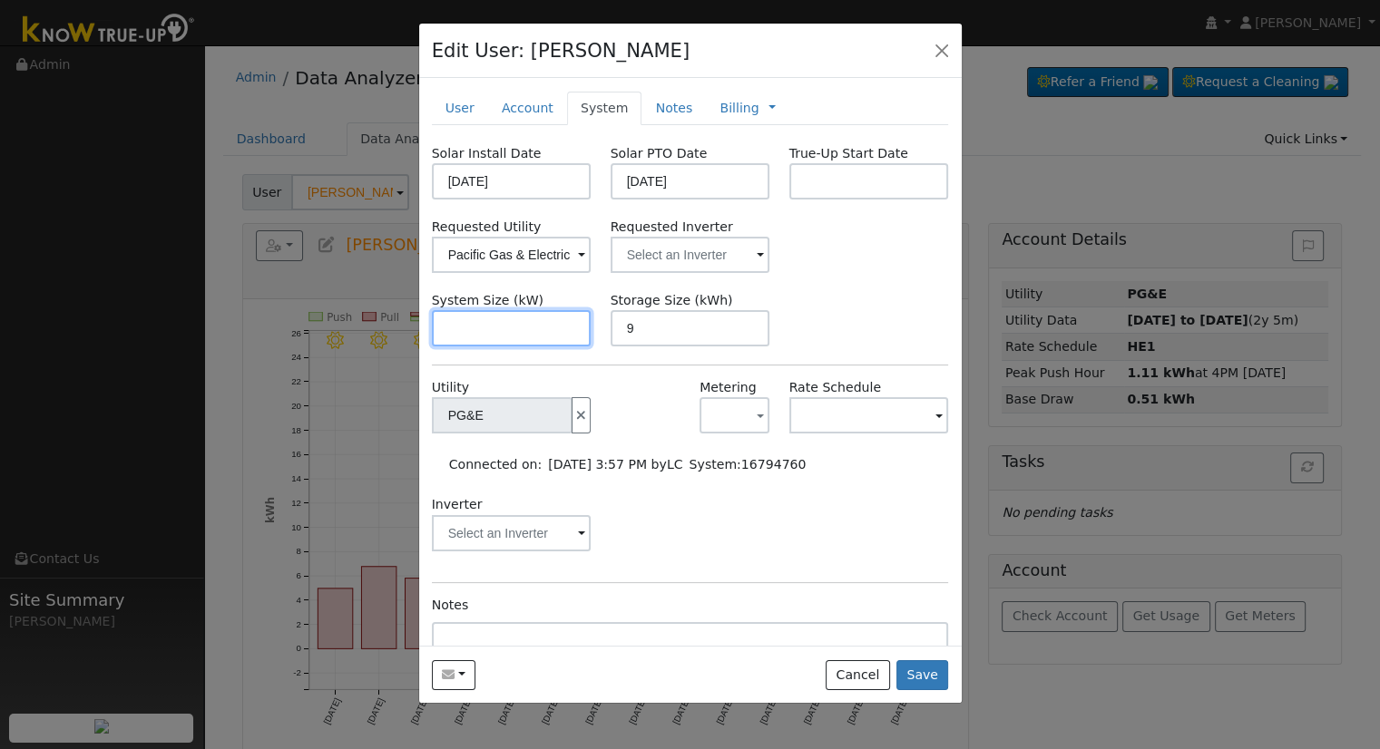
click at [487, 320] on input "text" at bounding box center [512, 328] width 160 height 36
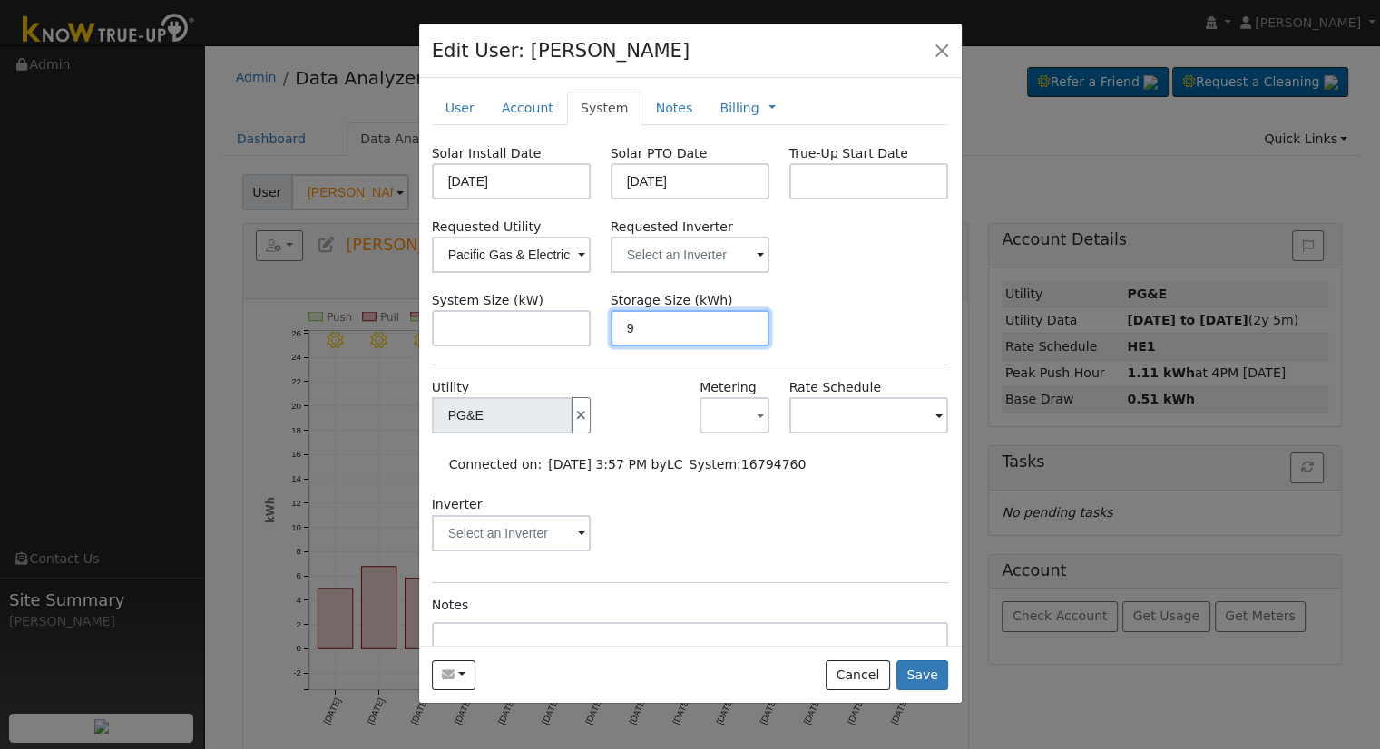
drag, startPoint x: 660, startPoint y: 328, endPoint x: 593, endPoint y: 322, distance: 67.4
click at [593, 322] on div "System Size (kW) Storage Size (kWh) 9" at bounding box center [690, 318] width 536 height 55
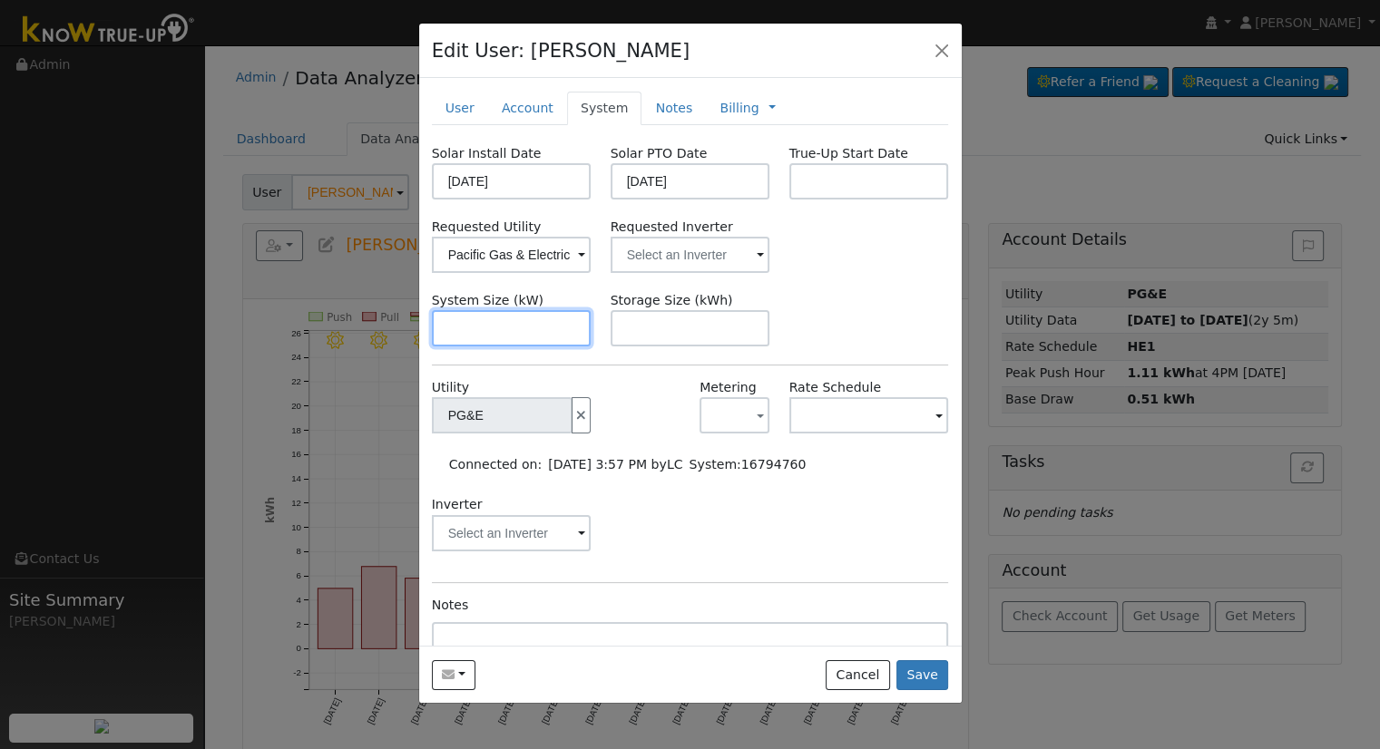
click at [480, 329] on input "text" at bounding box center [512, 328] width 160 height 36
paste input "9"
type input "9"
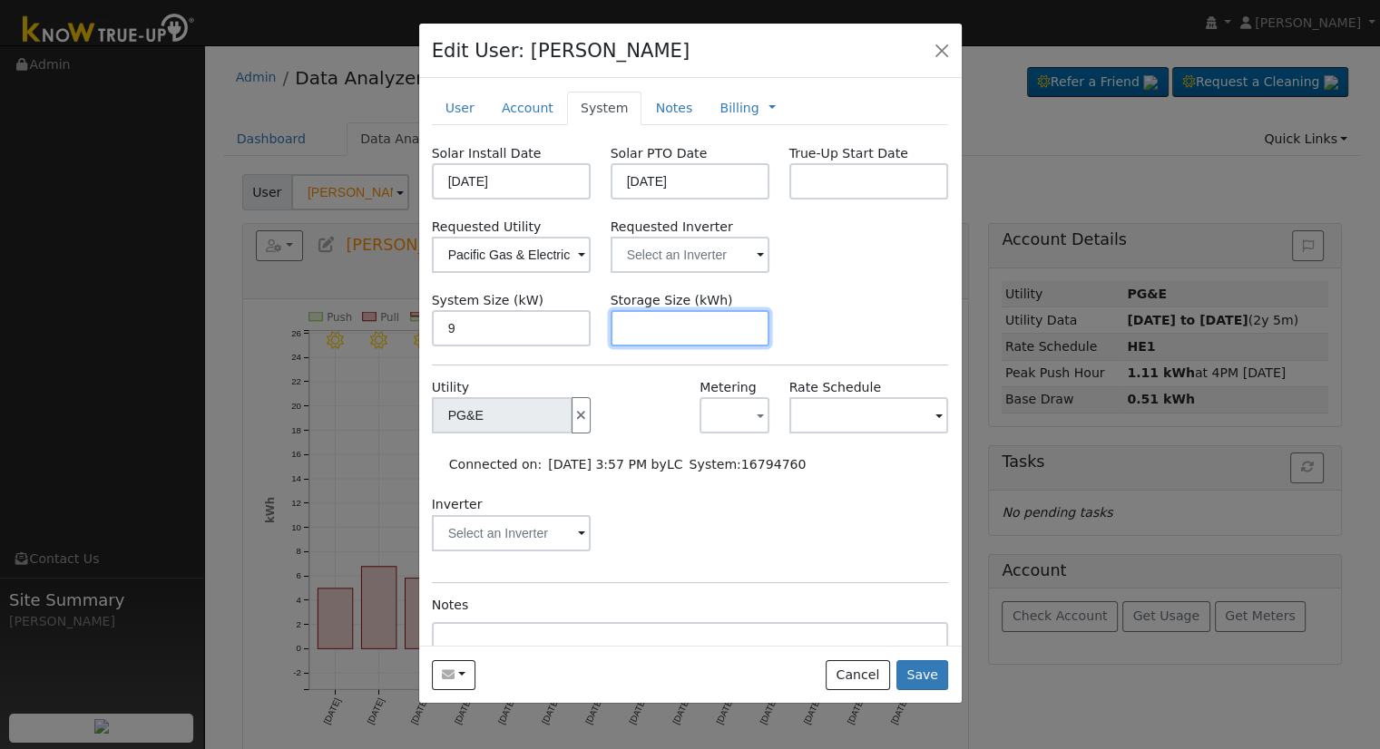
click at [743, 316] on input "text" at bounding box center [690, 328] width 160 height 36
click at [662, 320] on input "text" at bounding box center [690, 328] width 160 height 36
paste input "20.00"
type input "20"
click at [657, 108] on link "Notes" at bounding box center [673, 109] width 64 height 34
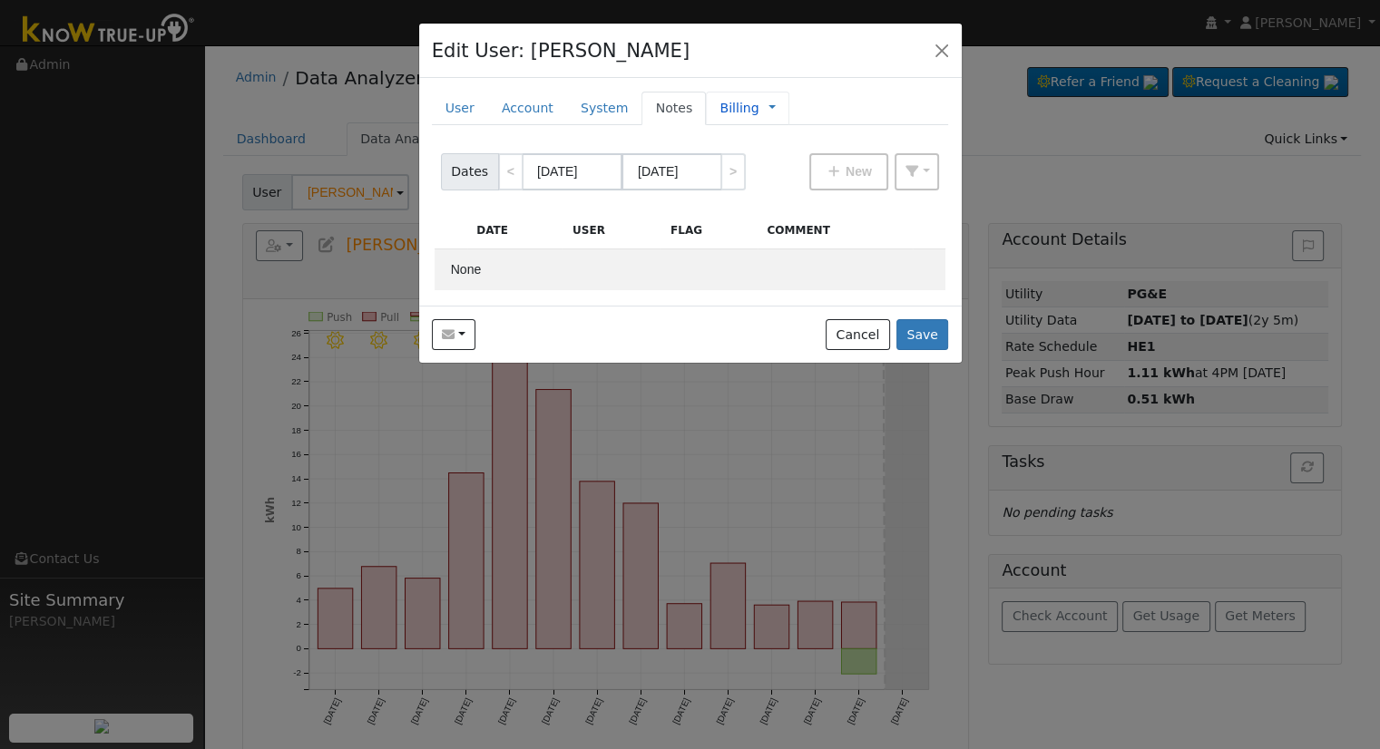
click at [759, 104] on span "Management Billing Timeline" at bounding box center [767, 108] width 16 height 15
click at [768, 102] on link at bounding box center [771, 108] width 7 height 19
click at [769, 161] on link "Billing" at bounding box center [832, 165] width 126 height 25
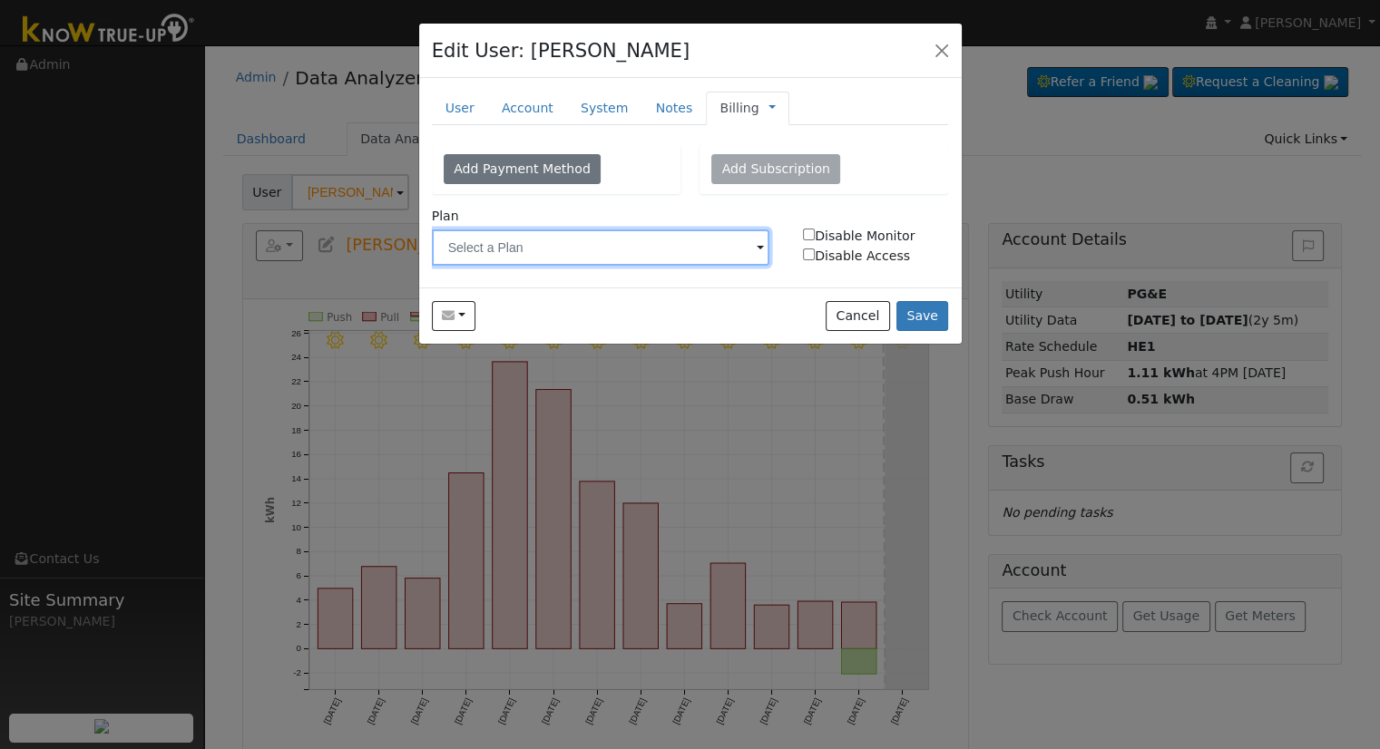
click at [548, 247] on input "text" at bounding box center [601, 247] width 338 height 36
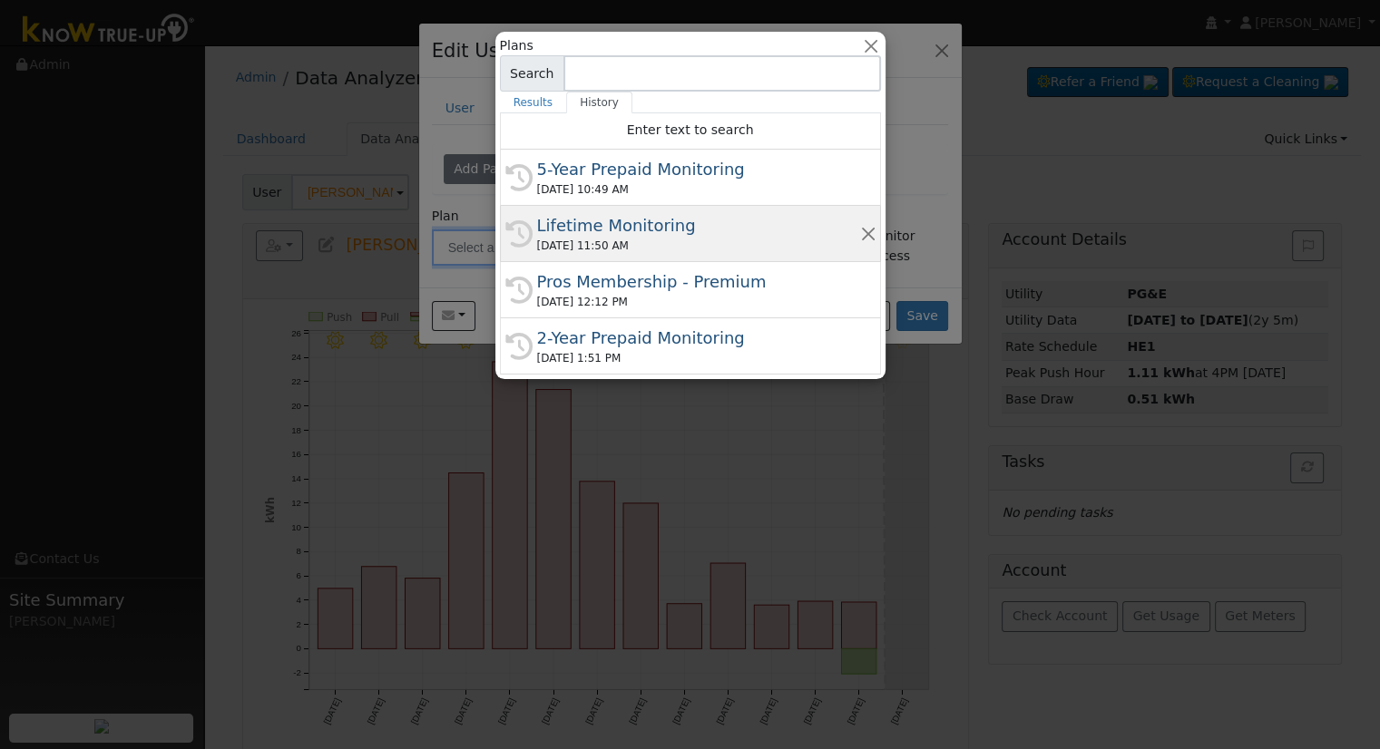
click at [667, 227] on div "Lifetime Monitoring" at bounding box center [698, 225] width 323 height 24
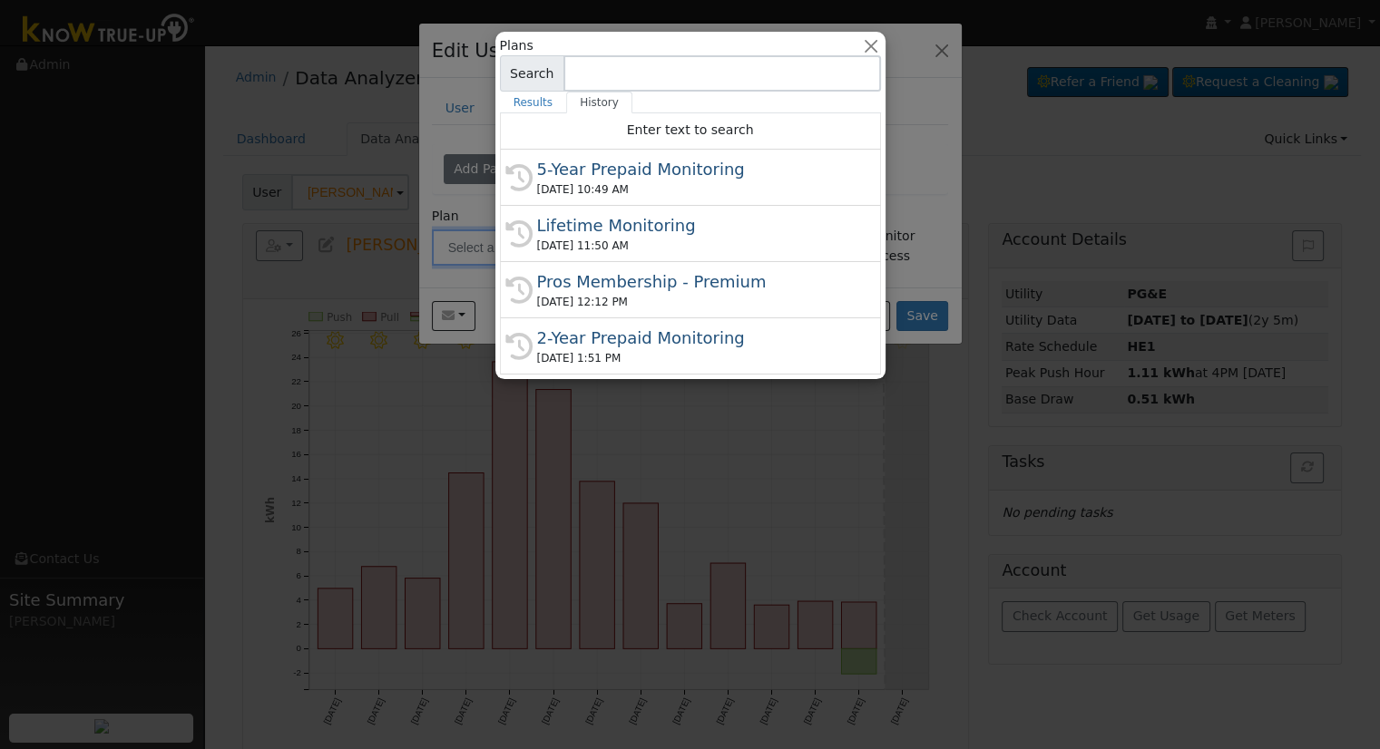
type input "Lifetime Monitoring"
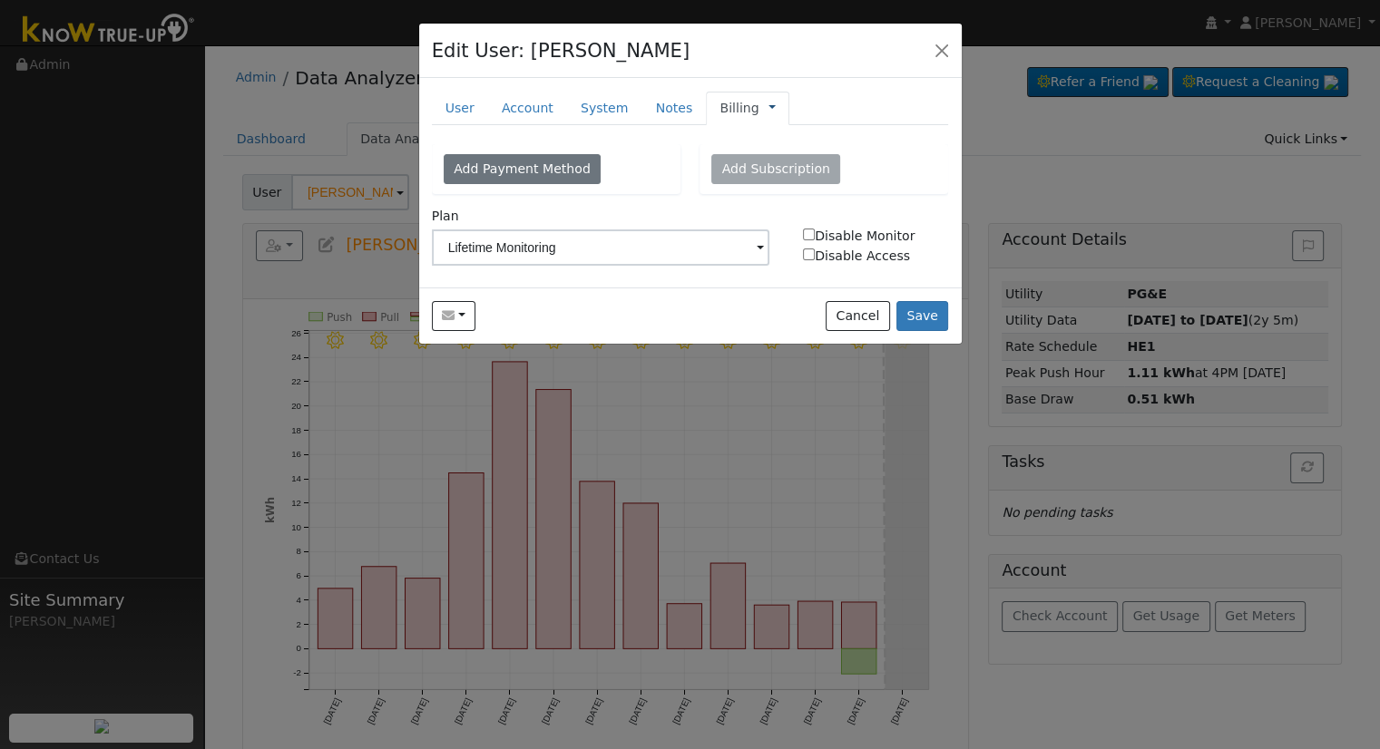
click at [768, 107] on link at bounding box center [771, 108] width 7 height 19
click at [797, 137] on link "Management" at bounding box center [832, 140] width 126 height 25
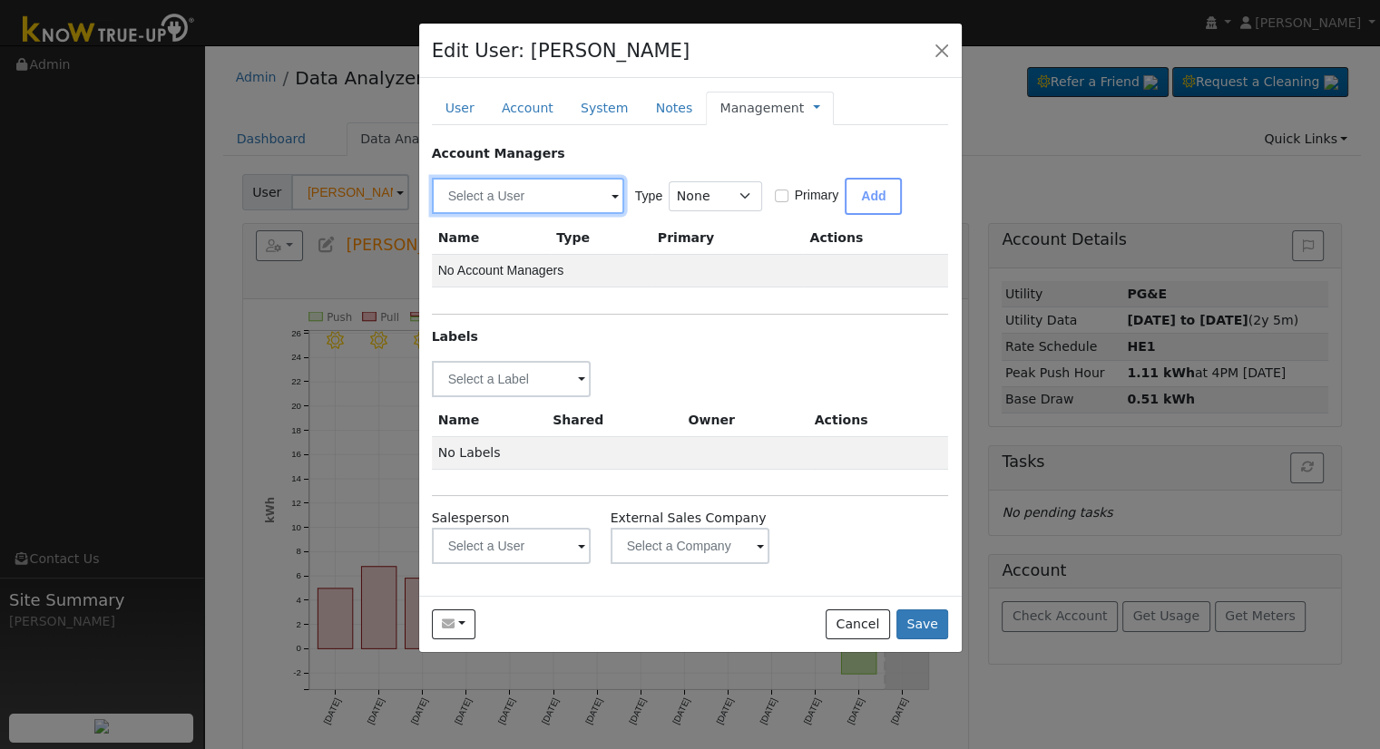
click at [464, 209] on input "text" at bounding box center [528, 196] width 192 height 36
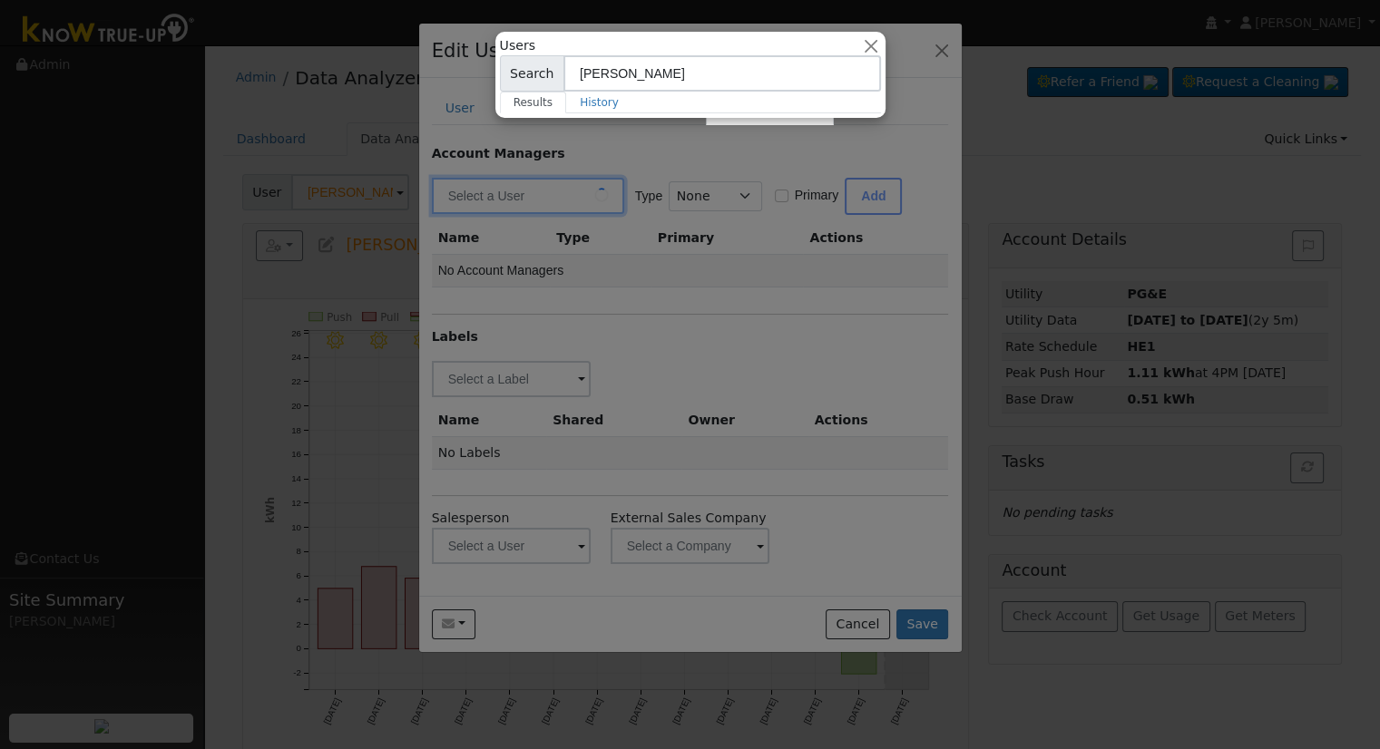
click at [758, 64] on input "Robert" at bounding box center [721, 73] width 317 height 36
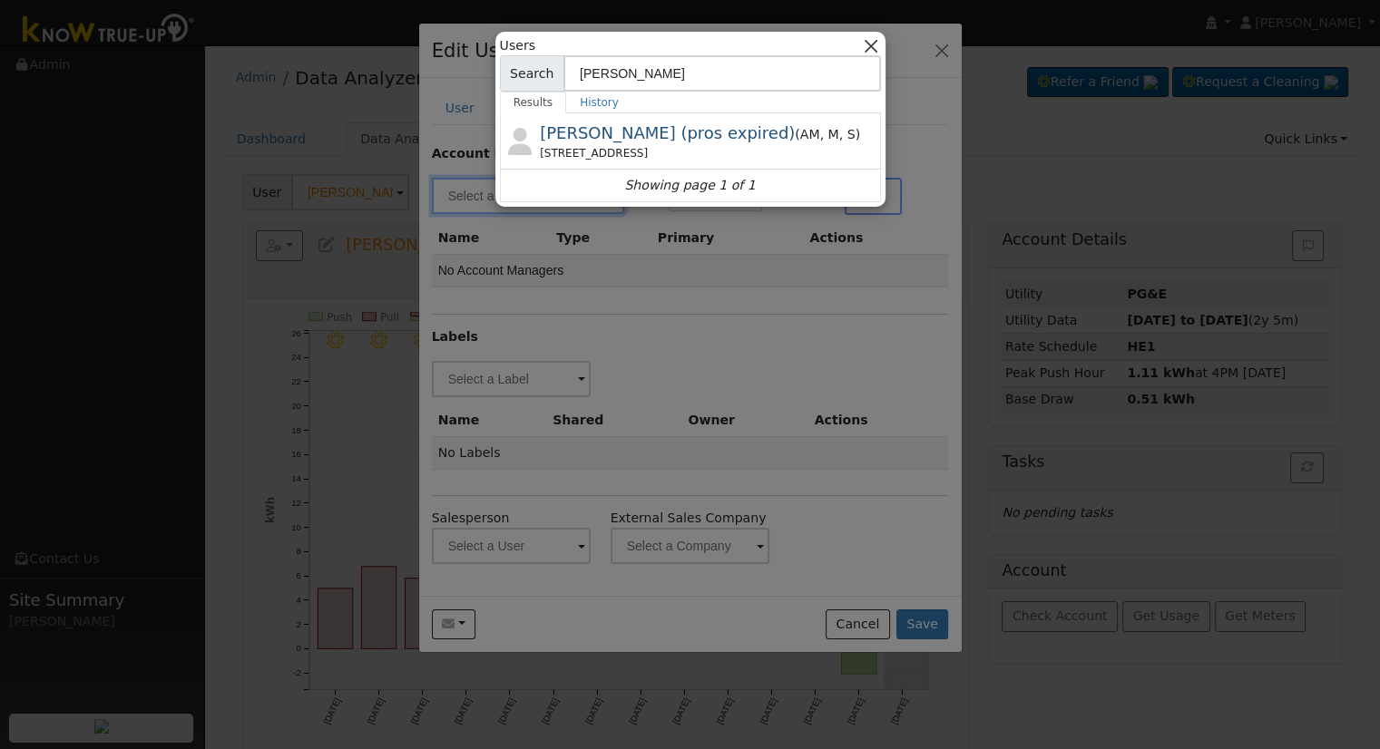
type input "Robert"
drag, startPoint x: 874, startPoint y: 44, endPoint x: 834, endPoint y: 99, distance: 68.2
click at [873, 44] on button "button" at bounding box center [870, 45] width 19 height 19
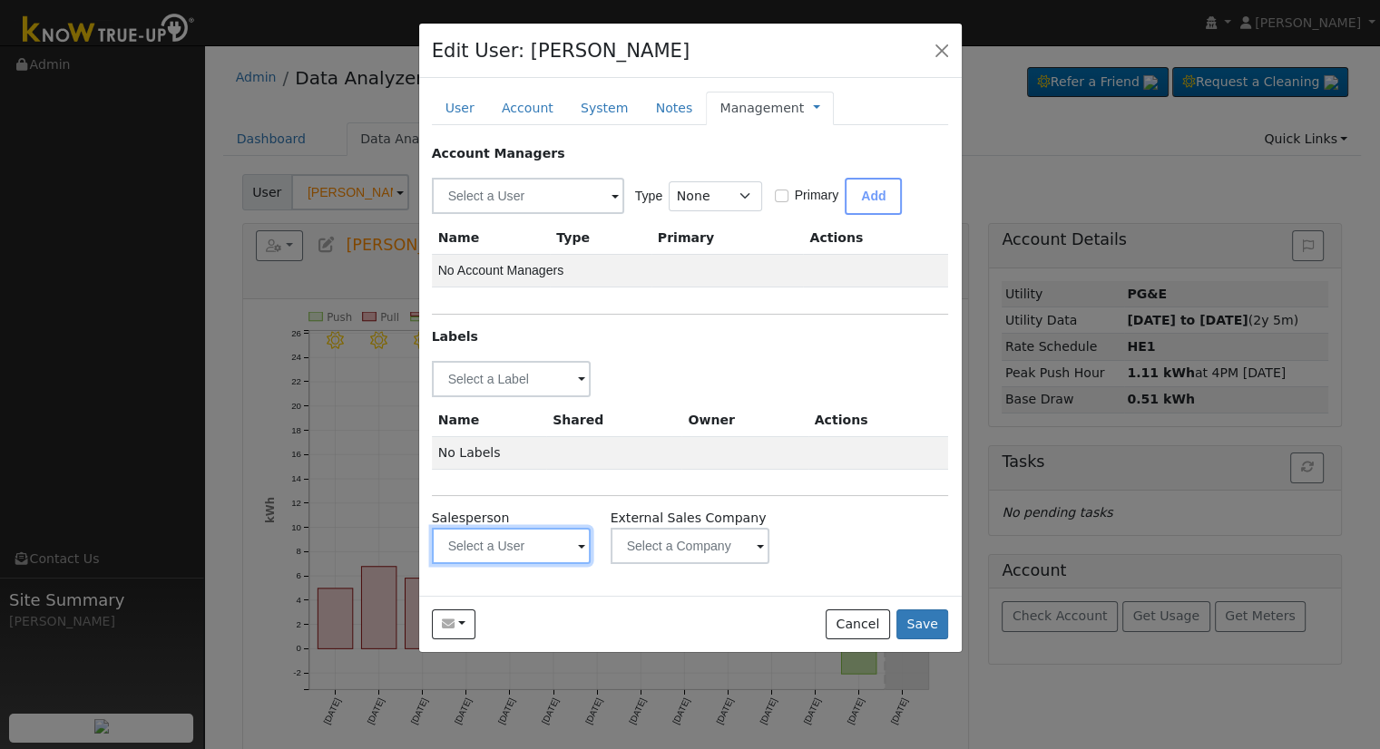
click at [480, 546] on input "text" at bounding box center [512, 546] width 160 height 36
type input "Robe"
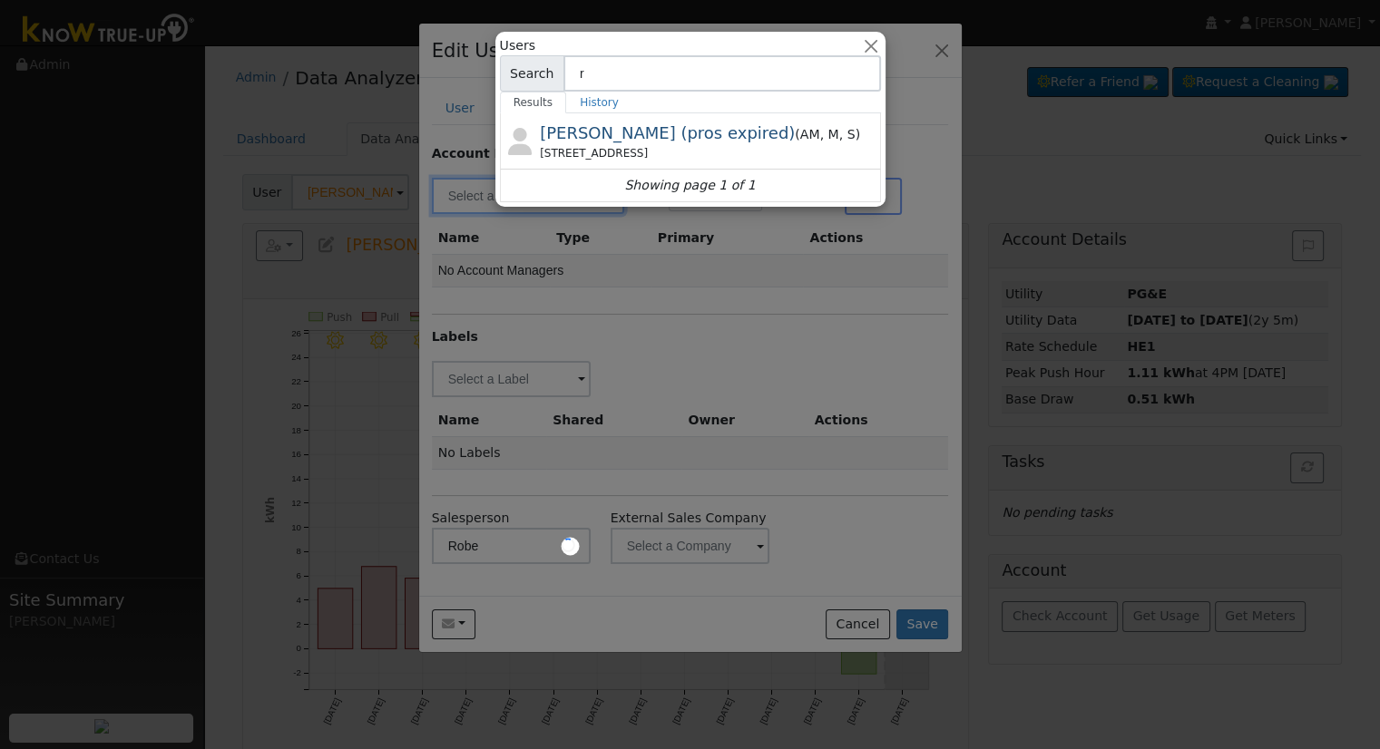
type input "rt"
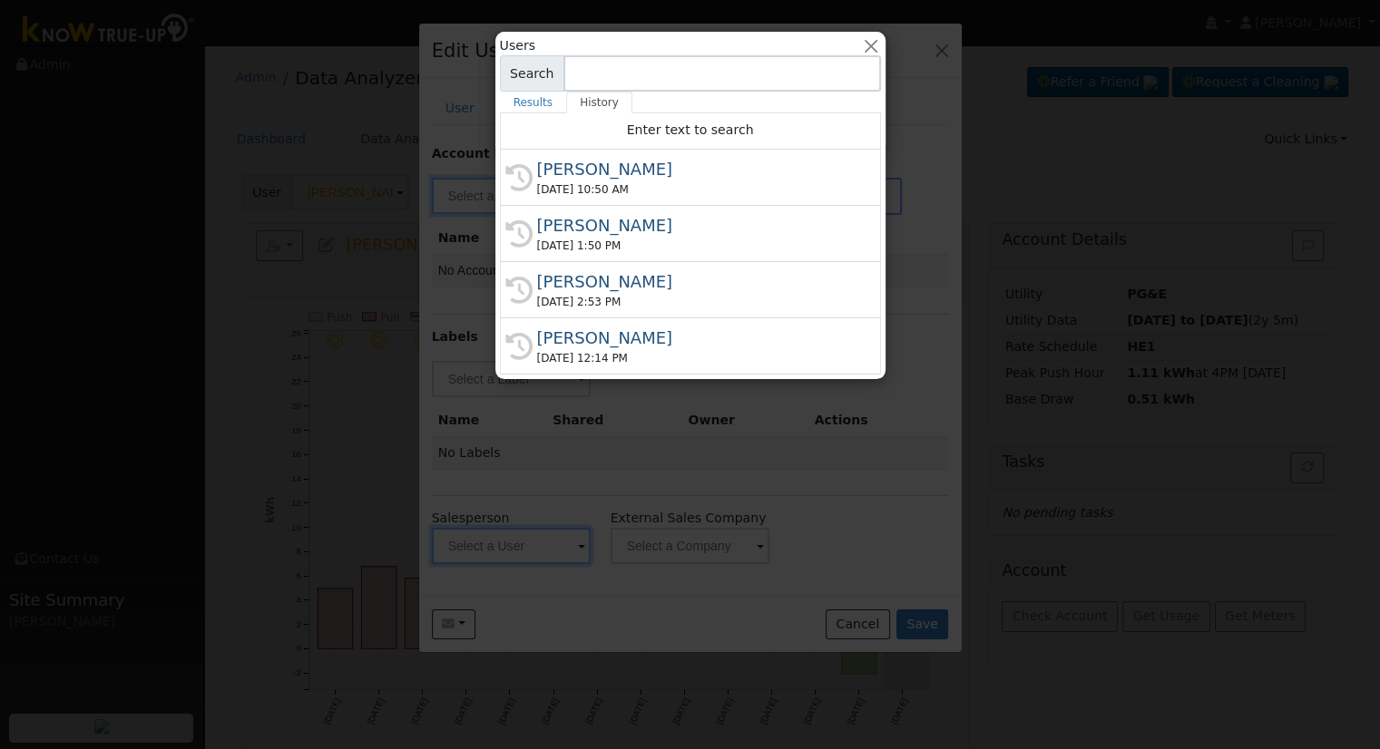
type input "rt"
click at [651, 74] on input at bounding box center [721, 73] width 317 height 36
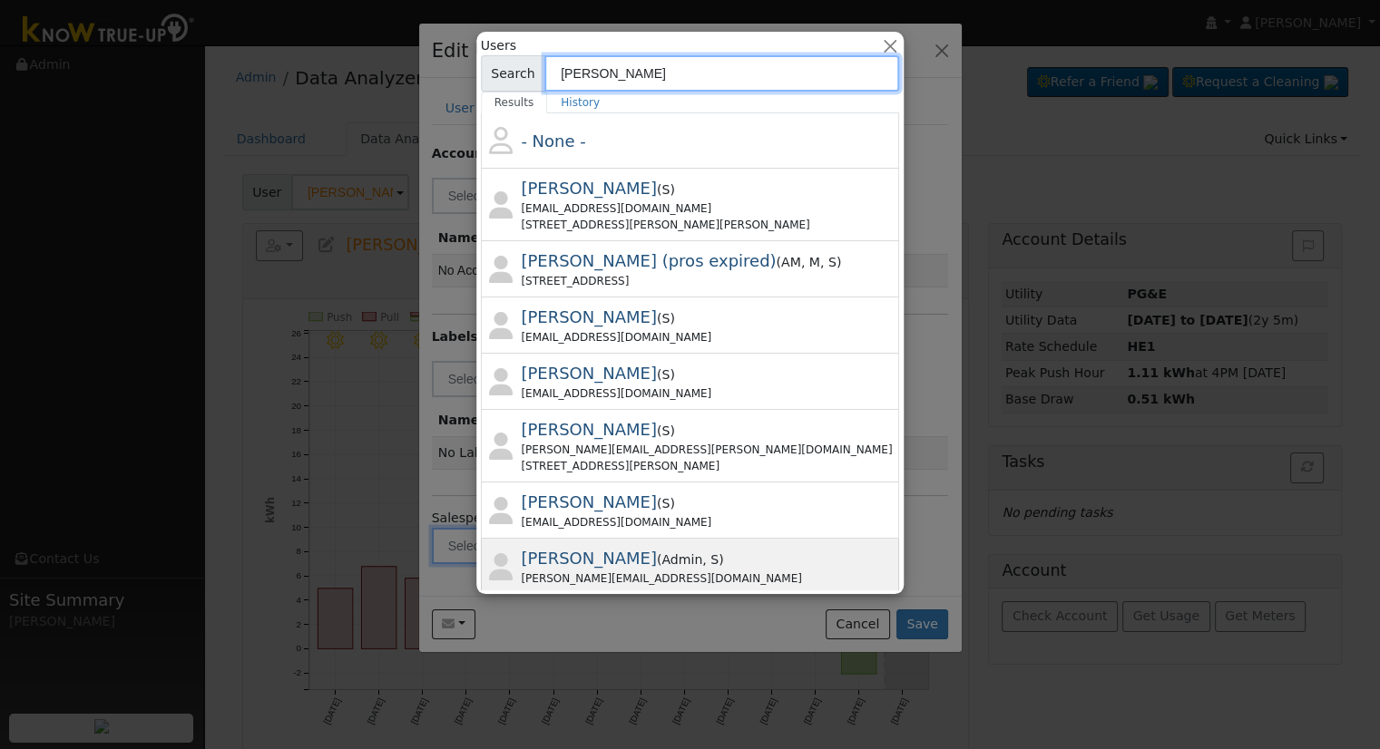
type input "Robert"
click at [670, 573] on div "roberts@solarnegotiators.com" at bounding box center [709, 579] width 375 height 16
type input "[PERSON_NAME]"
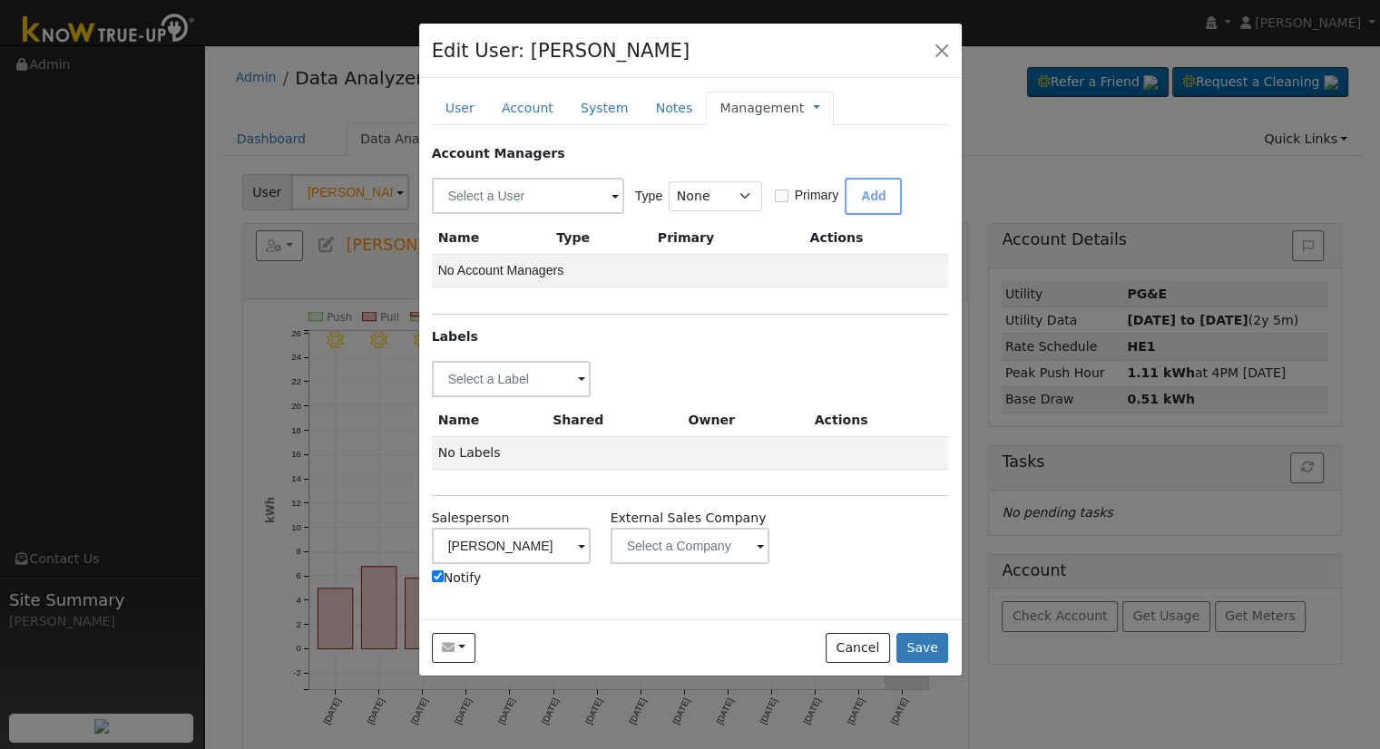
click at [463, 582] on label "Notify" at bounding box center [457, 578] width 50 height 19
click at [444, 582] on input "Notify" at bounding box center [438, 577] width 12 height 12
checkbox input "false"
click at [594, 385] on div "Label Name Owner Shared Cancel Save Are you sure you want to assign a different…" at bounding box center [511, 379] width 179 height 36
click at [579, 376] on span at bounding box center [581, 380] width 7 height 21
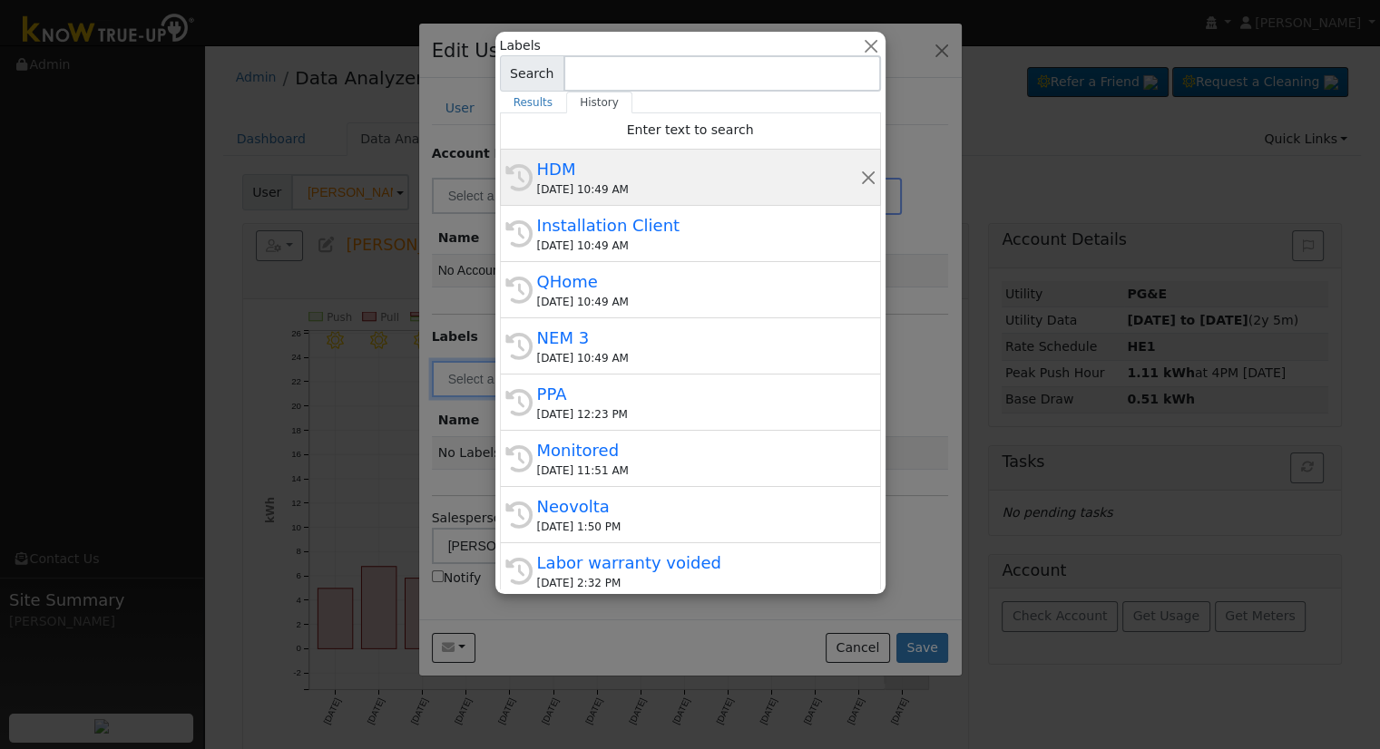
click at [620, 169] on div "HDM" at bounding box center [698, 169] width 323 height 24
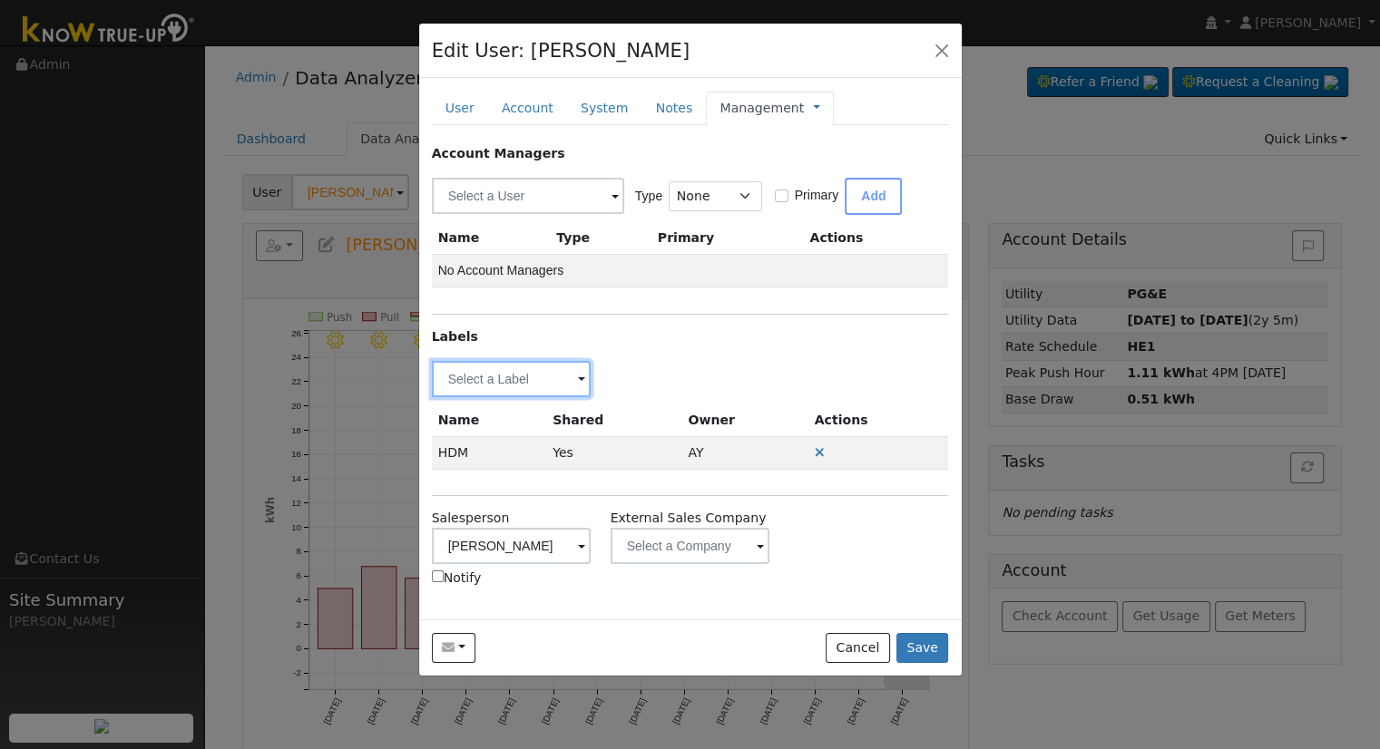
click at [514, 378] on input "text" at bounding box center [512, 379] width 160 height 36
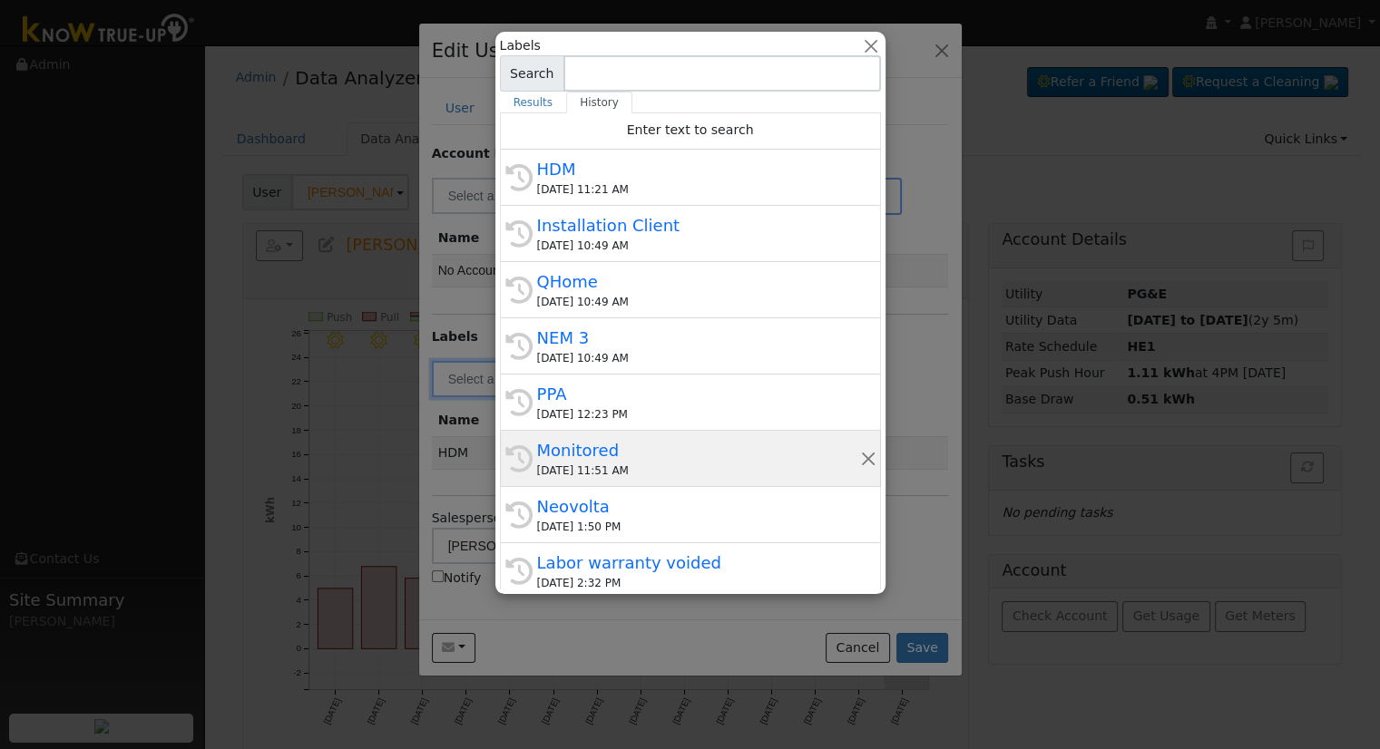
click at [632, 458] on div "Monitored" at bounding box center [698, 450] width 323 height 24
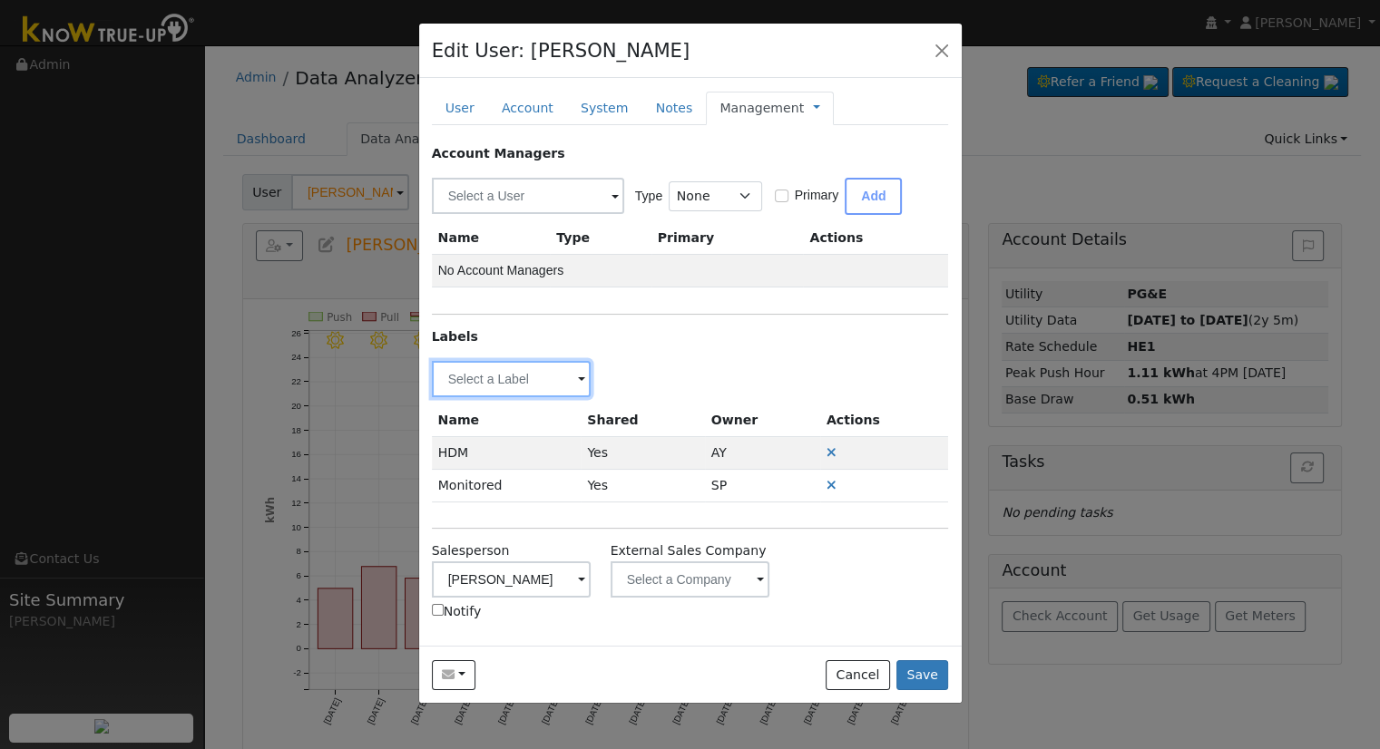
click at [472, 376] on input "text" at bounding box center [512, 379] width 160 height 36
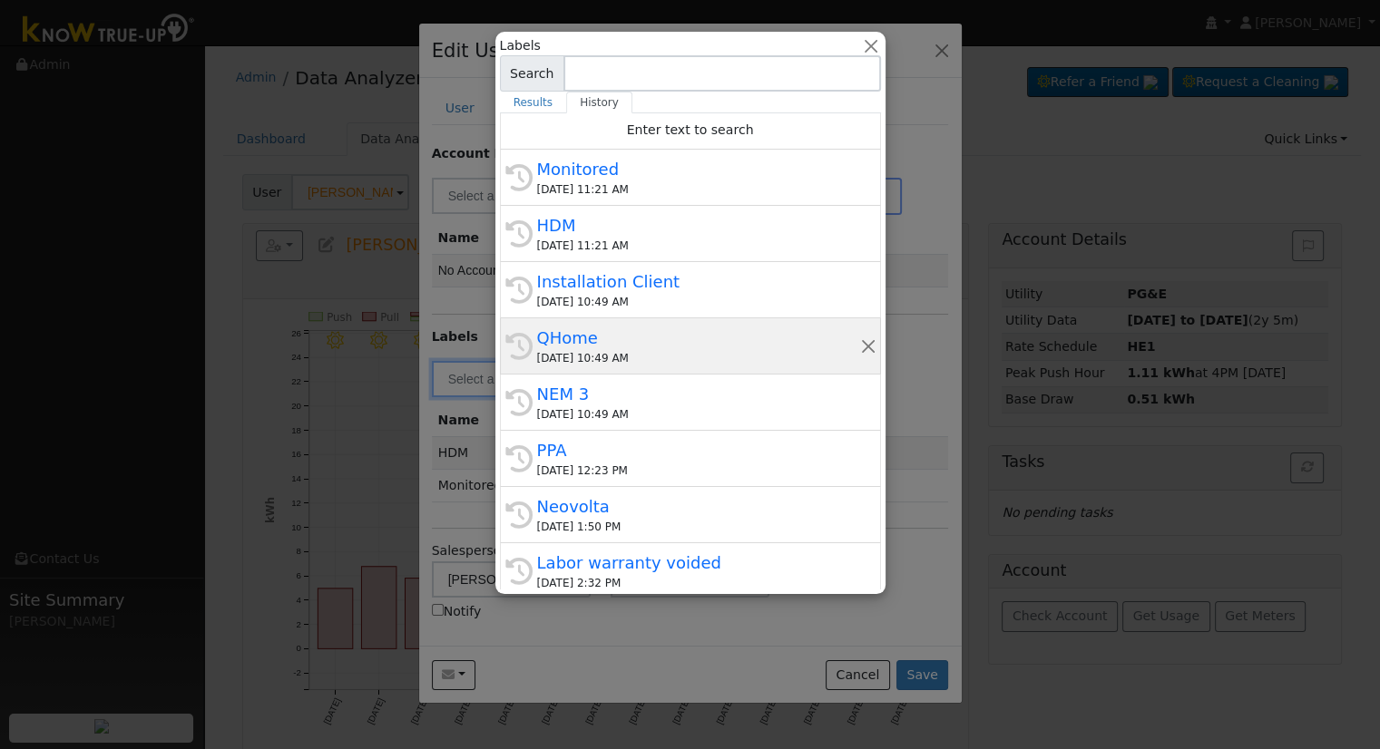
click at [591, 335] on div "QHome" at bounding box center [698, 338] width 323 height 24
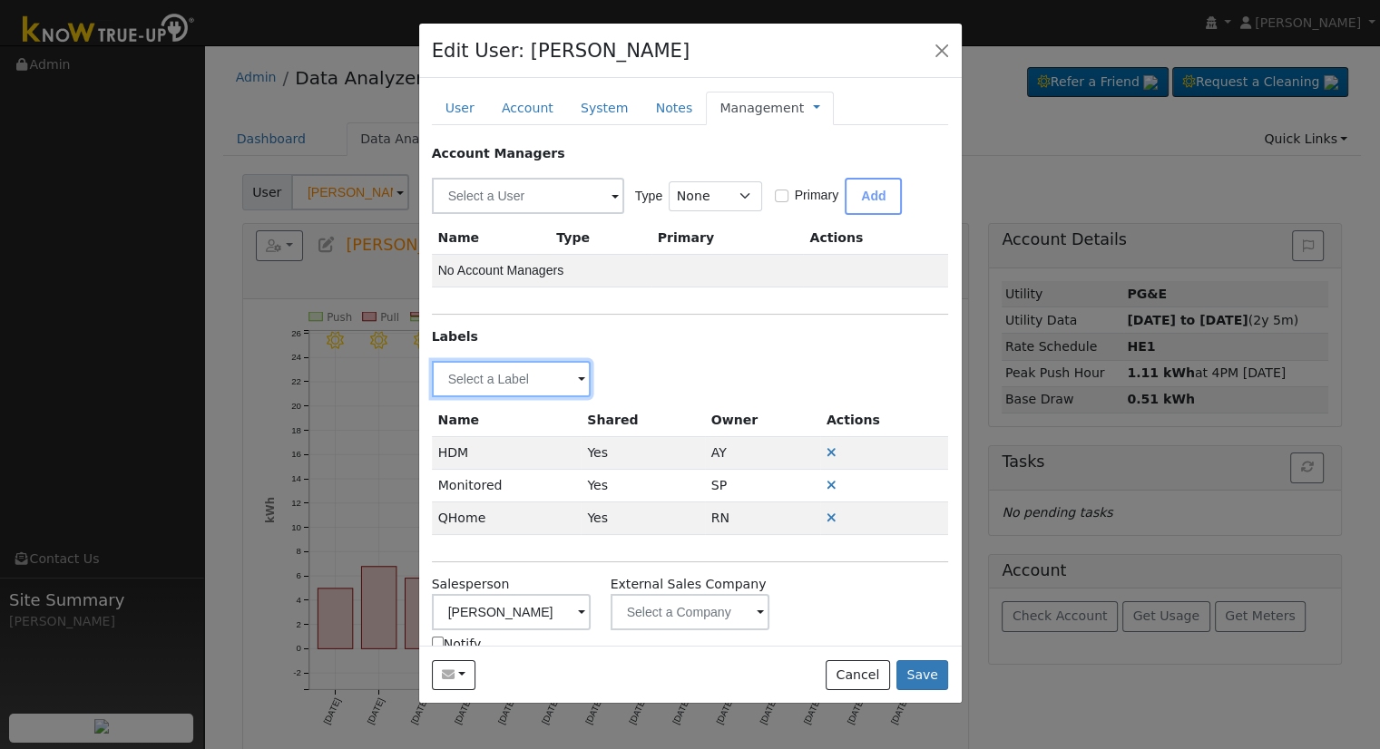
click at [489, 382] on input "text" at bounding box center [512, 379] width 160 height 36
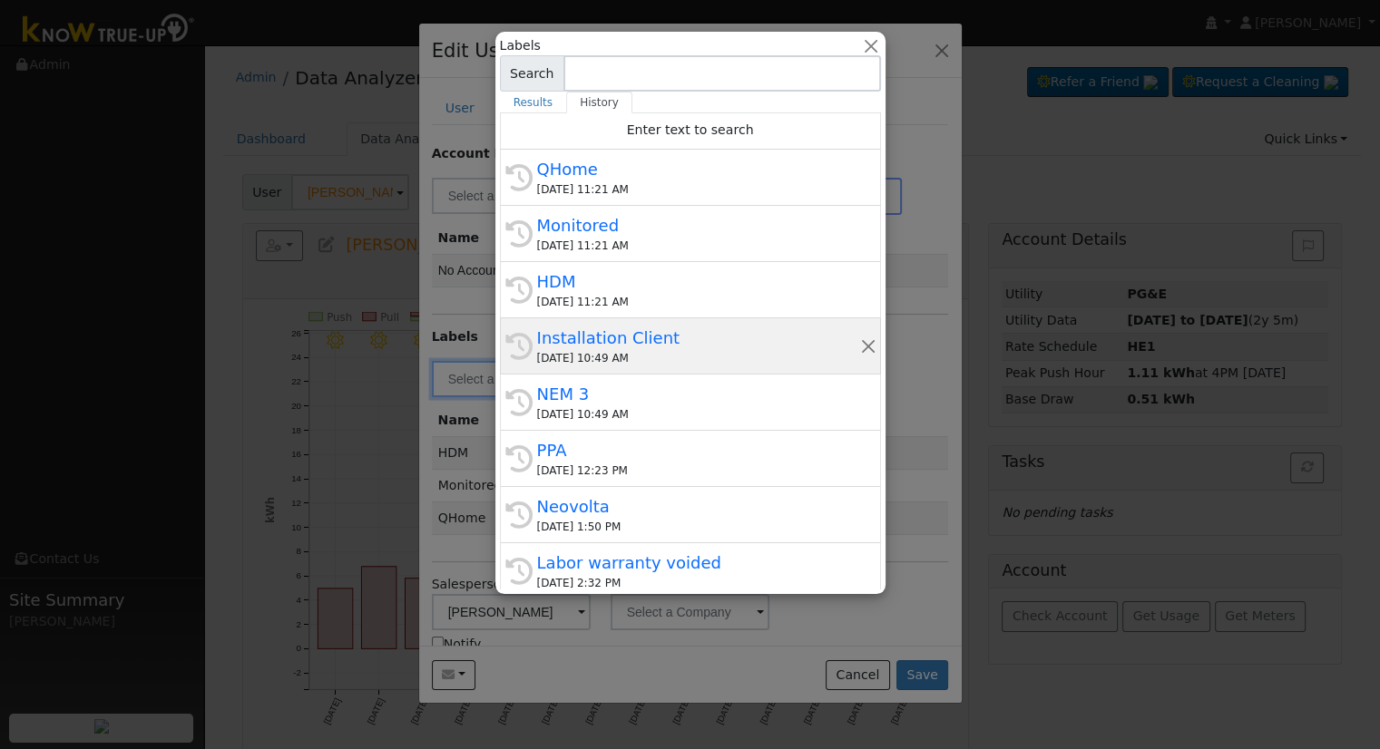
click at [612, 326] on div "Installation Client" at bounding box center [698, 338] width 323 height 24
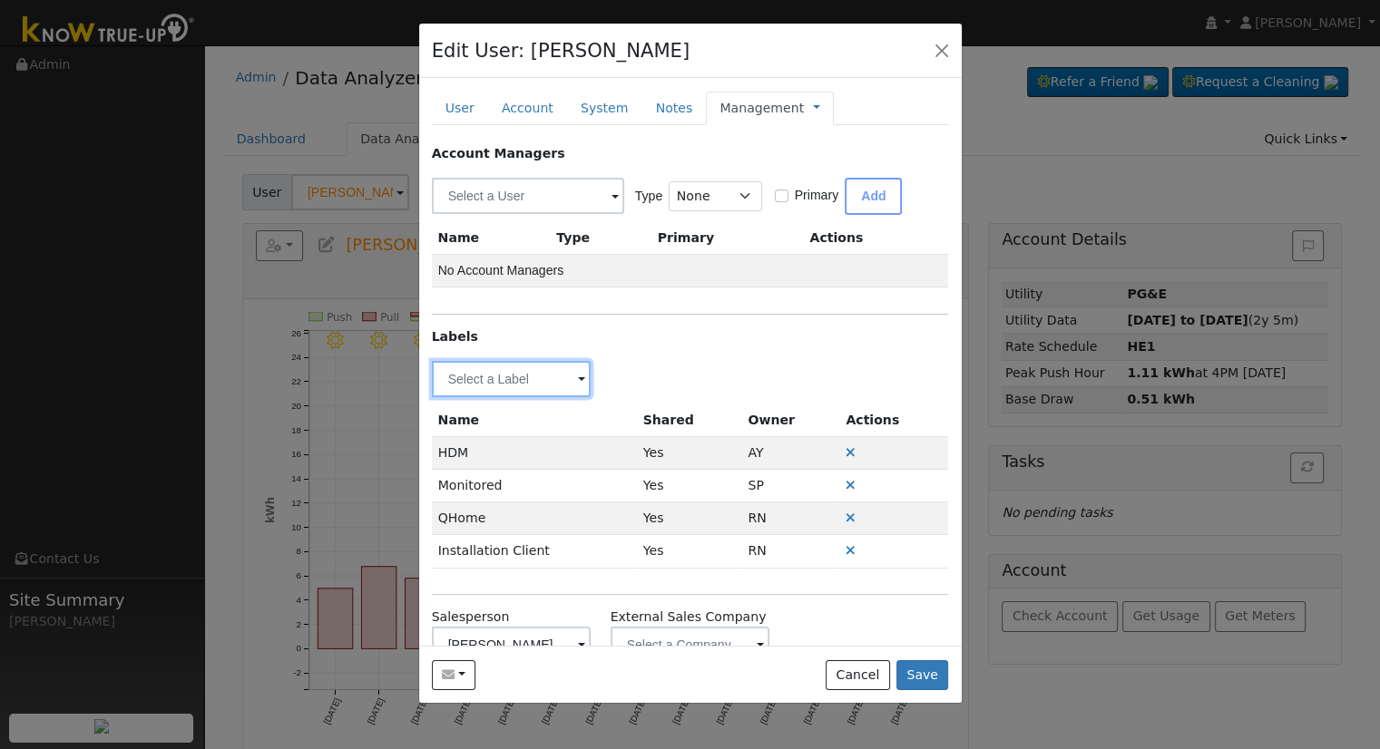
click at [511, 382] on input "text" at bounding box center [512, 379] width 160 height 36
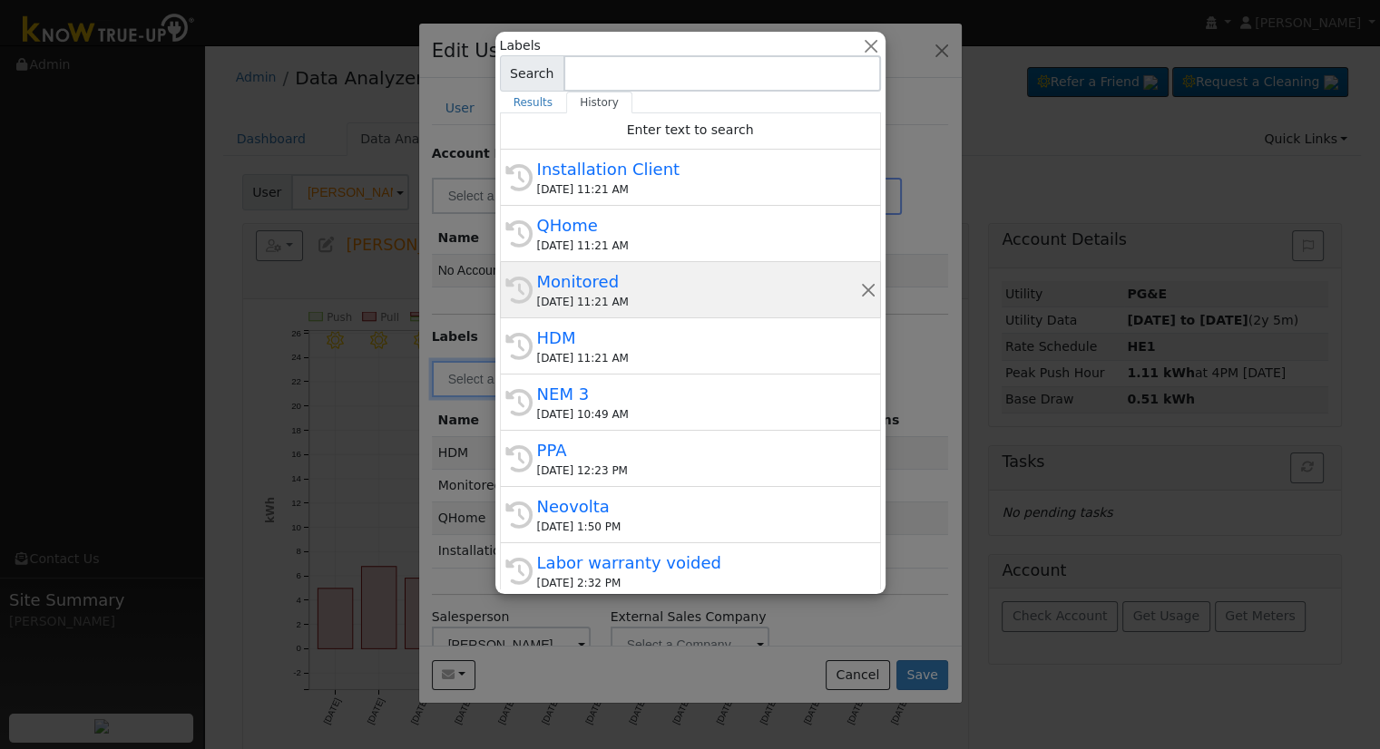
click at [621, 302] on div "09/11/2025 11:21 AM" at bounding box center [698, 302] width 323 height 16
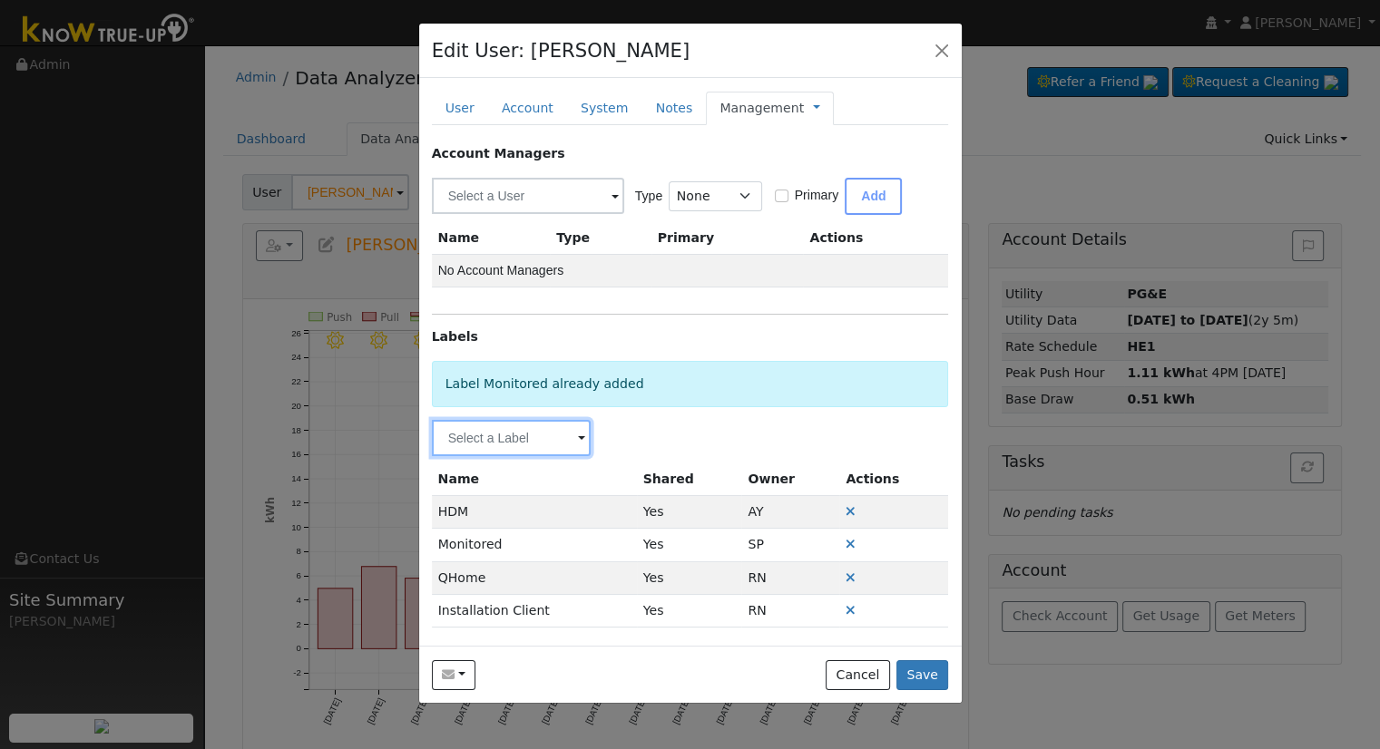
click at [519, 440] on input "text" at bounding box center [512, 438] width 160 height 36
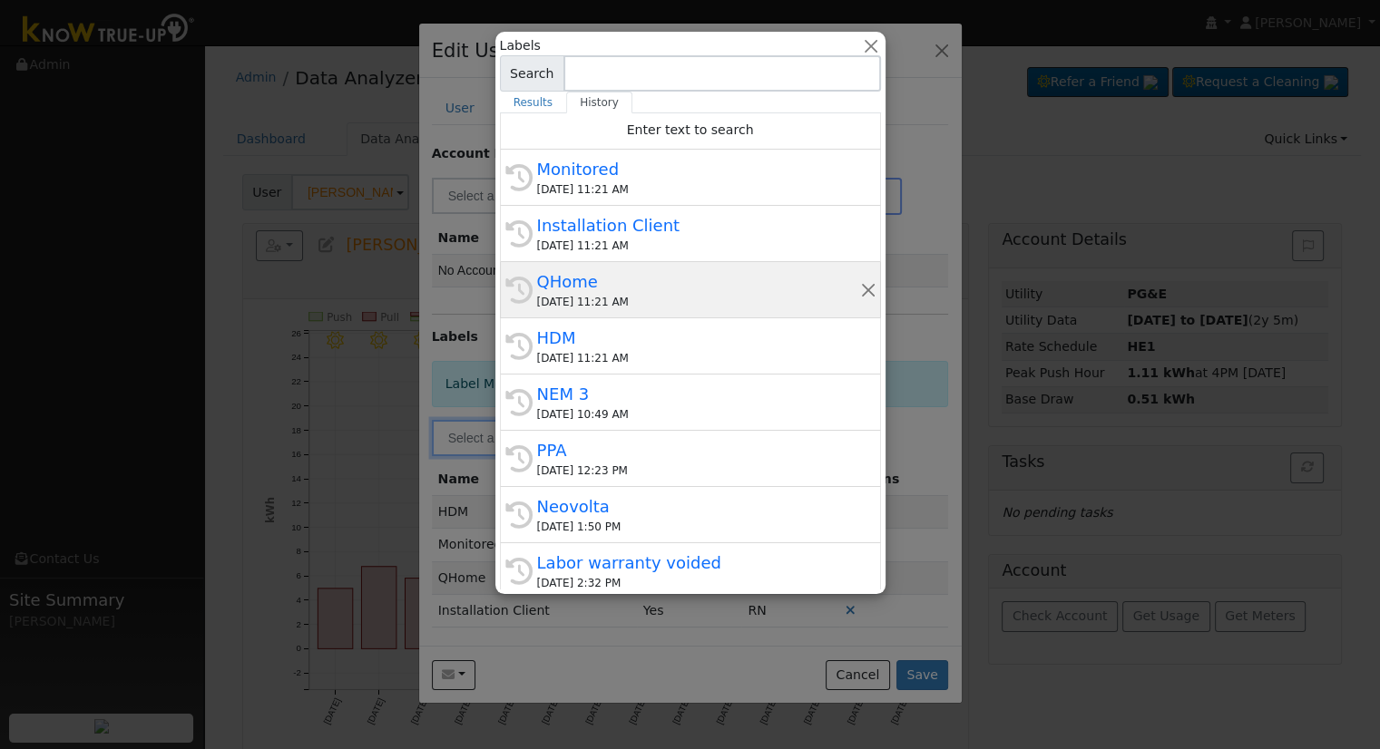
click at [657, 312] on div "History QHome 09/11/2025 11:21 AM" at bounding box center [690, 290] width 381 height 56
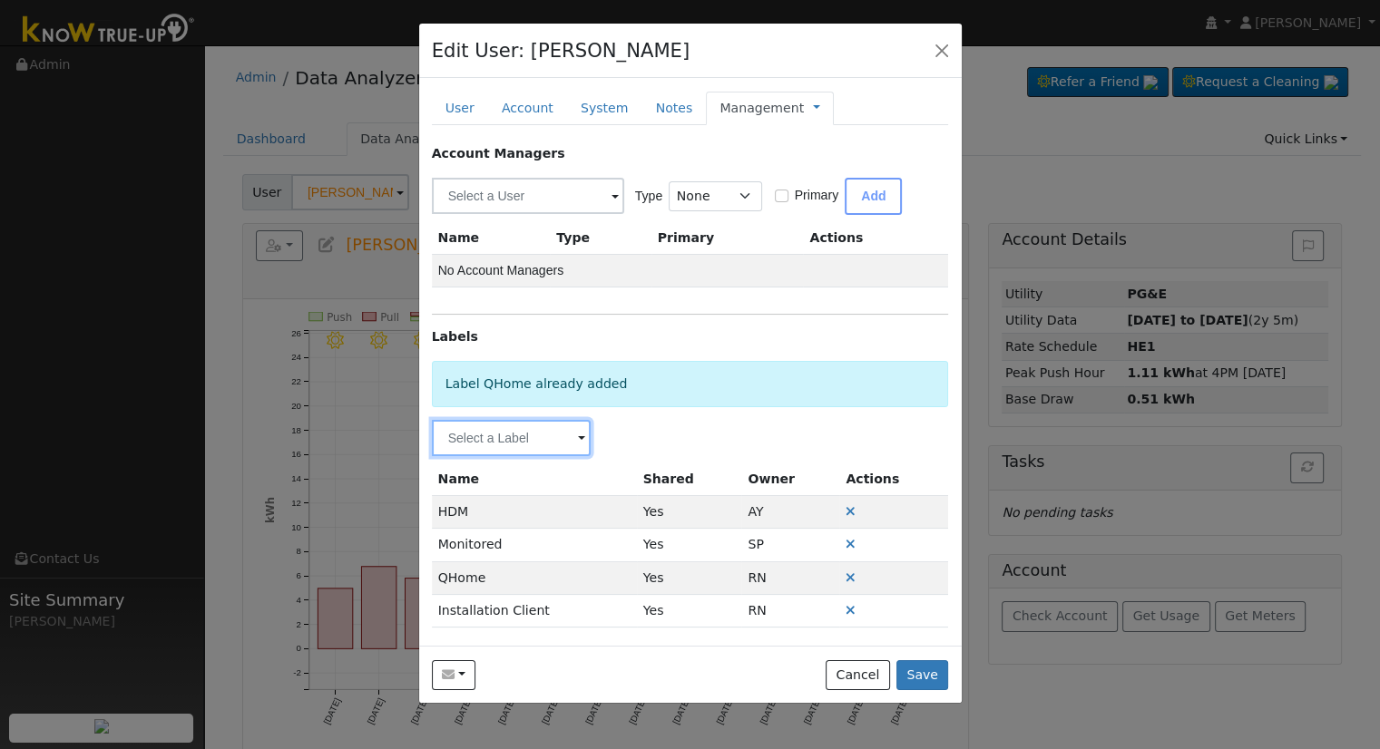
click at [531, 425] on input "text" at bounding box center [512, 438] width 160 height 36
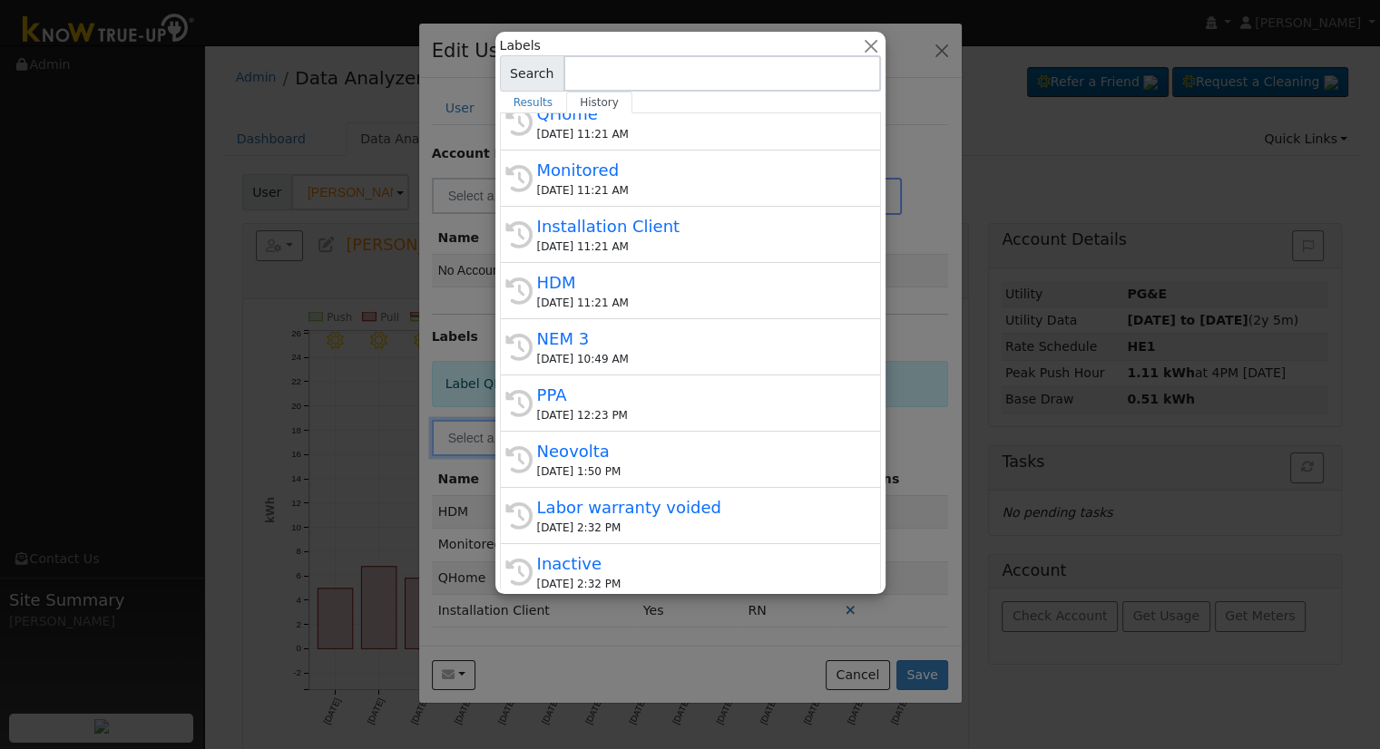
scroll to position [272, 0]
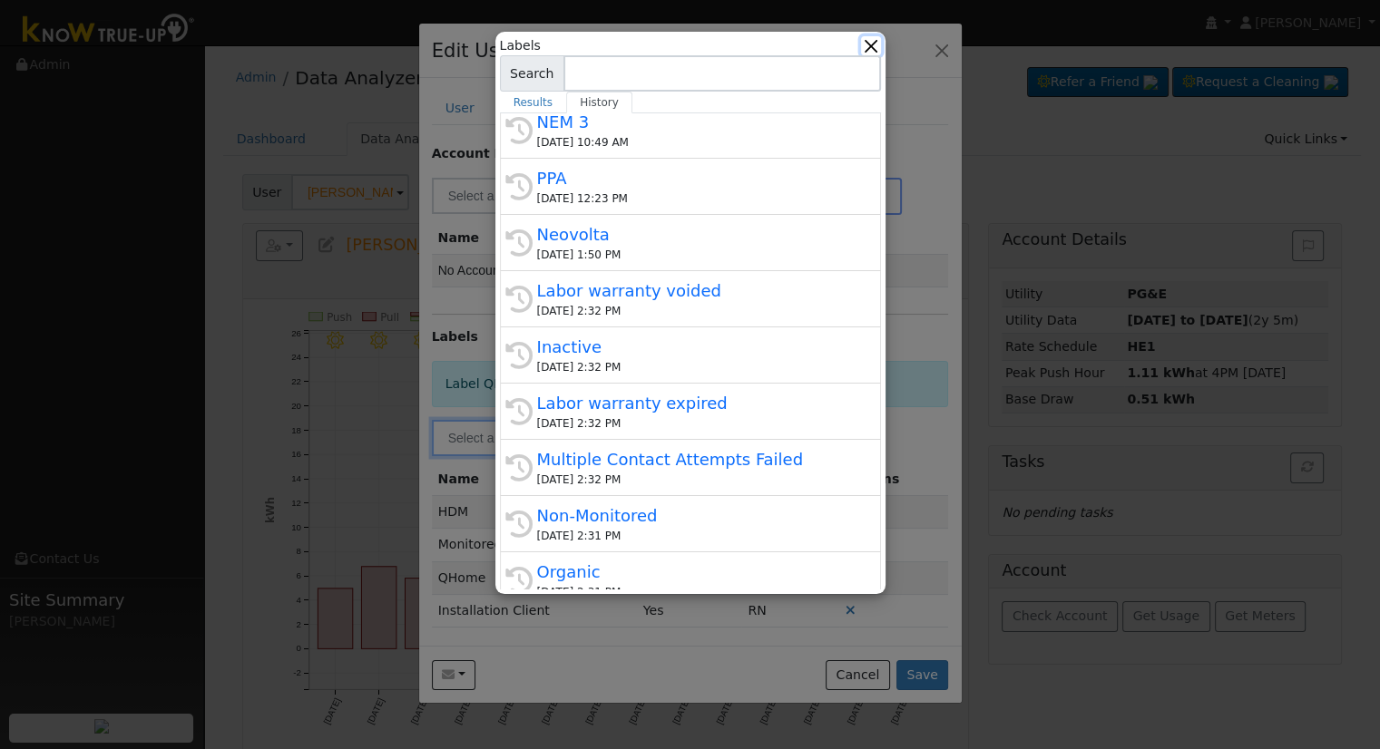
click at [874, 40] on button "button" at bounding box center [870, 45] width 19 height 19
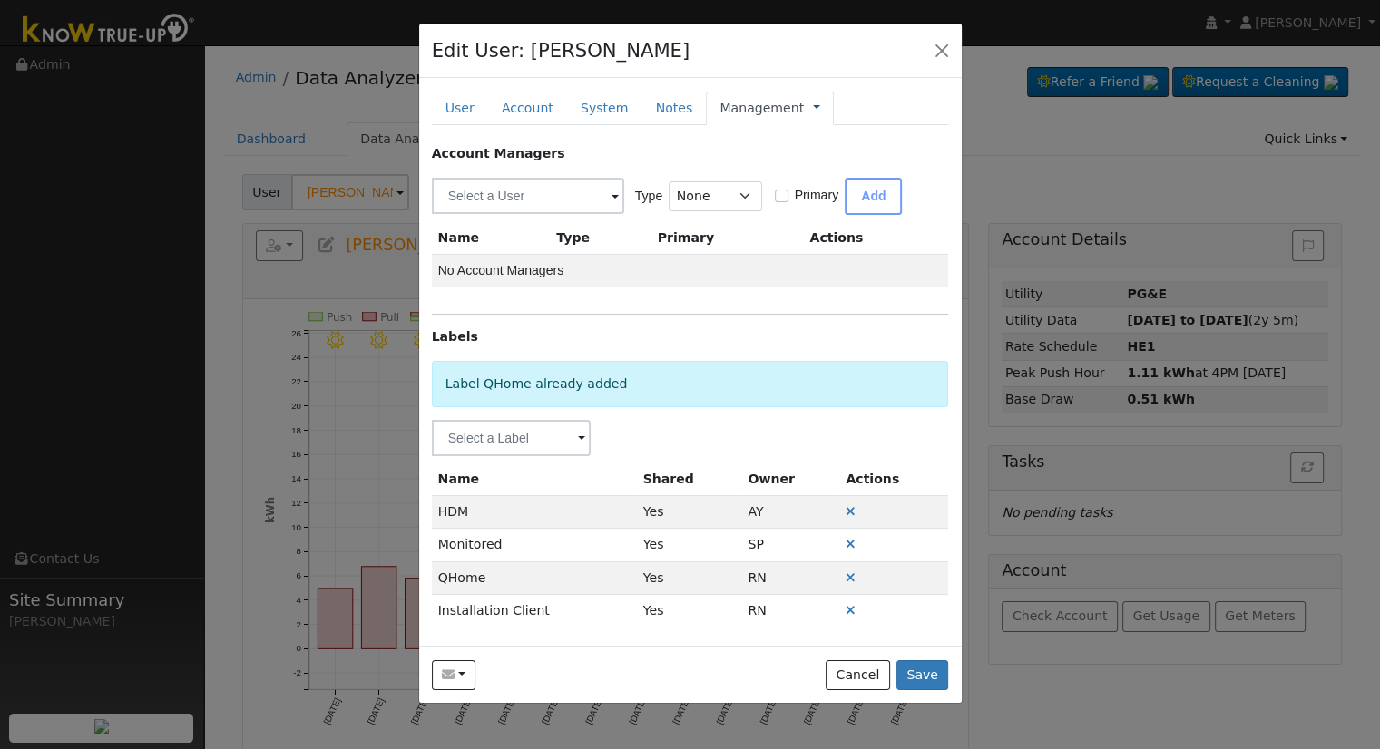
click at [813, 106] on link at bounding box center [816, 108] width 7 height 19
click at [814, 159] on link "Billing" at bounding box center [877, 165] width 126 height 25
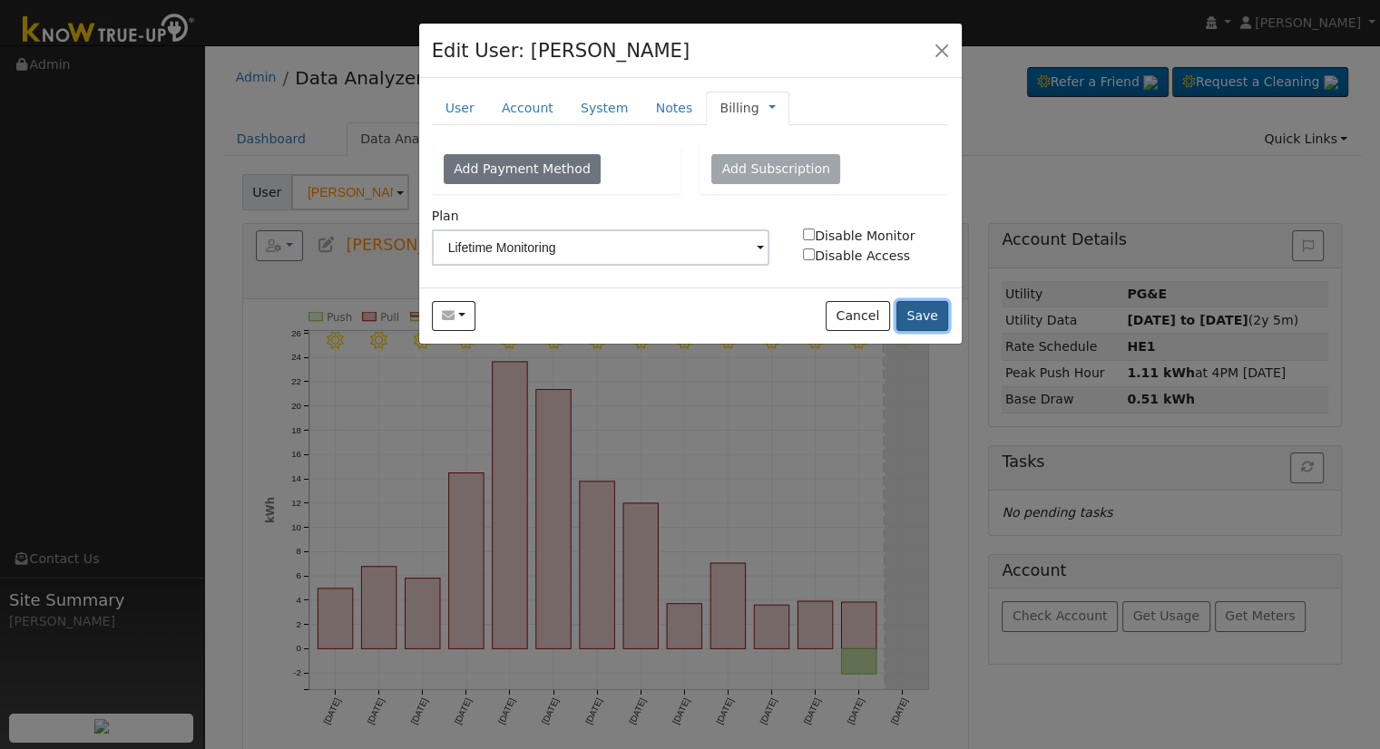
click at [929, 306] on button "Save" at bounding box center [922, 316] width 53 height 31
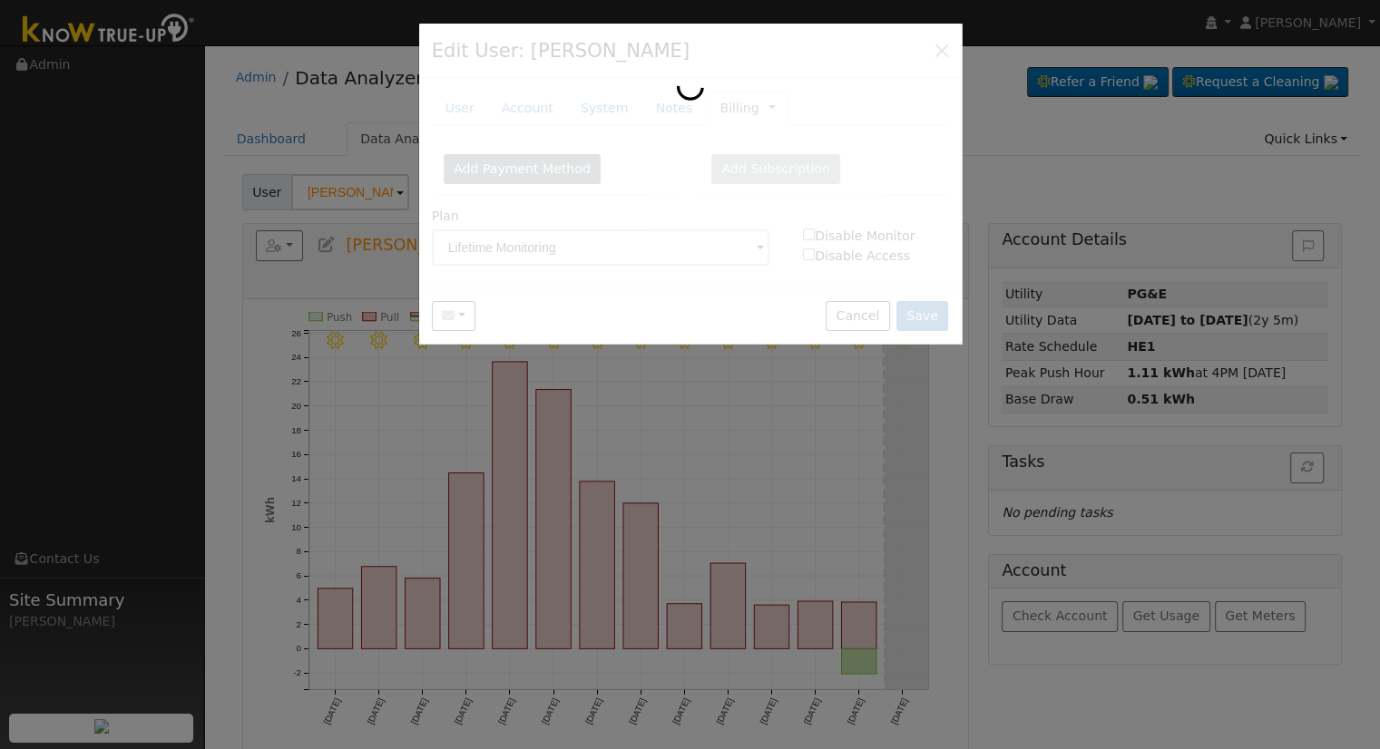
type input "Gary Chaddock"
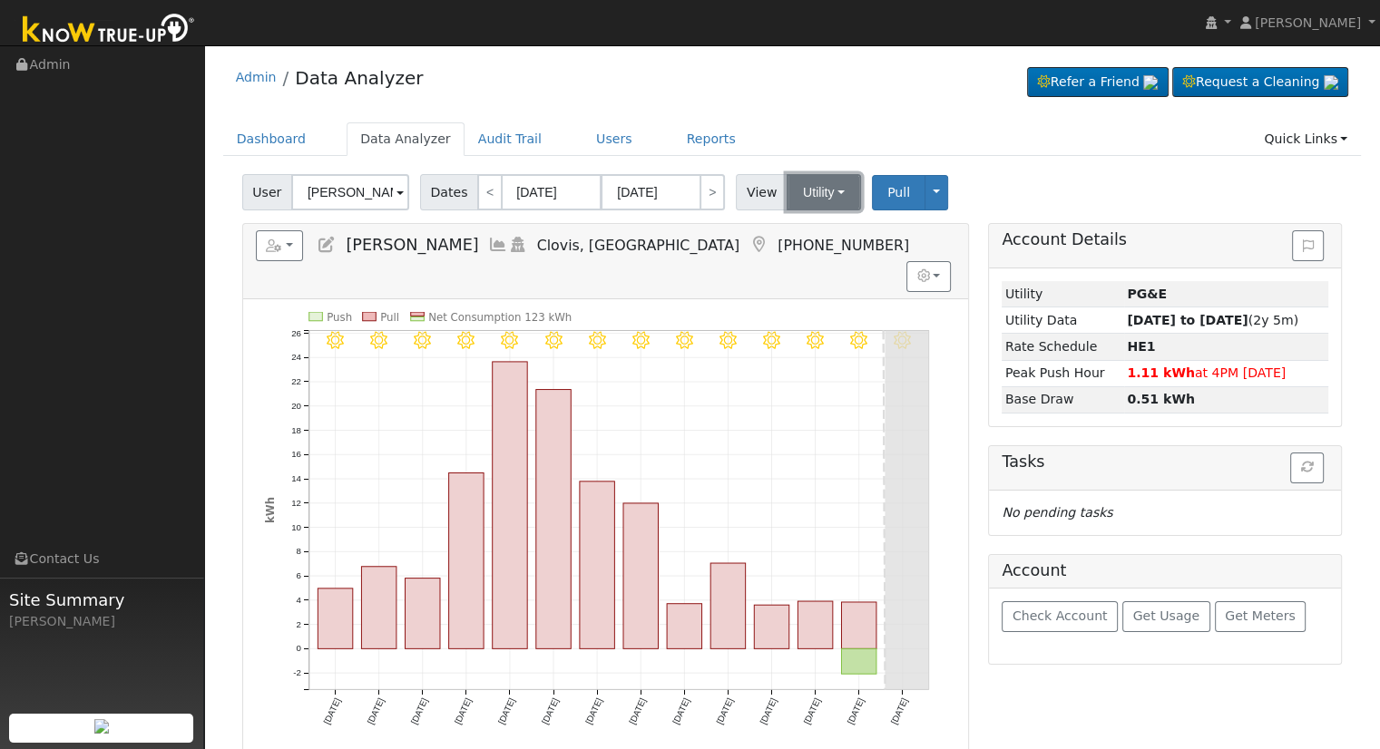
click at [789, 188] on button "Utility" at bounding box center [823, 192] width 74 height 36
click at [827, 257] on link "Solar" at bounding box center [846, 258] width 126 height 25
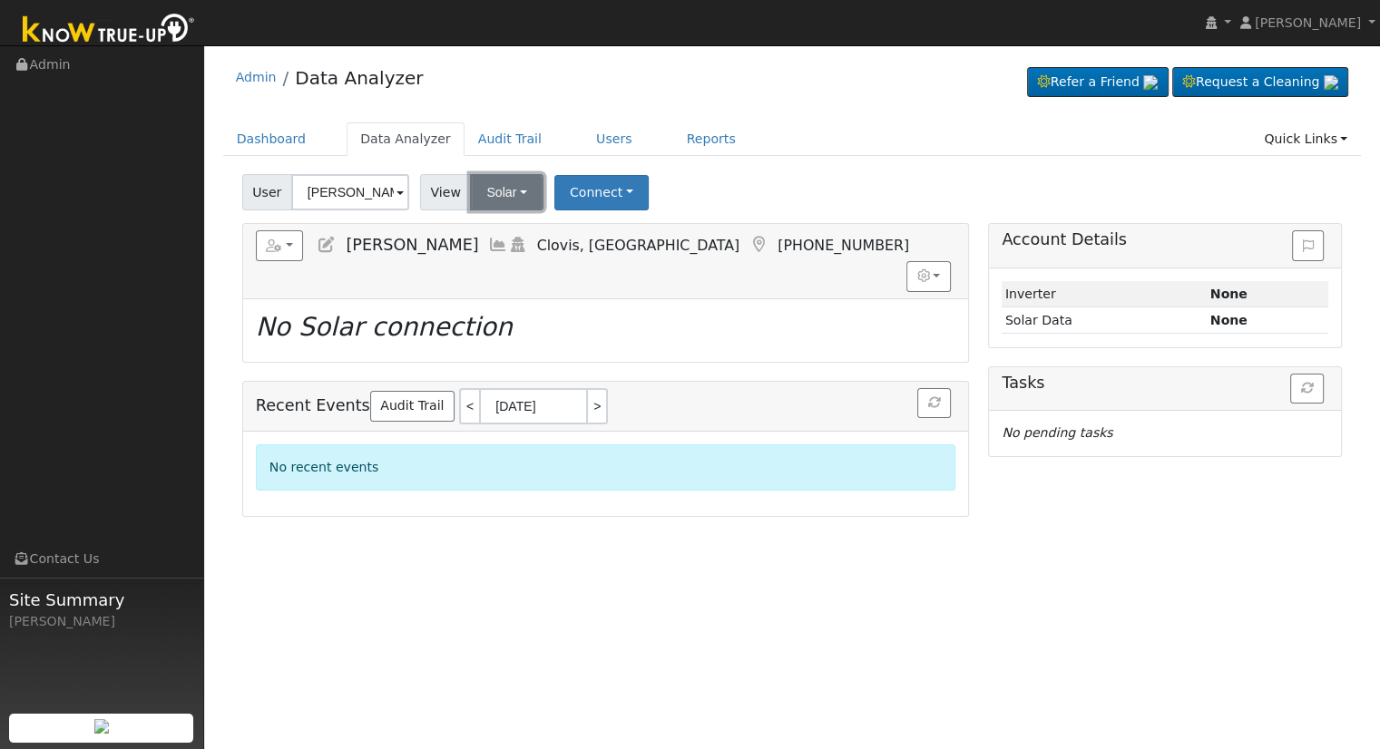
click at [515, 210] on button "Solar" at bounding box center [506, 192] width 73 height 36
click at [571, 200] on button "Connect" at bounding box center [601, 192] width 94 height 35
click at [585, 230] on link "Select a Provider" at bounding box center [625, 232] width 142 height 25
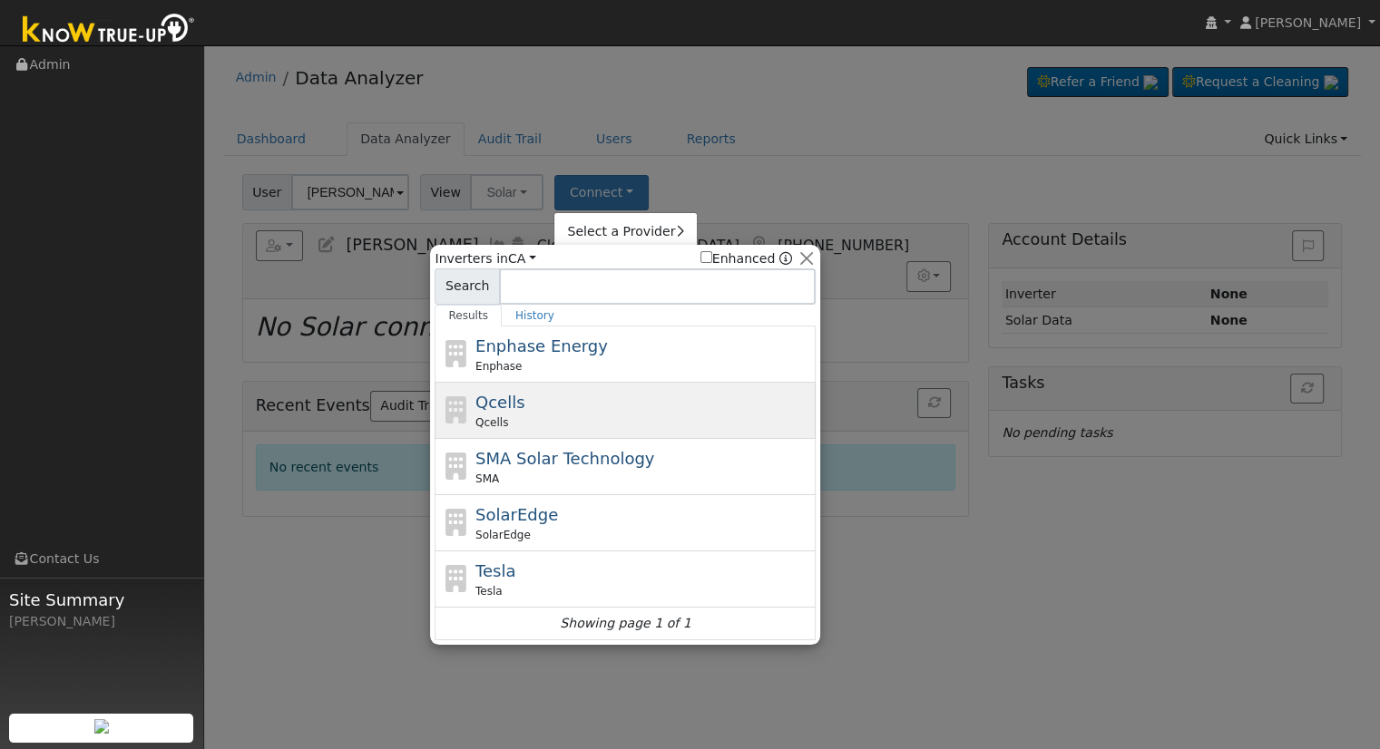
click at [557, 409] on div "Qcells Qcells" at bounding box center [643, 410] width 337 height 41
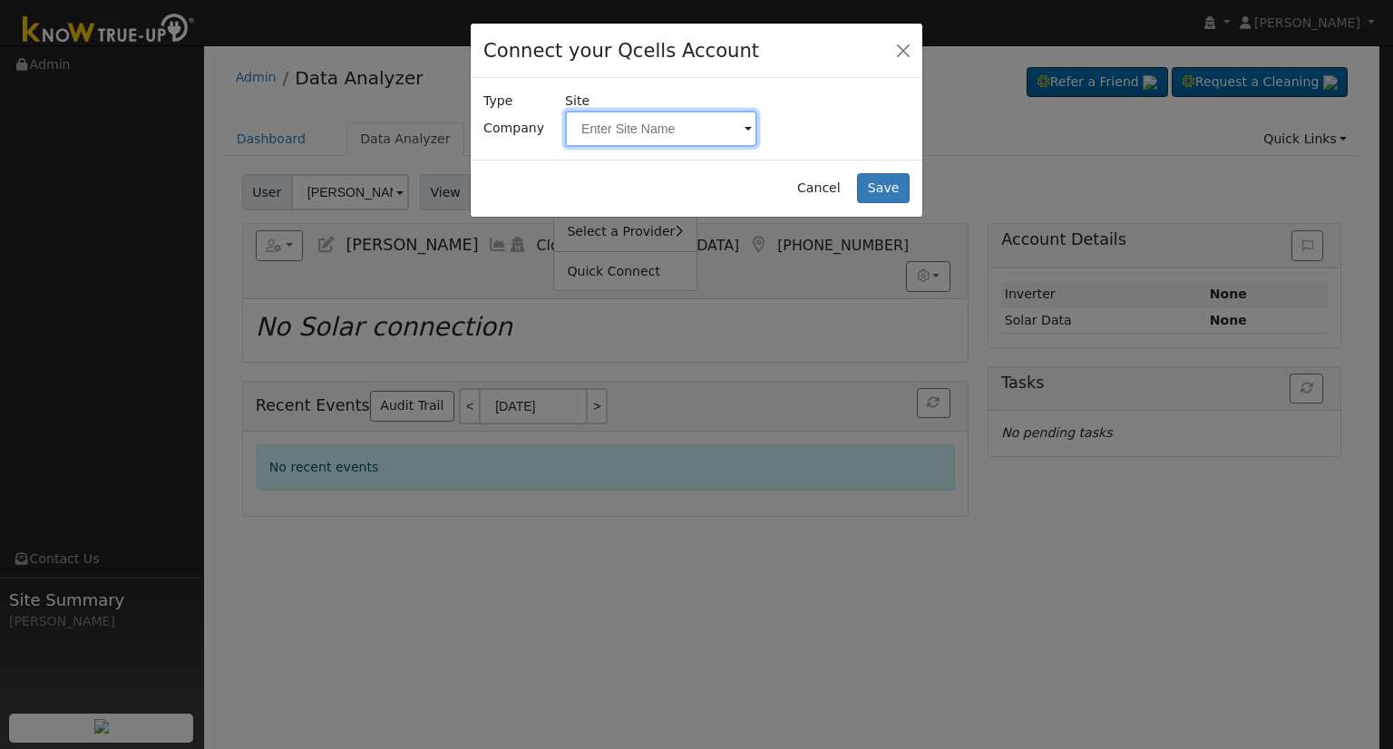
click at [628, 132] on input "text" at bounding box center [661, 129] width 192 height 36
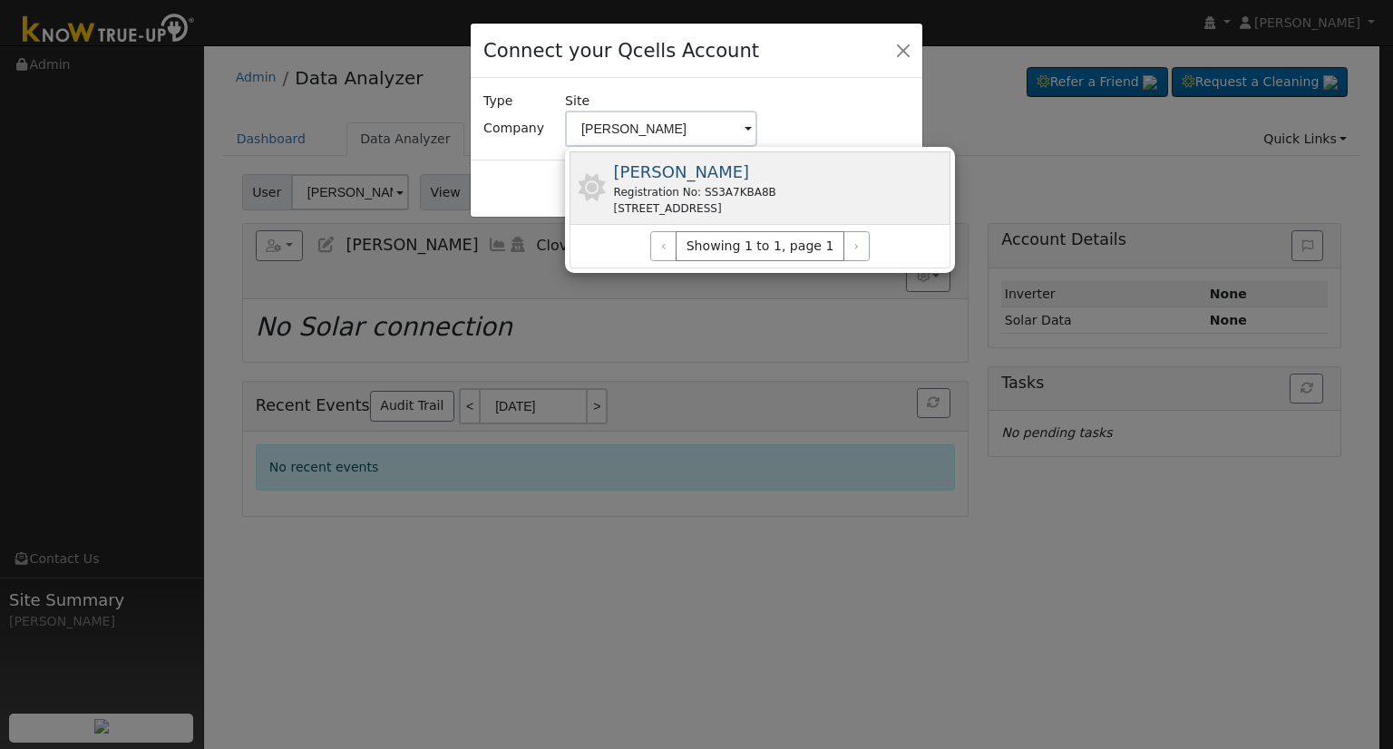
click at [671, 180] on span "Chaddock, Gary" at bounding box center [682, 171] width 136 height 19
type input "Chaddock, Gary"
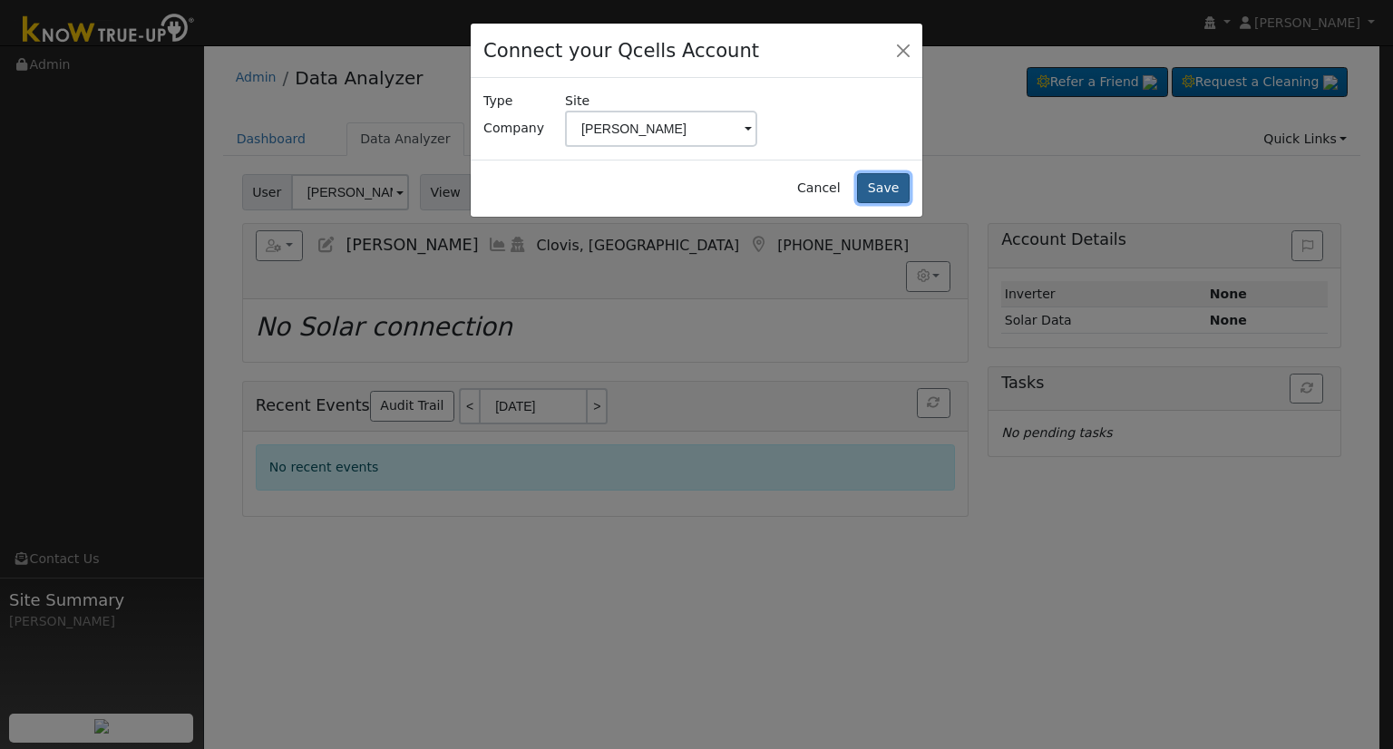
click at [880, 188] on button "Save" at bounding box center [883, 188] width 53 height 31
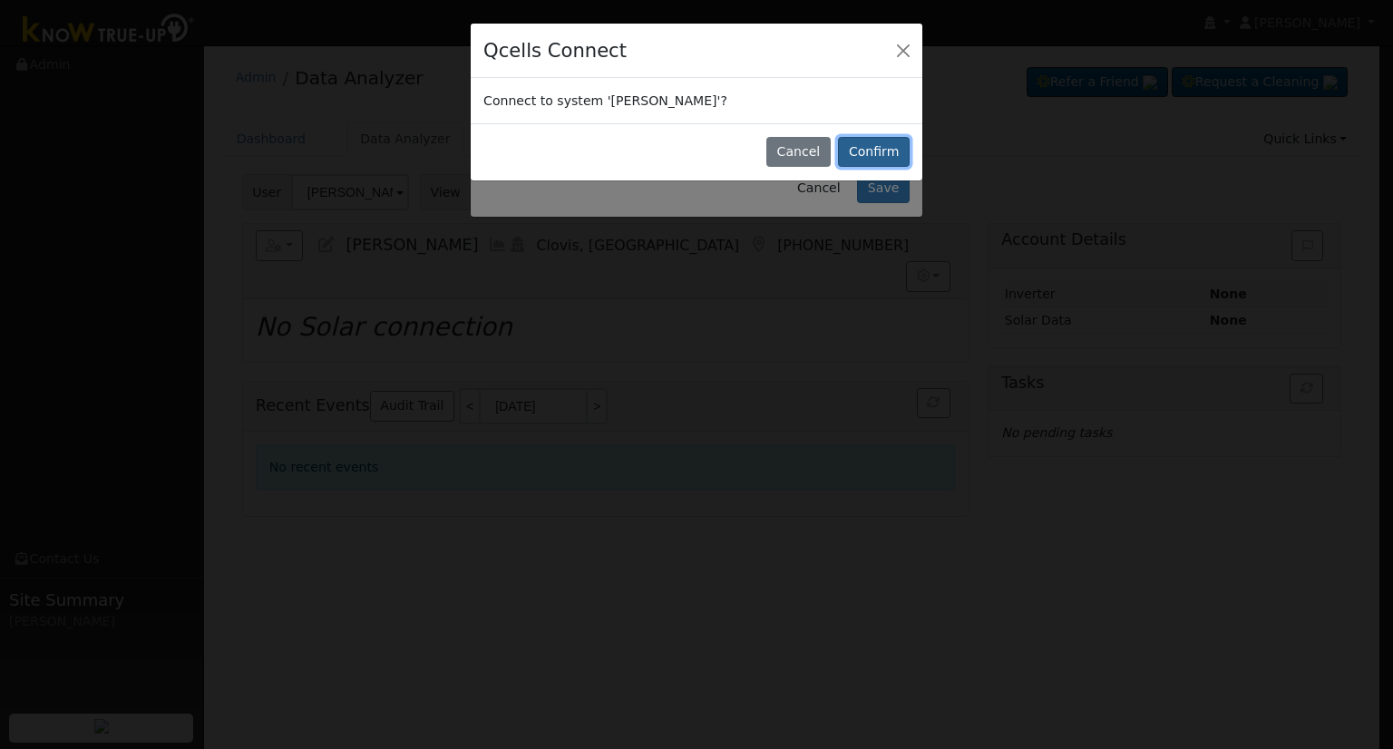
click at [864, 151] on button "Confirm" at bounding box center [874, 152] width 72 height 31
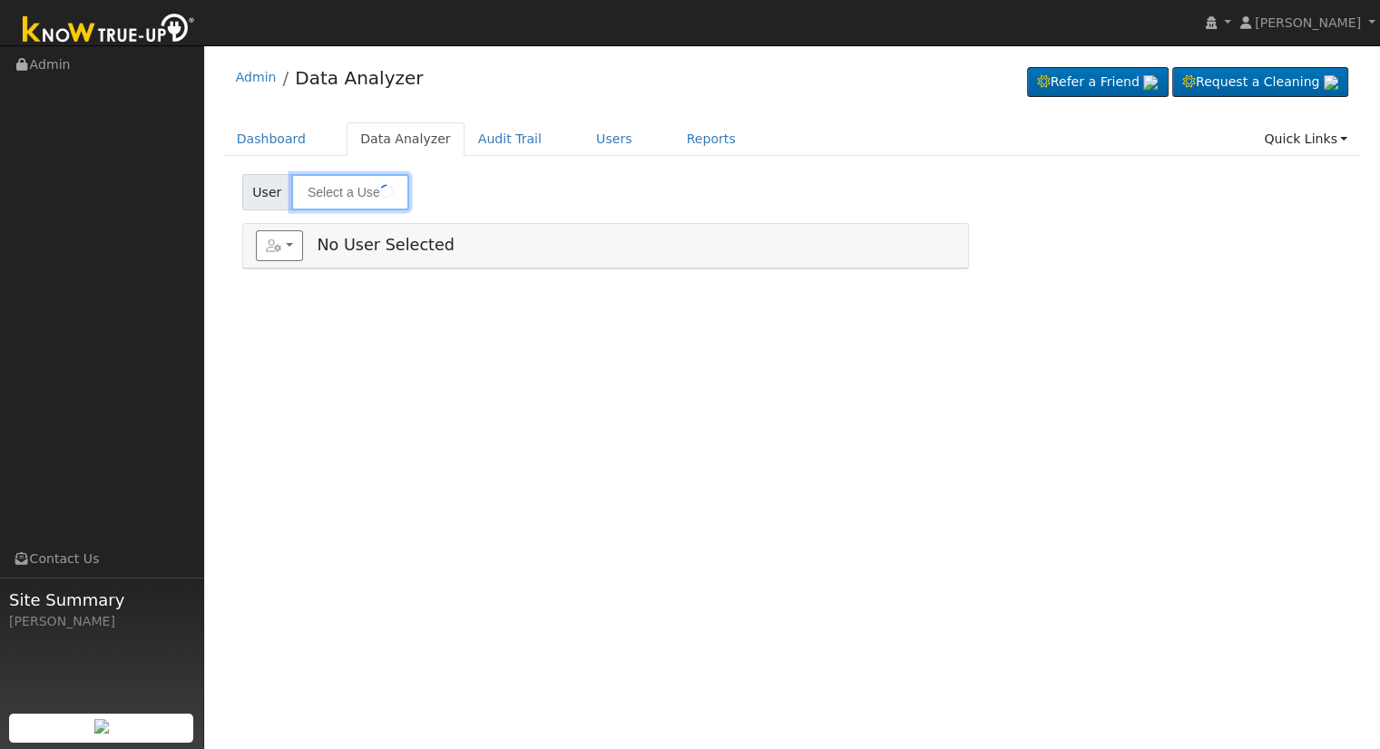
type input "[PERSON_NAME]"
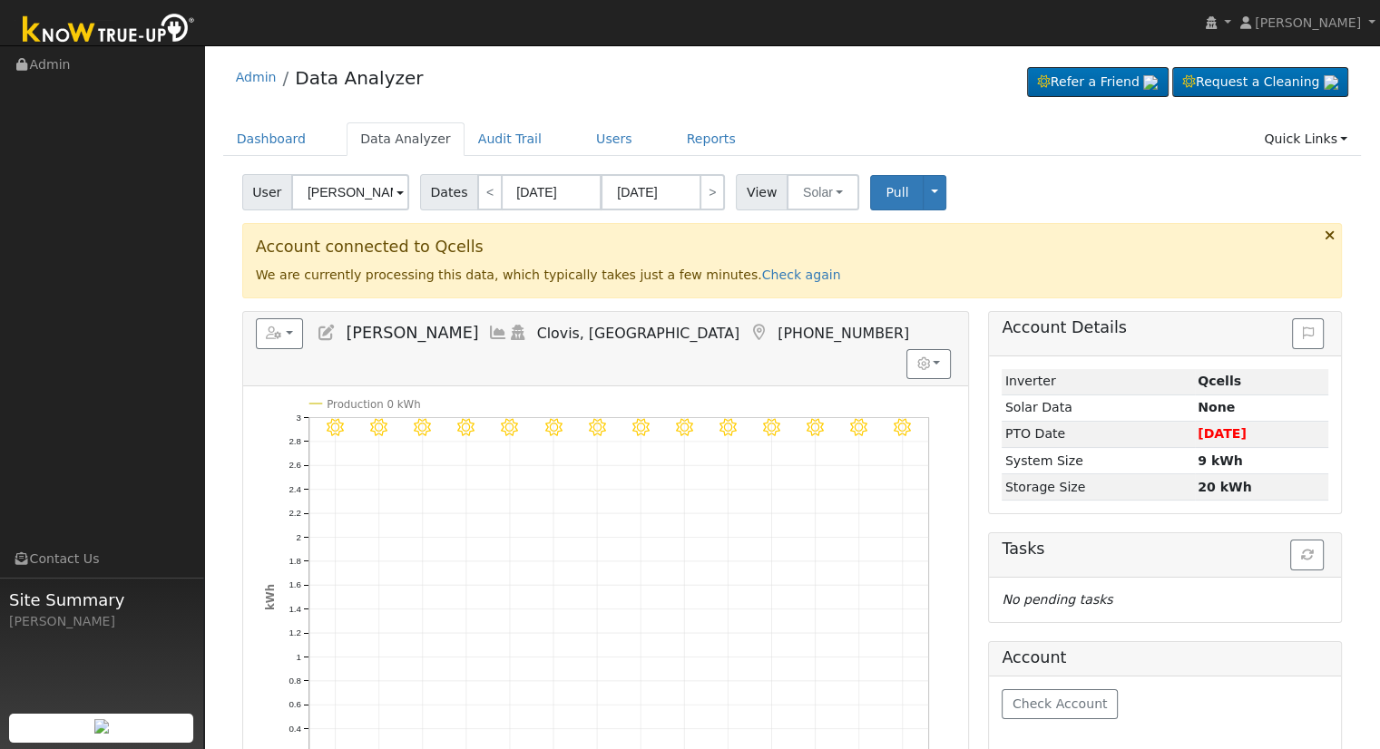
click at [332, 326] on icon at bounding box center [327, 333] width 20 height 16
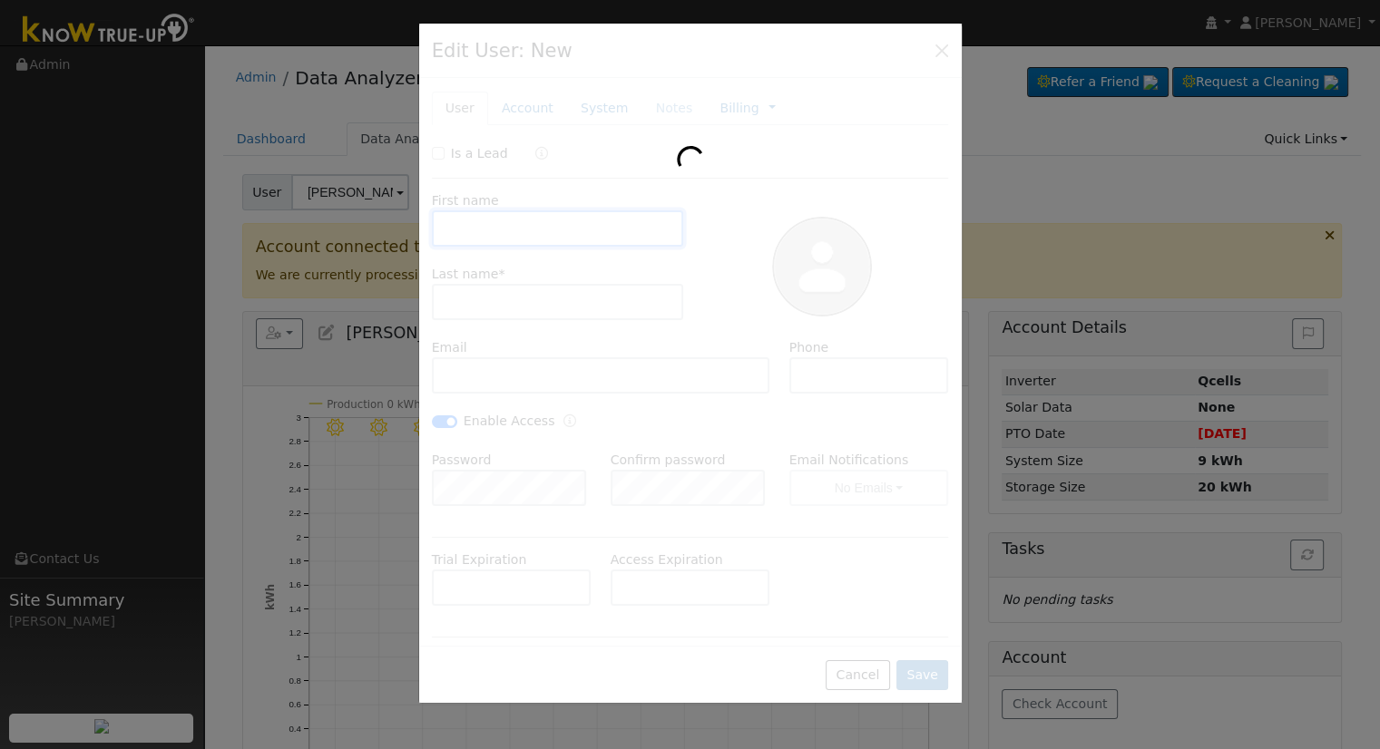
type input "[PERSON_NAME]"
type input "[EMAIL_ADDRESS][DOMAIN_NAME]"
type input "925-518-6393"
checkbox input "true"
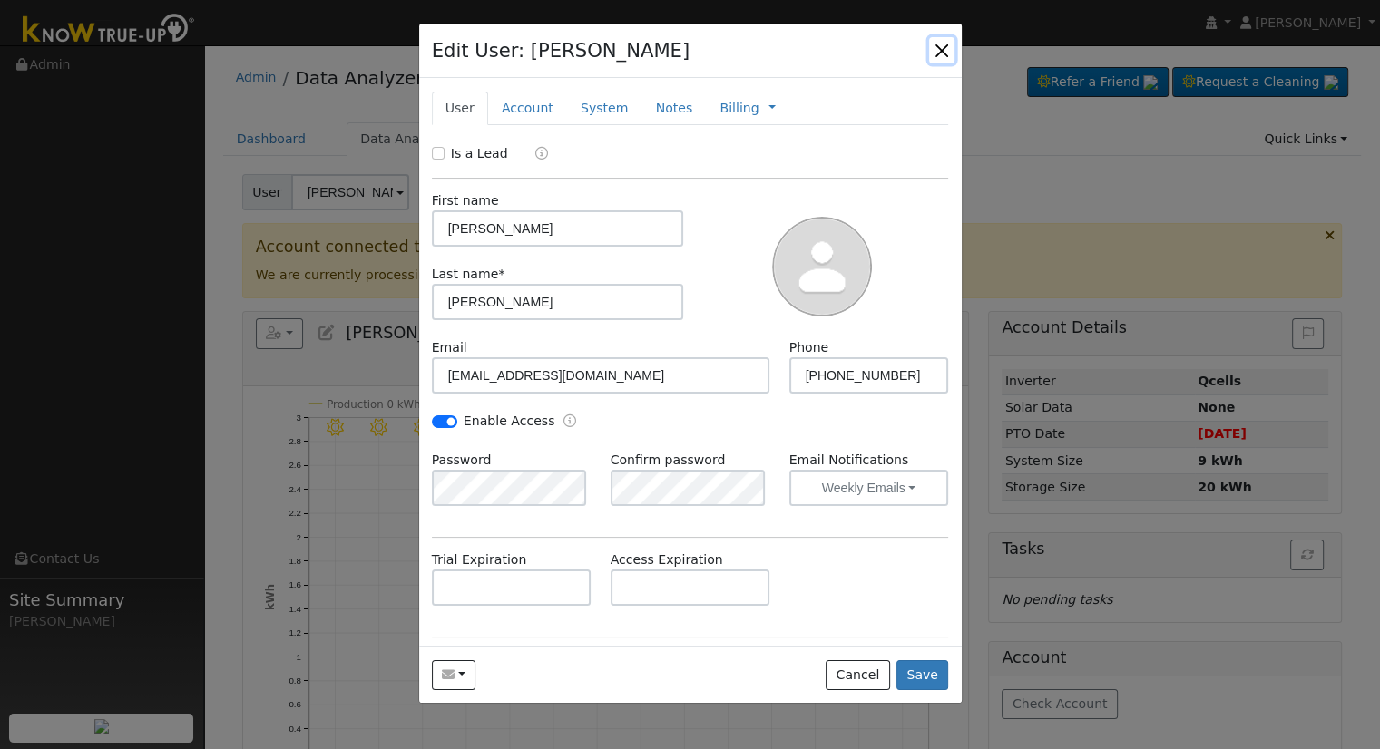
click at [943, 50] on button "button" at bounding box center [941, 49] width 25 height 25
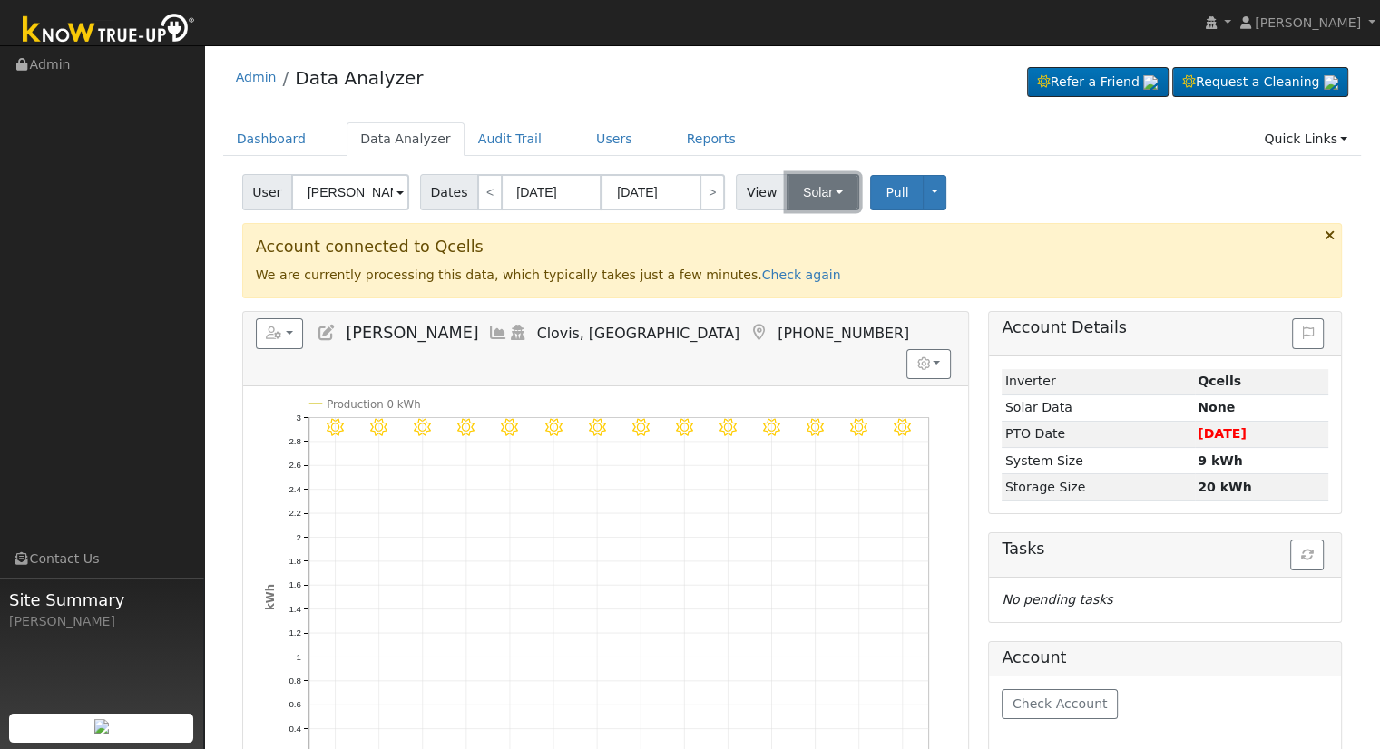
click at [795, 186] on button "Solar" at bounding box center [822, 192] width 73 height 36
click at [816, 238] on link "Utility" at bounding box center [846, 232] width 126 height 25
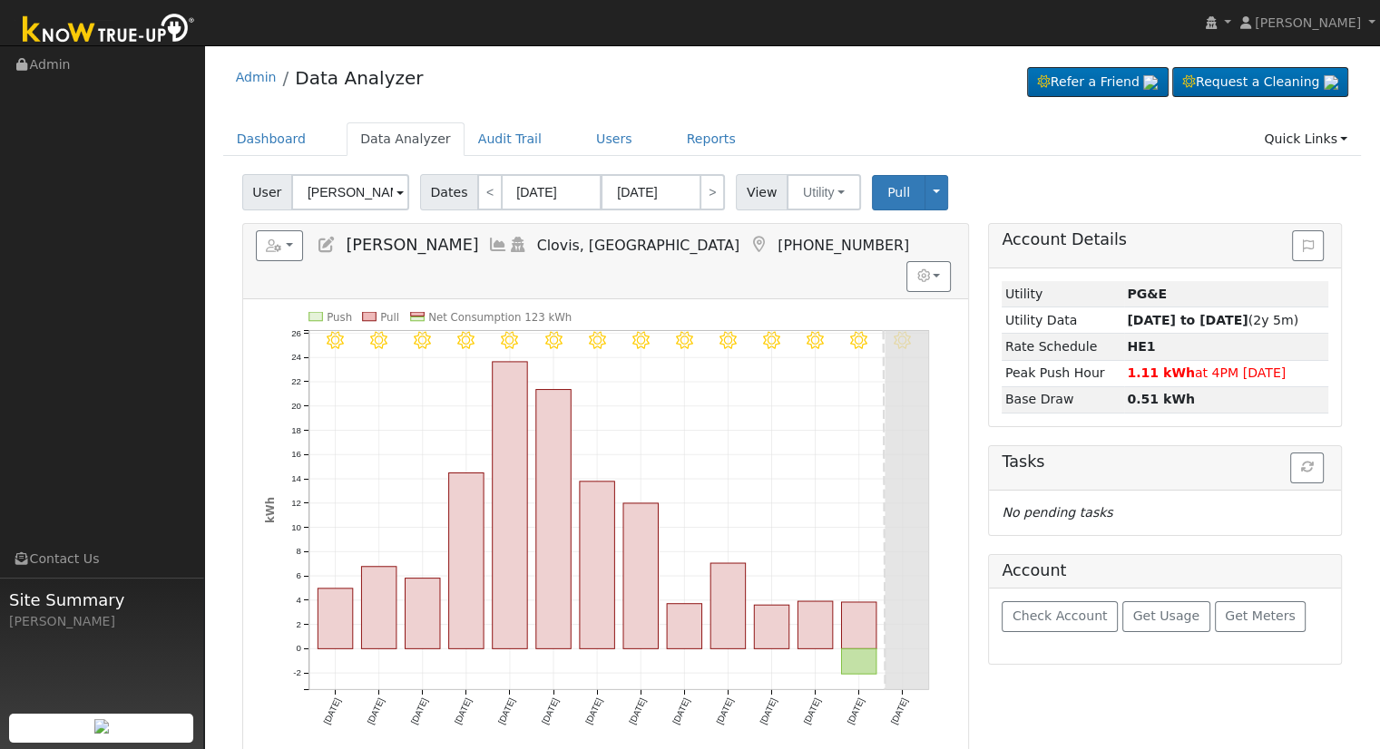
click at [365, 171] on div "User Gary Chaddock Account Default Account Default Account 1195 Burlingame Aven…" at bounding box center [792, 189] width 1107 height 43
click at [356, 190] on input "[PERSON_NAME]" at bounding box center [350, 192] width 118 height 36
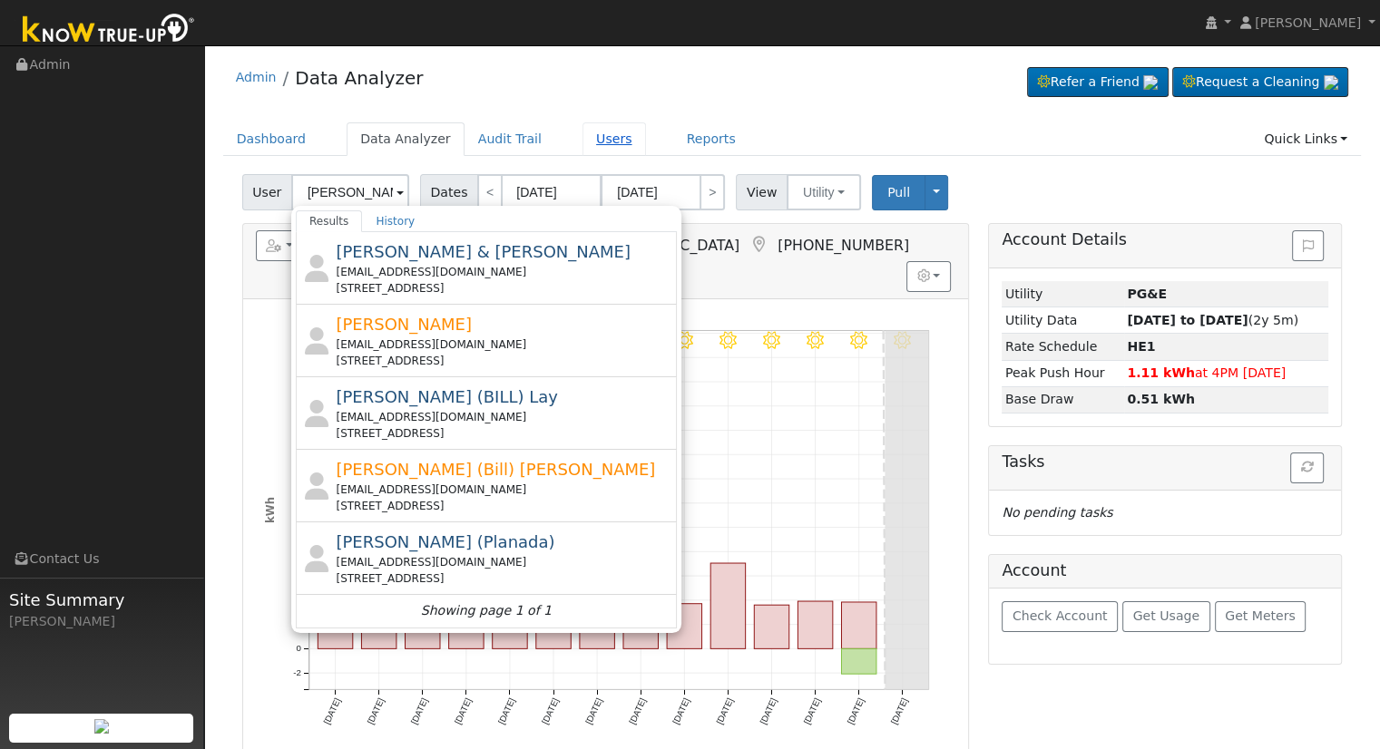
click at [588, 146] on link "Users" at bounding box center [613, 139] width 63 height 34
type input "[PERSON_NAME]"
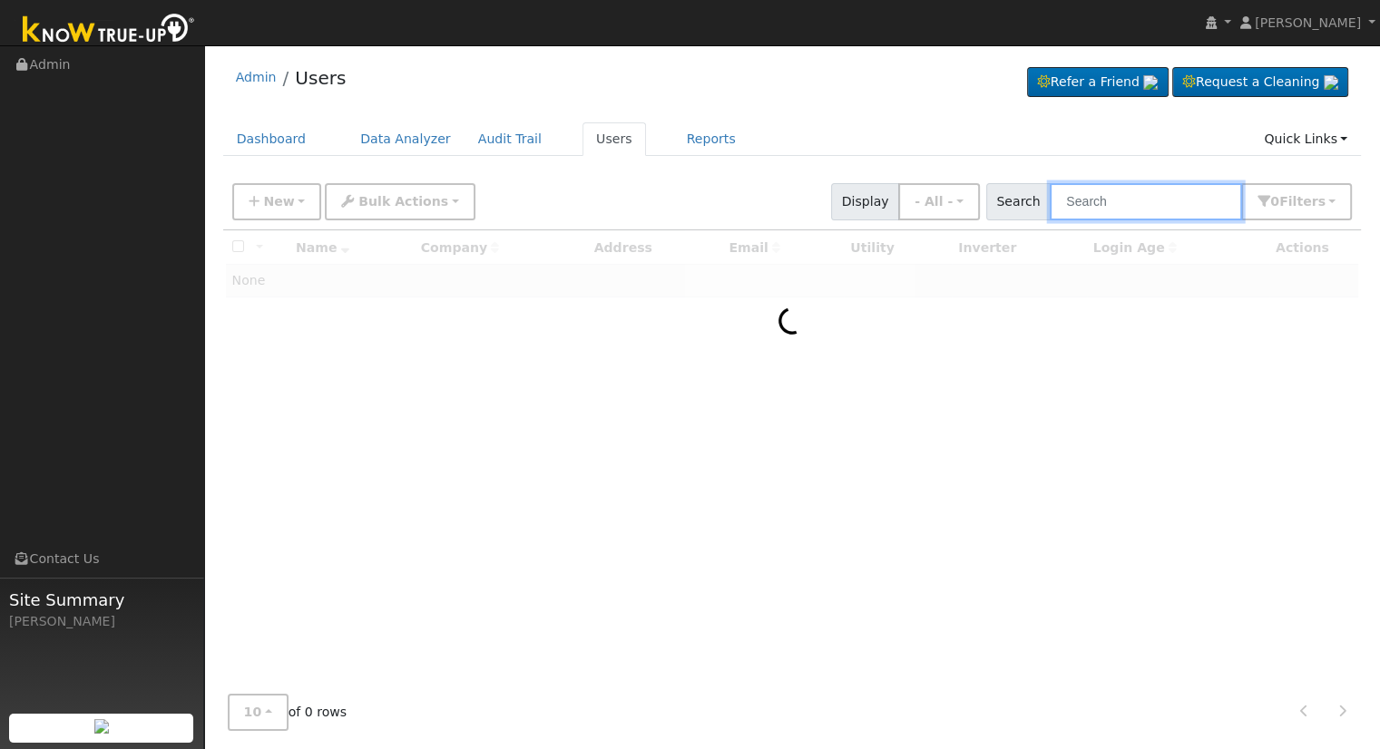
click at [1169, 199] on input "text" at bounding box center [1145, 201] width 192 height 37
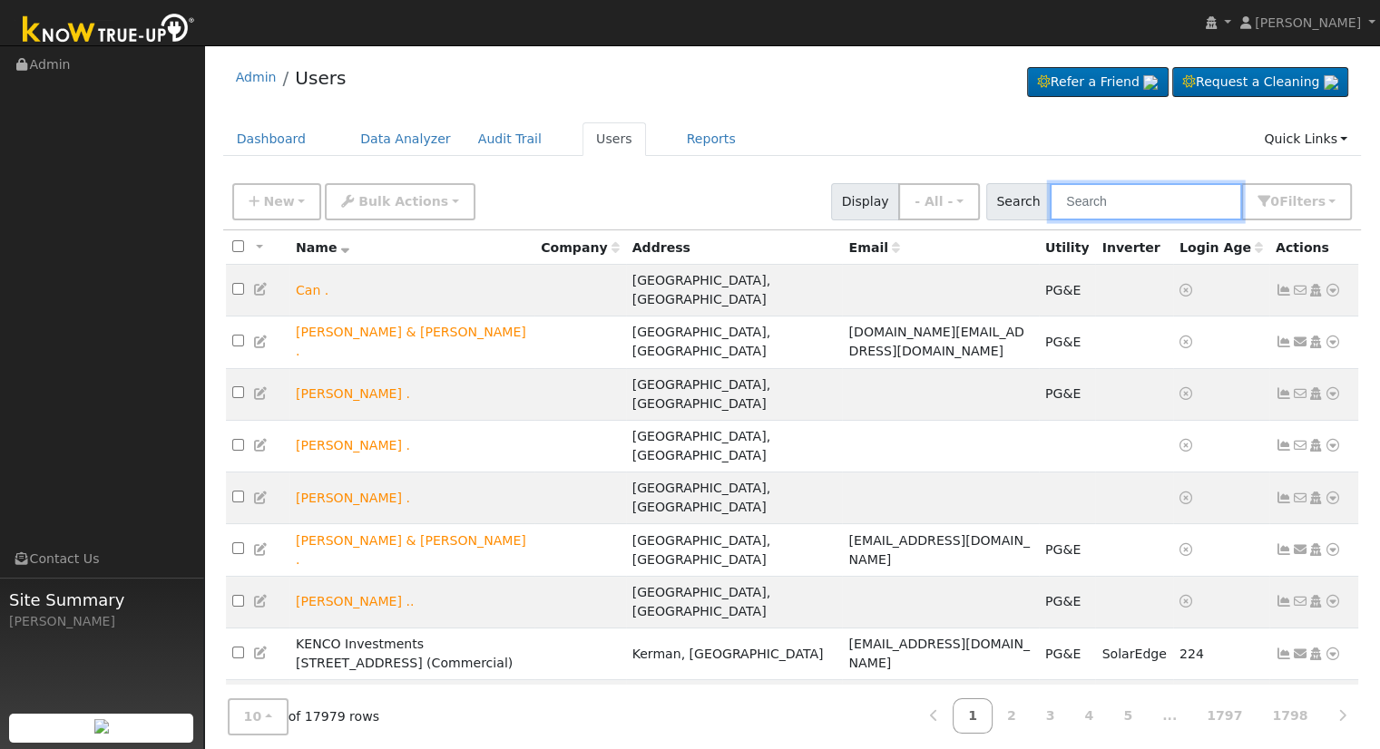
paste input "[EMAIL_ADDRESS][DOMAIN_NAME]"
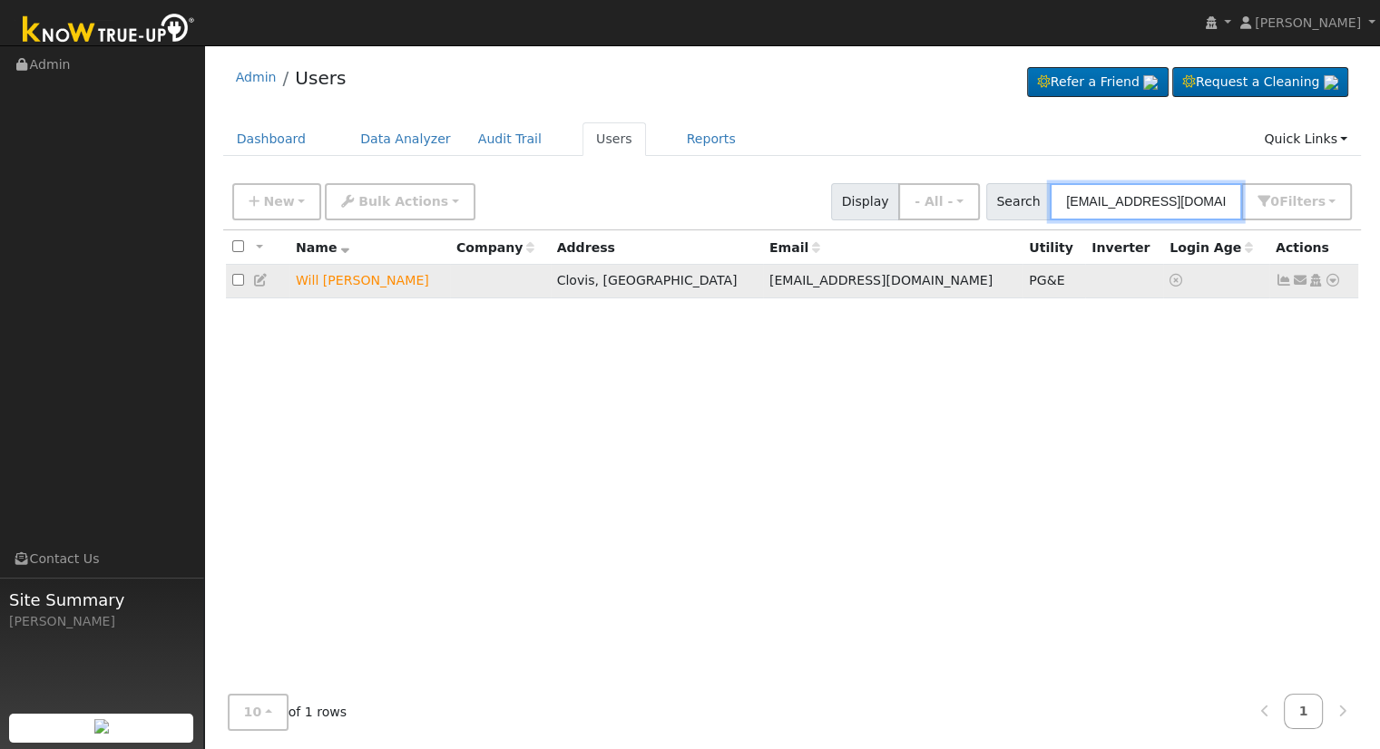
type input "[EMAIL_ADDRESS][DOMAIN_NAME]"
click at [337, 287] on td "Will [PERSON_NAME]" at bounding box center [369, 282] width 161 height 34
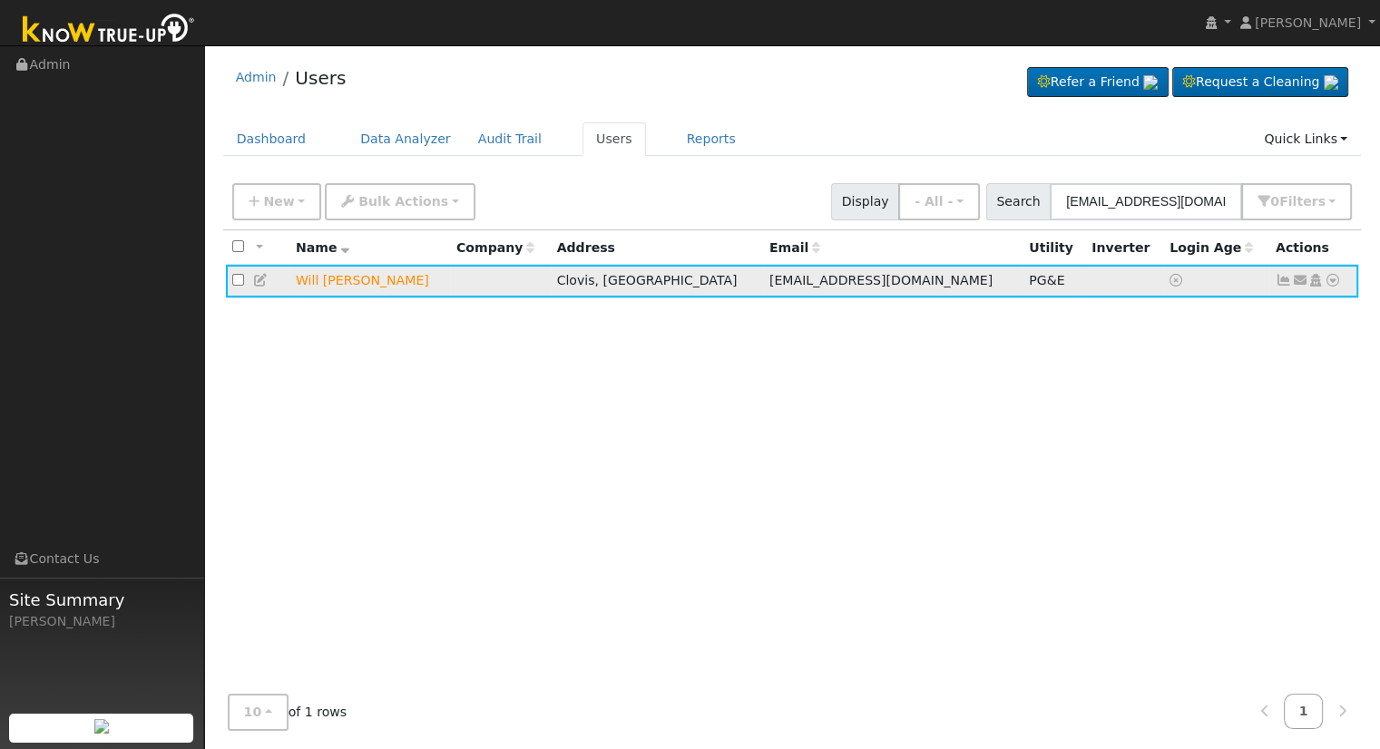
click at [326, 283] on td "Will [PERSON_NAME]" at bounding box center [369, 282] width 161 height 34
click at [378, 132] on link "Data Analyzer" at bounding box center [406, 139] width 118 height 34
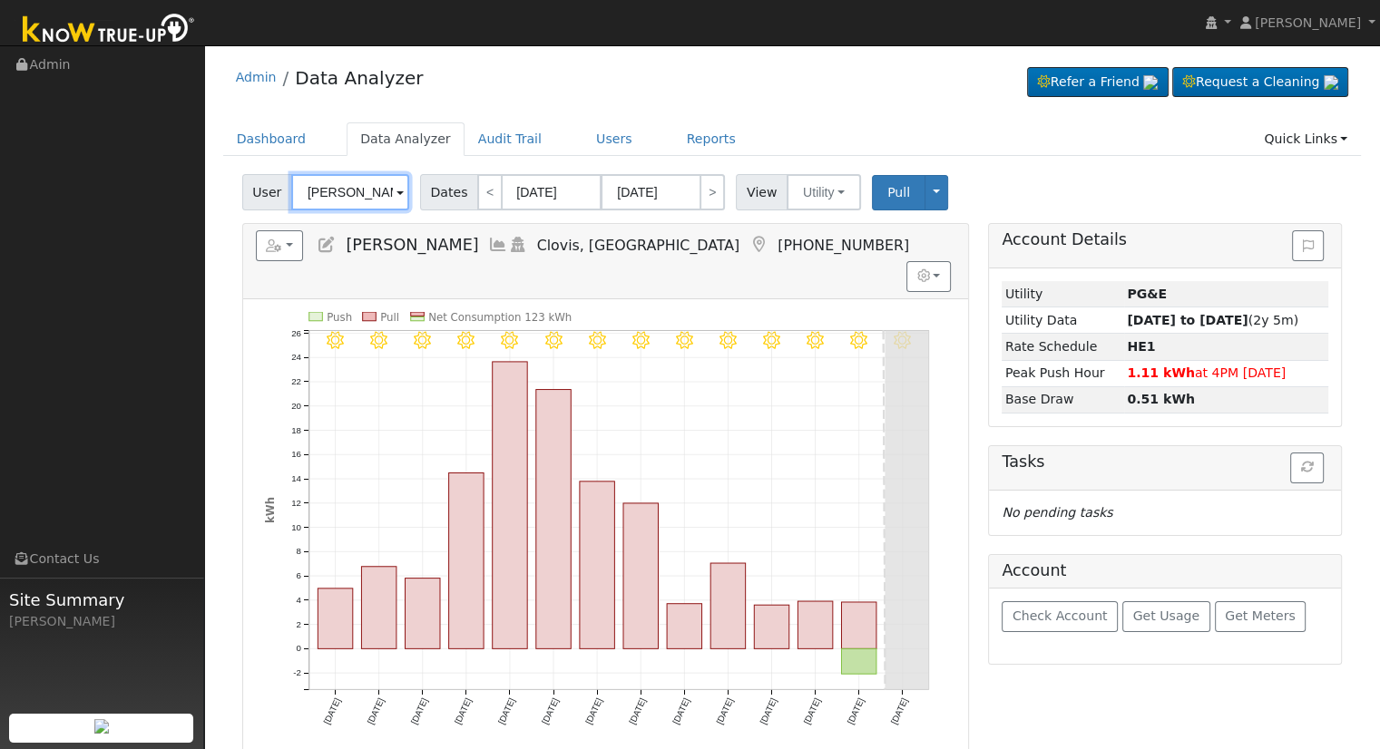
click at [337, 193] on input "[PERSON_NAME]" at bounding box center [350, 192] width 118 height 36
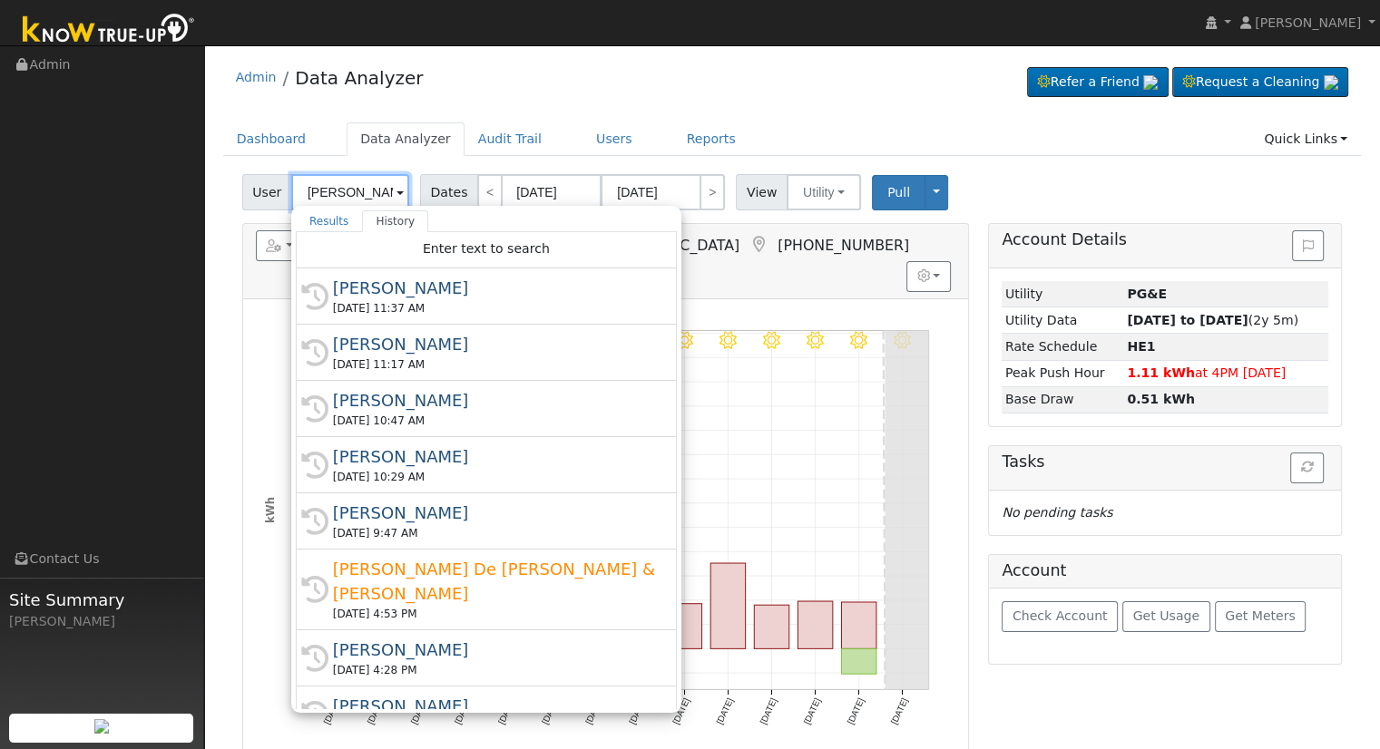
click at [337, 193] on input "[PERSON_NAME]" at bounding box center [350, 192] width 118 height 36
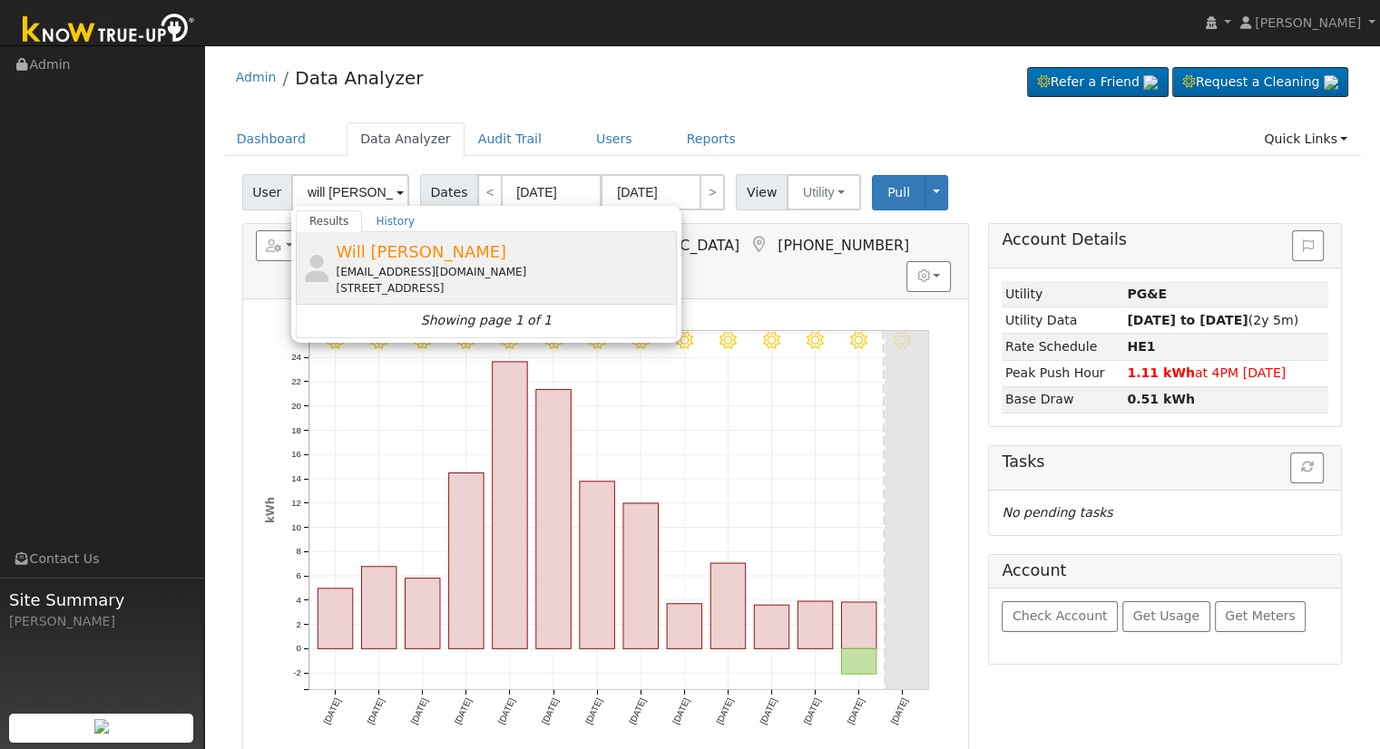
click at [439, 268] on div "[EMAIL_ADDRESS][DOMAIN_NAME]" at bounding box center [504, 272] width 337 height 16
type input "Will [PERSON_NAME]"
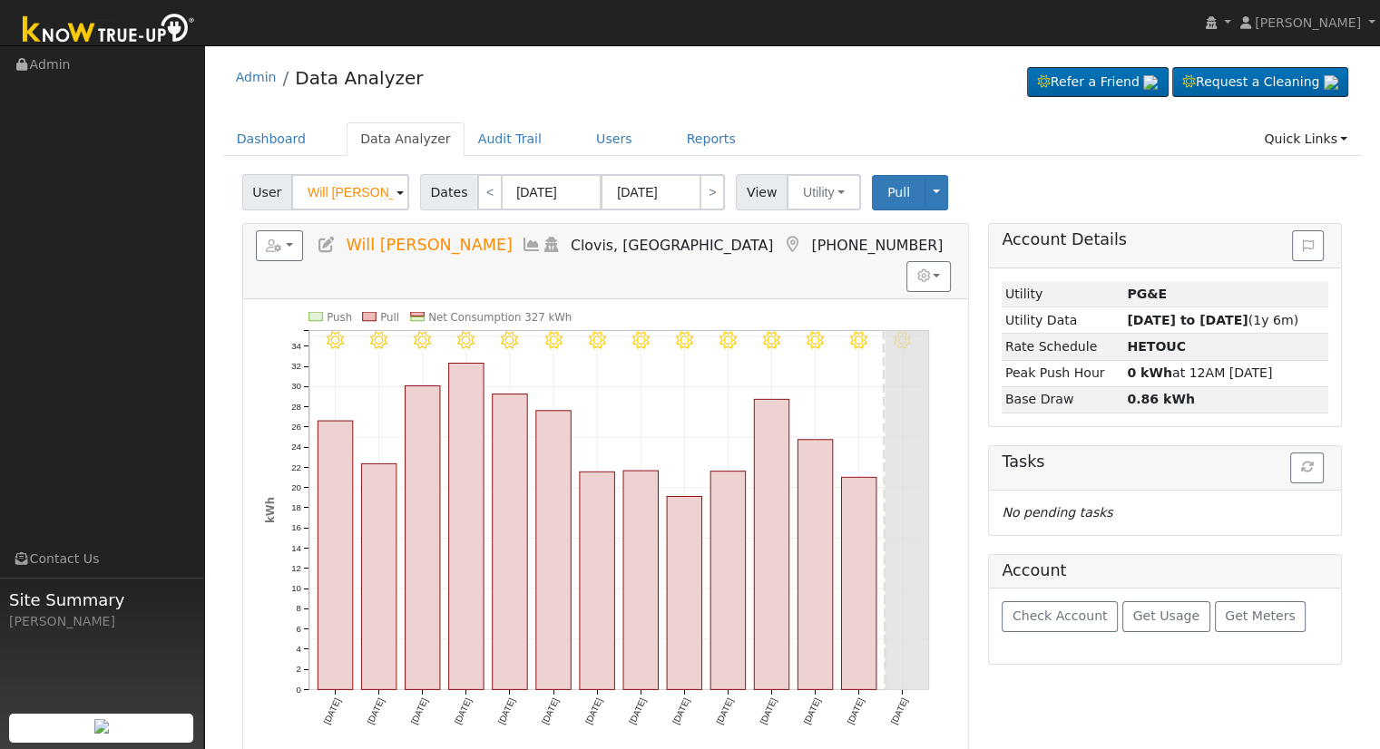
click at [340, 244] on h5 "Reports Scenario Health Check Energy Audit Account Timeline User Audit Trail In…" at bounding box center [605, 245] width 699 height 31
click at [330, 239] on icon at bounding box center [327, 245] width 20 height 16
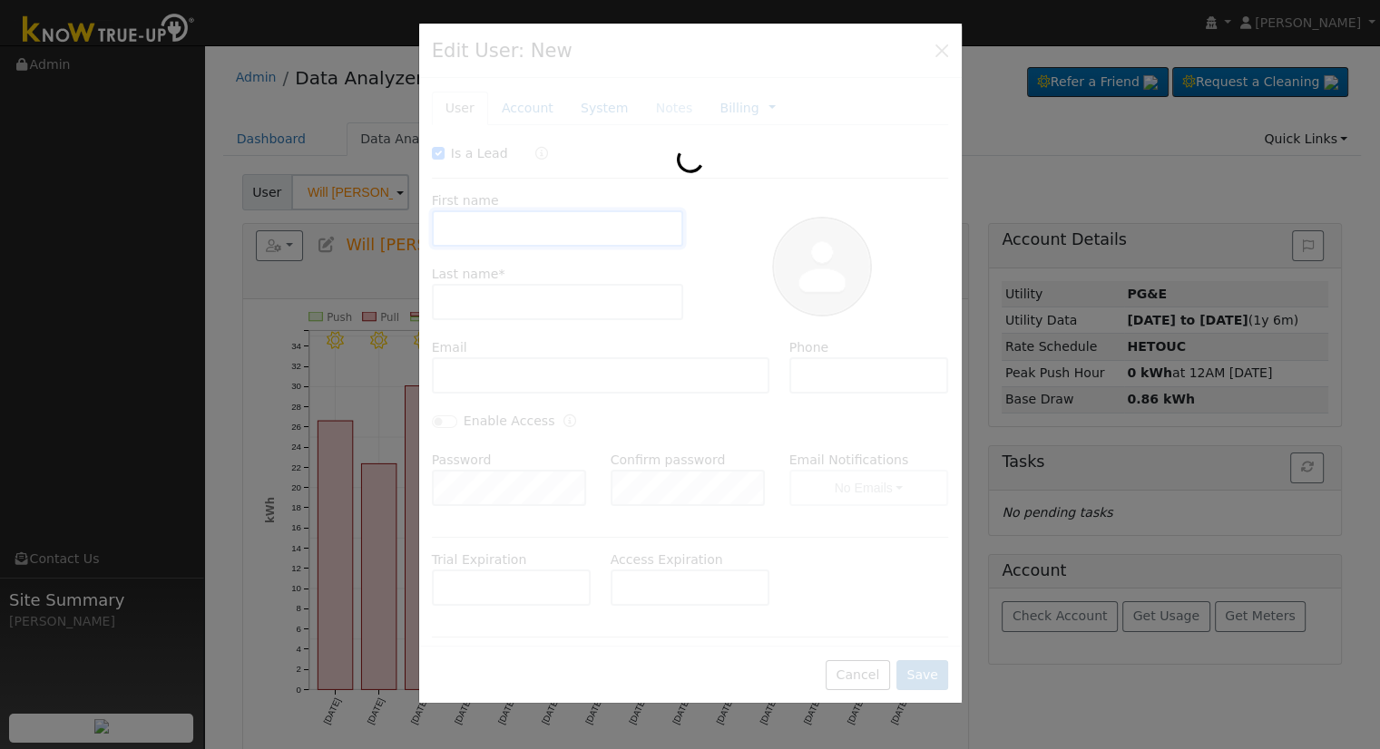
checkbox input "true"
type input "Will"
type input "[PERSON_NAME]"
type input "[EMAIL_ADDRESS][DOMAIN_NAME]"
type input "5593215785"
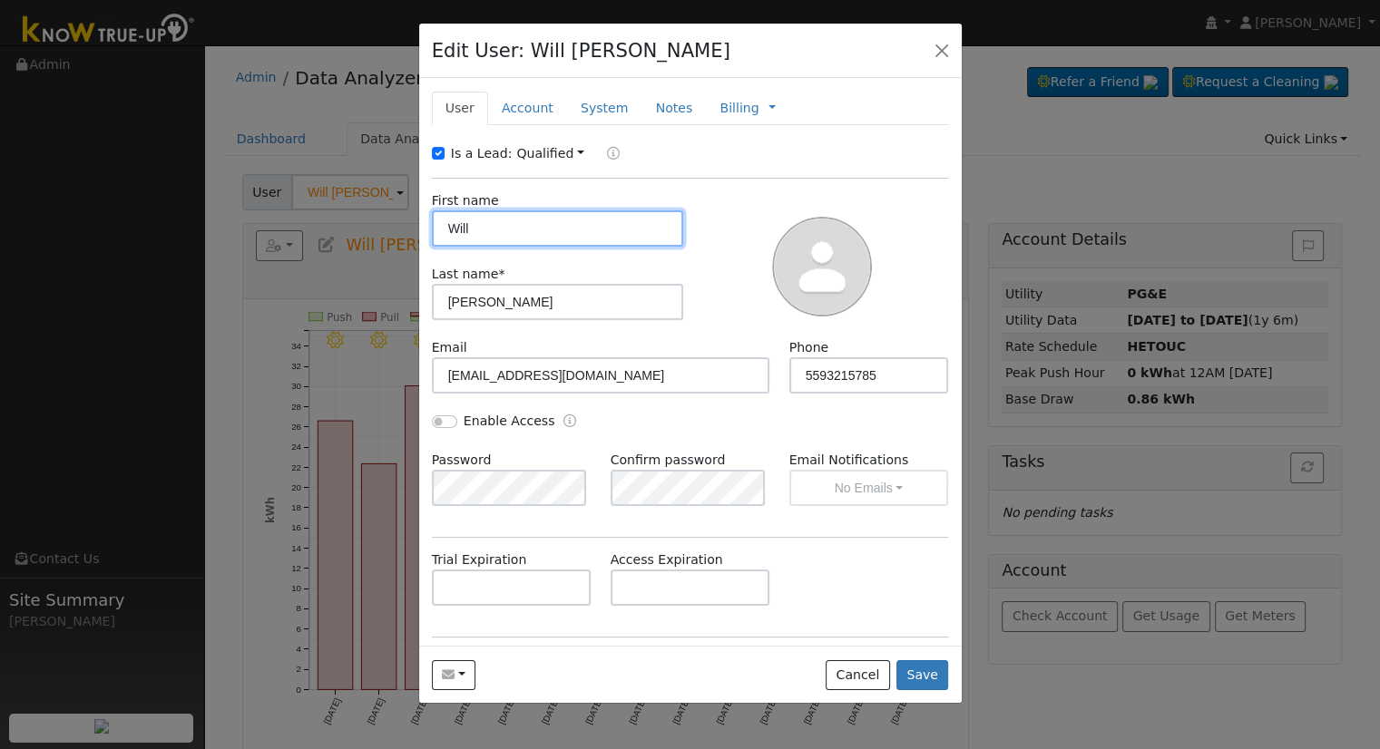
click at [515, 232] on input "Will" at bounding box center [558, 228] width 252 height 36
type input "William"
click at [432, 150] on input "Is a Lead:" at bounding box center [438, 153] width 13 height 13
checkbox input "false"
click at [433, 425] on input "Enable Access" at bounding box center [444, 421] width 25 height 13
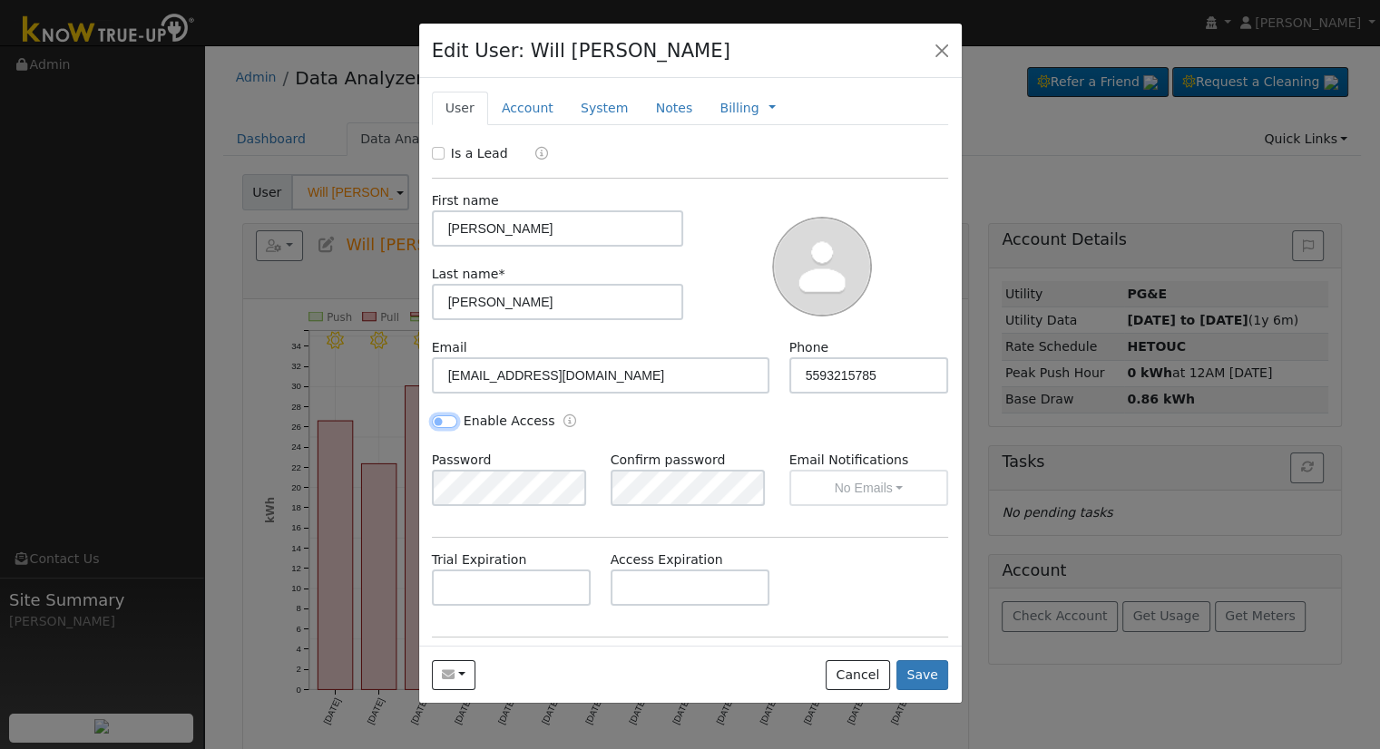
checkbox input "true"
click at [611, 534] on div "Is a Lead First name William Last name * Lawless Email wlawl3ss@gmail.com Phone…" at bounding box center [690, 457] width 517 height 626
drag, startPoint x: 645, startPoint y: 581, endPoint x: 581, endPoint y: 600, distance: 66.9
click at [644, 581] on input "text" at bounding box center [690, 588] width 160 height 36
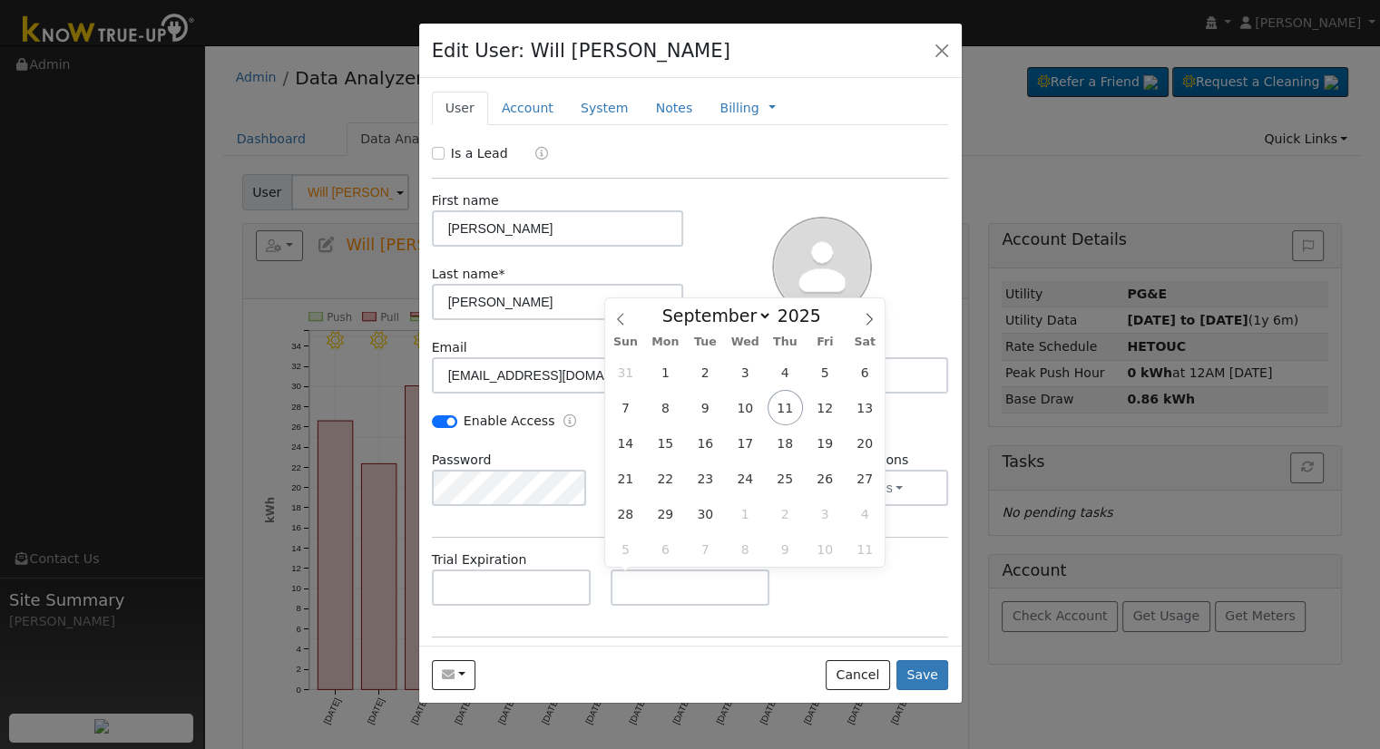
click at [818, 614] on div "Trial Expiration Access Expiration" at bounding box center [690, 587] width 536 height 73
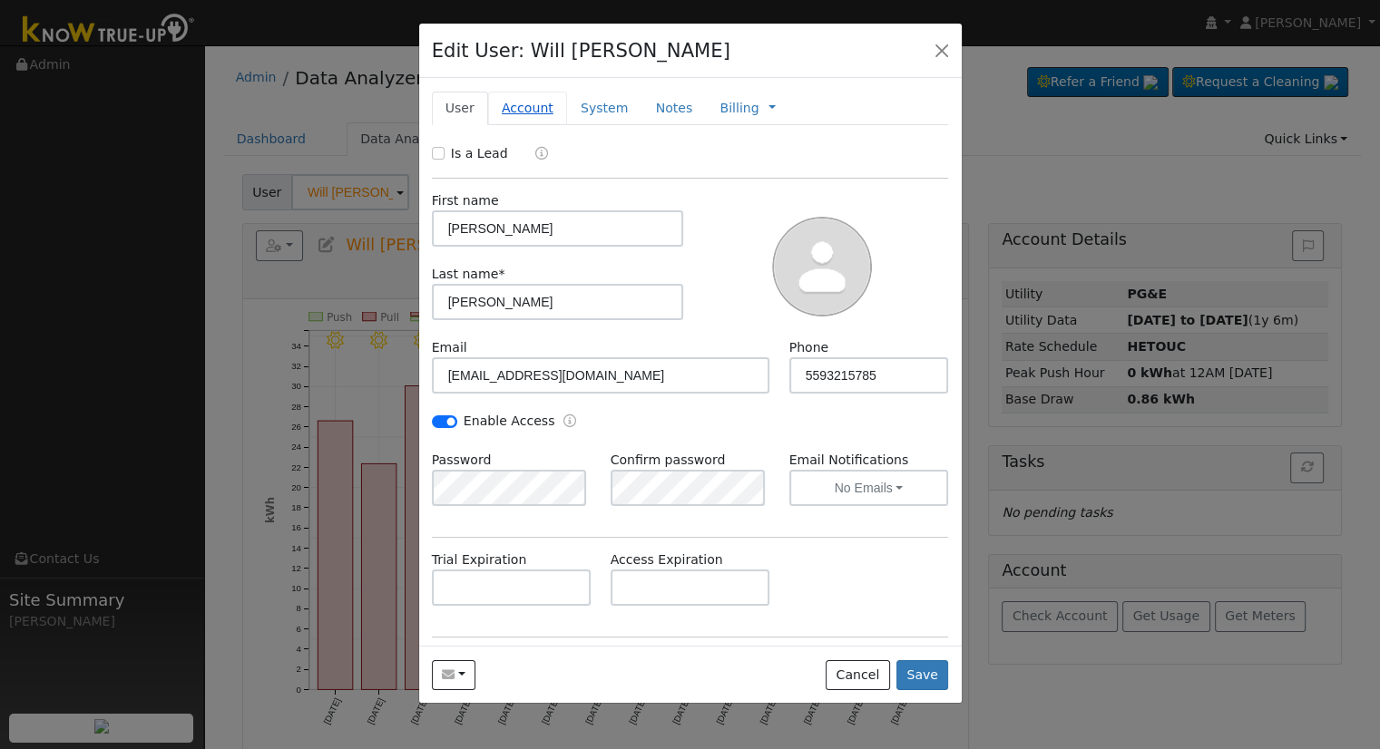
click at [524, 111] on link "Account" at bounding box center [527, 109] width 79 height 34
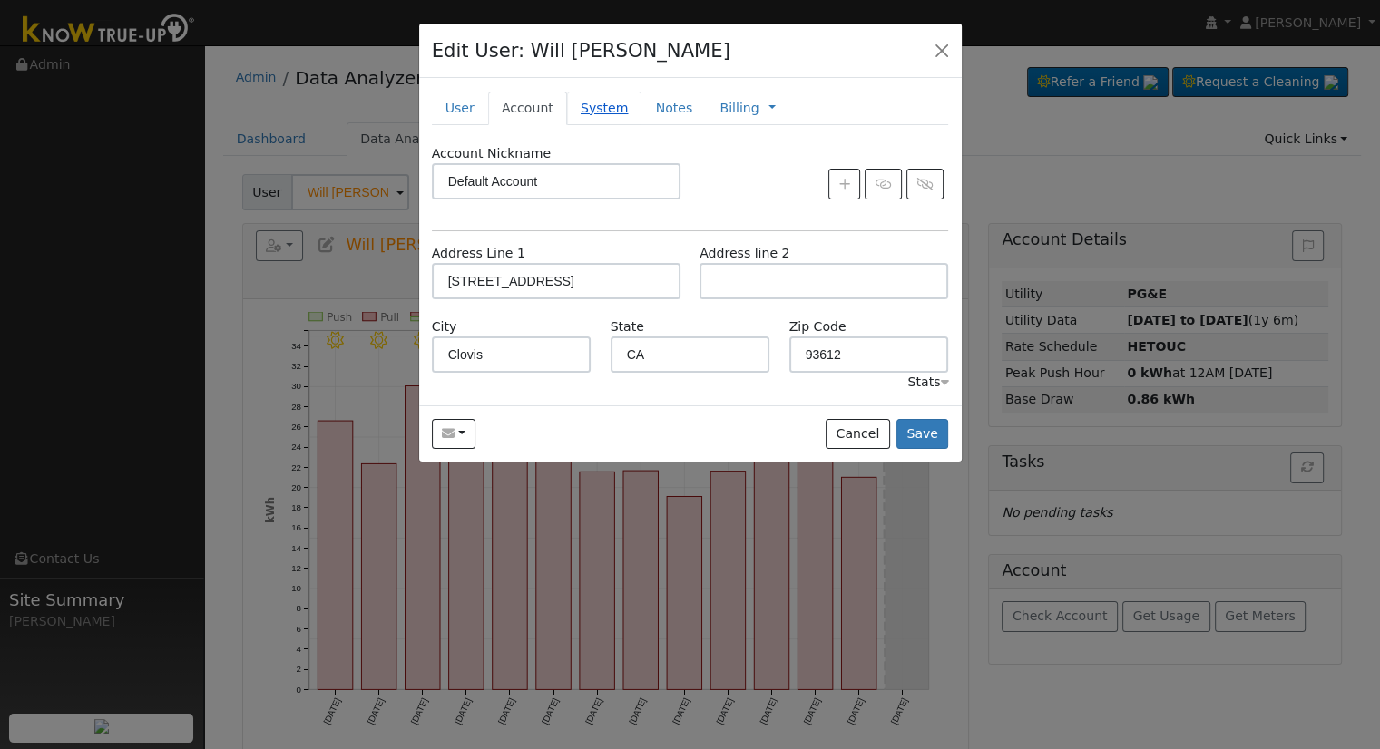
click at [586, 110] on link "System" at bounding box center [604, 109] width 75 height 34
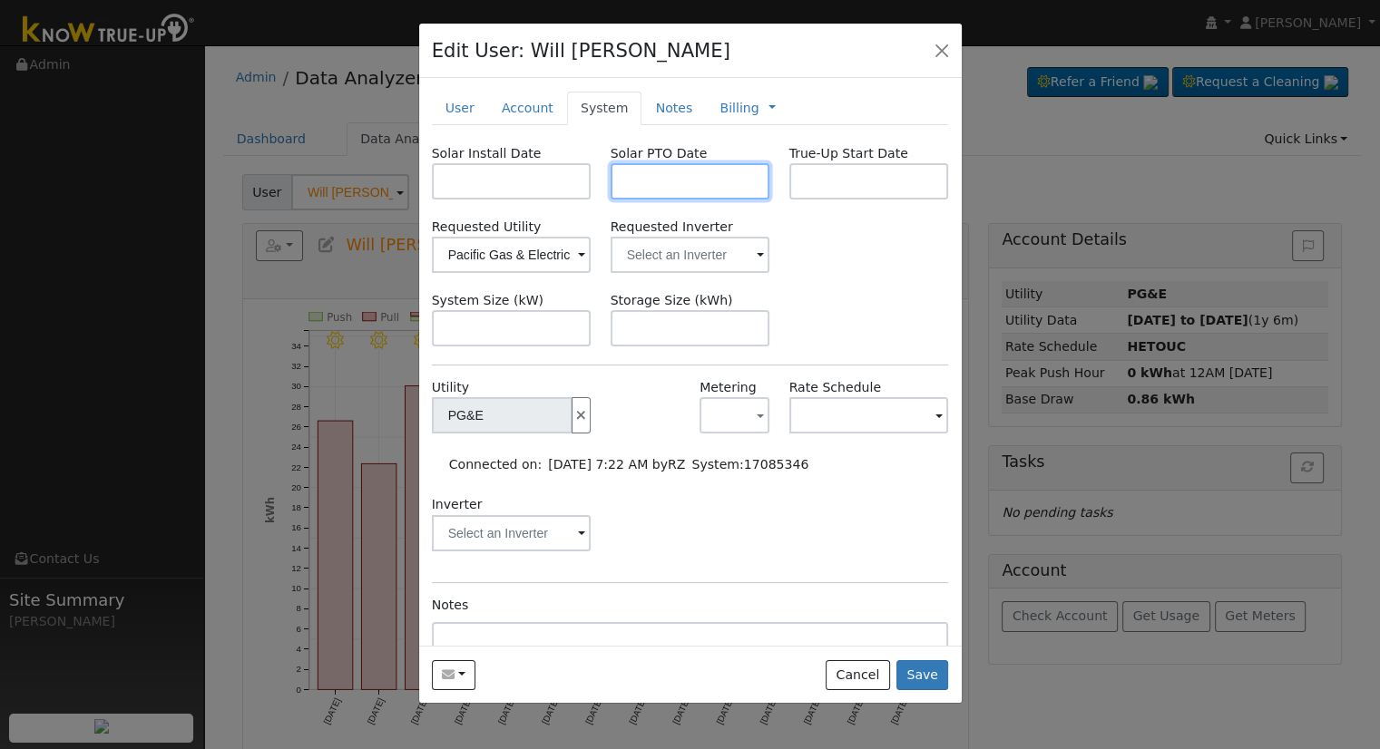
click at [657, 188] on input "text" at bounding box center [690, 181] width 160 height 36
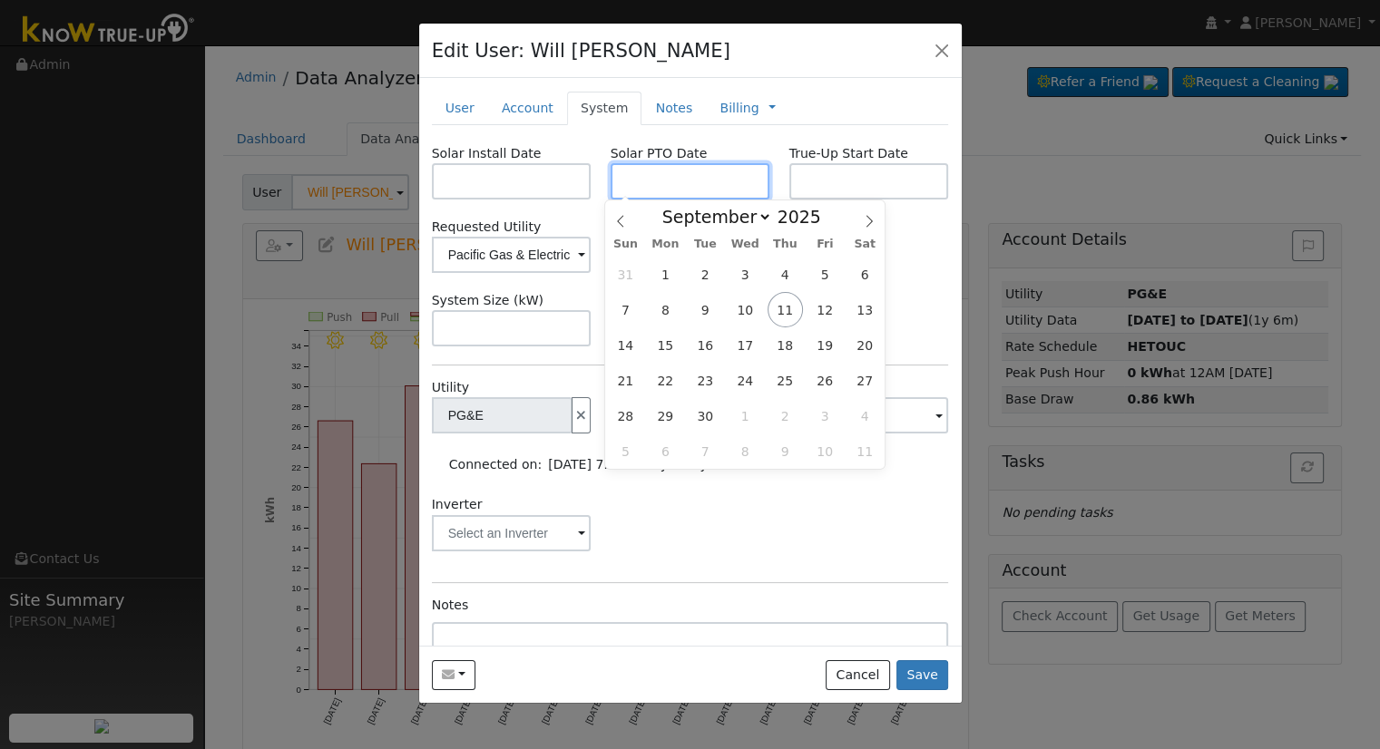
paste input "9/10/2025"
type input "[DATE]"
click at [467, 193] on body "Allanah Young Allanah Young Profile My Company Help Center Terms Of Service See…" at bounding box center [690, 513] width 1380 height 936
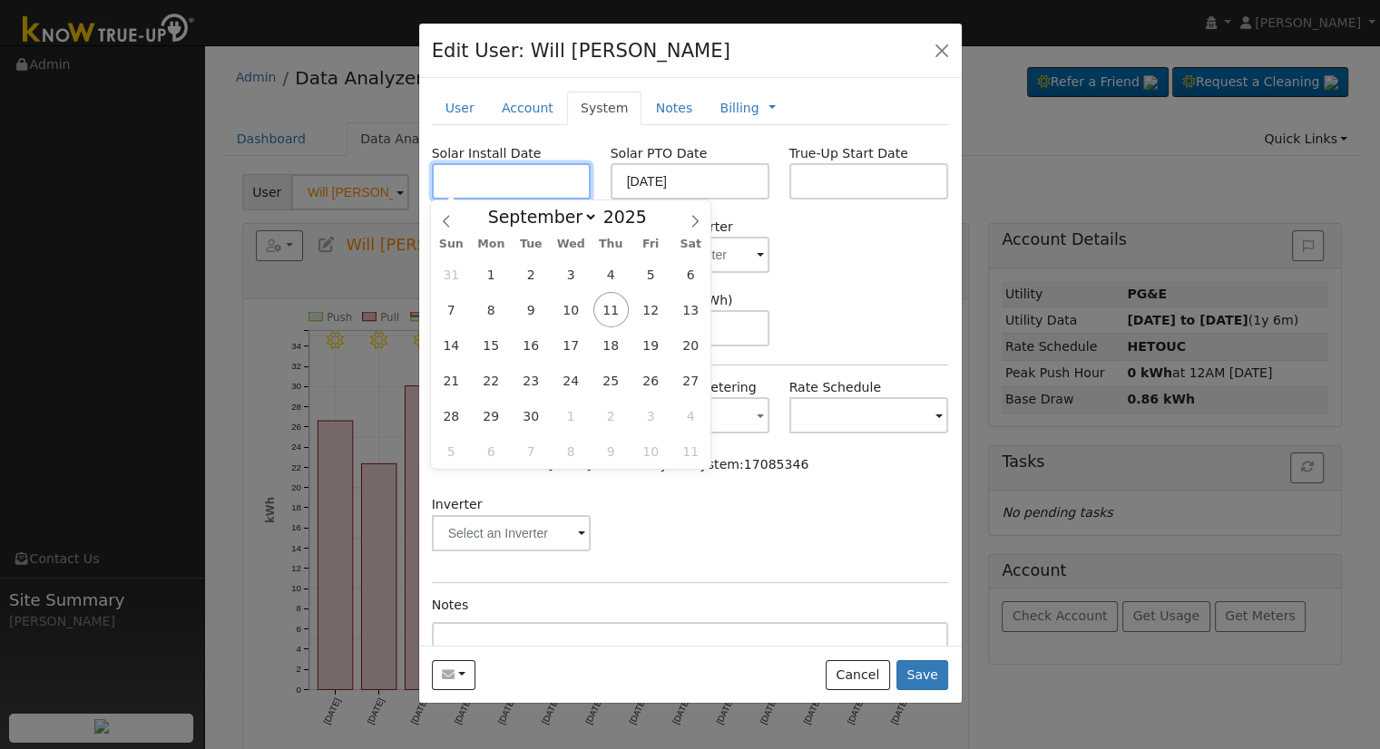
click at [492, 186] on input "text" at bounding box center [512, 181] width 160 height 36
paste input "9/10/2025"
type input "[DATE]"
click at [854, 259] on div "Requested Utility Pacific Gas & Electric Requested Inverter" at bounding box center [690, 245] width 536 height 55
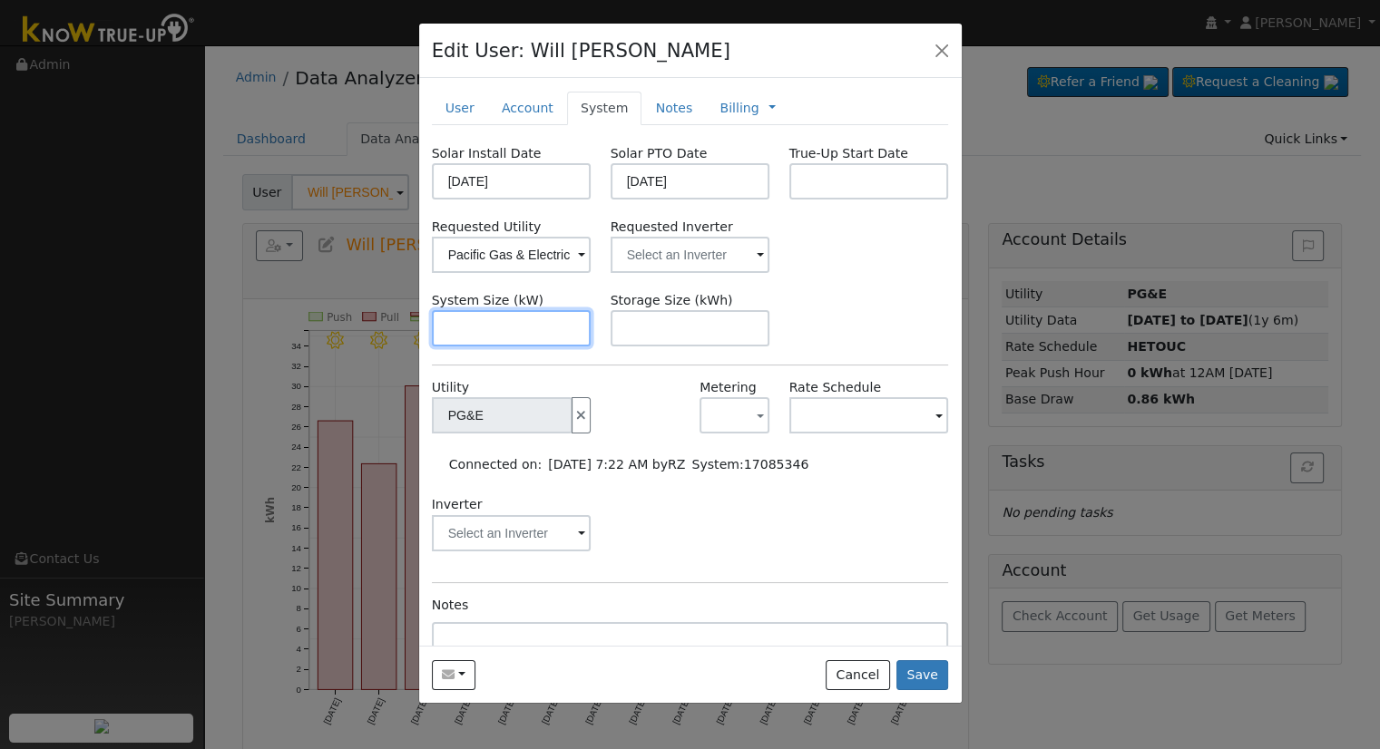
click at [519, 342] on input "text" at bounding box center [512, 328] width 160 height 36
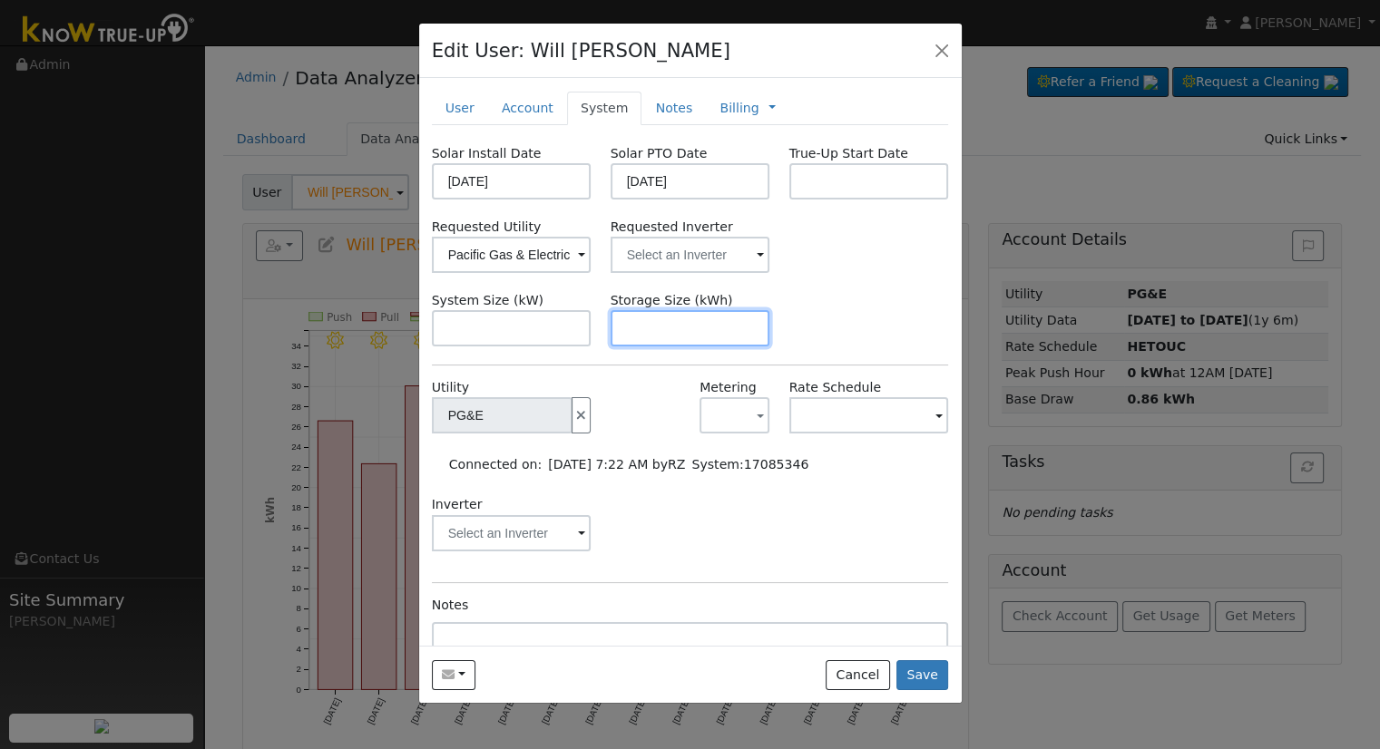
click at [639, 327] on input "text" at bounding box center [690, 328] width 160 height 36
paste input "13.50"
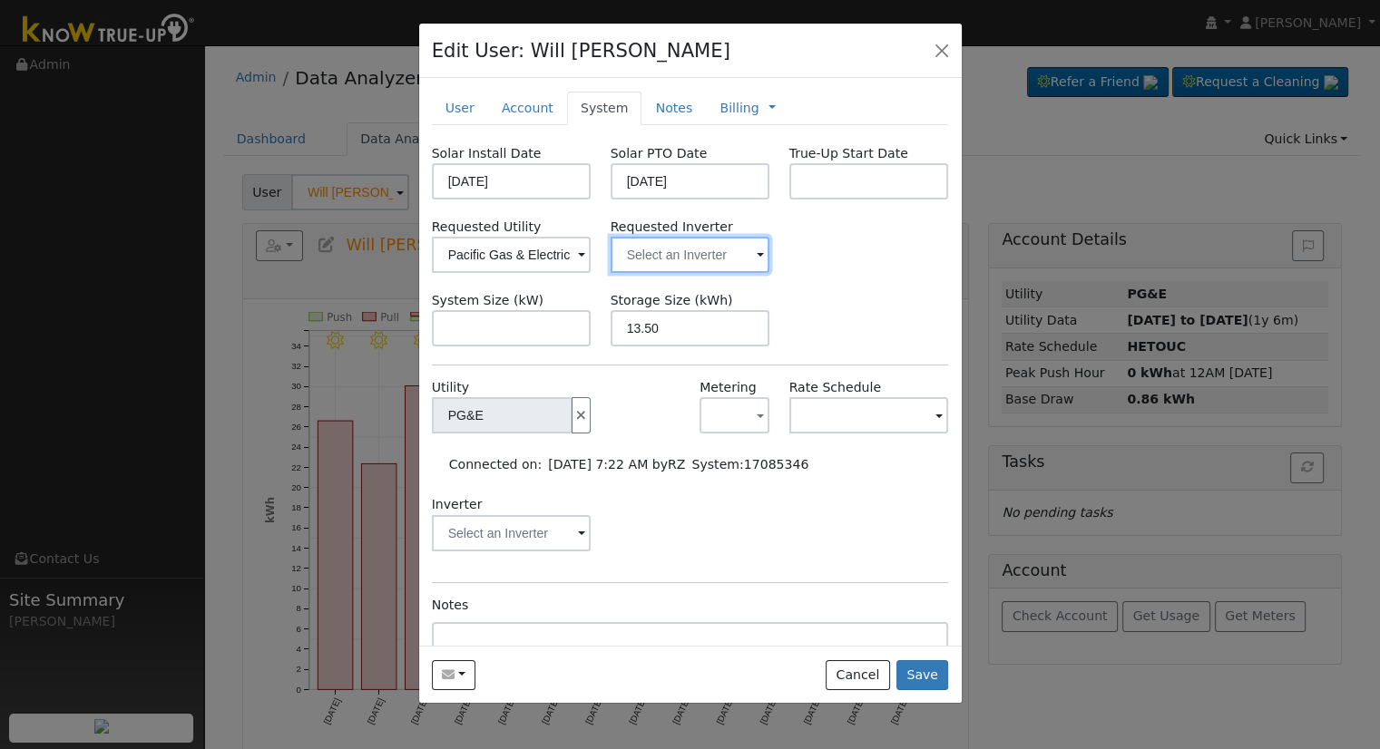
type input "13.5"
click at [663, 255] on input "text" at bounding box center [690, 255] width 160 height 36
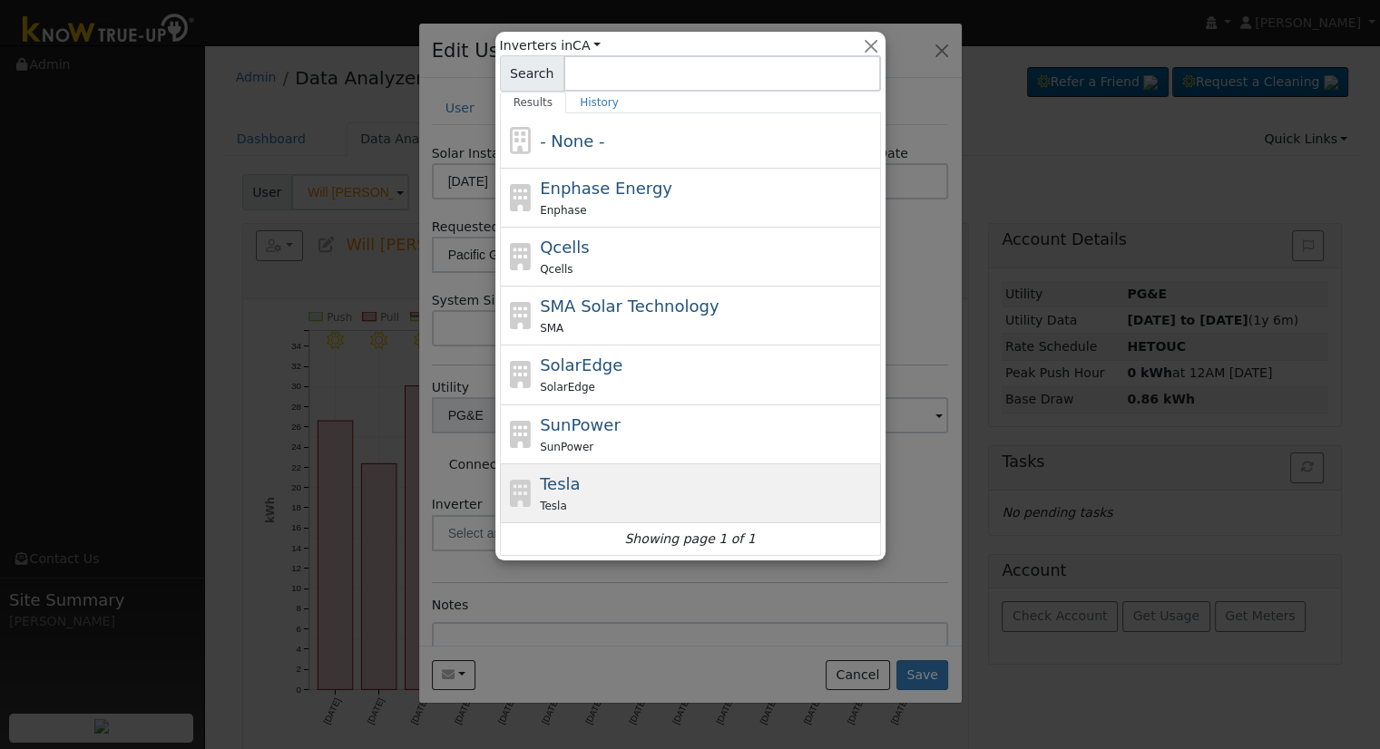
click at [614, 483] on div "Tesla Tesla" at bounding box center [708, 494] width 337 height 44
type input "Tesla"
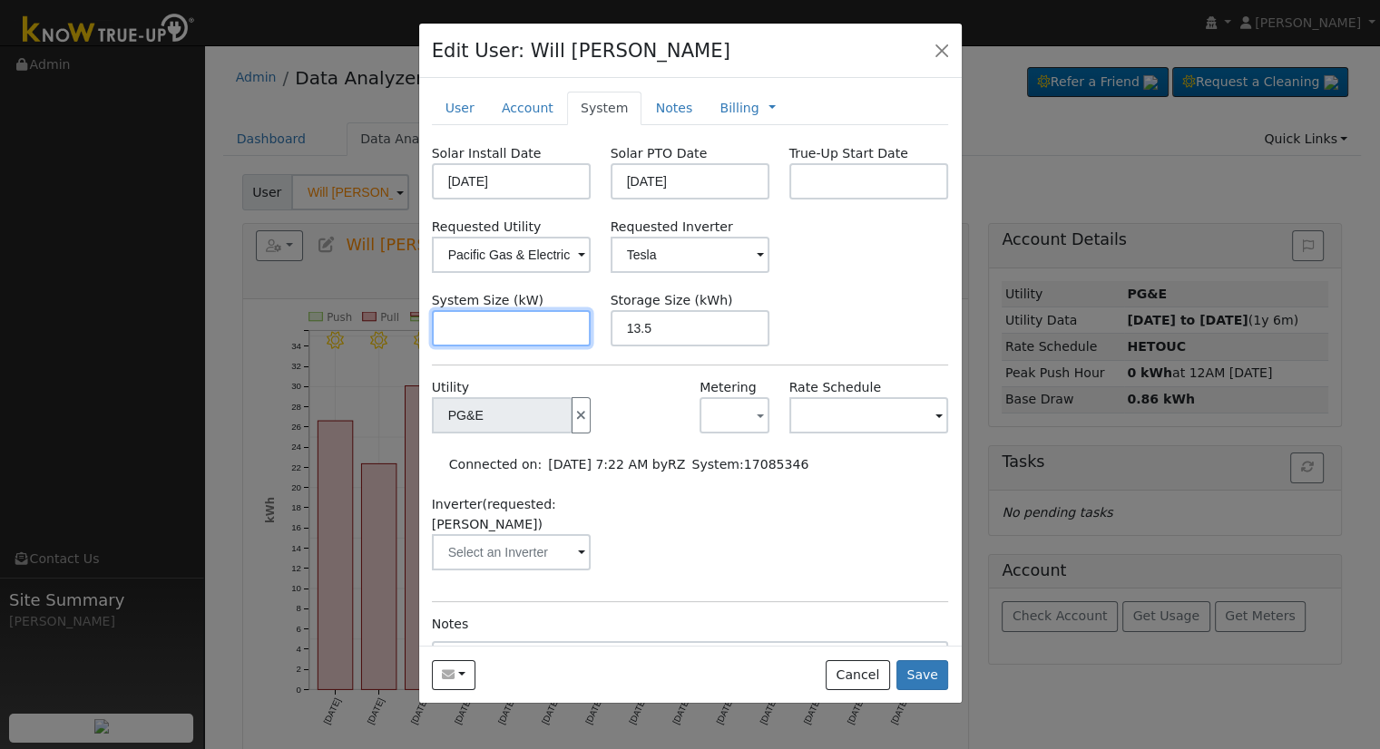
click at [533, 329] on input "text" at bounding box center [512, 328] width 160 height 36
paste input "7.040"
type input "7"
click at [723, 107] on link "Billing" at bounding box center [738, 108] width 39 height 19
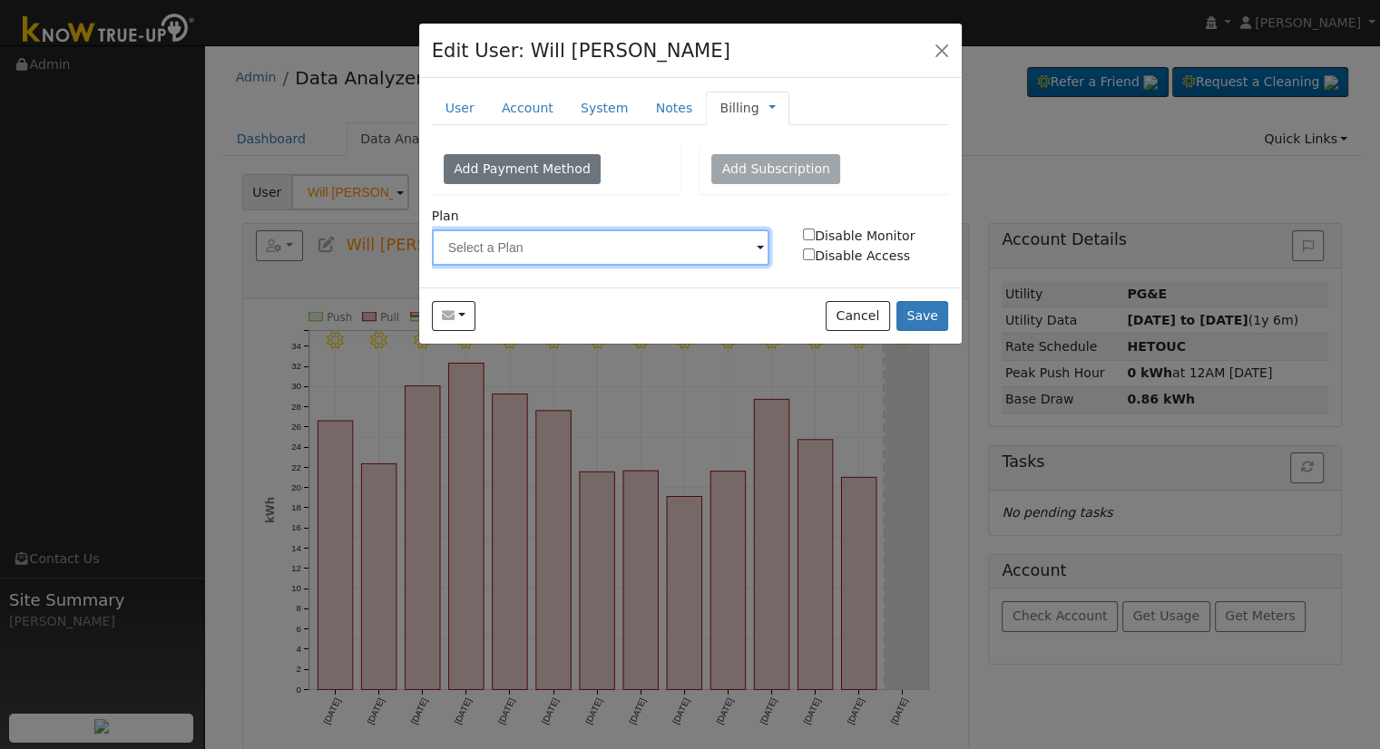
click at [562, 241] on input "text" at bounding box center [601, 247] width 338 height 36
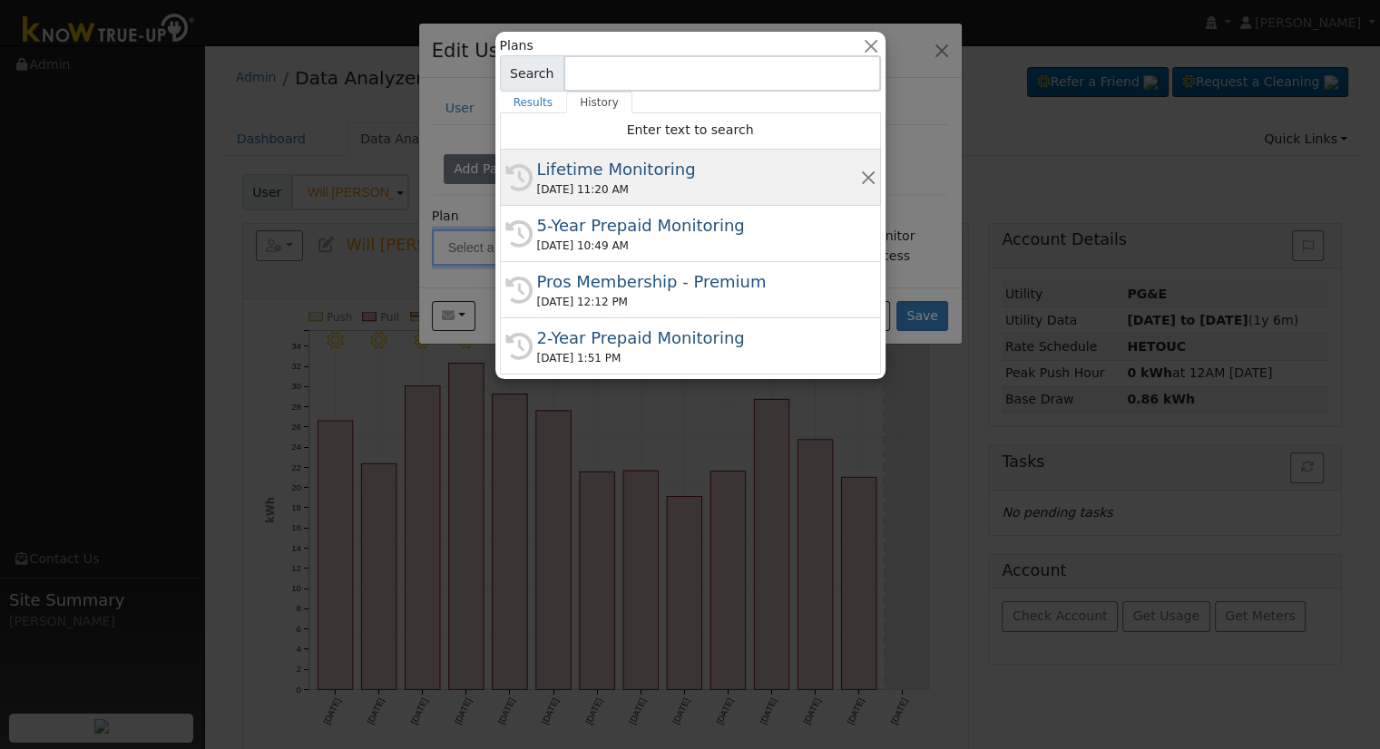
click at [607, 183] on div "09/11/2025 11:20 AM" at bounding box center [698, 189] width 323 height 16
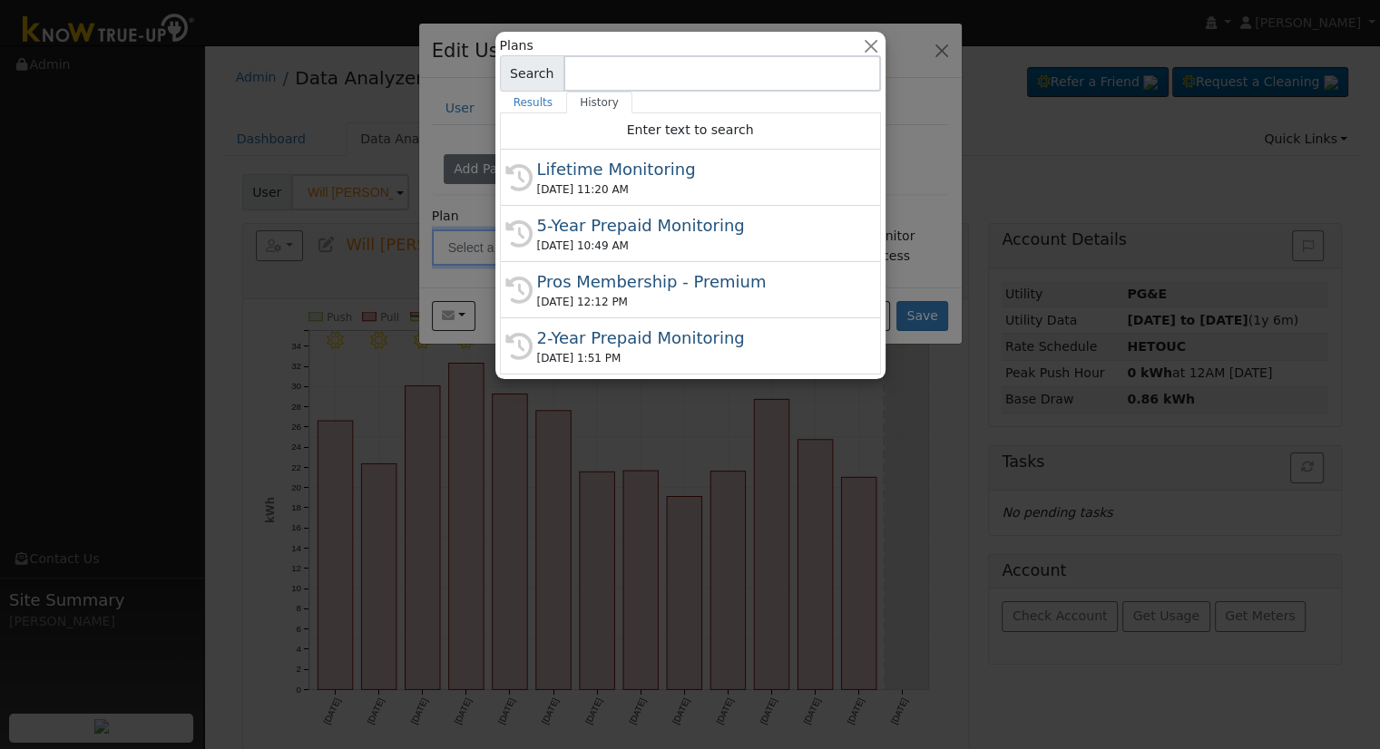
type input "Lifetime Monitoring"
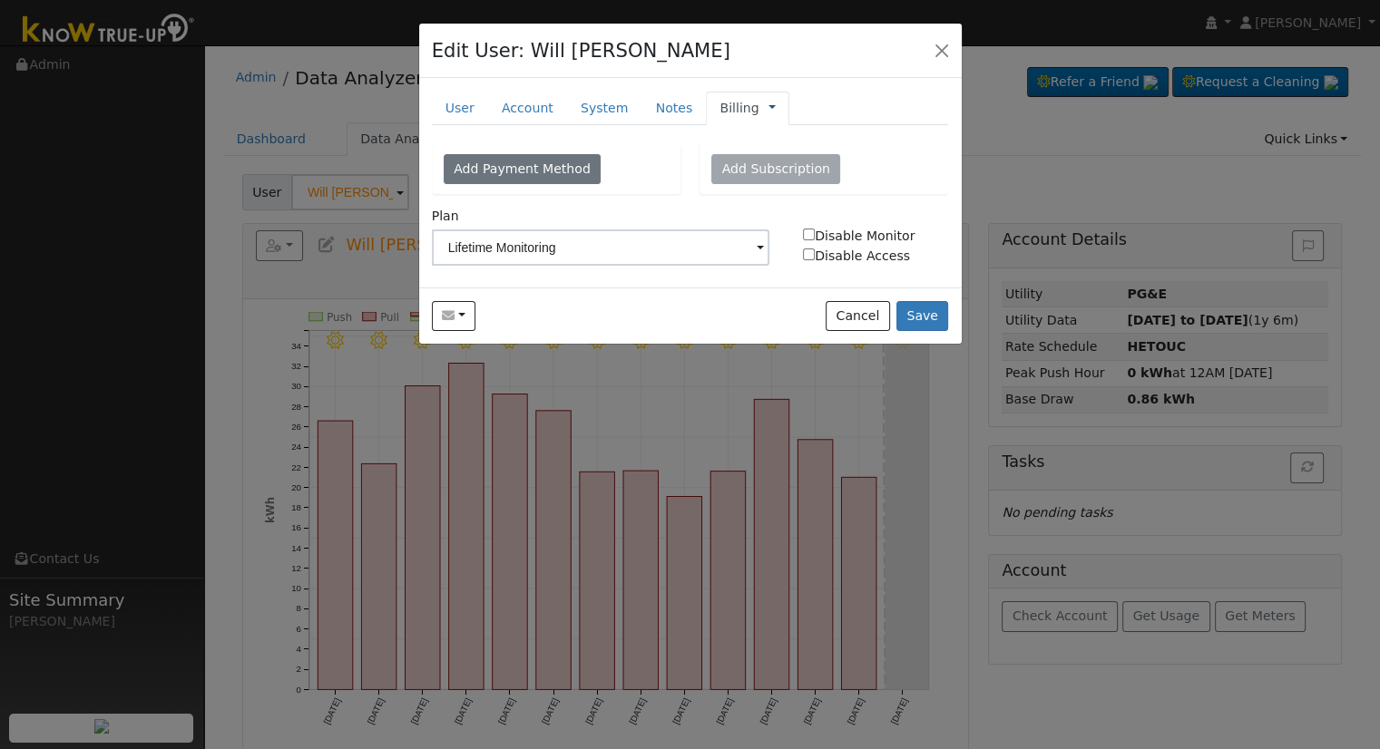
click at [768, 106] on link at bounding box center [771, 108] width 7 height 19
click at [769, 142] on link "Management" at bounding box center [832, 140] width 126 height 25
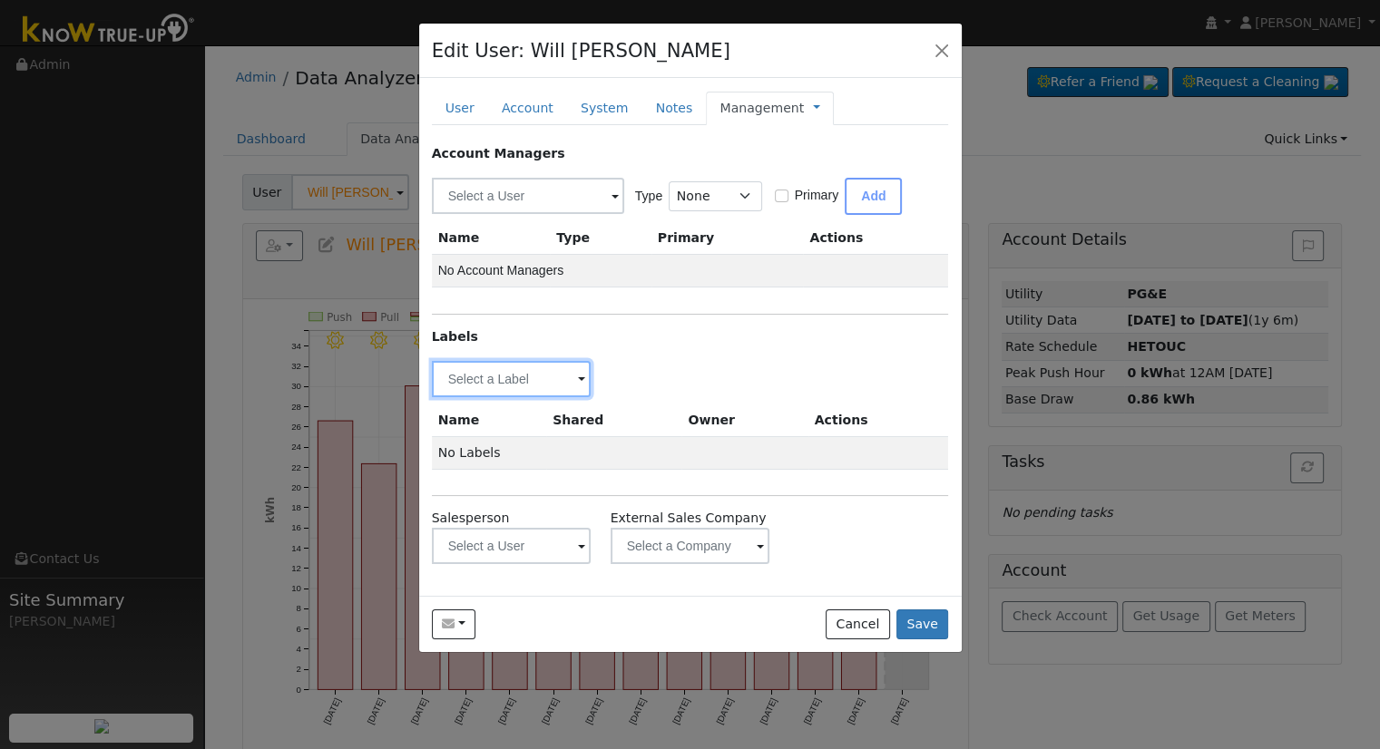
click at [519, 378] on input "text" at bounding box center [512, 379] width 160 height 36
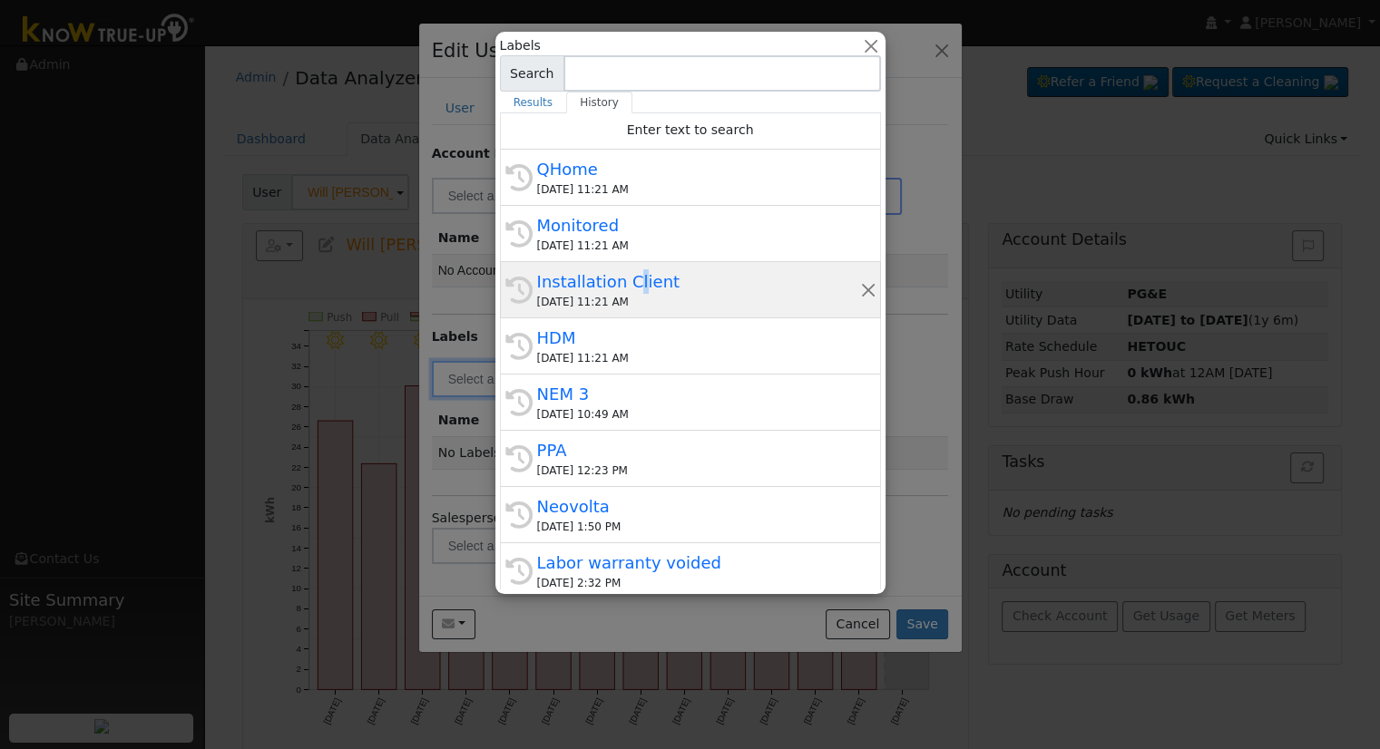
click at [630, 280] on div "Installation Client" at bounding box center [698, 281] width 323 height 24
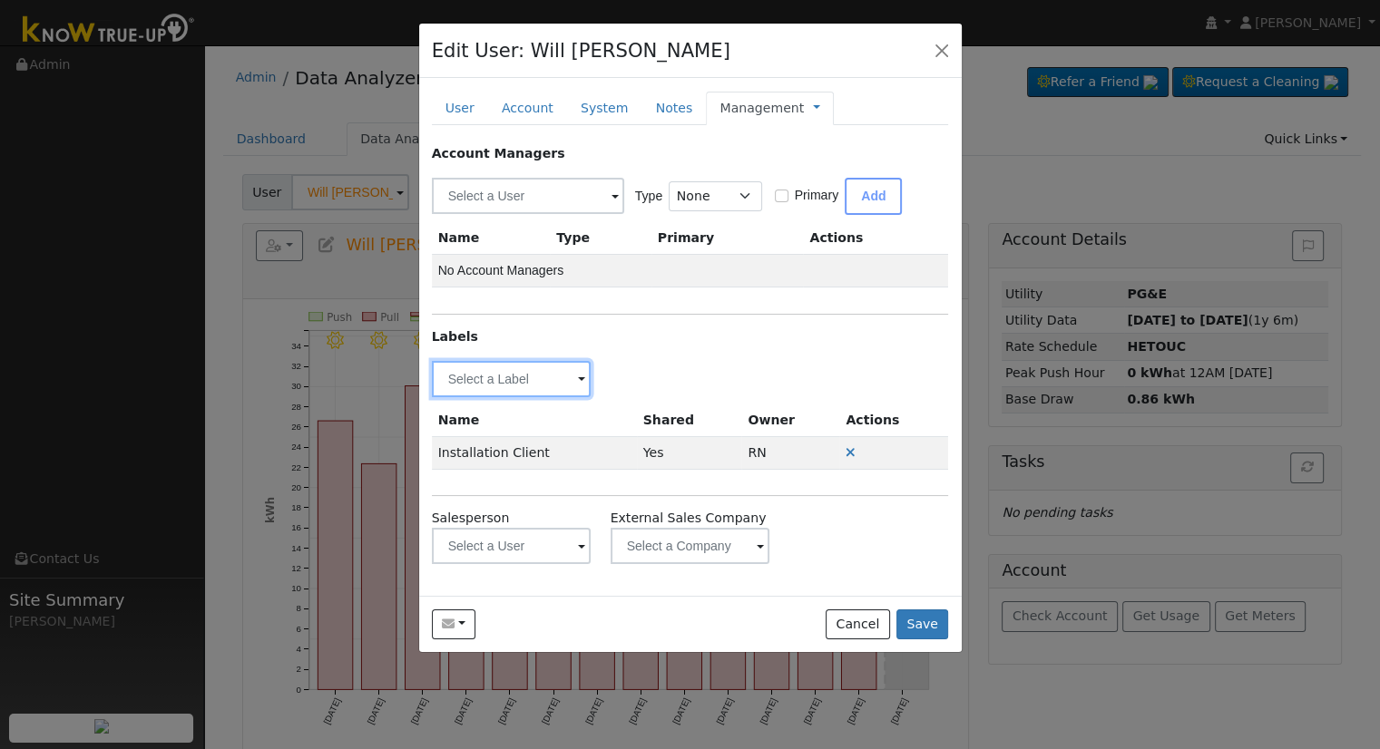
click at [534, 378] on input "text" at bounding box center [512, 379] width 160 height 36
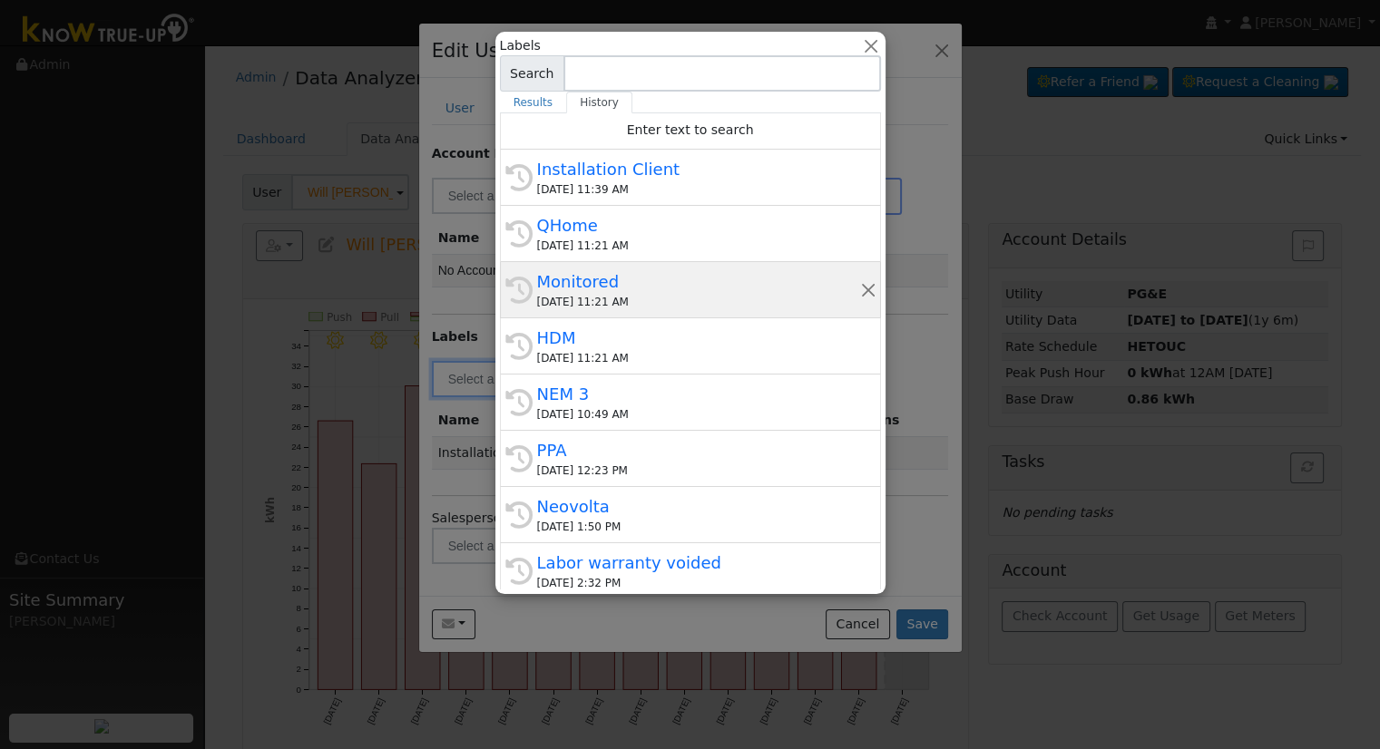
click at [596, 279] on div "Monitored" at bounding box center [698, 281] width 323 height 24
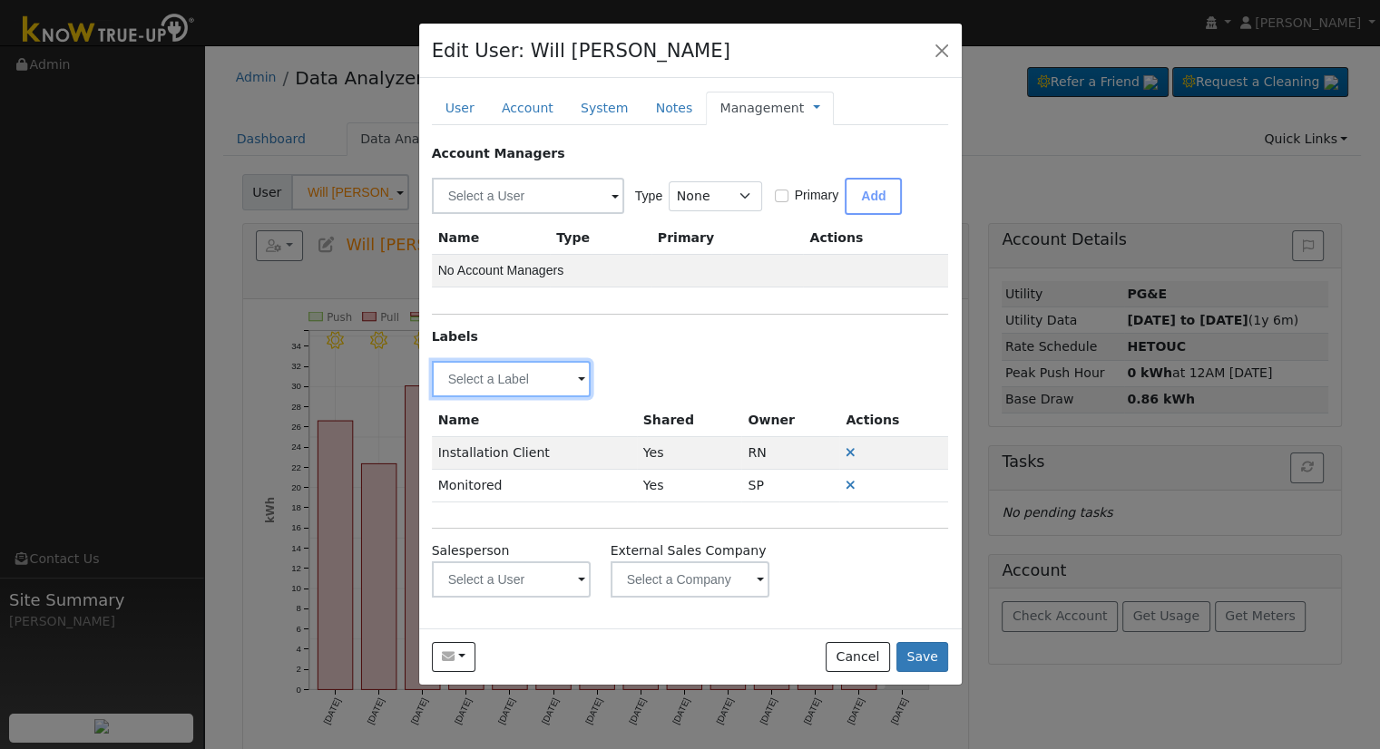
click at [528, 376] on input "text" at bounding box center [512, 379] width 160 height 36
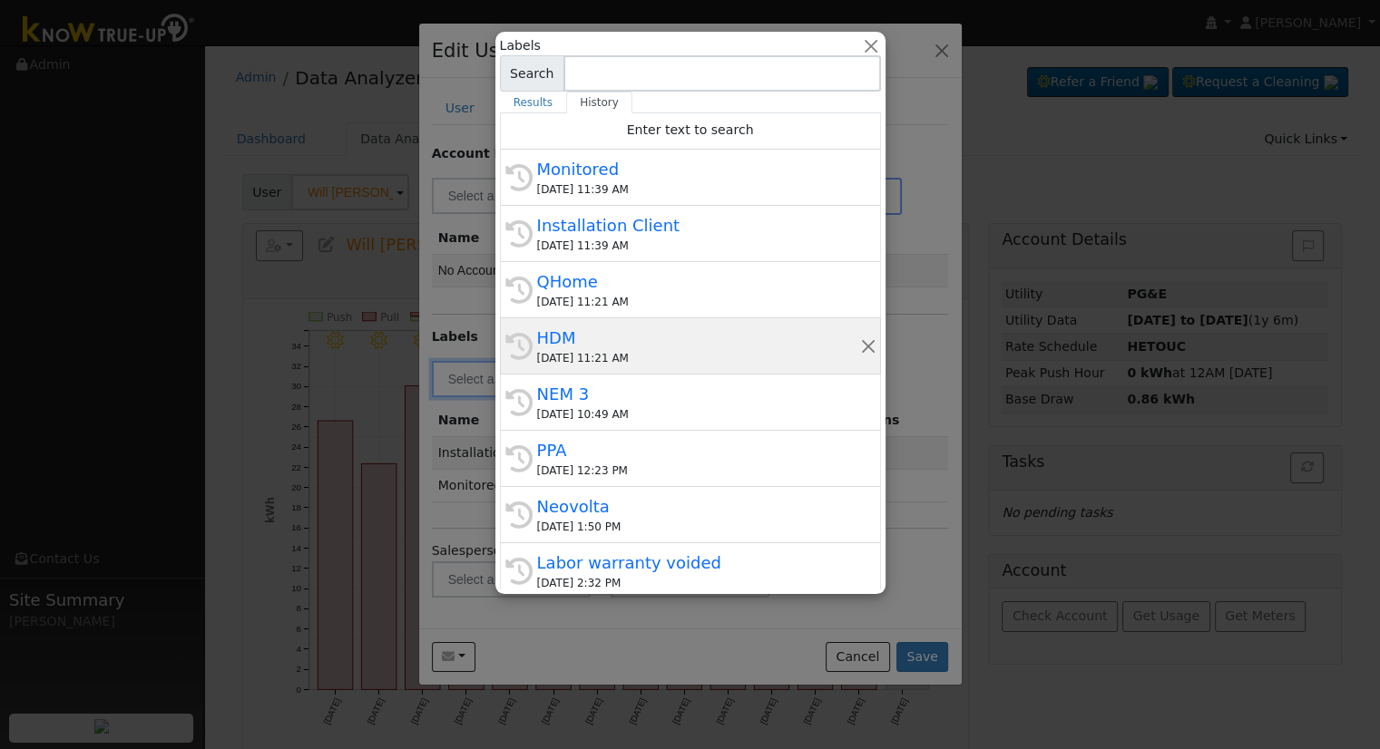
click at [582, 341] on div "HDM" at bounding box center [698, 338] width 323 height 24
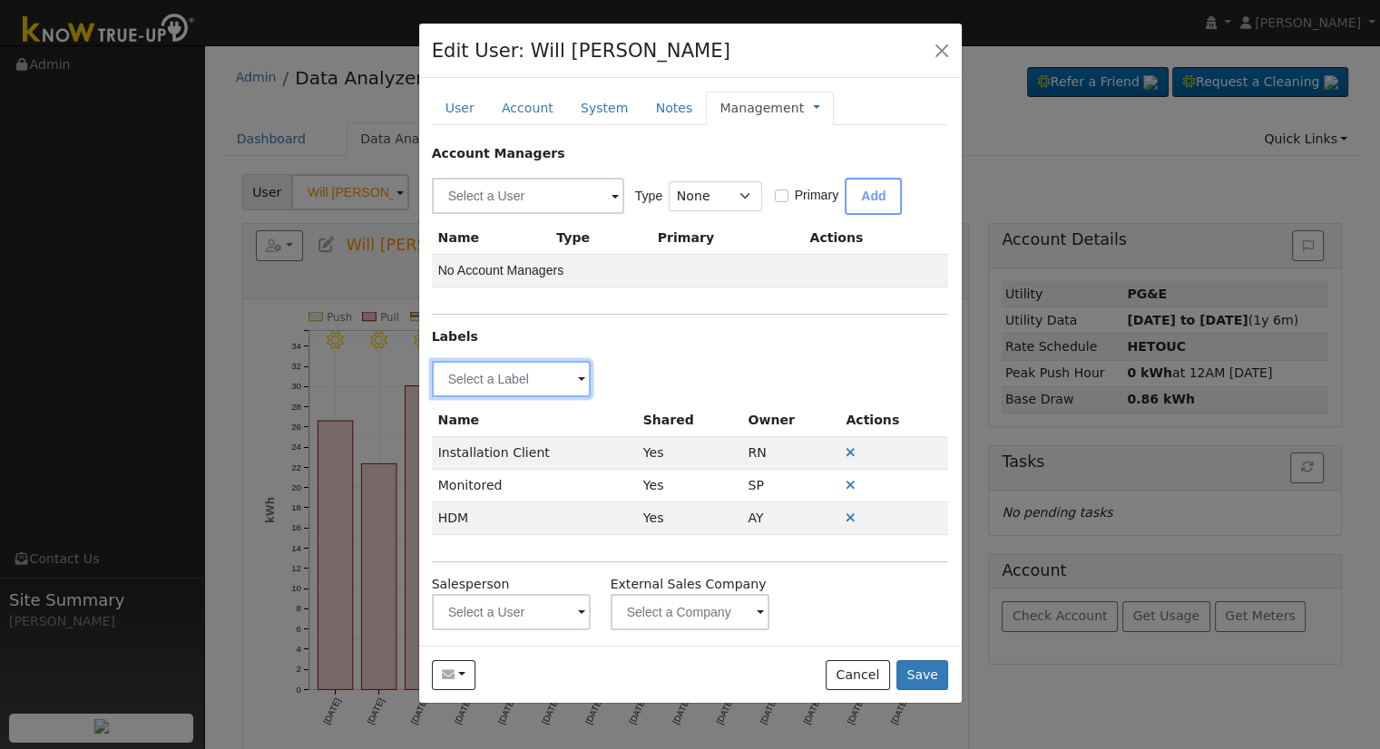
click at [510, 379] on input "text" at bounding box center [512, 379] width 160 height 36
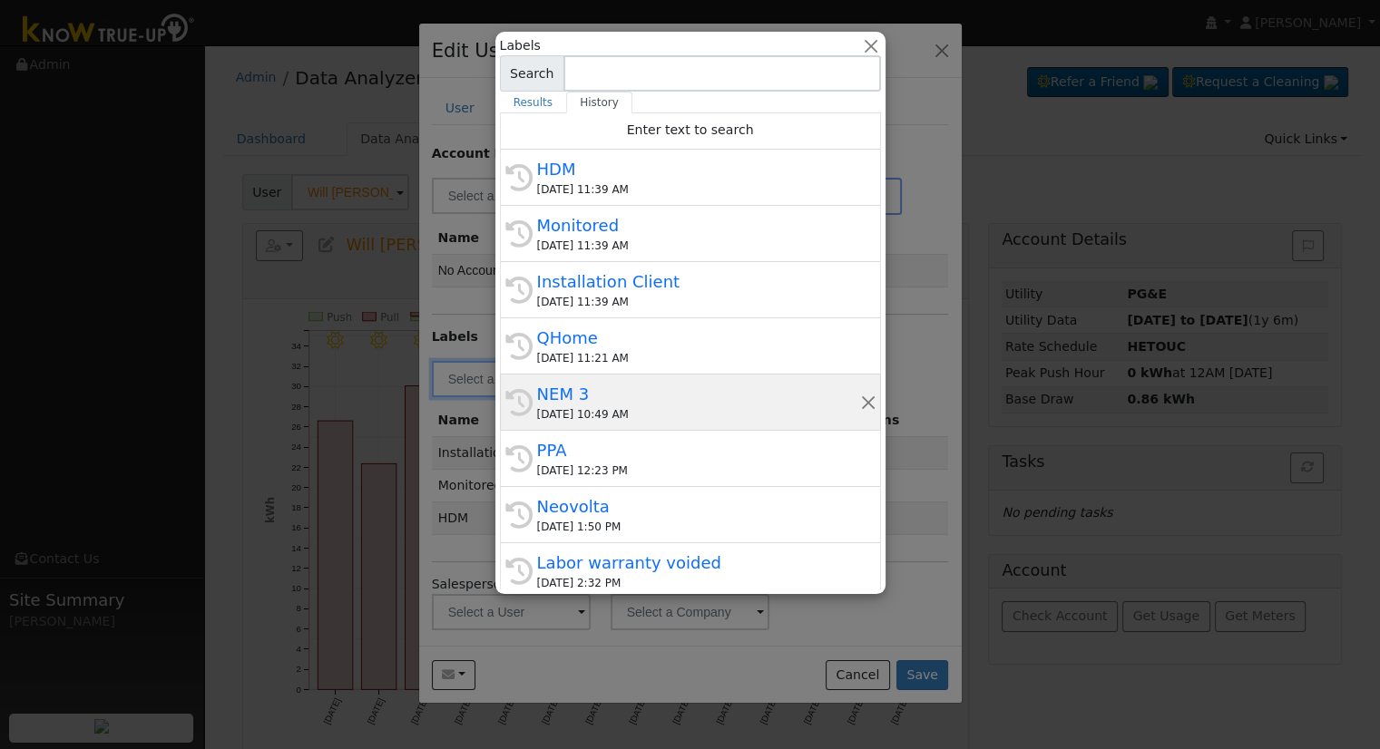
click at [631, 400] on div "NEM 3" at bounding box center [698, 394] width 323 height 24
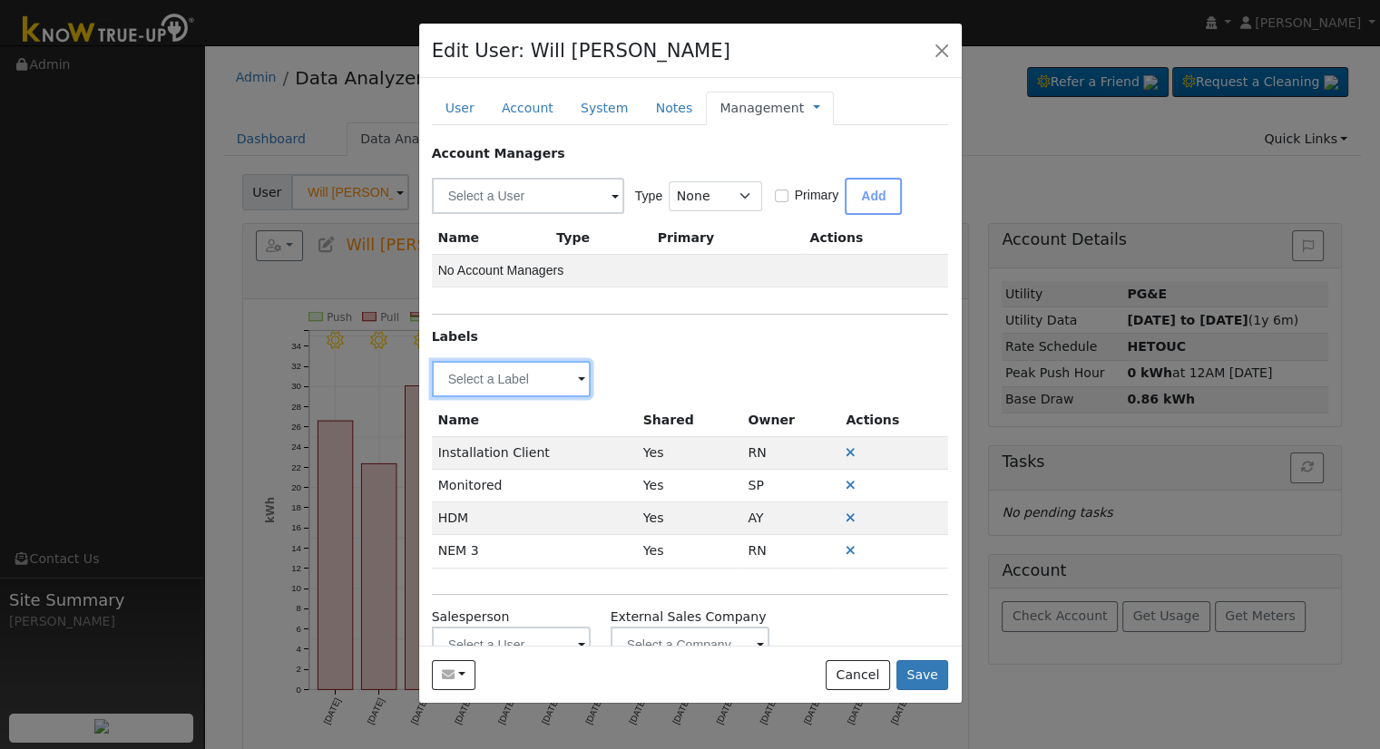
click at [517, 388] on input "text" at bounding box center [512, 379] width 160 height 36
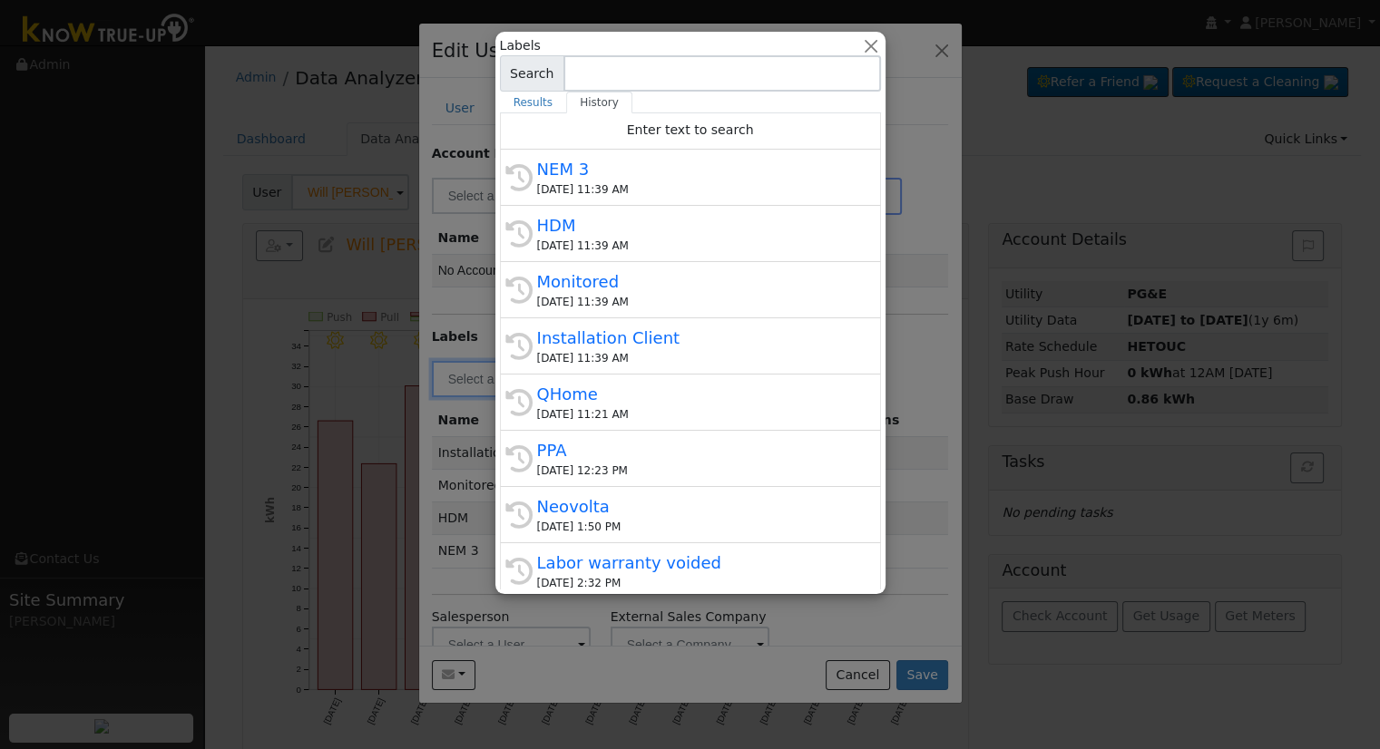
click at [865, 59] on input at bounding box center [721, 73] width 317 height 36
click at [865, 49] on button "button" at bounding box center [870, 45] width 19 height 19
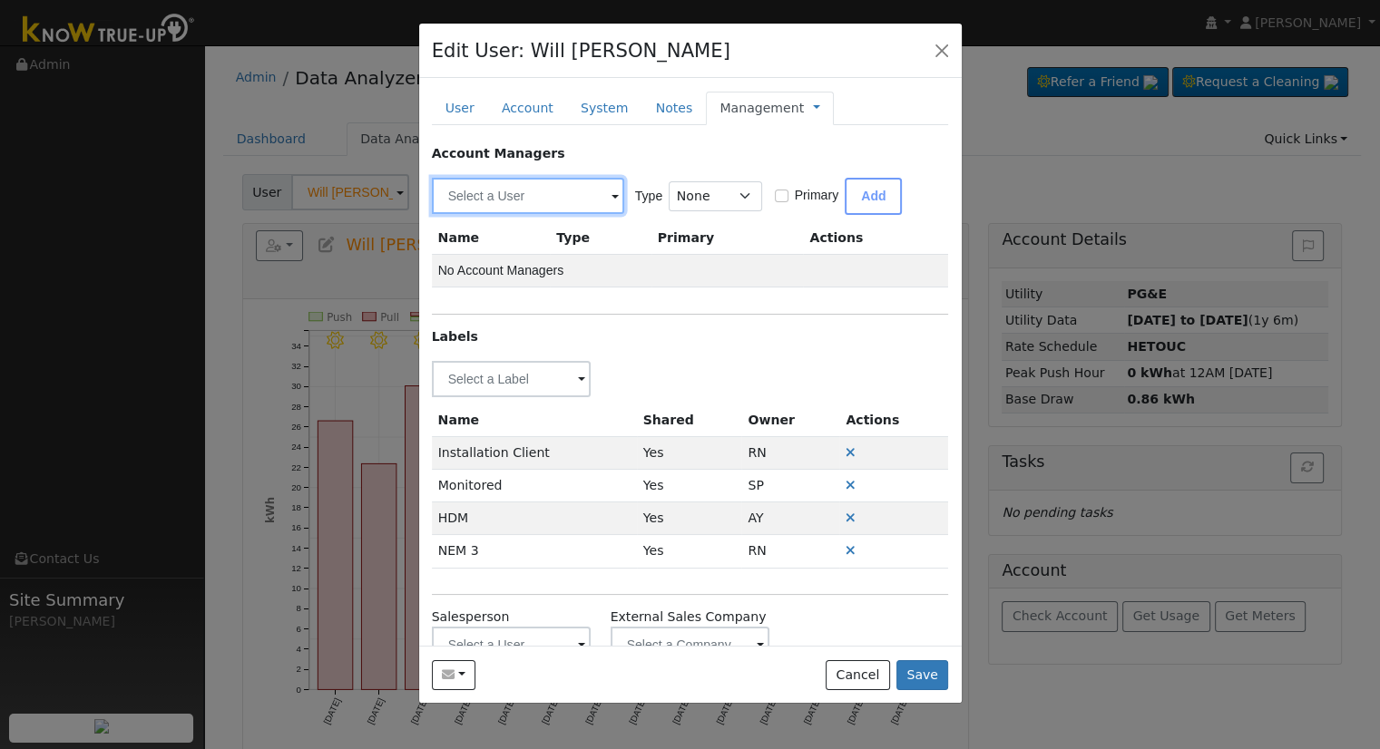
click at [546, 194] on input "text" at bounding box center [528, 196] width 192 height 36
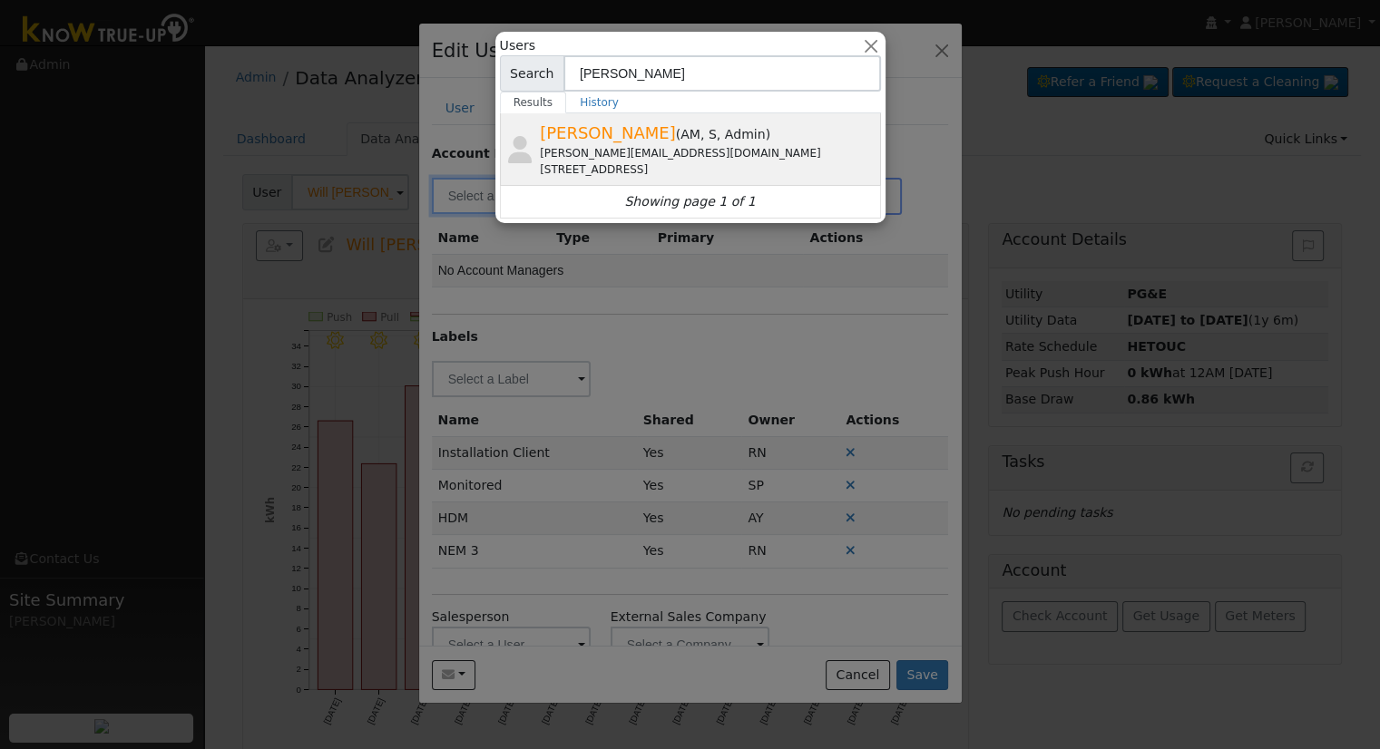
type input "Robbi"
click at [574, 159] on div "robbie@solarnegotiators.com" at bounding box center [708, 153] width 337 height 16
type input "[PERSON_NAME]"
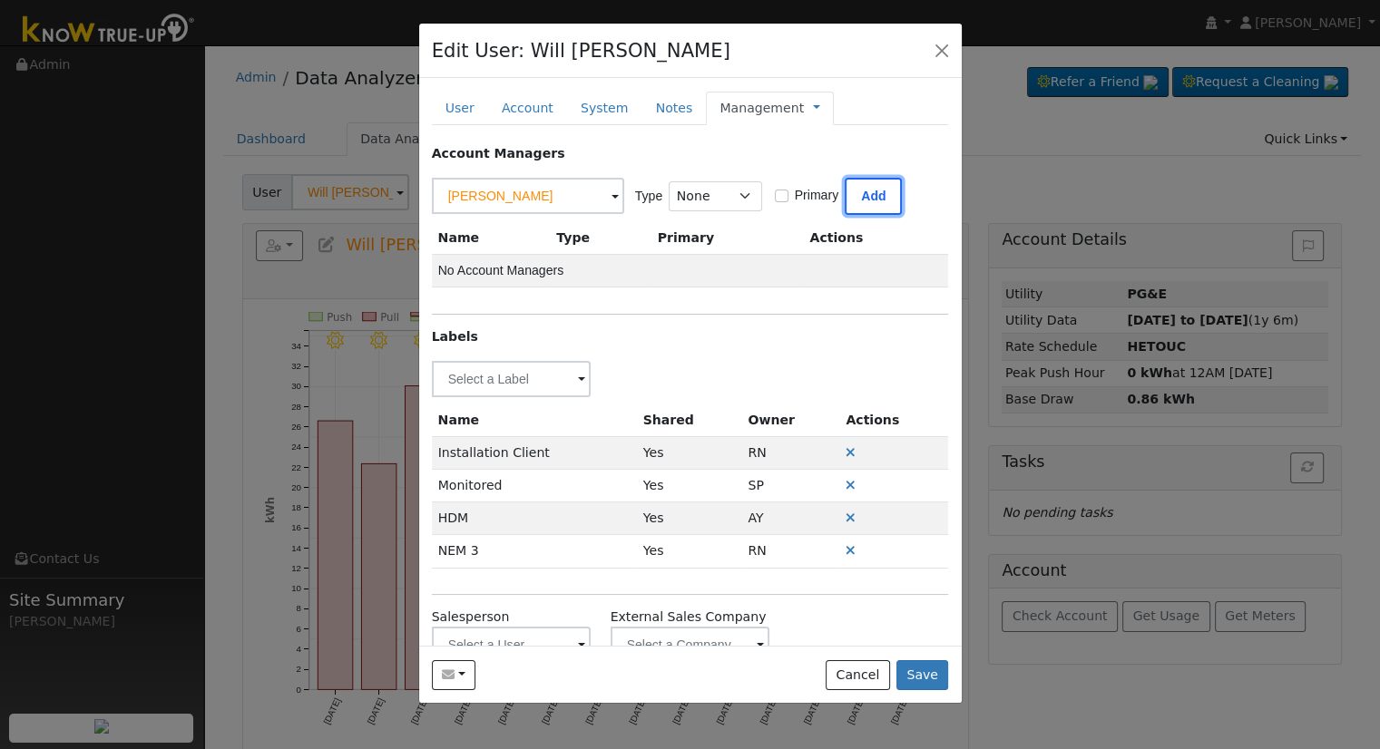
click at [852, 200] on button "Add" at bounding box center [872, 196] width 57 height 37
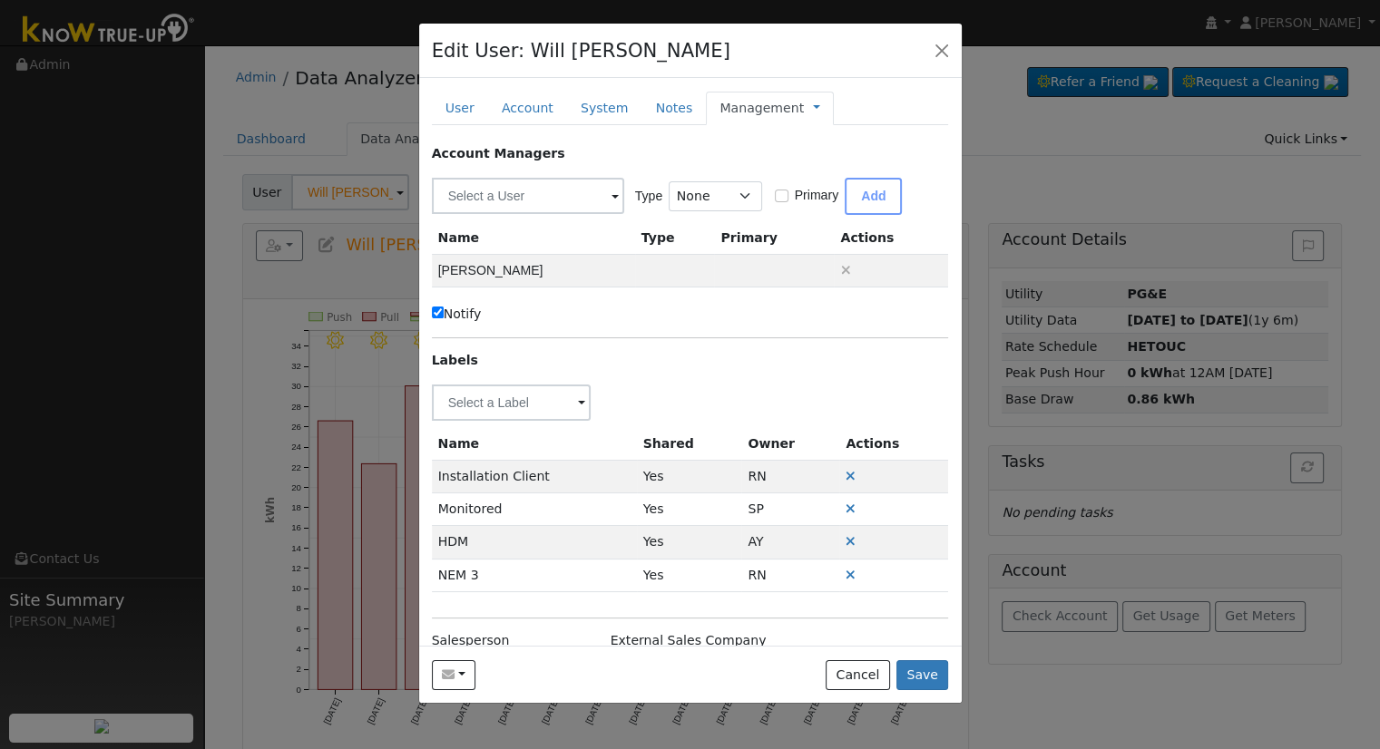
click at [467, 307] on label "Notify" at bounding box center [457, 314] width 50 height 19
click at [444, 307] on input "Notify" at bounding box center [438, 313] width 12 height 12
checkbox input "false"
click at [756, 113] on link "Management" at bounding box center [761, 108] width 84 height 19
click at [814, 170] on link "Billing" at bounding box center [877, 165] width 126 height 25
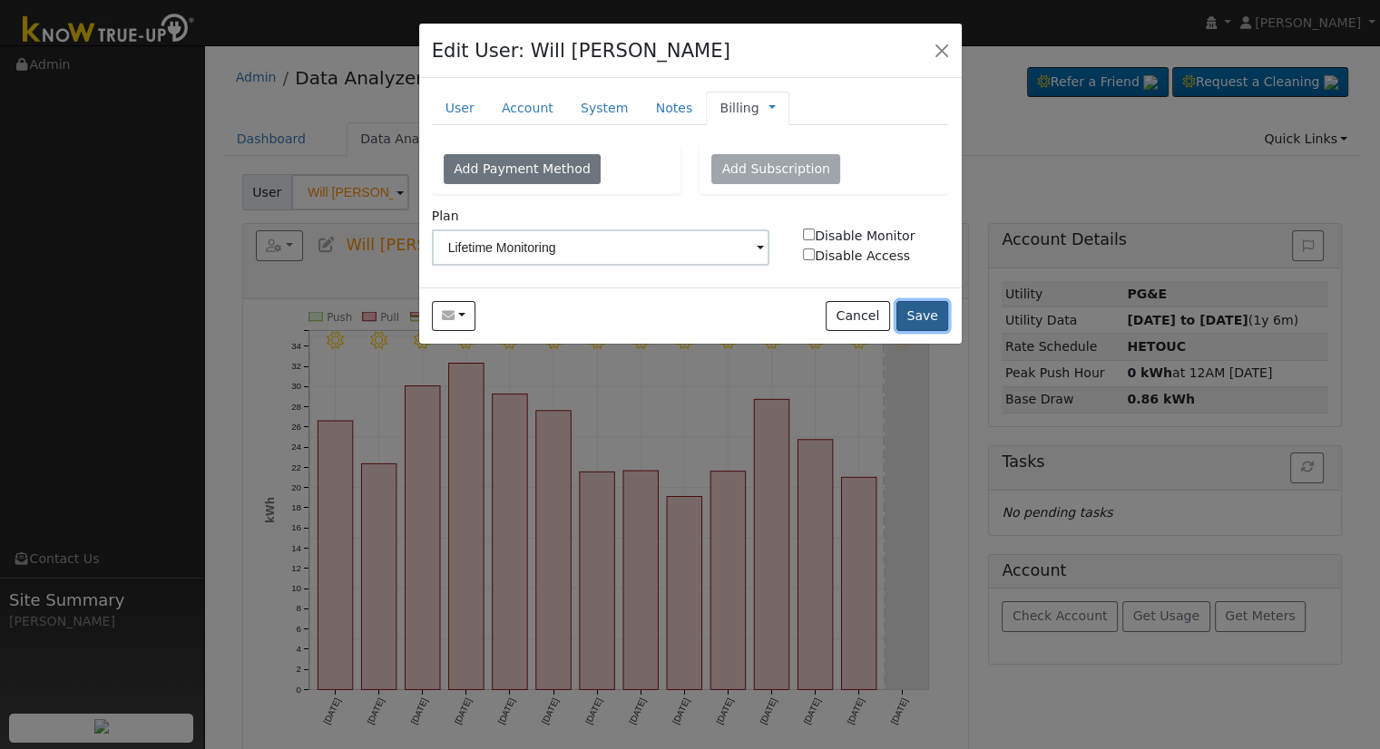
click at [925, 309] on button "Save" at bounding box center [922, 316] width 53 height 31
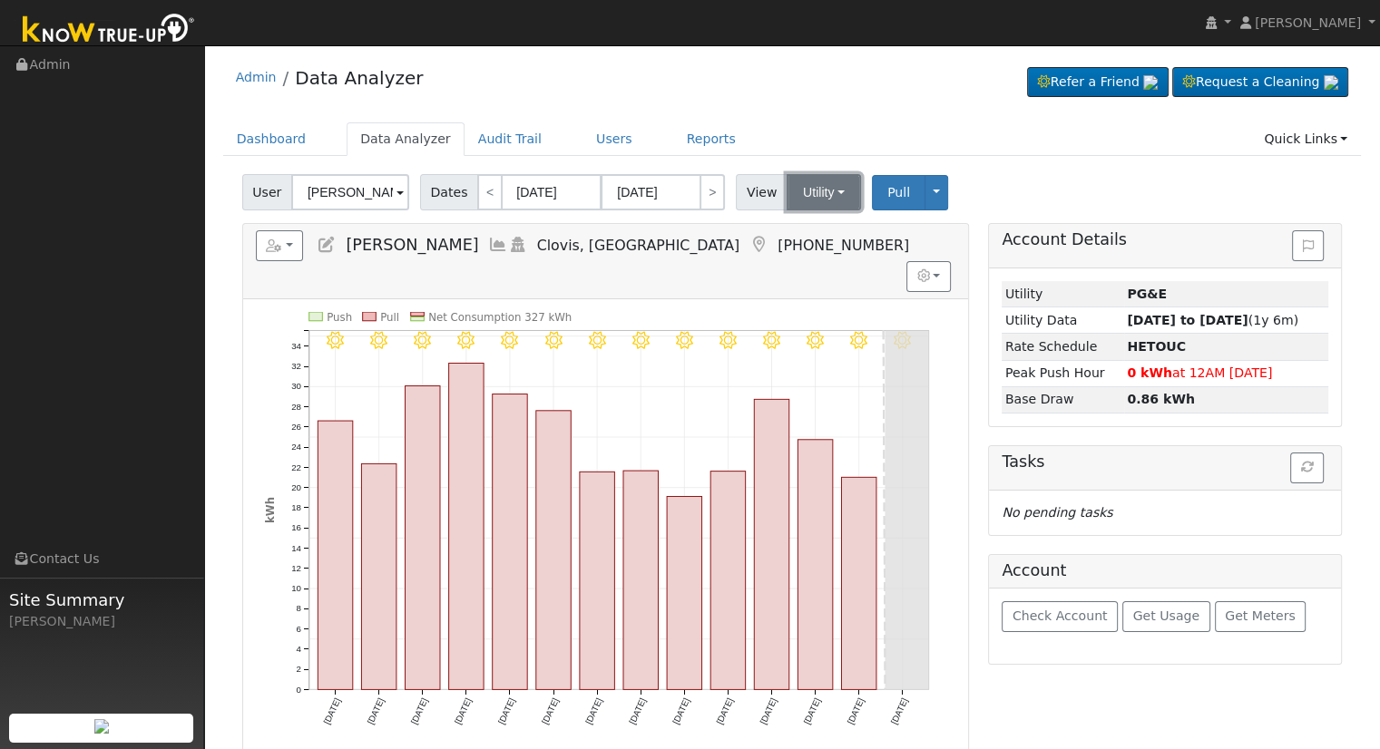
click at [815, 179] on button "Utility" at bounding box center [823, 192] width 74 height 36
click at [347, 193] on input "[PERSON_NAME]" at bounding box center [350, 192] width 118 height 36
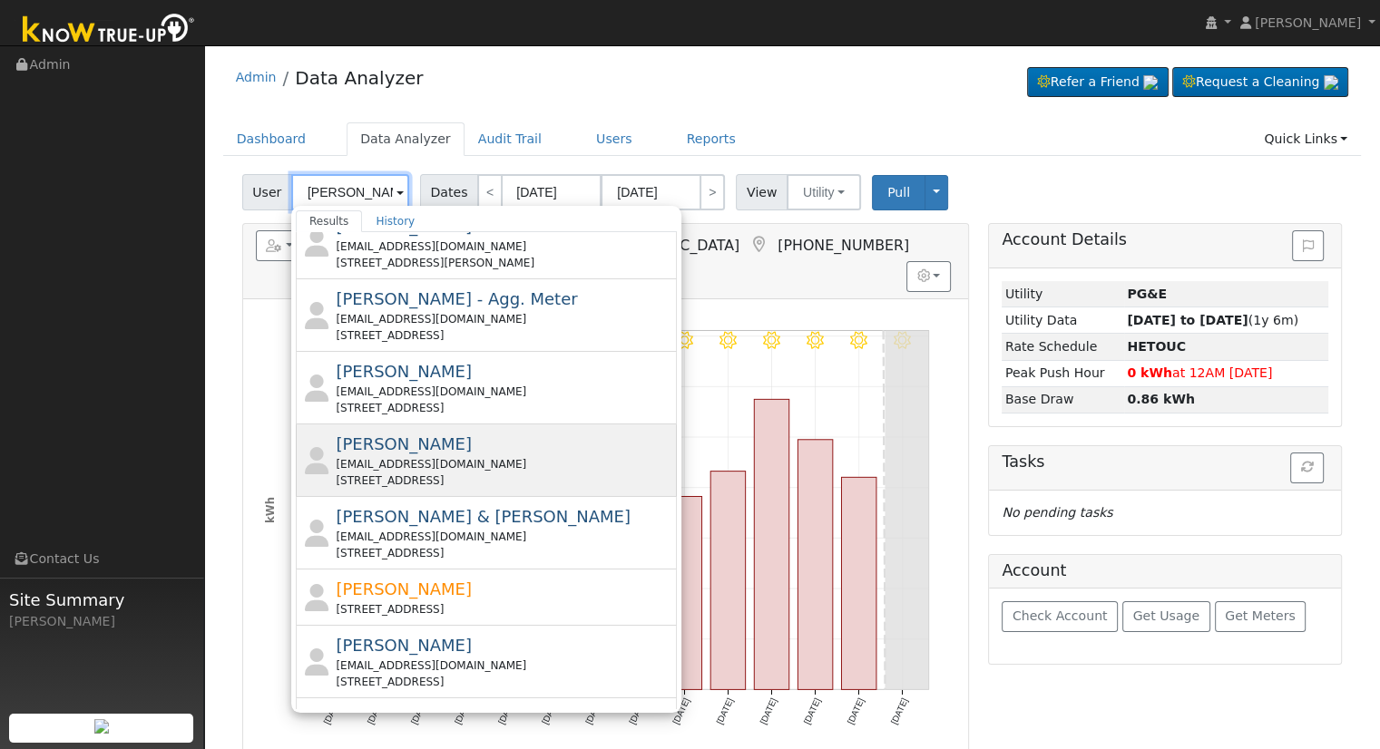
scroll to position [272, 0]
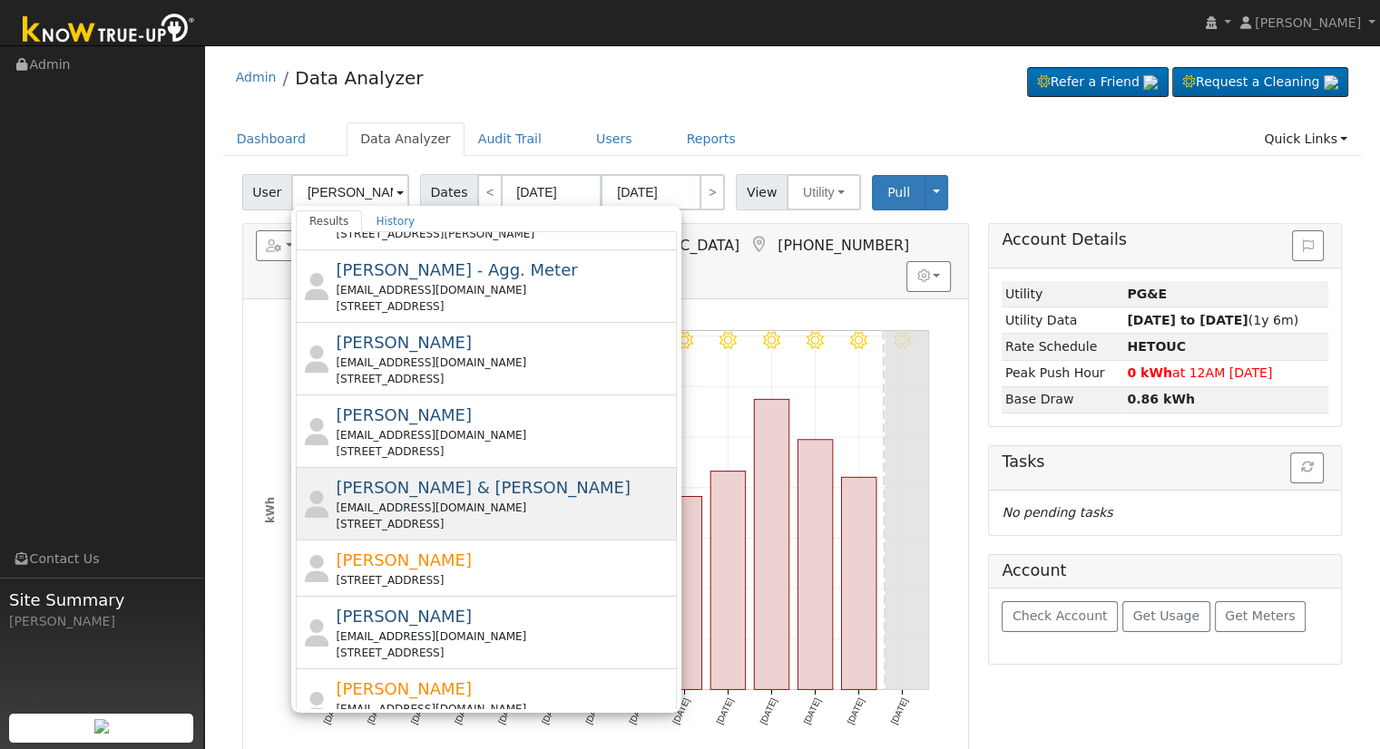
click at [551, 500] on div "[EMAIL_ADDRESS][DOMAIN_NAME]" at bounding box center [504, 508] width 337 height 16
type input "[PERSON_NAME] & [PERSON_NAME]"
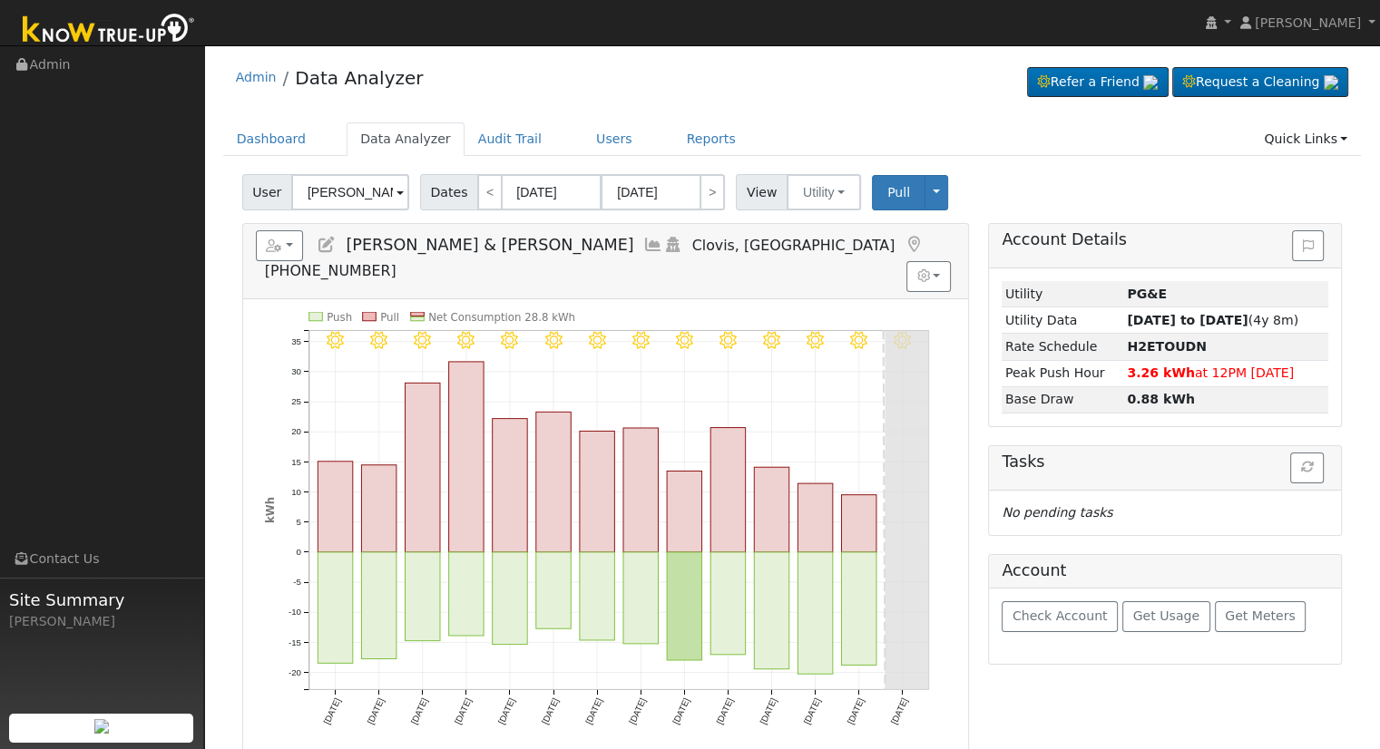
click at [330, 237] on icon at bounding box center [327, 245] width 20 height 16
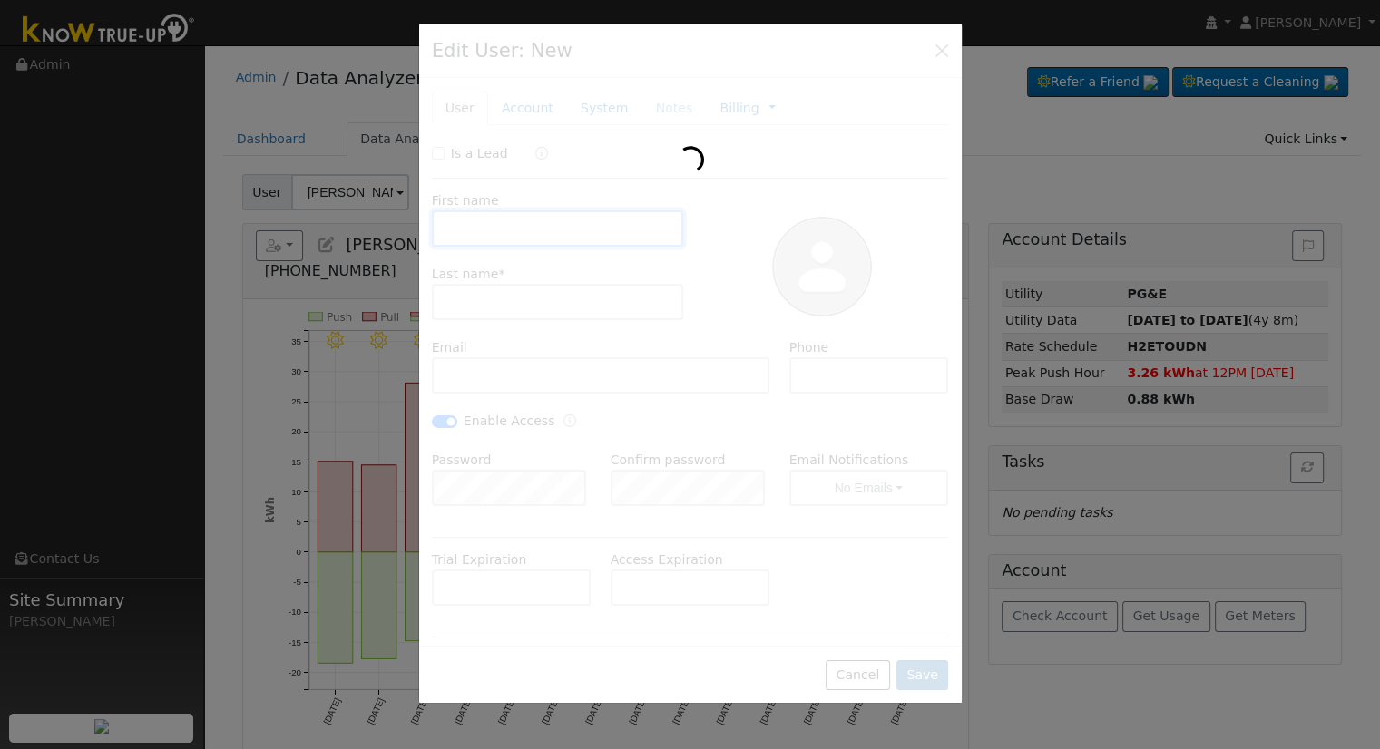
type input "[PERSON_NAME] & [PERSON_NAME]"
type input "Sexenian"
type input "[EMAIL_ADDRESS][DOMAIN_NAME]"
type input "[PHONE_NUMBER]"
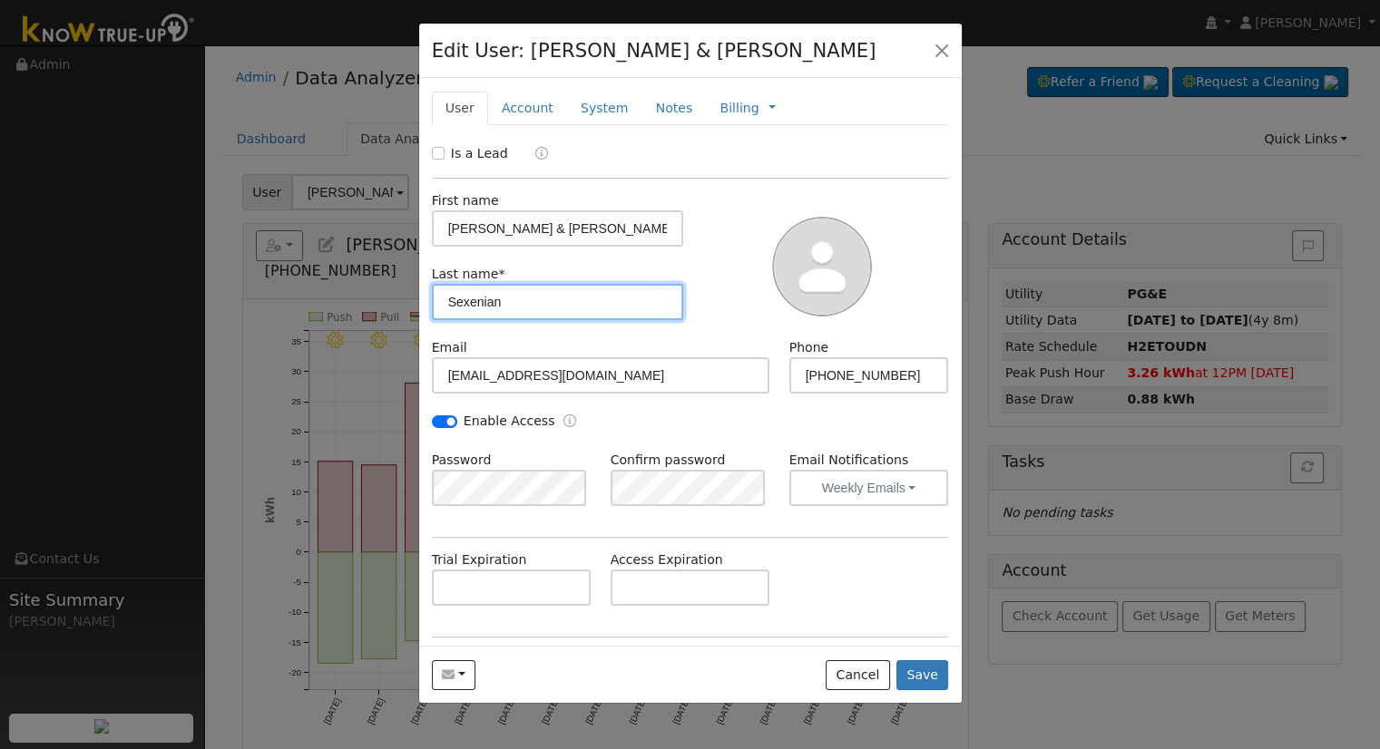
drag, startPoint x: 523, startPoint y: 299, endPoint x: 422, endPoint y: 288, distance: 102.3
click at [422, 288] on div "Last name * Sexenian" at bounding box center [557, 292] width 271 height 55
click at [933, 48] on button "button" at bounding box center [941, 49] width 25 height 25
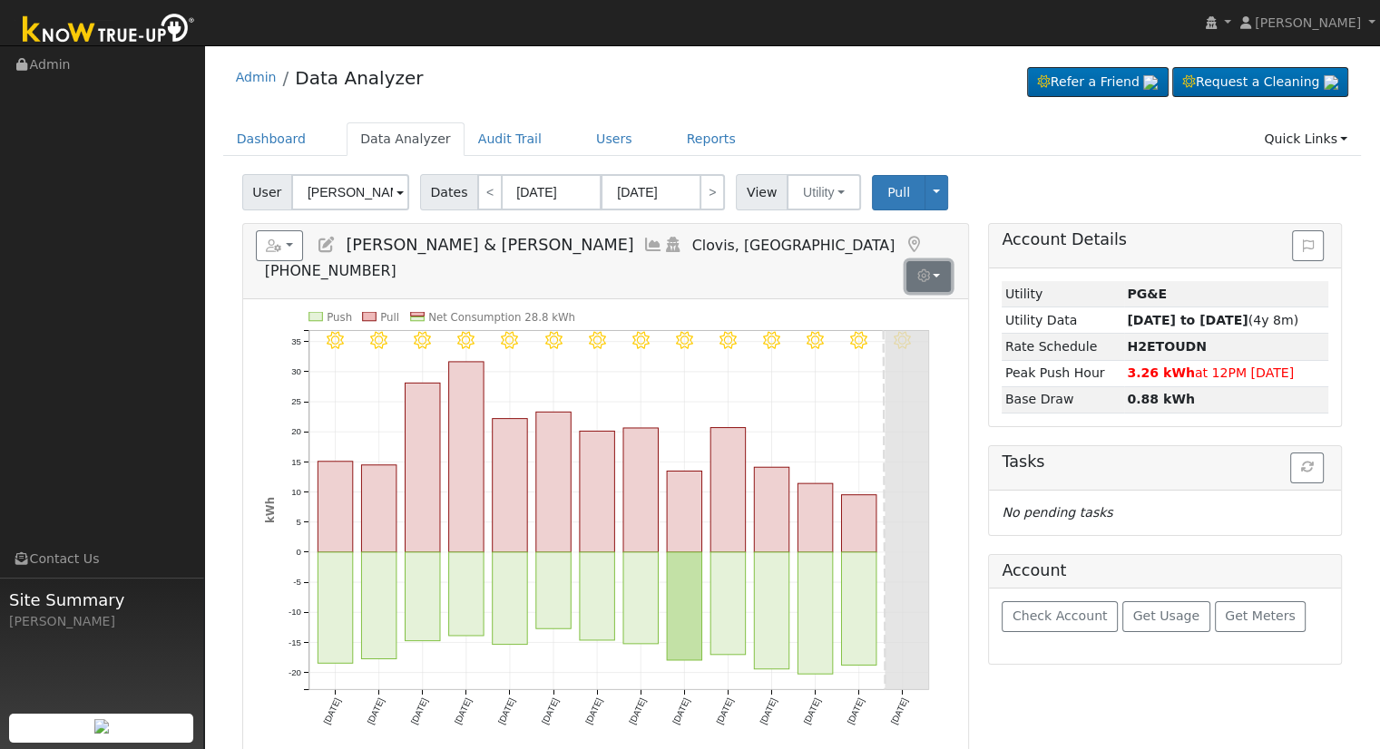
click at [932, 261] on button "button" at bounding box center [928, 276] width 44 height 31
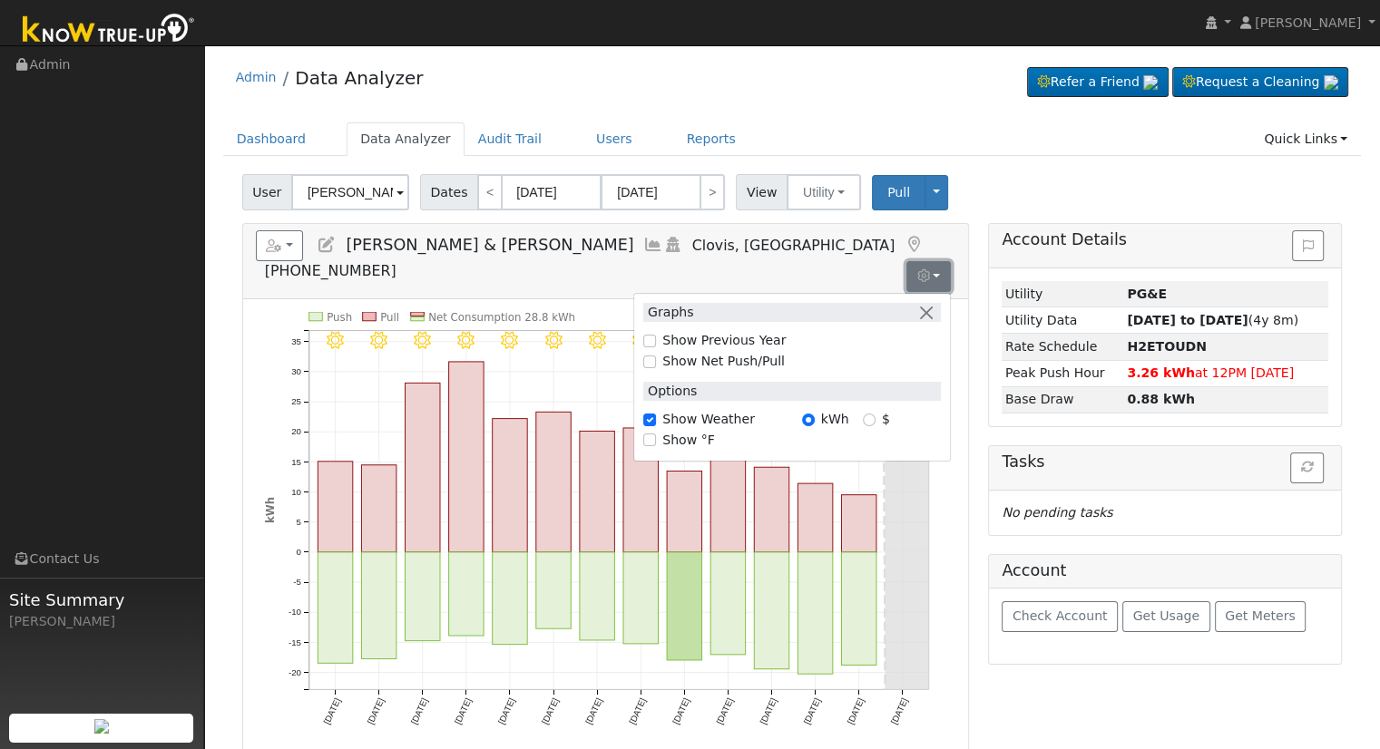
click at [932, 261] on button "button" at bounding box center [928, 276] width 44 height 31
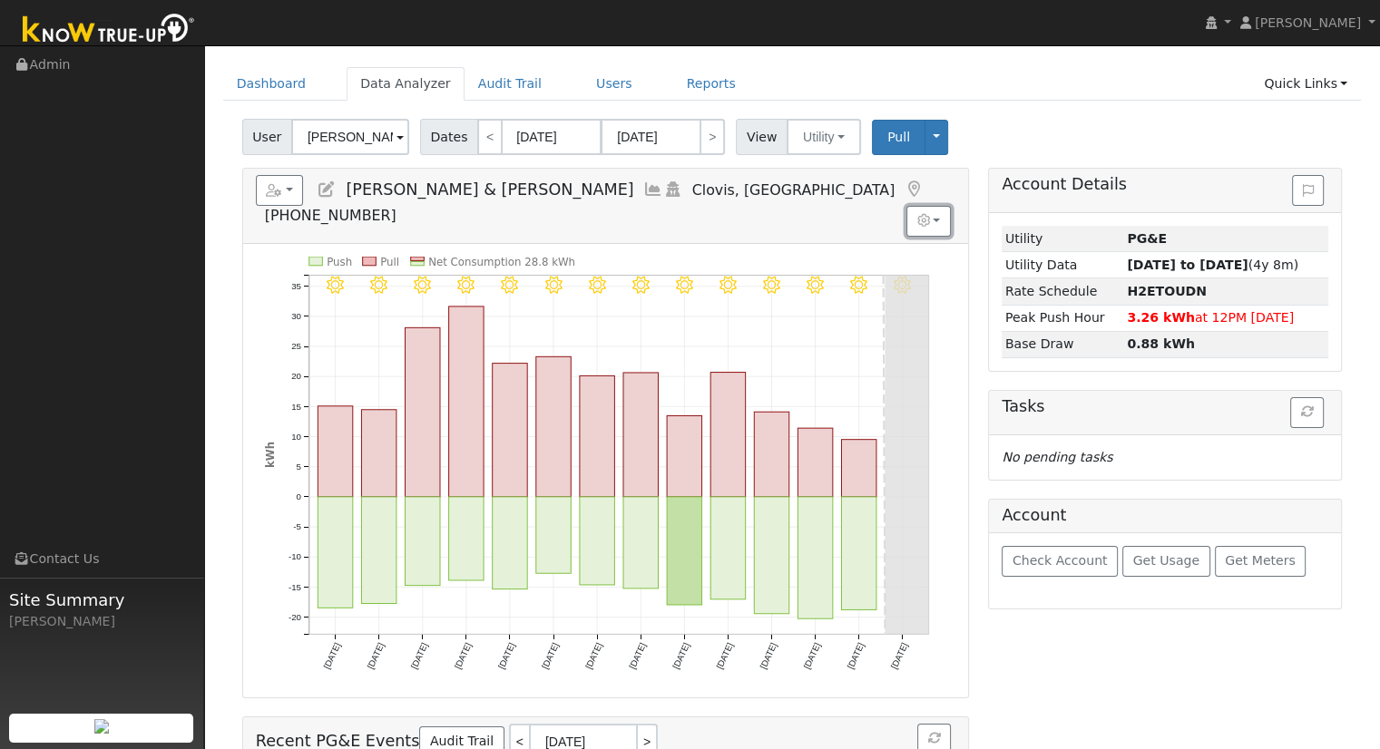
scroll to position [0, 0]
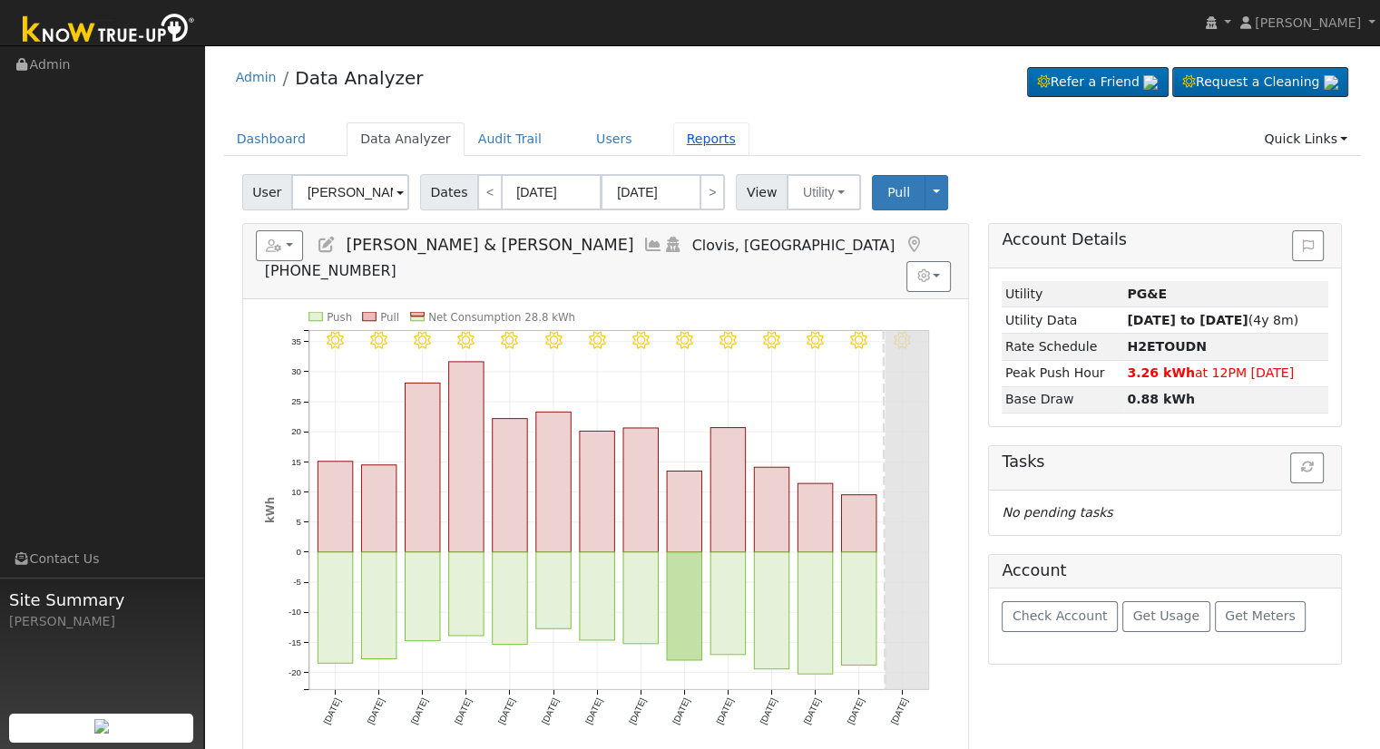
click at [673, 151] on link "Reports" at bounding box center [711, 139] width 76 height 34
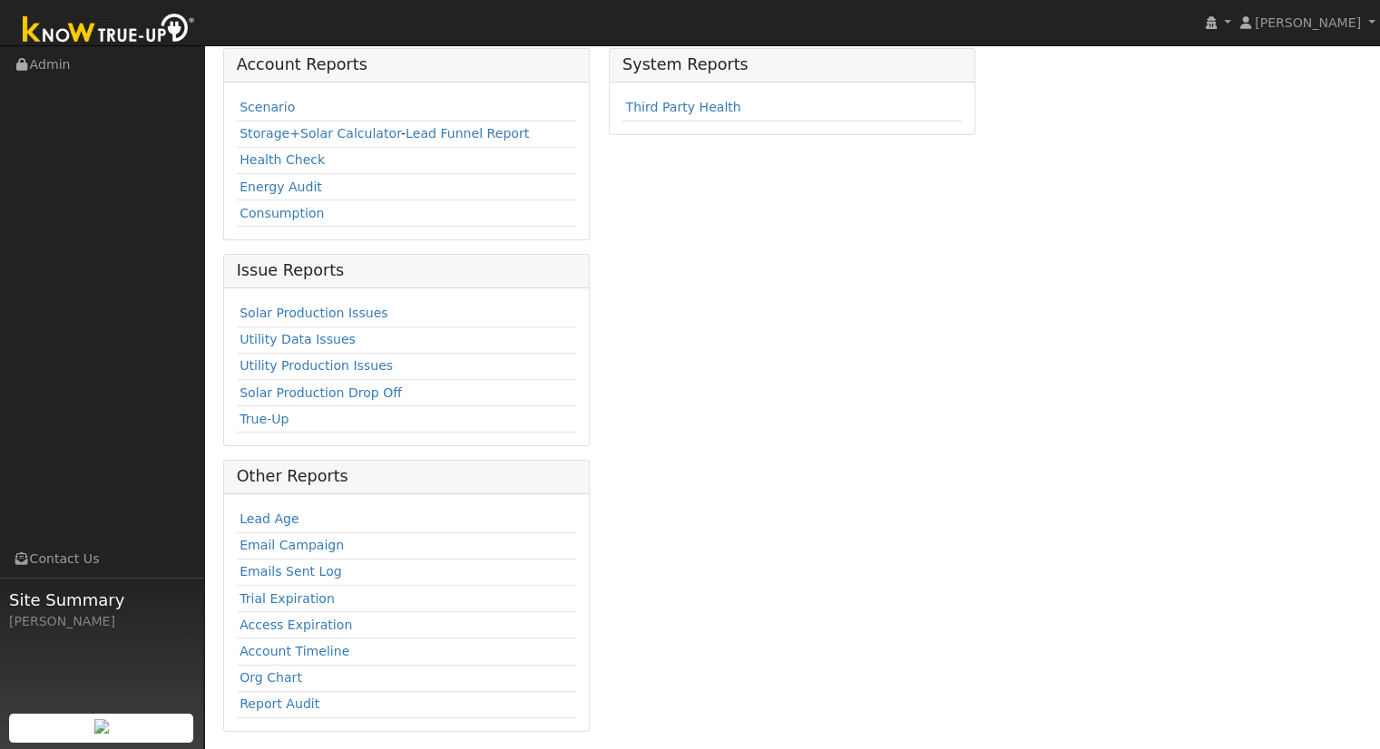
scroll to position [126, 0]
click at [310, 574] on link "Emails Sent Log" at bounding box center [290, 571] width 102 height 15
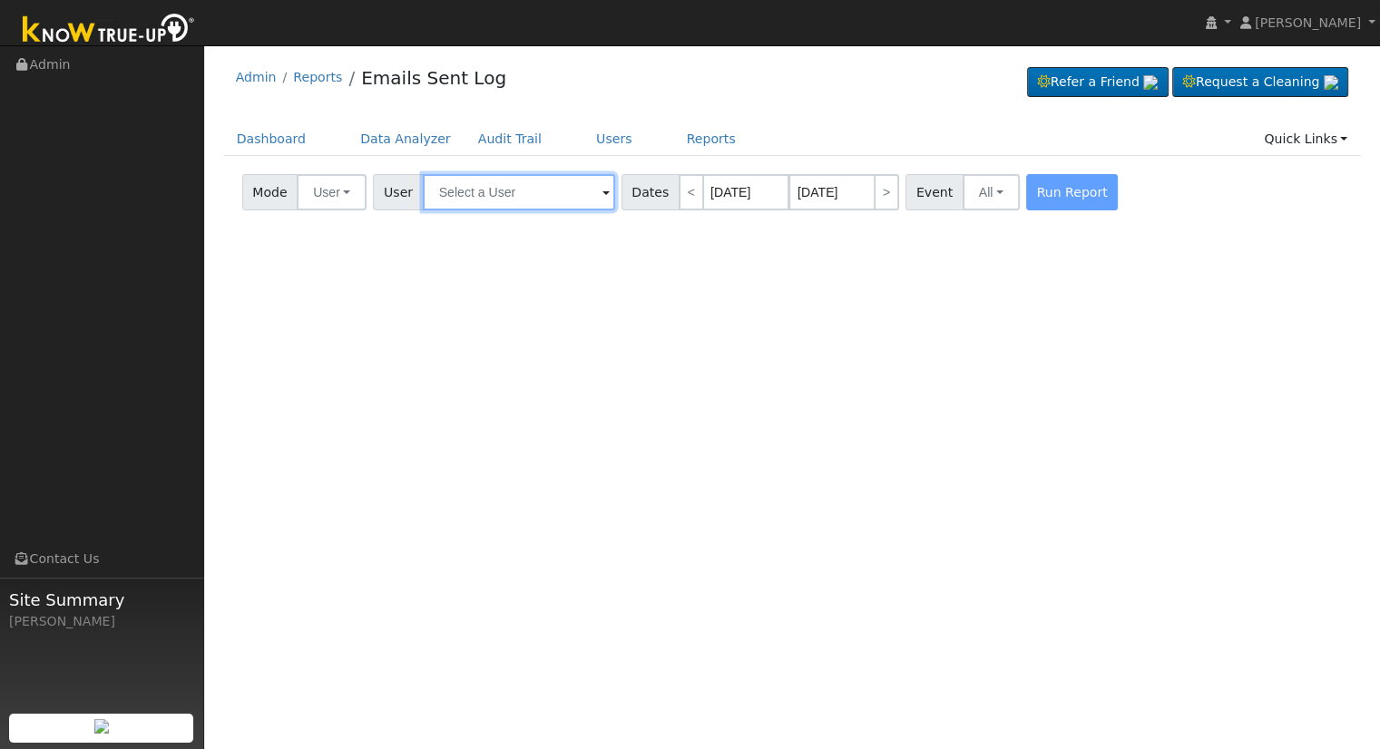
click at [515, 186] on input "text" at bounding box center [519, 192] width 192 height 36
paste input "Sexenian"
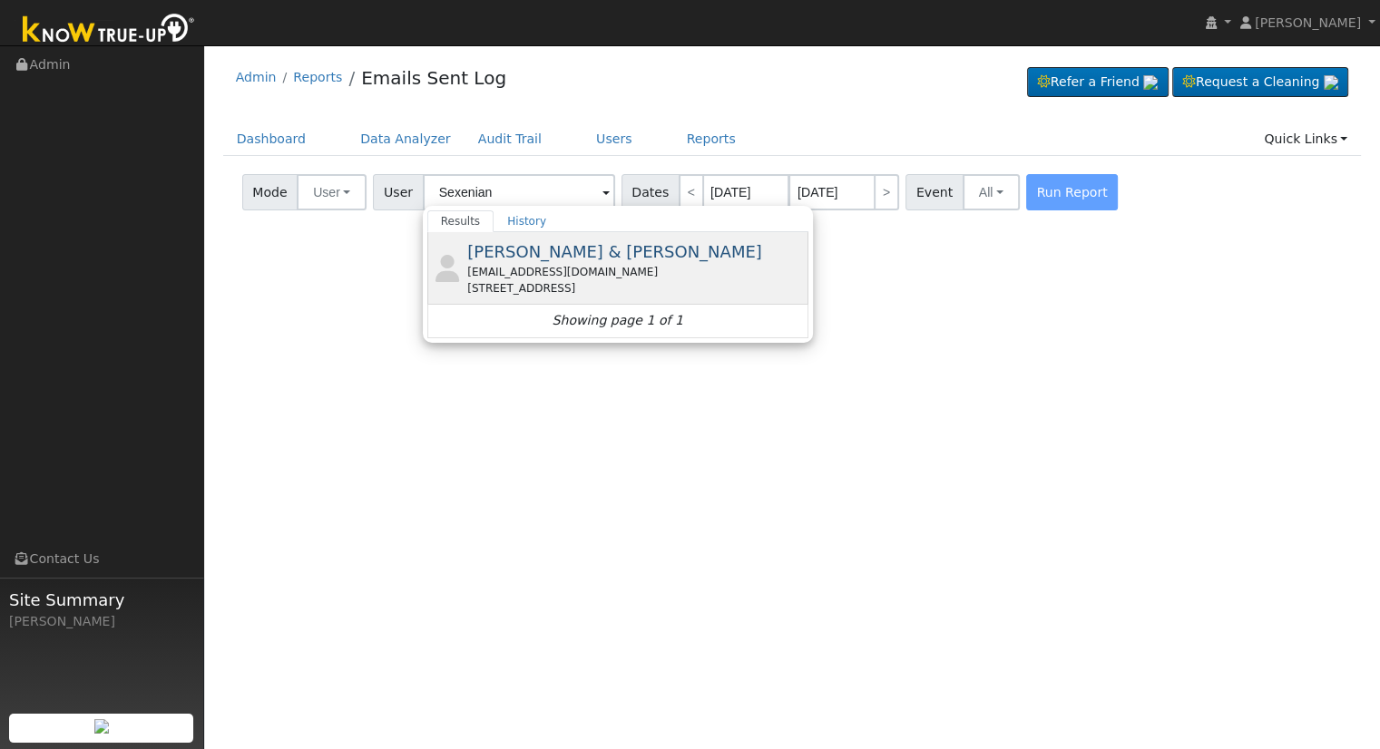
click at [533, 275] on div "[EMAIL_ADDRESS][DOMAIN_NAME]" at bounding box center [635, 272] width 337 height 16
type input "[PERSON_NAME] & [PERSON_NAME]"
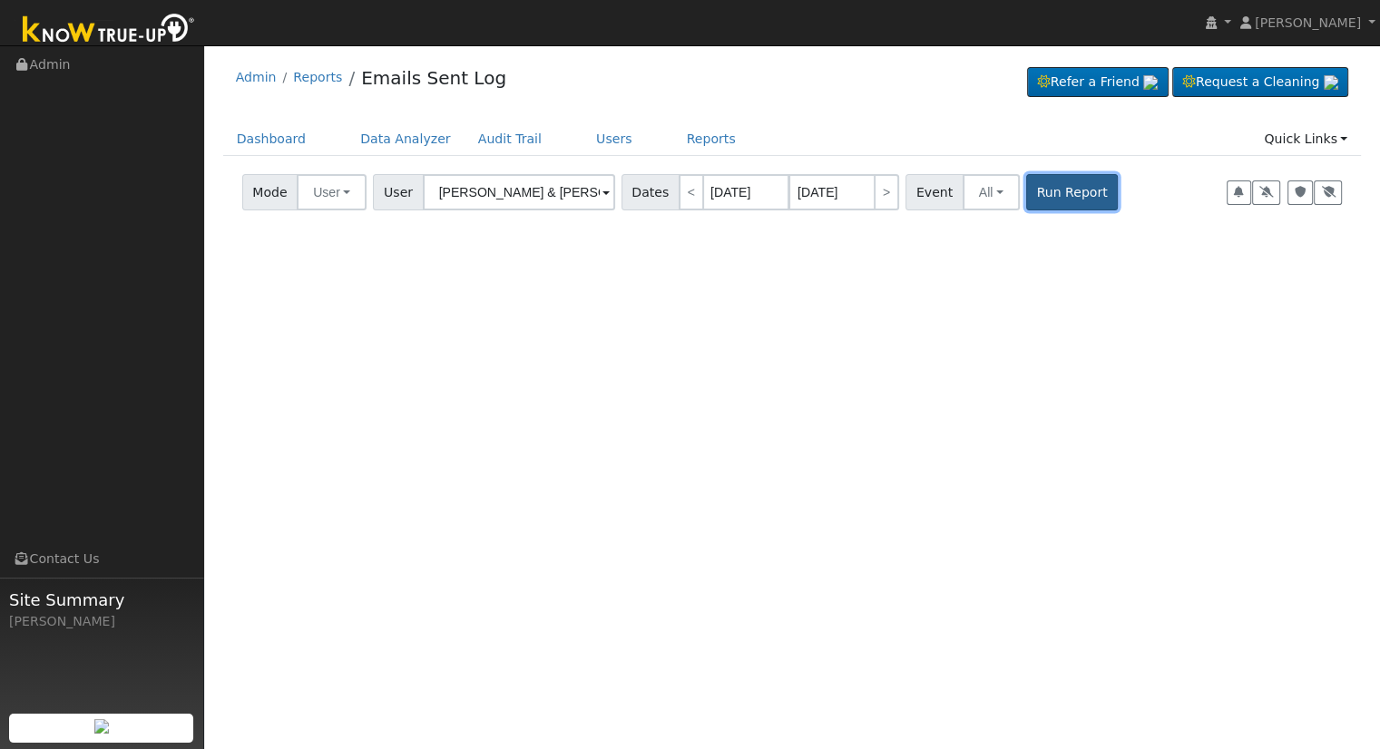
click at [1060, 189] on button "Run Report" at bounding box center [1072, 192] width 92 height 36
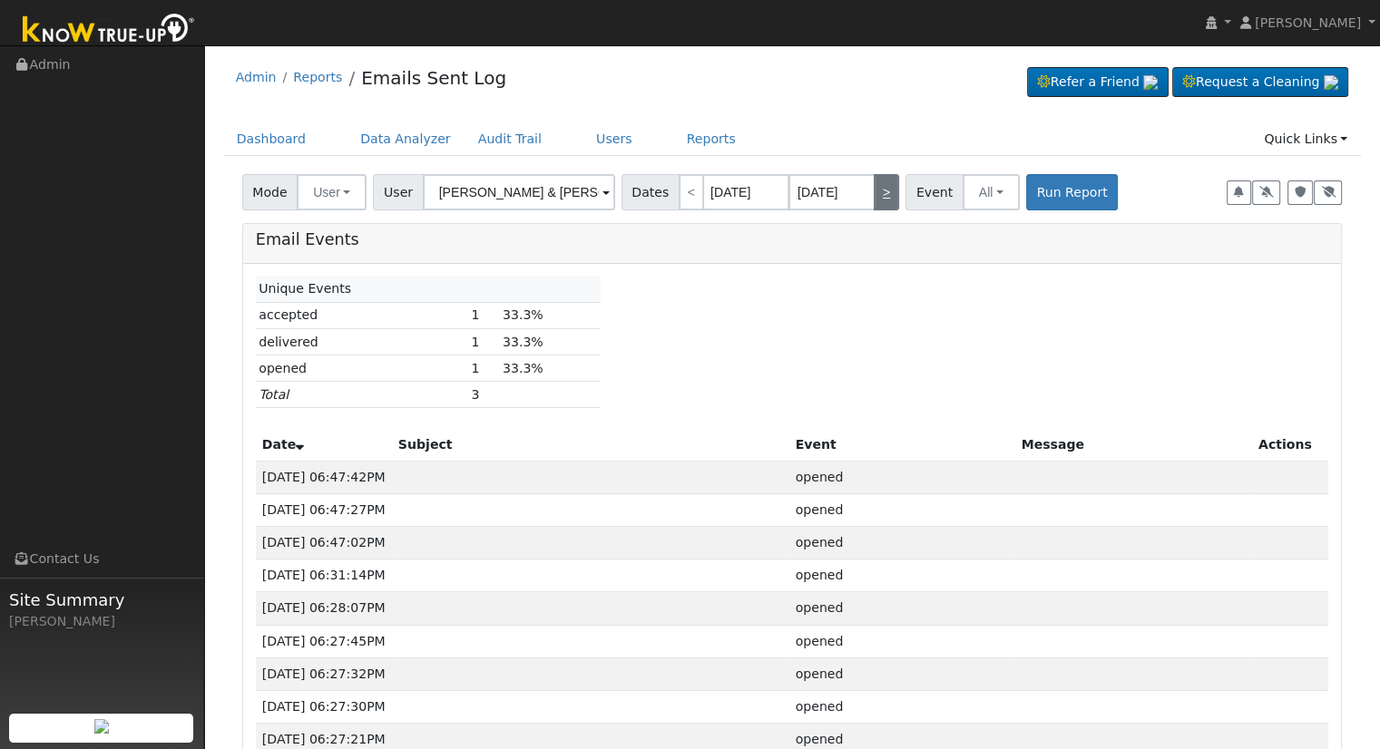
click at [874, 187] on link ">" at bounding box center [886, 192] width 25 height 36
type input "[DATE]"
click at [678, 200] on link "<" at bounding box center [690, 192] width 25 height 36
type input "[DATE]"
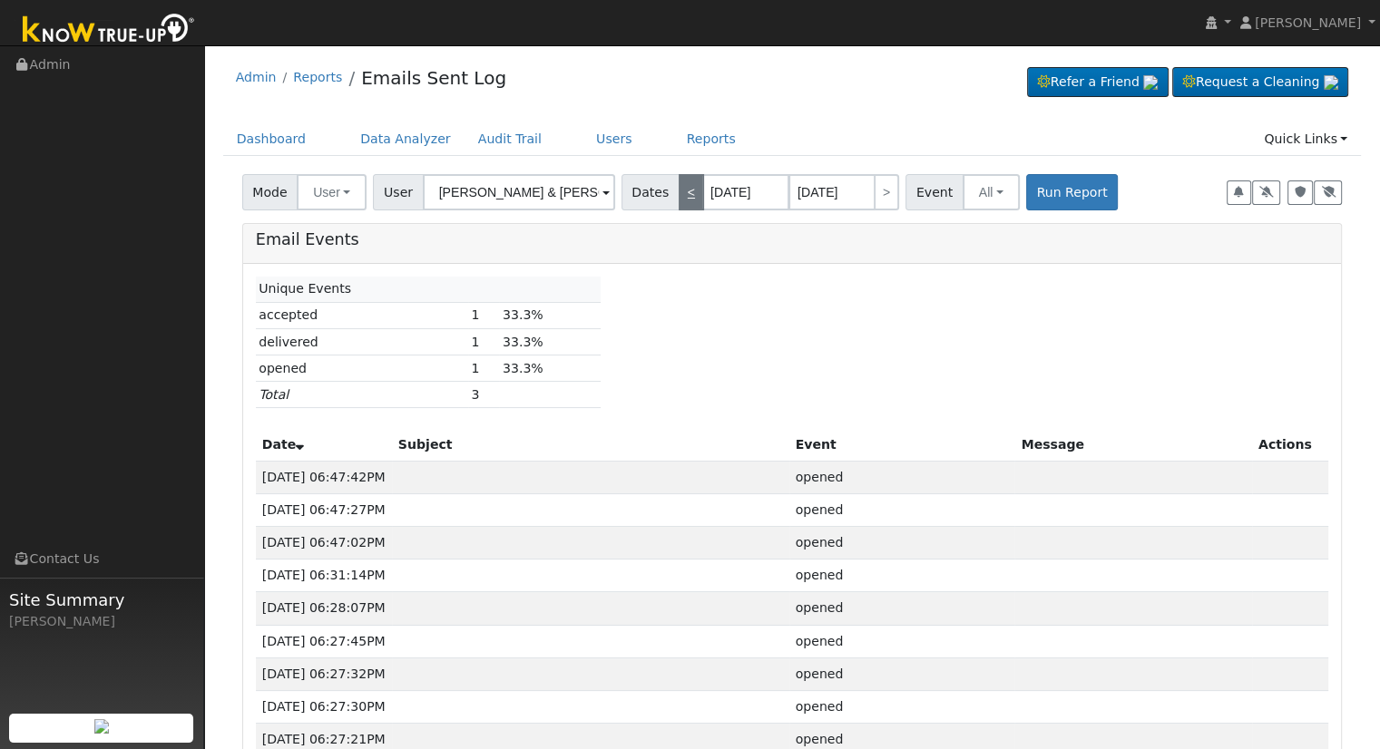
type input "[DATE]"
click at [678, 199] on link "<" at bounding box center [690, 192] width 25 height 36
type input "[DATE]"
click at [1062, 197] on button "Run Report" at bounding box center [1072, 192] width 92 height 36
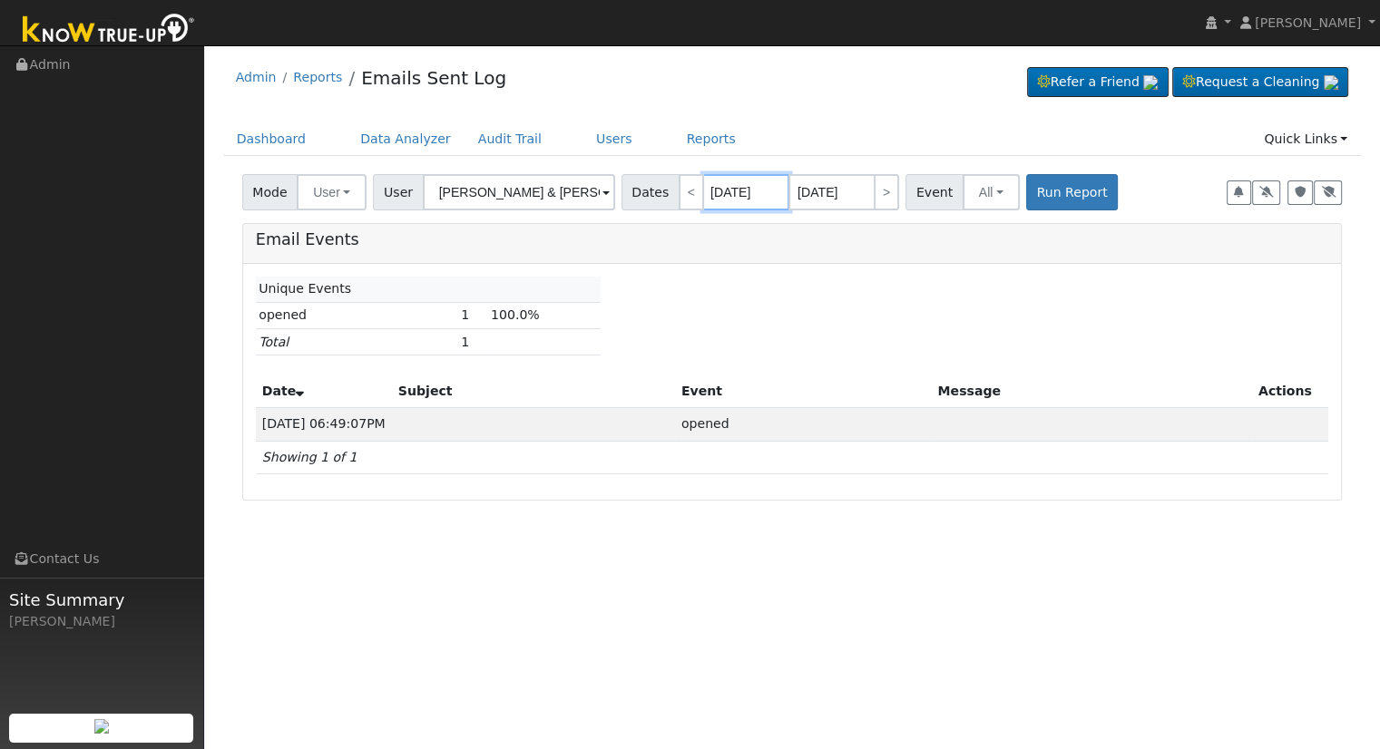
click at [725, 186] on input "[DATE]" at bounding box center [746, 192] width 86 height 36
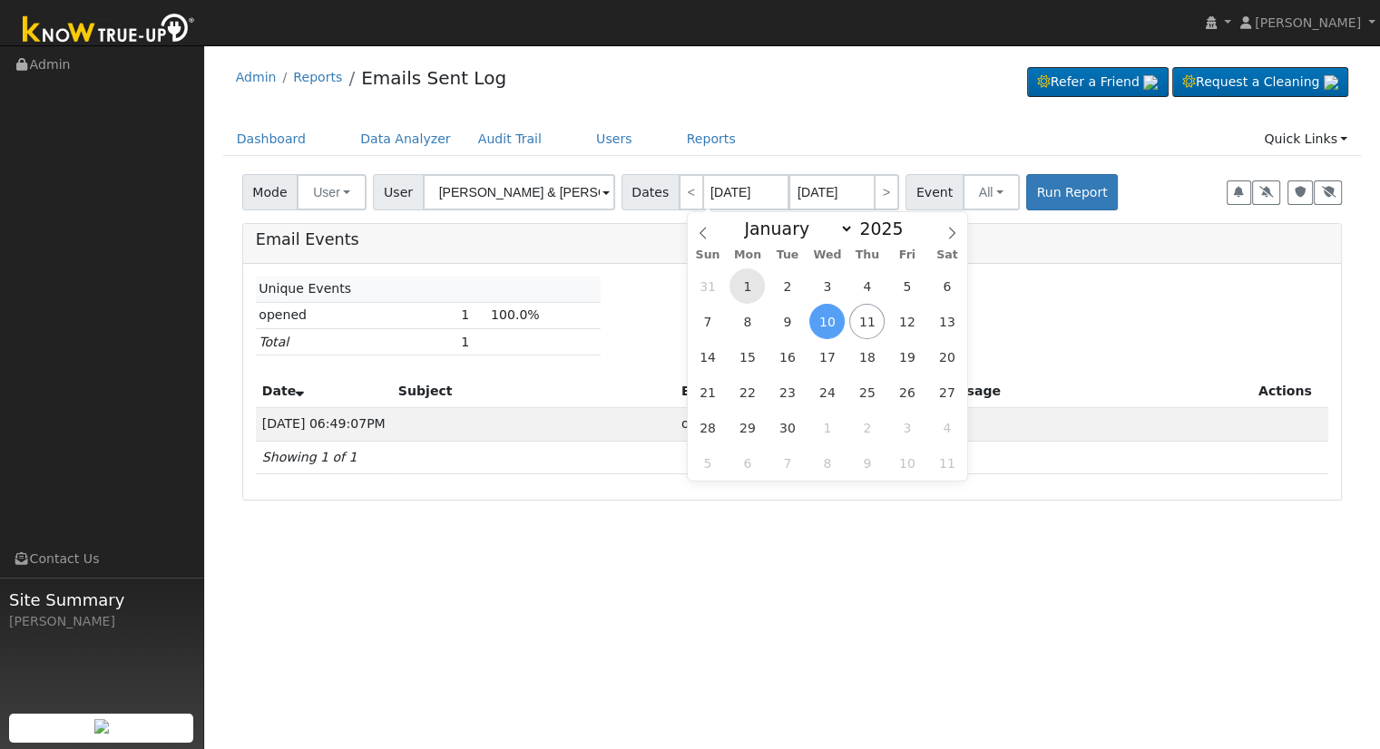
click at [755, 291] on span "1" at bounding box center [746, 285] width 35 height 35
type input "[DATE]"
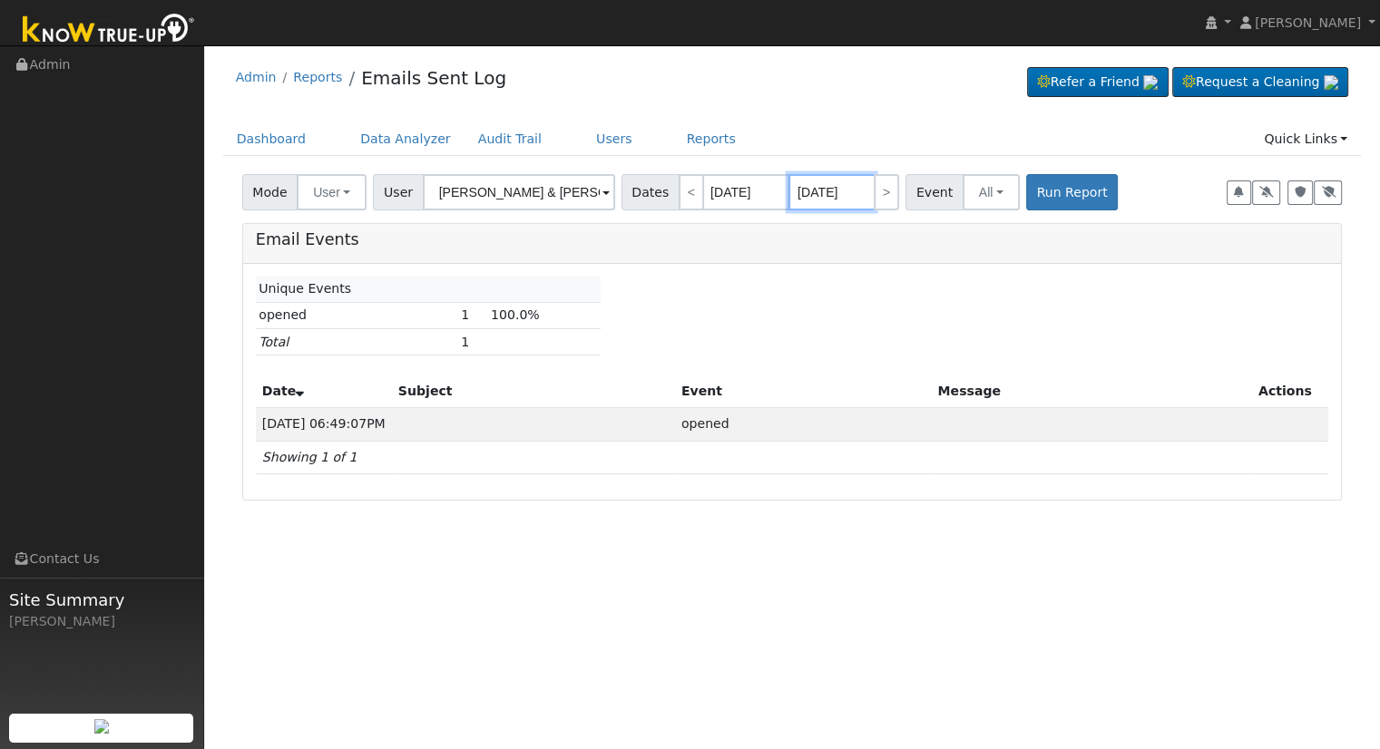
click at [813, 188] on input "[DATE]" at bounding box center [831, 192] width 86 height 36
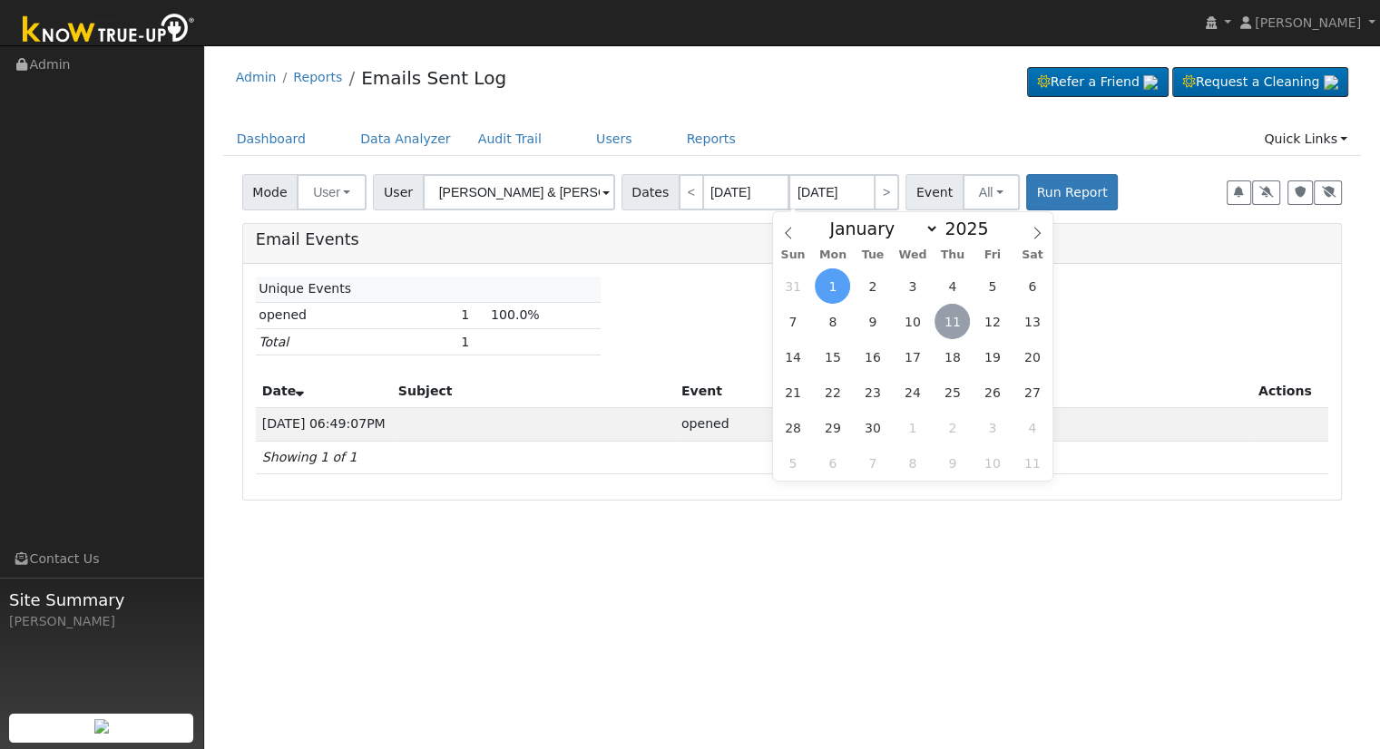
click at [944, 320] on span "11" at bounding box center [951, 321] width 35 height 35
type input "[DATE]"
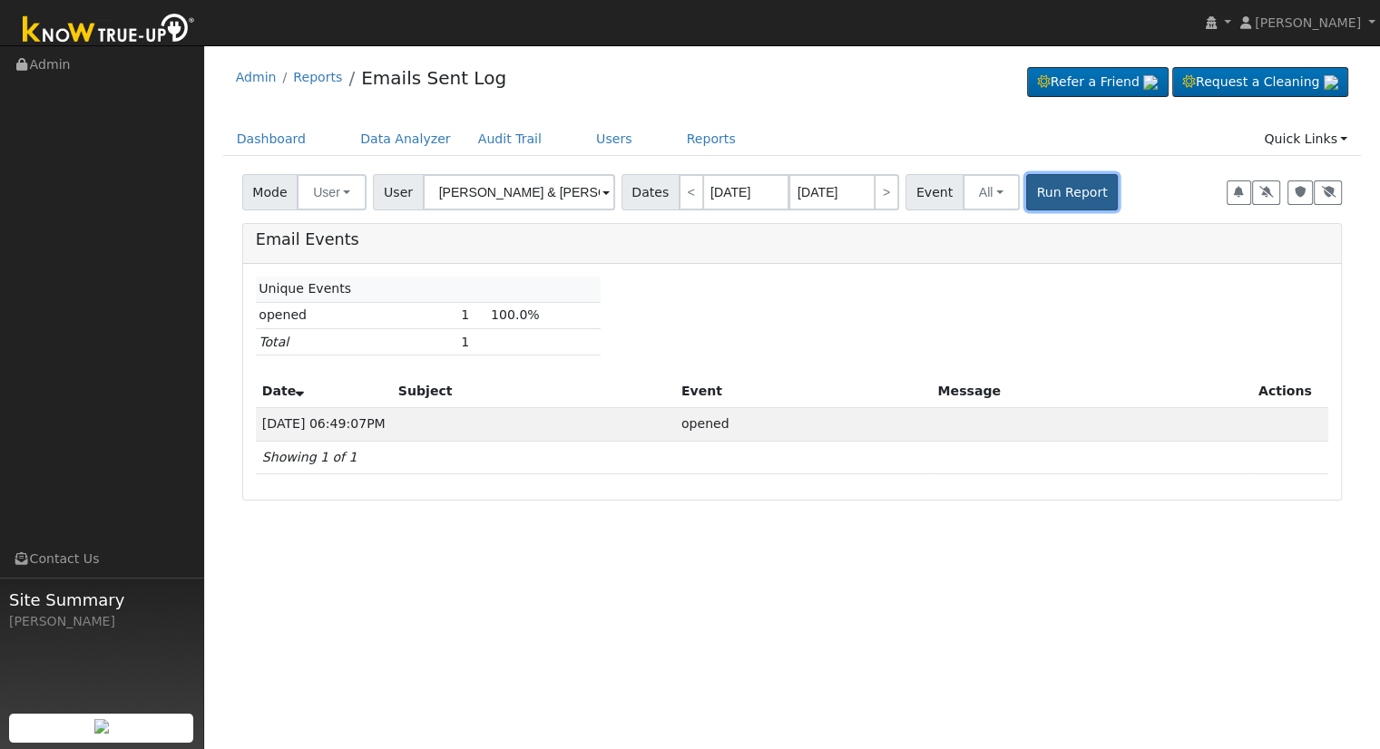
click at [1049, 201] on button "Run Report" at bounding box center [1072, 192] width 92 height 36
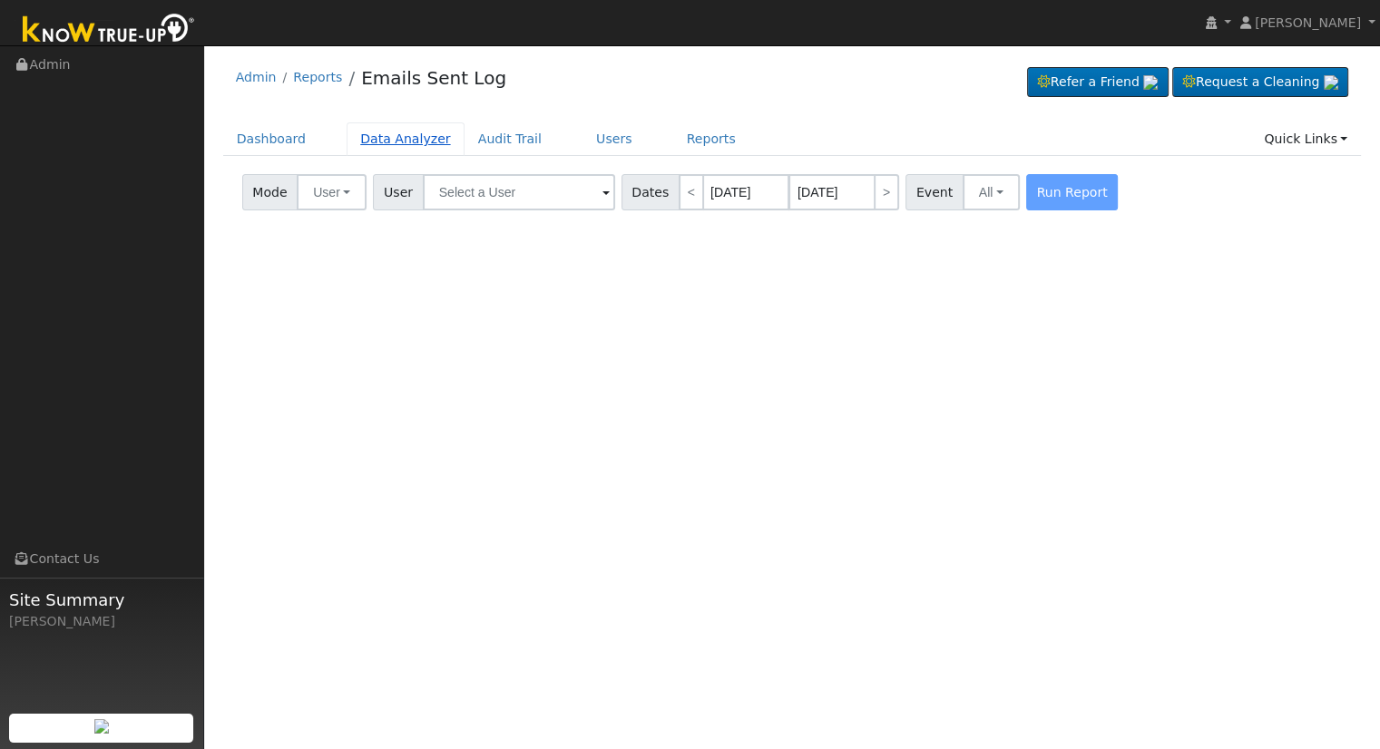
click at [365, 144] on link "Data Analyzer" at bounding box center [406, 139] width 118 height 34
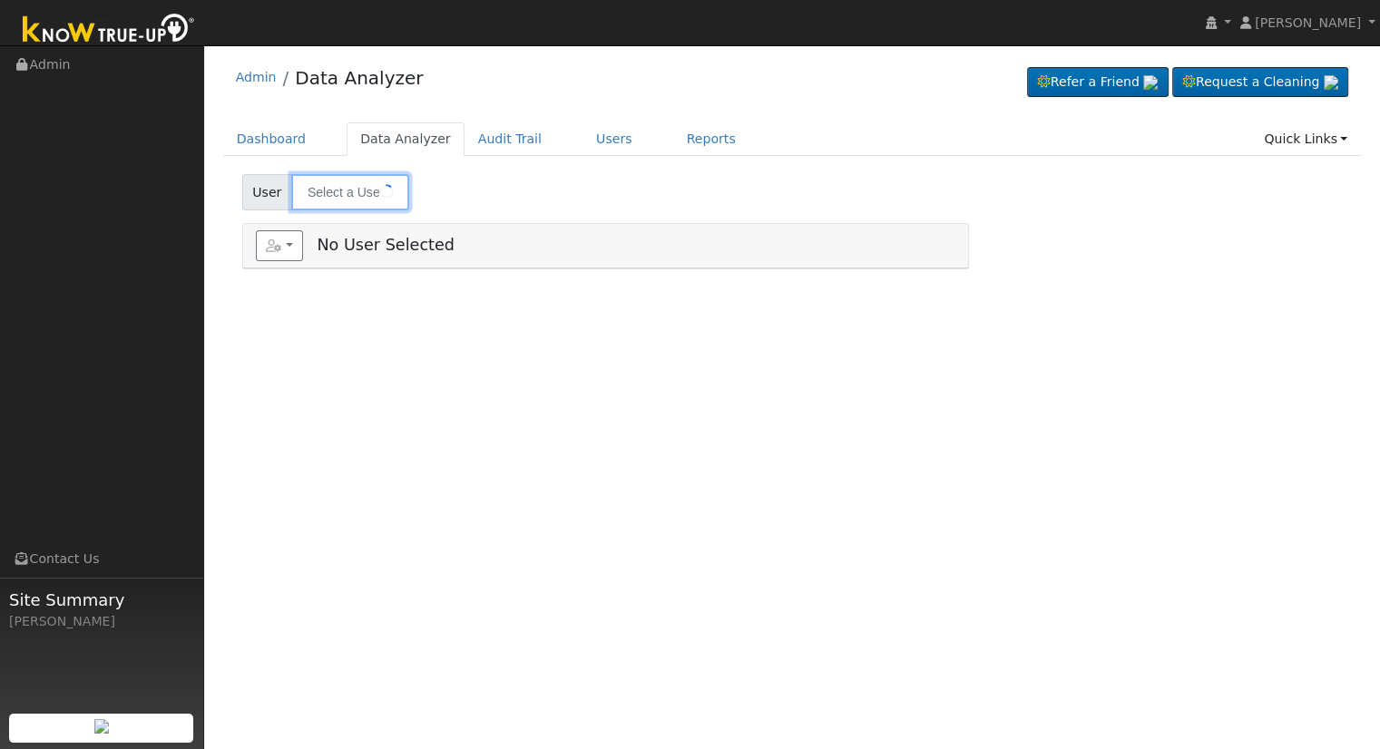
type input "[PERSON_NAME] & [PERSON_NAME]"
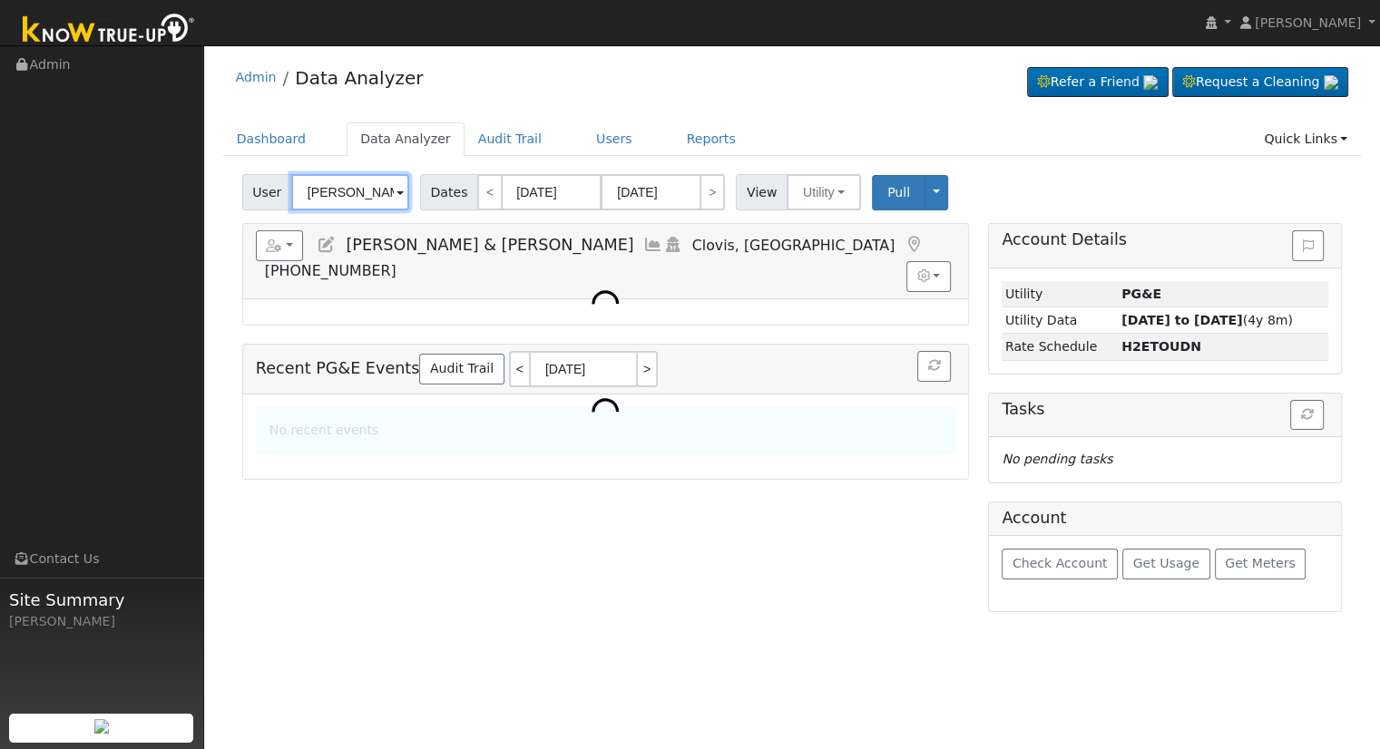
click at [334, 186] on input "[PERSON_NAME] & [PERSON_NAME]" at bounding box center [350, 192] width 118 height 36
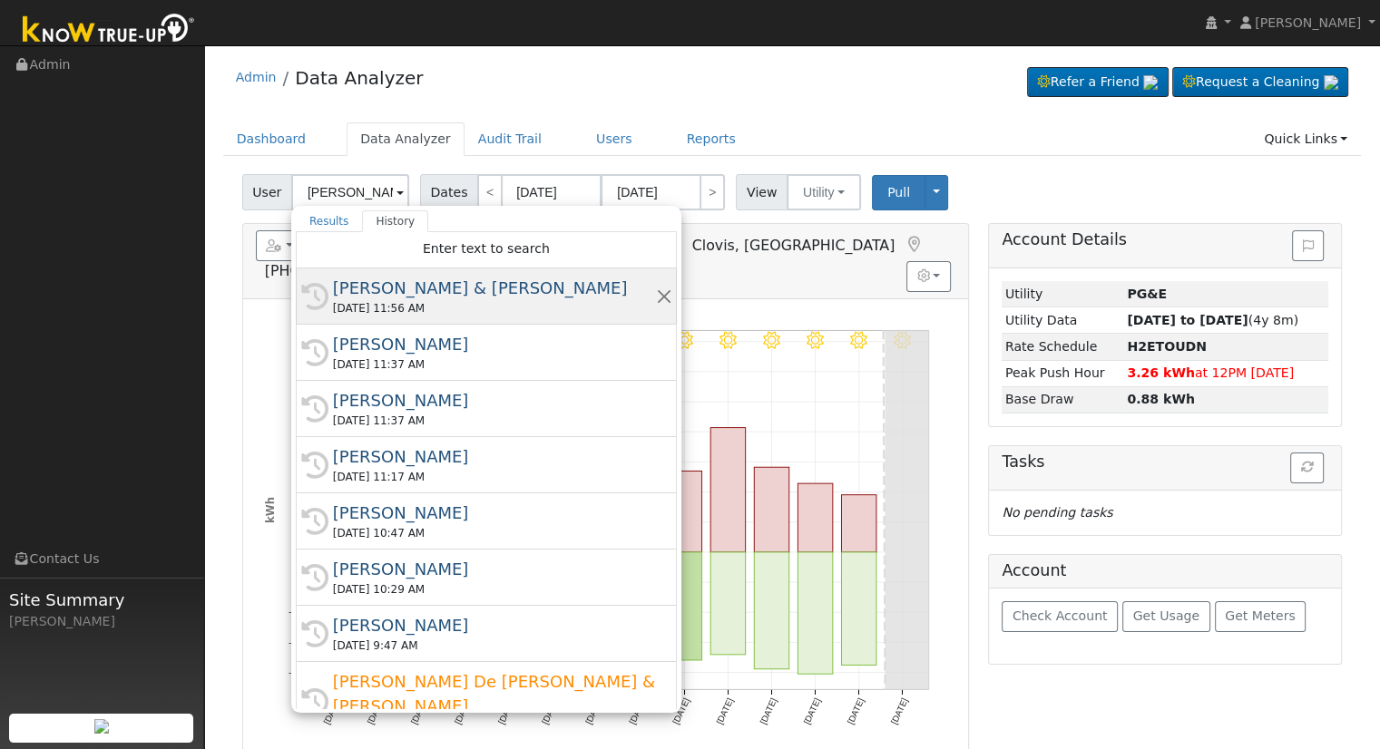
click at [457, 298] on div "[PERSON_NAME] & [PERSON_NAME]" at bounding box center [494, 288] width 323 height 24
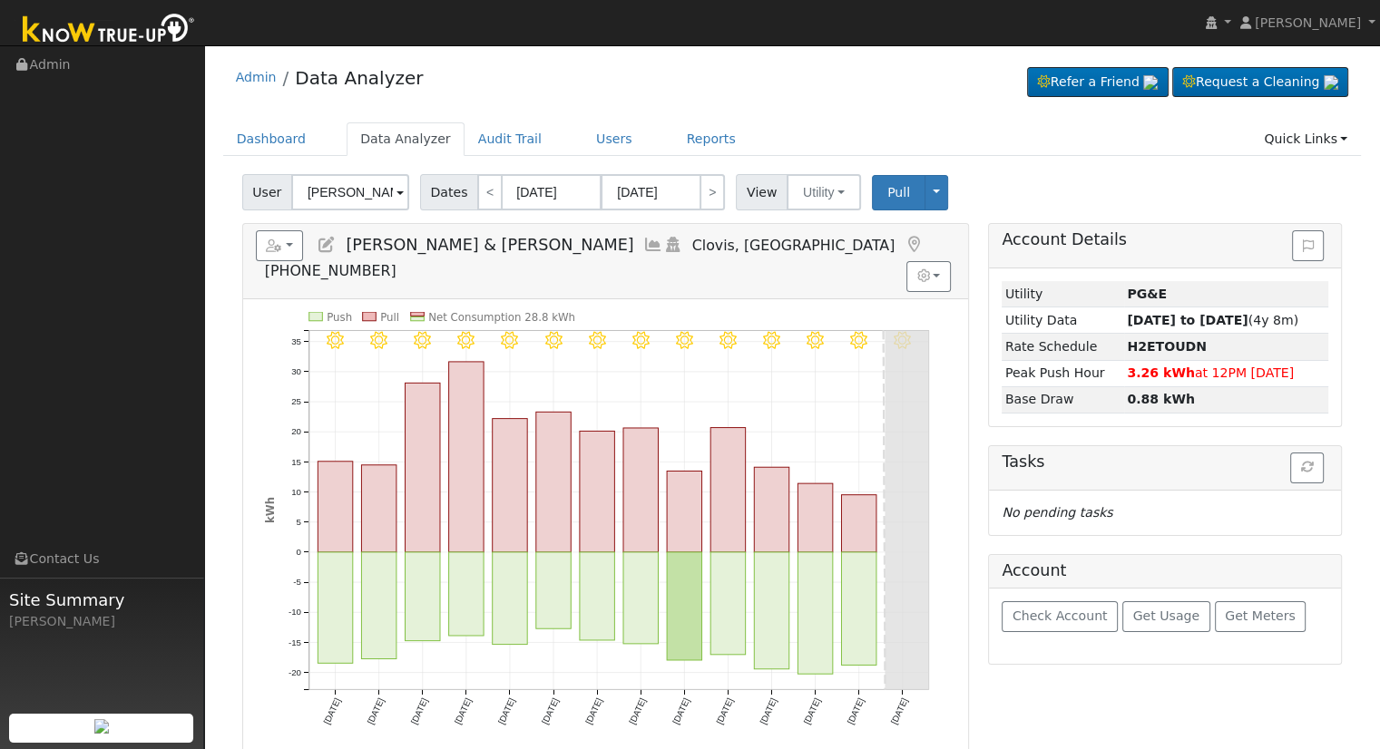
click at [330, 243] on icon at bounding box center [327, 245] width 20 height 16
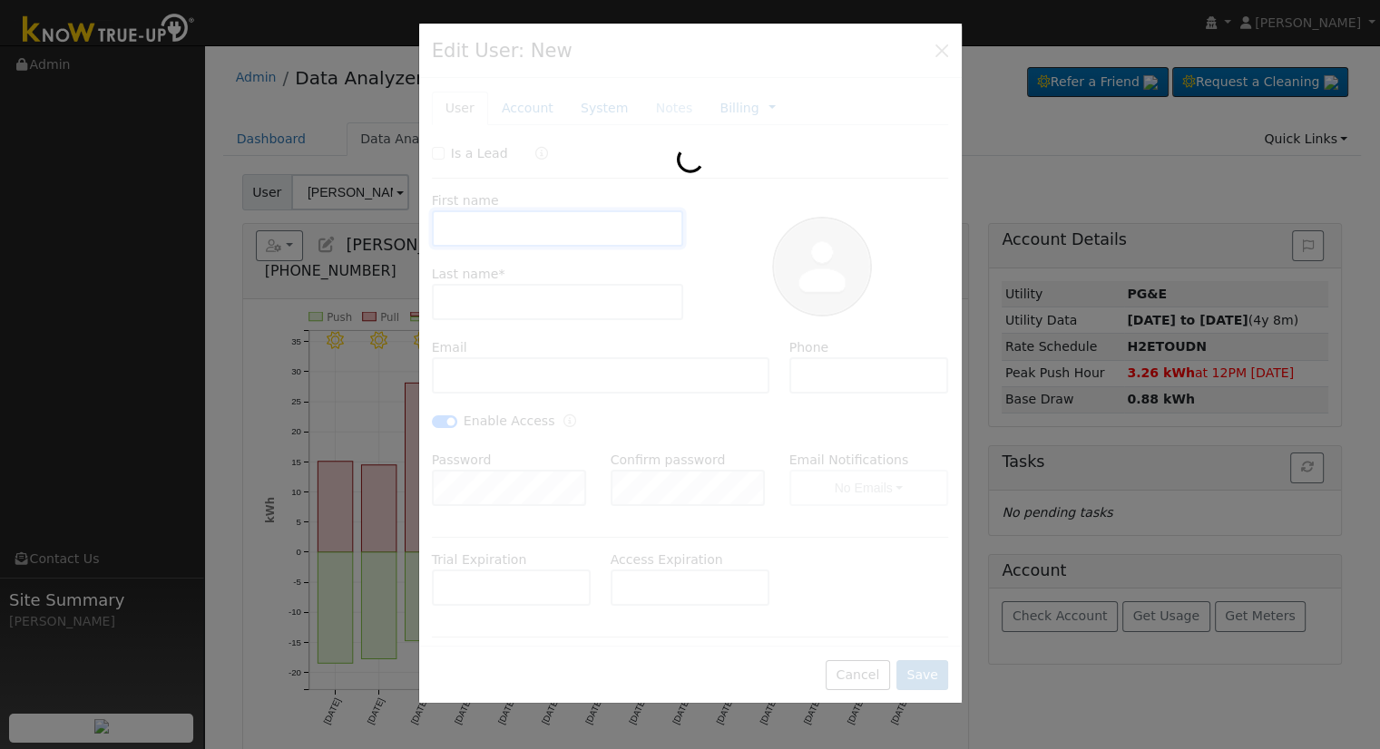
type input "[PERSON_NAME] & [PERSON_NAME]"
type input "Sexenian"
type input "[EMAIL_ADDRESS][DOMAIN_NAME]"
type input "[PHONE_NUMBER]"
checkbox input "true"
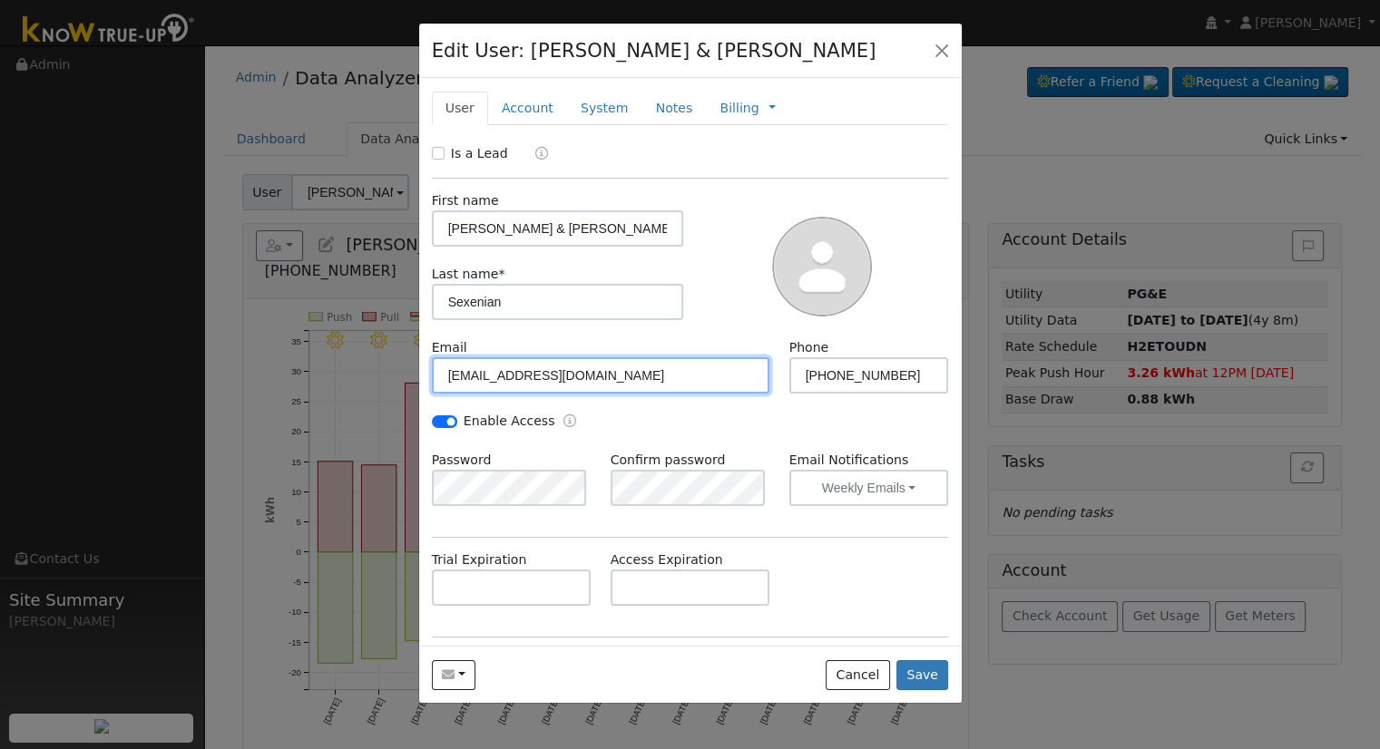
click at [631, 378] on input "[EMAIL_ADDRESS][DOMAIN_NAME]" at bounding box center [601, 375] width 338 height 36
click at [730, 99] on link "Billing" at bounding box center [738, 108] width 39 height 19
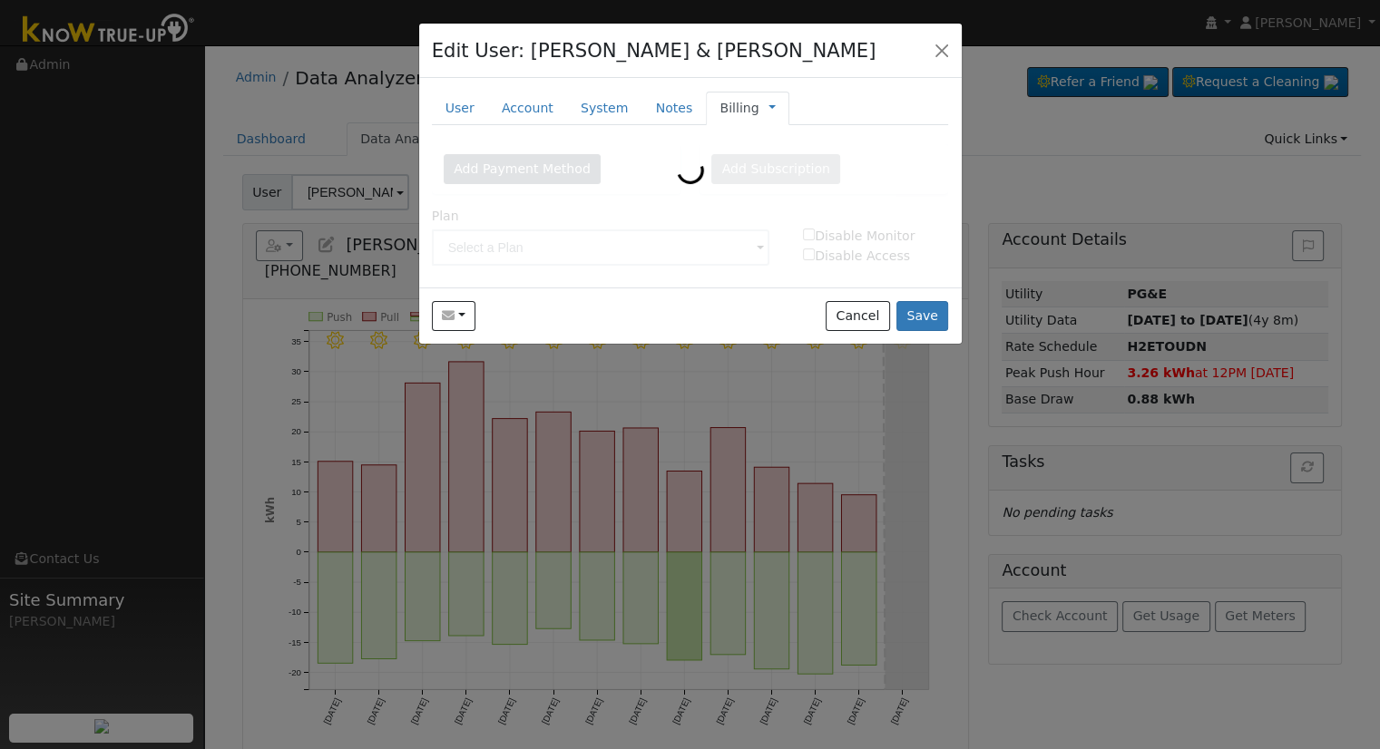
type input "Lifetime Monitoring"
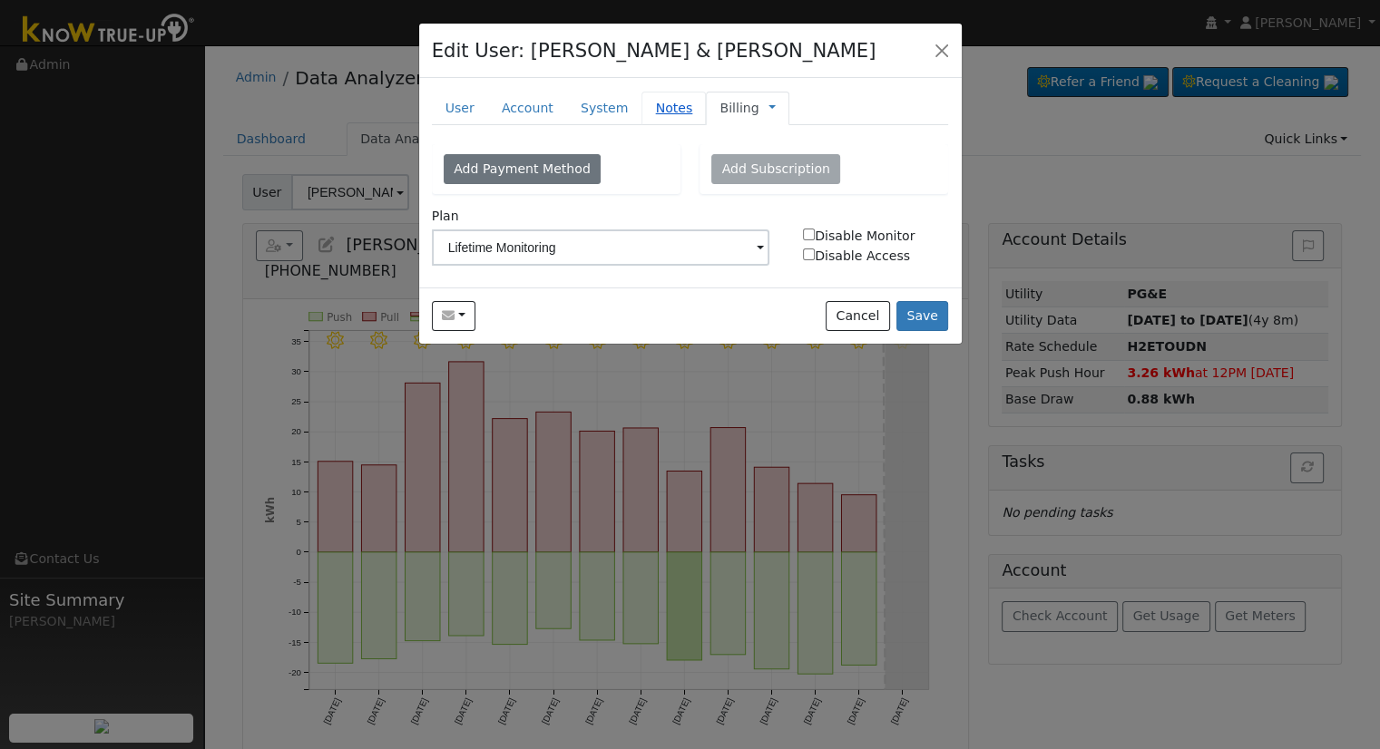
click at [679, 111] on link "Notes" at bounding box center [673, 109] width 64 height 34
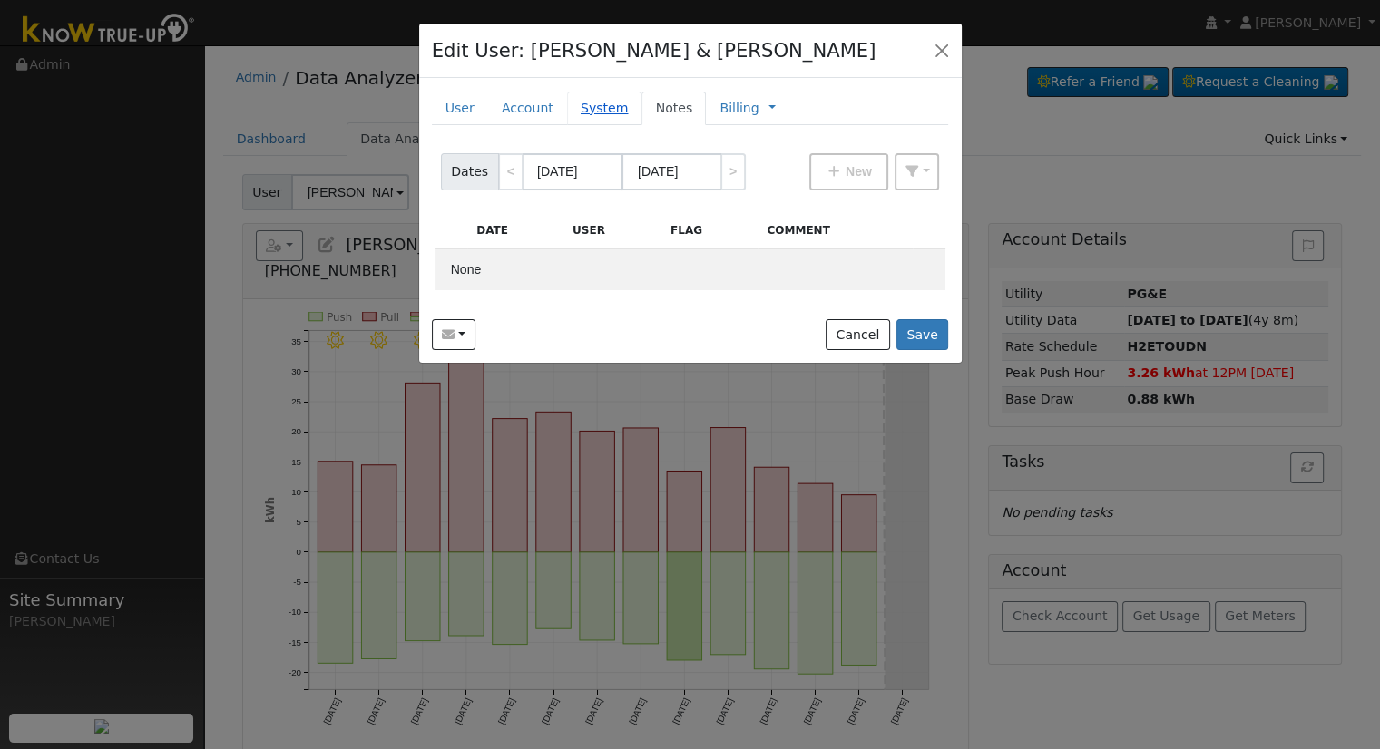
click at [589, 108] on link "System" at bounding box center [604, 109] width 75 height 34
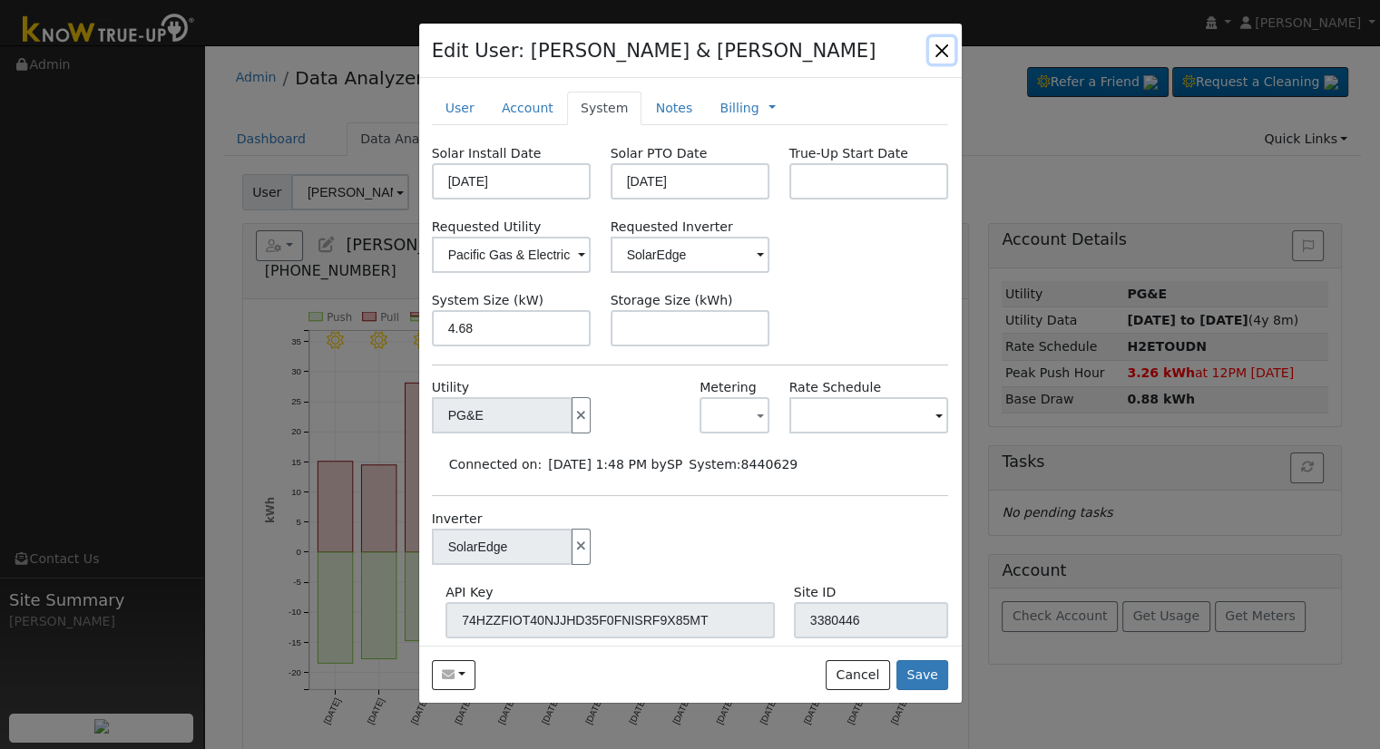
click at [945, 46] on button "button" at bounding box center [941, 49] width 25 height 25
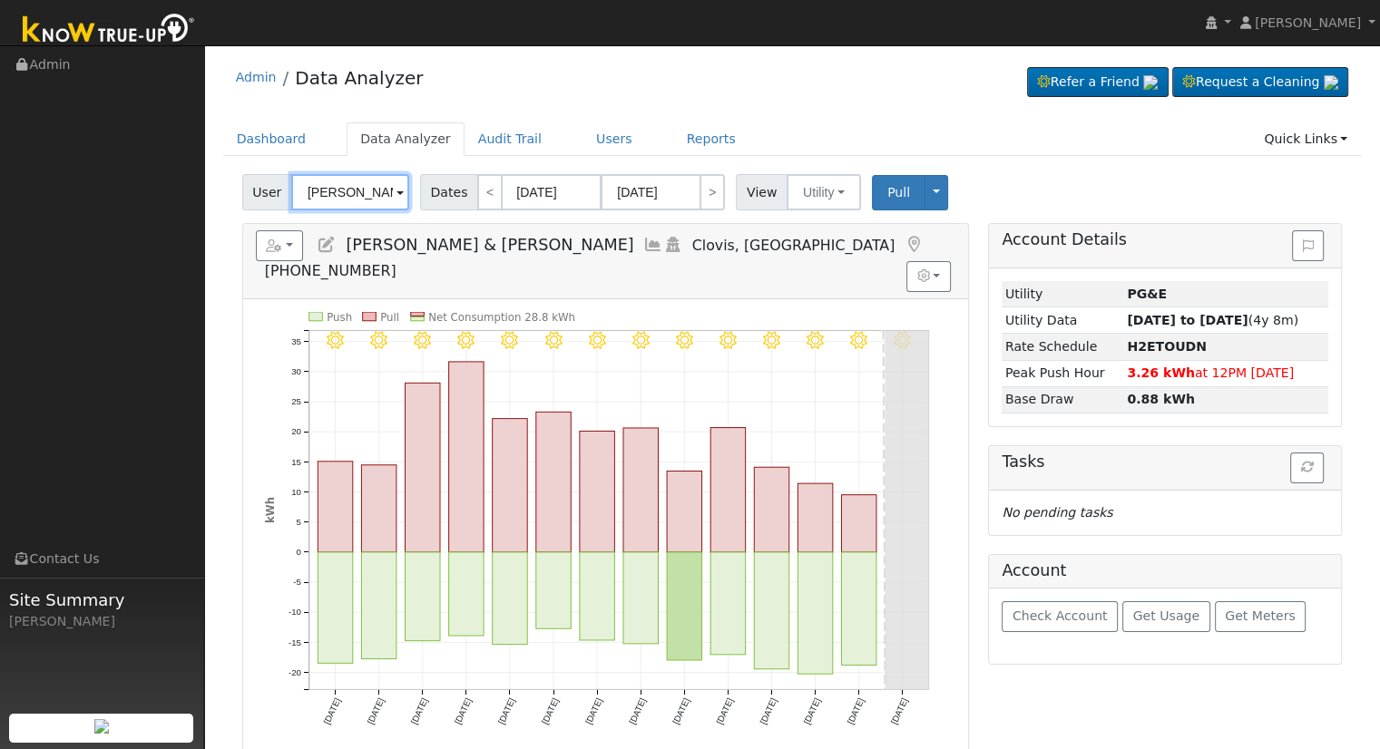
click at [330, 194] on input "[PERSON_NAME] & [PERSON_NAME]" at bounding box center [350, 192] width 118 height 36
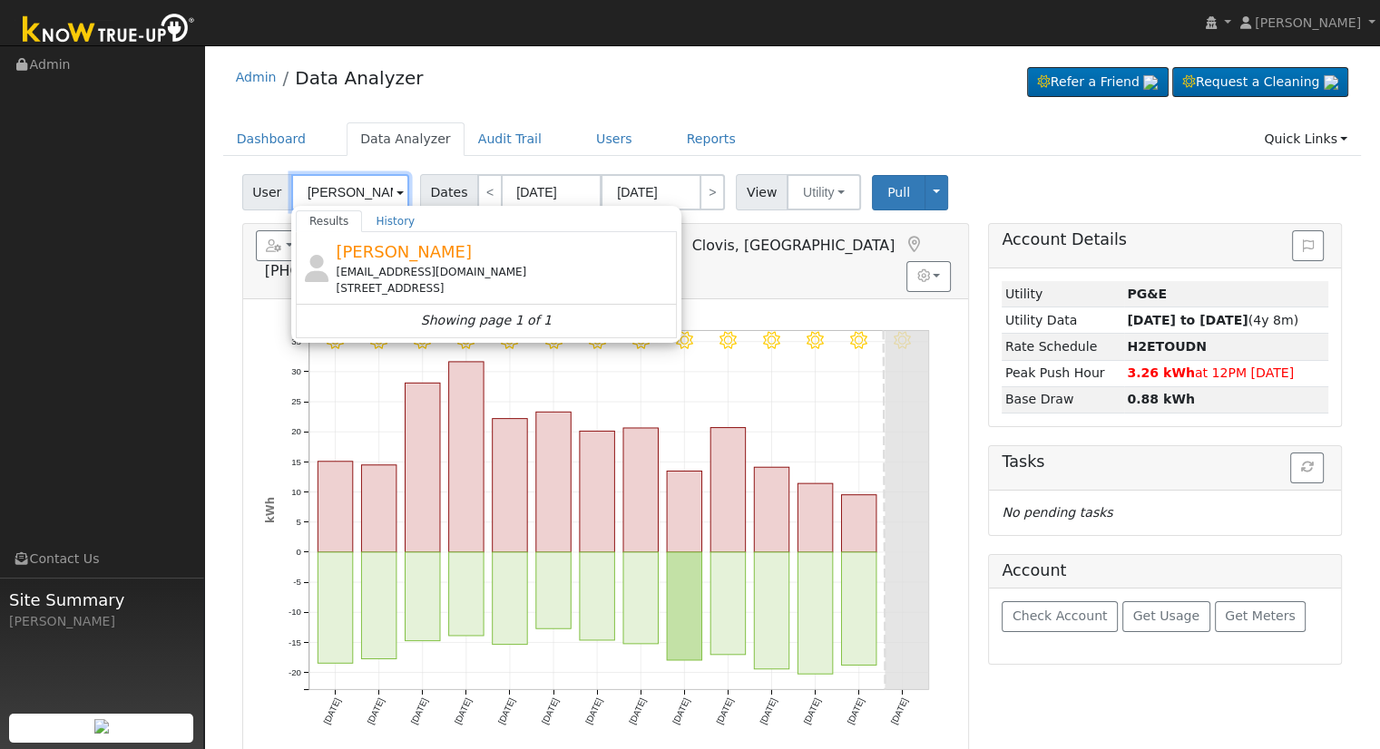
scroll to position [0, 6]
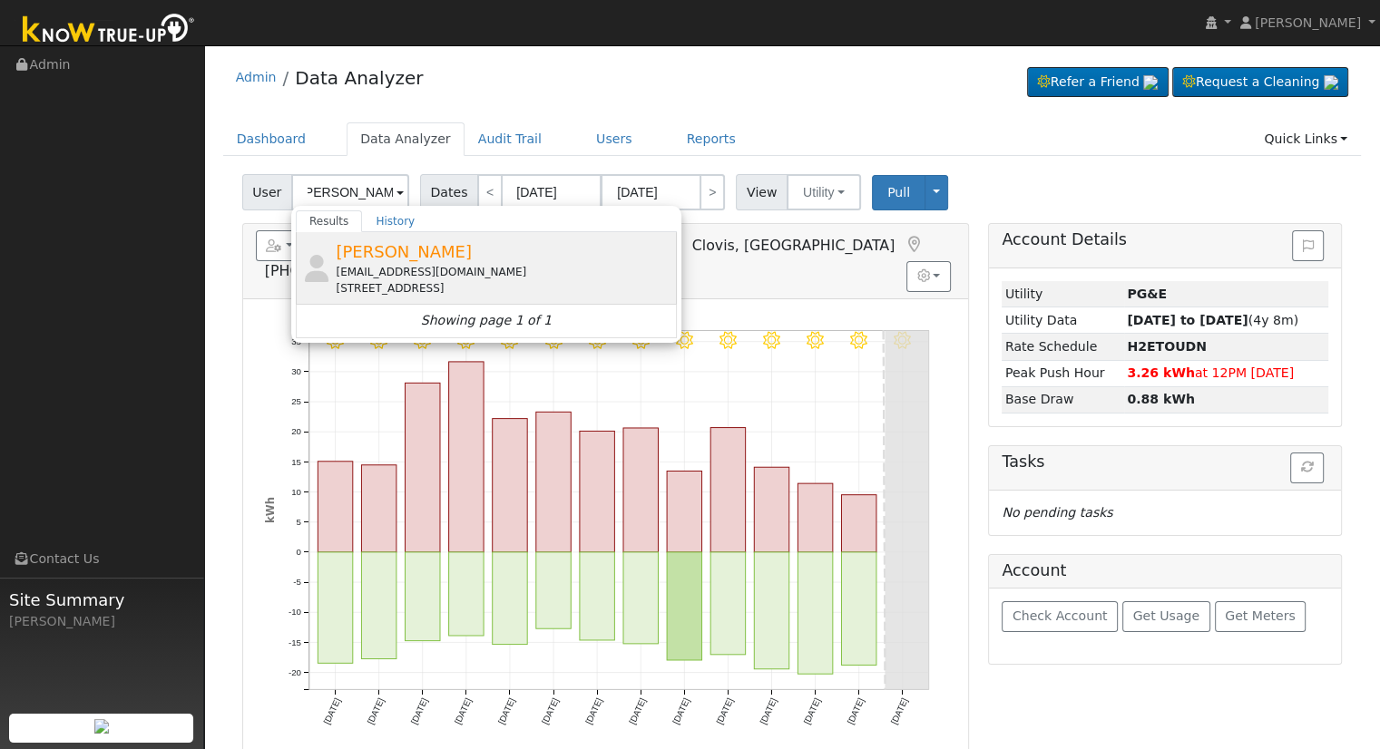
click at [444, 259] on span "[PERSON_NAME]" at bounding box center [404, 251] width 136 height 19
type input "[PERSON_NAME]"
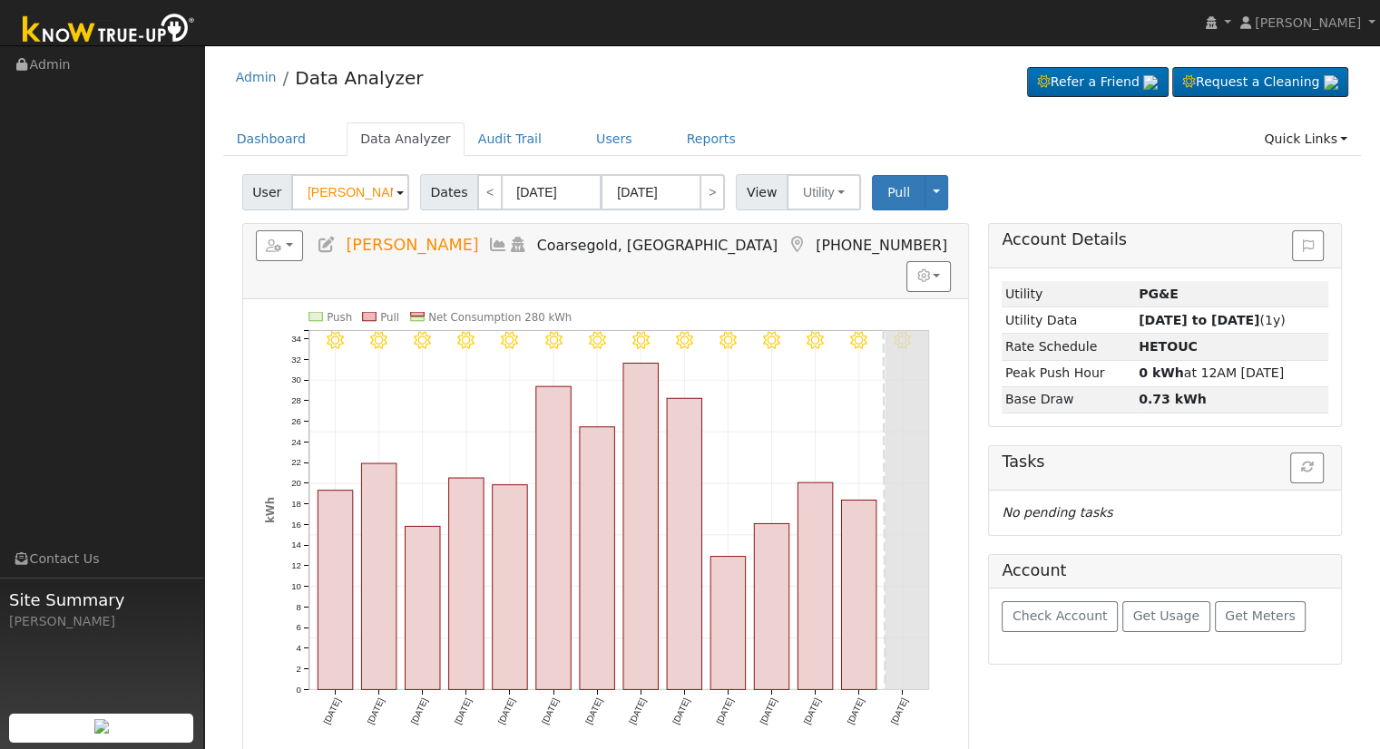
click at [323, 244] on icon at bounding box center [327, 245] width 20 height 16
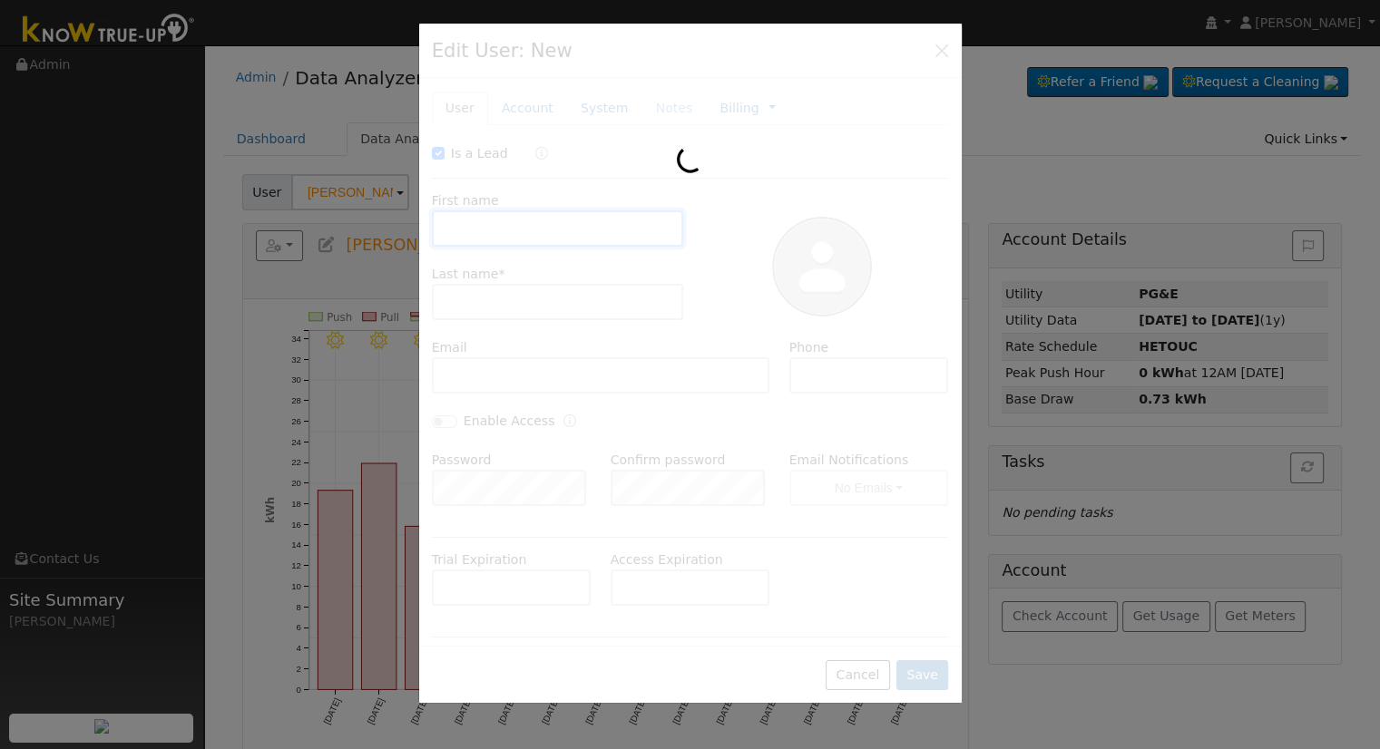
checkbox input "true"
type input "[PERSON_NAME]"
type input "[EMAIL_ADDRESS][DOMAIN_NAME]"
type input "[PHONE_NUMBER]"
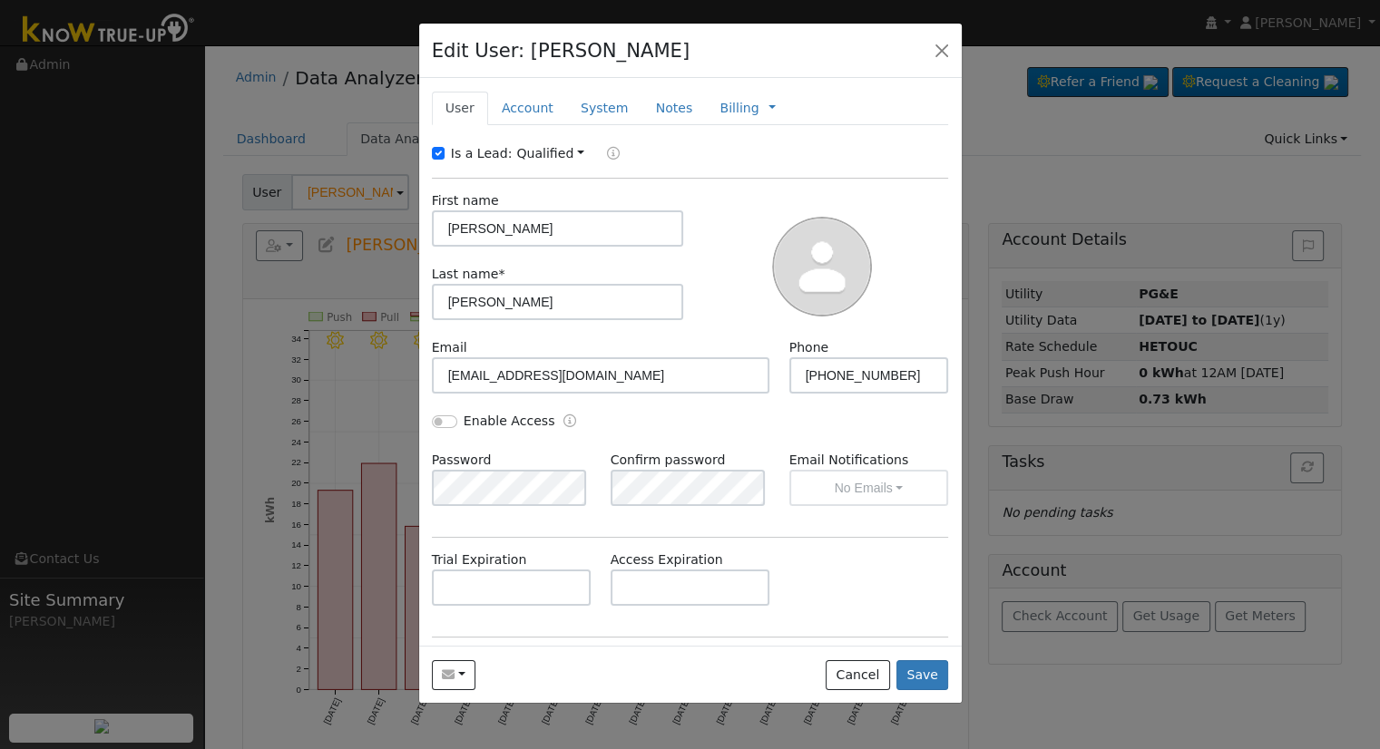
click at [428, 150] on div "Is a Lead: Qualified Unqualified Qualified" at bounding box center [690, 154] width 536 height 21
click at [435, 155] on input "Is a Lead:" at bounding box center [438, 153] width 13 height 13
checkbox input "false"
click at [441, 407] on div "Email [EMAIL_ADDRESS][DOMAIN_NAME] Phone [PHONE_NUMBER]" at bounding box center [690, 374] width 536 height 73
click at [439, 418] on input "Enable Access" at bounding box center [444, 421] width 25 height 13
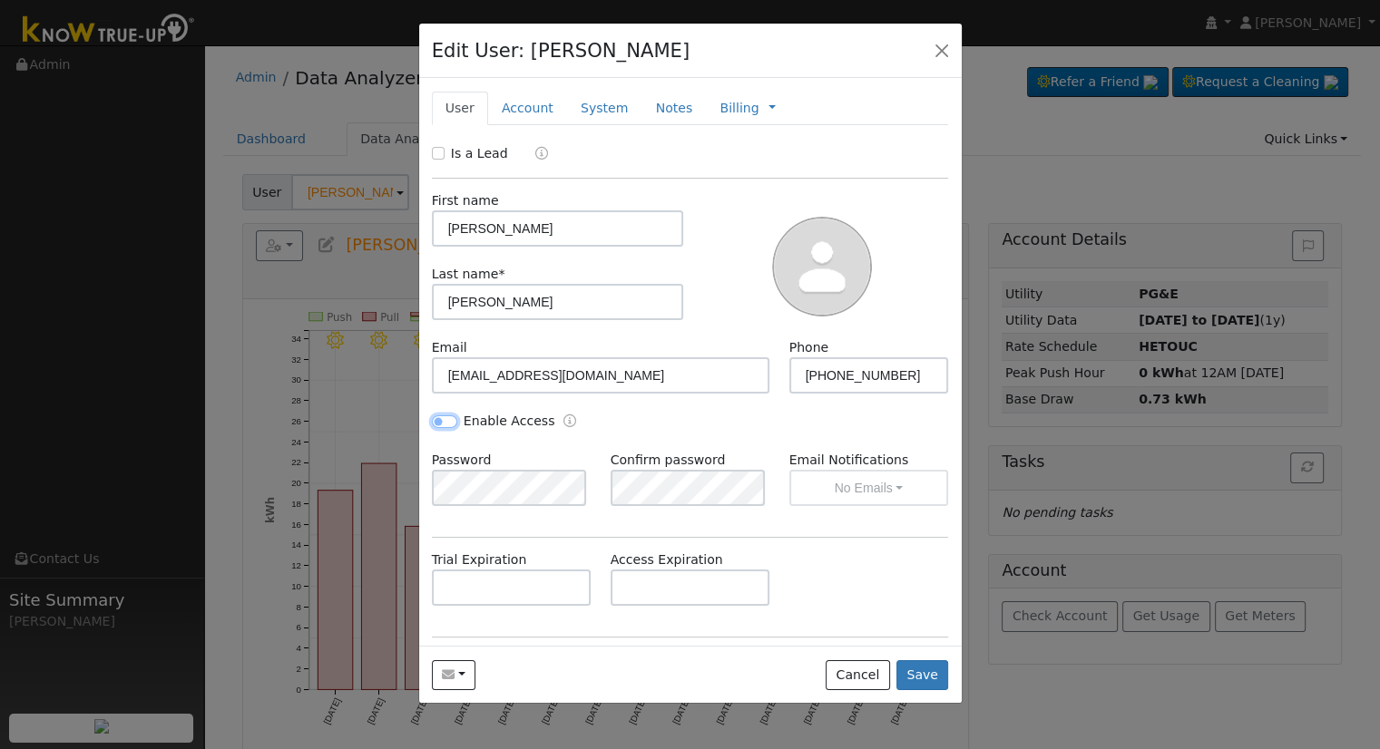
checkbox input "true"
click at [591, 480] on div "Password Confirm password Email Notifications No Emails No Emails Weekly Emails…" at bounding box center [690, 487] width 536 height 73
click at [639, 429] on div "Enable Access" at bounding box center [556, 422] width 268 height 21
click at [830, 480] on button "No Emails" at bounding box center [869, 488] width 160 height 36
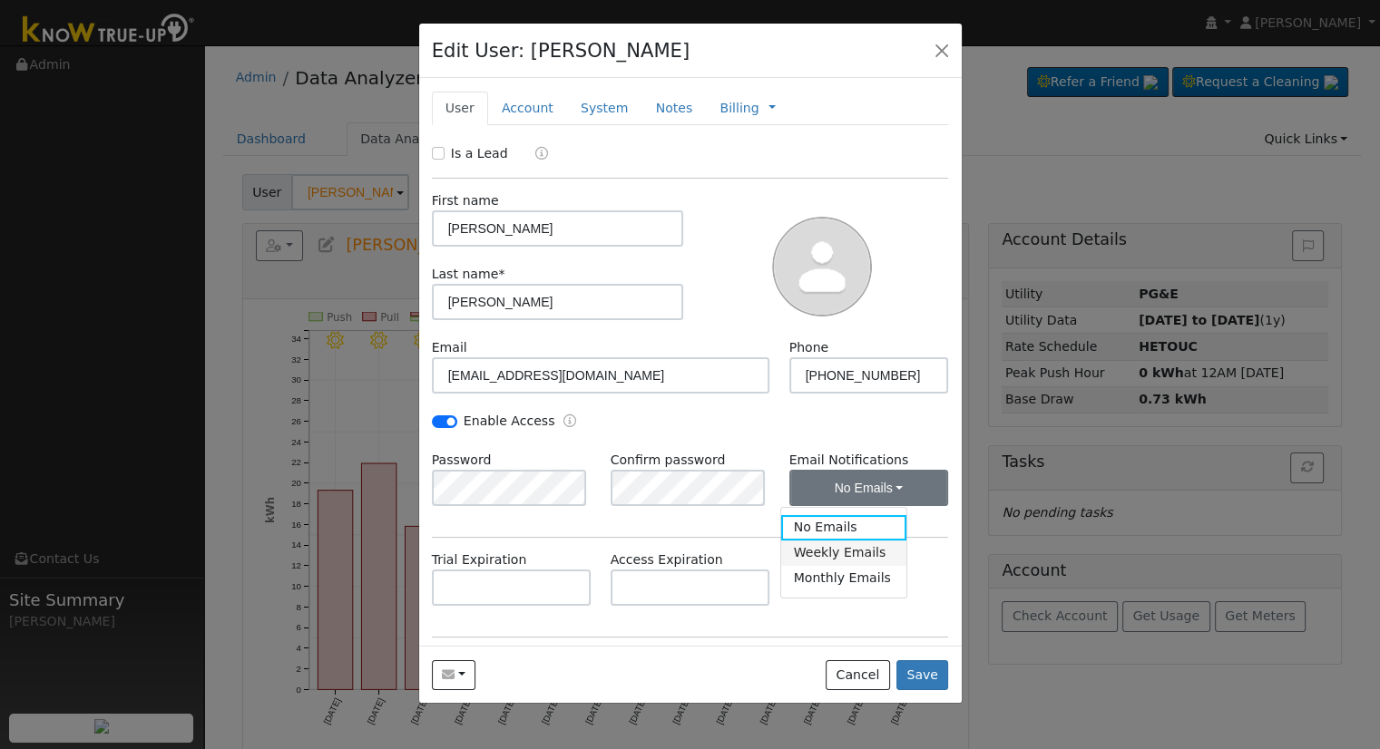
click at [830, 558] on link "Weekly Emails" at bounding box center [844, 553] width 126 height 25
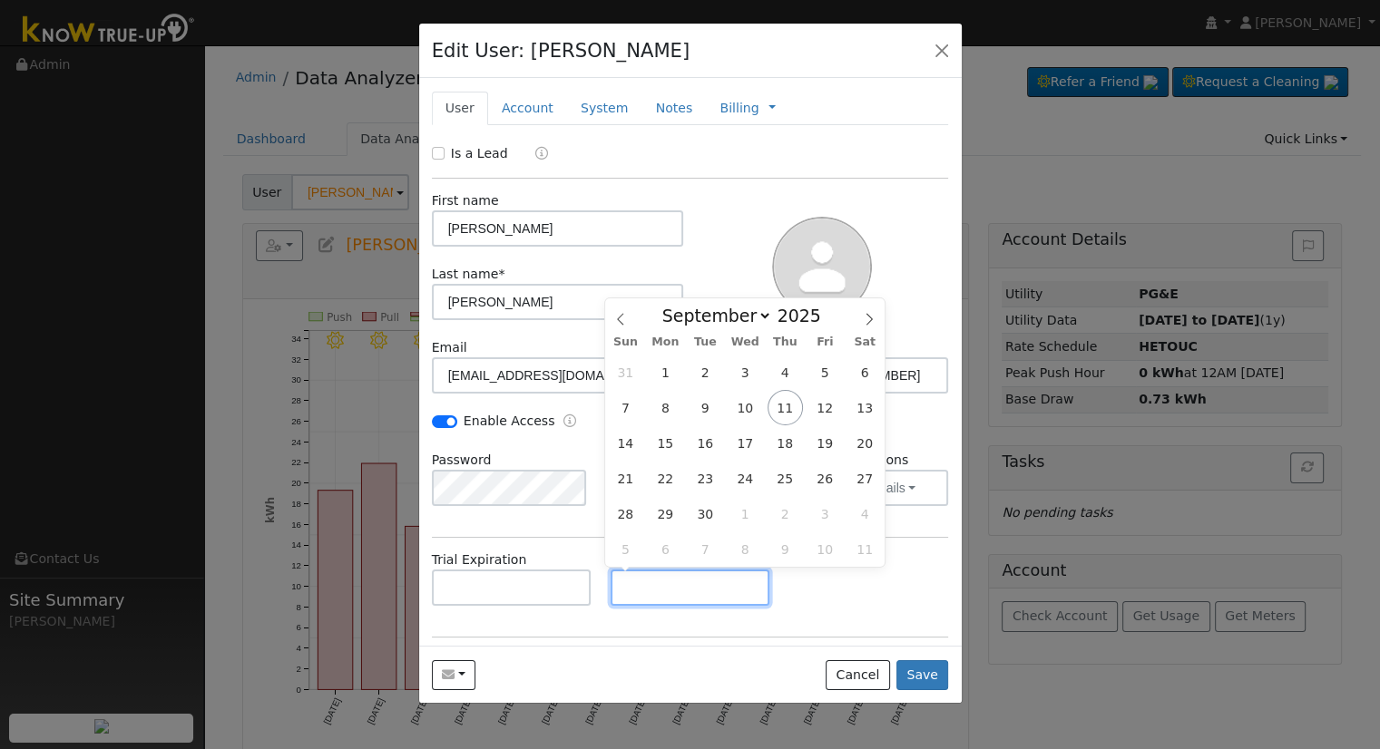
click at [693, 580] on input "text" at bounding box center [690, 588] width 160 height 36
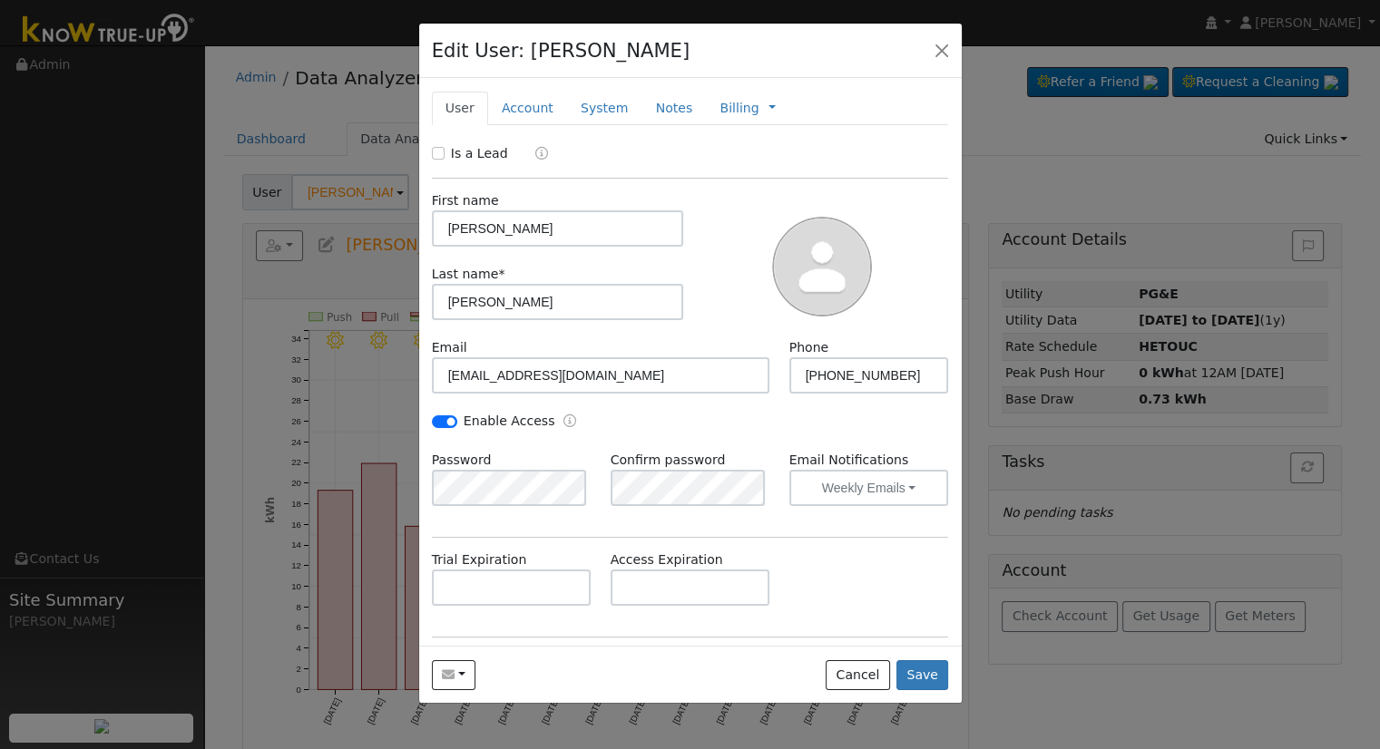
click at [830, 603] on div "Trial Expiration Access Expiration" at bounding box center [690, 587] width 536 height 73
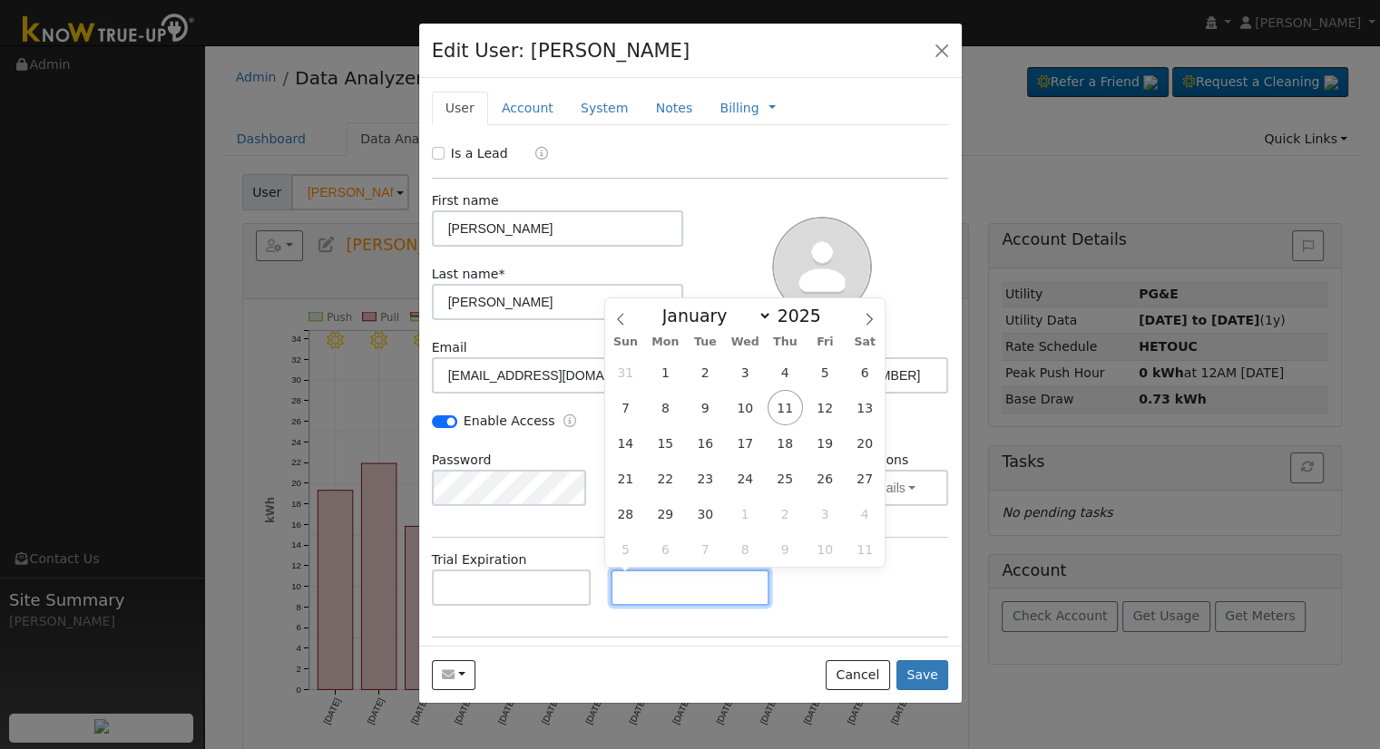
click at [745, 574] on input "text" at bounding box center [690, 588] width 160 height 36
click at [733, 581] on input "text" at bounding box center [690, 588] width 160 height 36
click at [542, 103] on link "Account" at bounding box center [527, 109] width 79 height 34
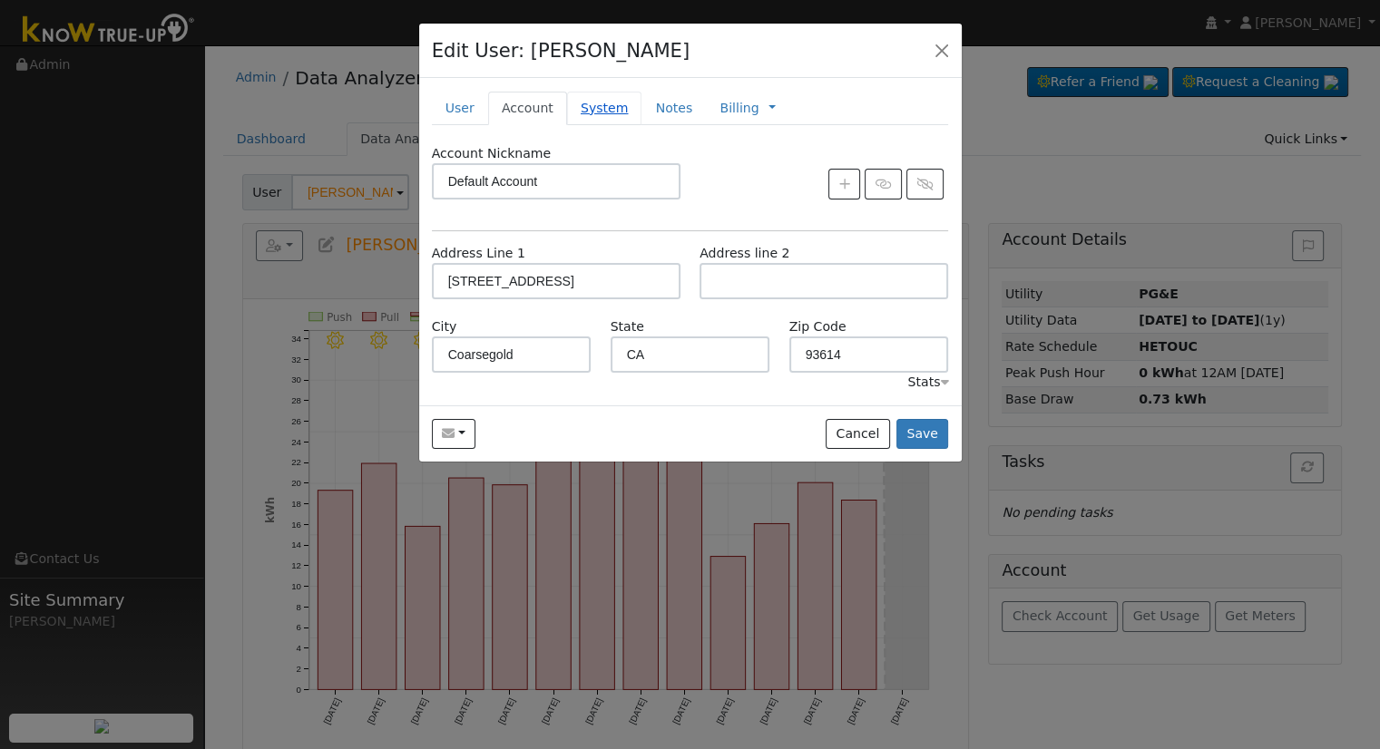
click at [598, 110] on link "System" at bounding box center [604, 109] width 75 height 34
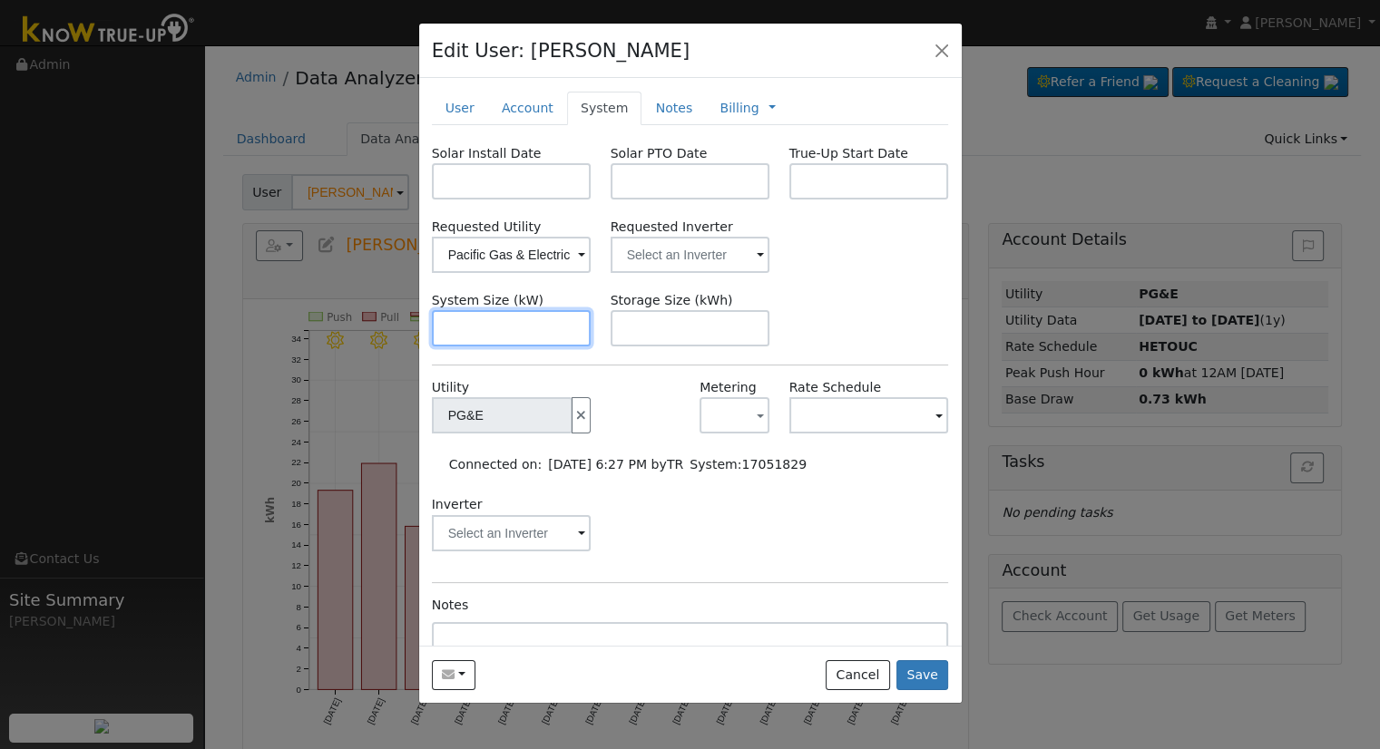
click at [496, 333] on input "text" at bounding box center [512, 328] width 160 height 36
paste input "9.430"
type input "9.4"
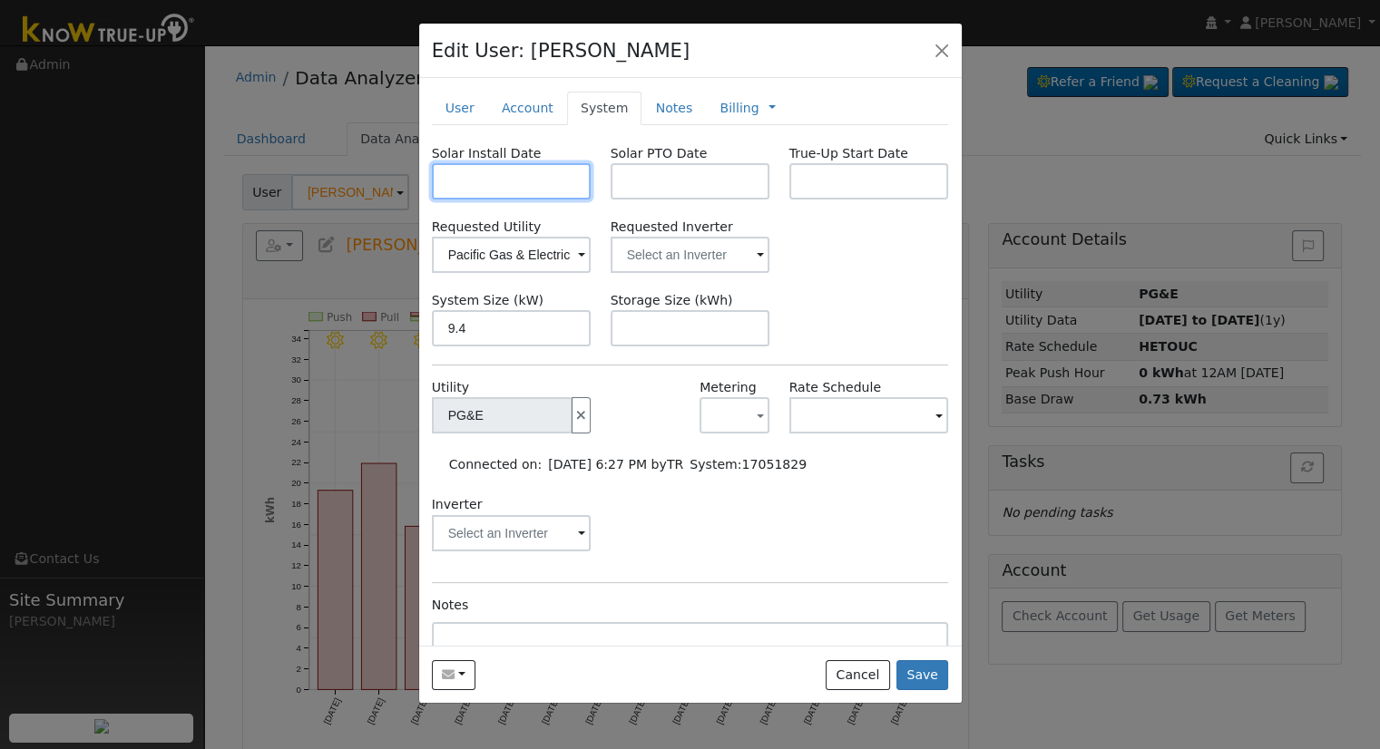
click at [537, 177] on input "text" at bounding box center [512, 181] width 160 height 36
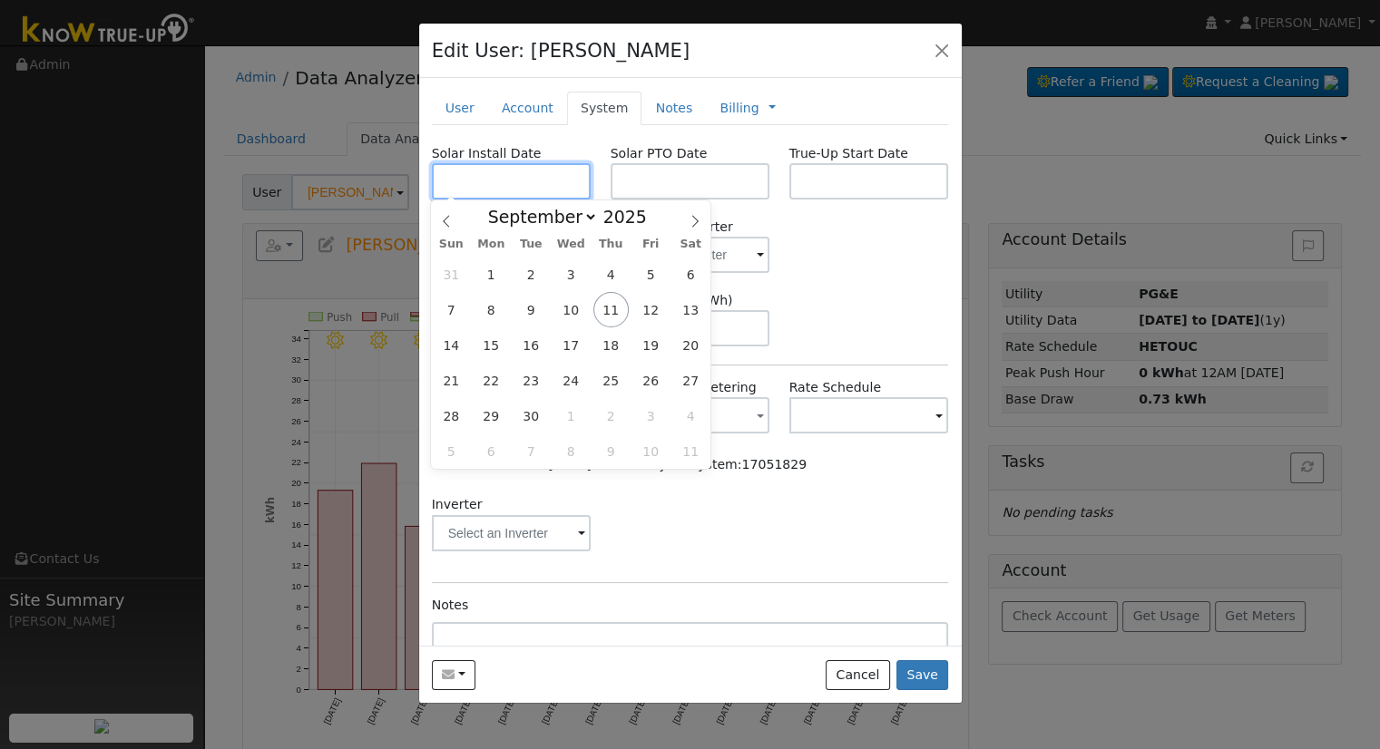
paste input "[DATE]"
type input "[DATE]"
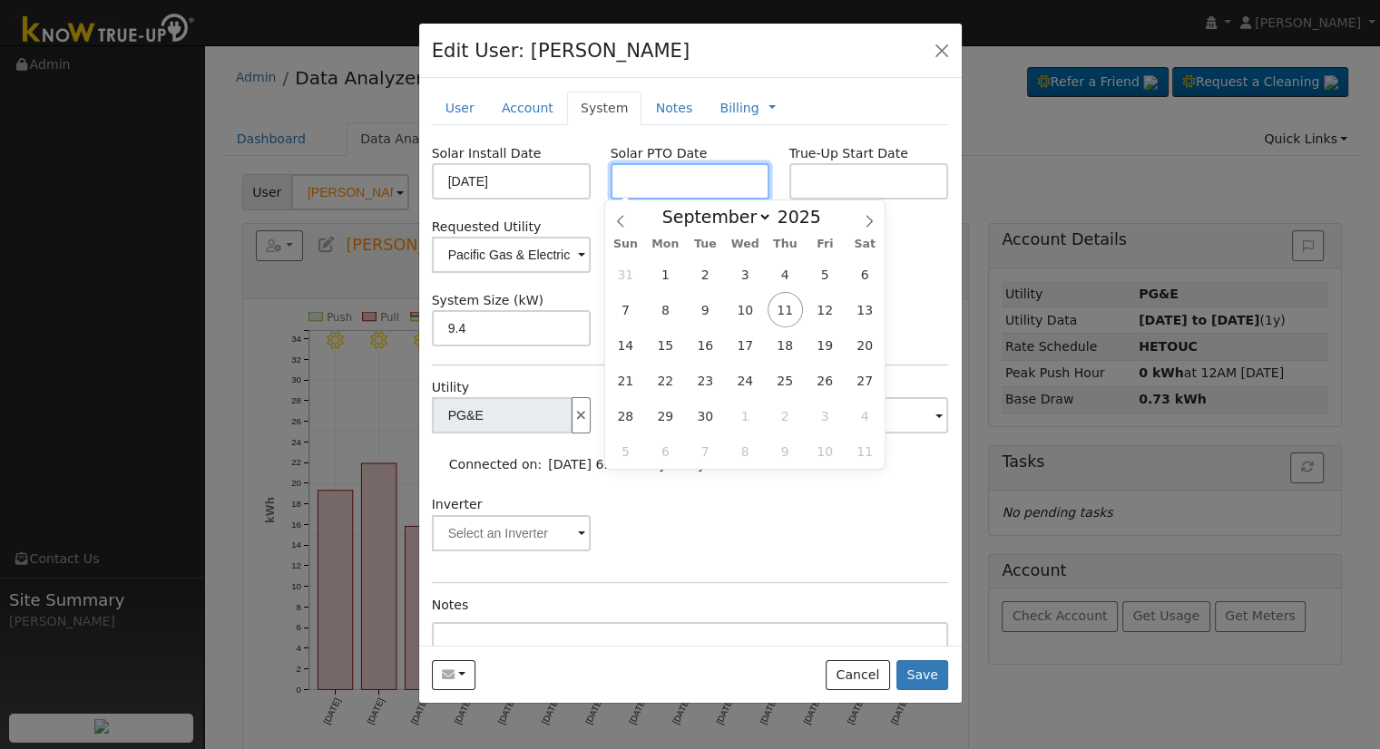
click at [651, 181] on input "text" at bounding box center [690, 181] width 160 height 36
click at [665, 182] on input "text" at bounding box center [690, 181] width 160 height 36
paste input "[DATE]"
type input "[DATE]"
click at [909, 244] on div "Requested Utility Pacific Gas & Electric Requested Inverter" at bounding box center [690, 245] width 536 height 55
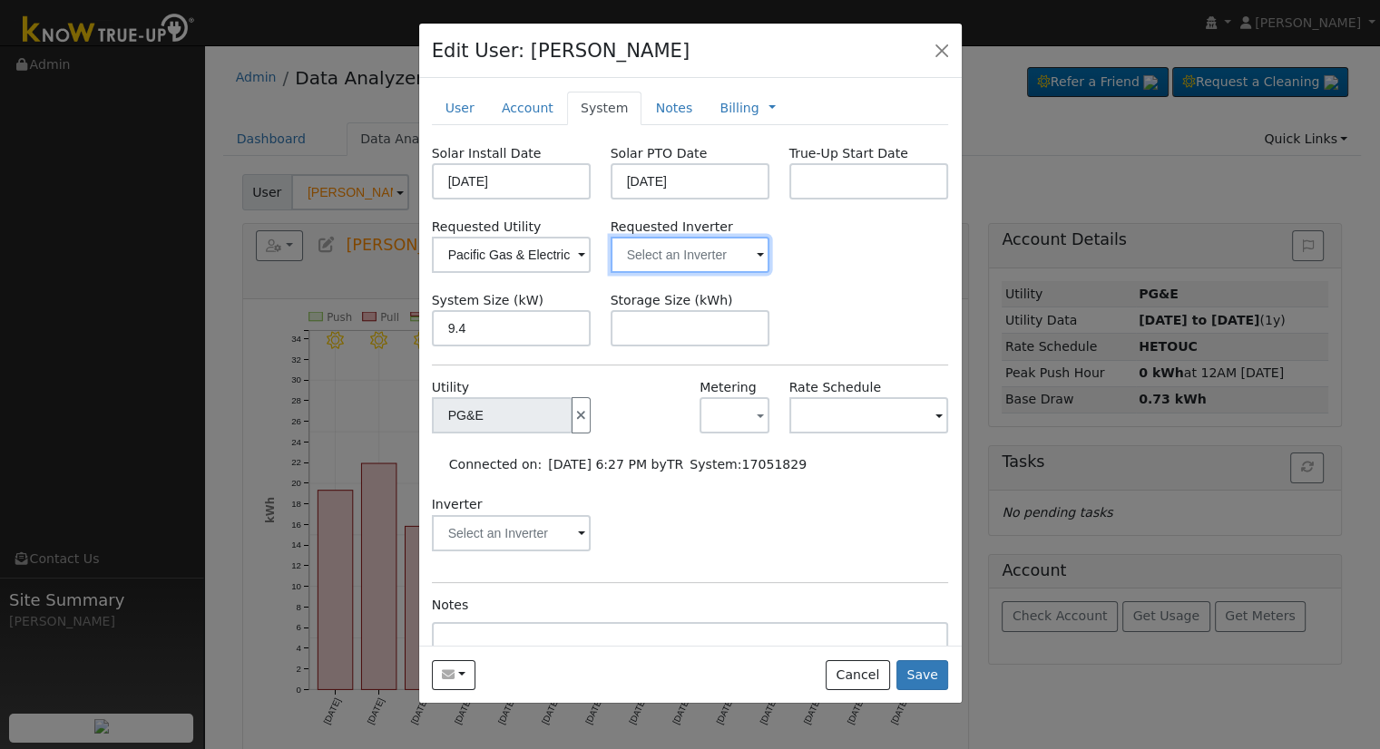
click at [692, 266] on input "text" at bounding box center [690, 255] width 160 height 36
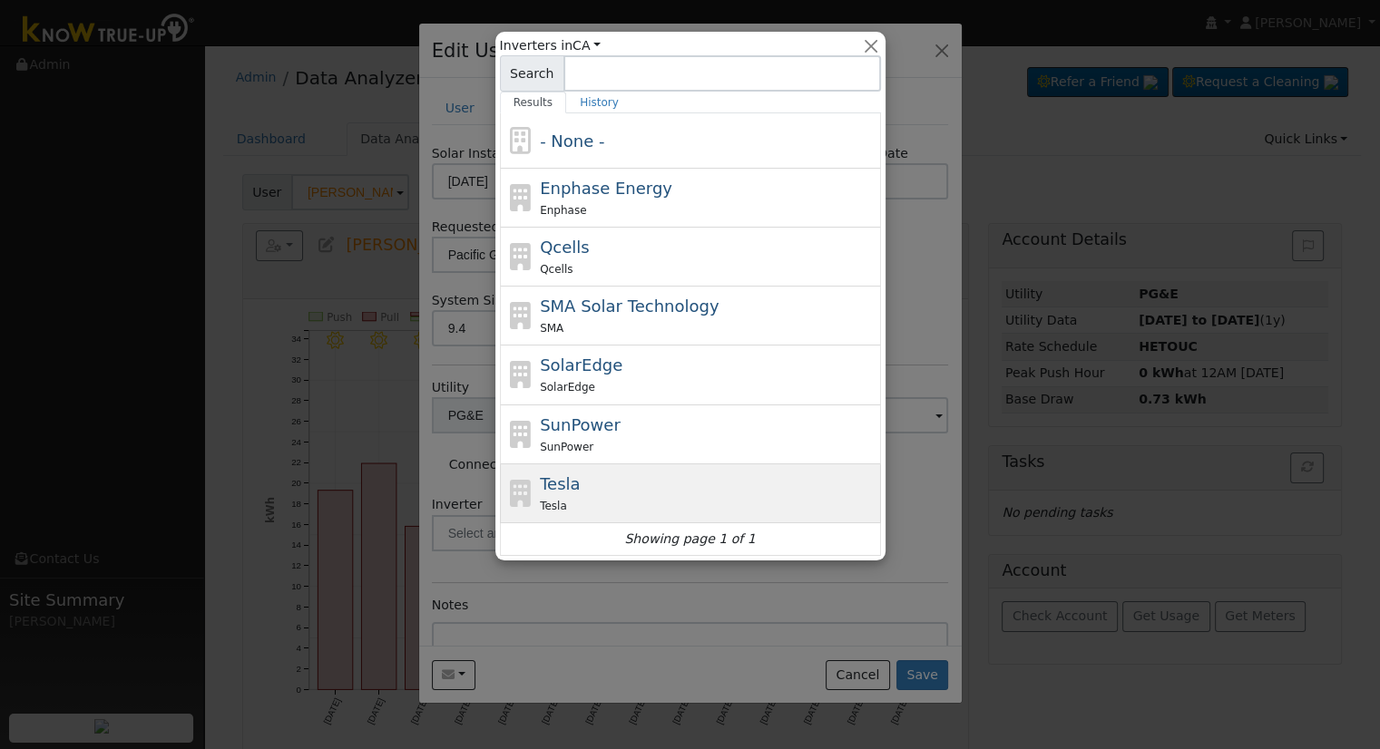
click at [579, 508] on div "Tesla" at bounding box center [708, 505] width 337 height 19
type input "Tesla"
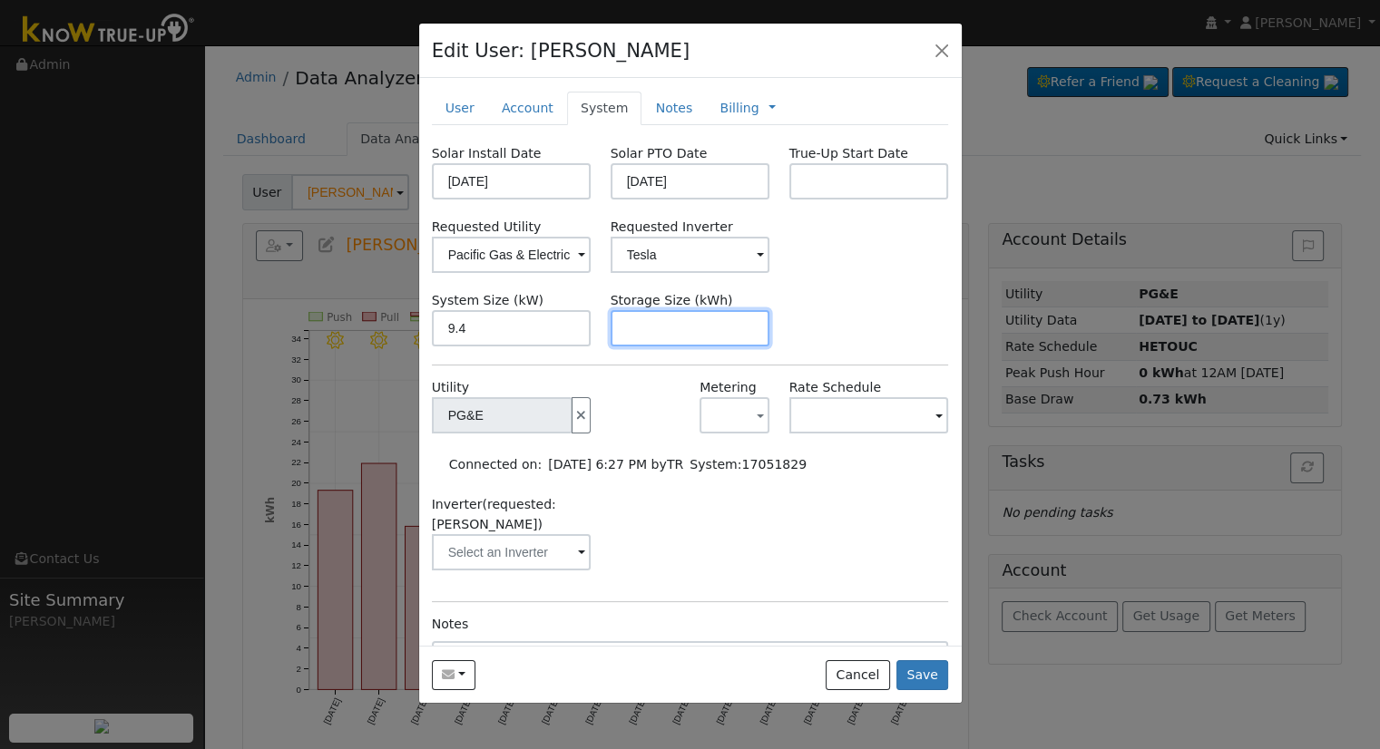
click at [661, 317] on input "text" at bounding box center [690, 328] width 160 height 36
click at [660, 334] on input "text" at bounding box center [690, 328] width 160 height 36
paste input "27.00"
type input "27"
click at [641, 99] on link "Notes" at bounding box center [673, 109] width 64 height 34
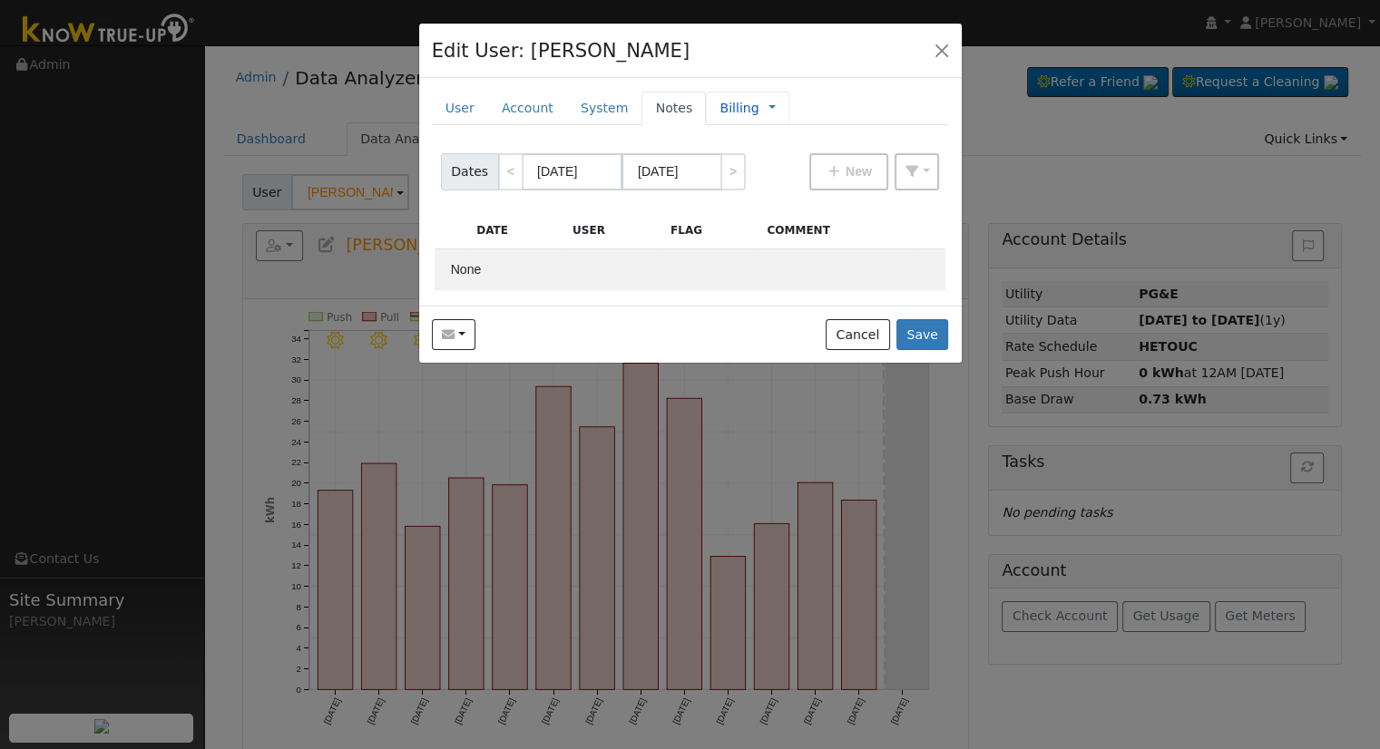
click at [719, 113] on link "Billing" at bounding box center [738, 108] width 39 height 19
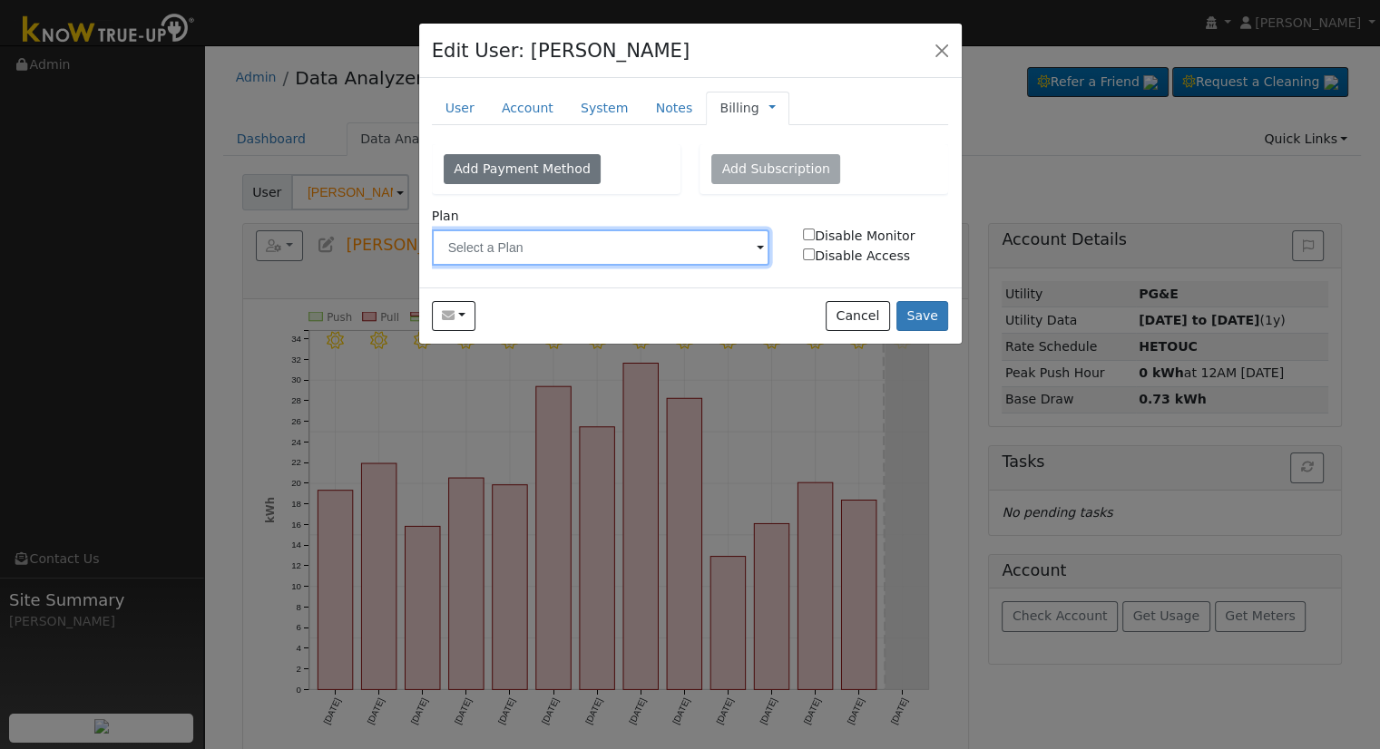
click at [628, 255] on input "text" at bounding box center [601, 247] width 338 height 36
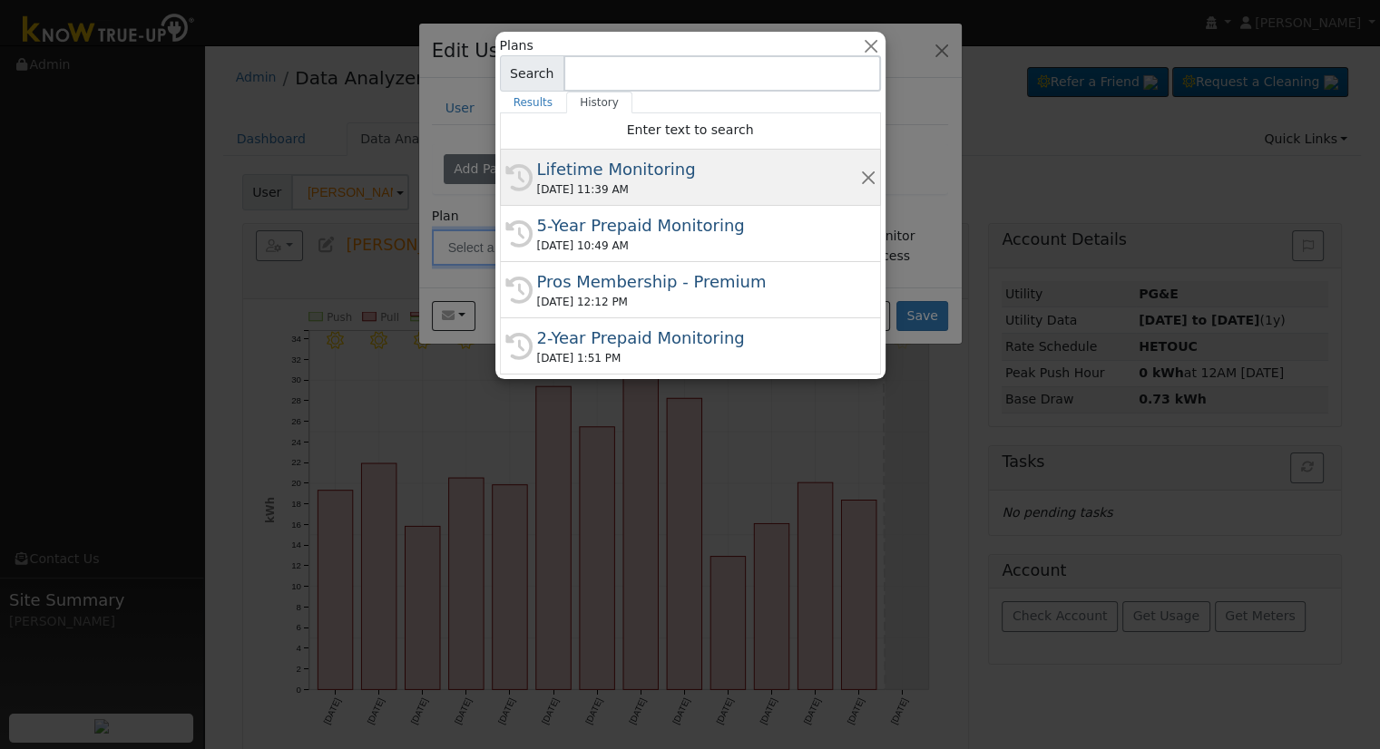
click at [617, 188] on div "[DATE] 11:39 AM" at bounding box center [698, 189] width 323 height 16
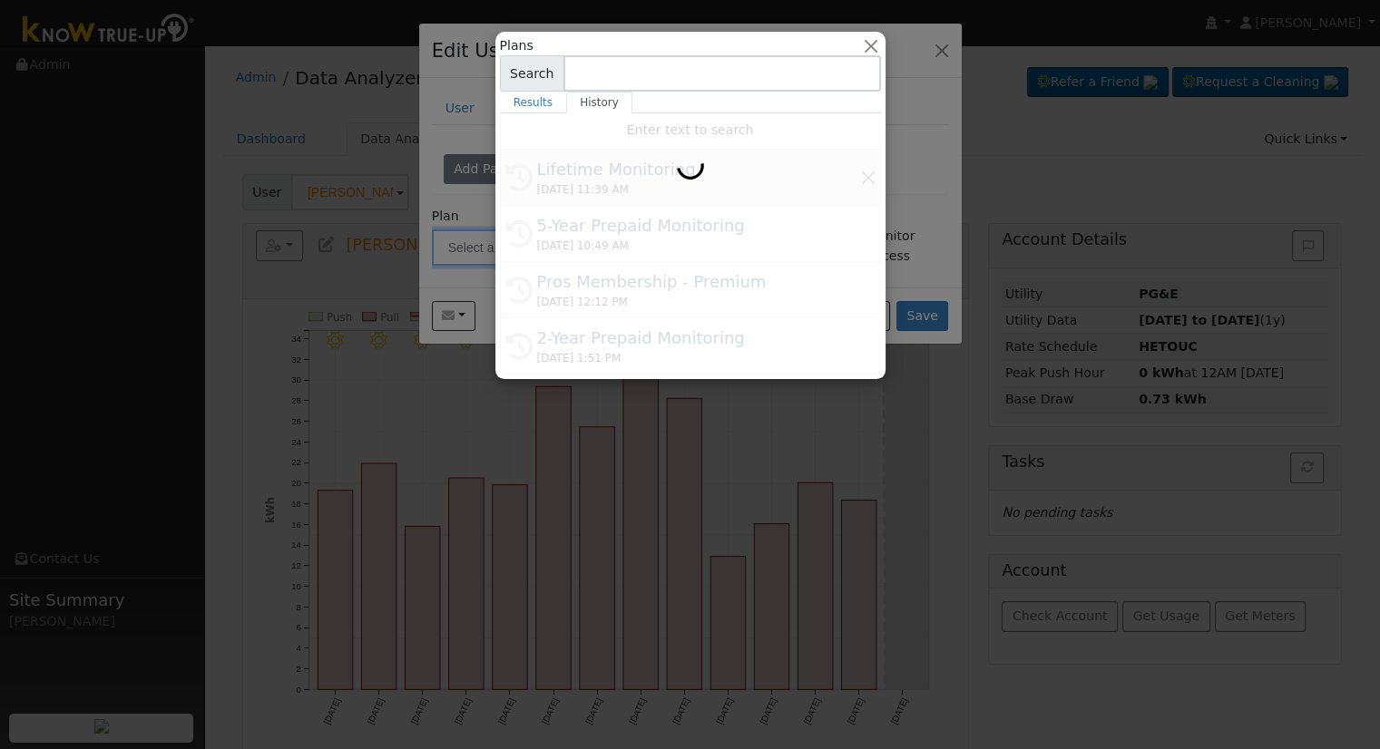
type input "Lifetime Monitoring"
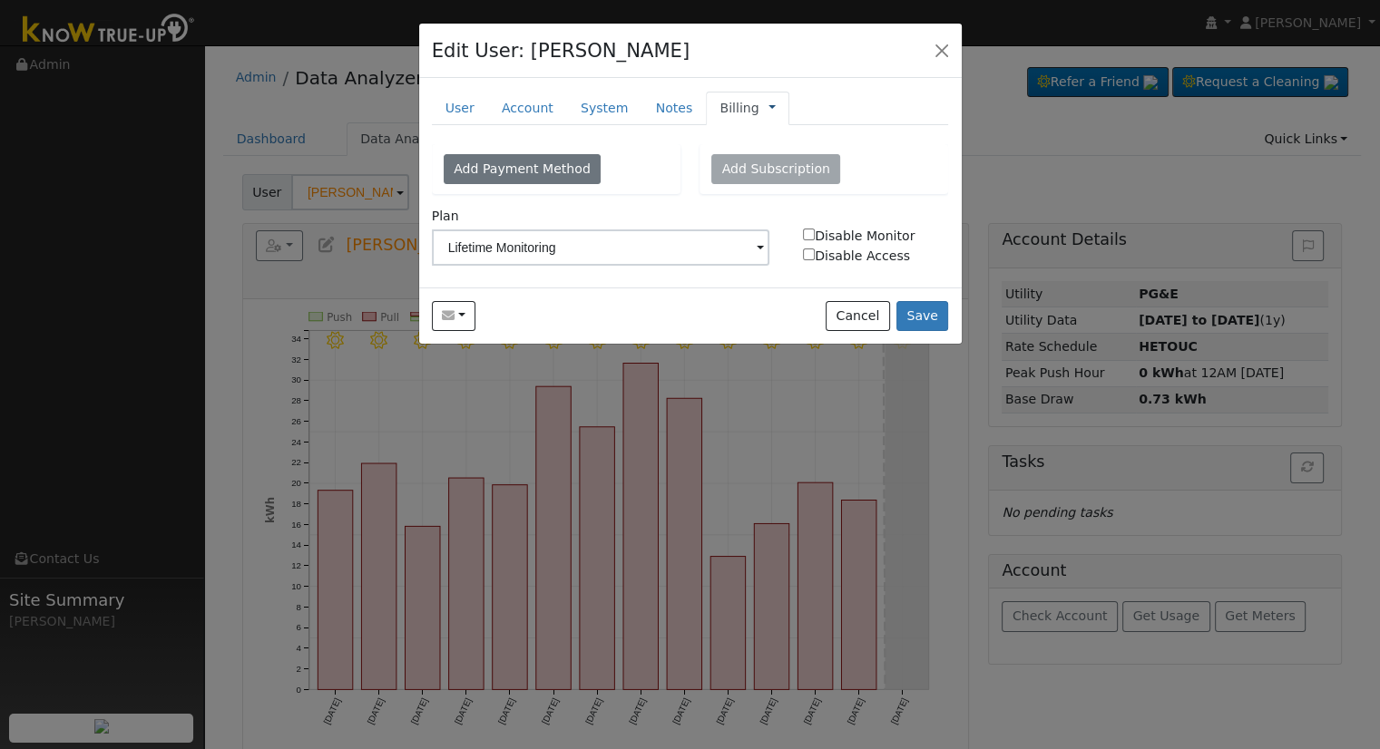
click at [768, 107] on link at bounding box center [771, 108] width 7 height 19
click at [788, 142] on link "Management" at bounding box center [832, 140] width 126 height 25
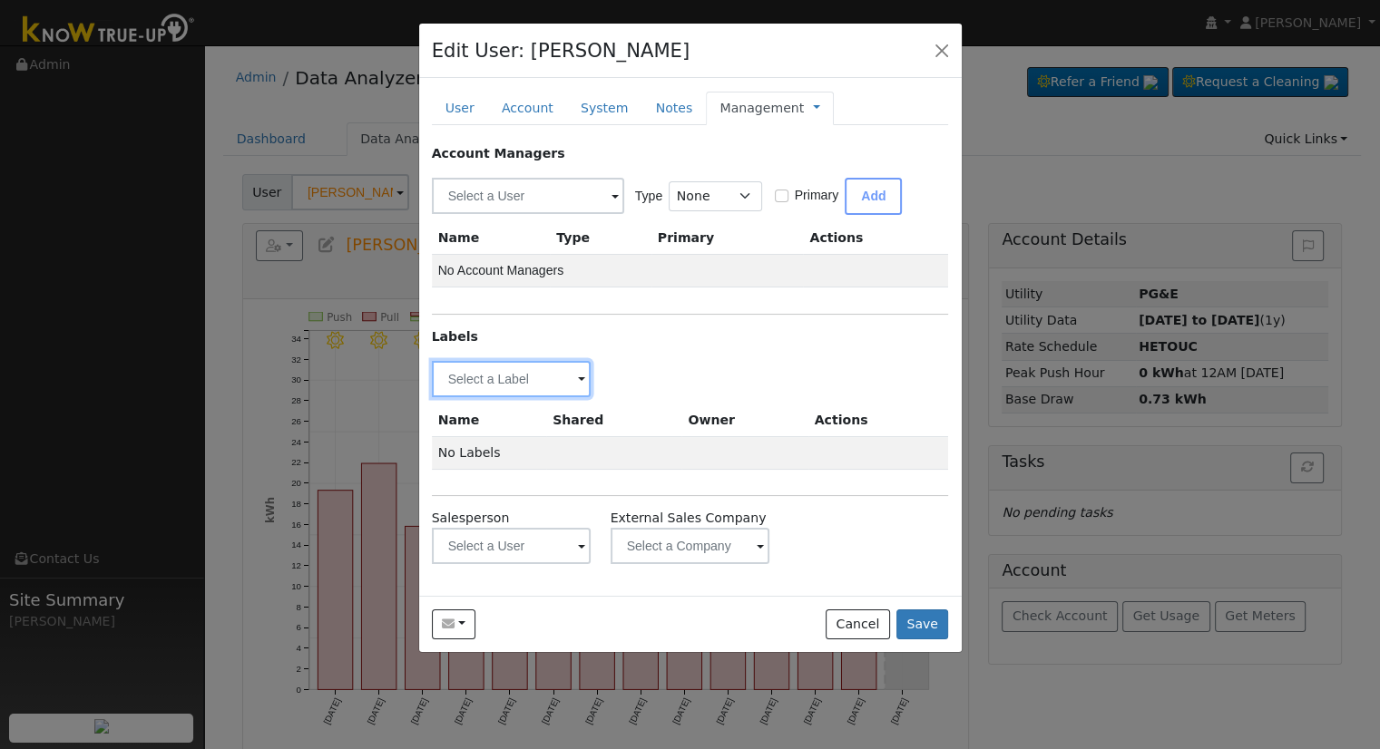
click at [498, 369] on input "text" at bounding box center [512, 379] width 160 height 36
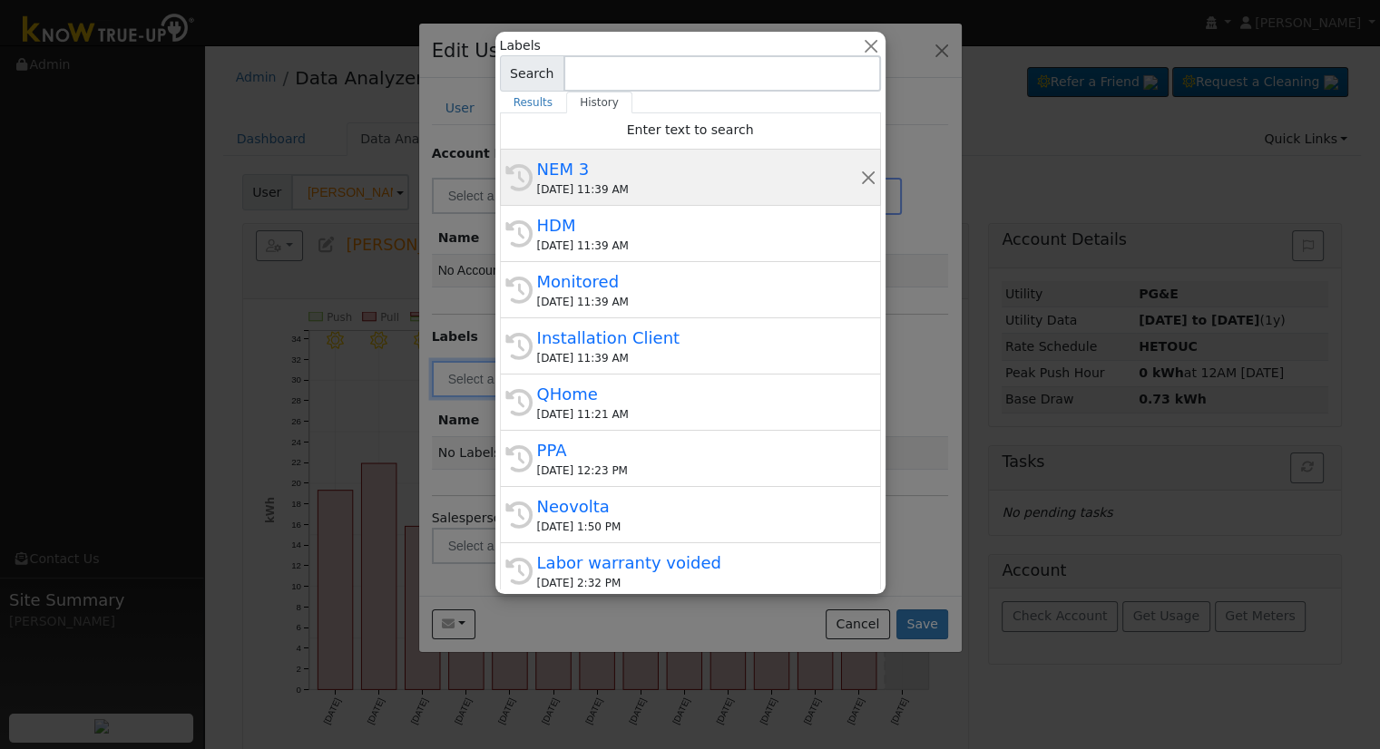
click at [598, 168] on div "NEM 3" at bounding box center [698, 169] width 323 height 24
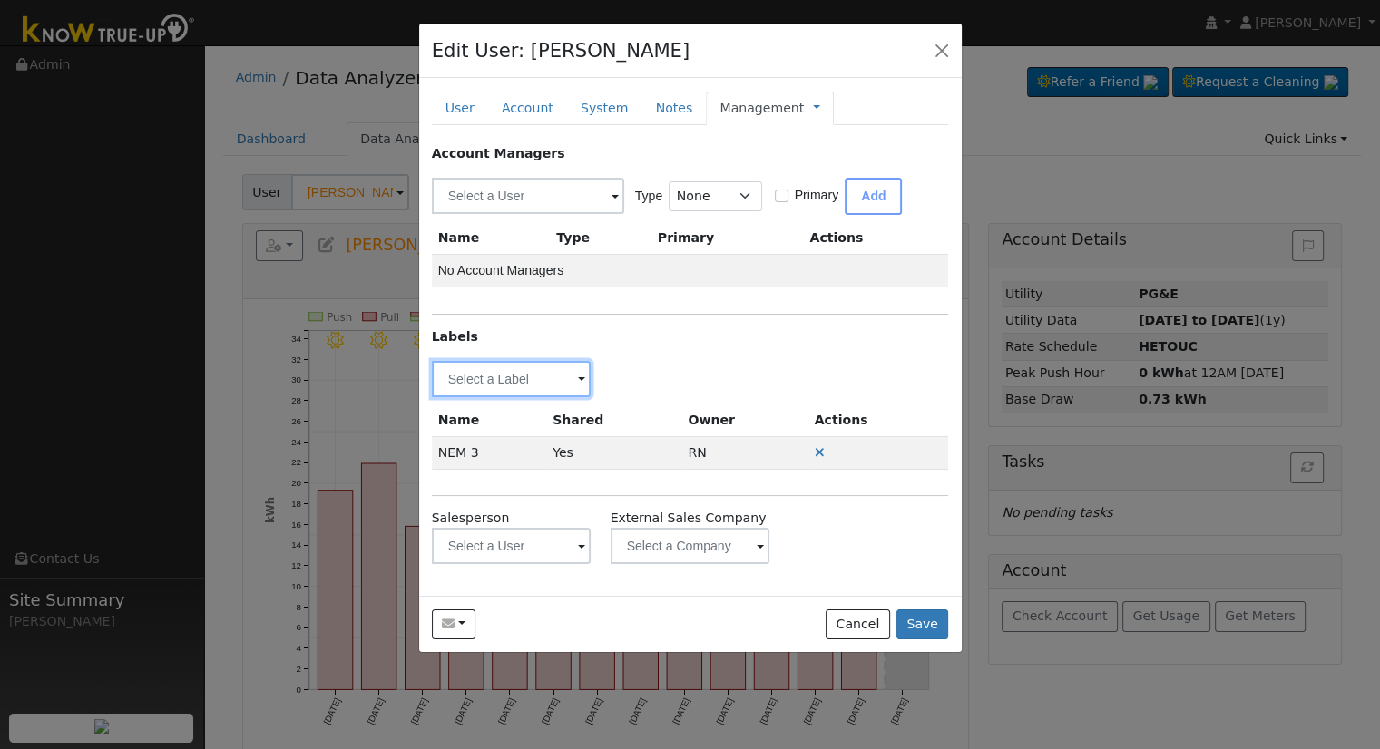
click at [528, 382] on input "text" at bounding box center [512, 379] width 160 height 36
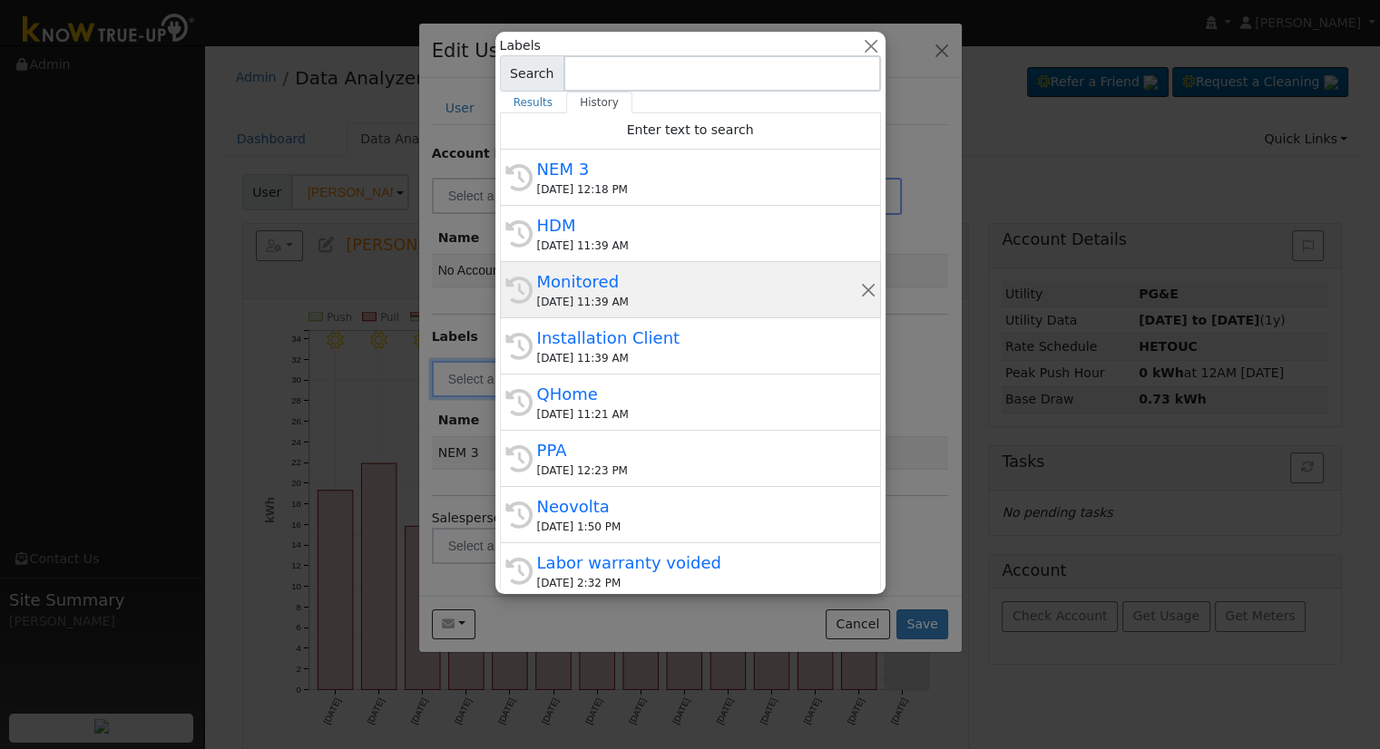
click at [620, 307] on div "[DATE] 11:39 AM" at bounding box center [698, 302] width 323 height 16
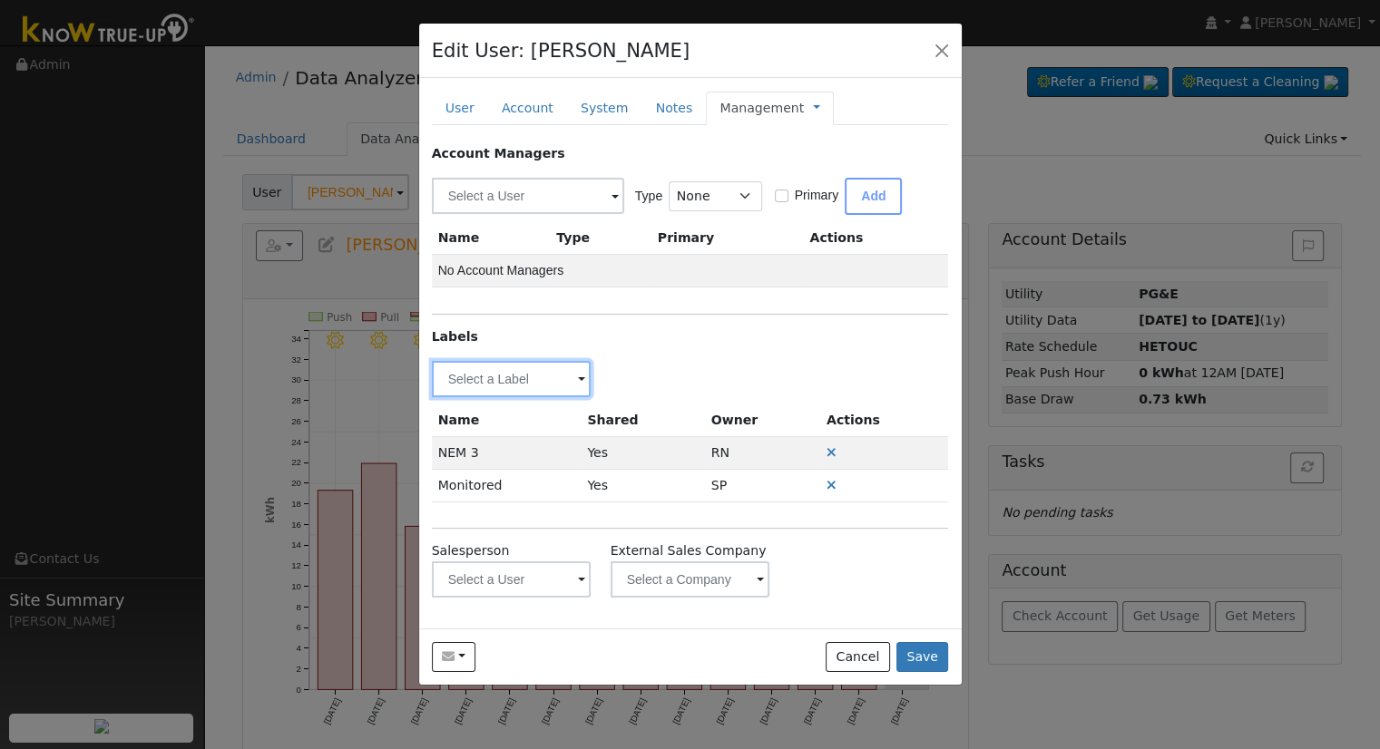
click at [566, 379] on input "text" at bounding box center [512, 379] width 160 height 36
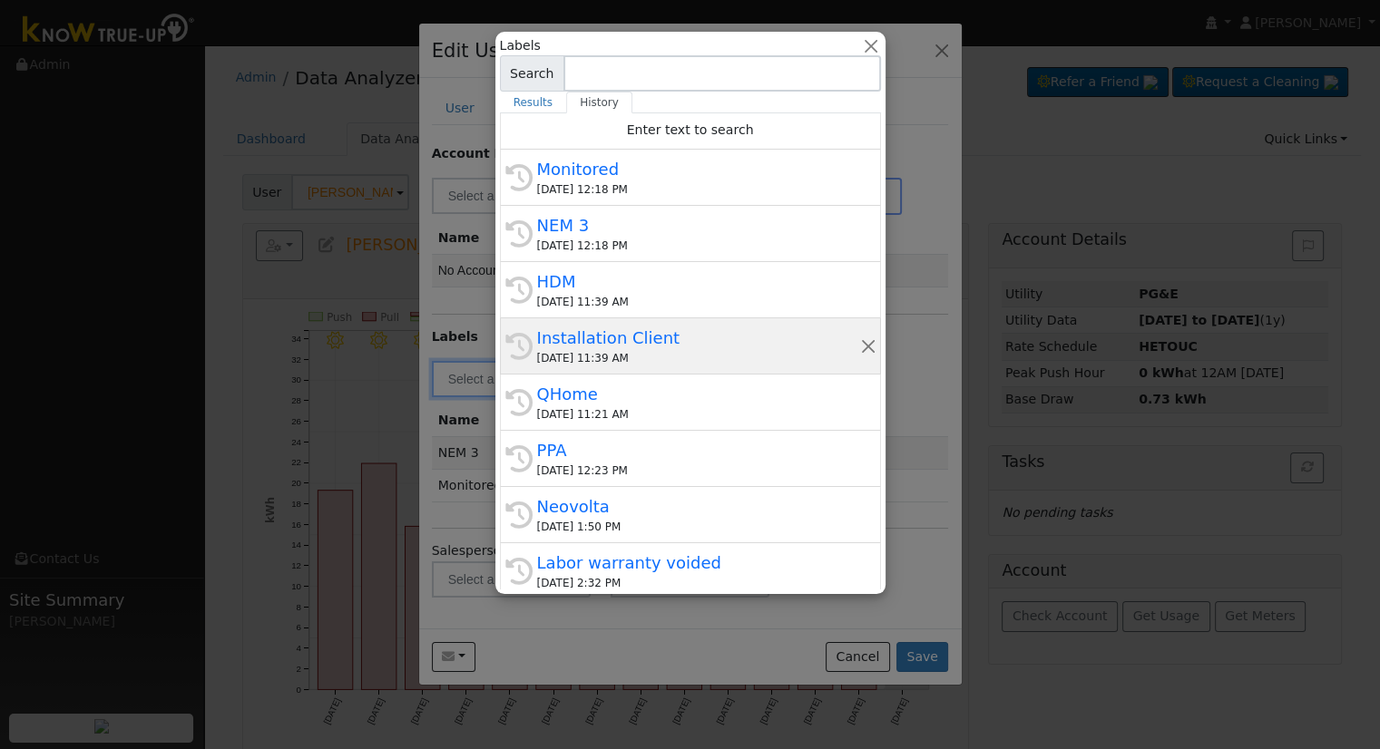
click at [635, 353] on div "[DATE] 11:39 AM" at bounding box center [698, 358] width 323 height 16
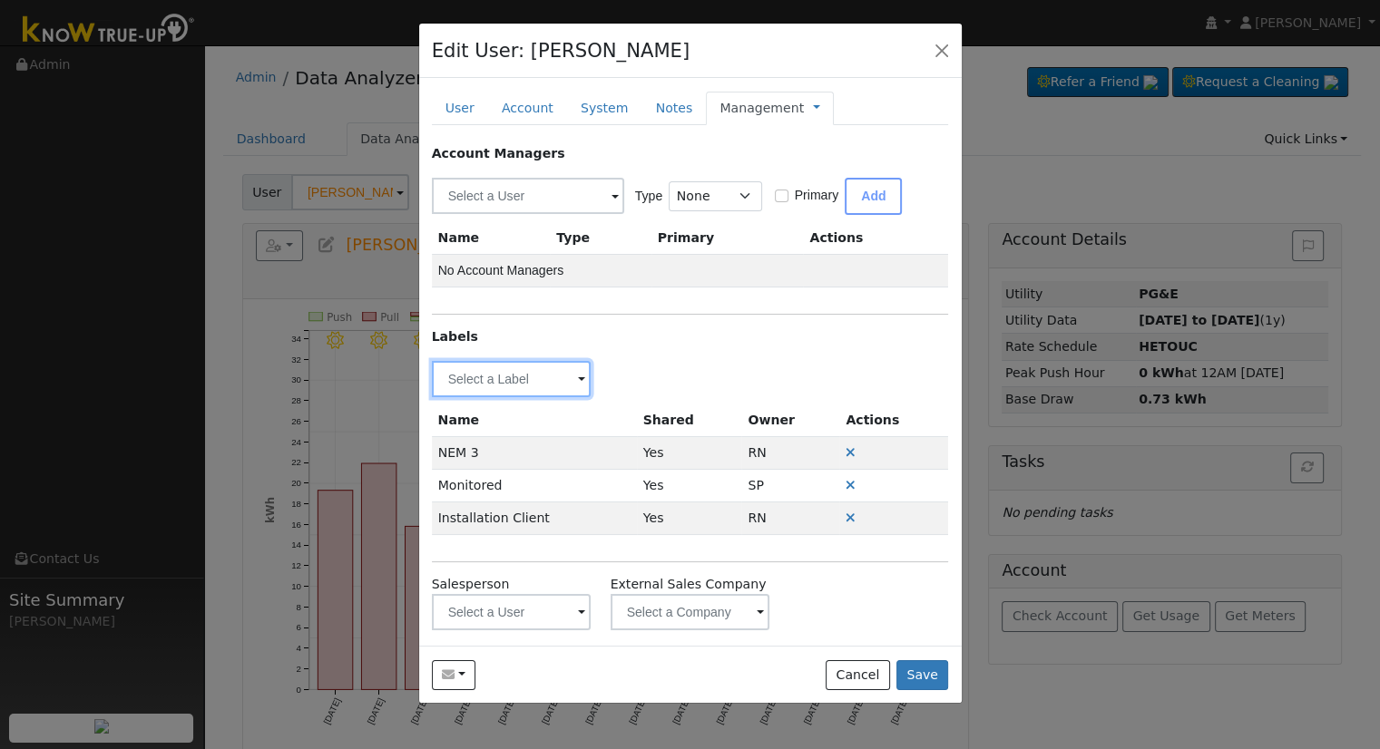
click at [551, 371] on input "text" at bounding box center [512, 379] width 160 height 36
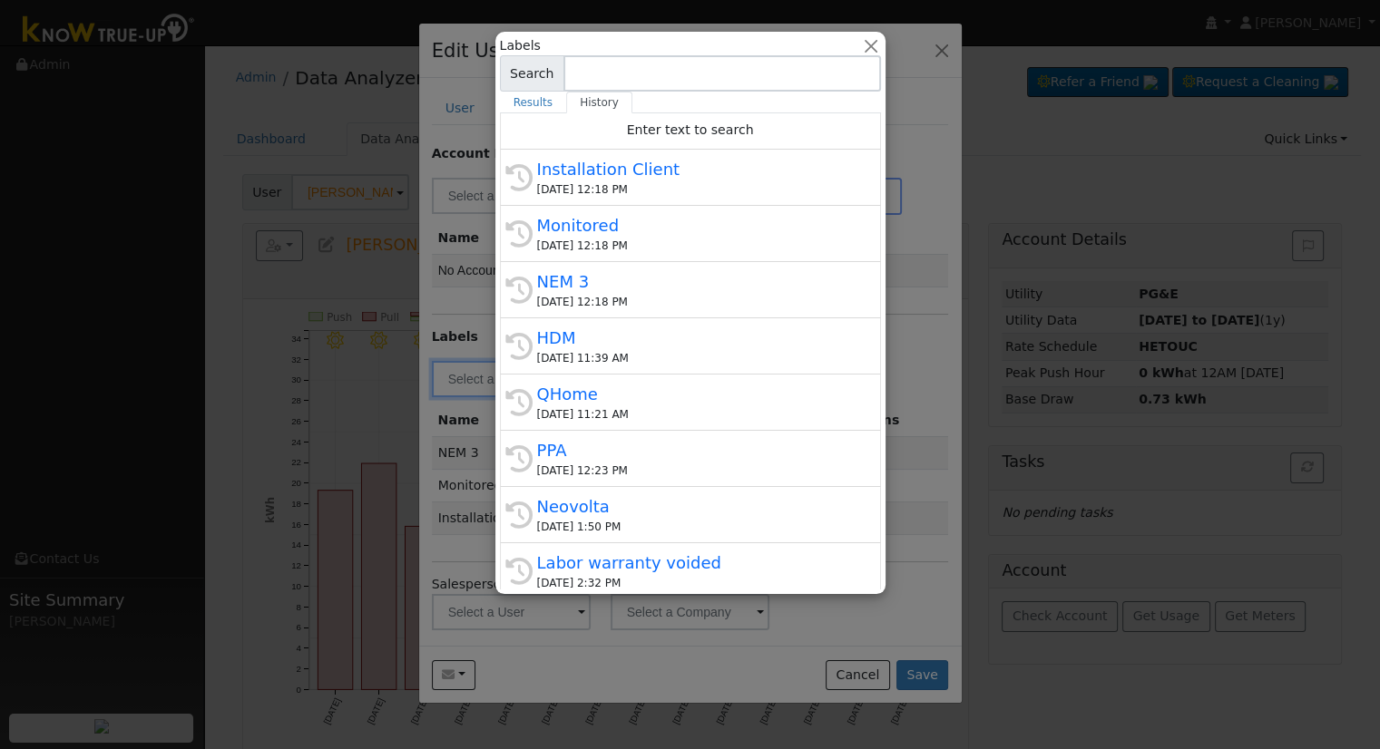
click at [863, 44] on div "Labels All Utilities All States AL AK AZ AR CA CO [GEOGRAPHIC_DATA] DE FL [GEOG…" at bounding box center [690, 45] width 381 height 19
click at [865, 44] on button "button" at bounding box center [870, 45] width 19 height 19
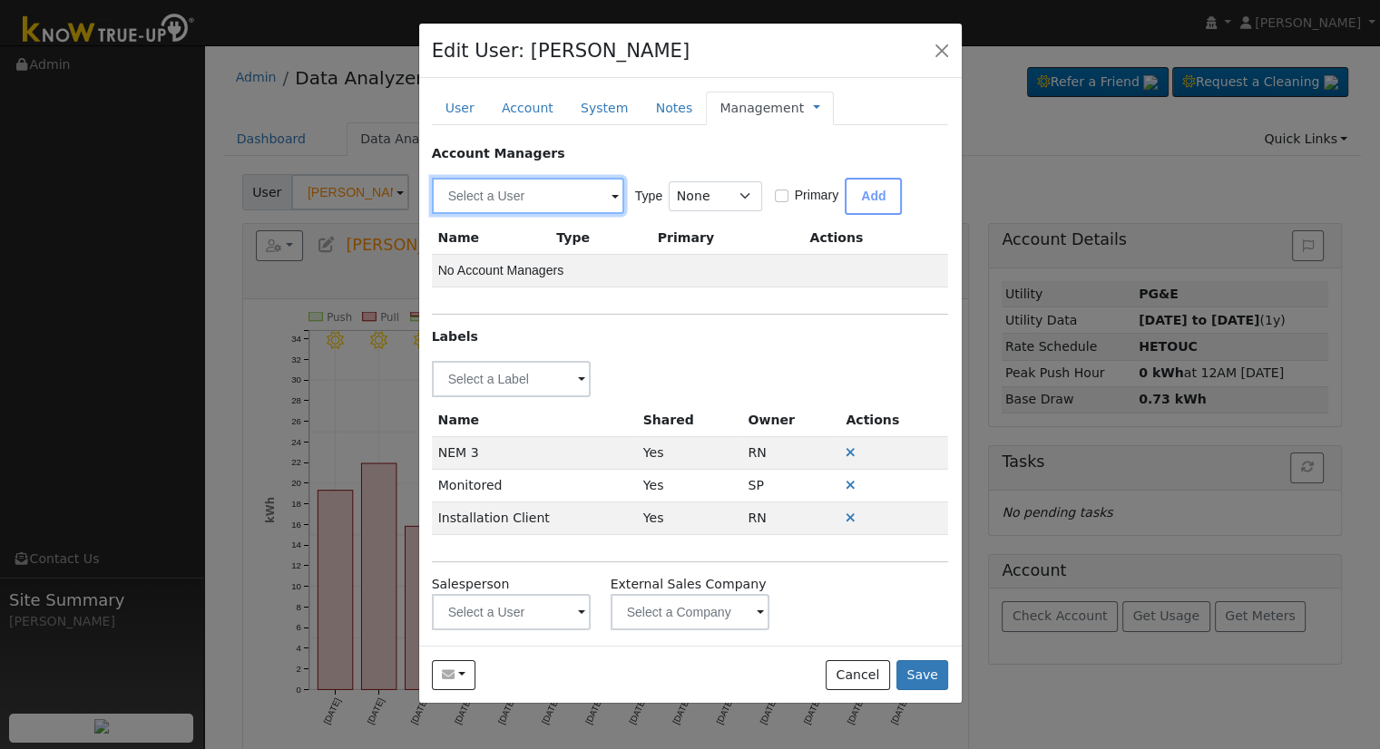
click at [566, 196] on input "text" at bounding box center [528, 196] width 192 height 36
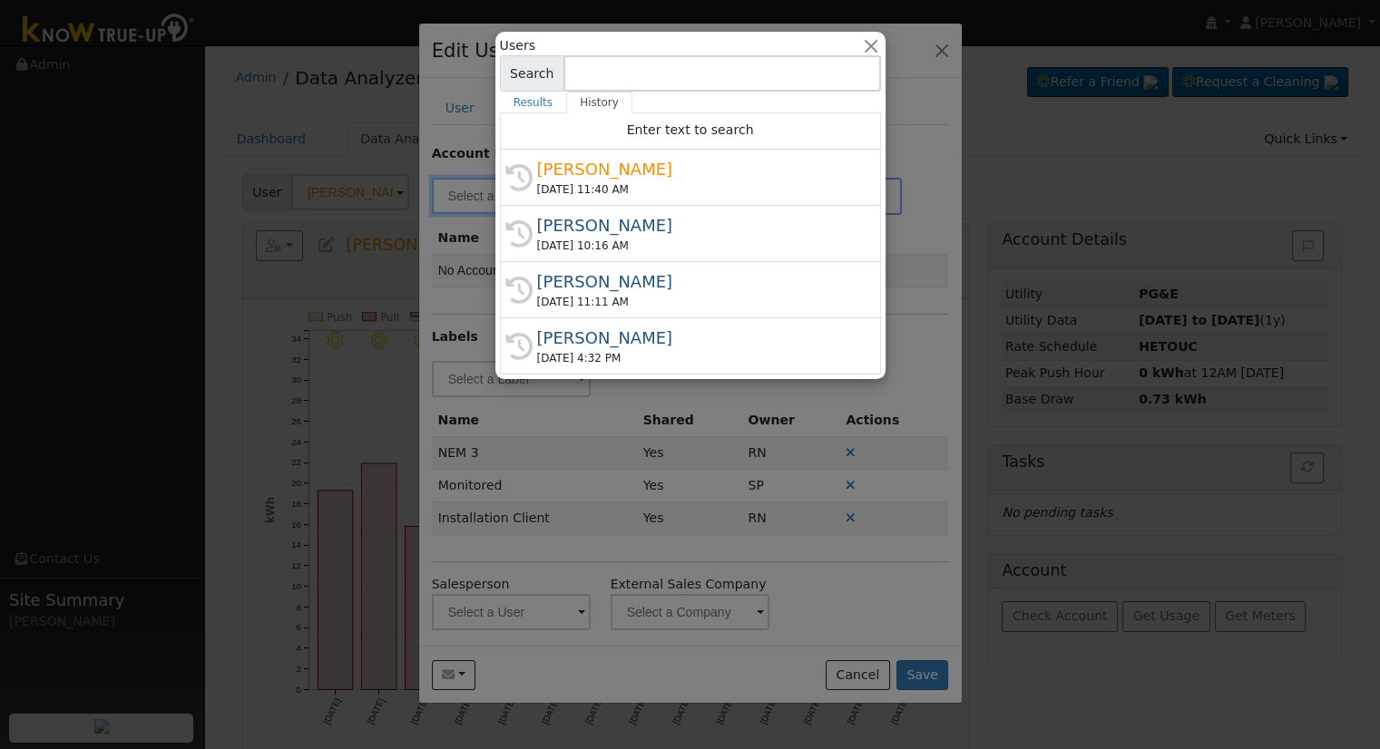
click at [595, 534] on div at bounding box center [690, 374] width 1380 height 749
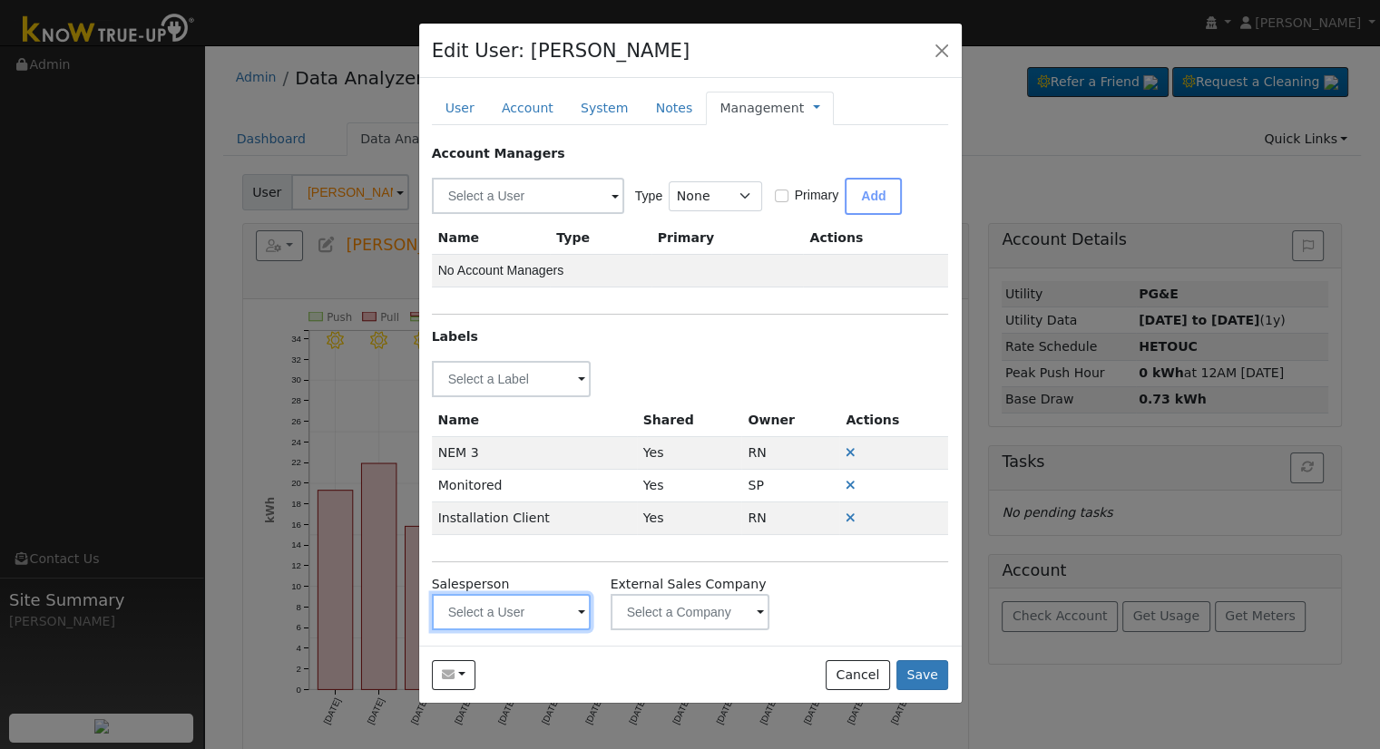
click at [522, 613] on input "text" at bounding box center [512, 612] width 160 height 36
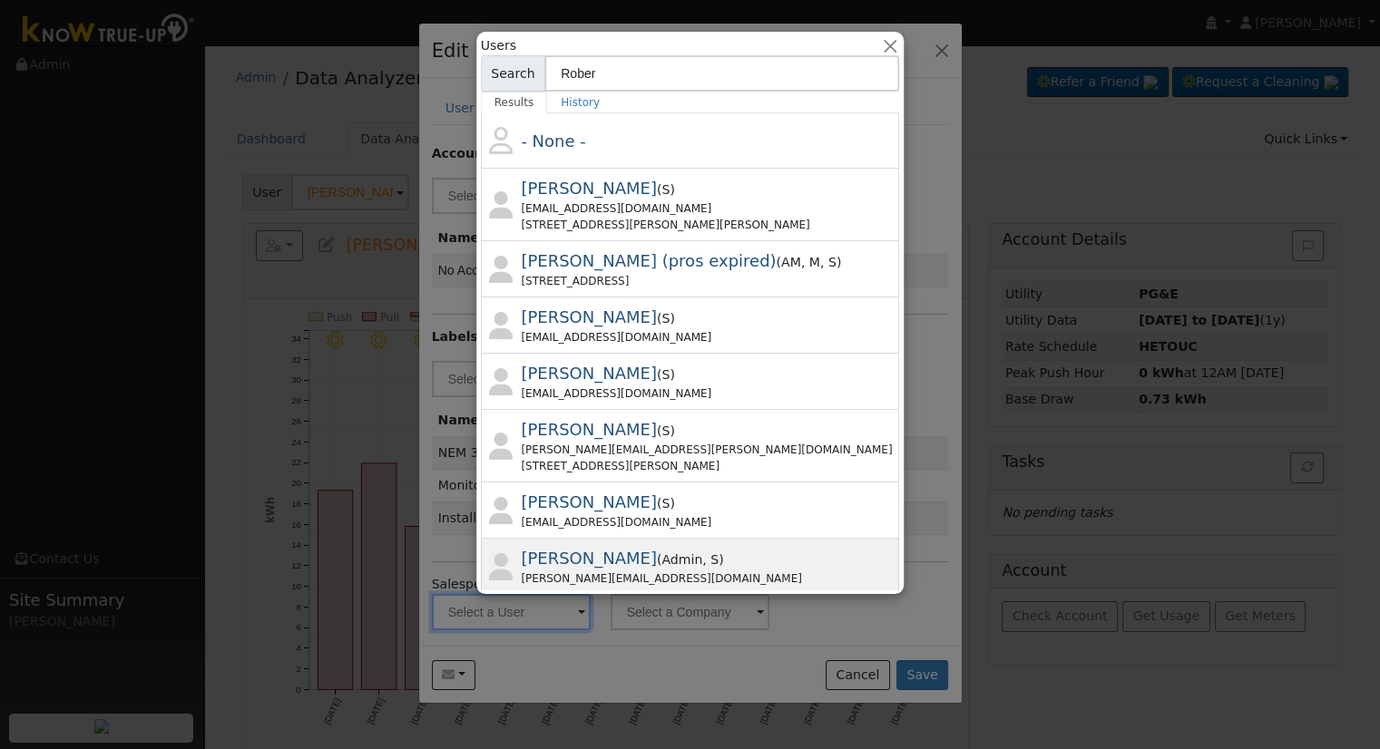
type input "Rober"
click at [653, 574] on div "[PERSON_NAME][EMAIL_ADDRESS][DOMAIN_NAME]" at bounding box center [709, 579] width 375 height 16
type input "[PERSON_NAME]"
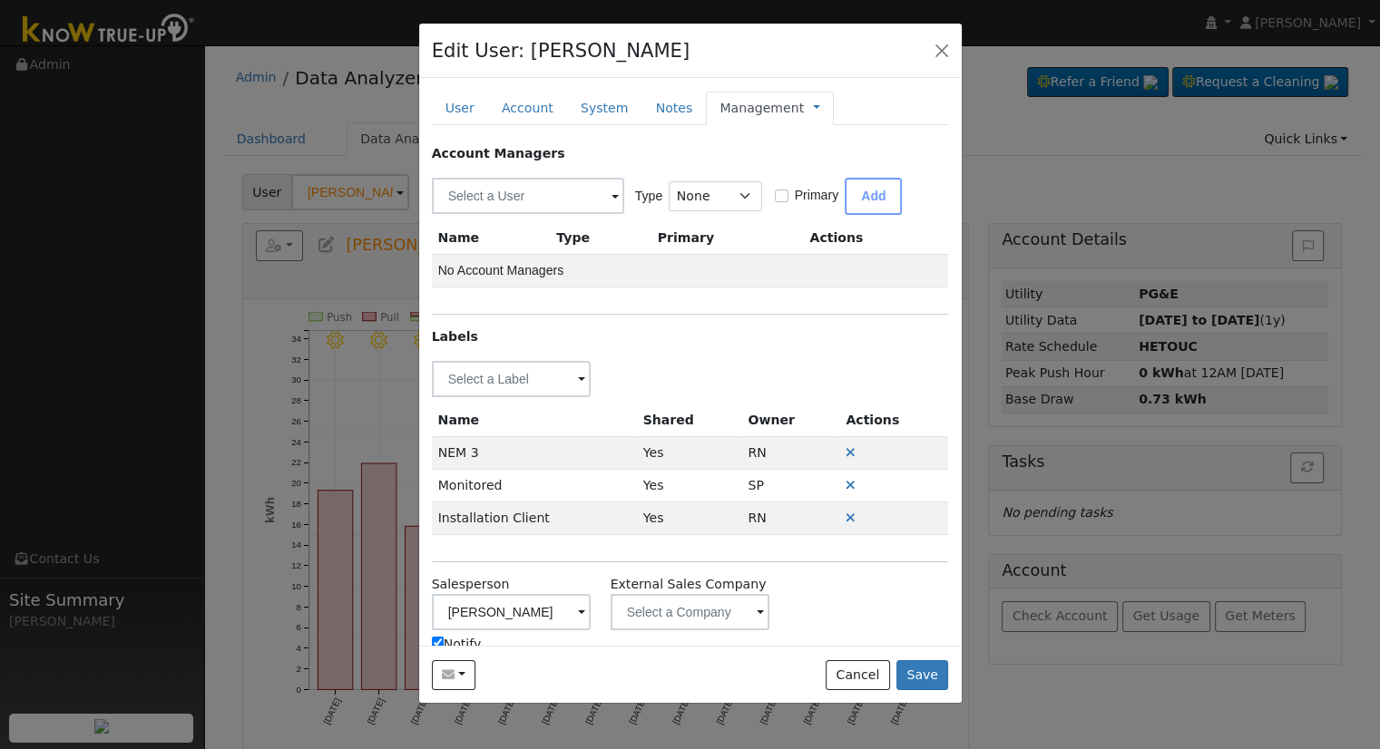
click at [435, 639] on input "Notify" at bounding box center [438, 643] width 12 height 12
checkbox input "false"
click at [744, 113] on link "Management" at bounding box center [761, 108] width 84 height 19
click at [816, 161] on link "Billing" at bounding box center [877, 165] width 126 height 25
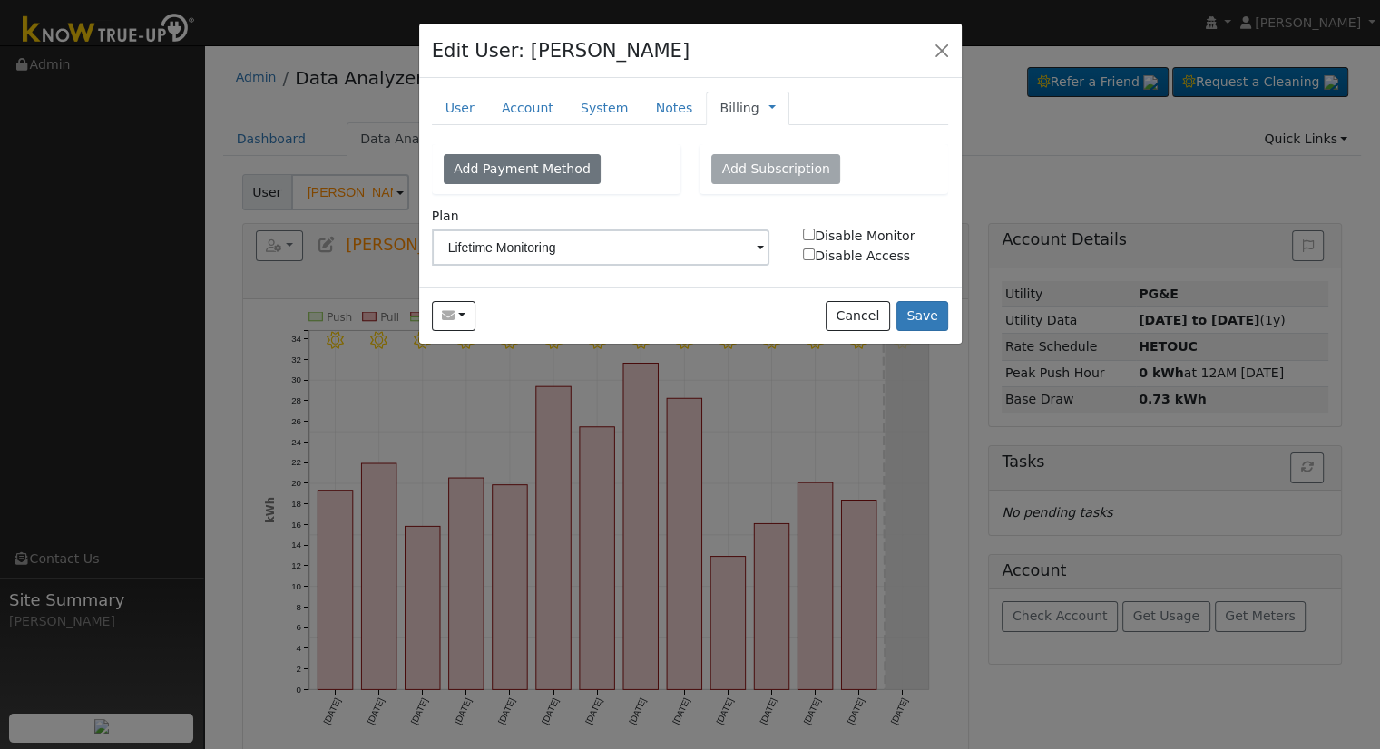
click at [949, 325] on div "Send Email... Copy a Link Reset Password Open Access Cancel Save" at bounding box center [690, 316] width 542 height 57
click at [942, 323] on button "Save" at bounding box center [922, 316] width 53 height 31
